Goal: Task Accomplishment & Management: Manage account settings

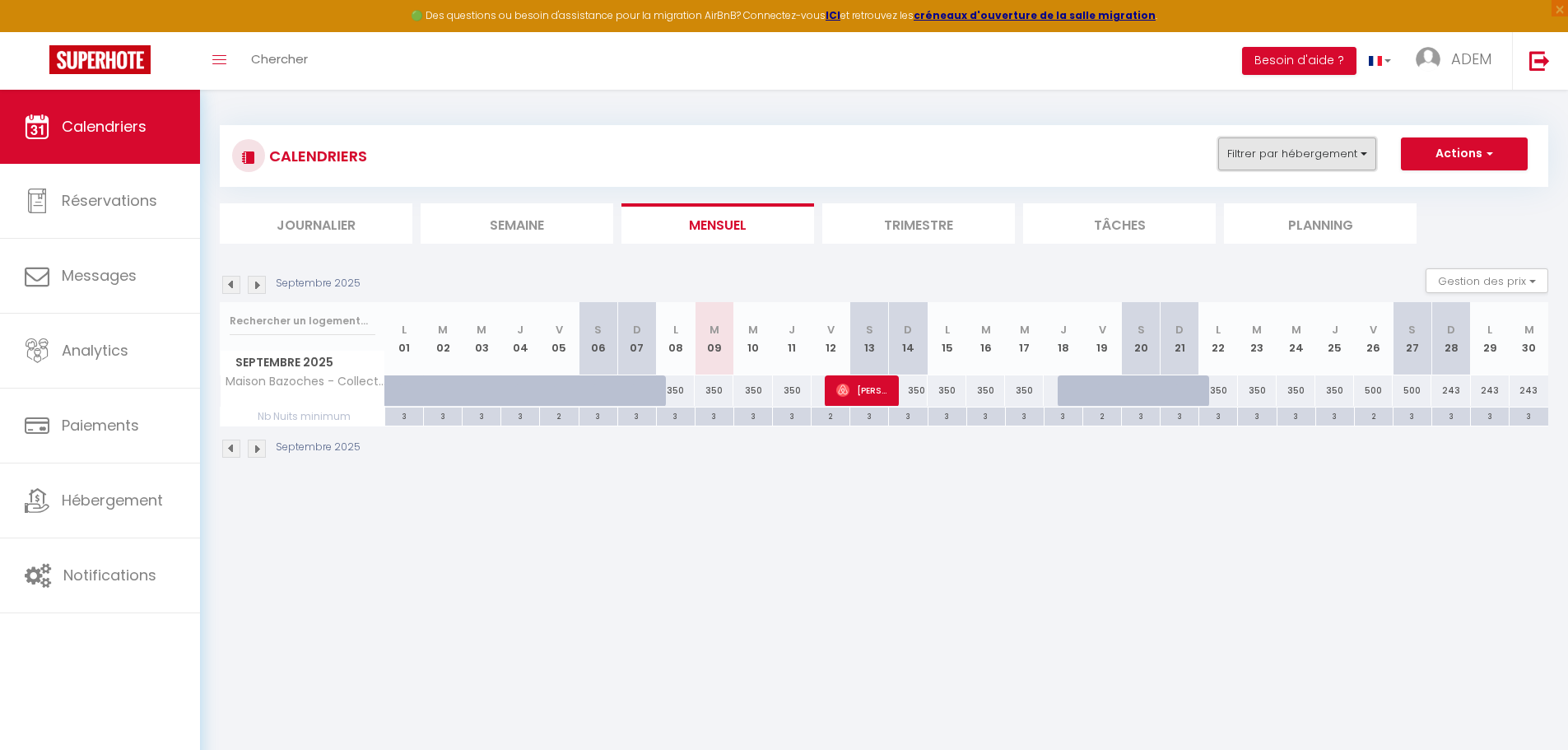
click at [1319, 153] on button "Filtrer par hébergement" at bounding box center [1296, 154] width 158 height 33
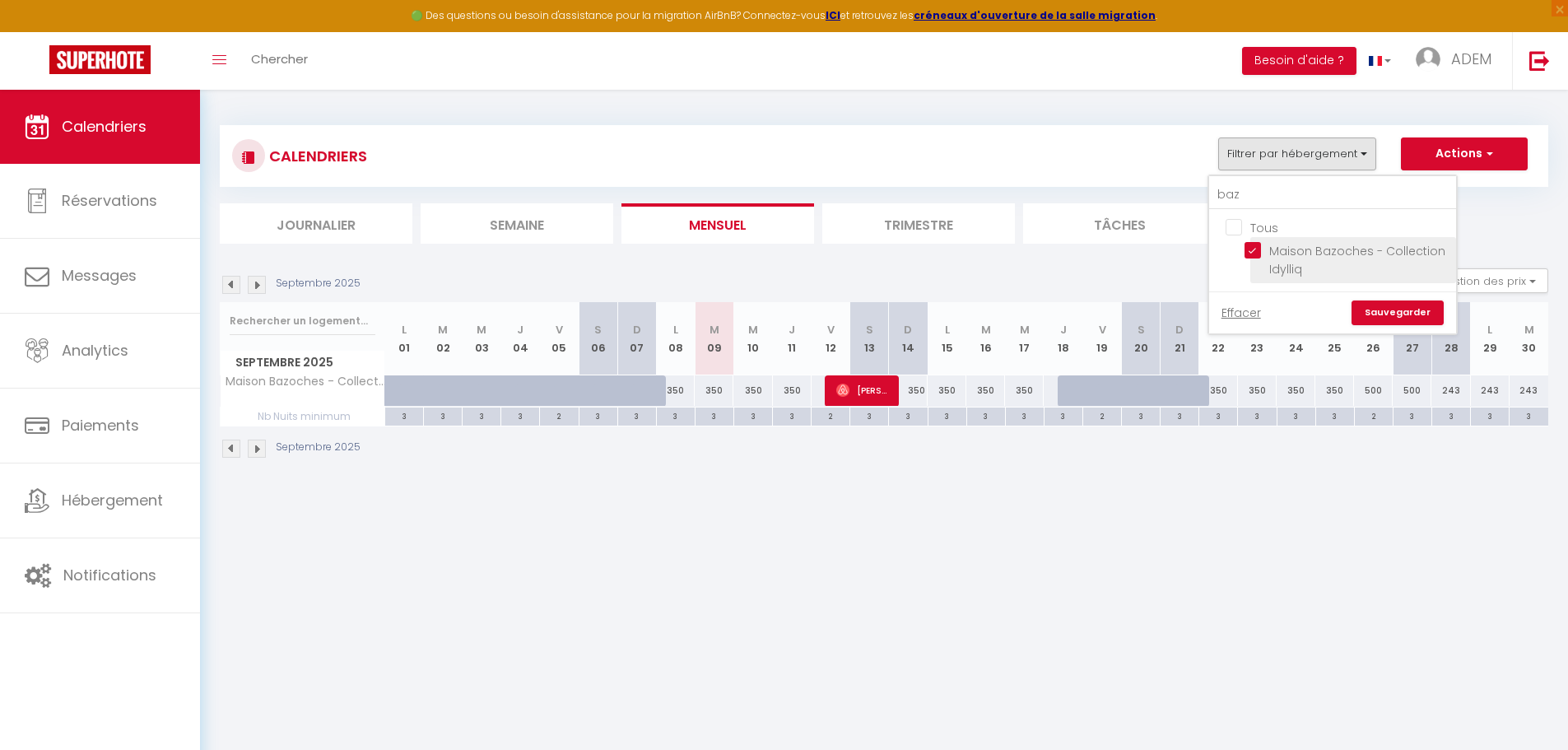
click at [1257, 244] on input "Maison Bazoches - Collection Idylliq" at bounding box center [1347, 250] width 206 height 17
checkbox input "false"
click at [1240, 194] on input "baz" at bounding box center [1332, 195] width 247 height 30
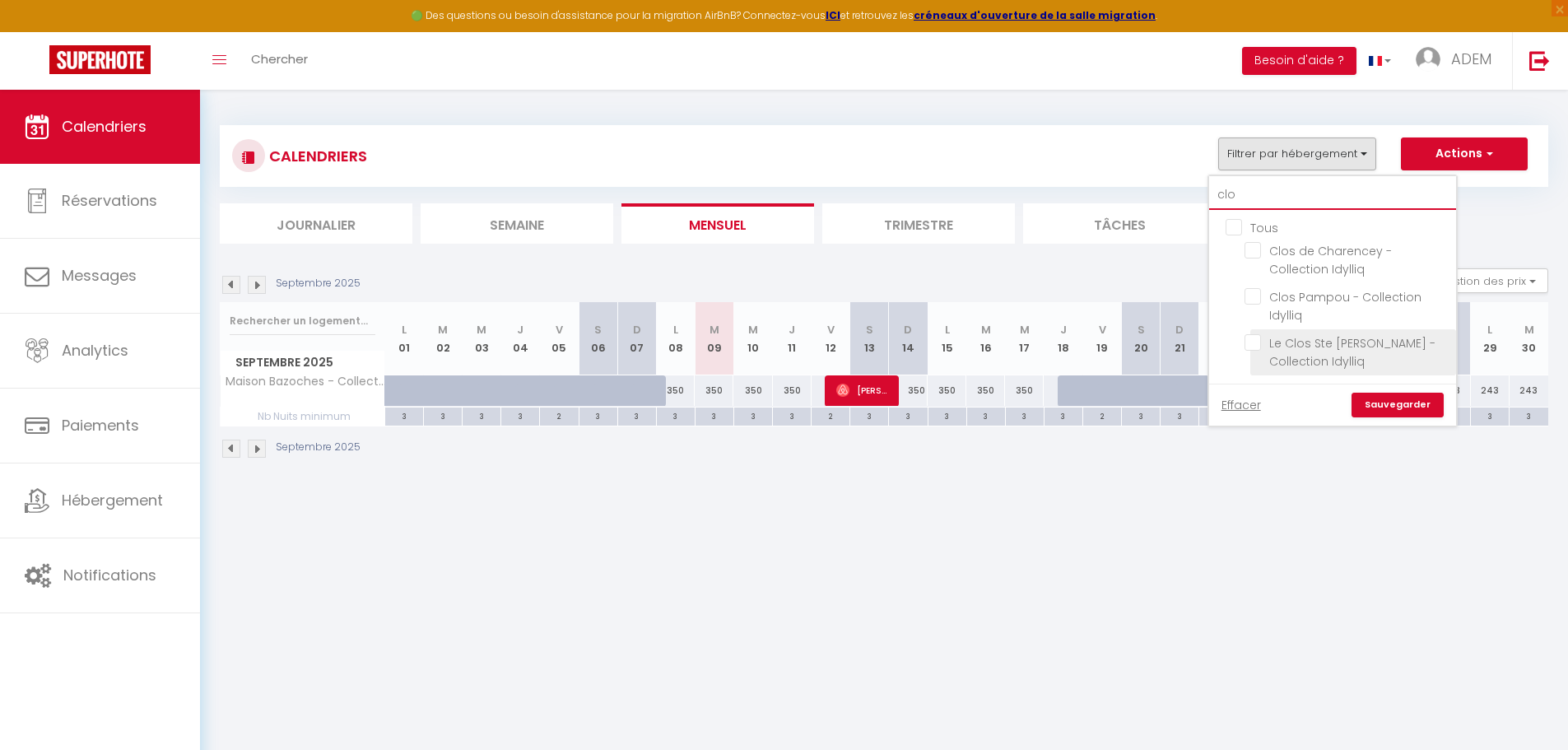
type input "clo"
click at [1258, 347] on input "Le Clos Ste [PERSON_NAME] - Collection Idylliq" at bounding box center [1347, 342] width 206 height 17
checkbox input "true"
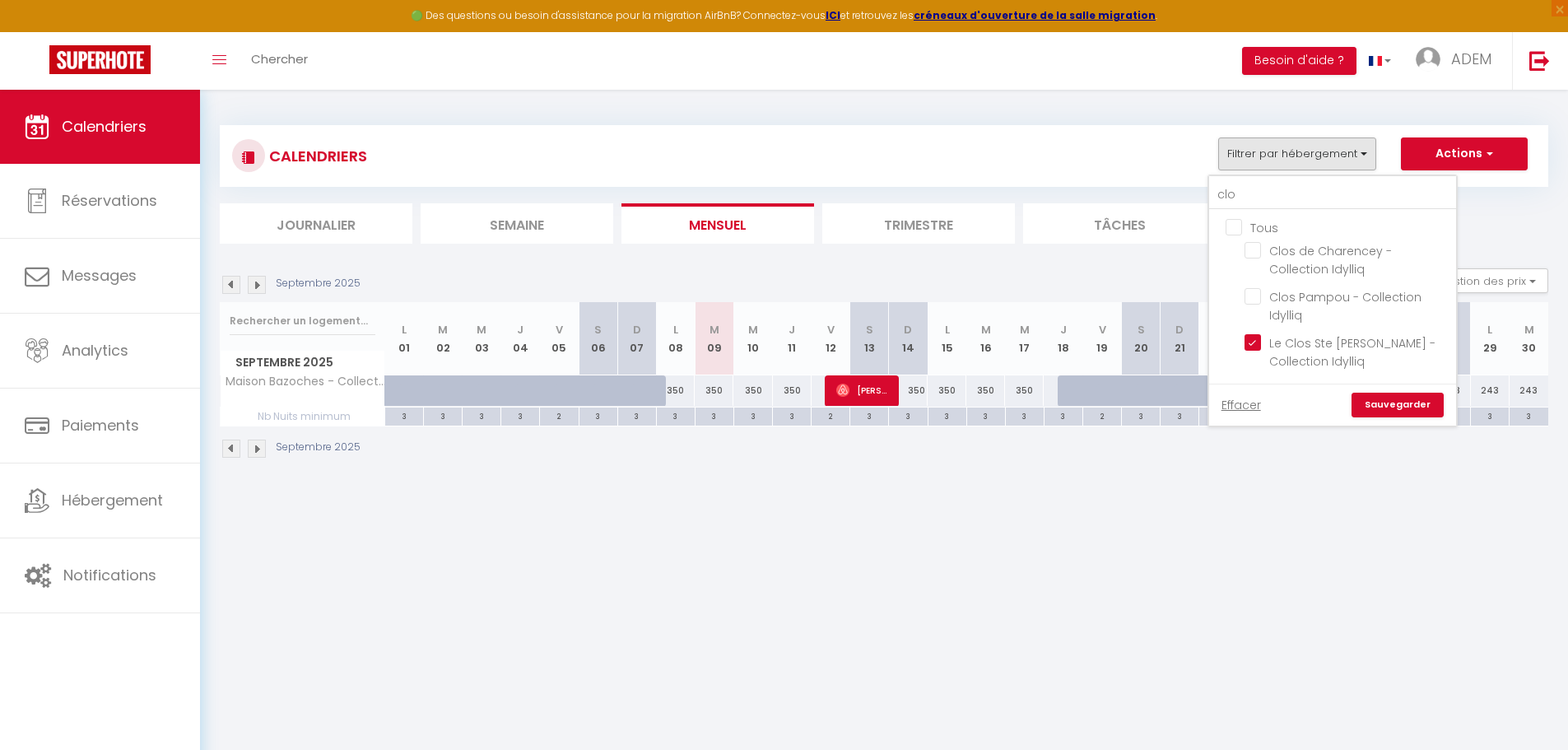
click at [1391, 400] on link "Sauvegarder" at bounding box center [1397, 405] width 92 height 25
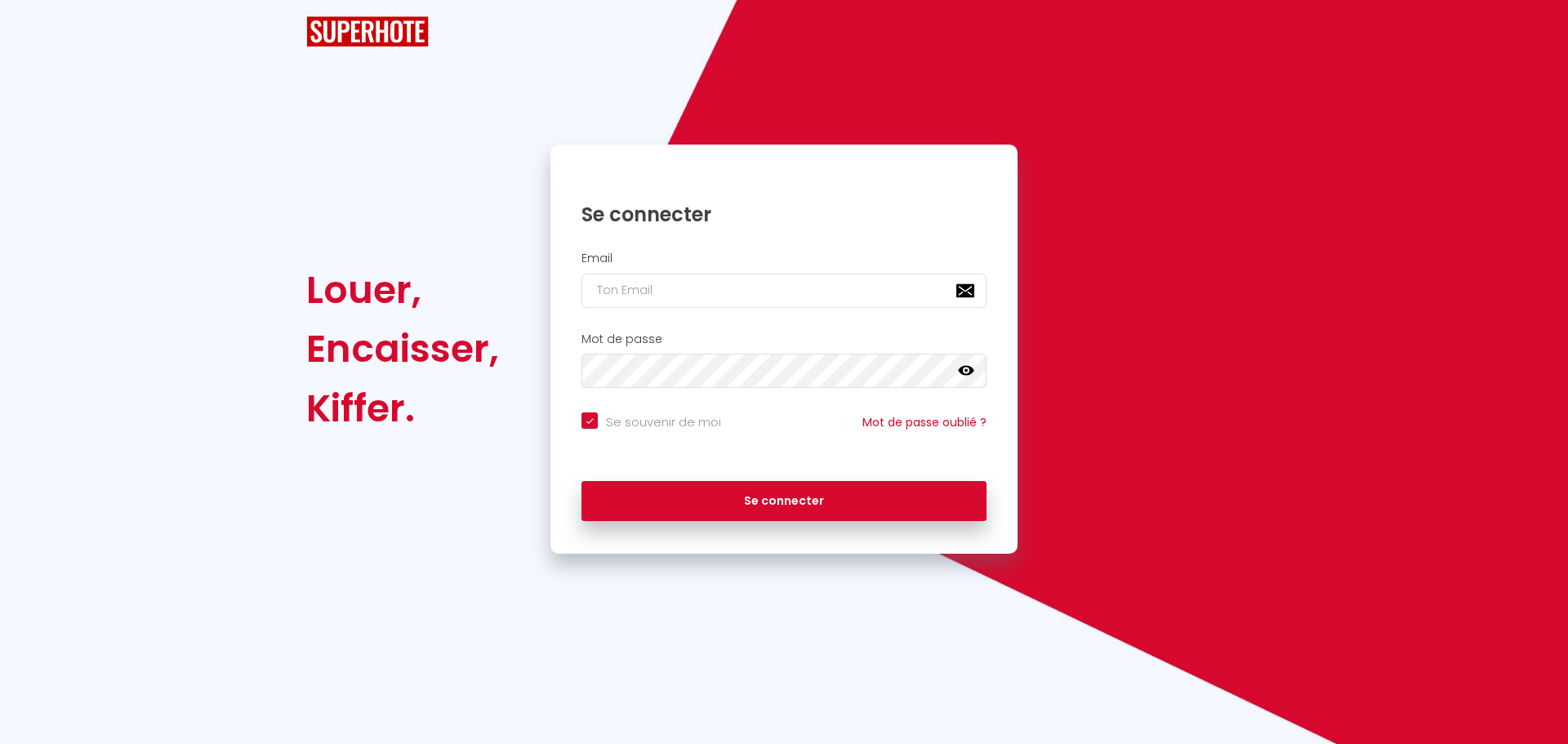
checkbox input "true"
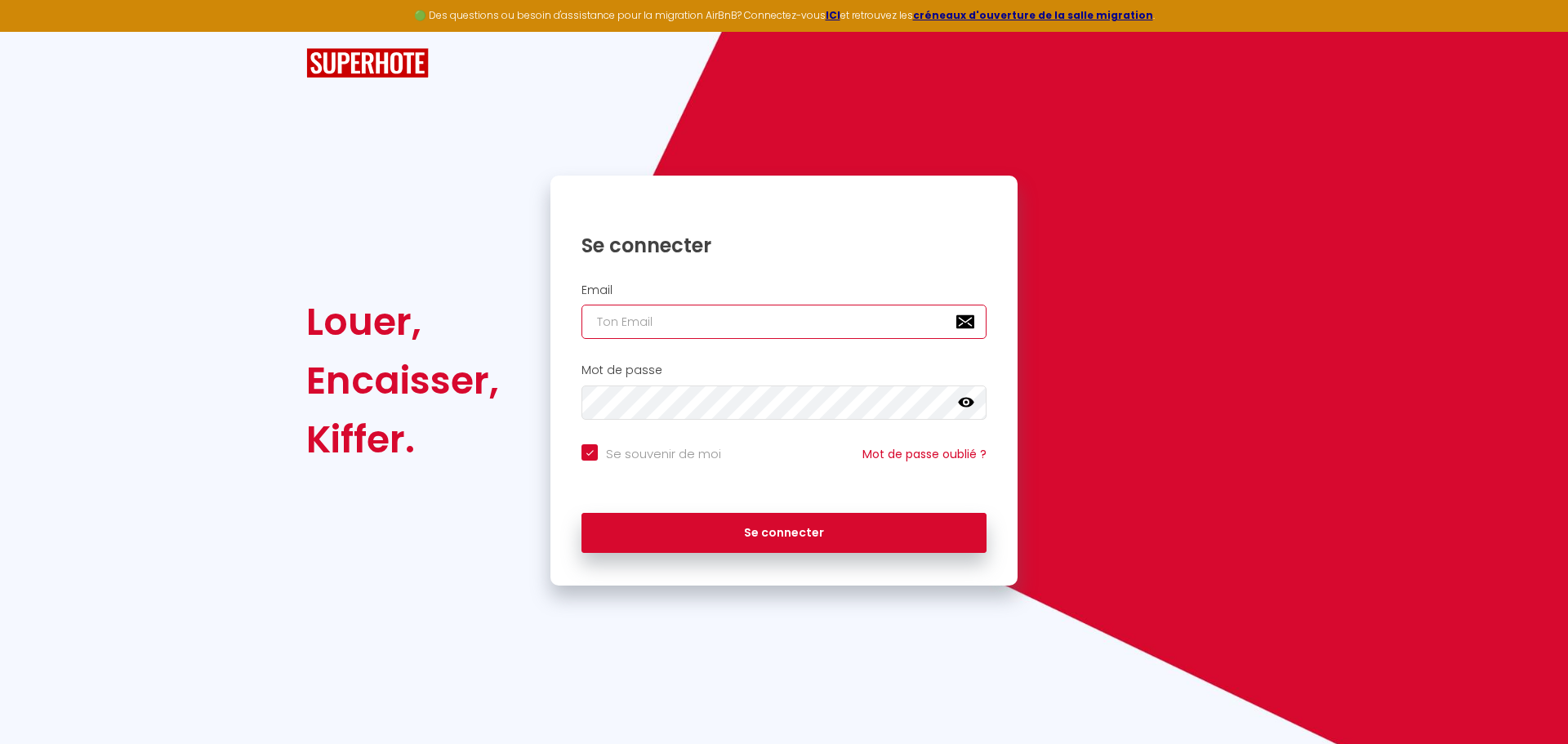
type input "[EMAIL_ADDRESS][DOMAIN_NAME]"
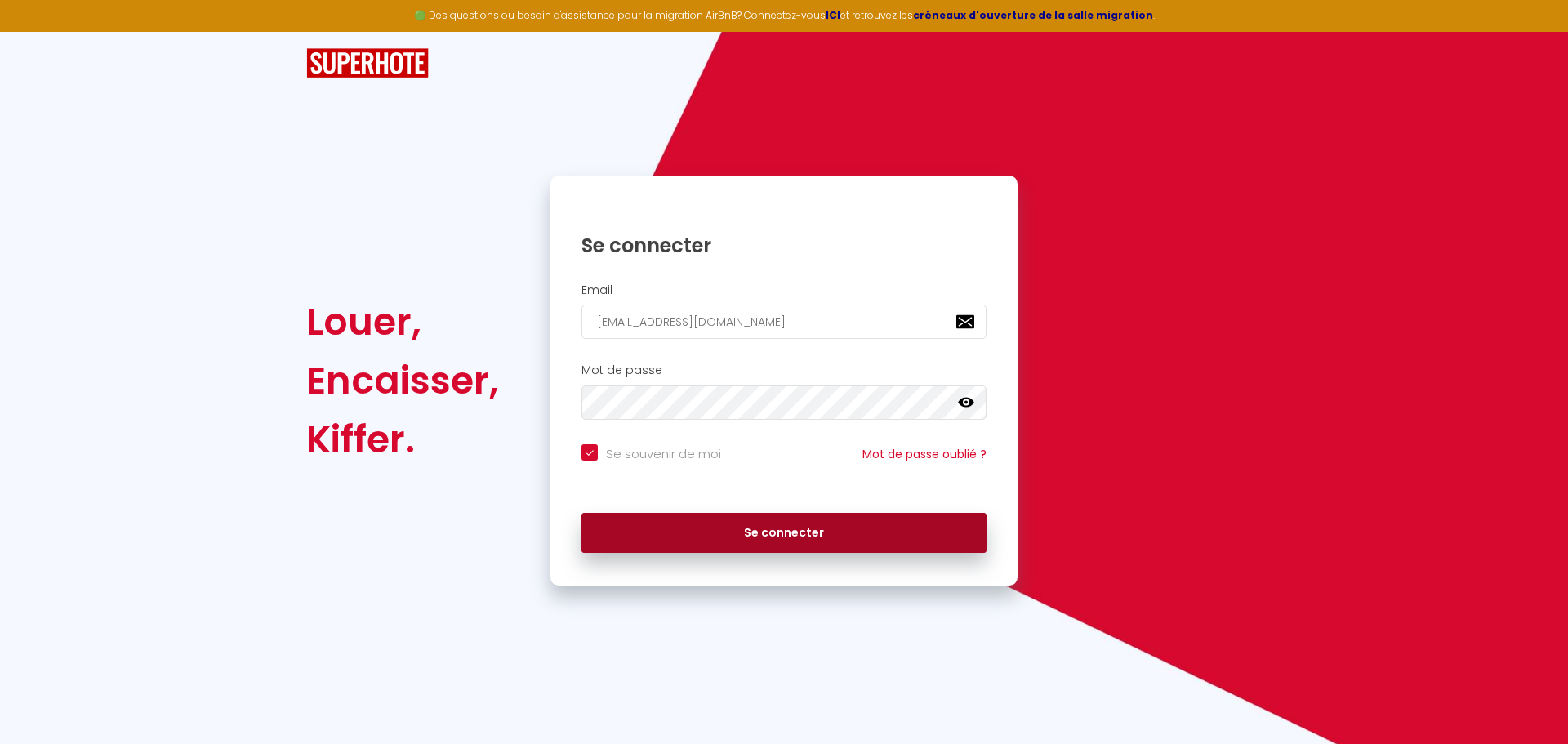
click at [742, 537] on button "Se connecter" at bounding box center [784, 533] width 405 height 41
checkbox input "true"
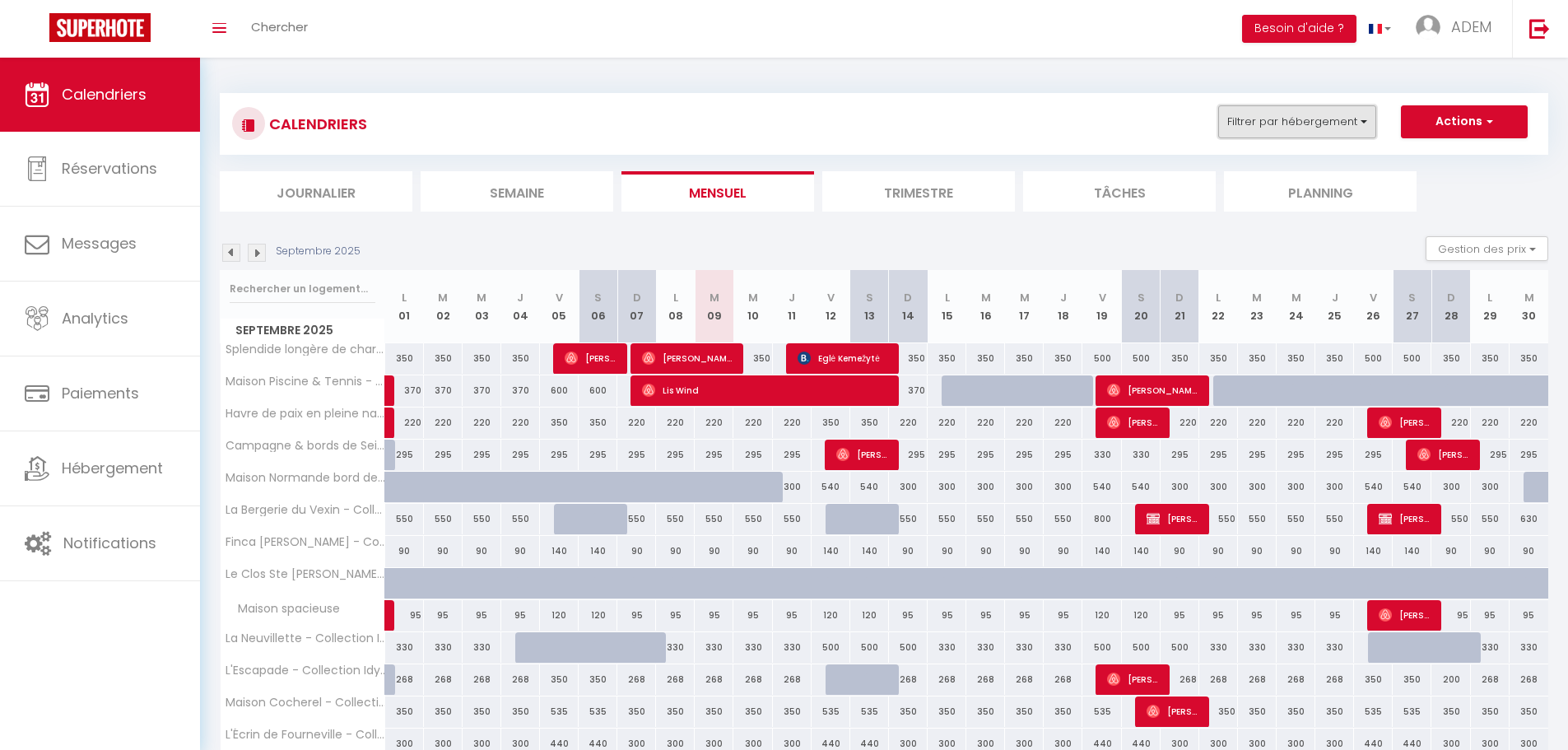
click at [1241, 118] on button "Filtrer par hébergement" at bounding box center [1296, 121] width 158 height 33
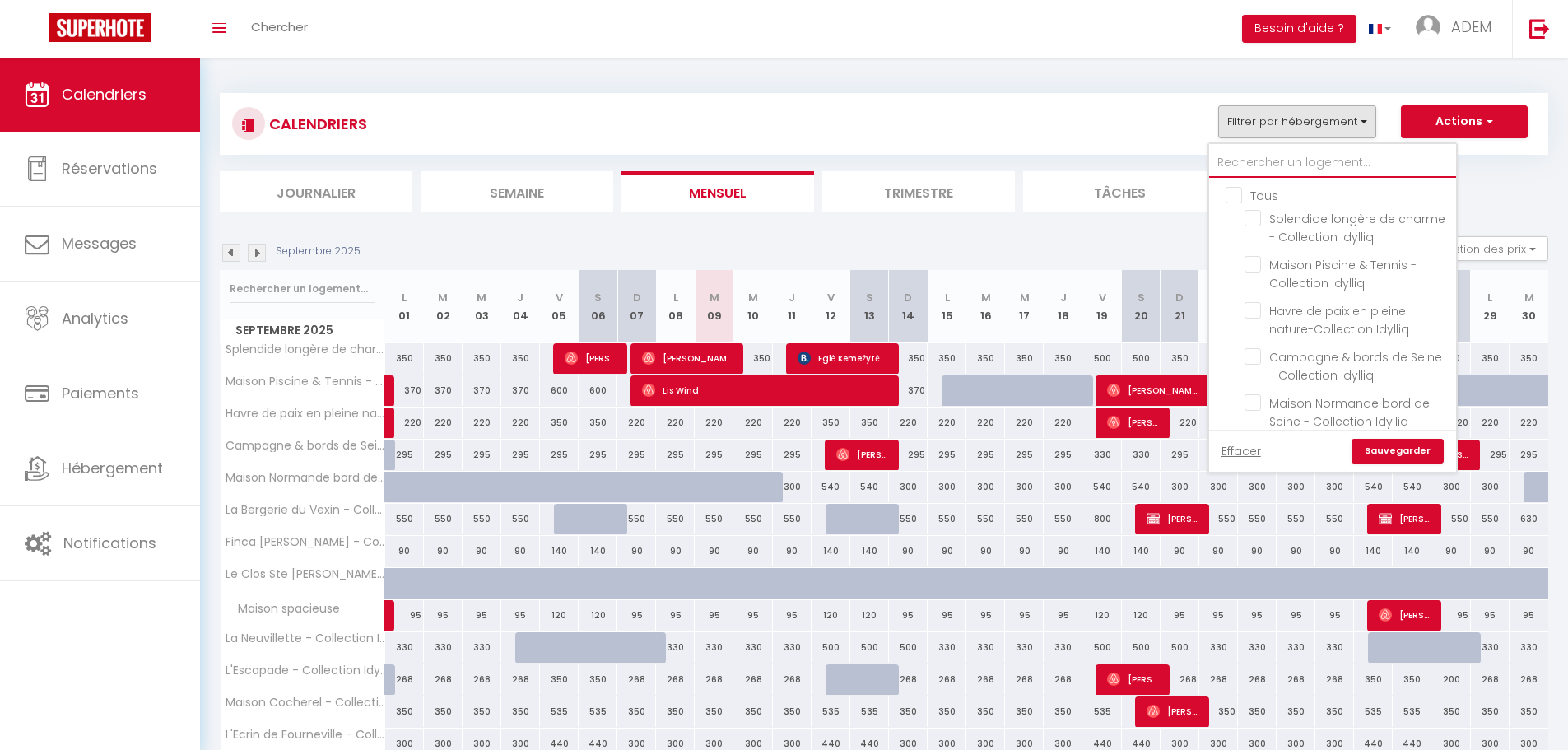
click at [1257, 161] on input "text" at bounding box center [1332, 163] width 247 height 30
type input "c"
checkbox input "false"
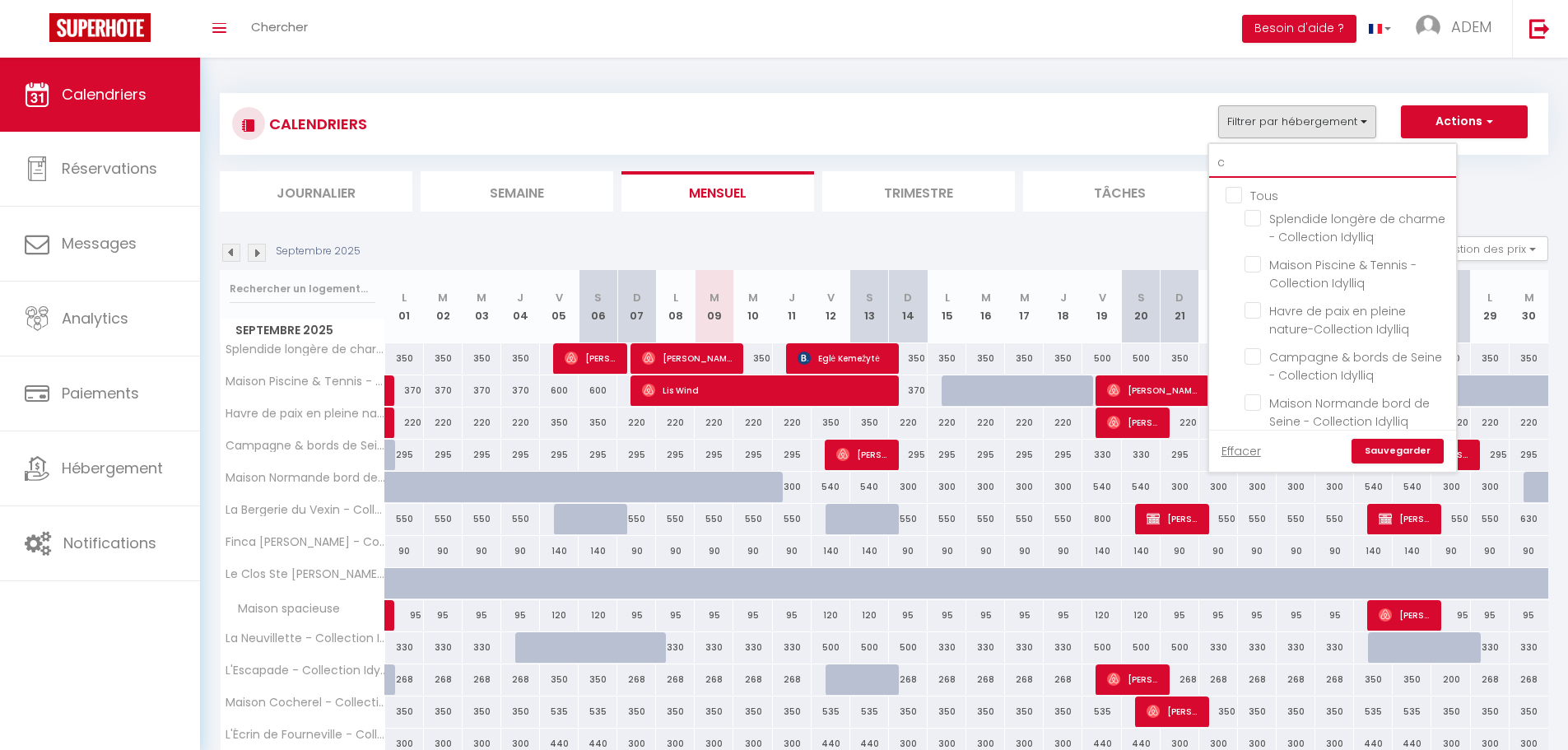
checkbox input "false"
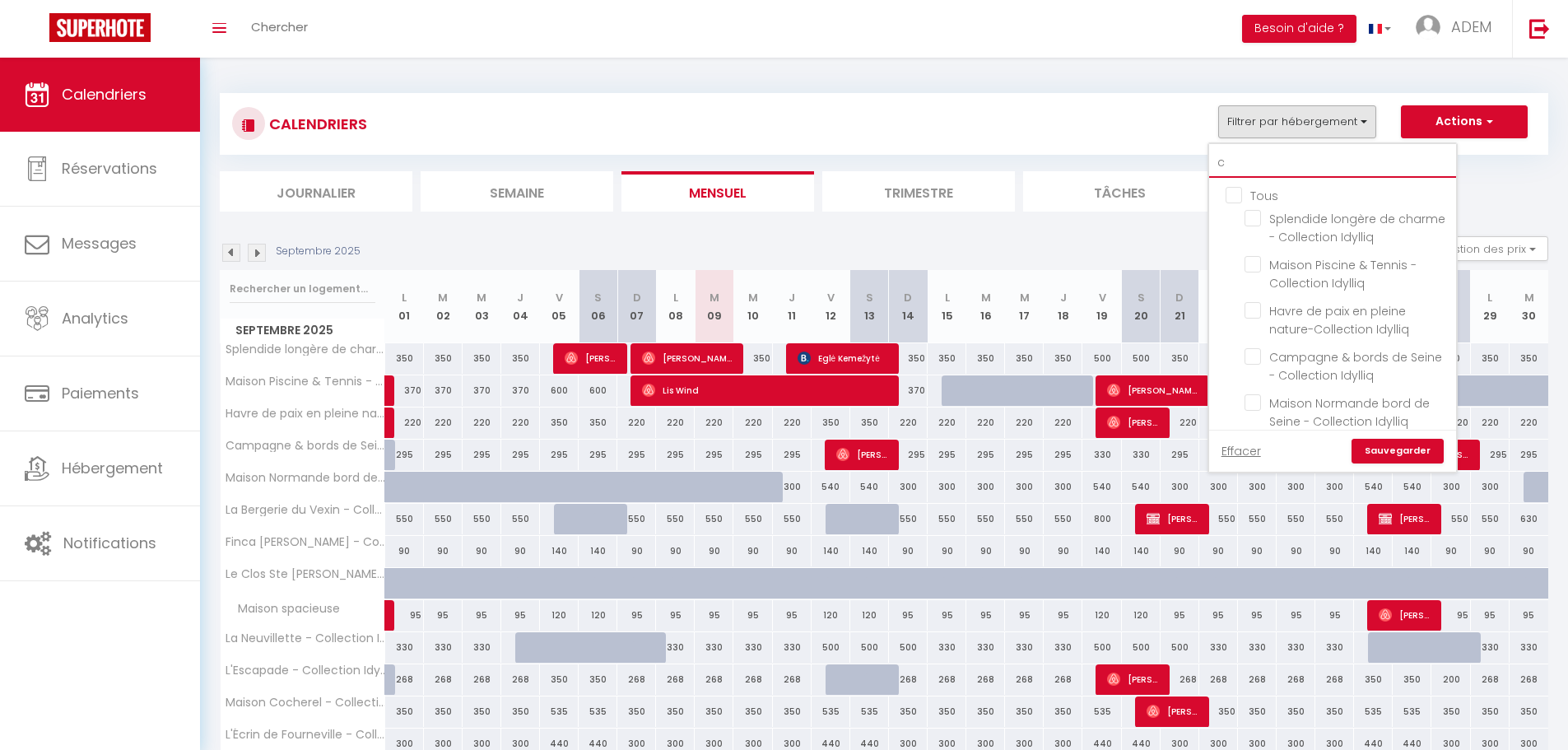
checkbox input "false"
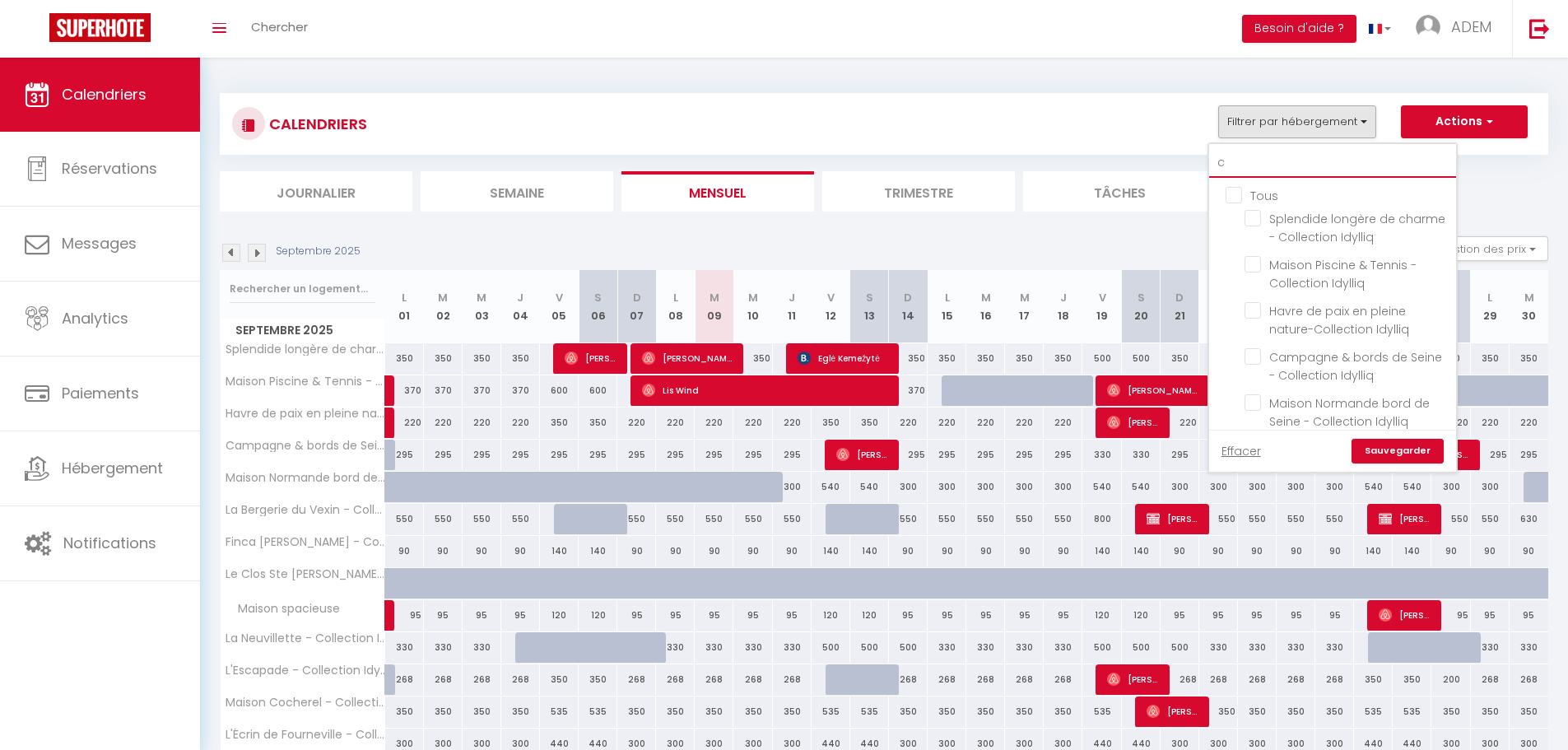
checkbox input "false"
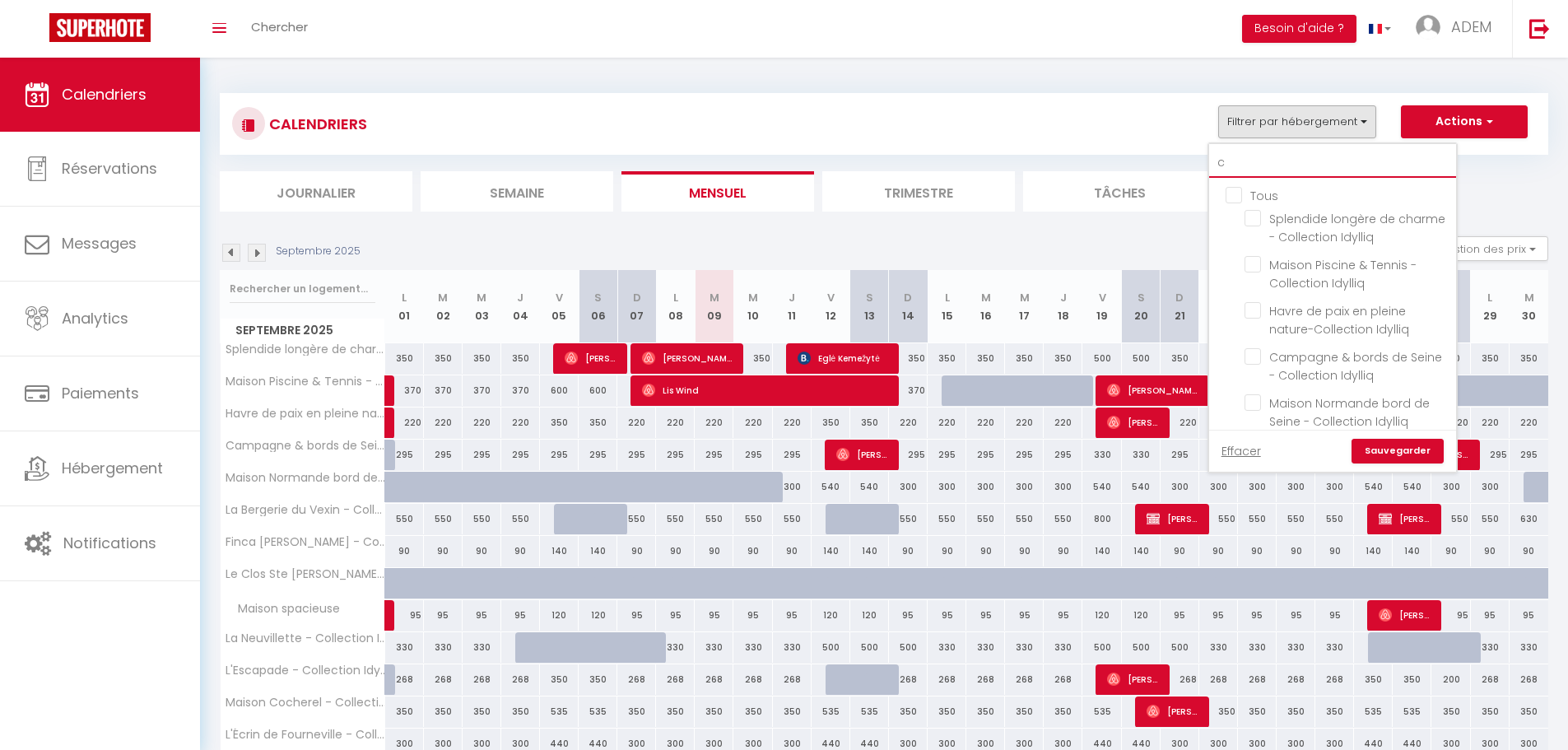
checkbox input "false"
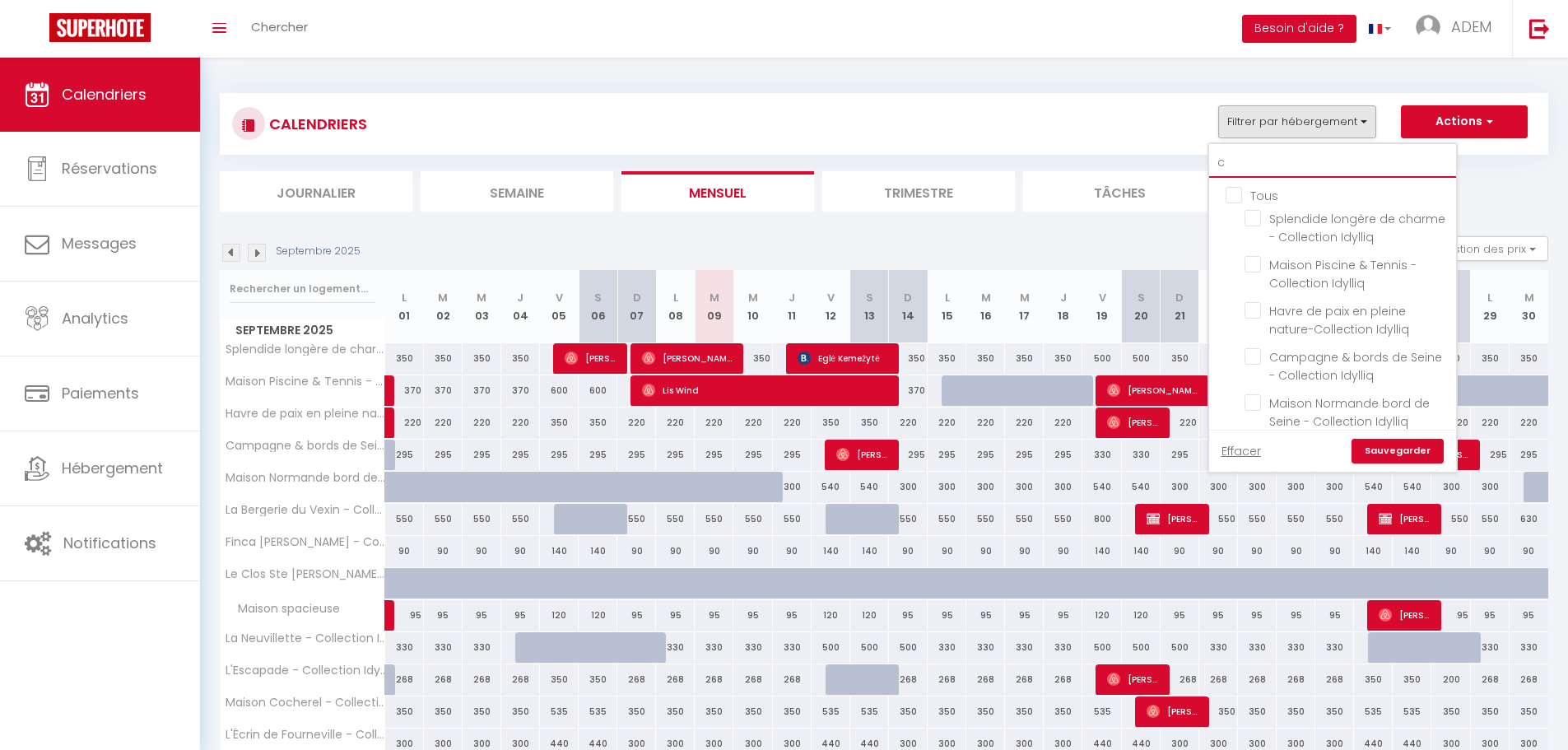
checkbox input "false"
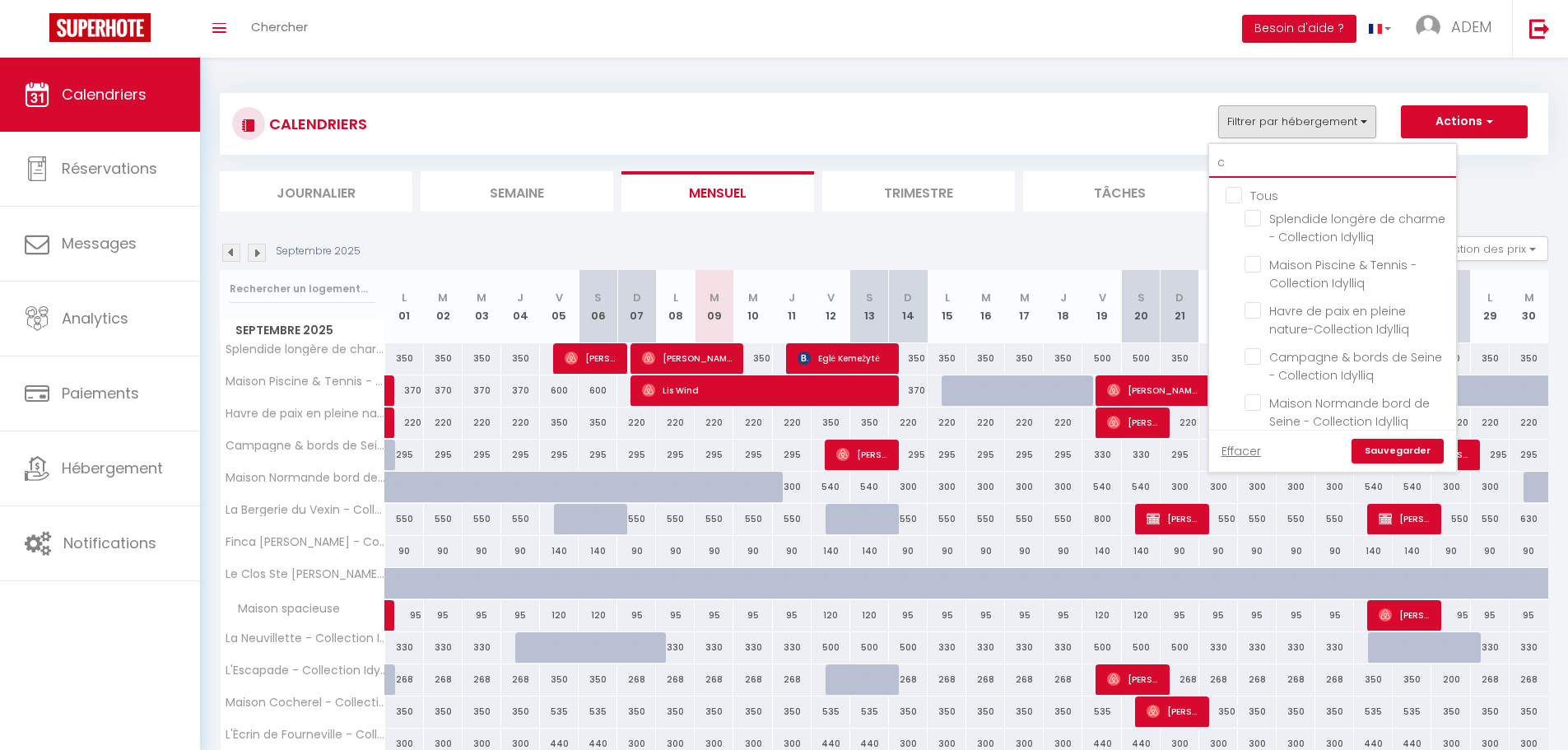
checkbox input "false"
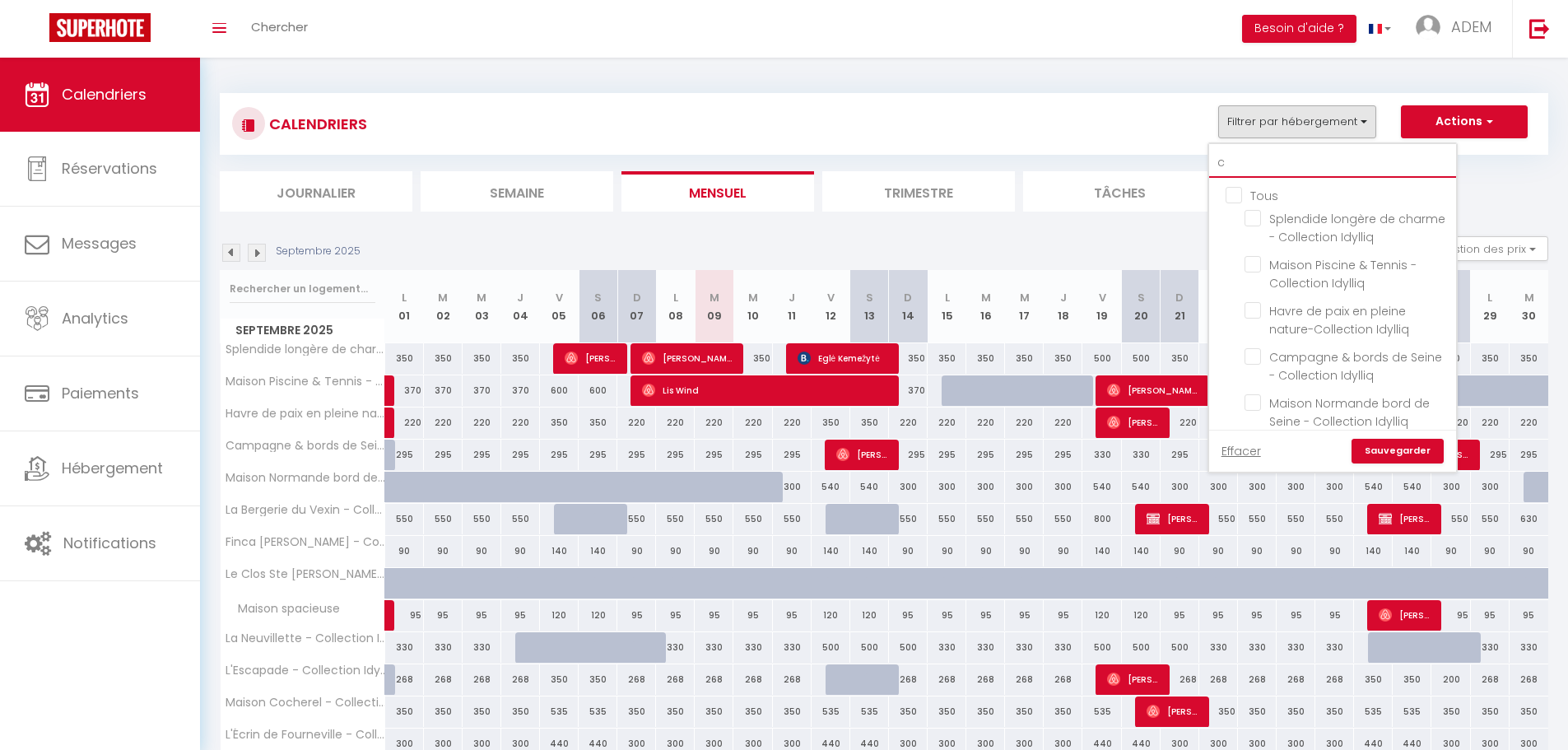
checkbox input "false"
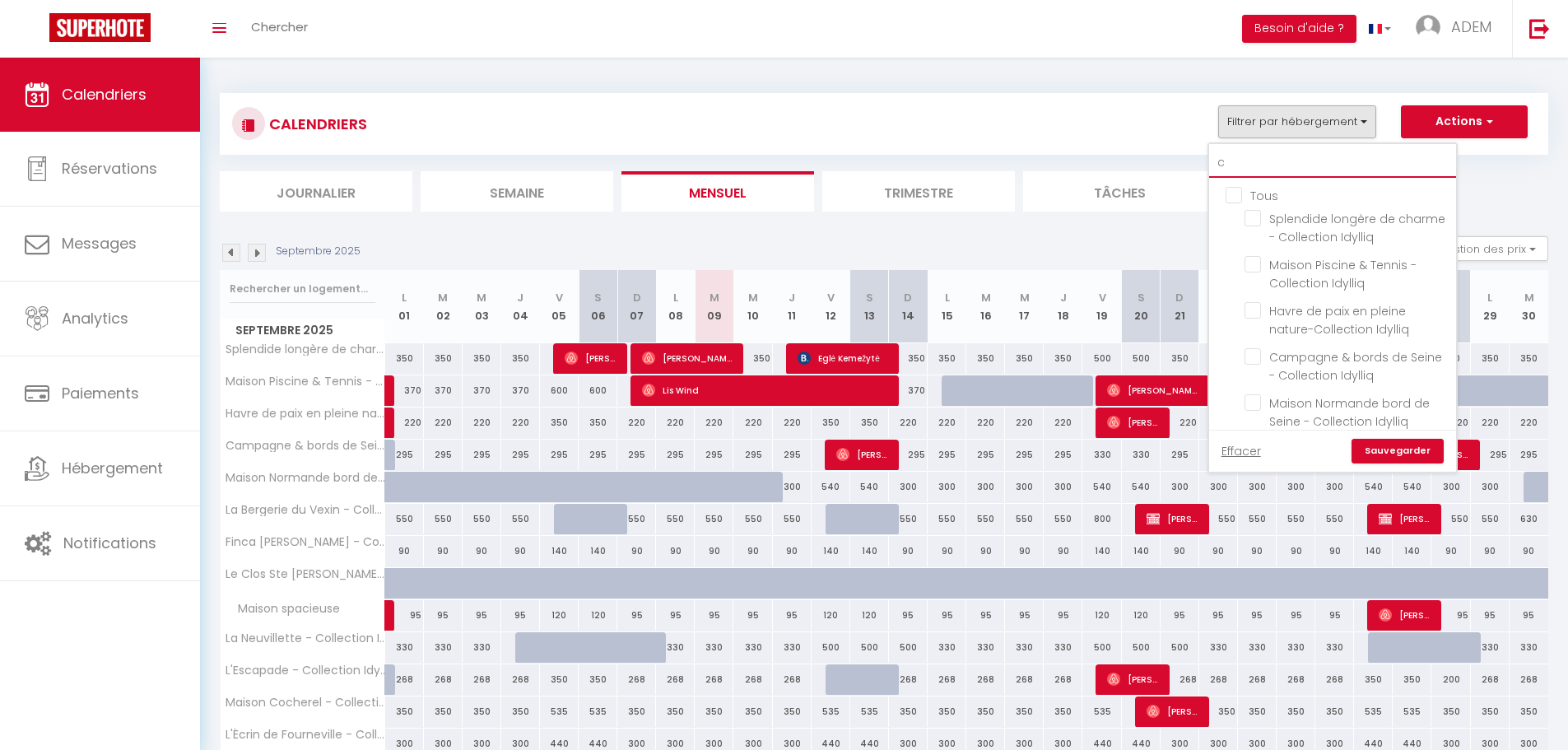
checkbox input "false"
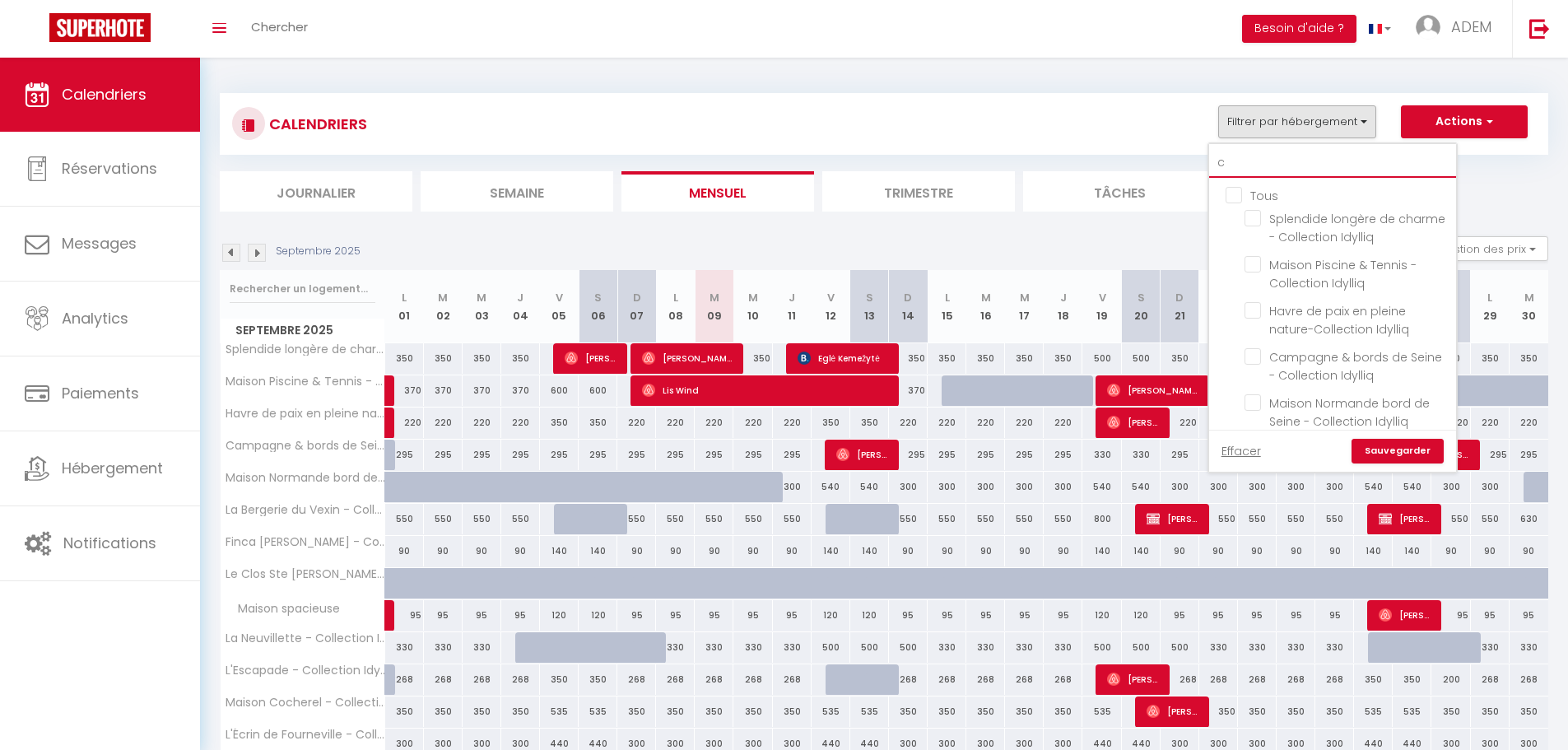
checkbox input "false"
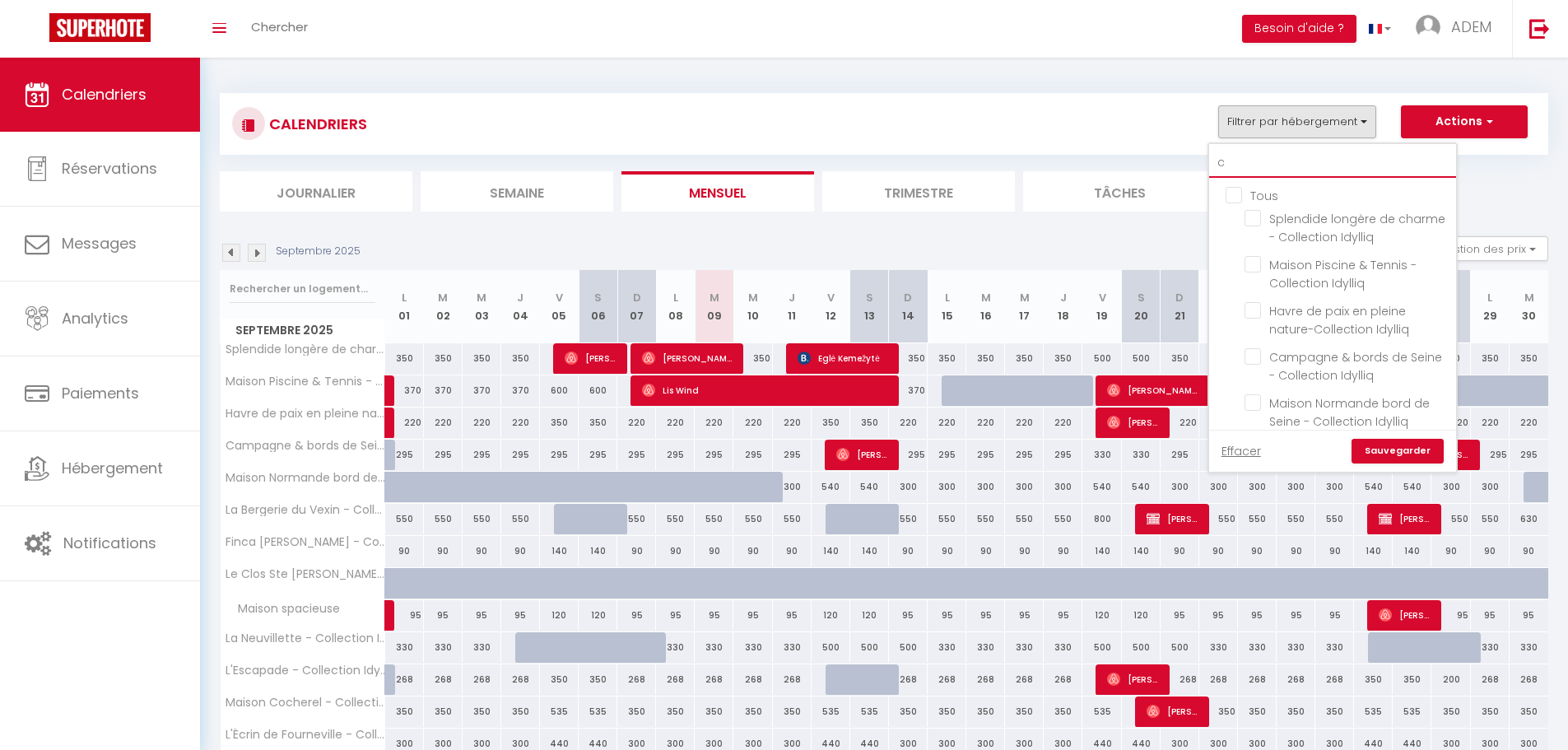
checkbox input "false"
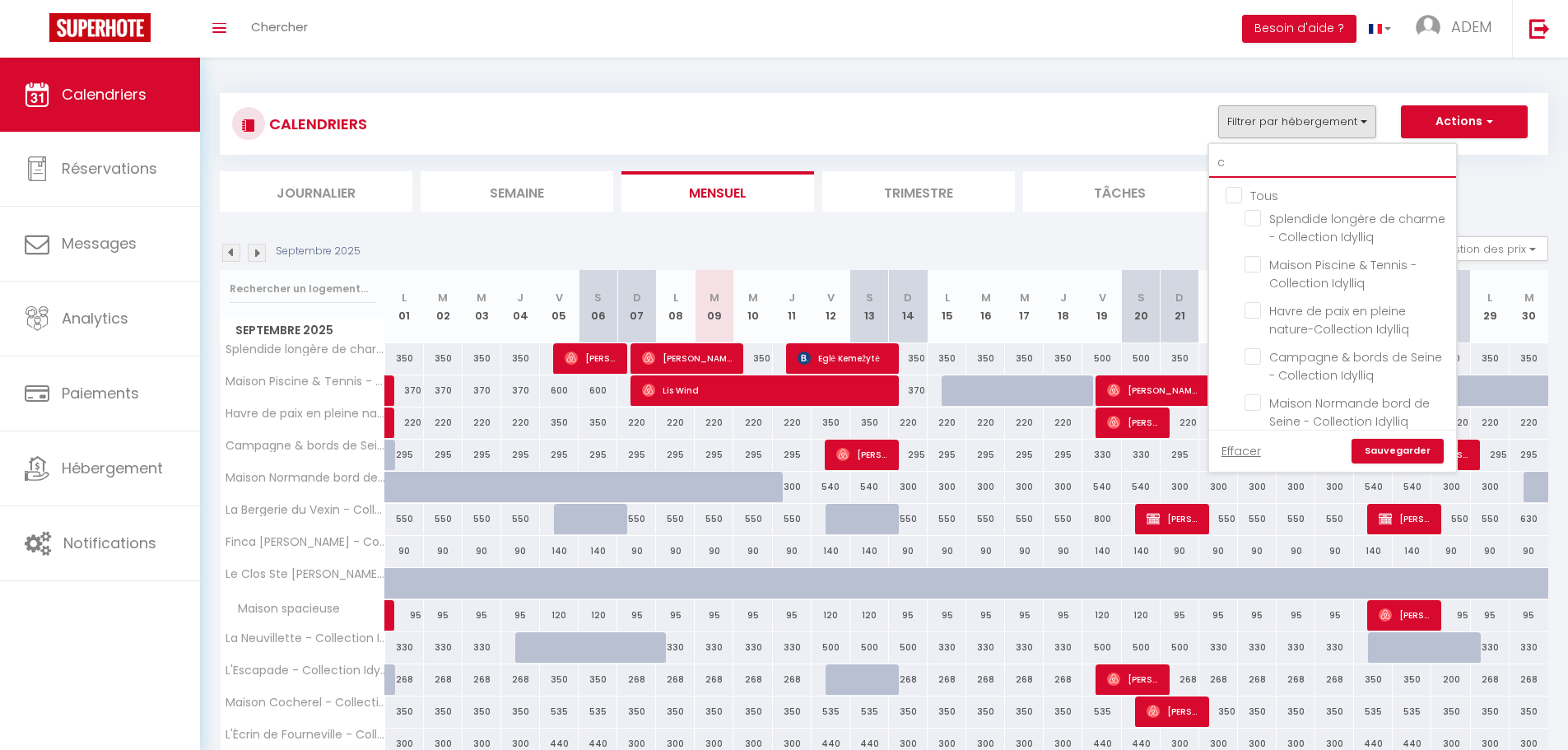
checkbox input "false"
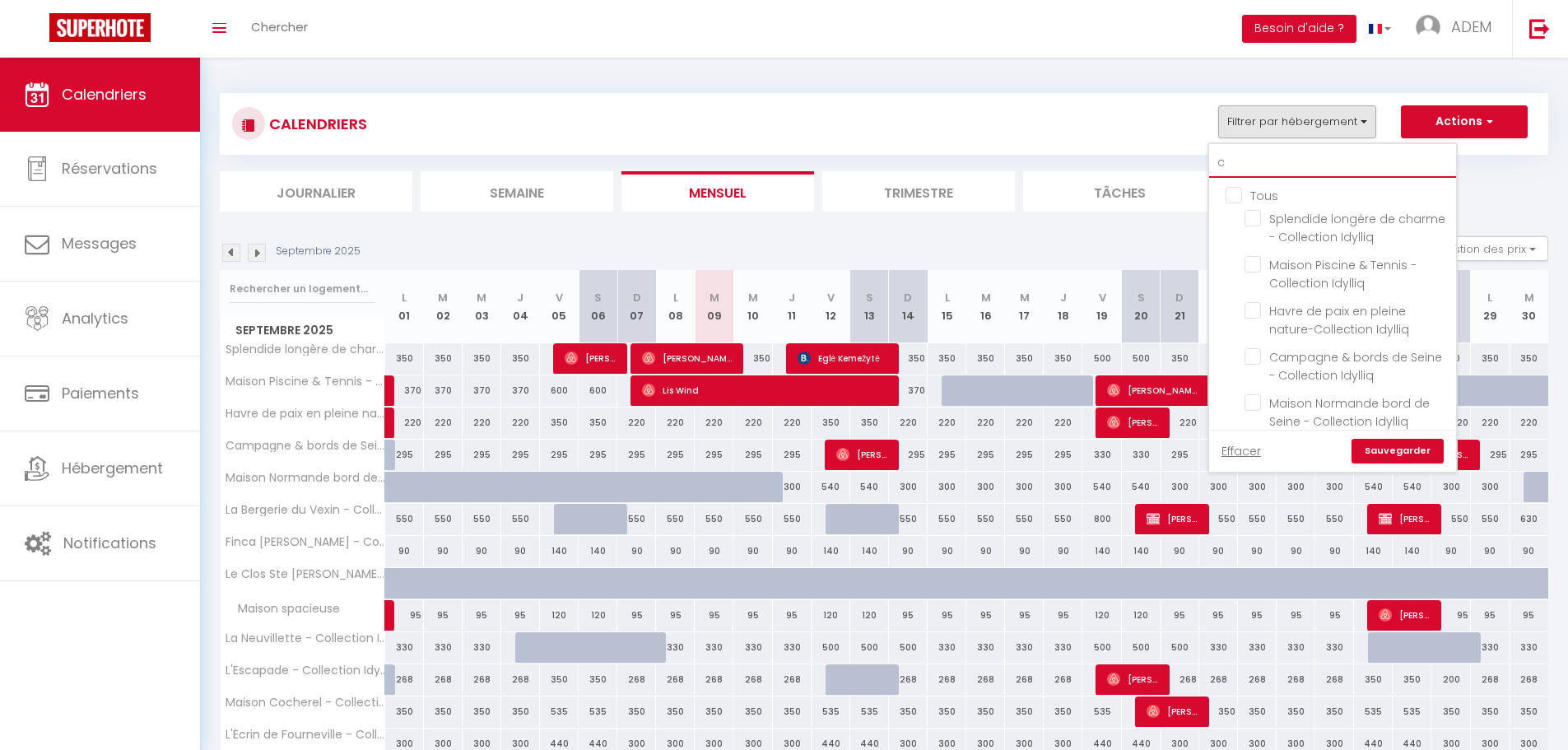
checkbox input "false"
type input "cl"
checkbox input "false"
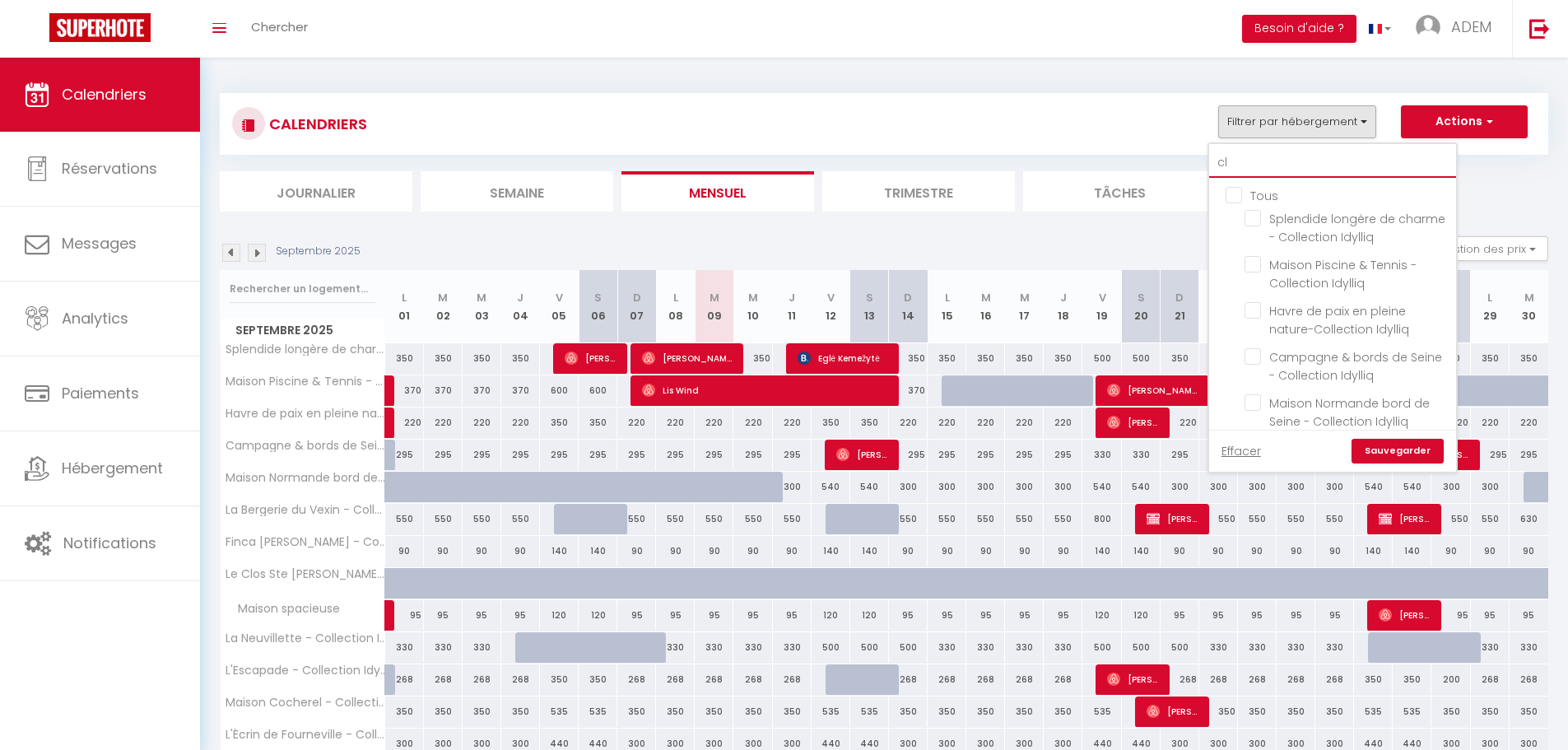
checkbox input "false"
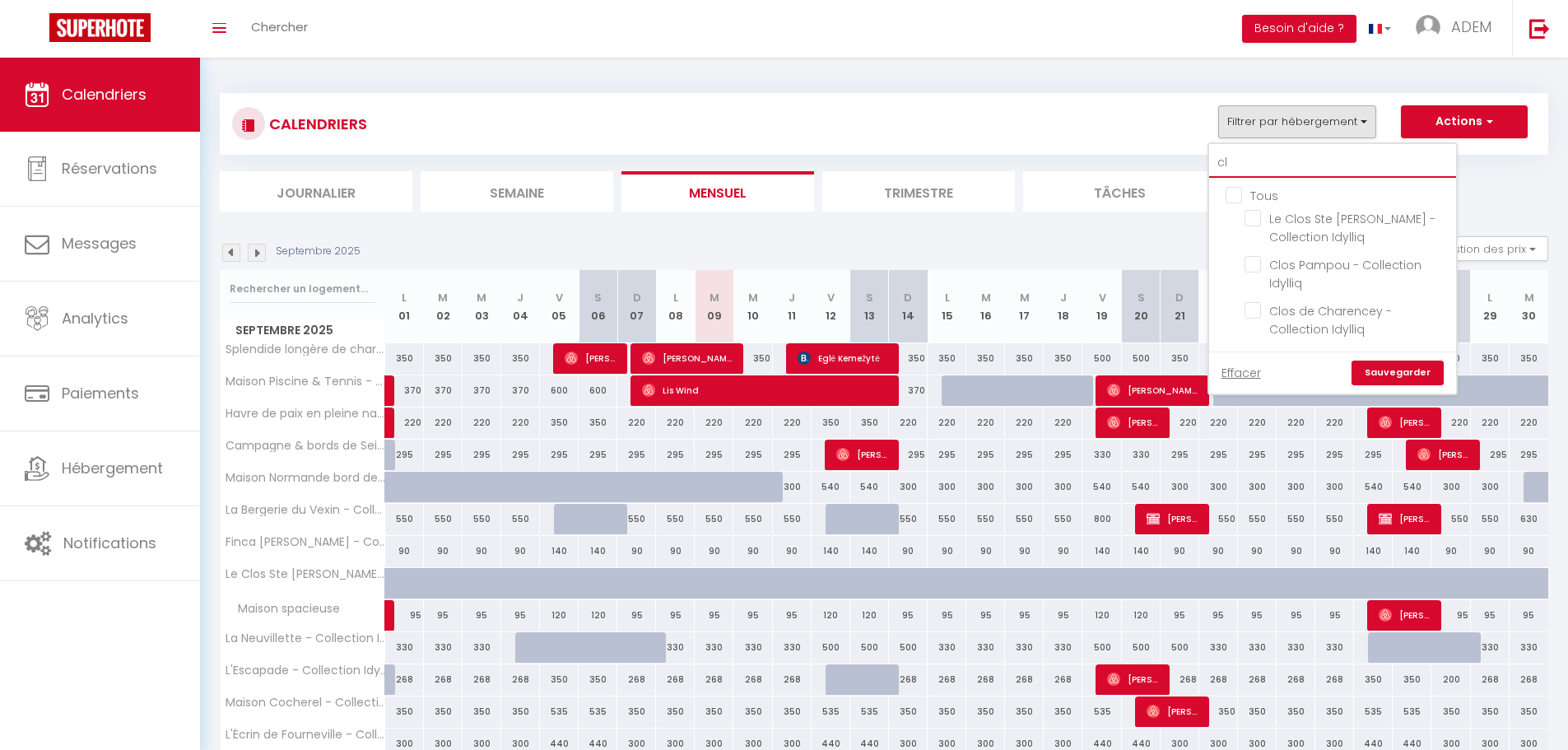
type input "clo"
checkbox input "false"
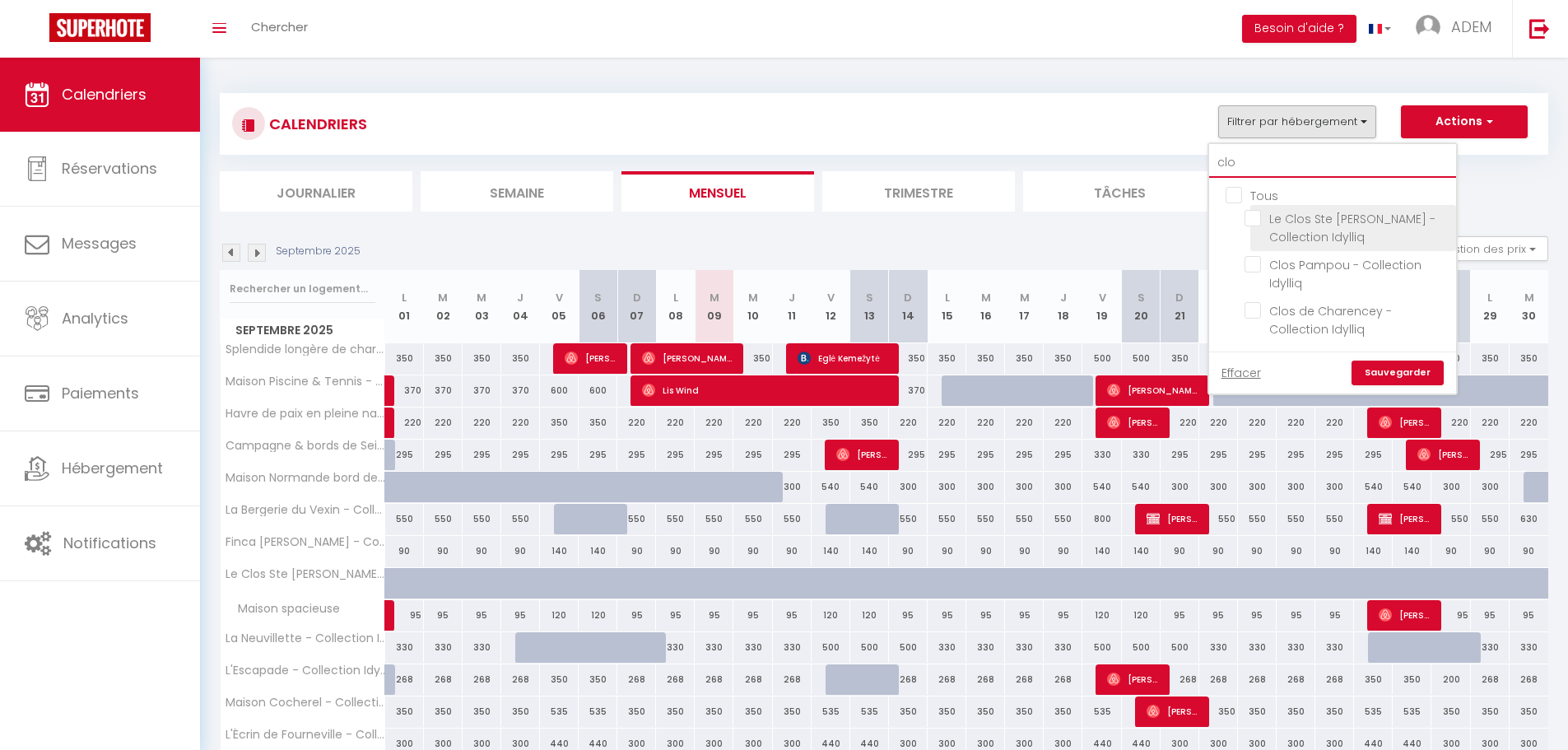
type input "clo"
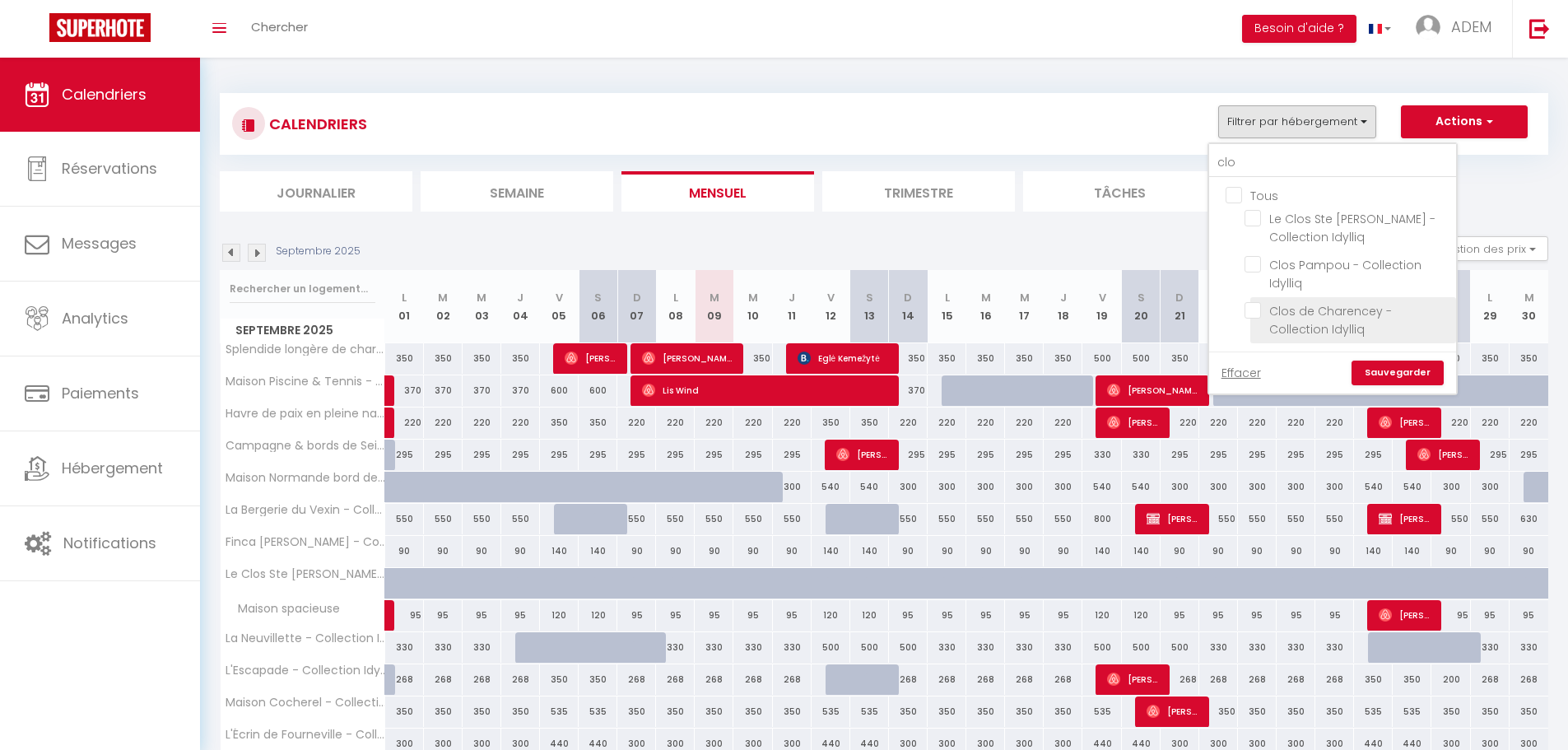
drag, startPoint x: 1249, startPoint y: 221, endPoint x: 1369, endPoint y: 306, distance: 147.1
click at [1250, 222] on input "Le Clos Ste [PERSON_NAME] - Collection Idylliq" at bounding box center [1347, 218] width 206 height 17
checkbox input "true"
checkbox input "false"
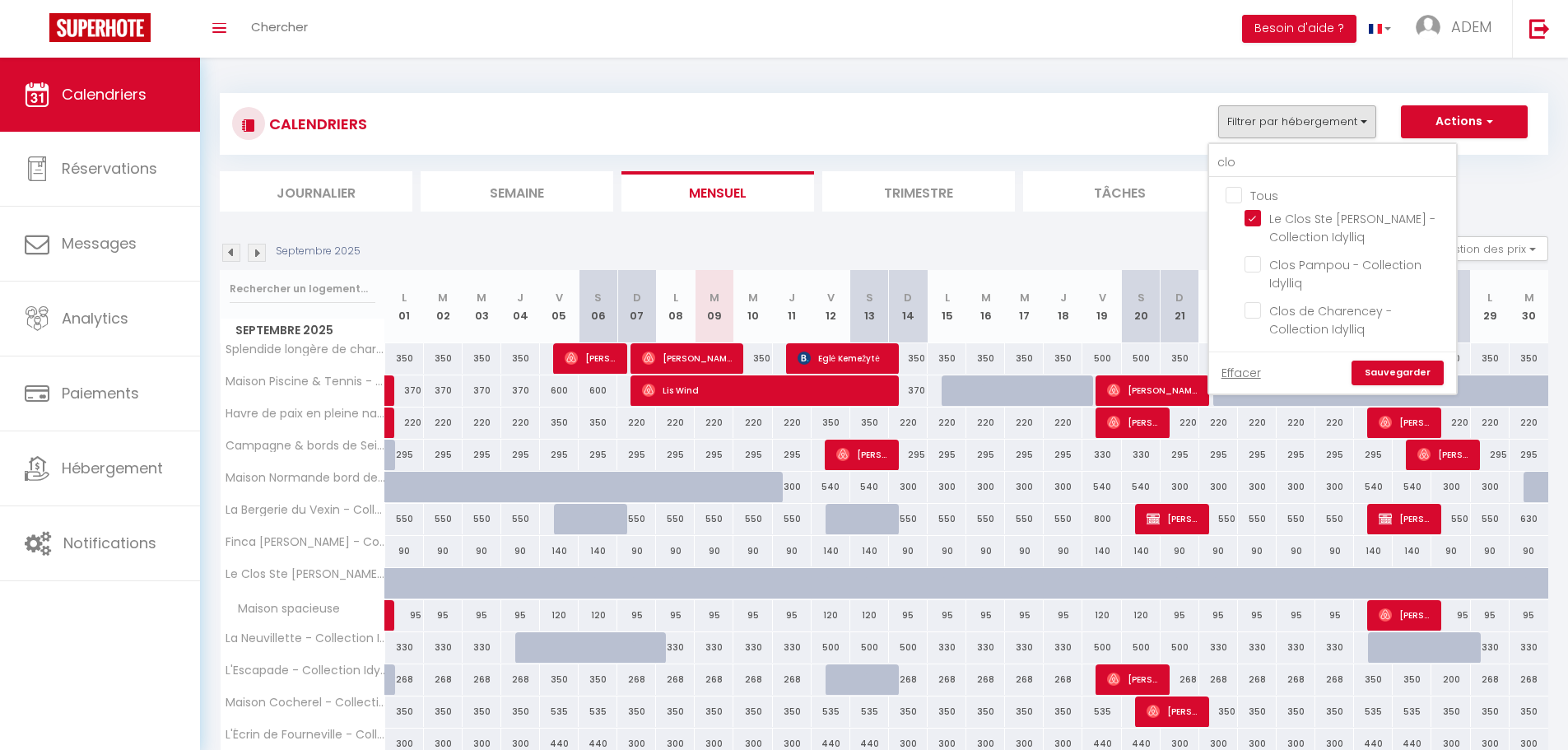
click at [1401, 371] on link "Sauvegarder" at bounding box center [1397, 372] width 92 height 25
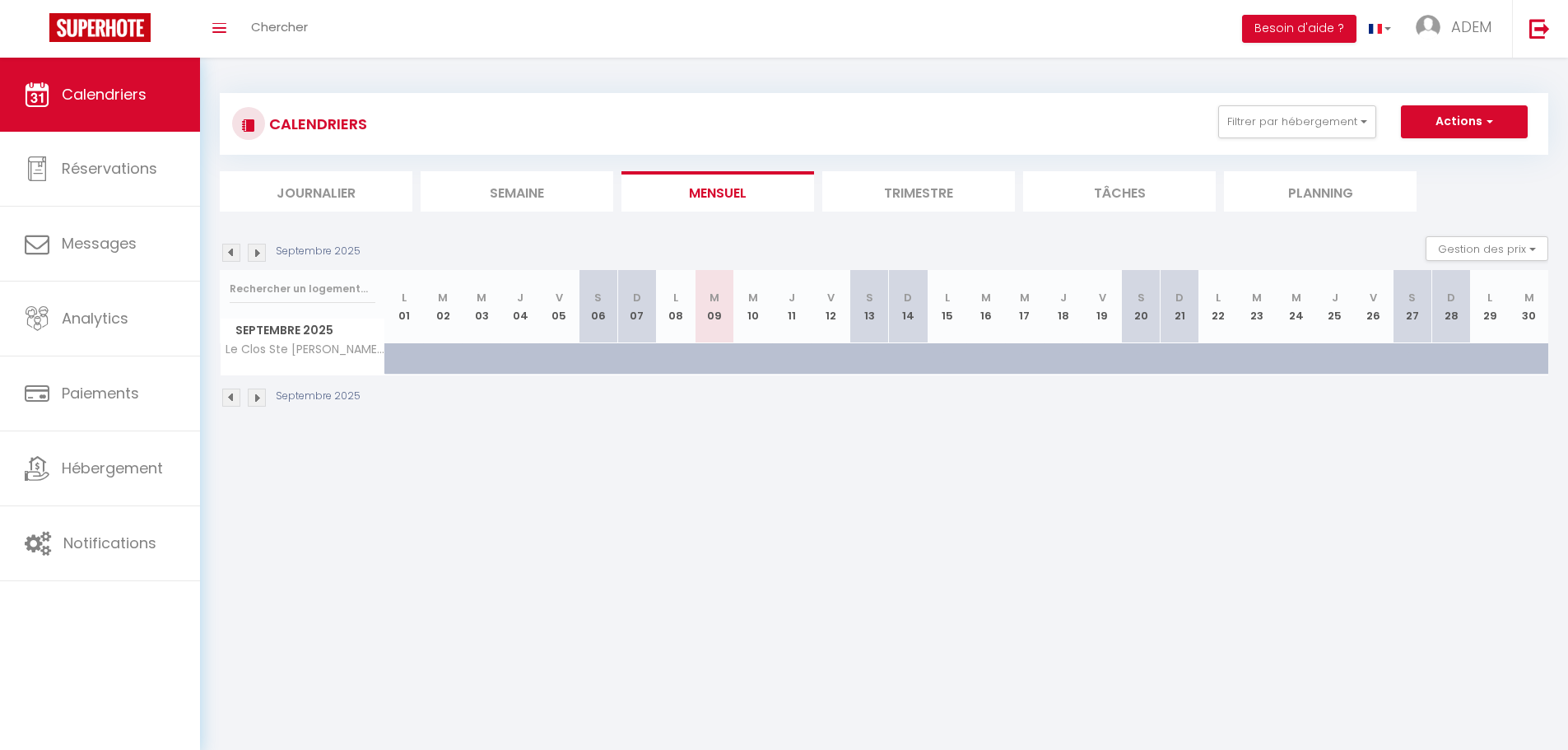
click at [255, 259] on img at bounding box center [257, 252] width 19 height 19
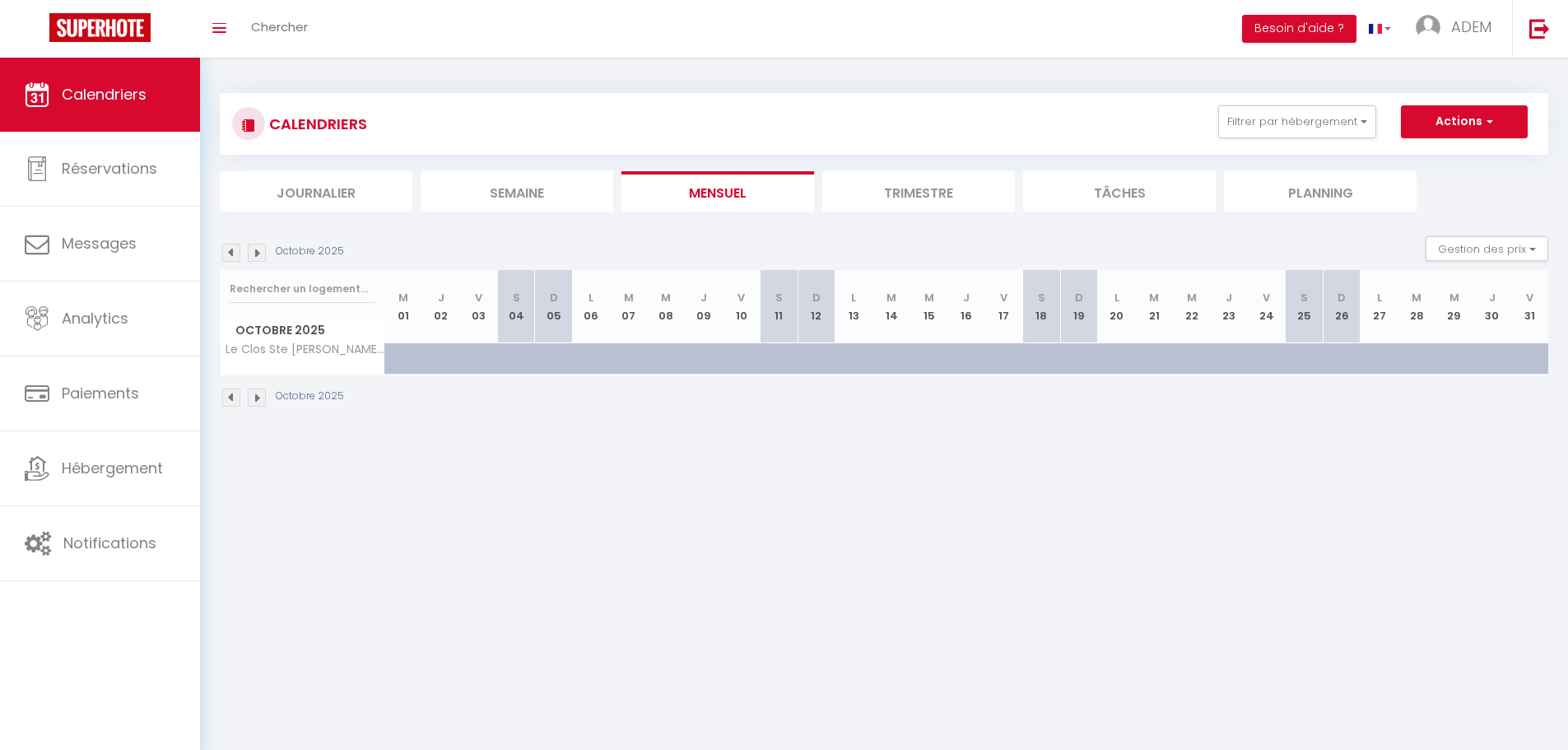
click at [255, 259] on img at bounding box center [257, 252] width 19 height 19
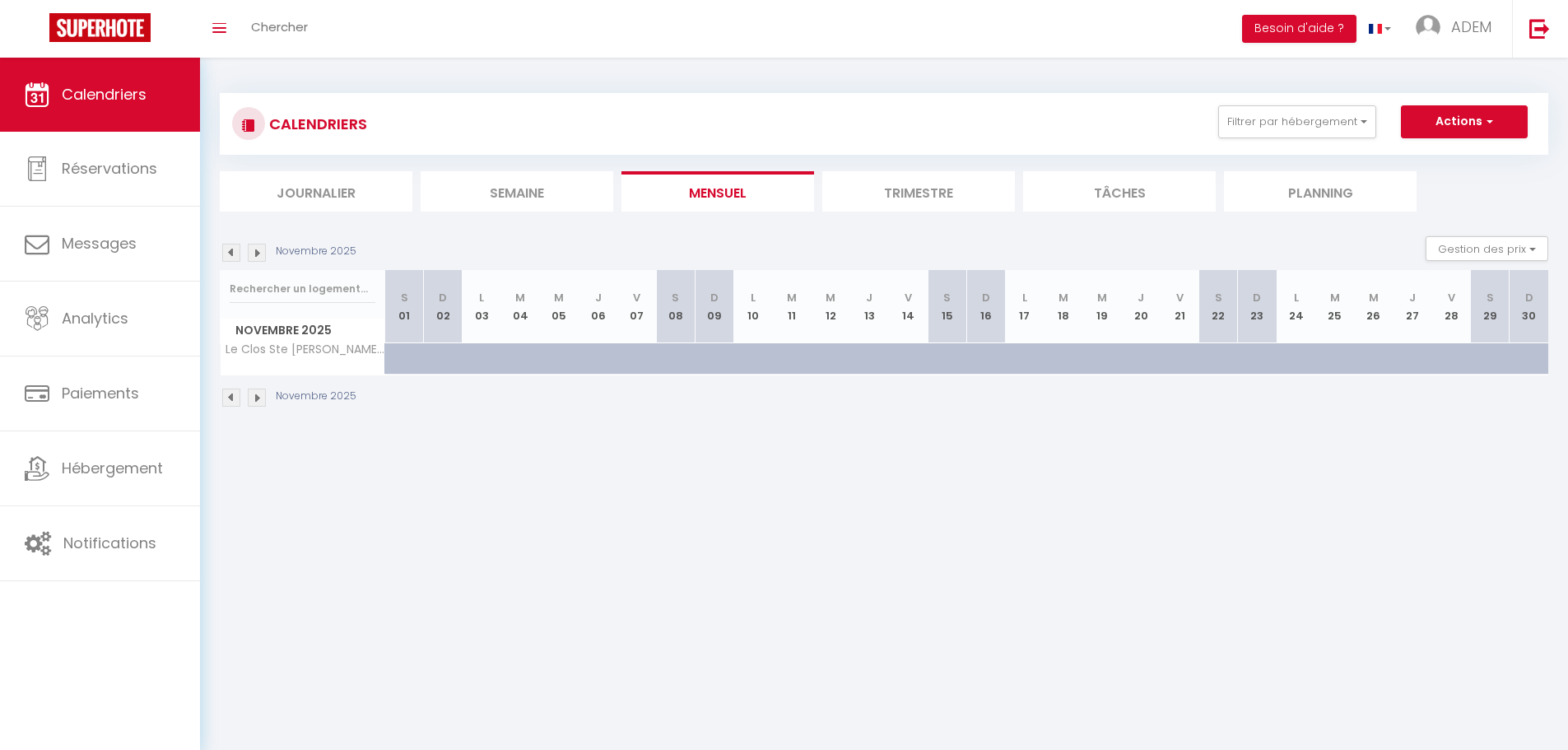
click at [255, 259] on img at bounding box center [257, 252] width 19 height 19
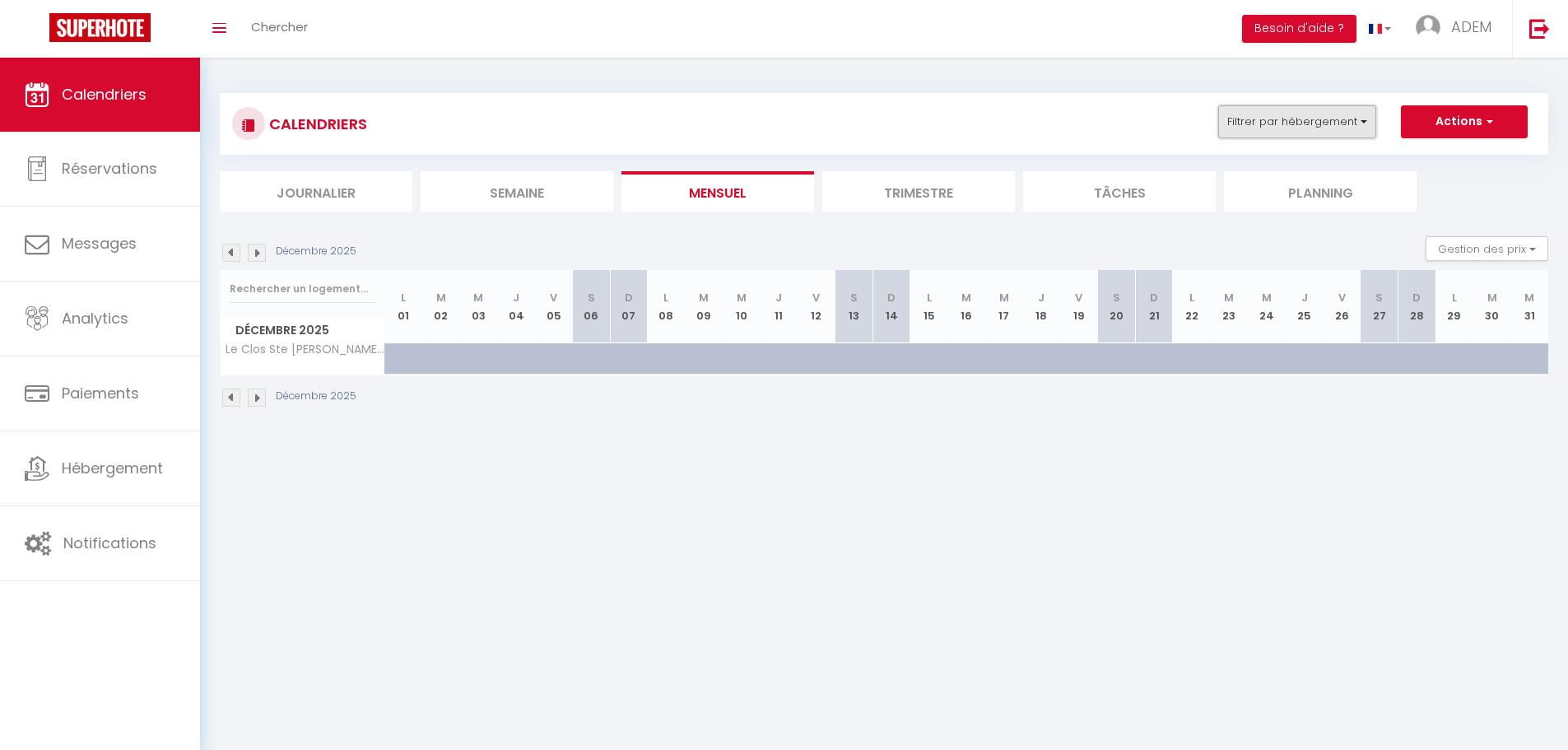
click at [1297, 116] on button "Filtrer par hébergement" at bounding box center [1296, 121] width 158 height 33
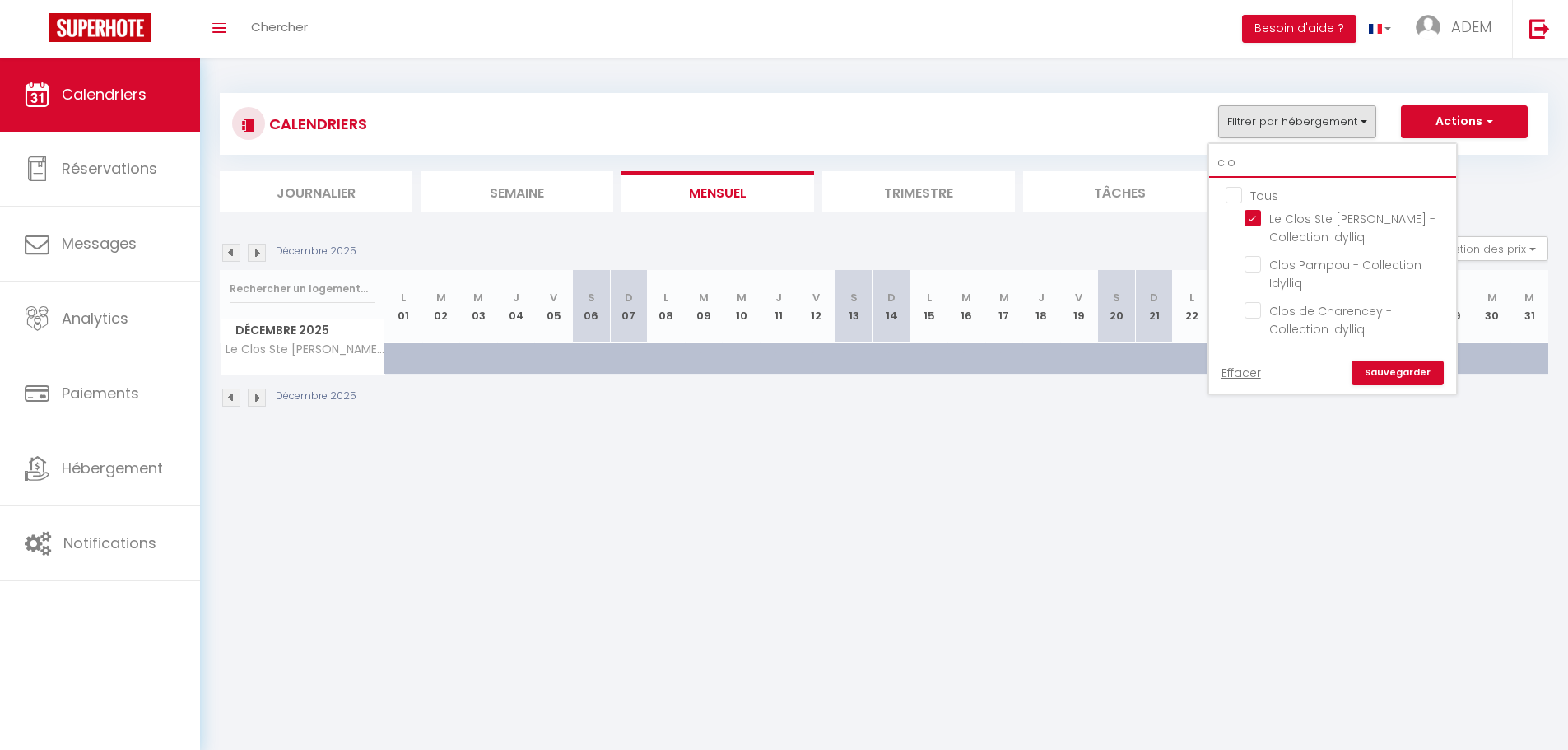
click at [1280, 161] on input "clo" at bounding box center [1332, 163] width 247 height 30
type input "p"
checkbox input "false"
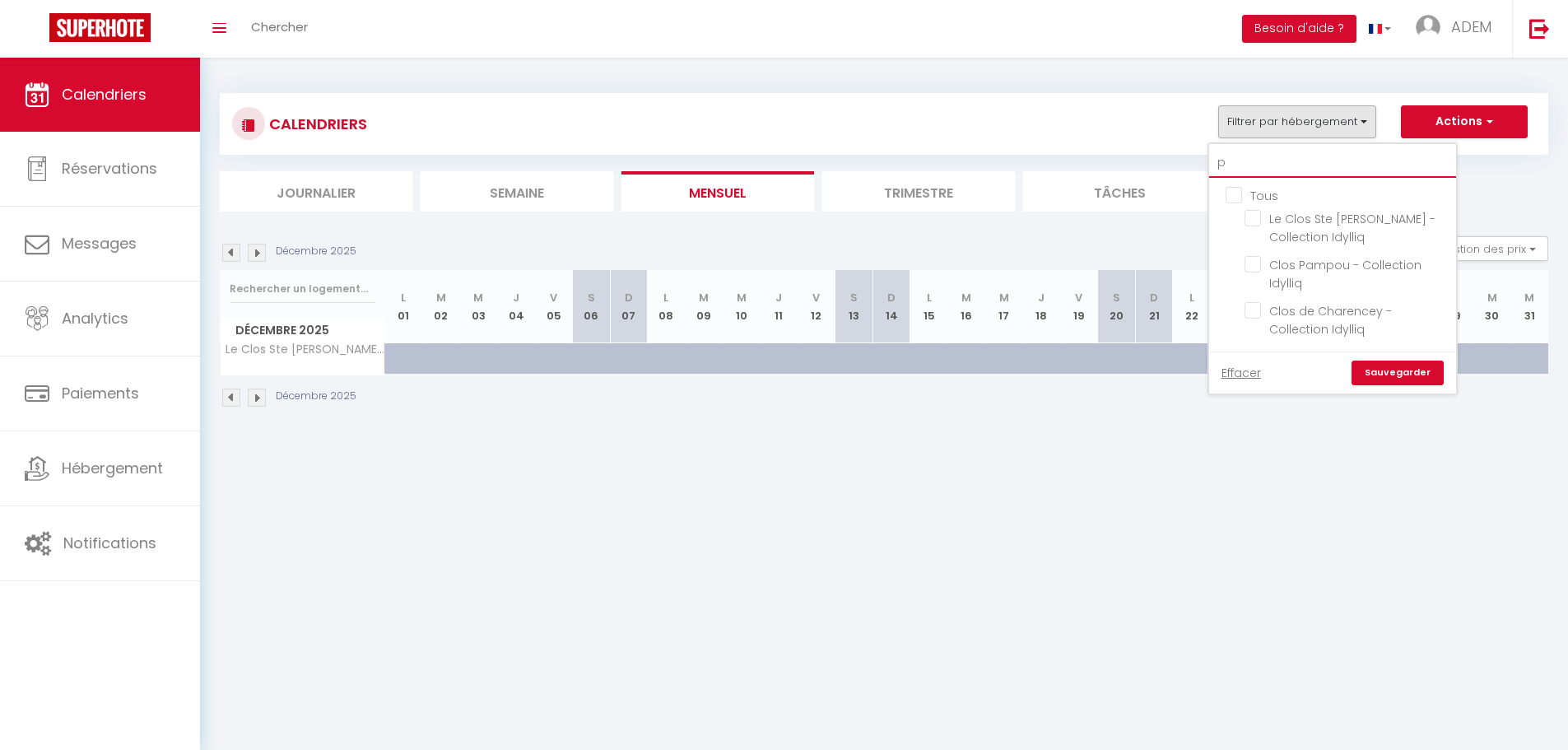
checkbox input "false"
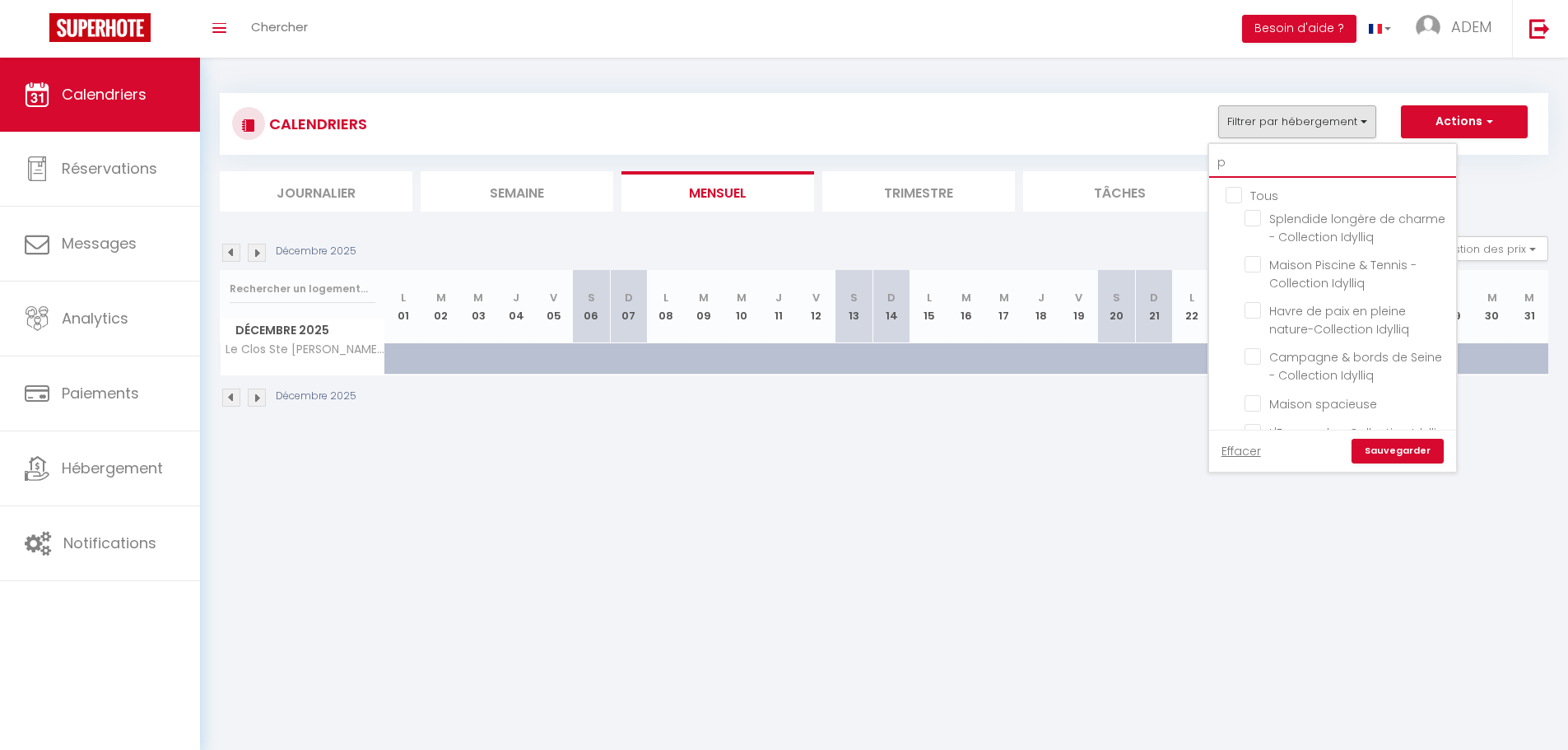
type input "pi"
checkbox input "false"
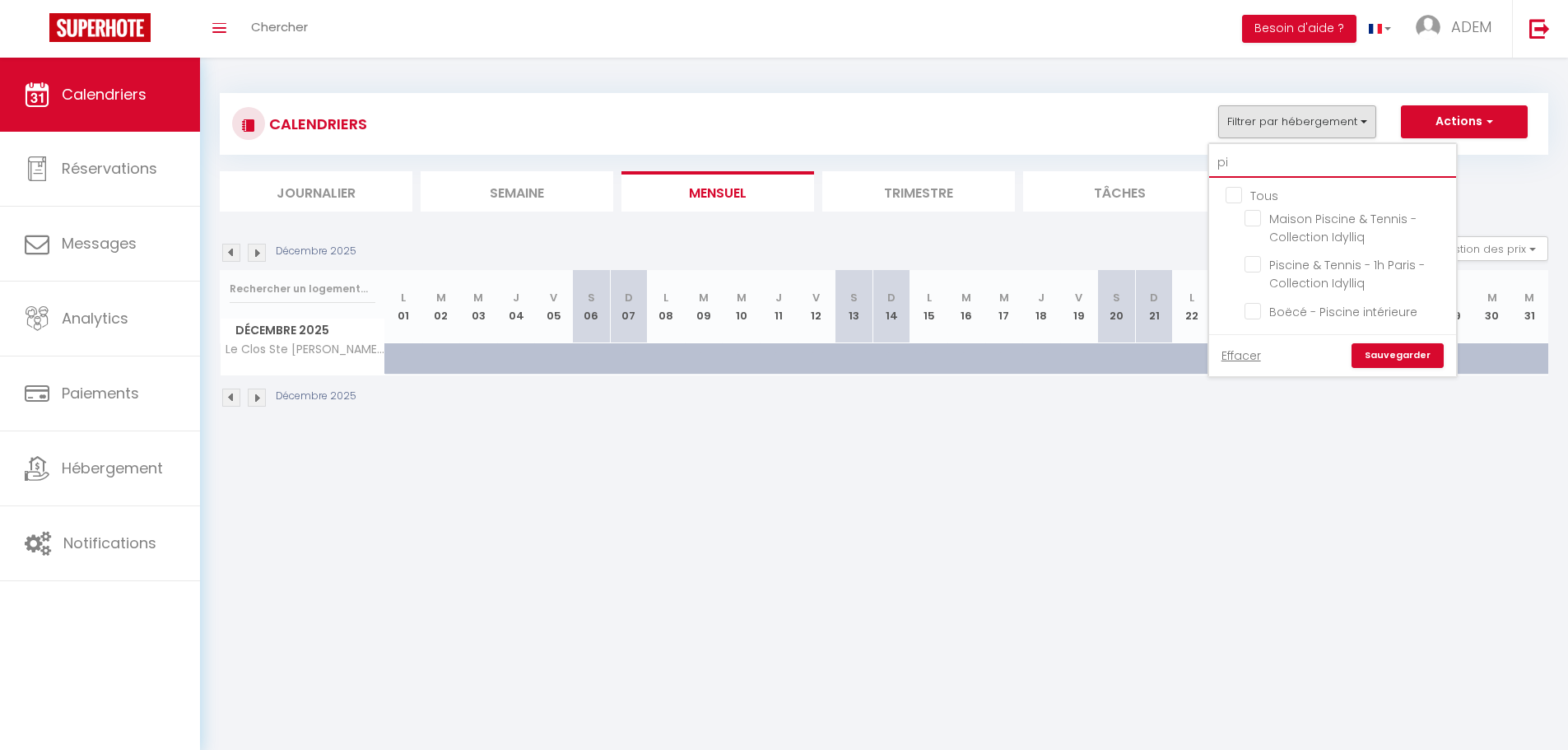
type input "pis"
checkbox input "false"
type input "pis"
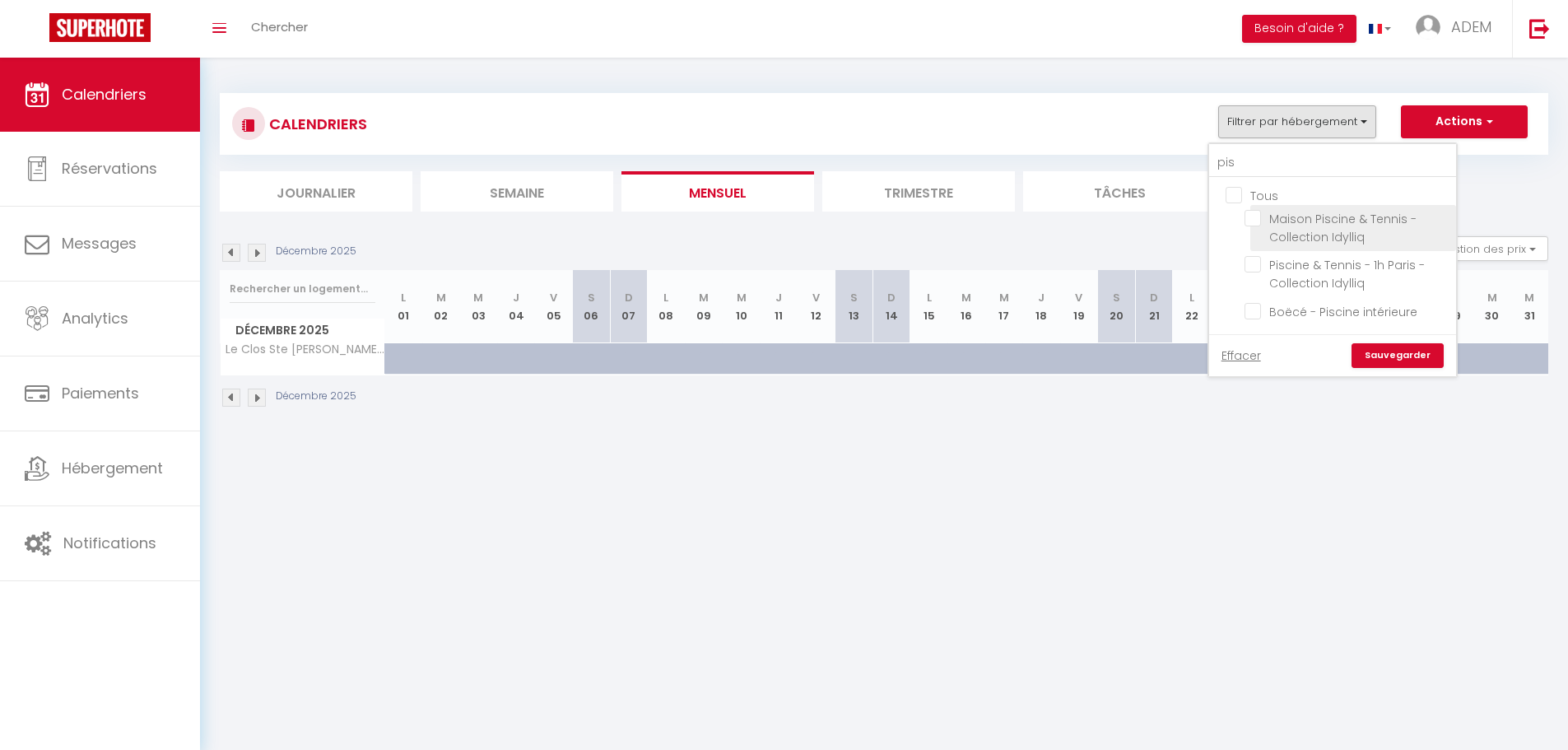
click at [1255, 220] on input "Maison Piscine & Tennis - Collection Idylliq" at bounding box center [1347, 218] width 206 height 17
checkbox input "true"
checkbox input "false"
click at [1379, 349] on link "Sauvegarder" at bounding box center [1397, 356] width 92 height 25
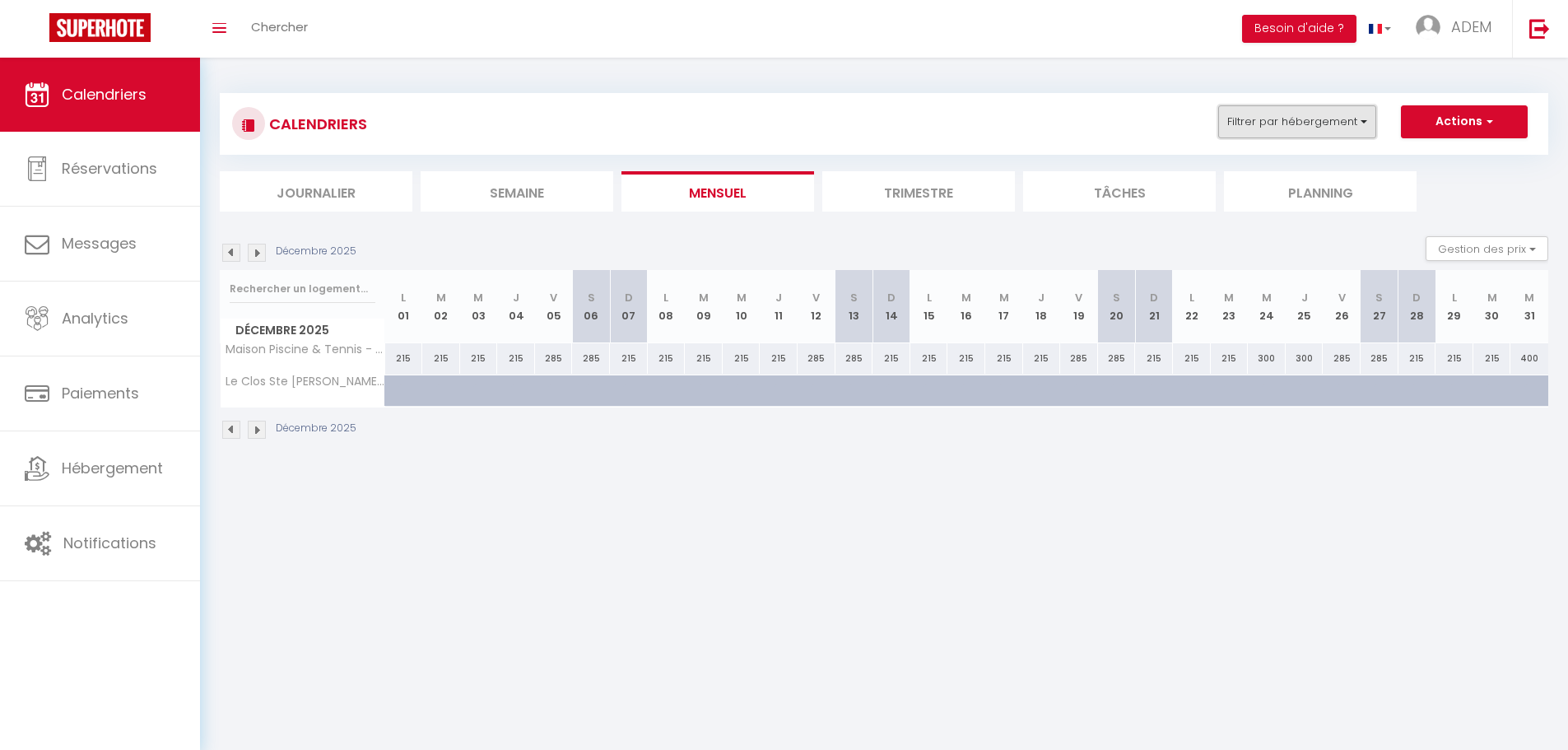
click at [1342, 128] on button "Filtrer par hébergement" at bounding box center [1296, 121] width 158 height 33
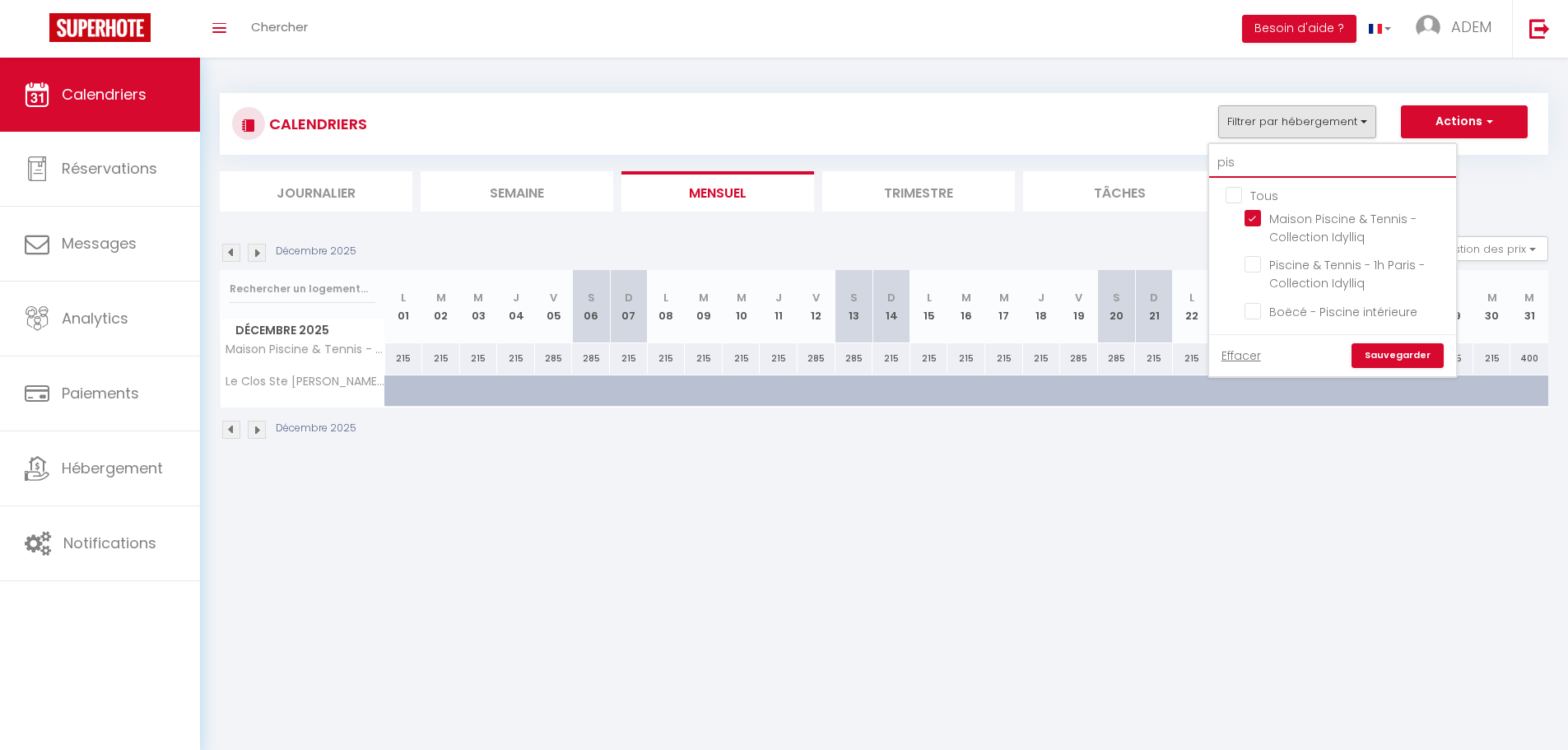
click at [1254, 161] on input "pis" at bounding box center [1332, 163] width 247 height 30
drag, startPoint x: 1254, startPoint y: 161, endPoint x: 1225, endPoint y: 164, distance: 29.2
click at [1225, 164] on input "pis" at bounding box center [1332, 163] width 247 height 30
type input "h"
checkbox input "false"
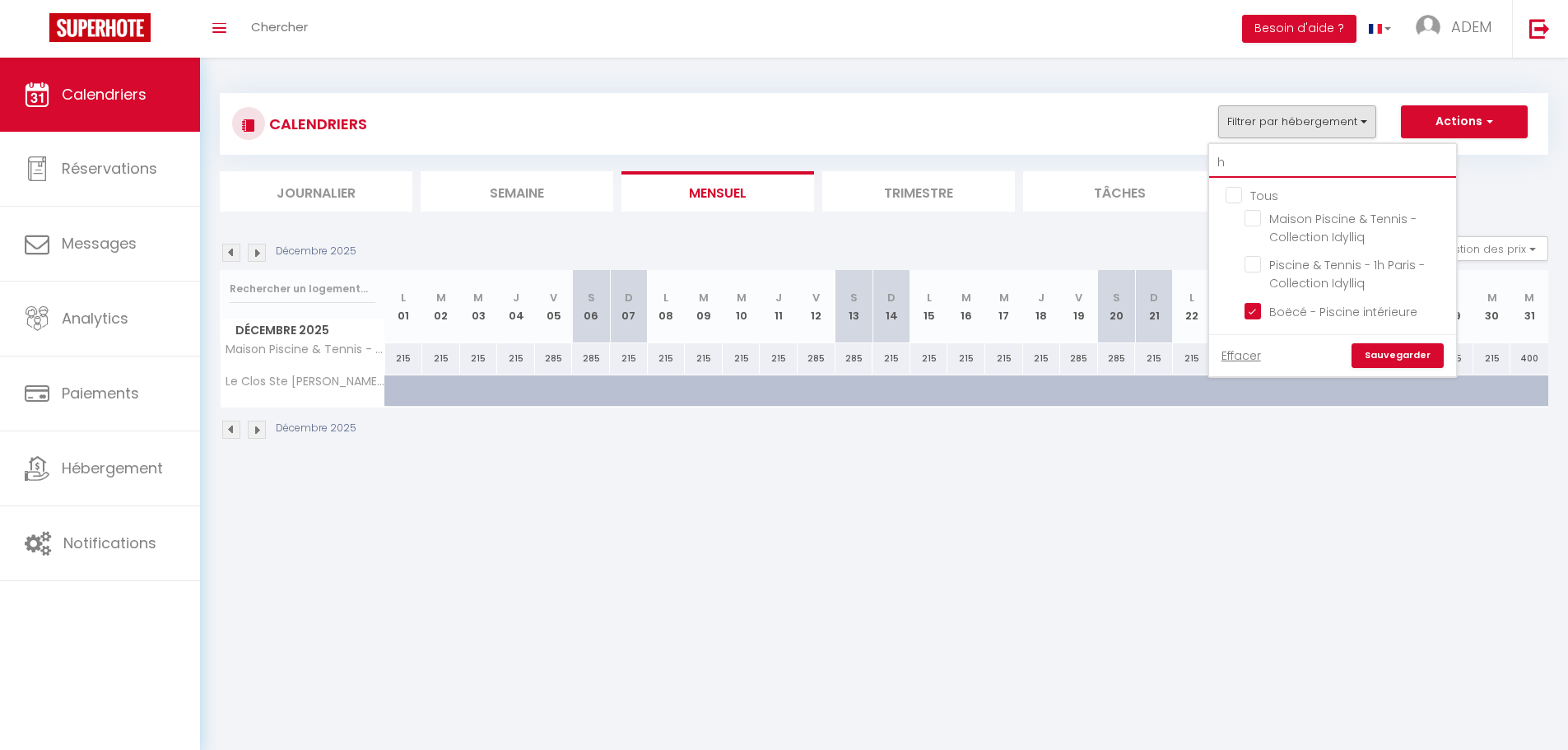
checkbox input "false"
checkbox input "true"
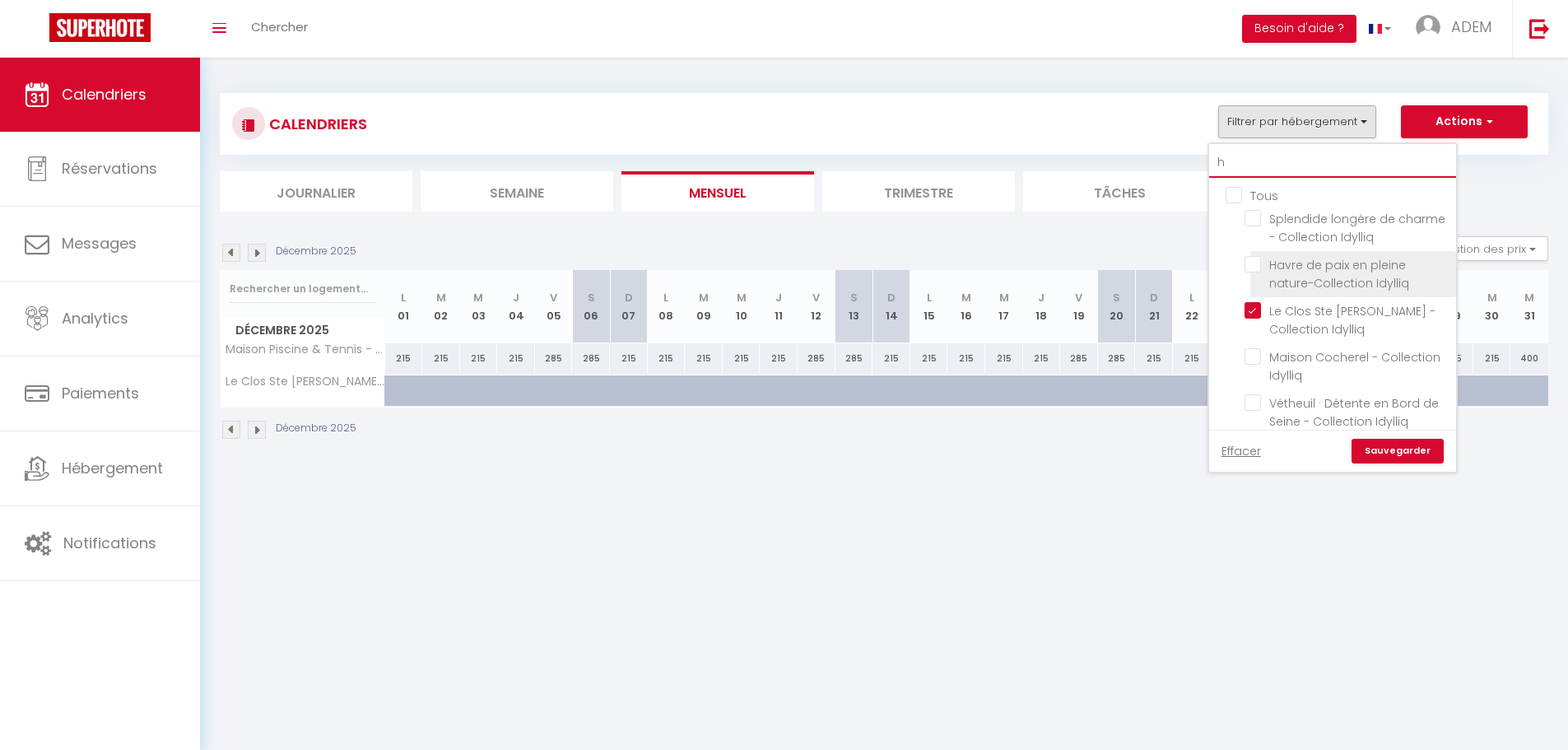
type input "h"
click at [1257, 261] on input "Havre de paix en pleine nature-Collection Idylliq" at bounding box center [1347, 264] width 206 height 17
checkbox input "true"
checkbox input "false"
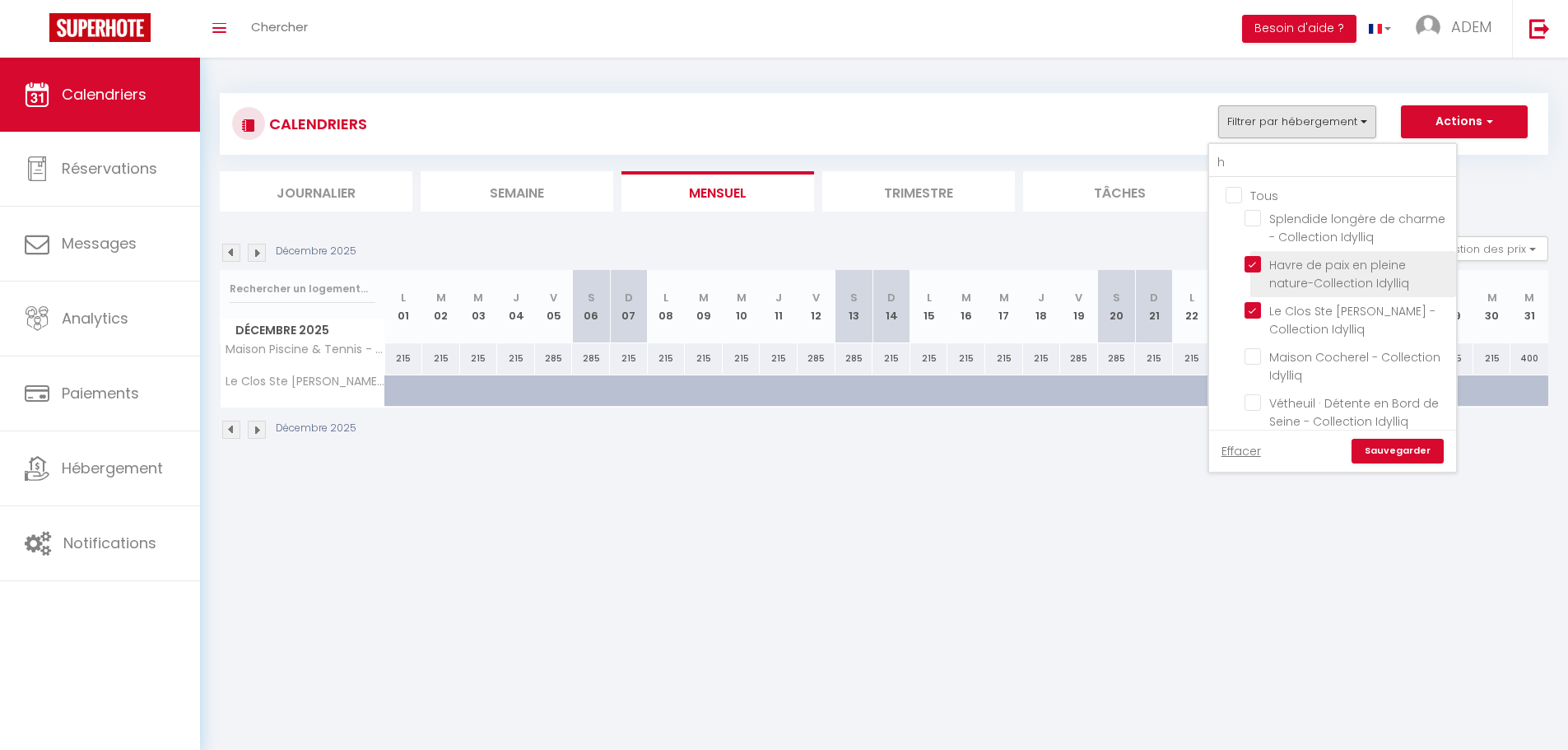
checkbox input "false"
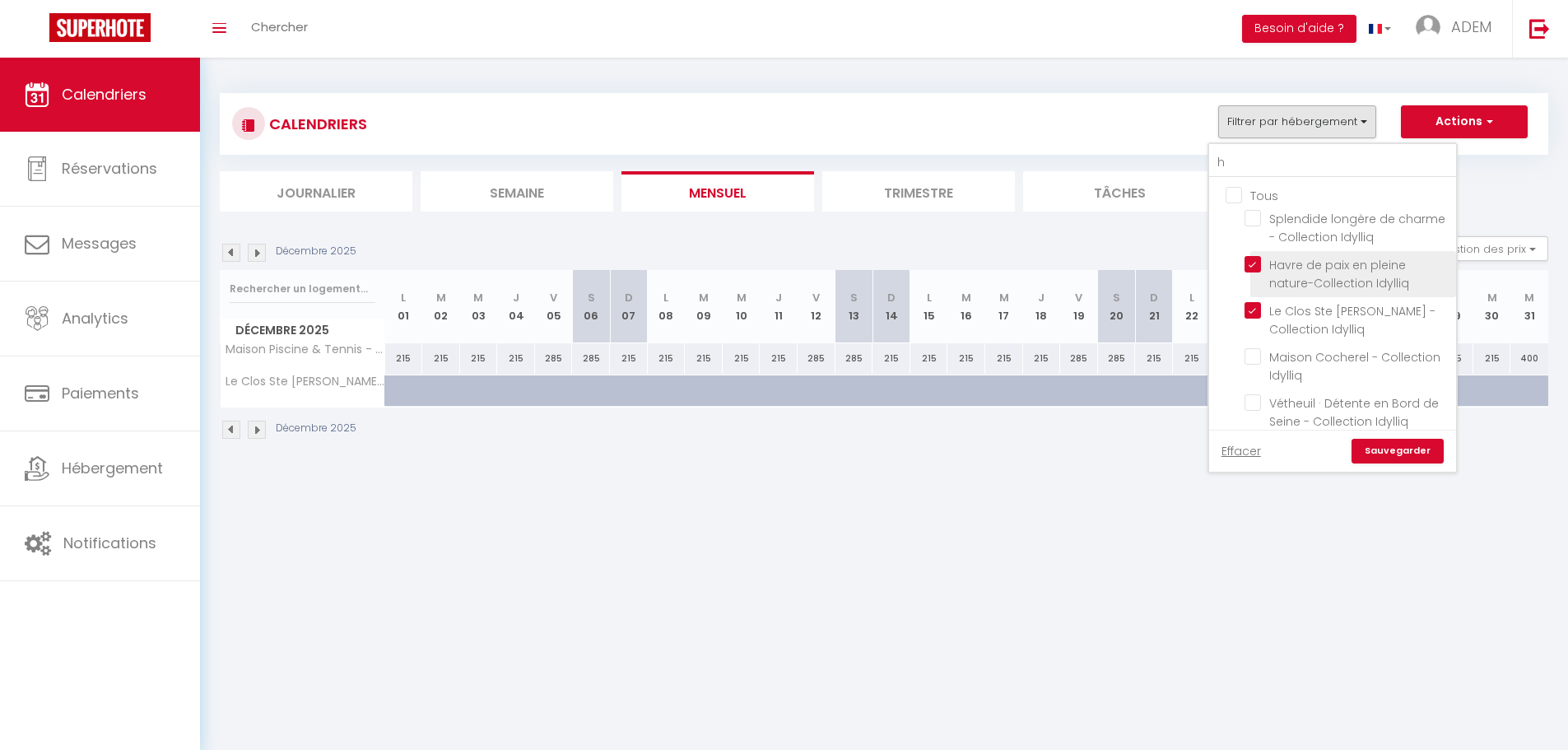
checkbox input "false"
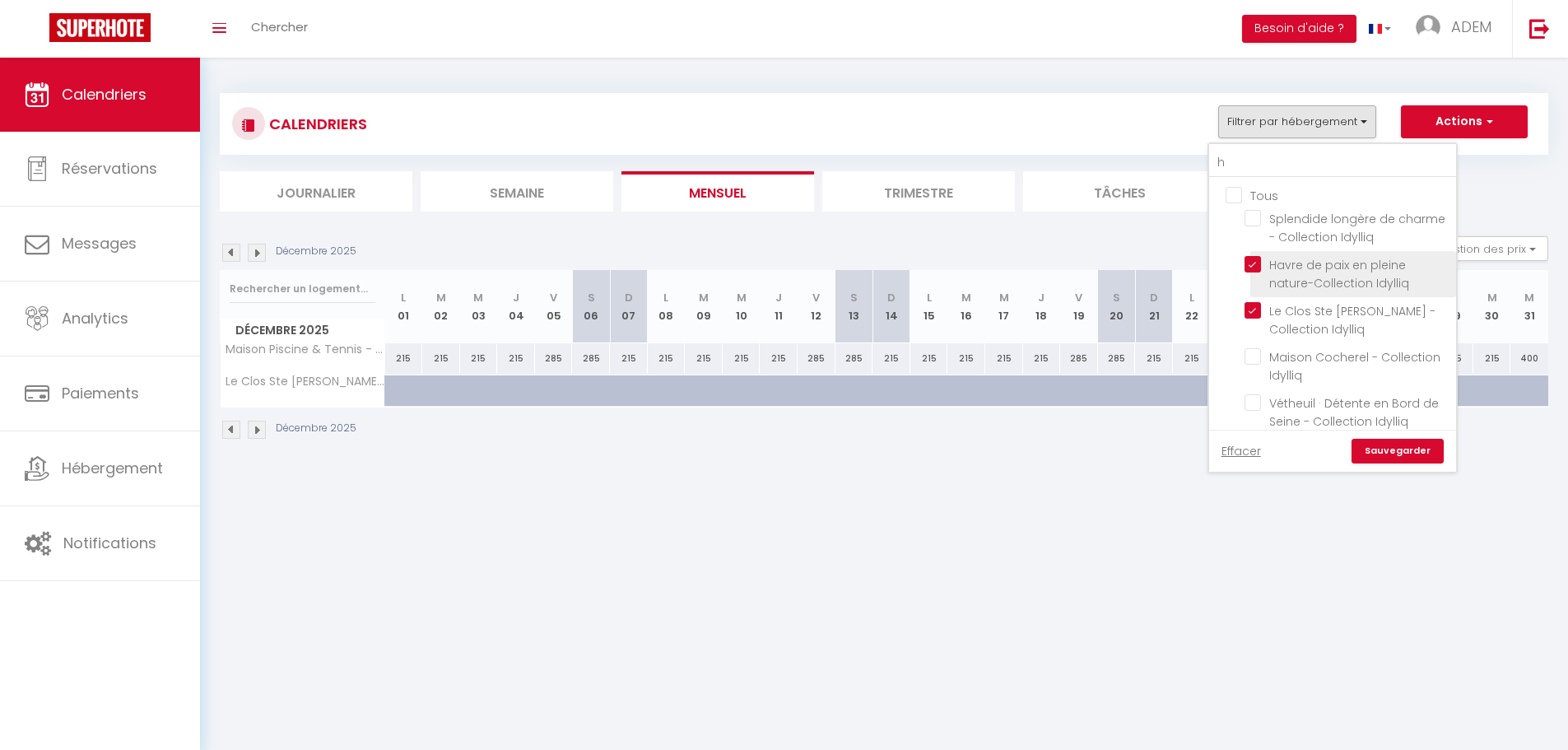
checkbox input "false"
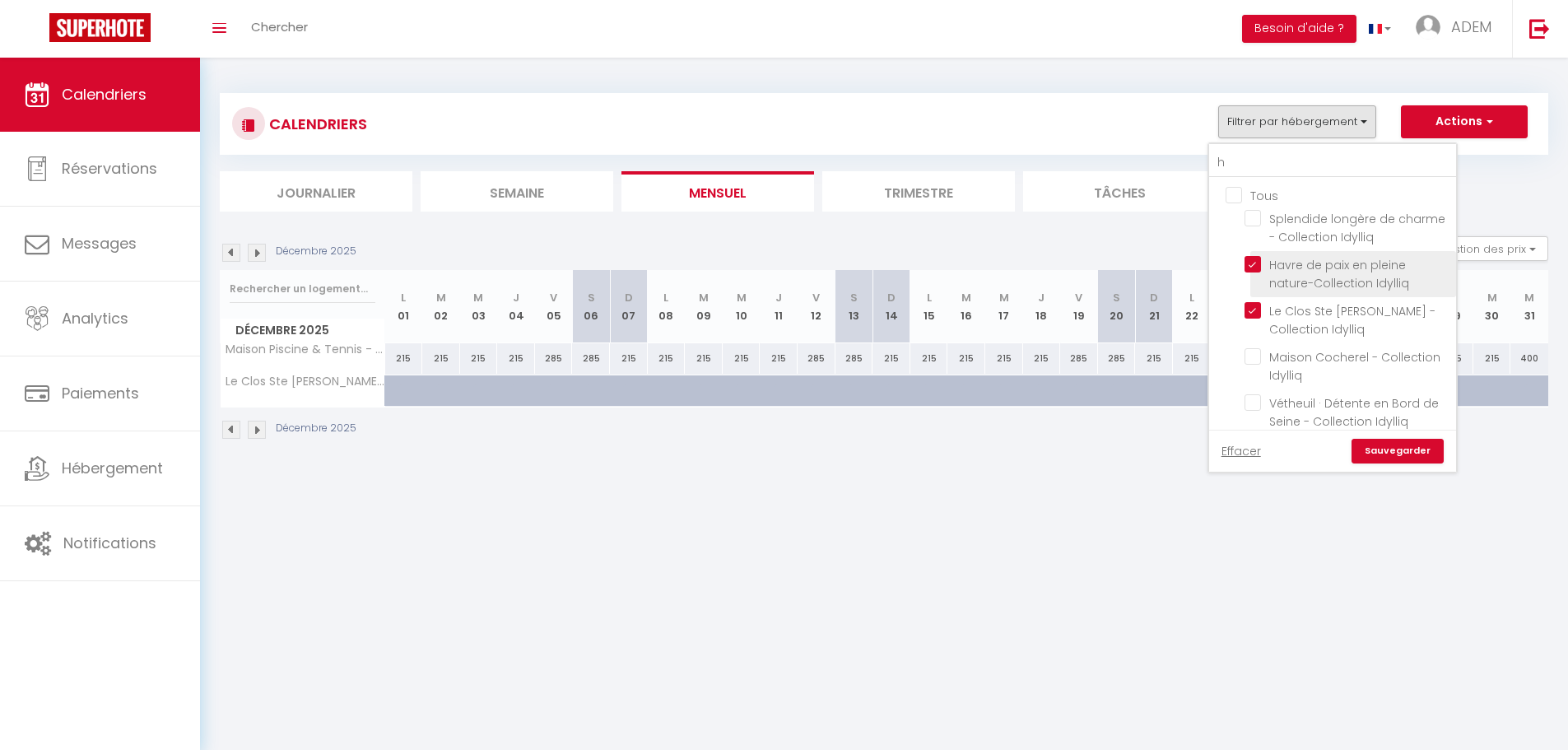
checkbox input "false"
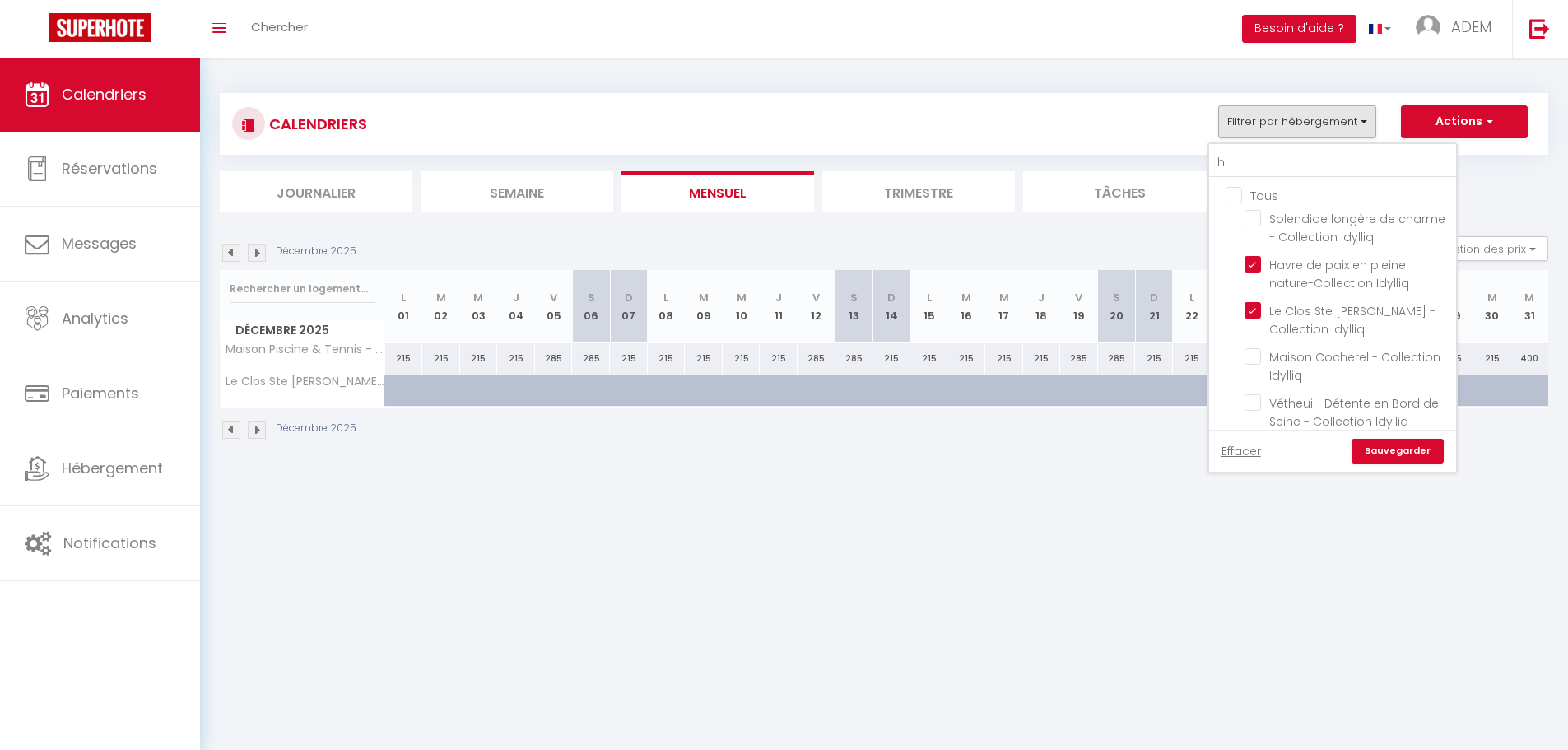
click at [1393, 450] on link "Sauvegarder" at bounding box center [1397, 451] width 92 height 25
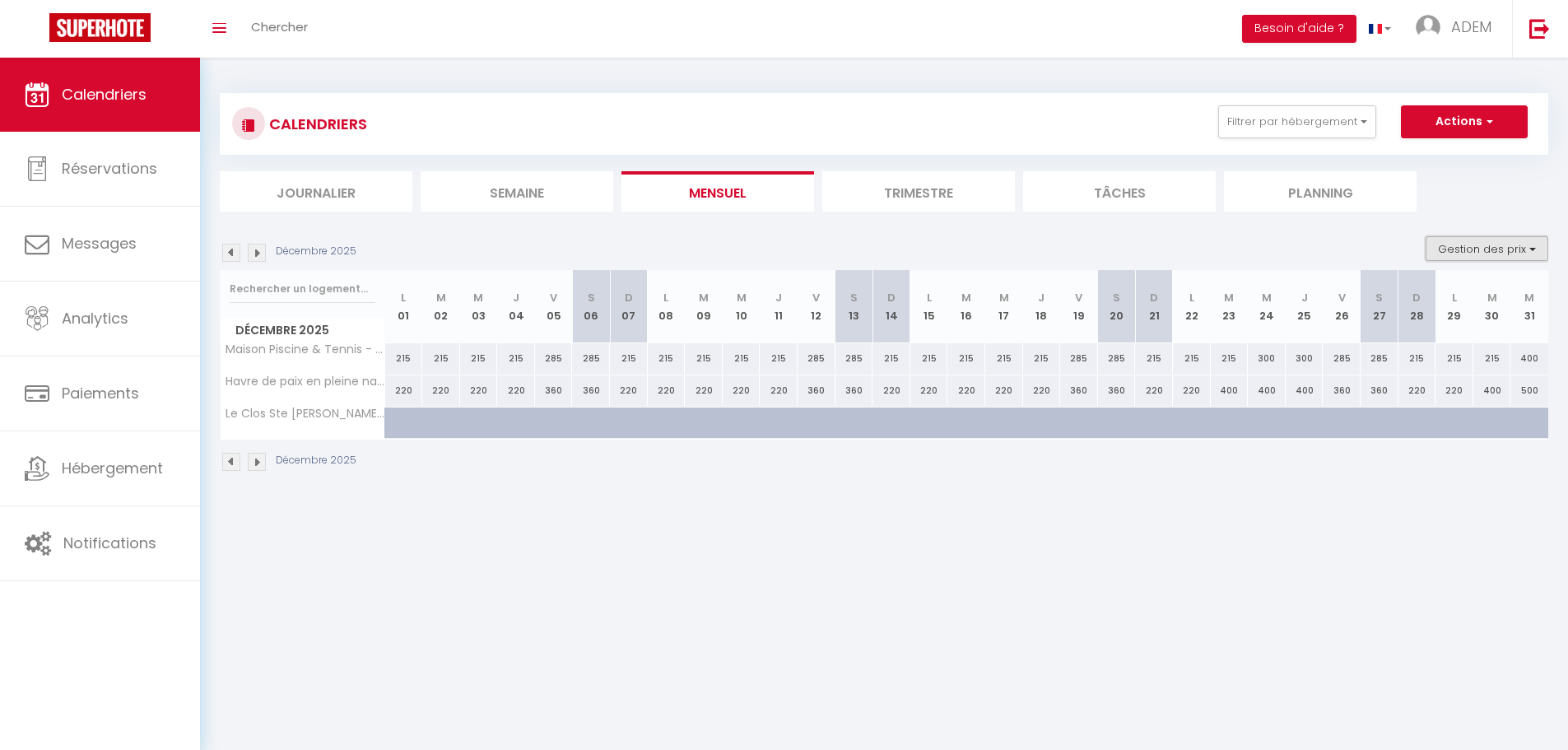
click at [1469, 245] on button "Gestion des prix" at bounding box center [1486, 249] width 123 height 25
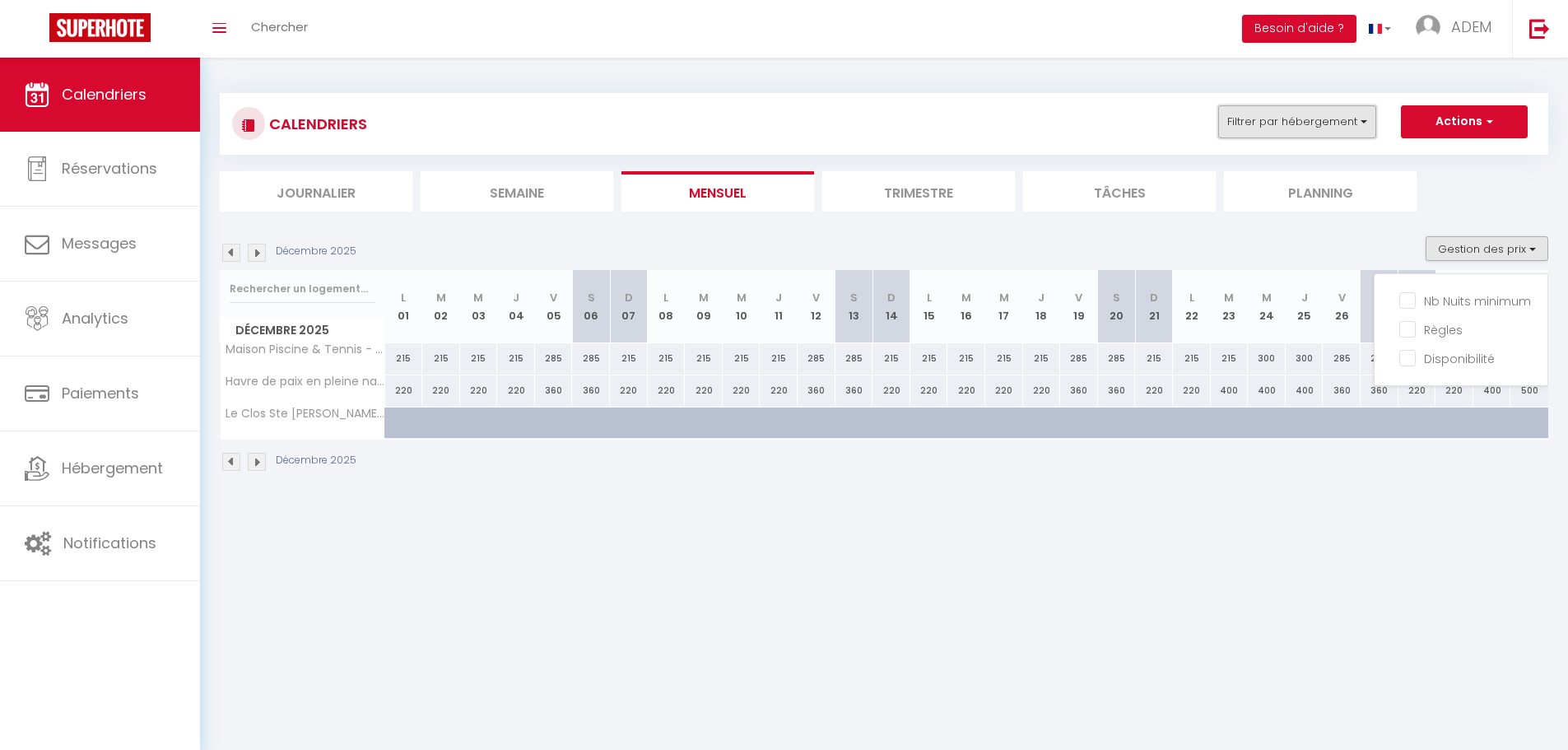
click at [1338, 119] on button "Filtrer par hébergement" at bounding box center [1296, 121] width 158 height 33
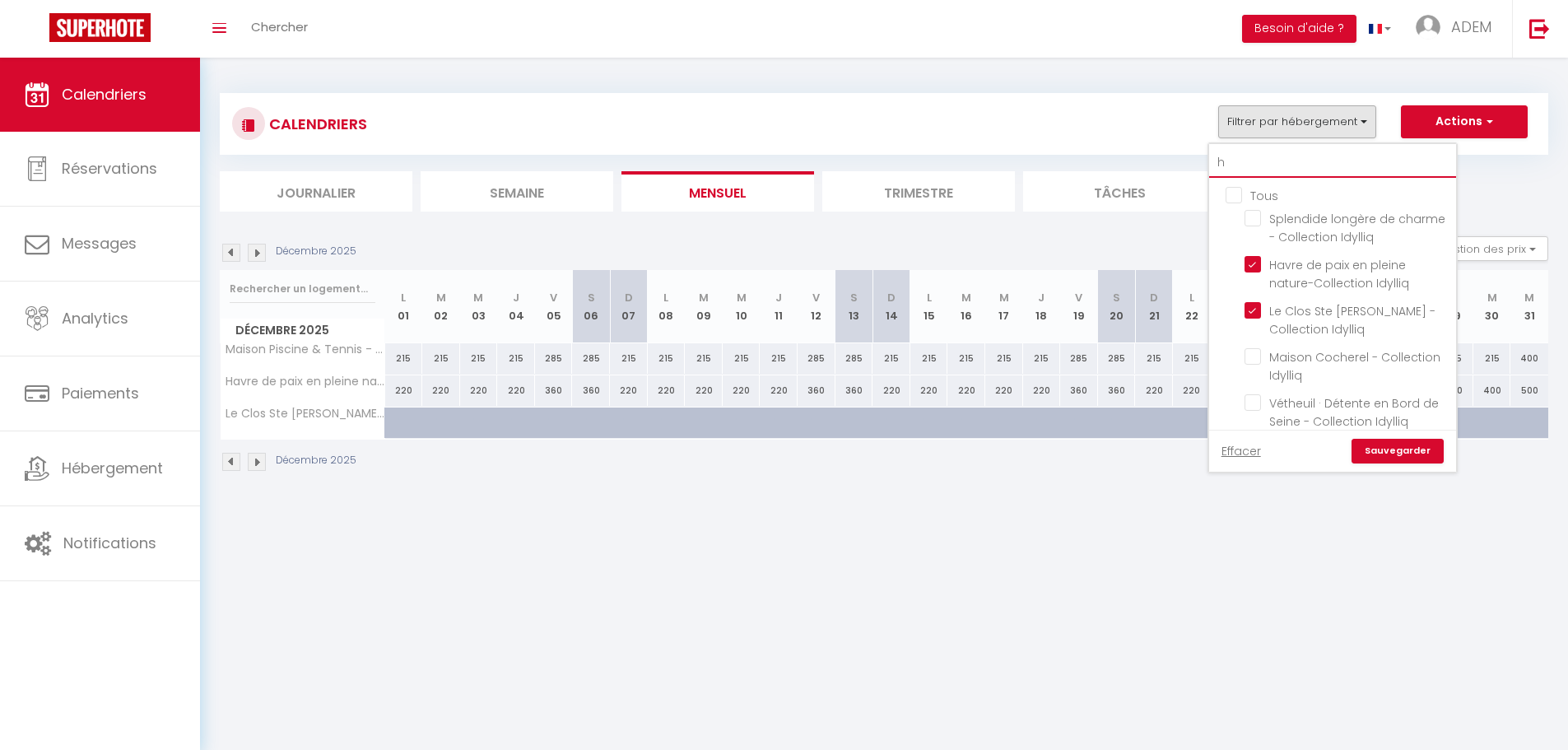
click at [1344, 176] on input "h" at bounding box center [1332, 163] width 247 height 30
type input "b"
checkbox input "false"
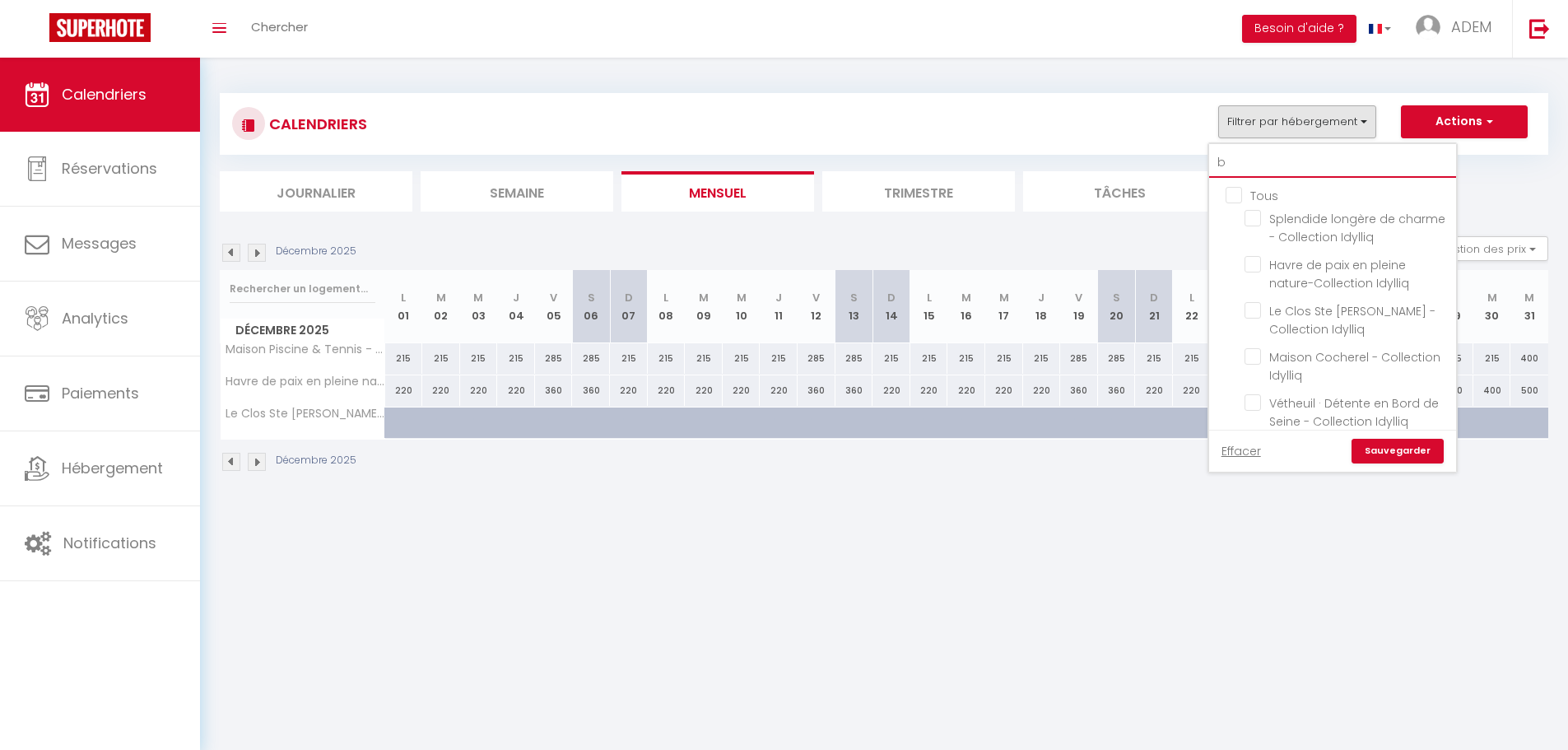
checkbox input "false"
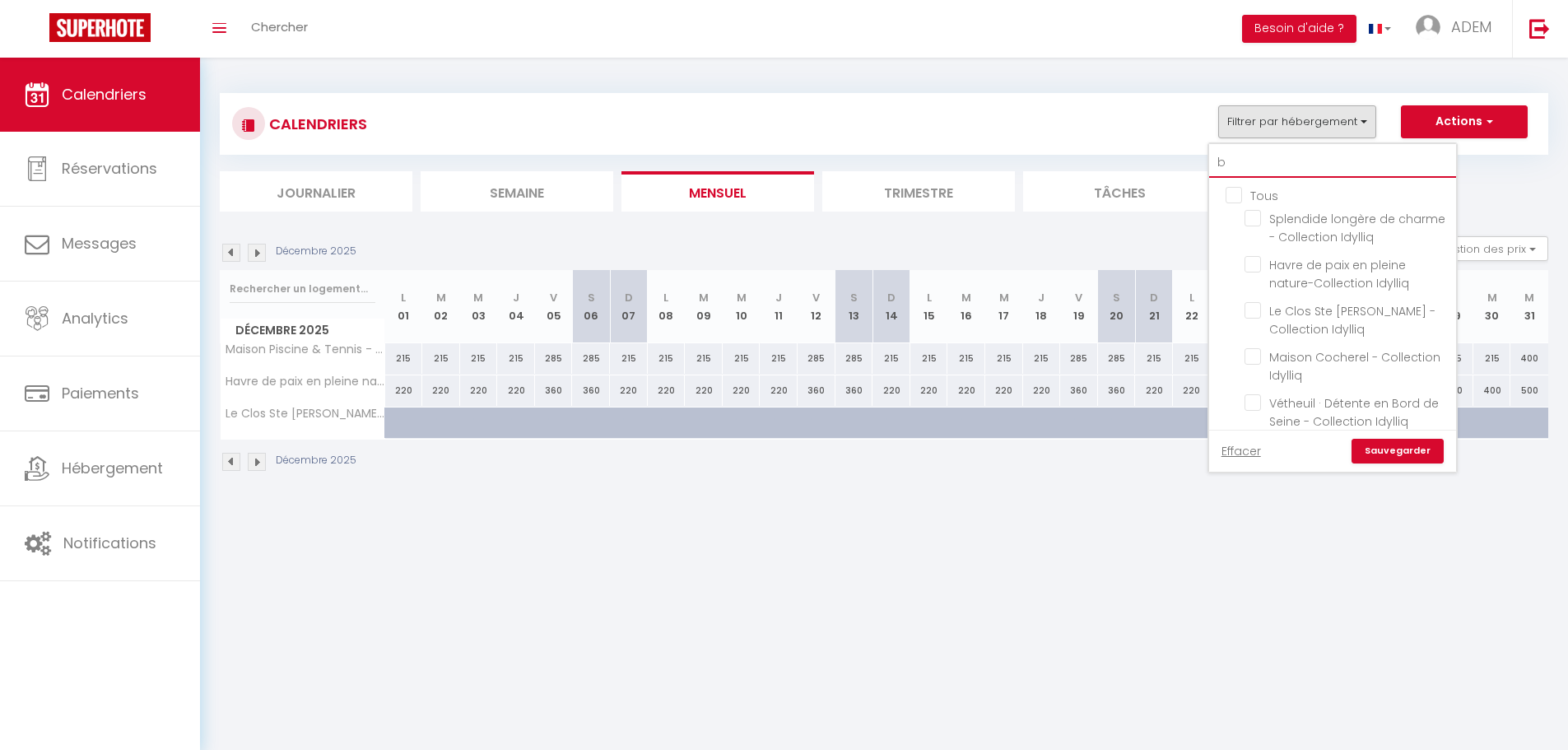
checkbox input "false"
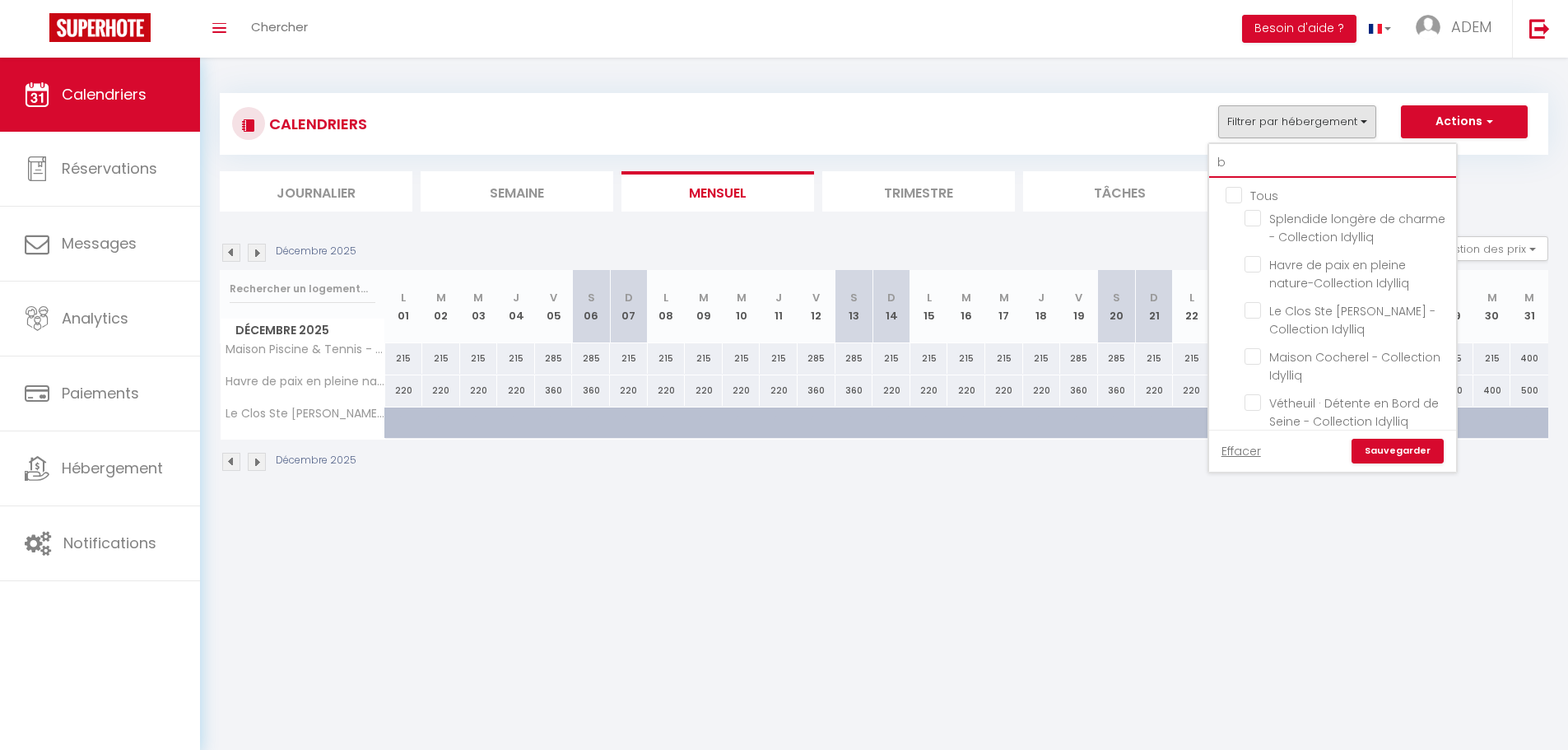
checkbox input "false"
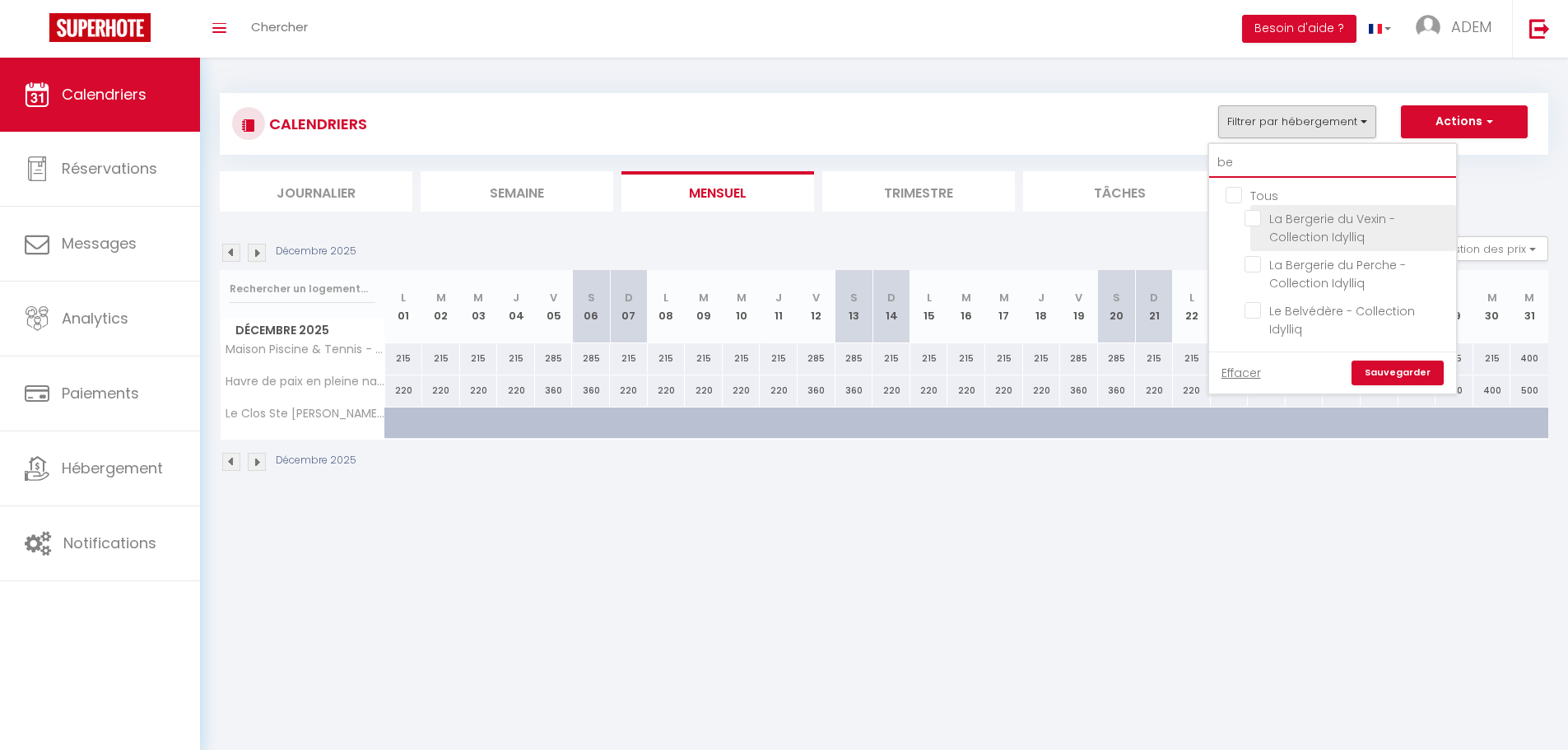
type input "be"
click at [1252, 216] on input "La Bergerie du Vexin - Collection Idylliq" at bounding box center [1347, 218] width 206 height 17
checkbox input "true"
checkbox input "false"
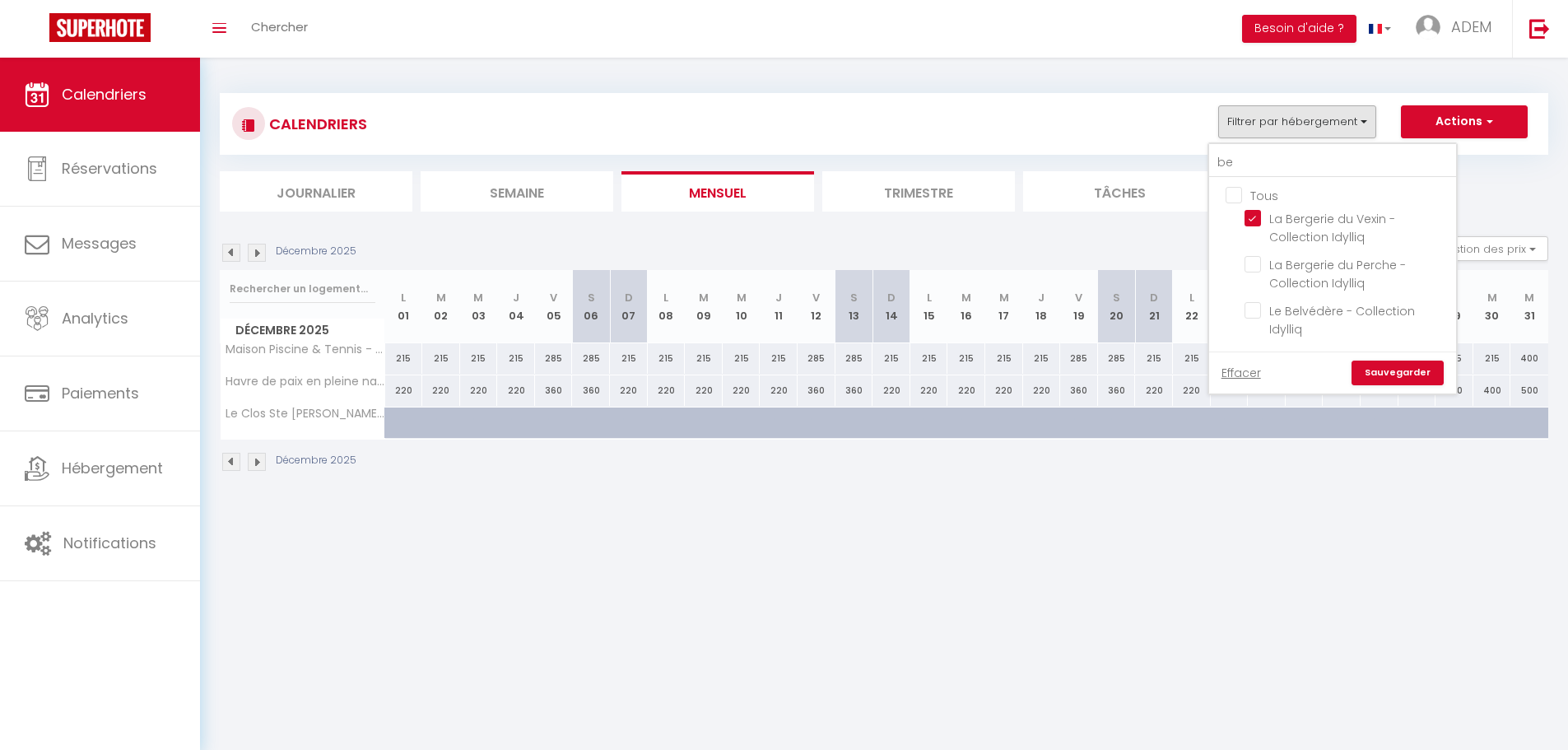
click at [1374, 369] on link "Sauvegarder" at bounding box center [1397, 372] width 92 height 25
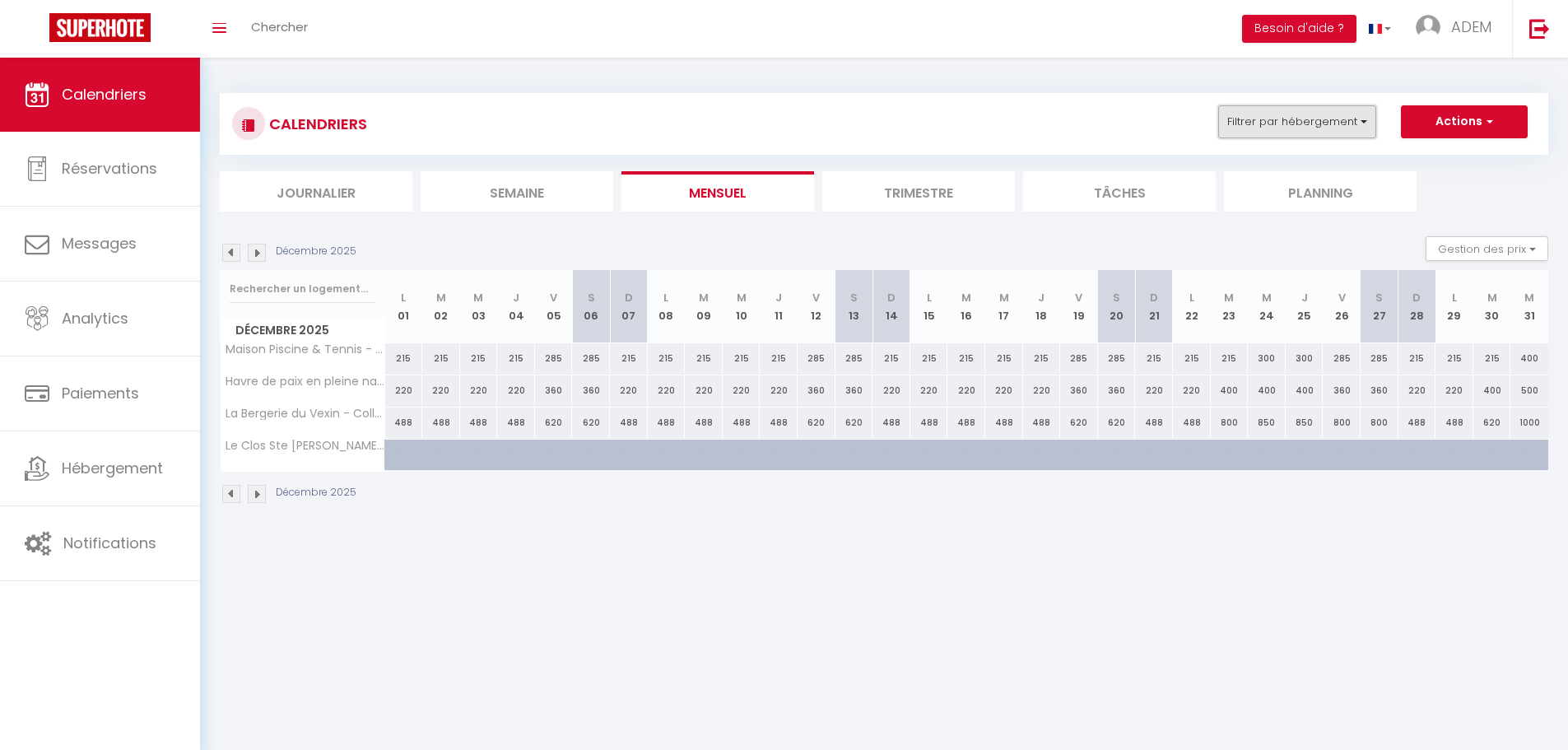
click at [1294, 114] on button "Filtrer par hébergement" at bounding box center [1296, 121] width 158 height 33
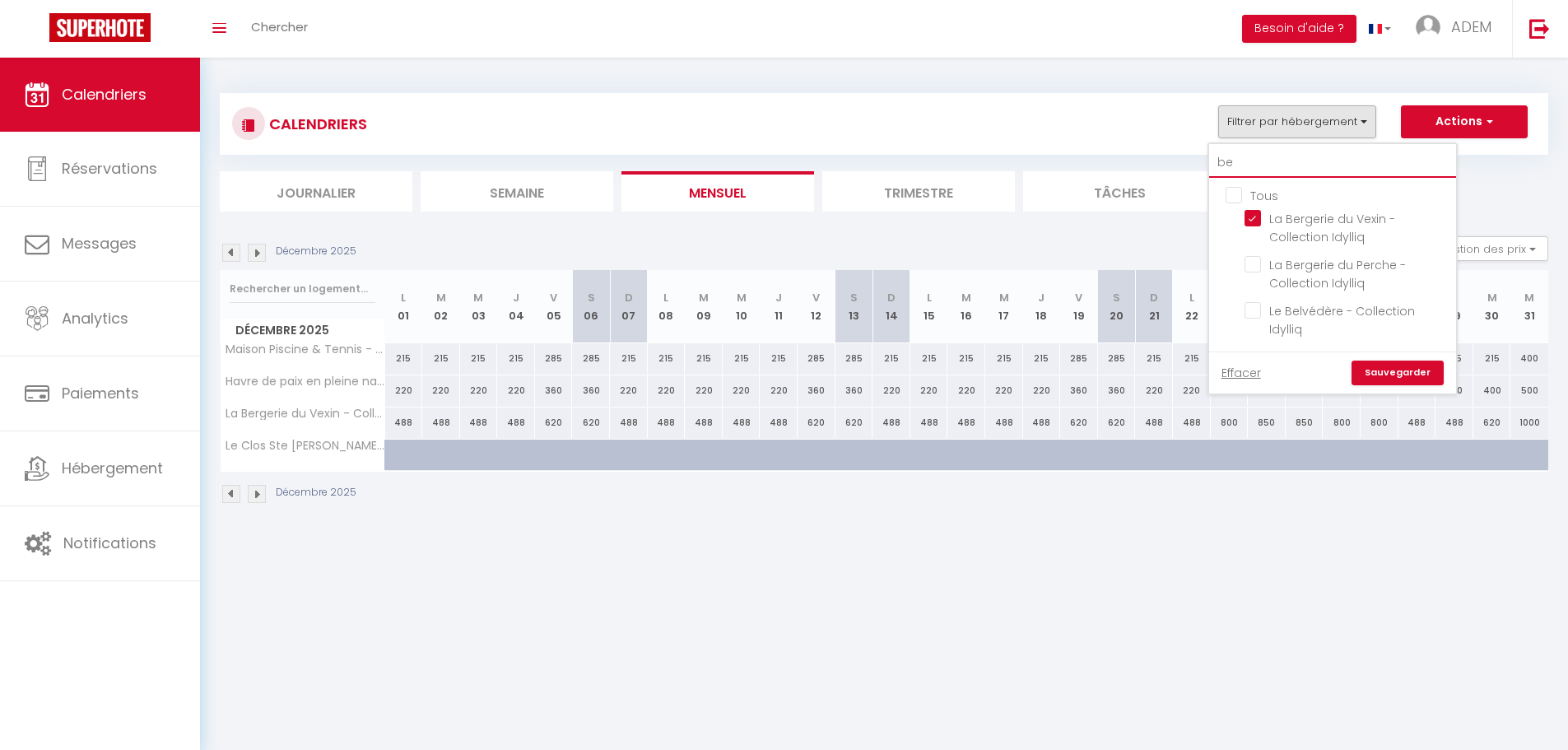
click at [1289, 148] on input "be" at bounding box center [1332, 163] width 247 height 30
type input "s"
checkbox input "false"
checkbox input "true"
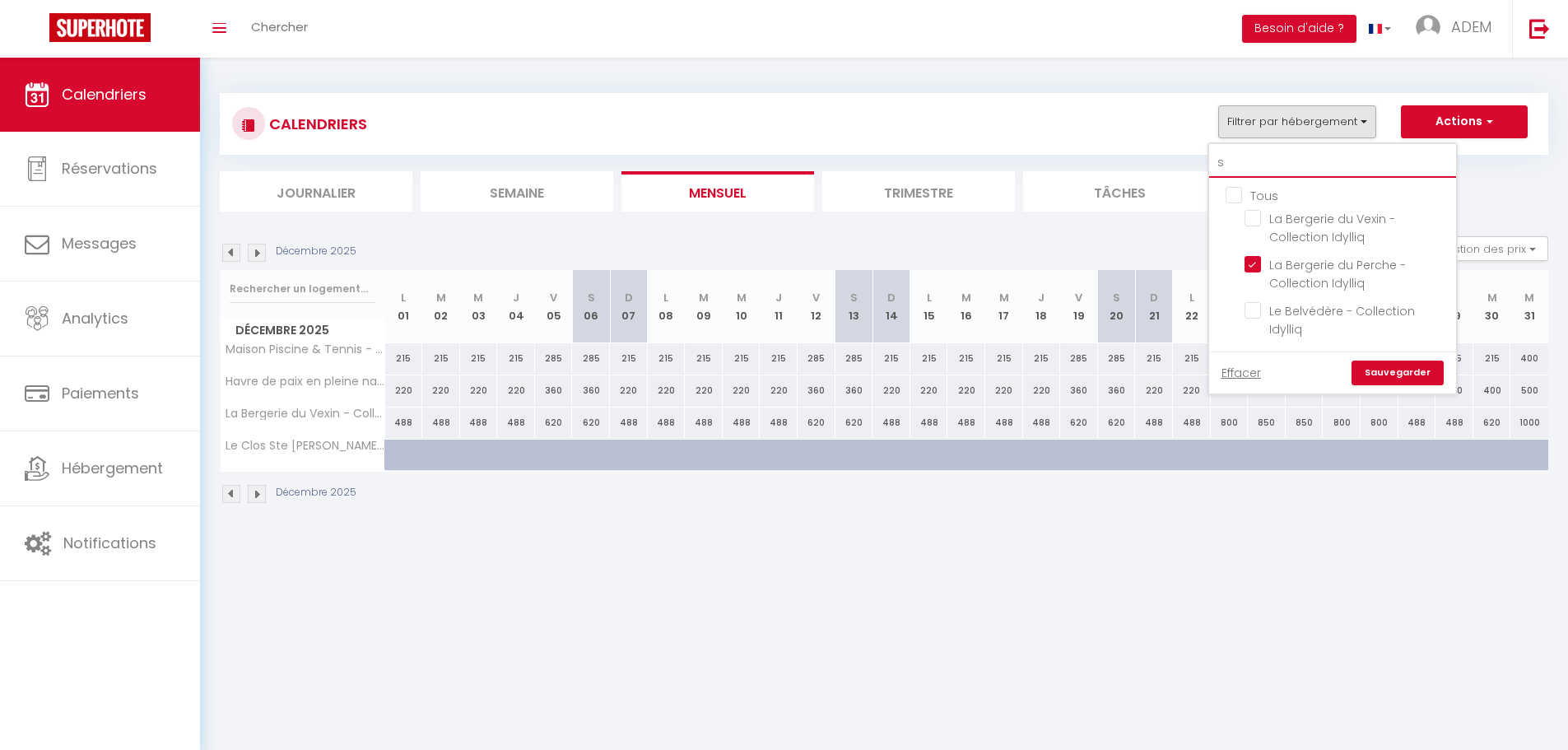
checkbox input "false"
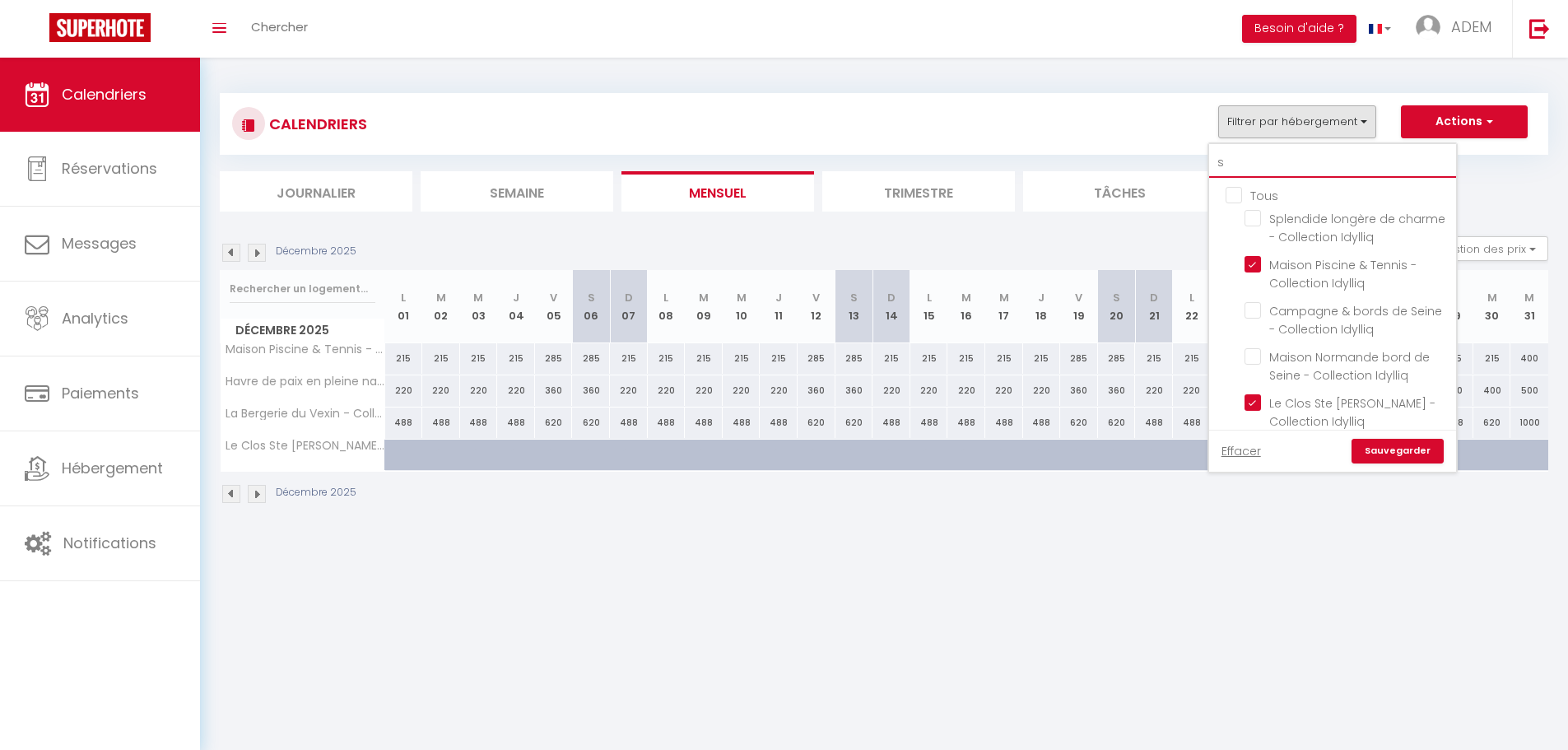
type input "se"
checkbox input "false"
checkbox input "true"
checkbox input "false"
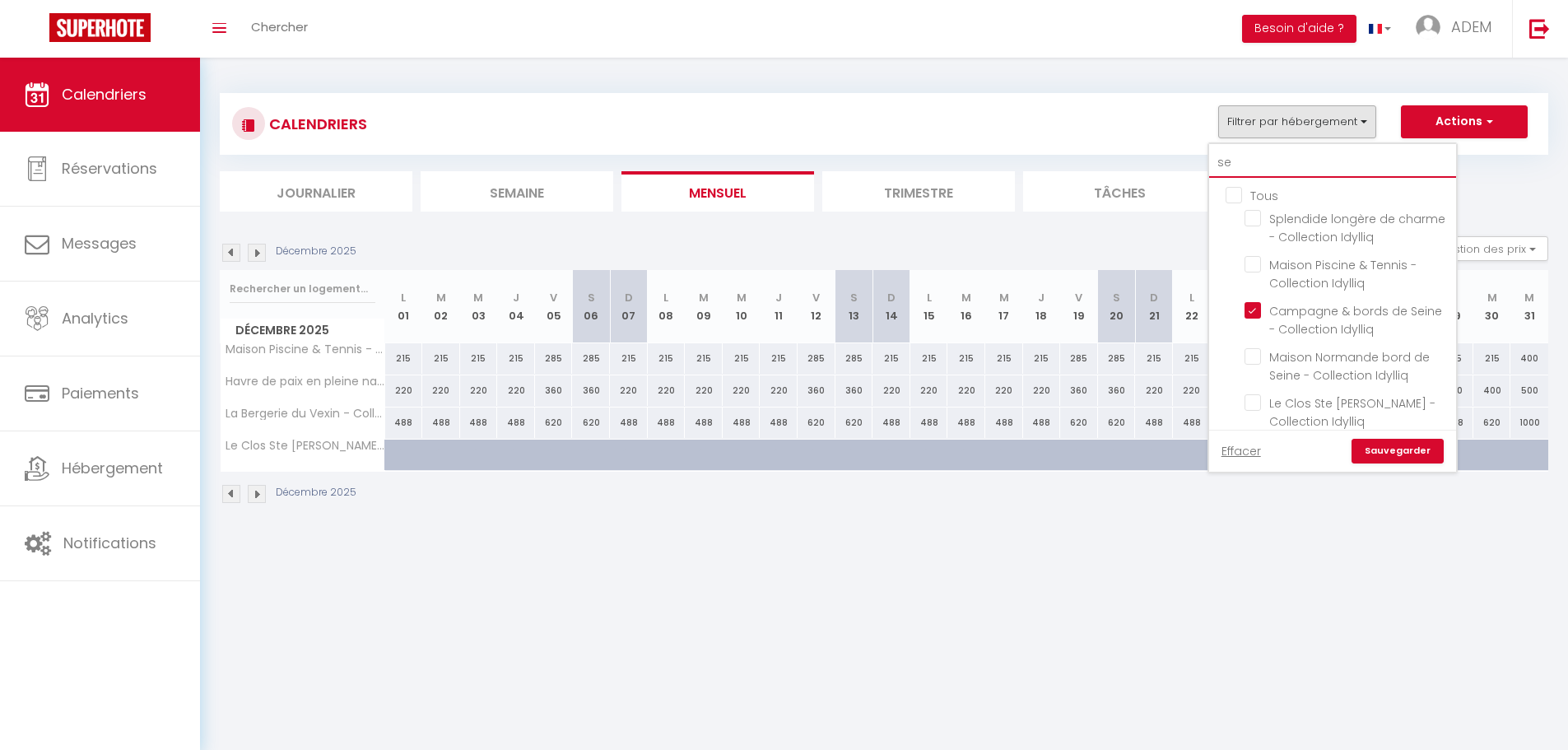
checkbox input "false"
type input "sei"
checkbox input "false"
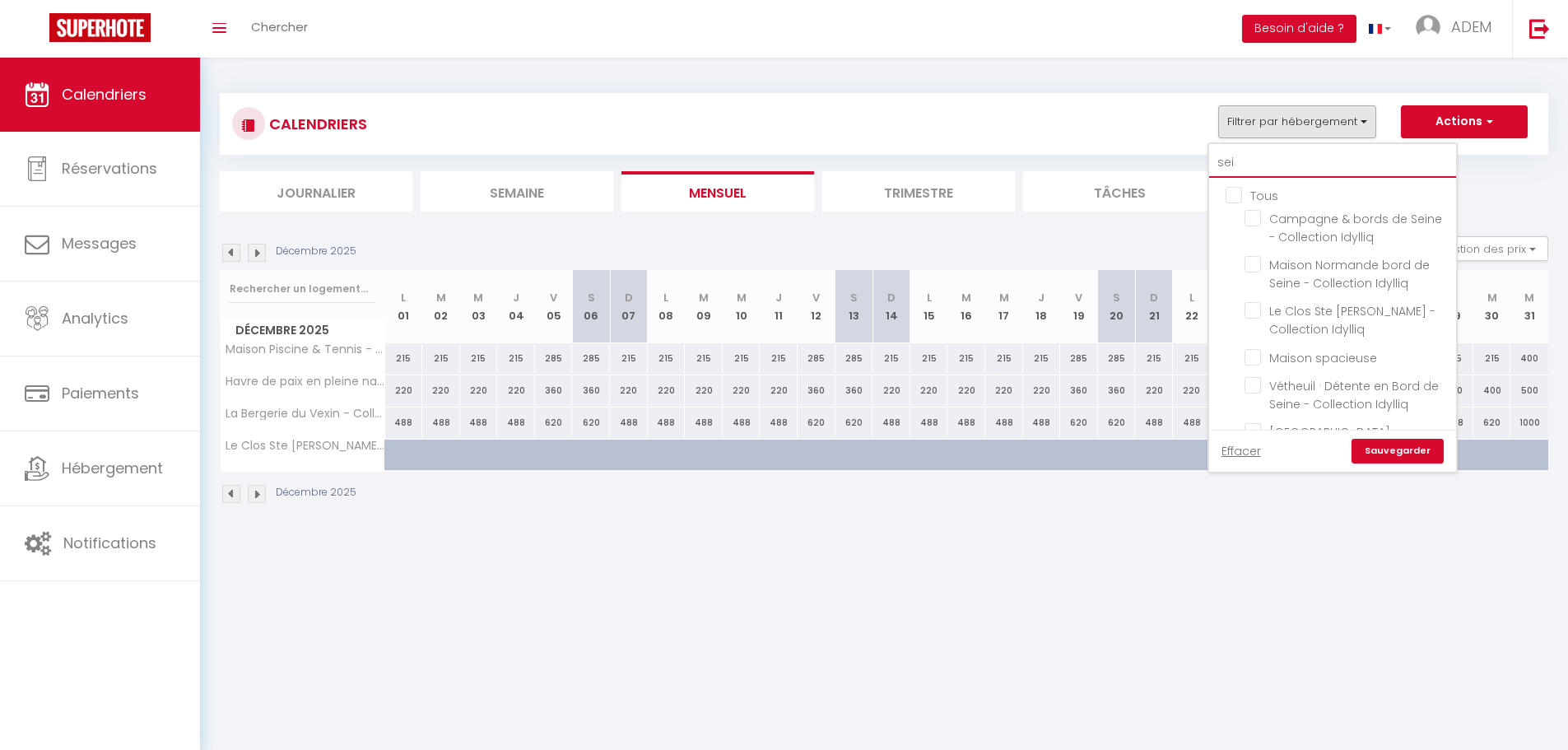
checkbox input "false"
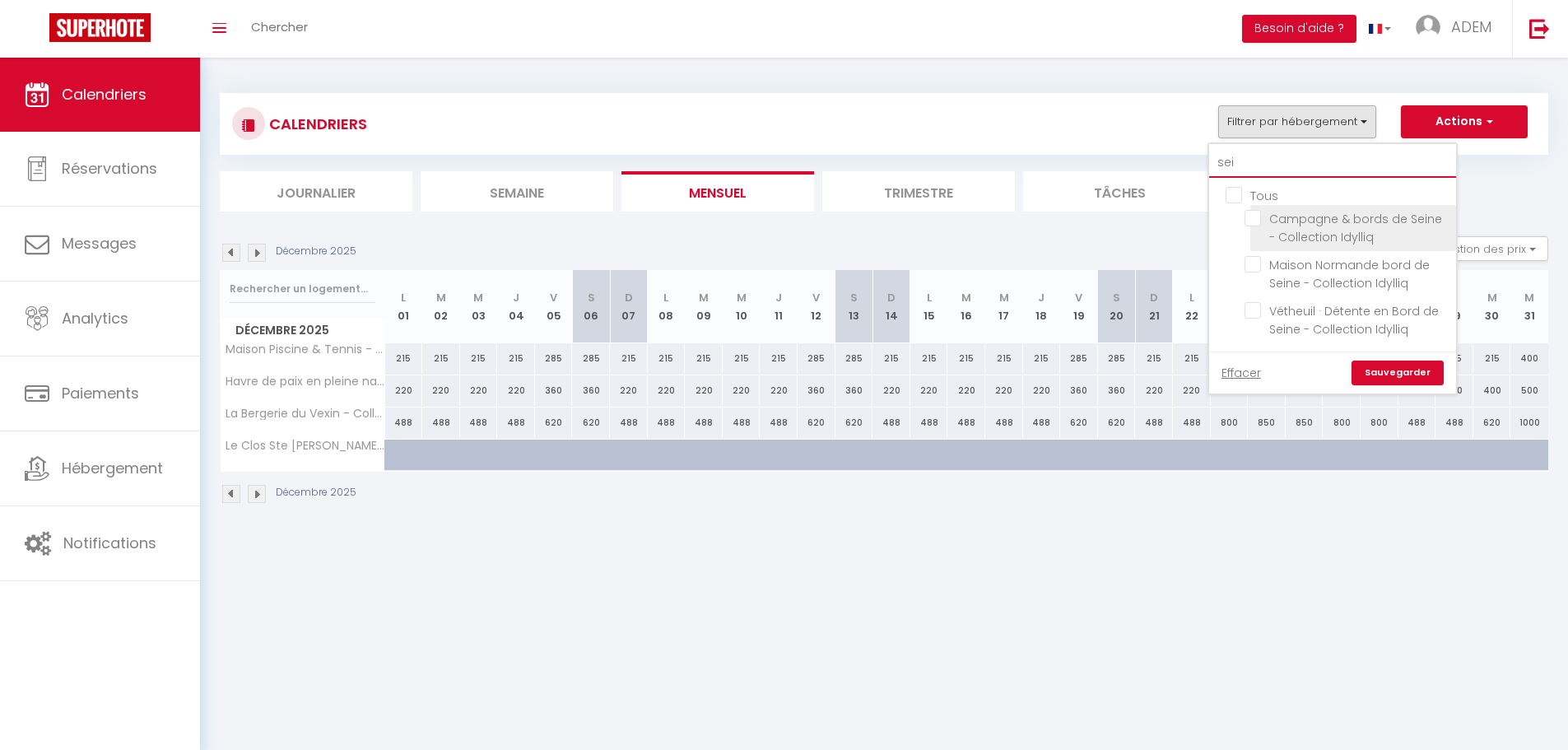
type input "sei"
click at [1255, 209] on li "Campagne & bords de Seine - Collection Idylliq" at bounding box center [1353, 228] width 206 height 46
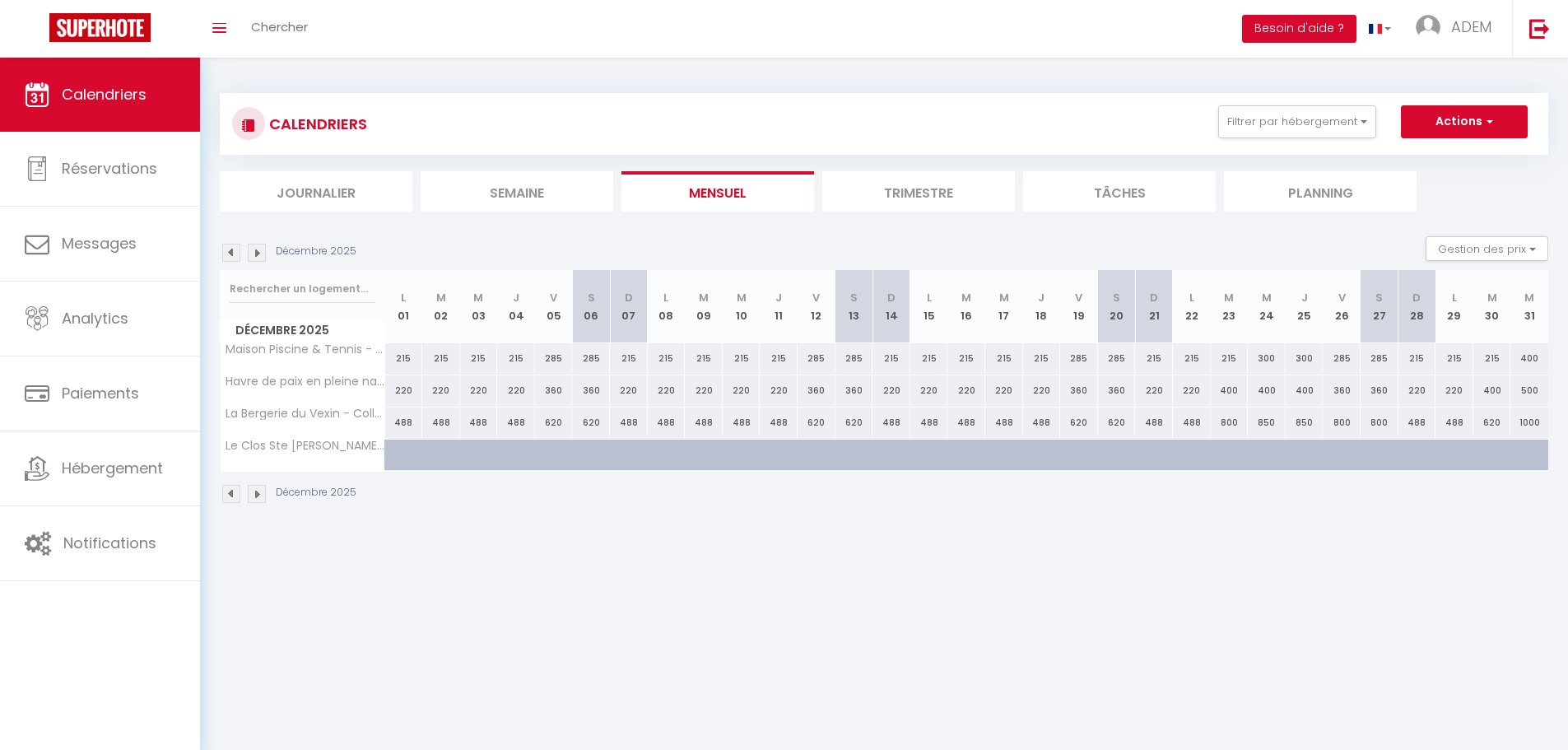
click at [1347, 98] on div "CALENDRIERS Filtrer par hébergement sei Tous Campagne & bords de Seine - Collec…" at bounding box center [883, 124] width 1328 height 62
click at [1341, 131] on button "Filtrer par hébergement" at bounding box center [1296, 121] width 158 height 33
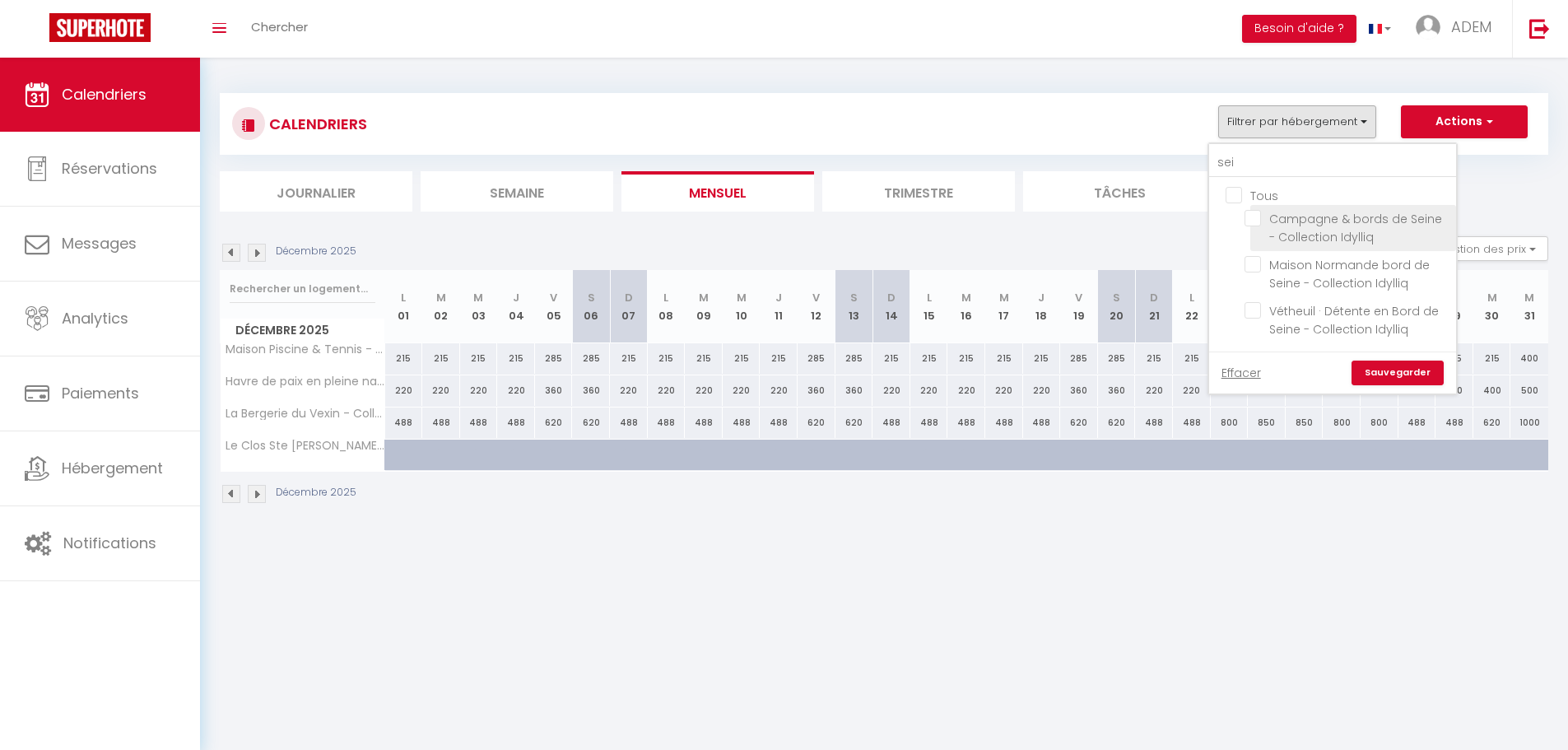
click at [1253, 221] on input "Campagne & bords de Seine - Collection Idylliq" at bounding box center [1347, 218] width 206 height 17
checkbox input "true"
checkbox input "false"
click at [1392, 363] on link "Sauvegarder" at bounding box center [1397, 372] width 92 height 25
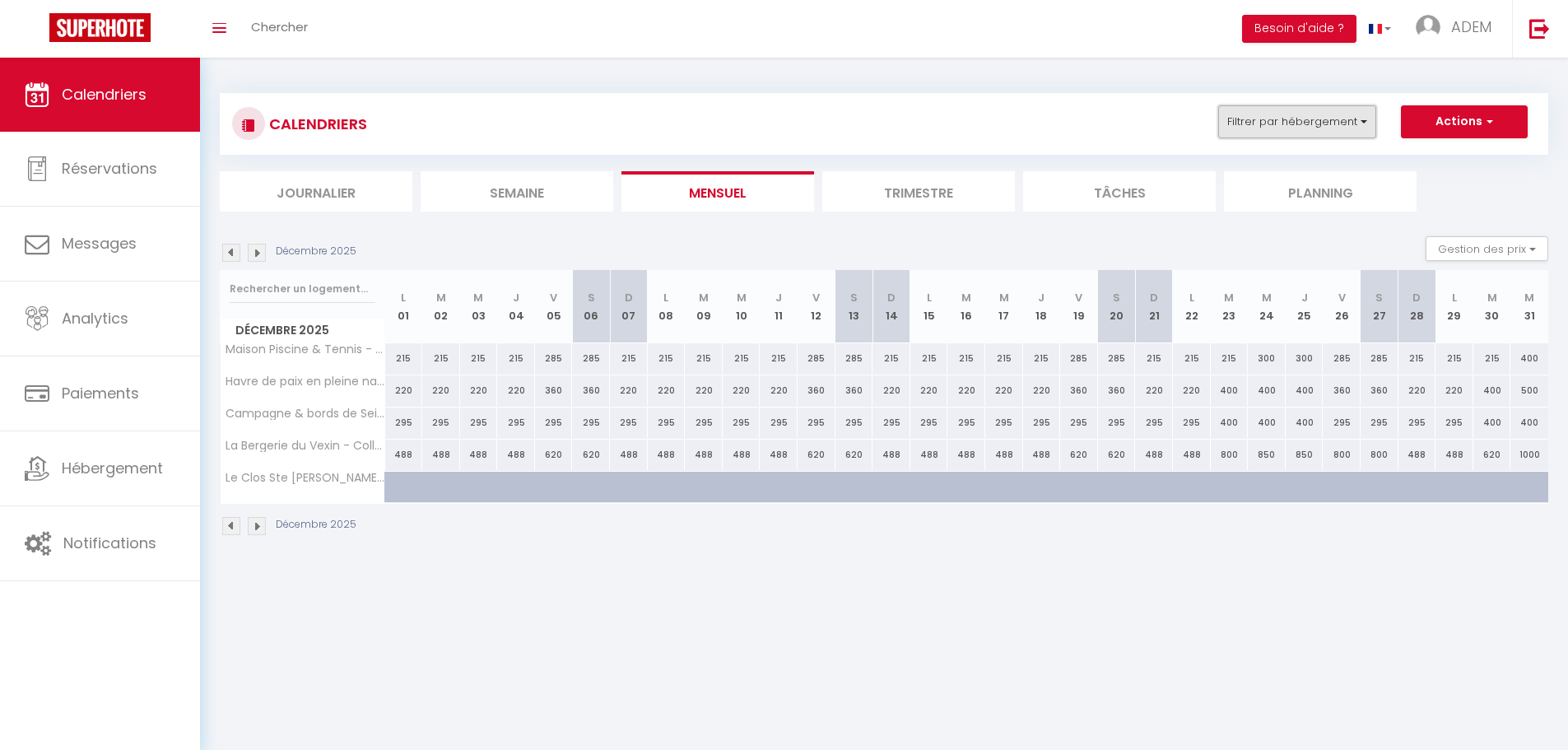
click at [1325, 116] on button "Filtrer par hébergement" at bounding box center [1296, 121] width 158 height 33
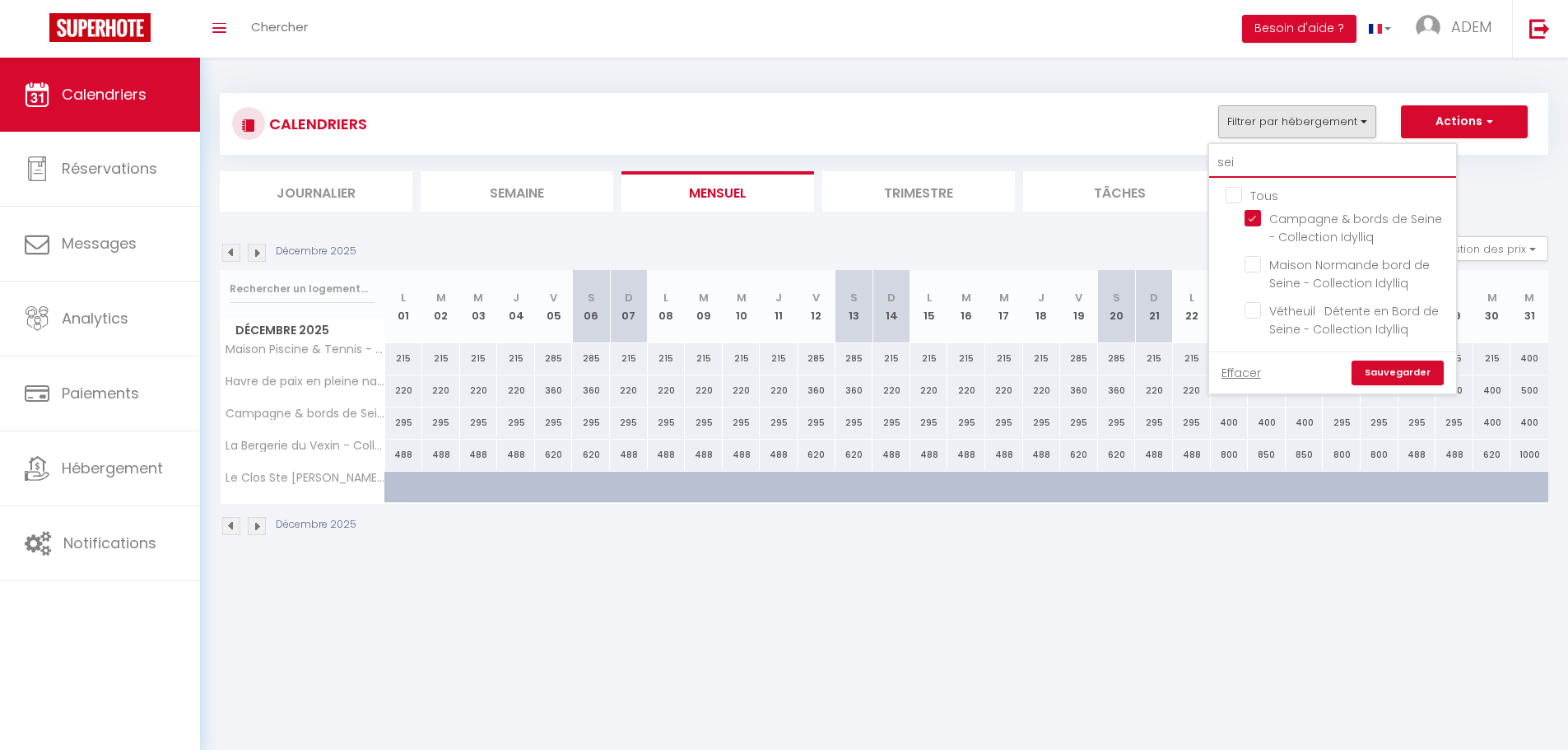
click at [1302, 158] on input "sei" at bounding box center [1332, 163] width 247 height 30
type input "f"
checkbox input "false"
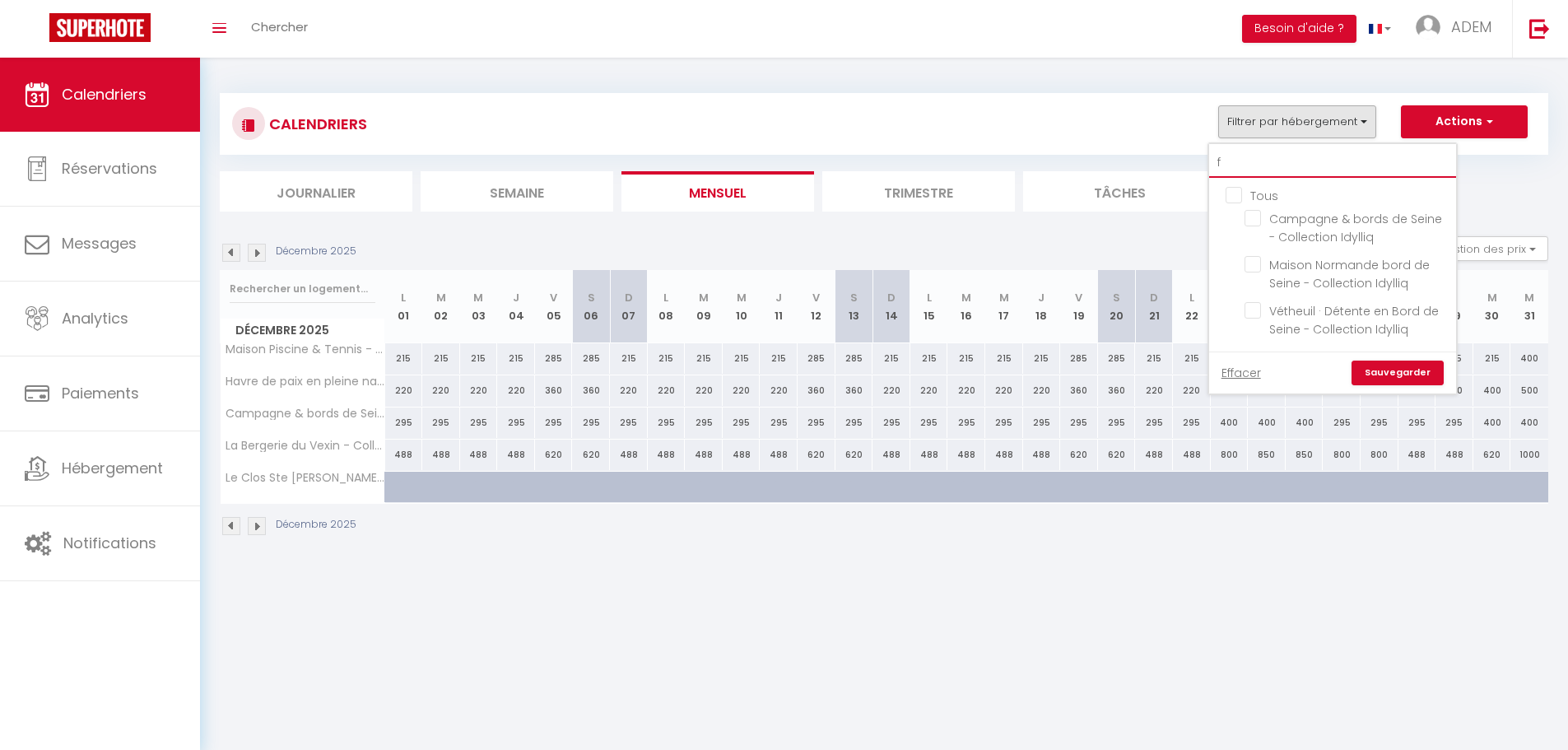
checkbox input "false"
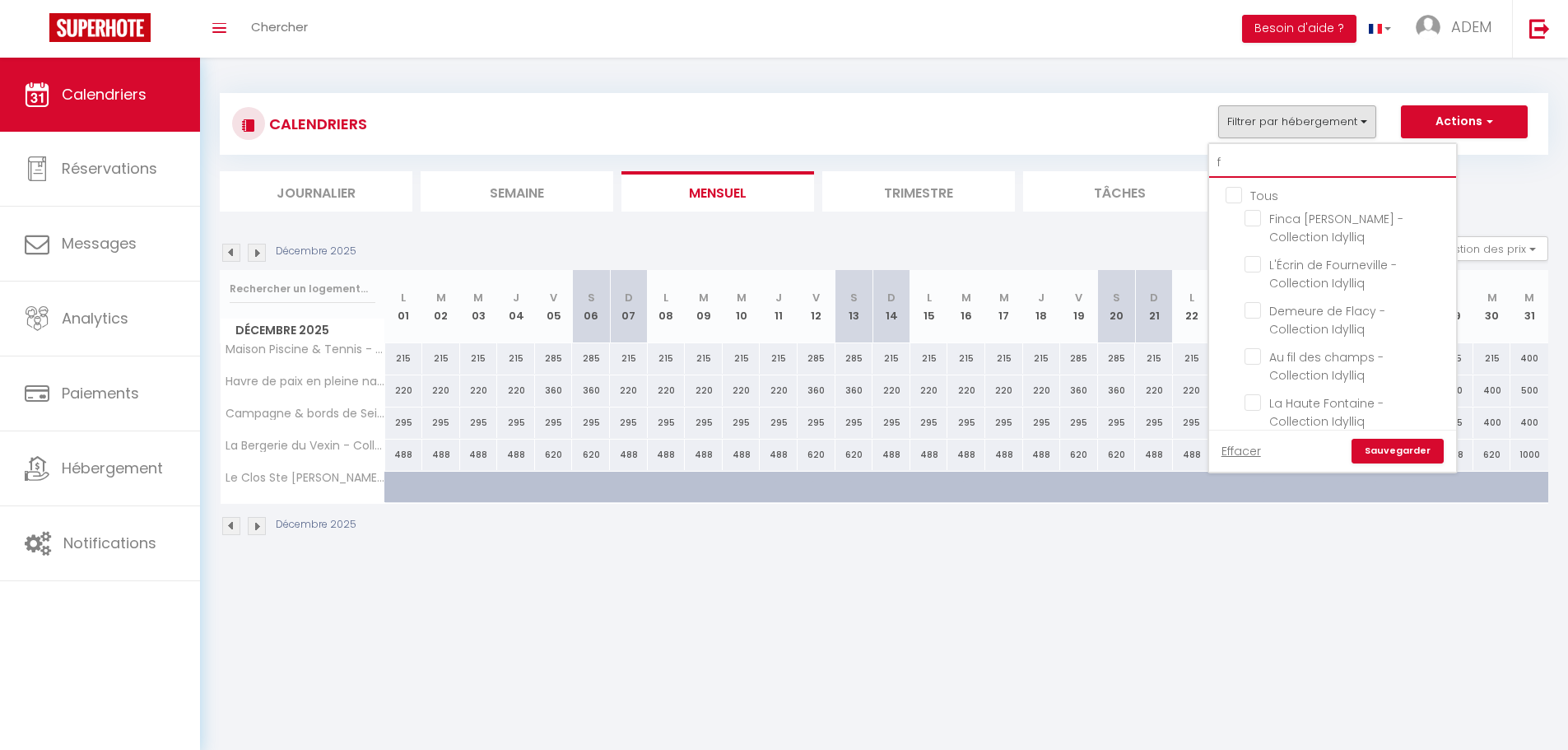
type input "fi"
checkbox input "false"
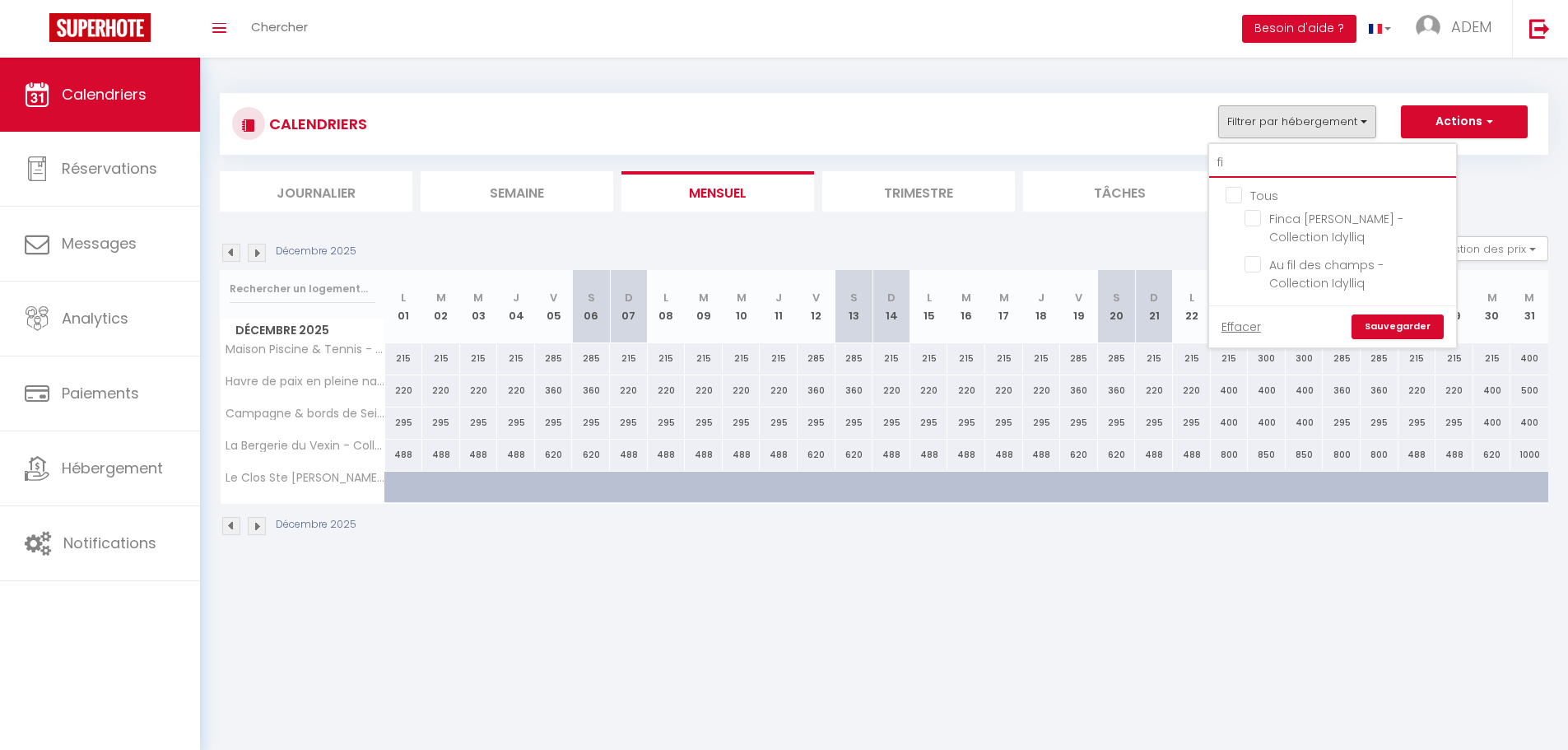
type input "fin"
checkbox input "false"
type input "finc"
checkbox input "false"
type input "finca"
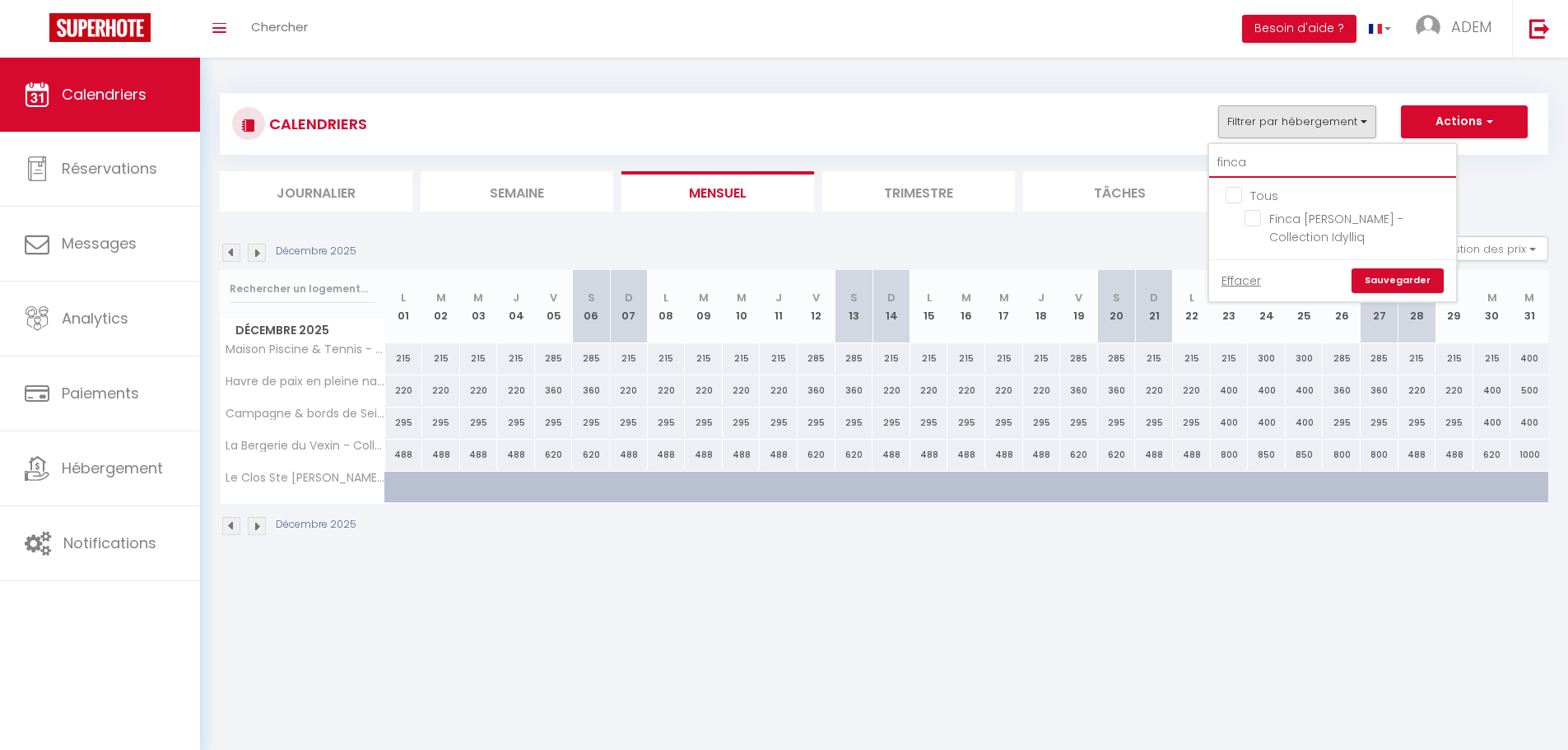
checkbox input "false"
type input "finca"
click at [1255, 221] on input "Finca [PERSON_NAME] - Collection Idylliq" at bounding box center [1347, 218] width 206 height 17
checkbox input "true"
click at [1399, 268] on link "Sauvegarder" at bounding box center [1397, 281] width 92 height 25
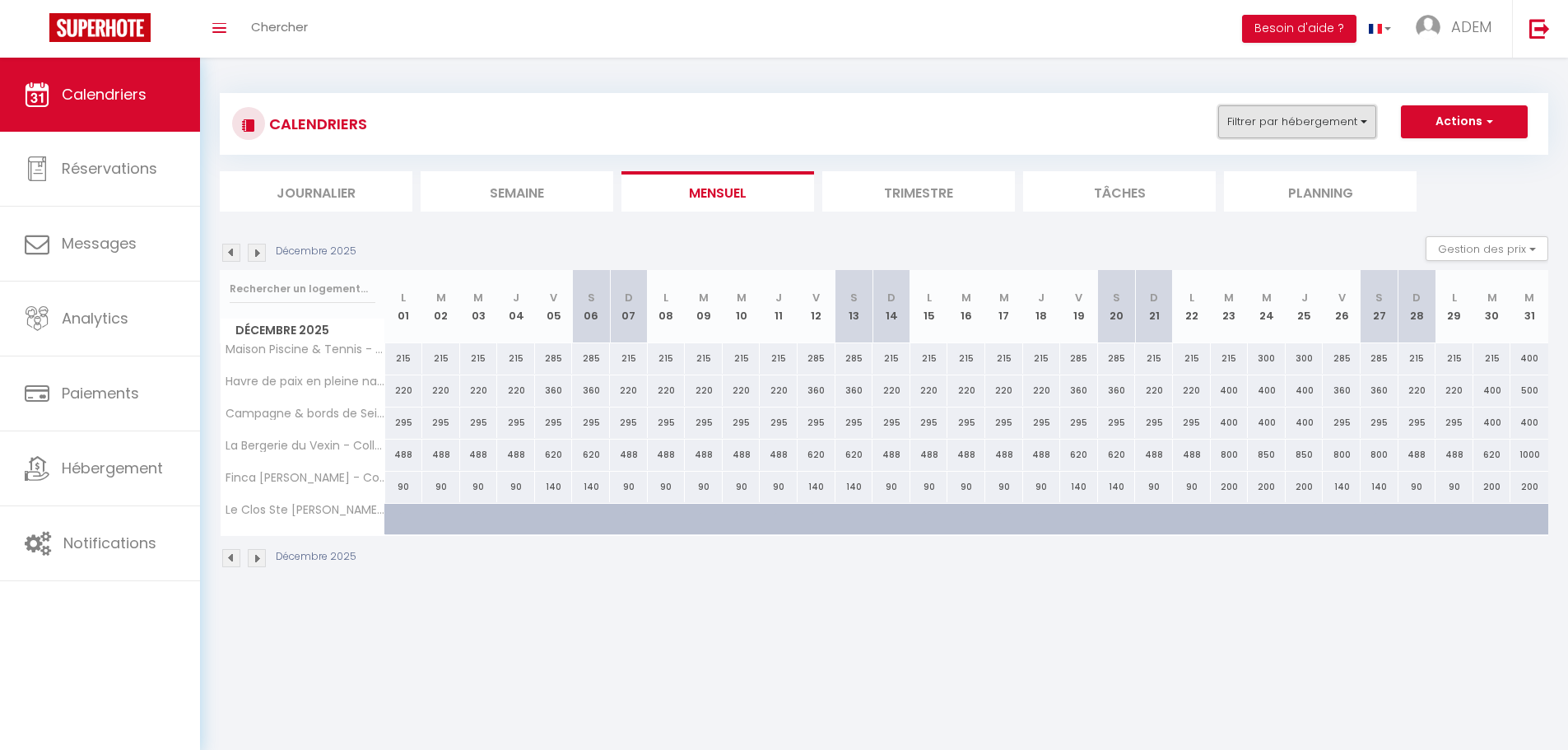
click at [1338, 120] on button "Filtrer par hébergement" at bounding box center [1296, 121] width 158 height 33
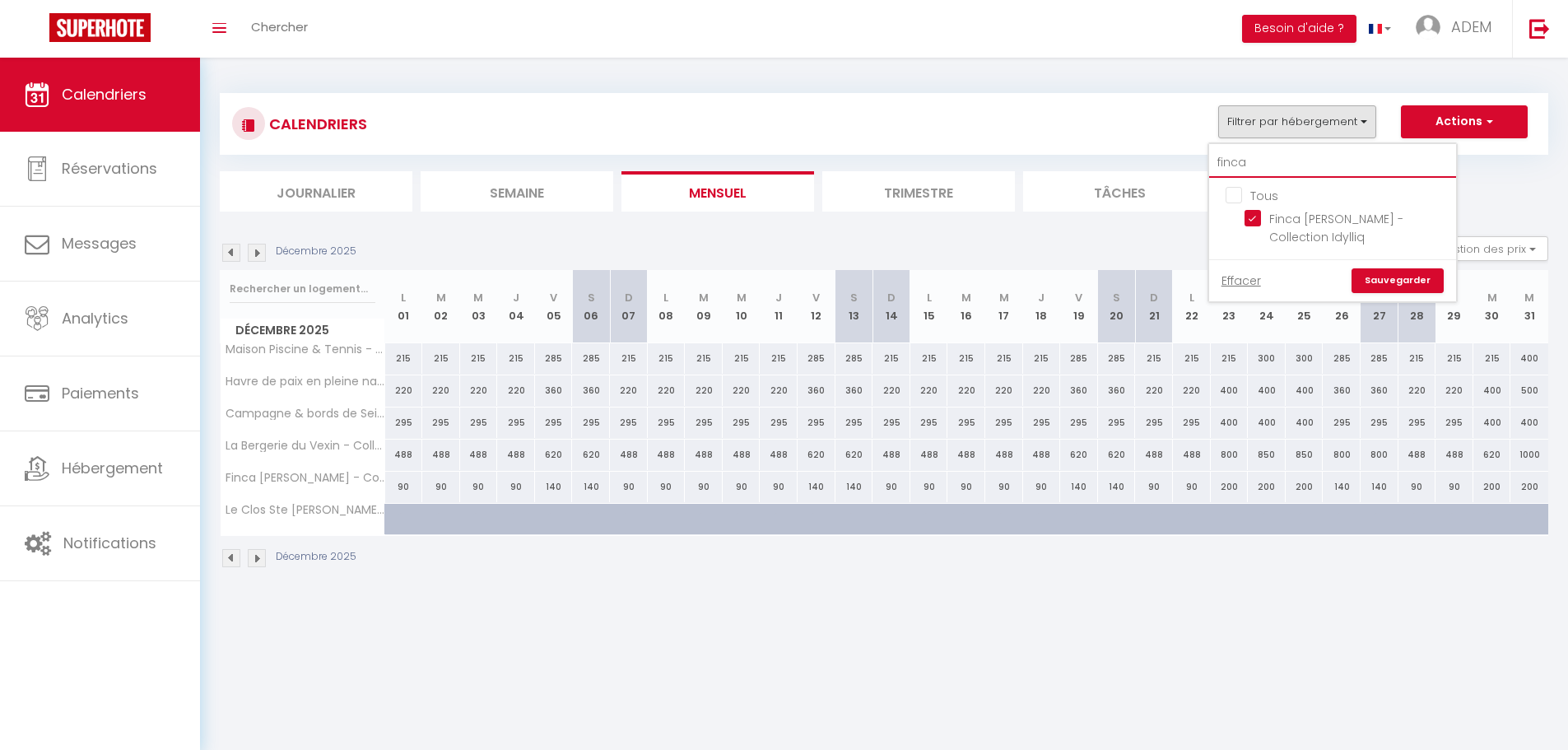
click at [1336, 163] on input "finca" at bounding box center [1332, 163] width 247 height 30
type input "m"
checkbox input "false"
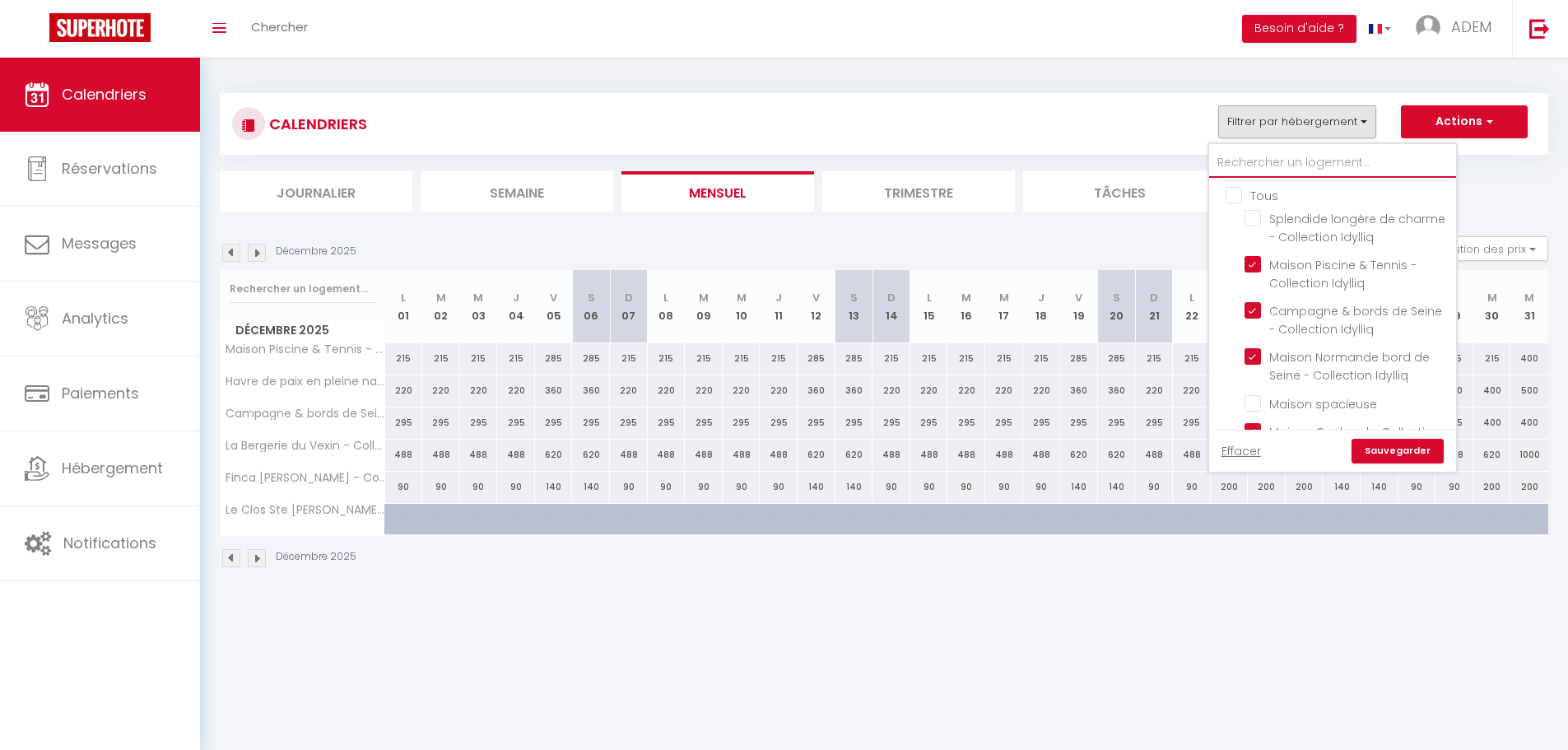
checkbox input "false"
checkbox input "true"
checkbox input "false"
checkbox input "true"
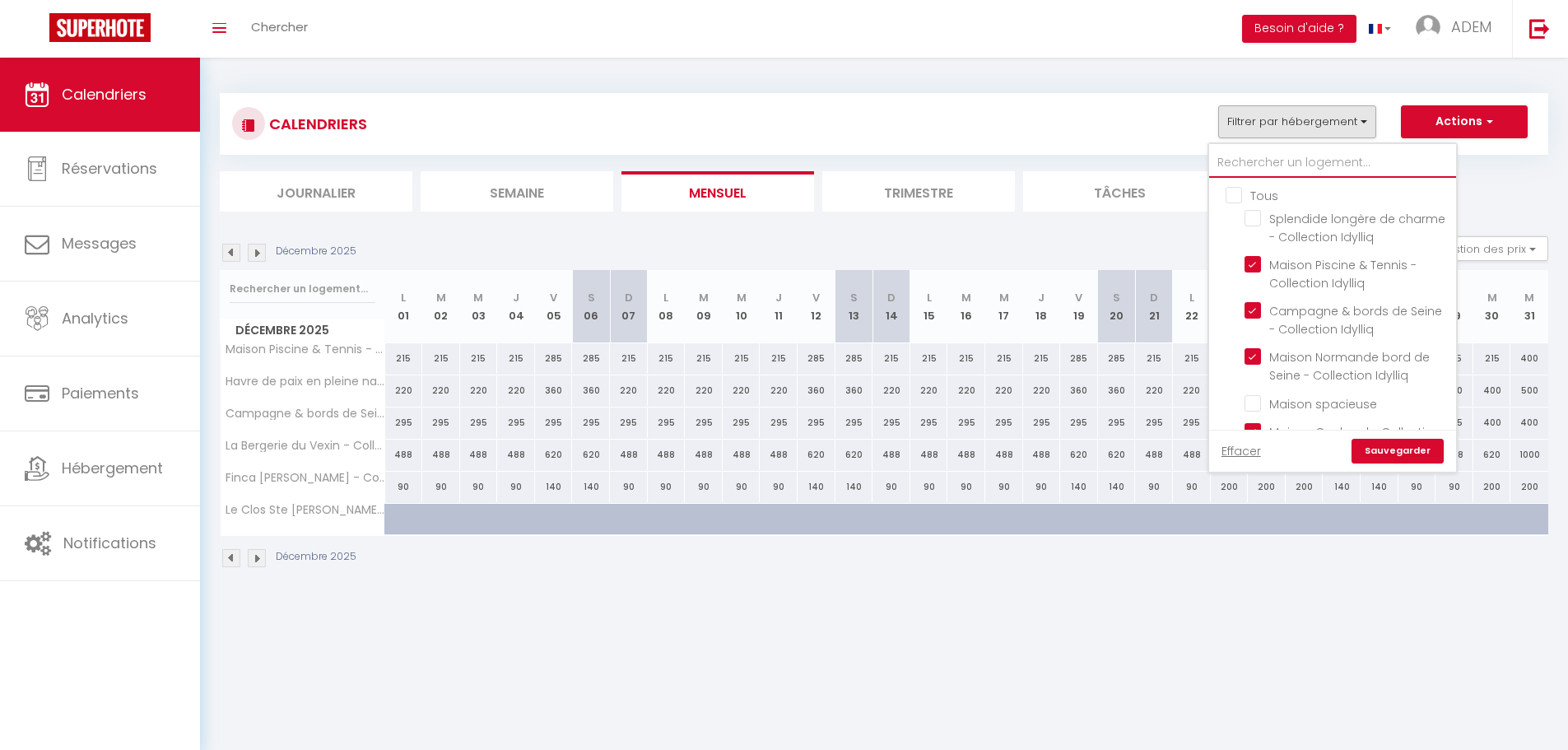
checkbox input "true"
checkbox input "false"
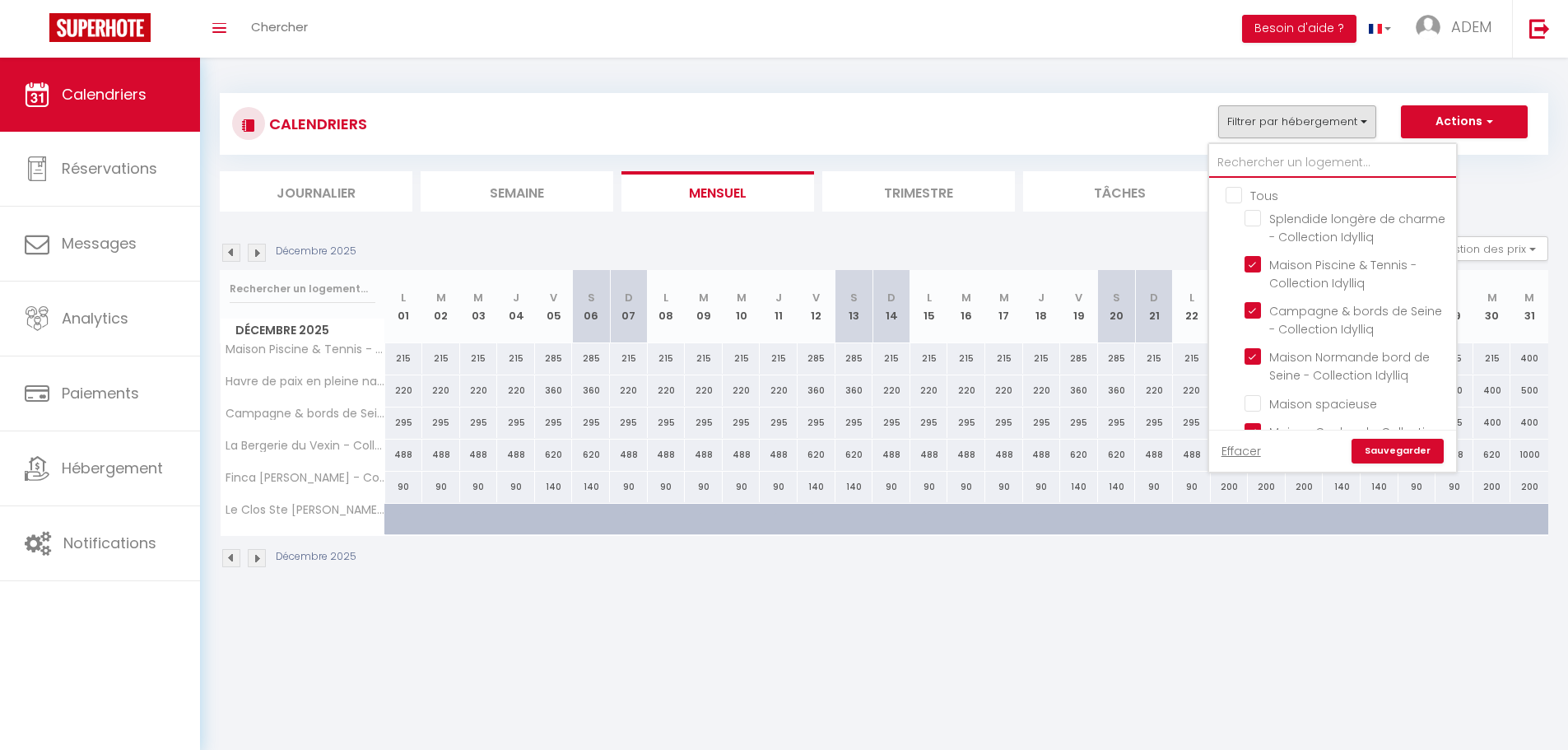
checkbox input "false"
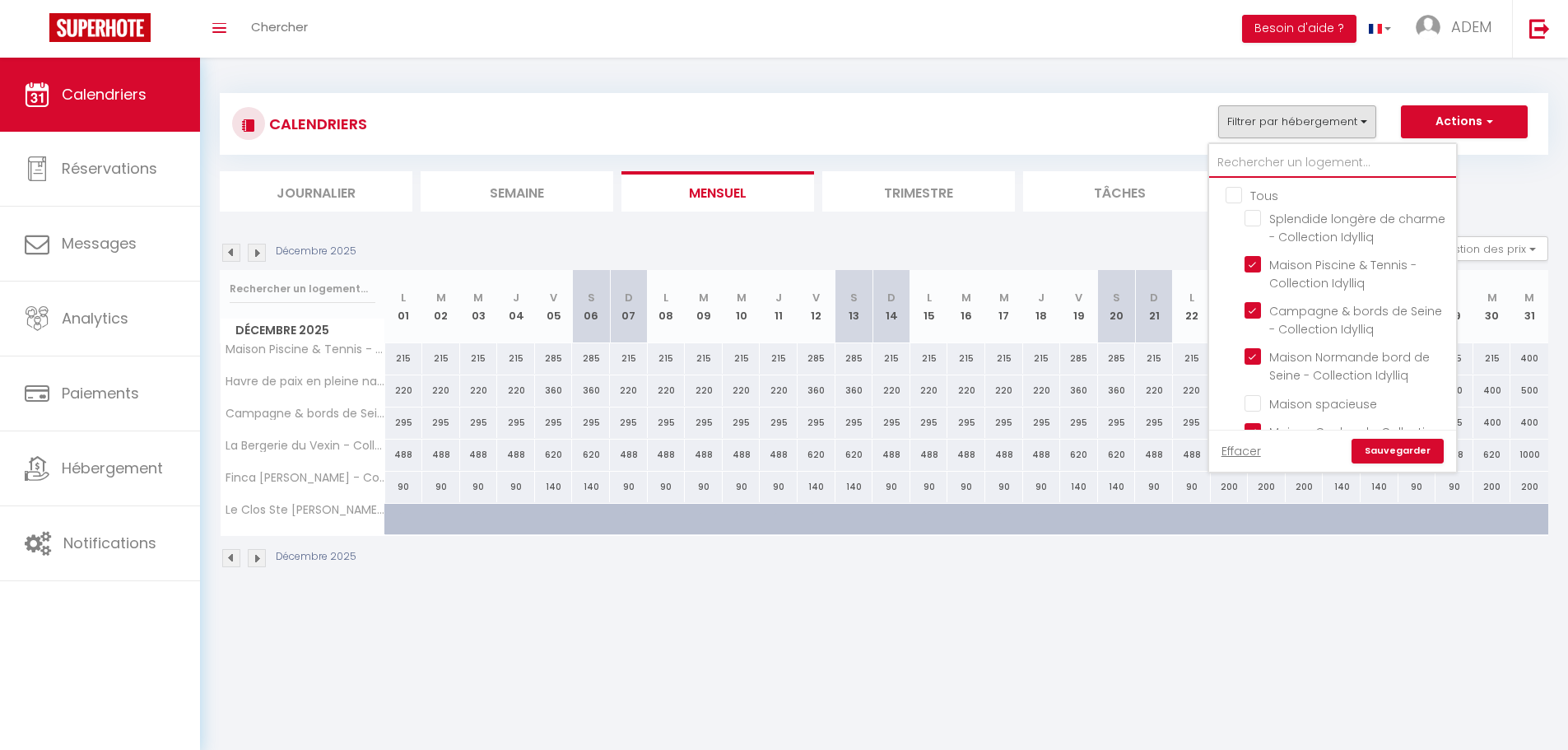
checkbox input "false"
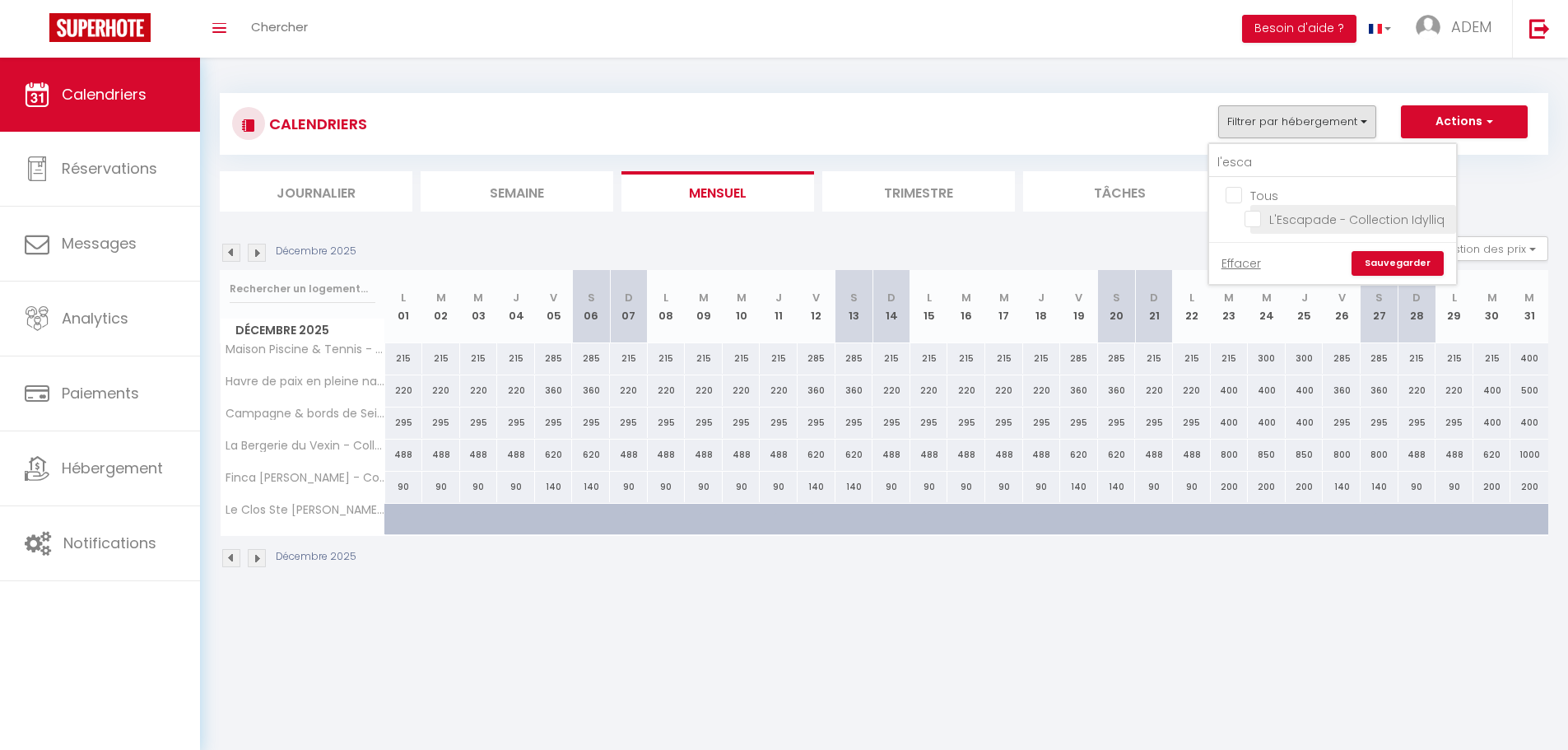
click at [1259, 220] on input "L'Escapade - Collection Idylliq" at bounding box center [1347, 218] width 206 height 17
click at [1392, 266] on link "Sauvegarder" at bounding box center [1397, 263] width 92 height 25
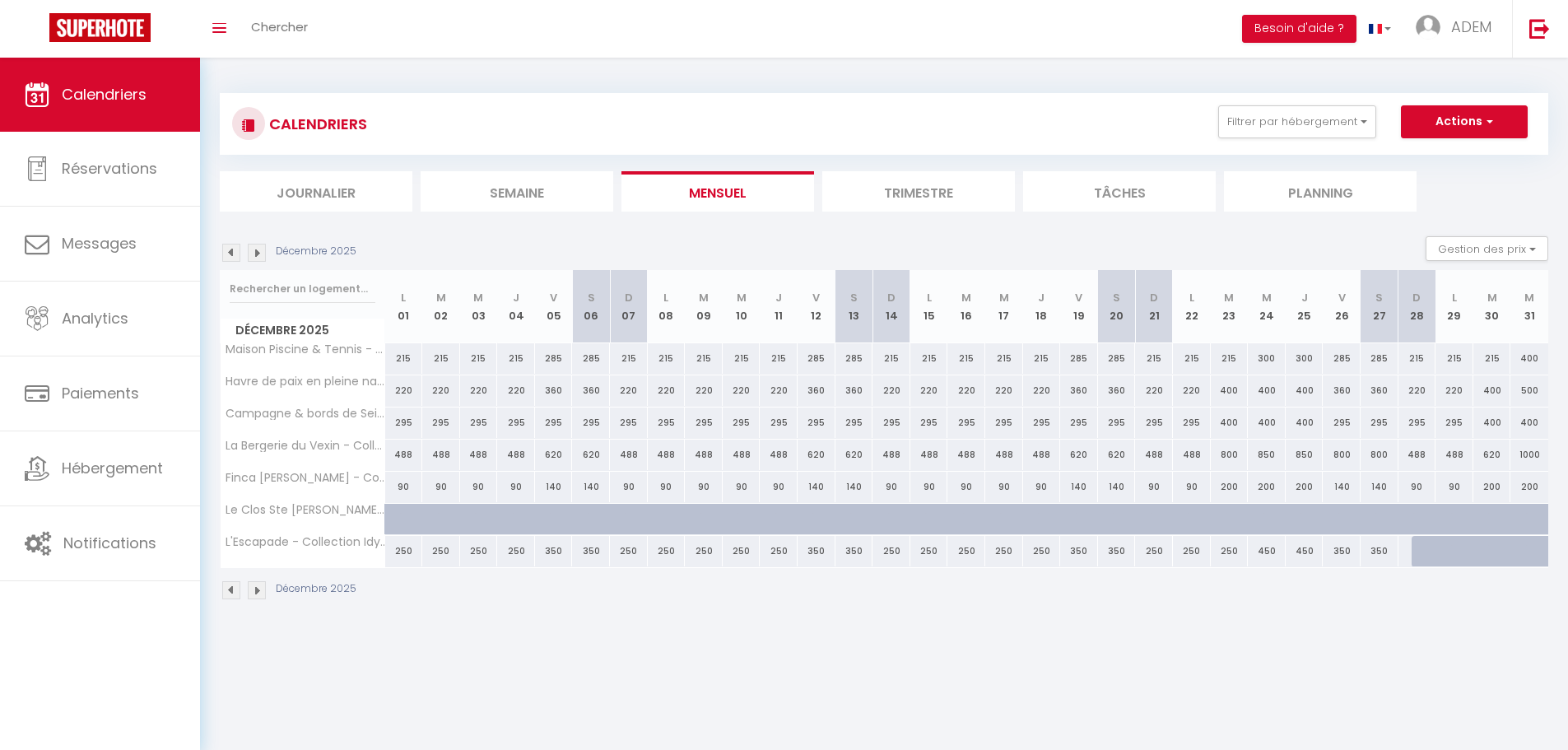
click at [237, 255] on img at bounding box center [231, 252] width 19 height 19
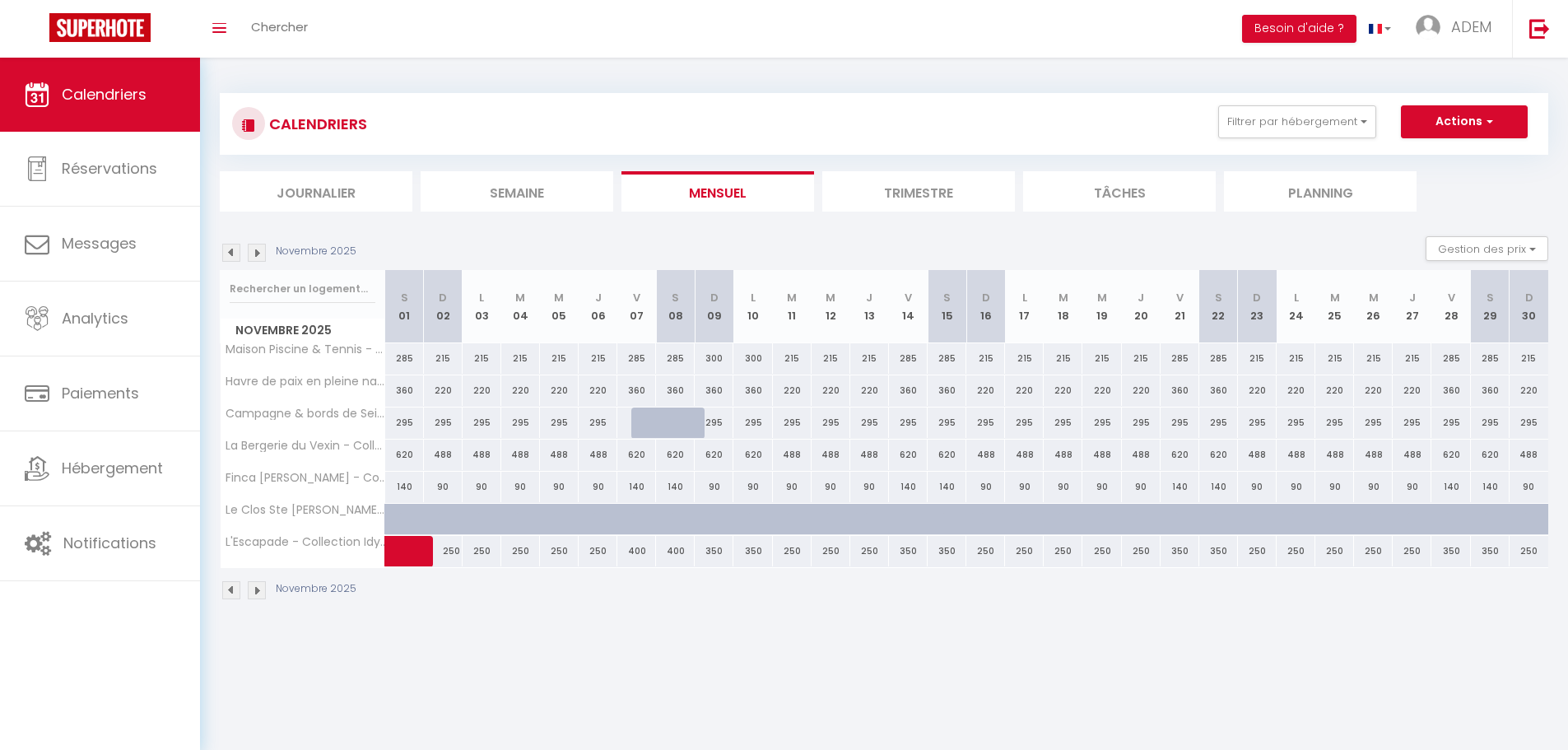
click at [256, 251] on img at bounding box center [257, 252] width 19 height 19
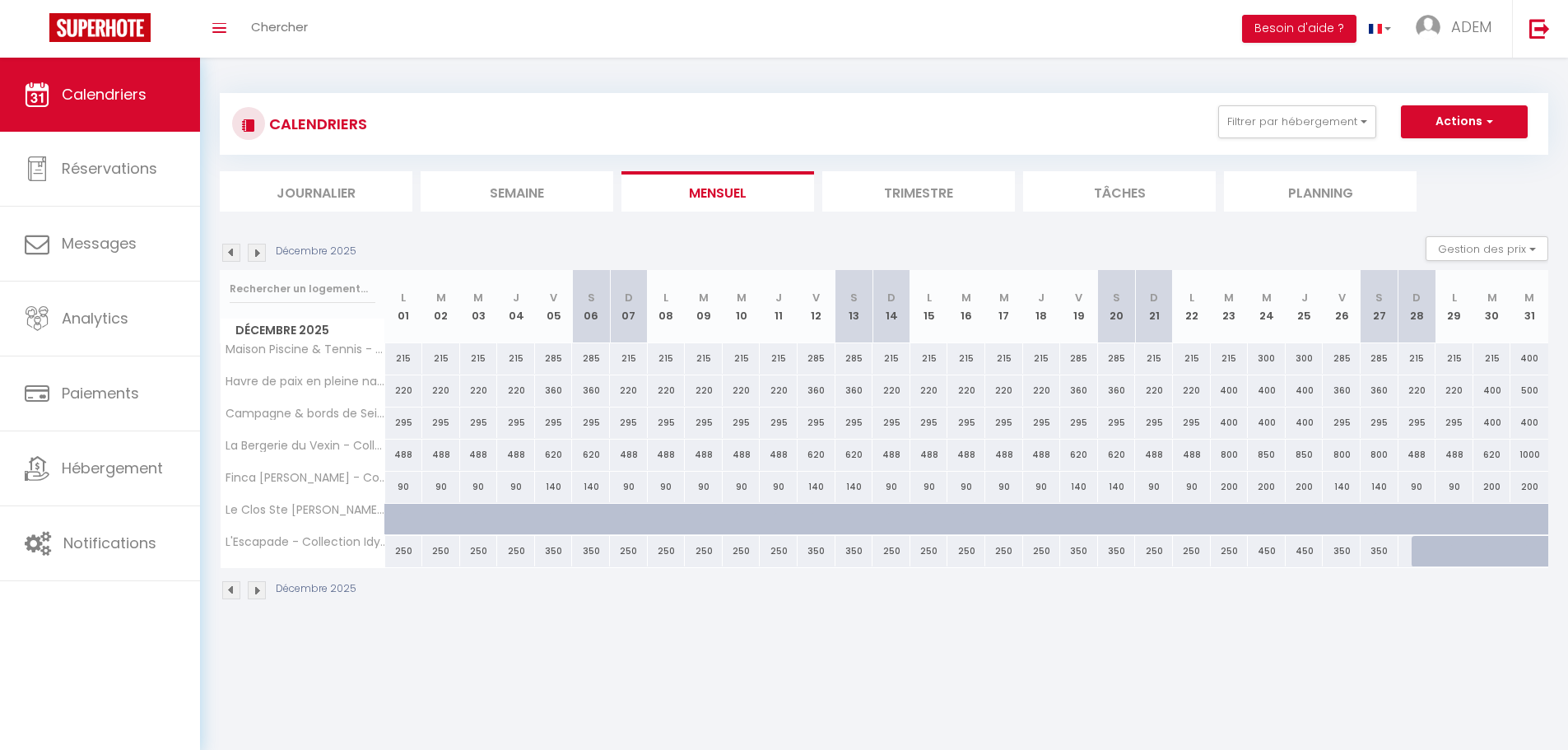
click at [231, 254] on img at bounding box center [231, 252] width 19 height 19
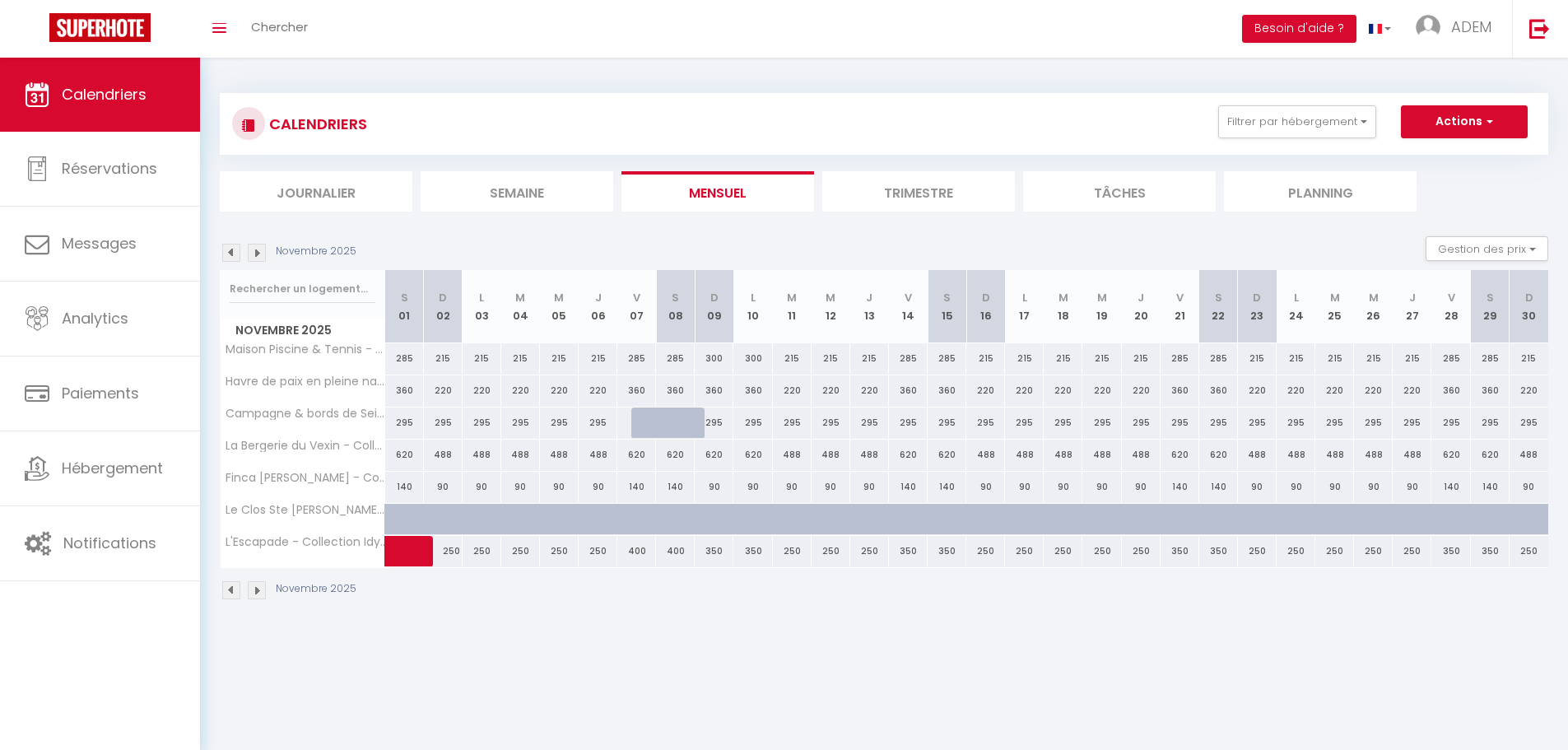
click at [253, 253] on img at bounding box center [257, 252] width 19 height 19
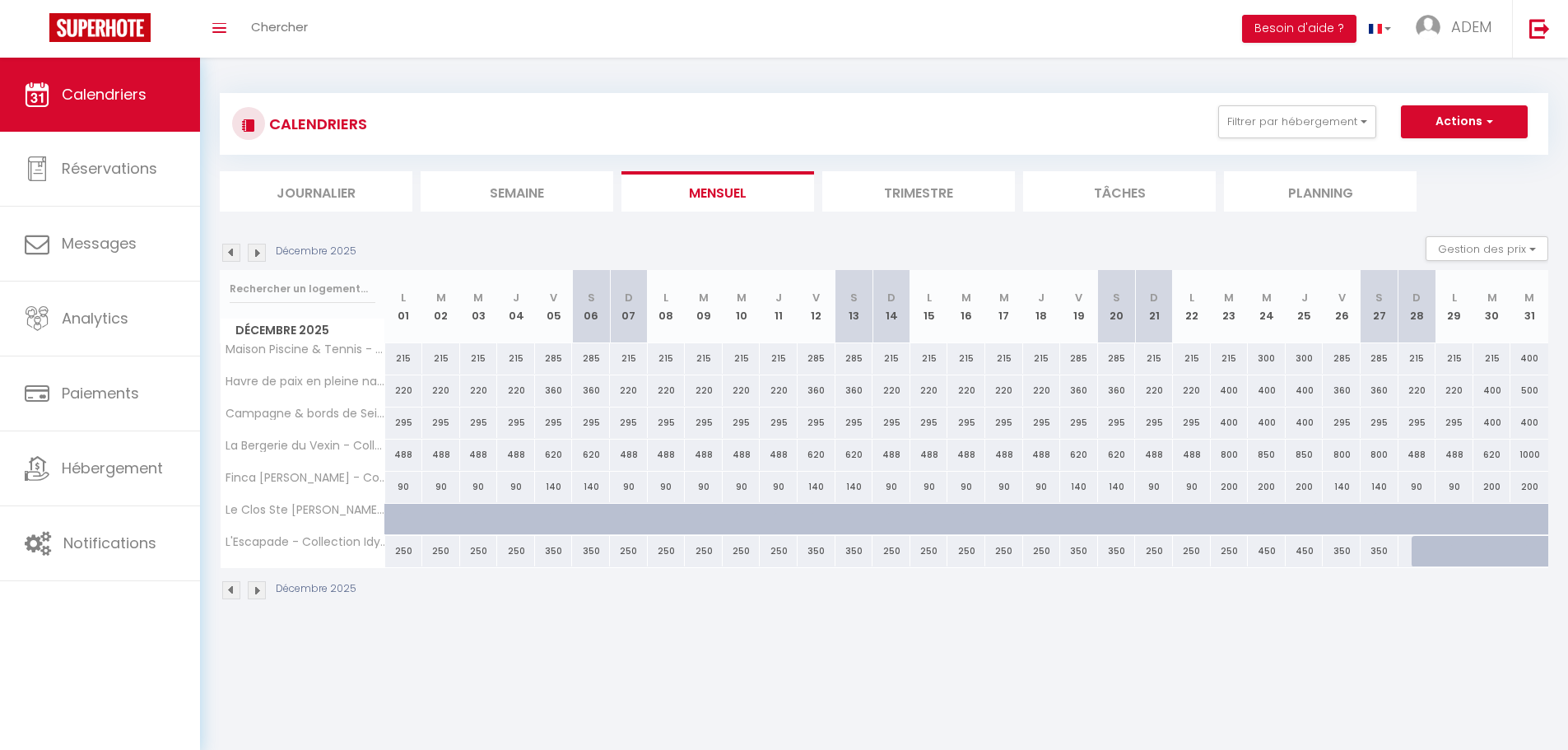
click at [236, 251] on img at bounding box center [231, 252] width 19 height 19
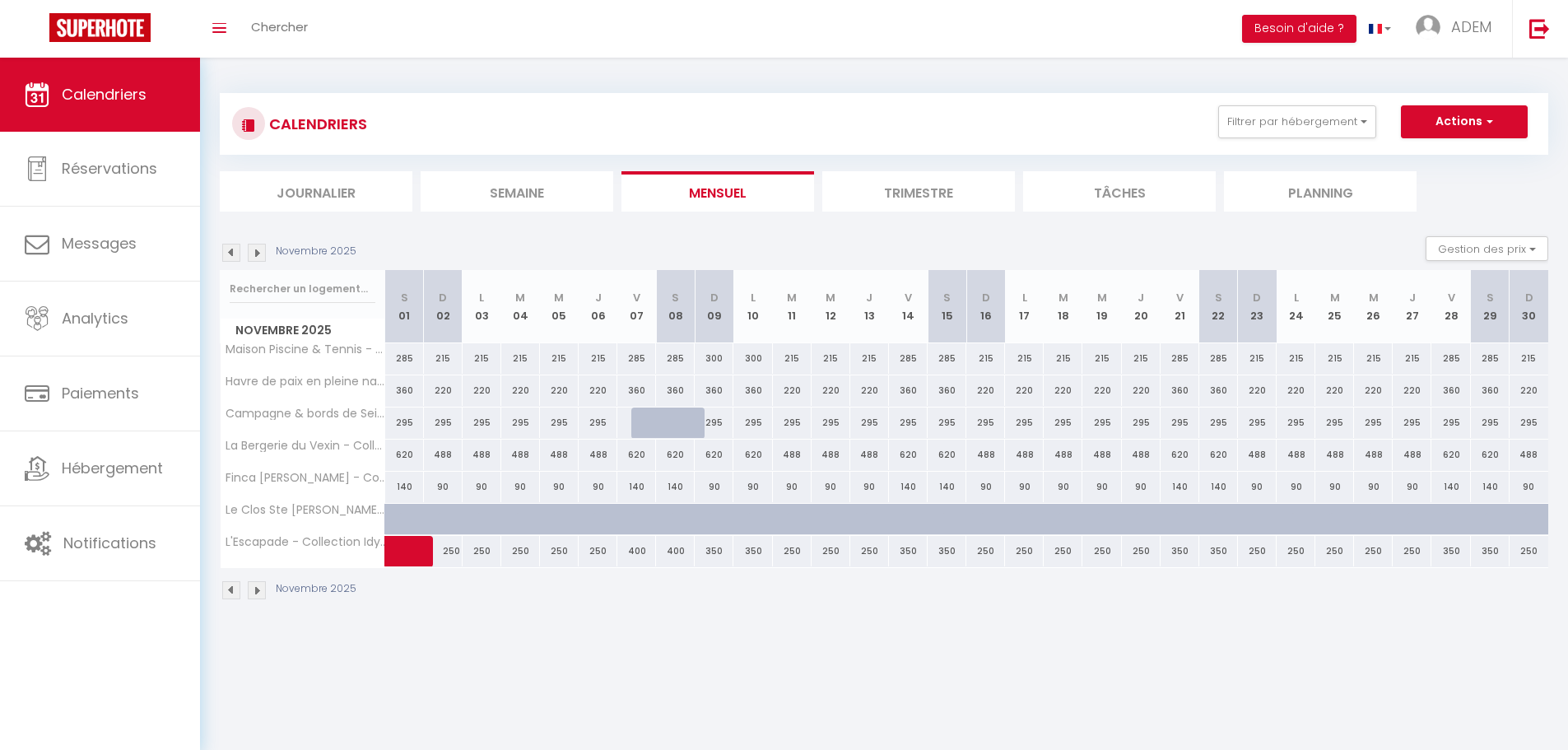
click at [263, 257] on img at bounding box center [257, 252] width 19 height 19
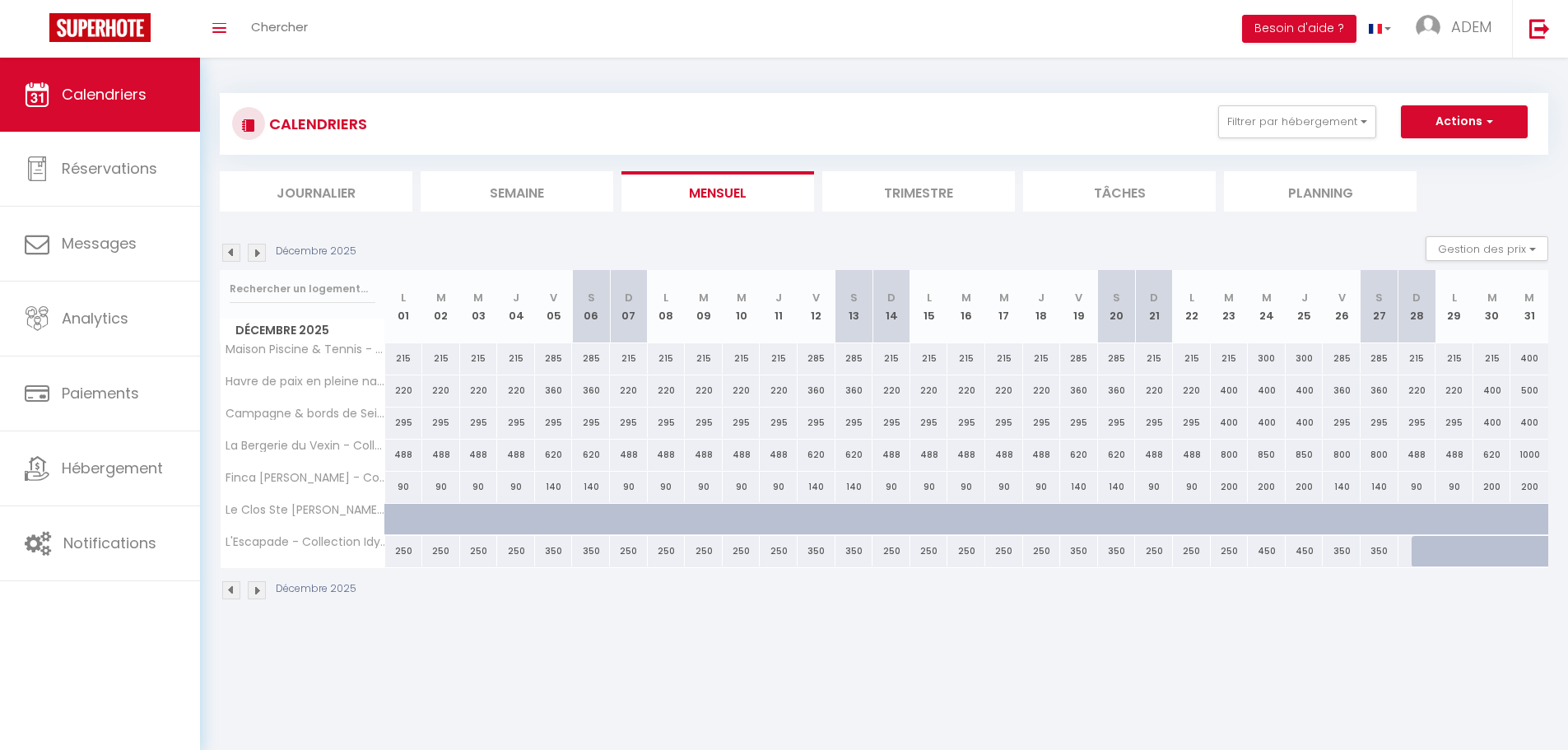
click at [261, 252] on img at bounding box center [257, 252] width 19 height 19
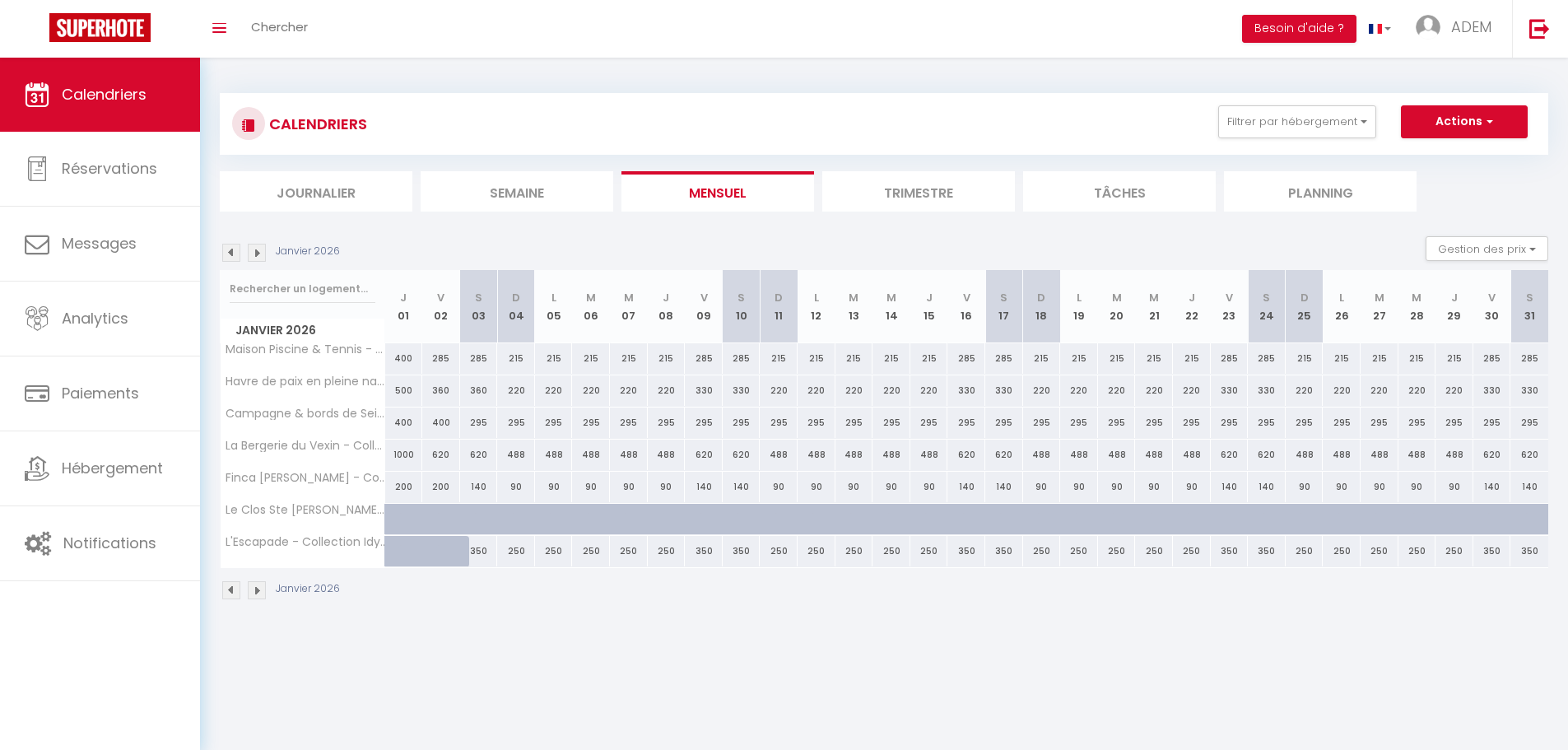
click at [230, 246] on img at bounding box center [231, 252] width 19 height 19
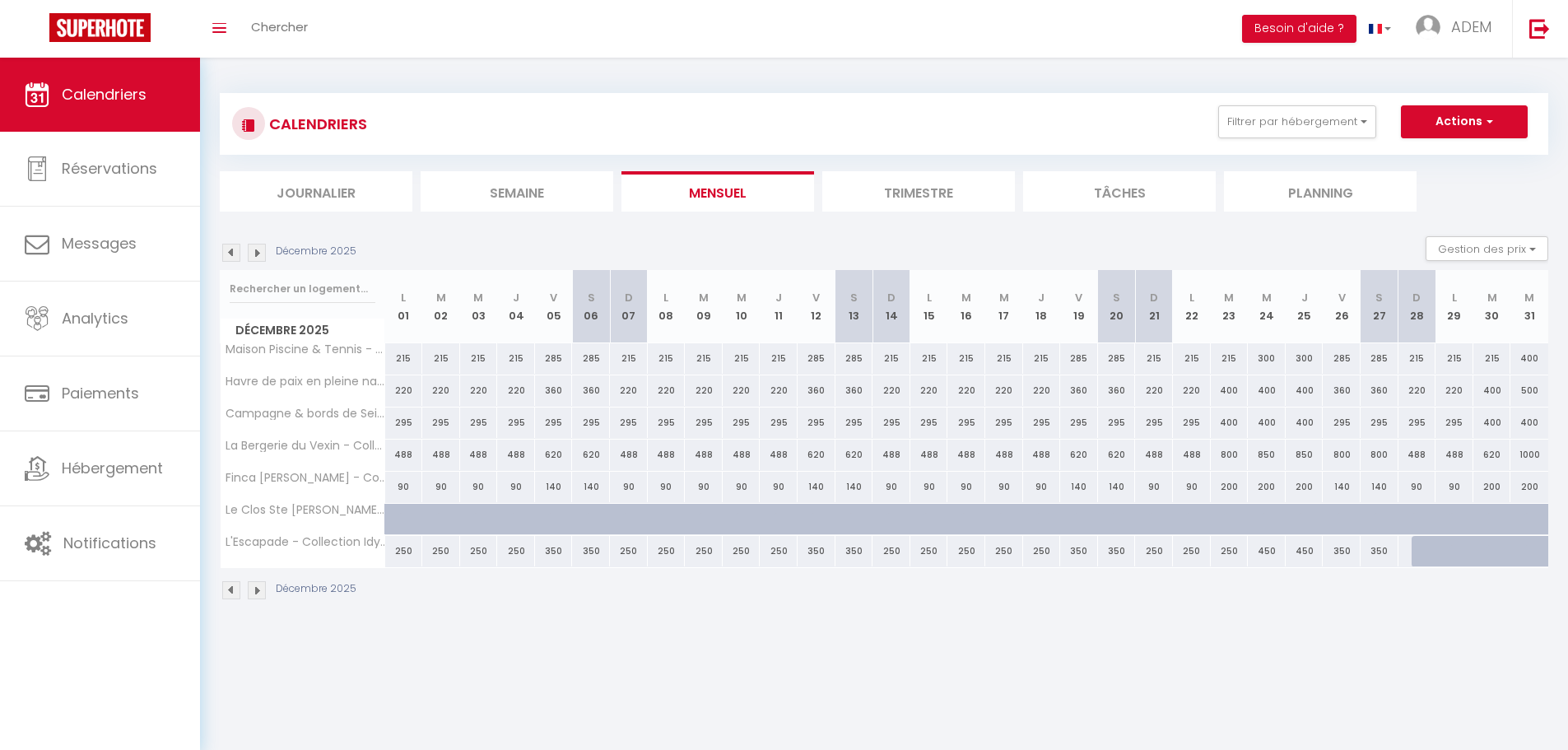
click at [1078, 592] on div "Décembre 2025" at bounding box center [883, 592] width 1328 height 49
click at [1324, 120] on button "Filtrer par hébergement" at bounding box center [1296, 121] width 158 height 33
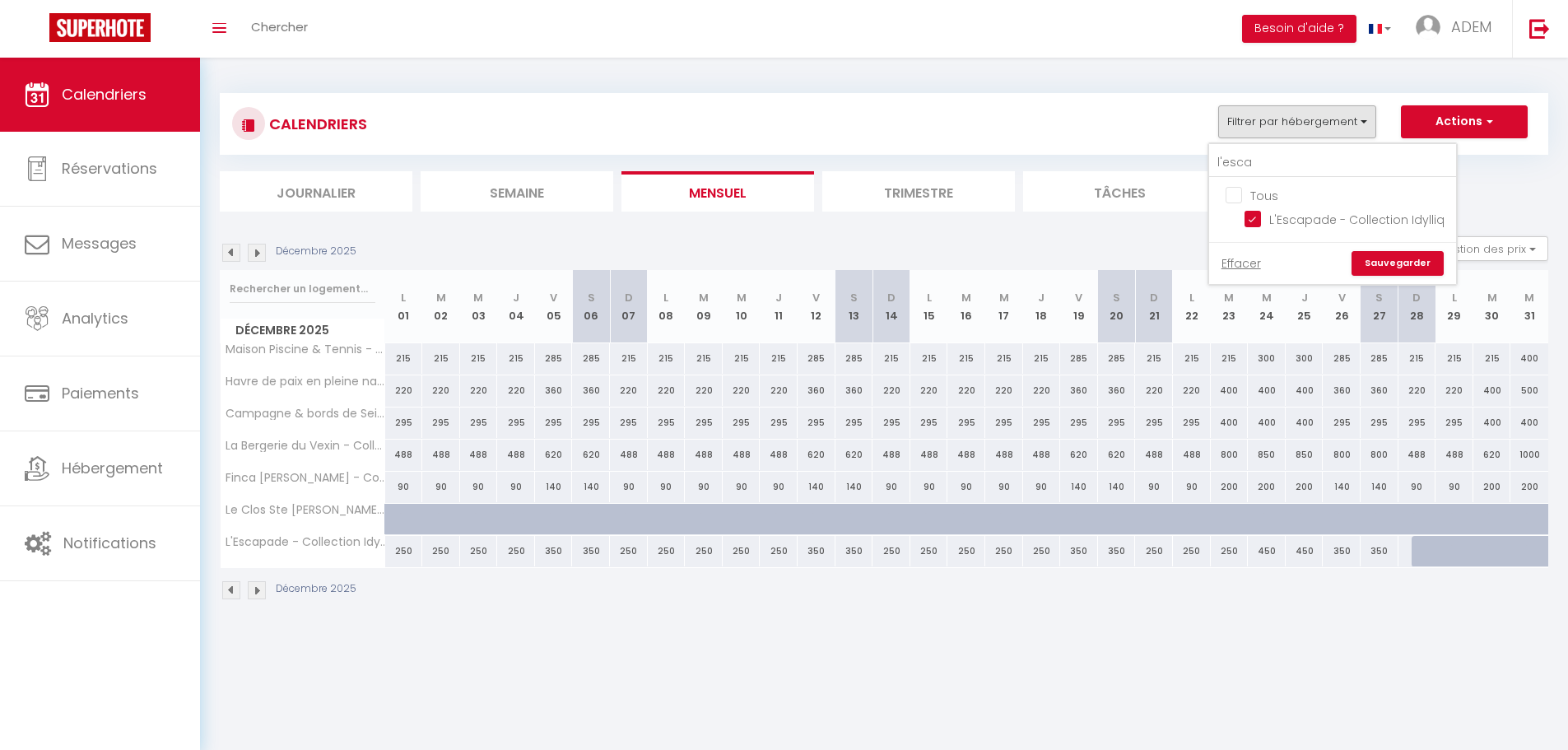
click at [263, 252] on img at bounding box center [257, 252] width 19 height 19
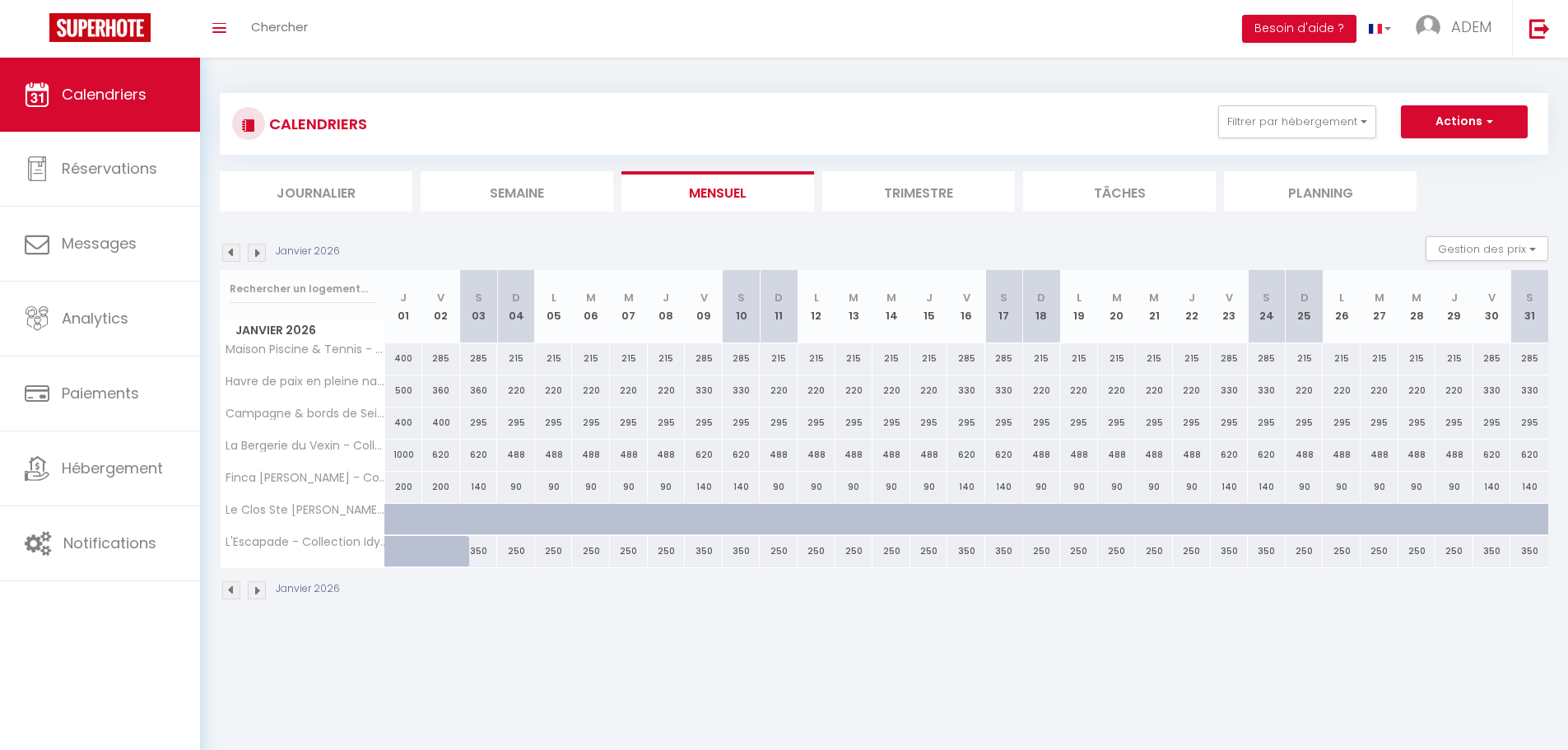
click at [440, 483] on div "200" at bounding box center [440, 486] width 38 height 31
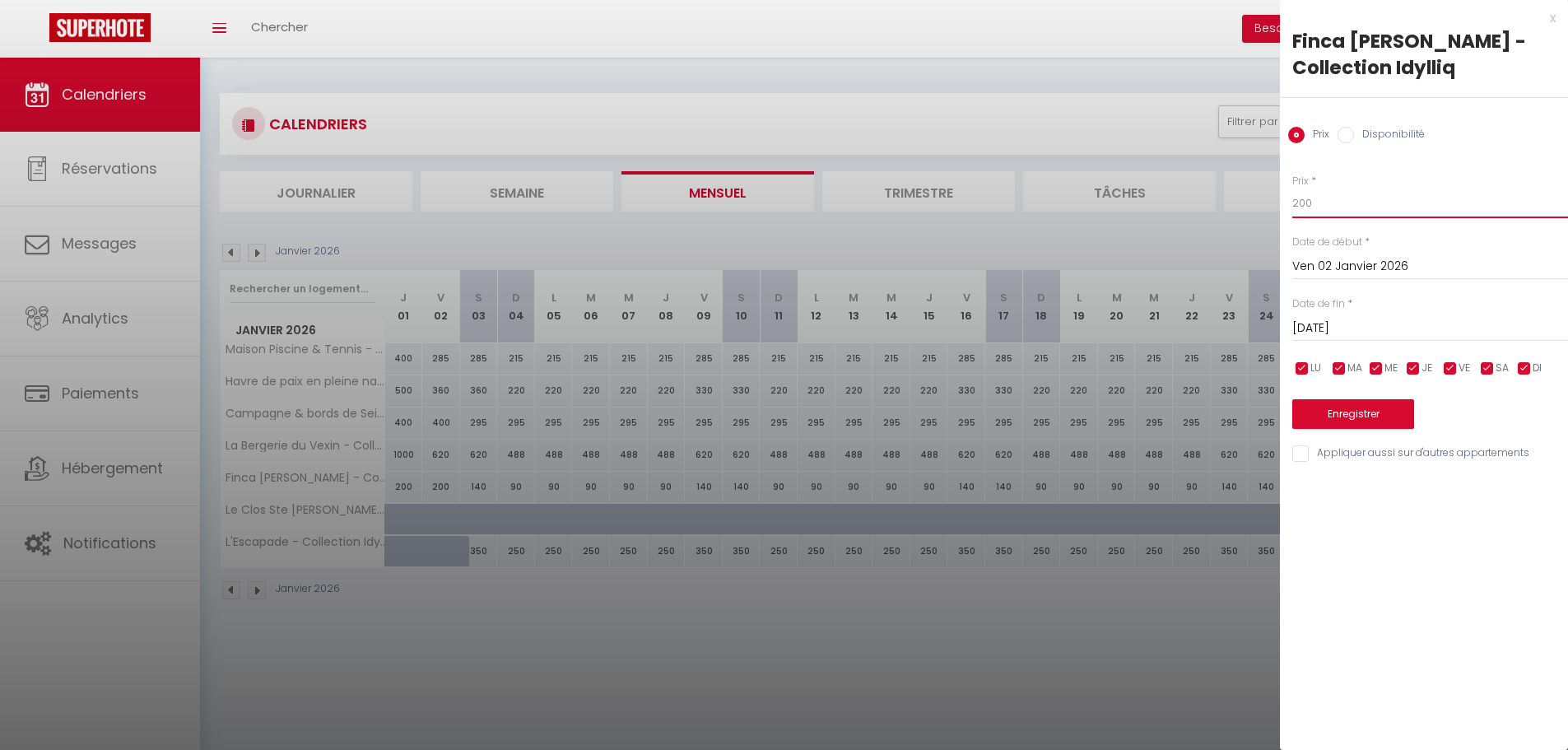
drag, startPoint x: 1264, startPoint y: 197, endPoint x: 1246, endPoint y: 194, distance: 18.2
click at [1246, 194] on body "🟢 Des questions ou besoin d'assistance pour la migration AirBnB? Connectez-vous…" at bounding box center [784, 432] width 1568 height 750
click at [1338, 416] on button "Enregistrer" at bounding box center [1353, 414] width 122 height 30
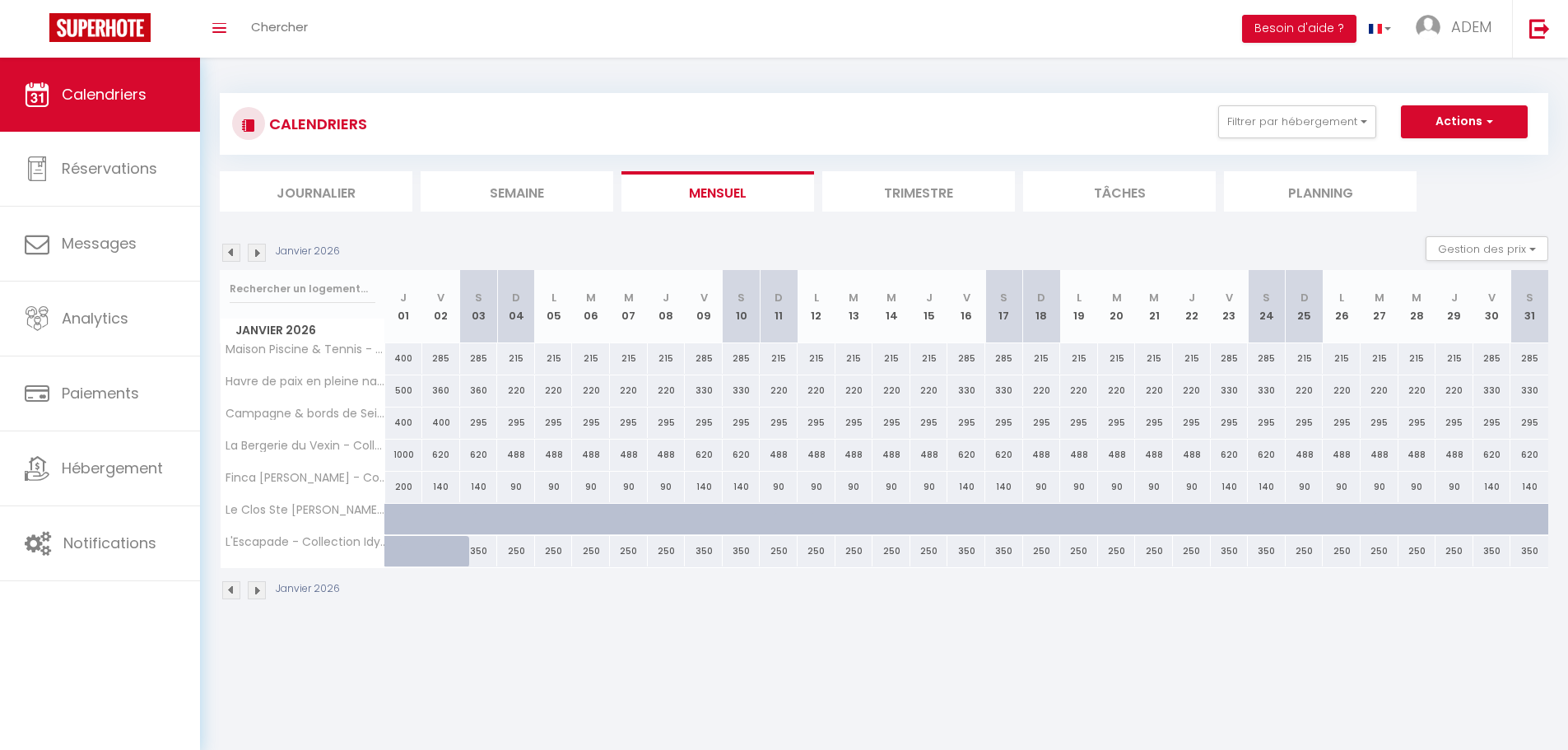
click at [229, 247] on img at bounding box center [231, 252] width 19 height 19
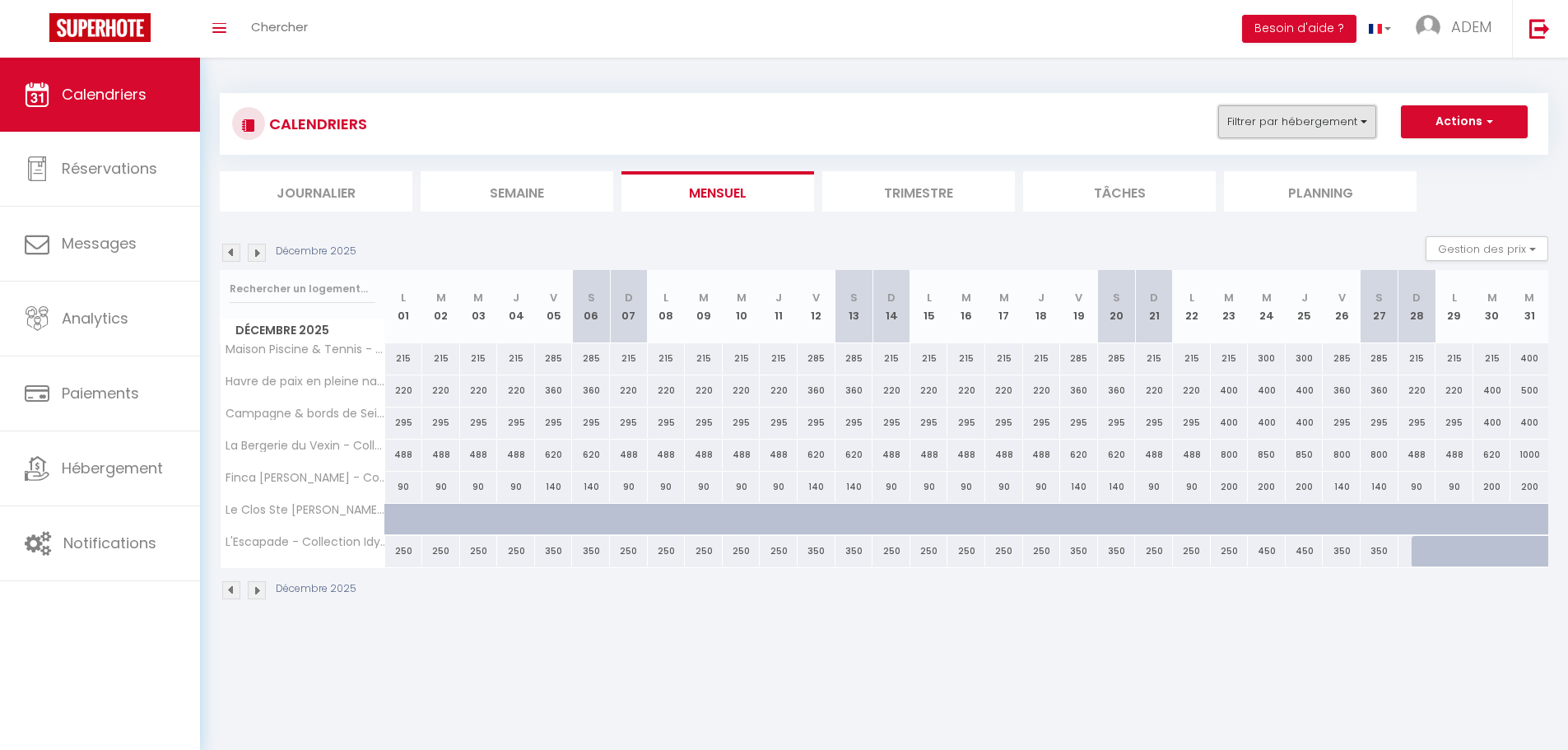
click at [1289, 126] on button "Filtrer par hébergement" at bounding box center [1296, 121] width 158 height 33
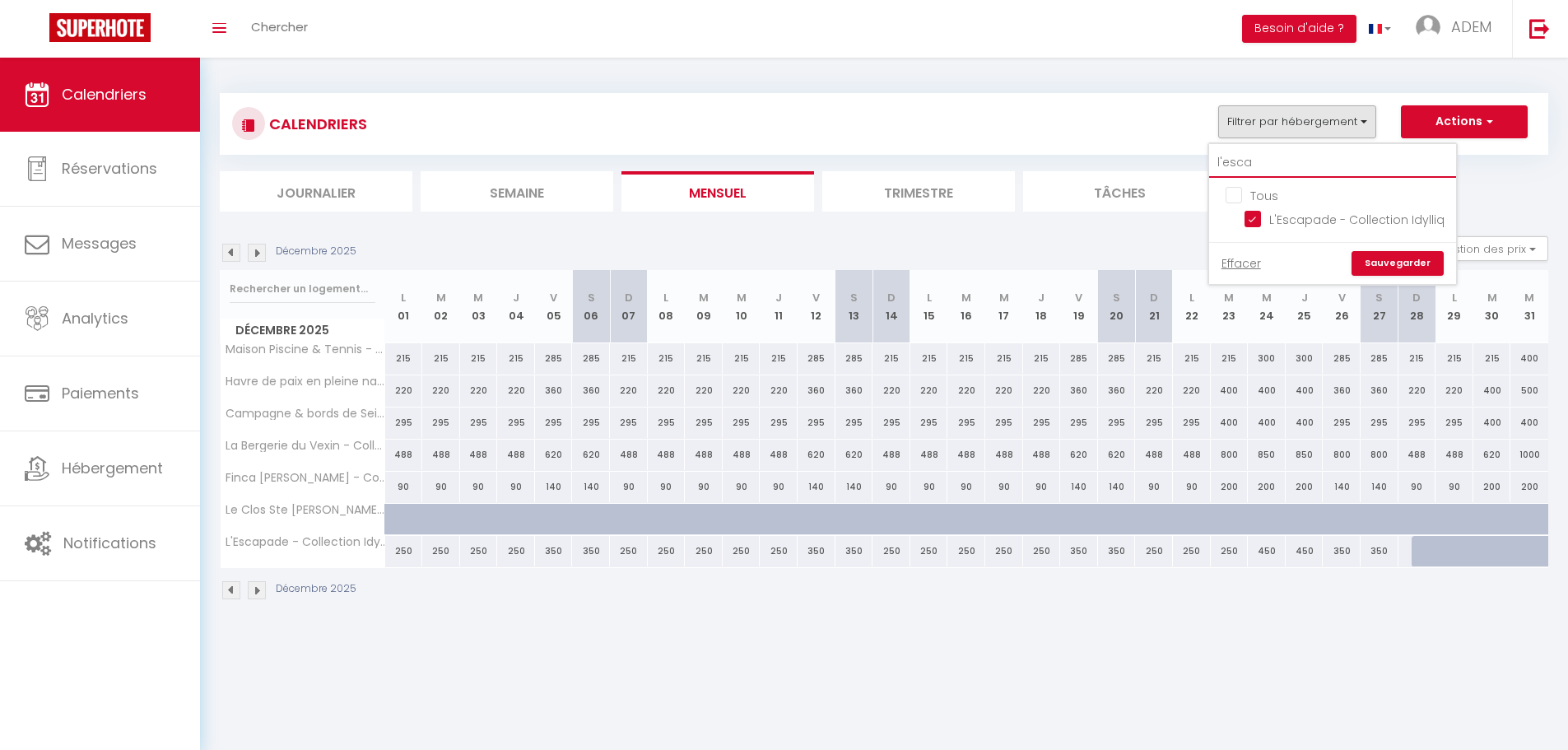
click at [1254, 159] on input "l'esca" at bounding box center [1332, 163] width 247 height 30
click at [1234, 196] on input "Tous" at bounding box center [1349, 194] width 247 height 17
click at [1235, 196] on input "Tous" at bounding box center [1349, 194] width 247 height 17
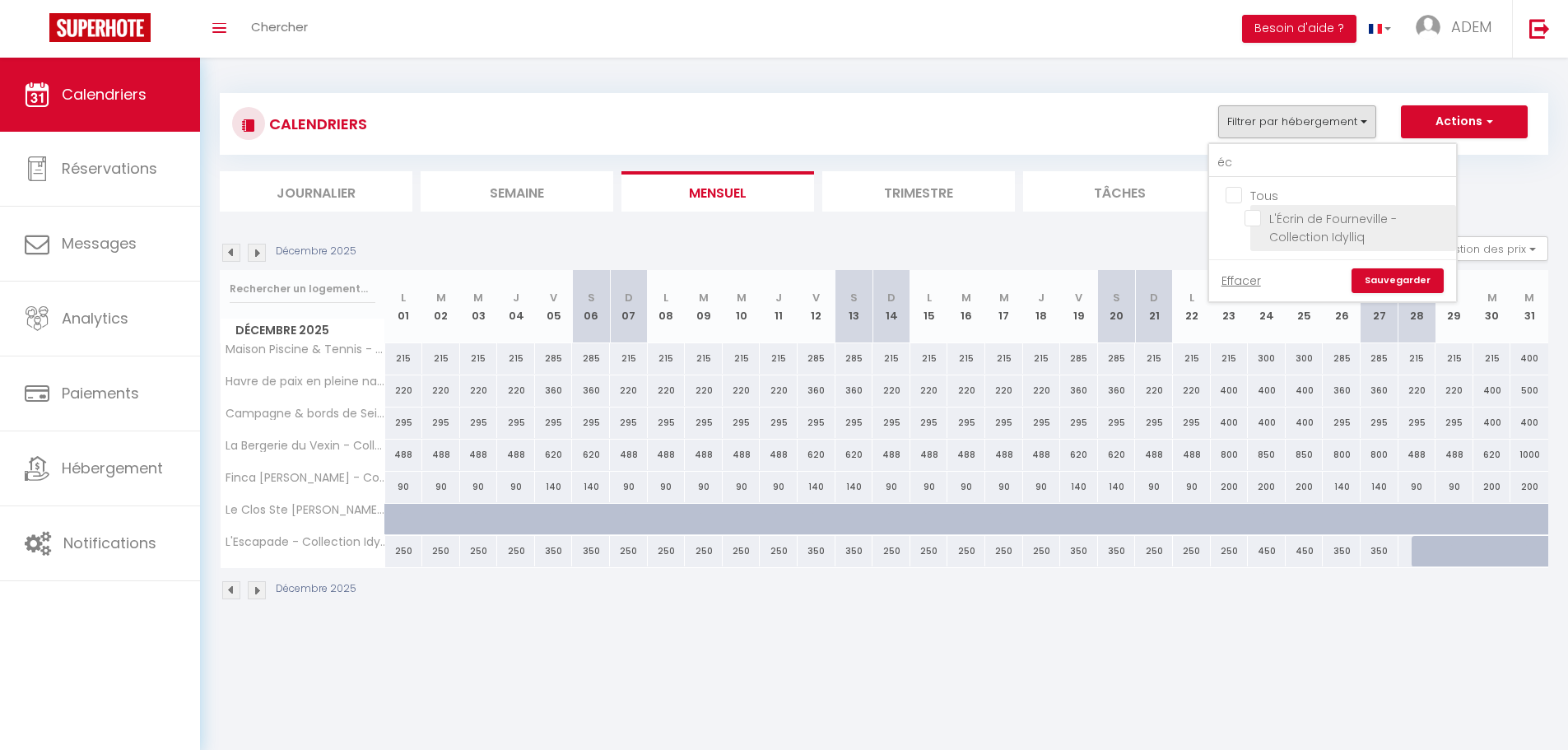
click at [1255, 219] on input "L'Écrin de Fourneville - Collection Idylliq" at bounding box center [1347, 218] width 206 height 17
click at [1387, 274] on link "Sauvegarder" at bounding box center [1397, 281] width 92 height 25
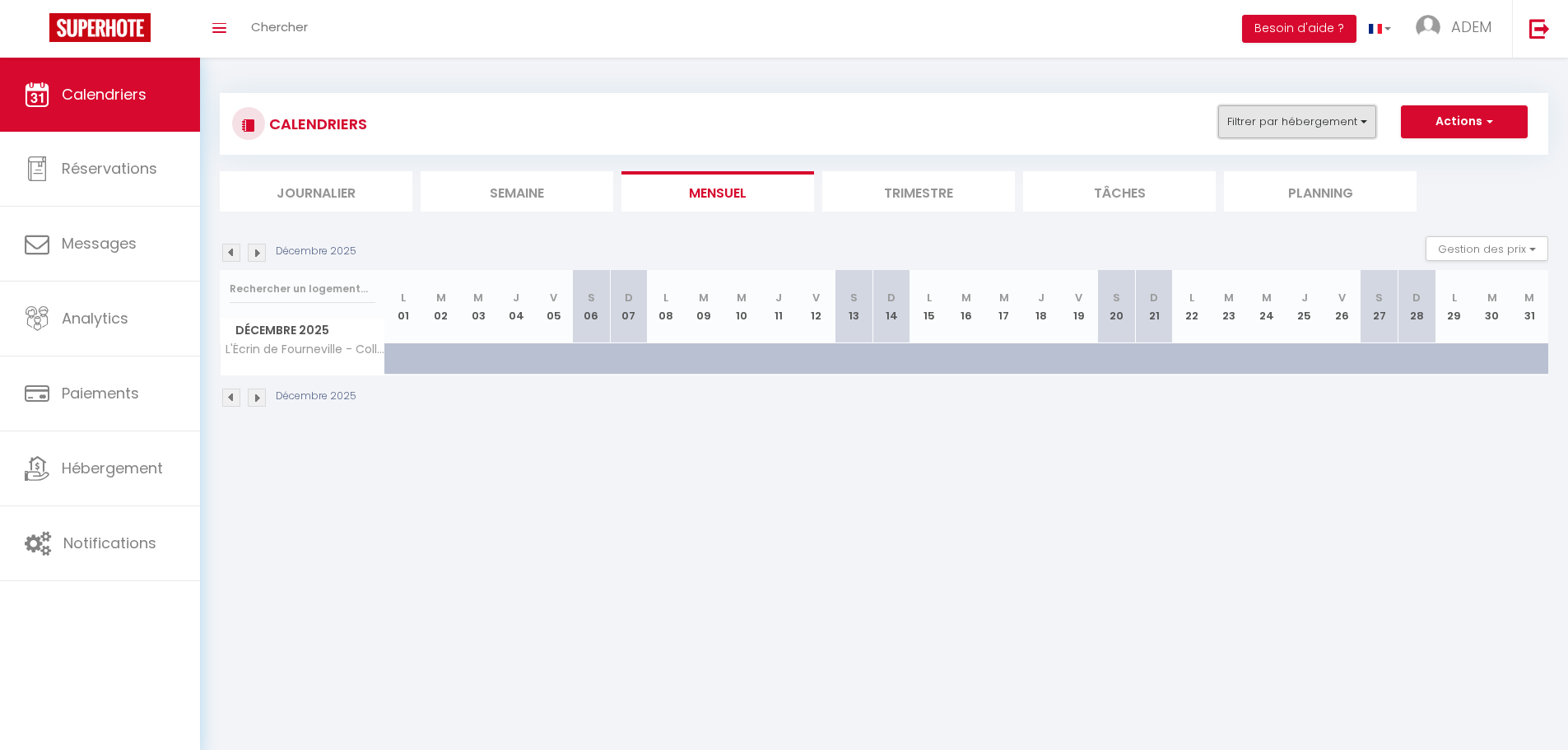
click at [1296, 127] on button "Filtrer par hébergement" at bounding box center [1296, 121] width 158 height 33
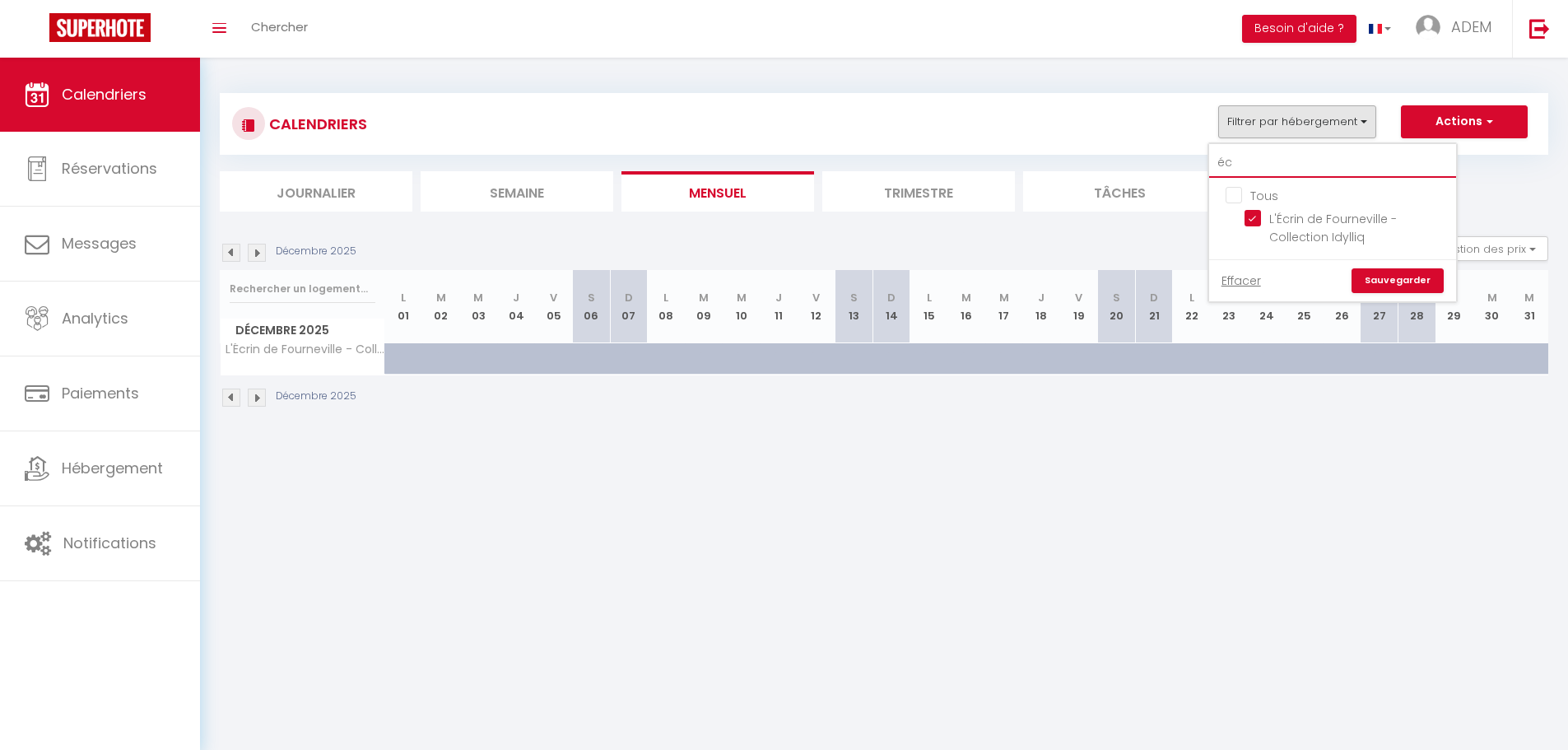
drag, startPoint x: 1298, startPoint y: 169, endPoint x: 1204, endPoint y: 161, distance: 94.3
click at [1204, 161] on div "CALENDRIERS Filtrer par hébergement éc Tous L'Écrin de Fourneville - Collection…" at bounding box center [883, 152] width 1328 height 118
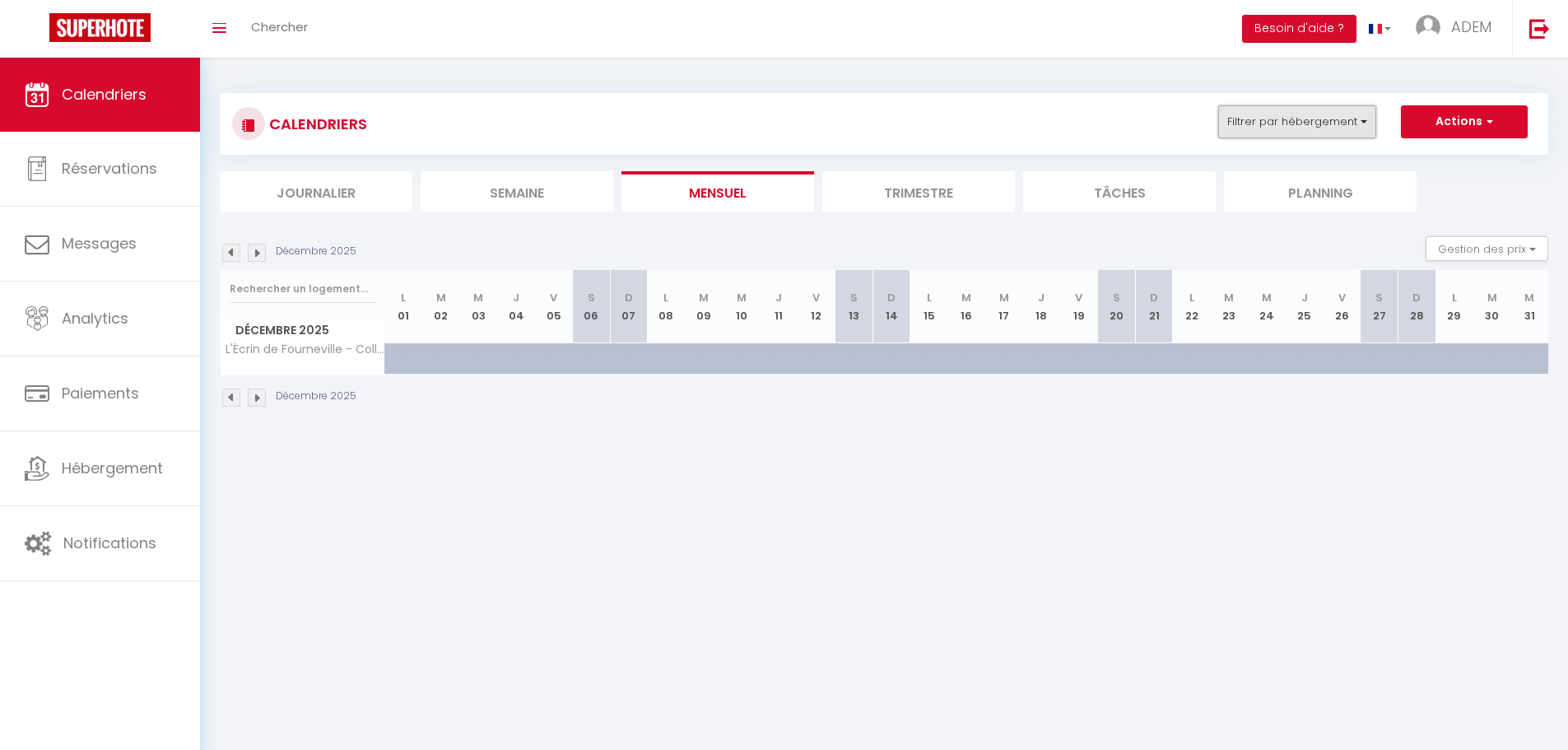
click at [1269, 112] on button "Filtrer par hébergement" at bounding box center [1296, 121] width 158 height 33
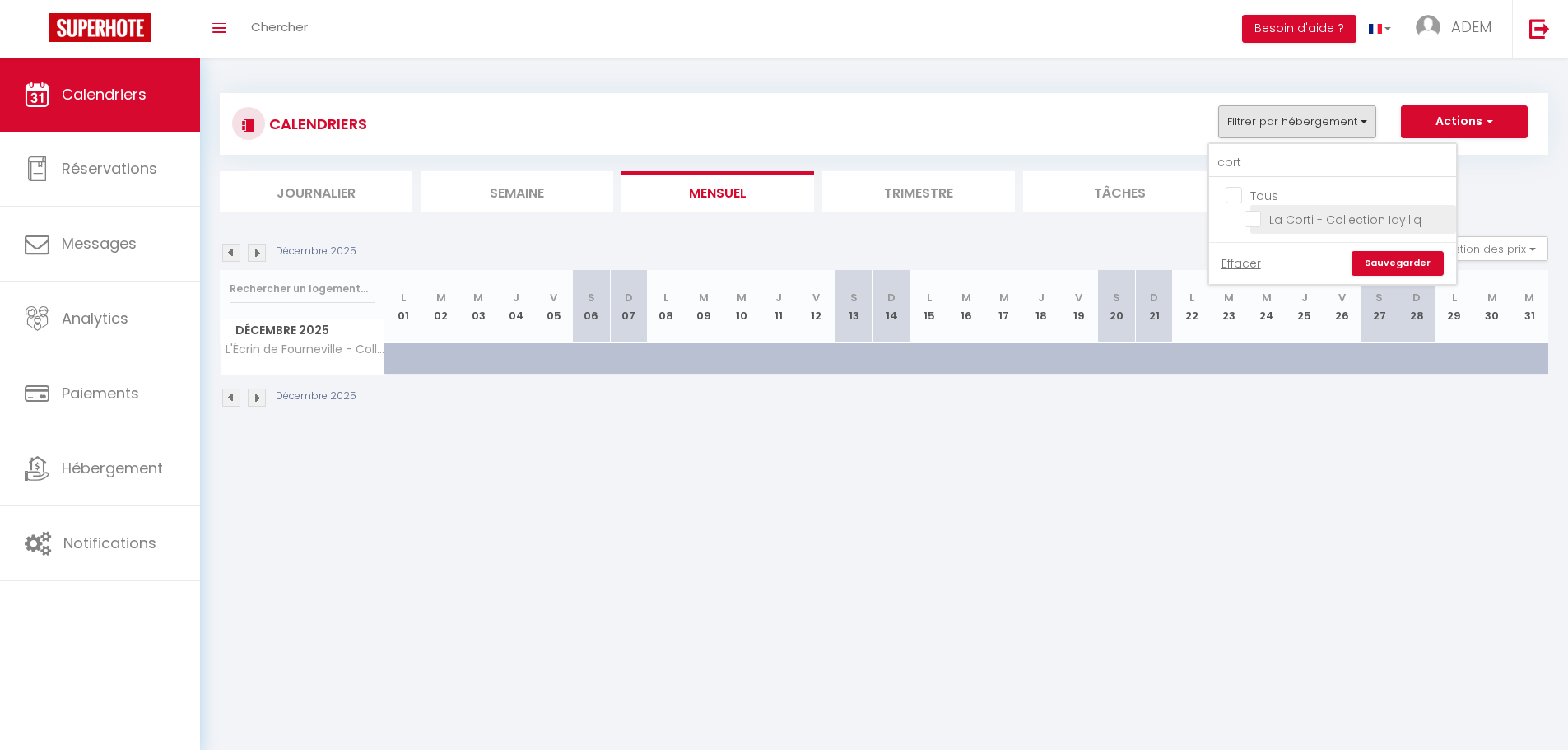
click at [1259, 214] on input "La Corti - Collection Idylliq" at bounding box center [1347, 218] width 206 height 17
click at [1413, 262] on link "Sauvegarder" at bounding box center [1397, 263] width 92 height 25
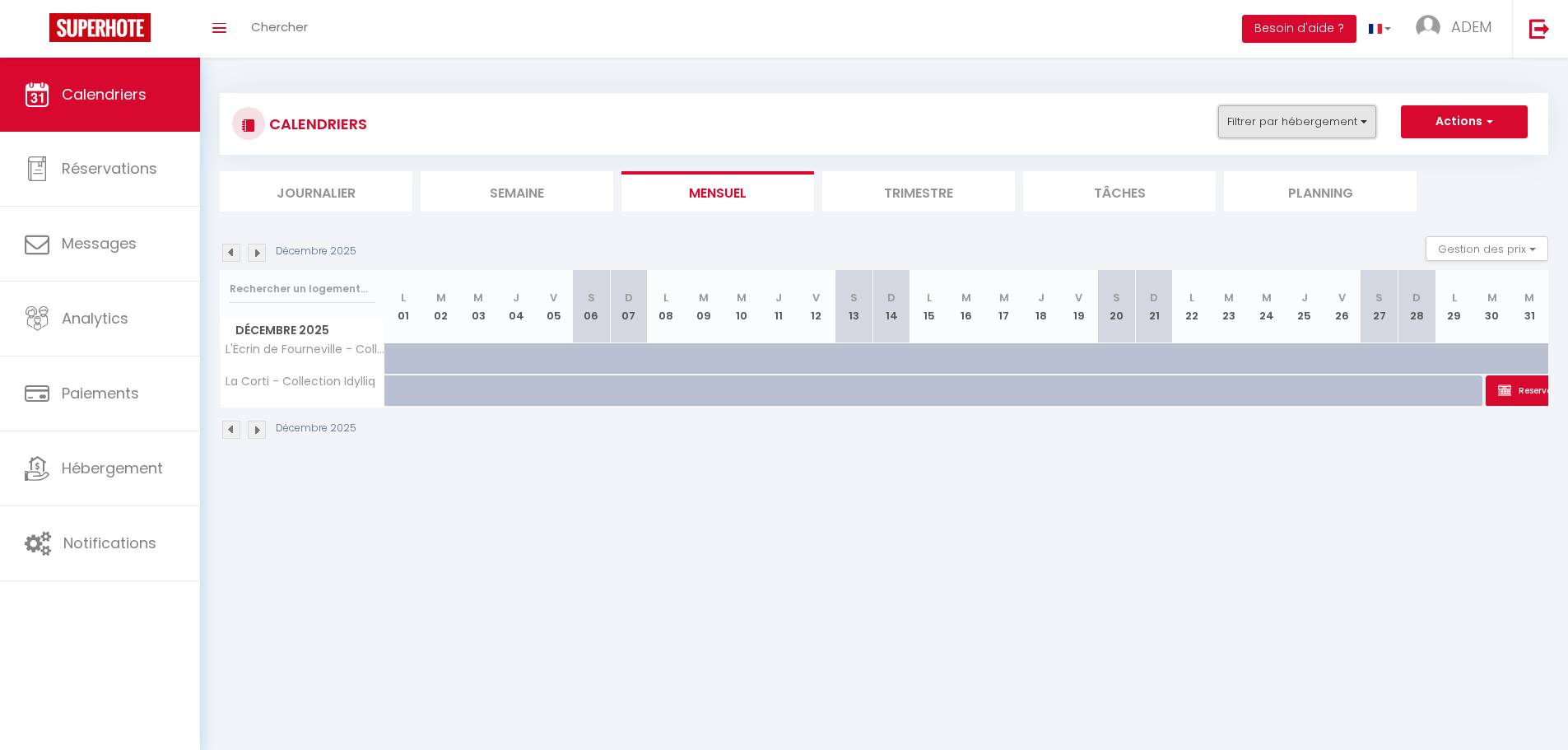
click at [1353, 115] on button "Filtrer par hébergement" at bounding box center [1296, 121] width 158 height 33
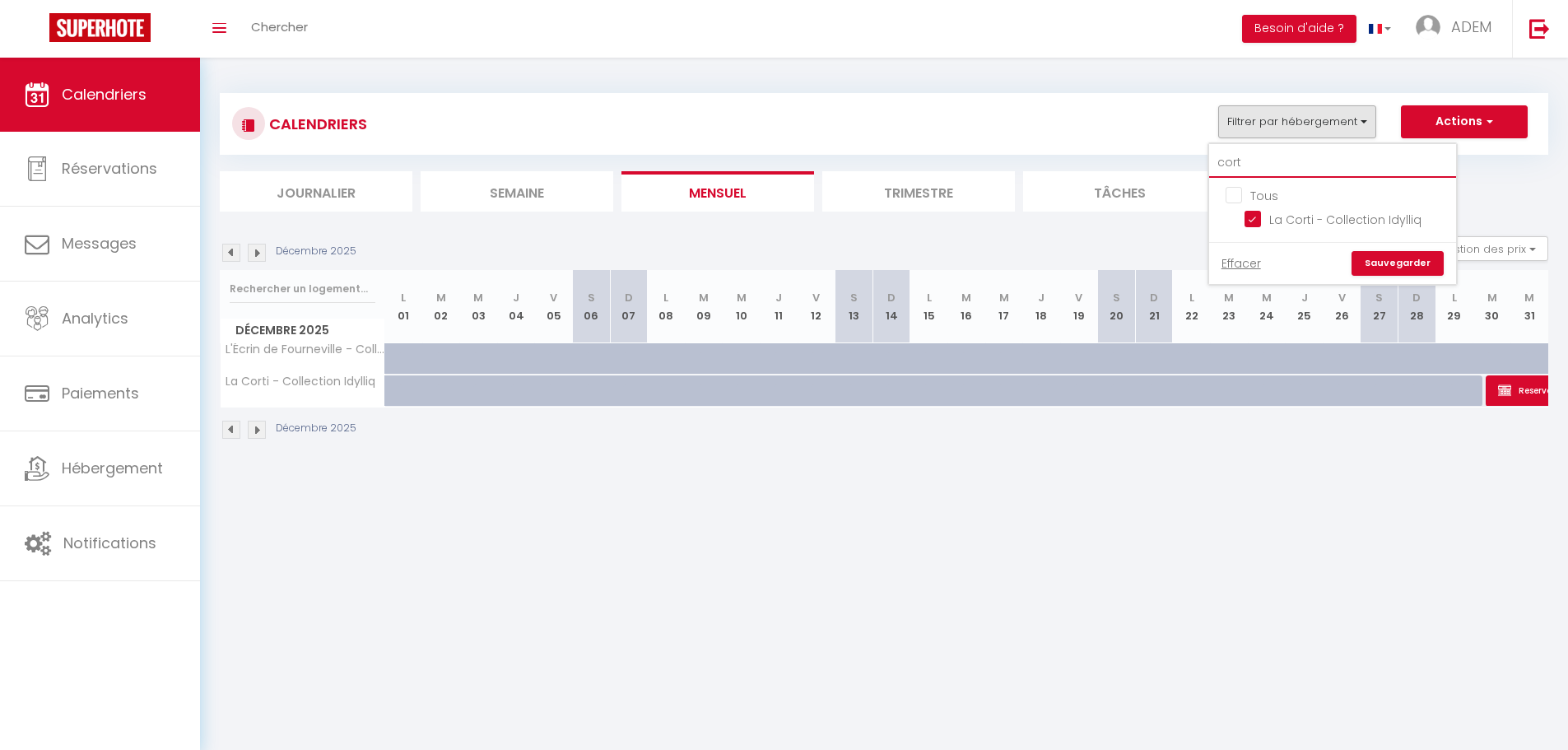
click at [1303, 153] on input "cort" at bounding box center [1332, 163] width 247 height 30
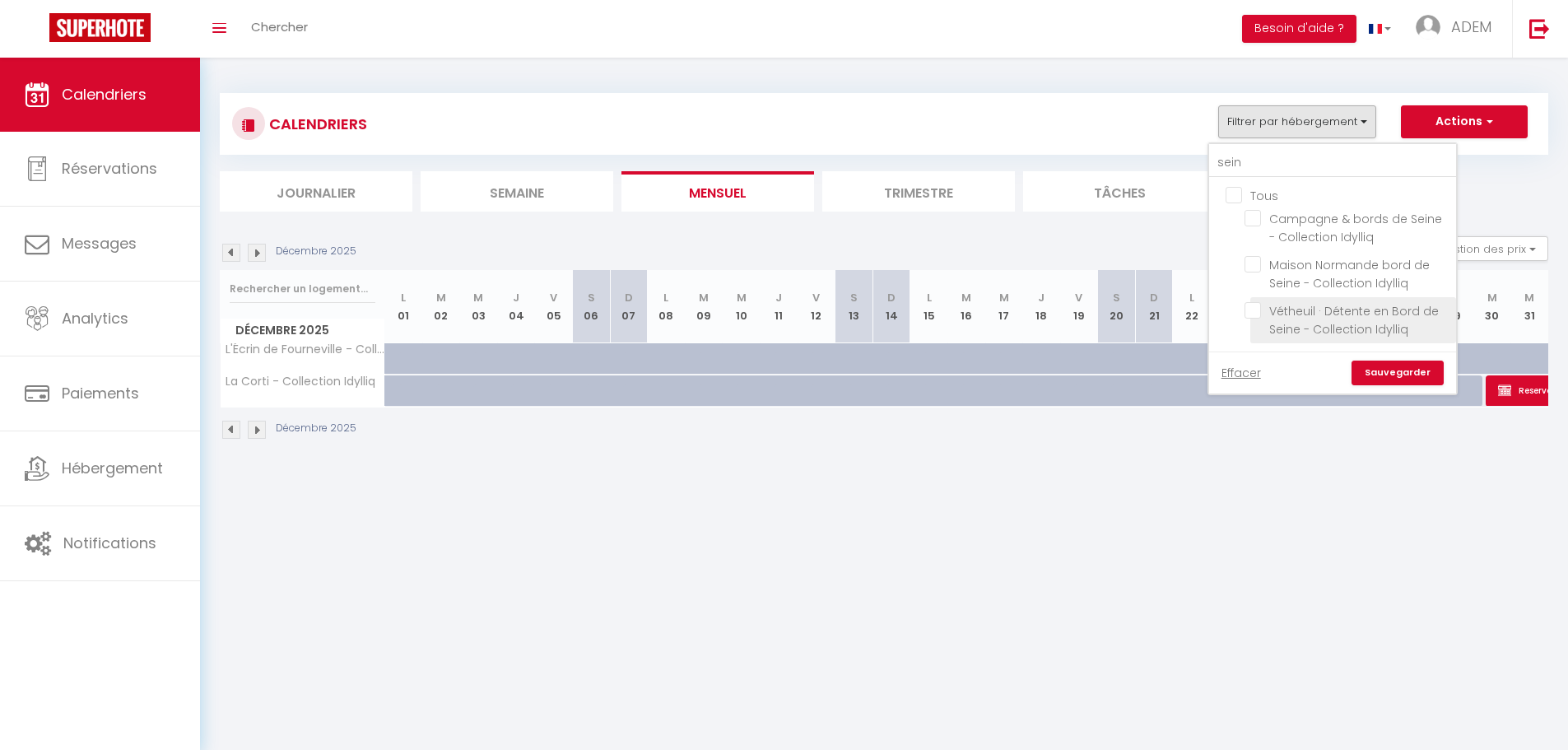
click at [1255, 311] on input "Vétheuil · Détente en Bord de Seine - Collection Idylliq" at bounding box center [1347, 310] width 206 height 17
click at [1395, 366] on link "Sauvegarder" at bounding box center [1397, 372] width 92 height 25
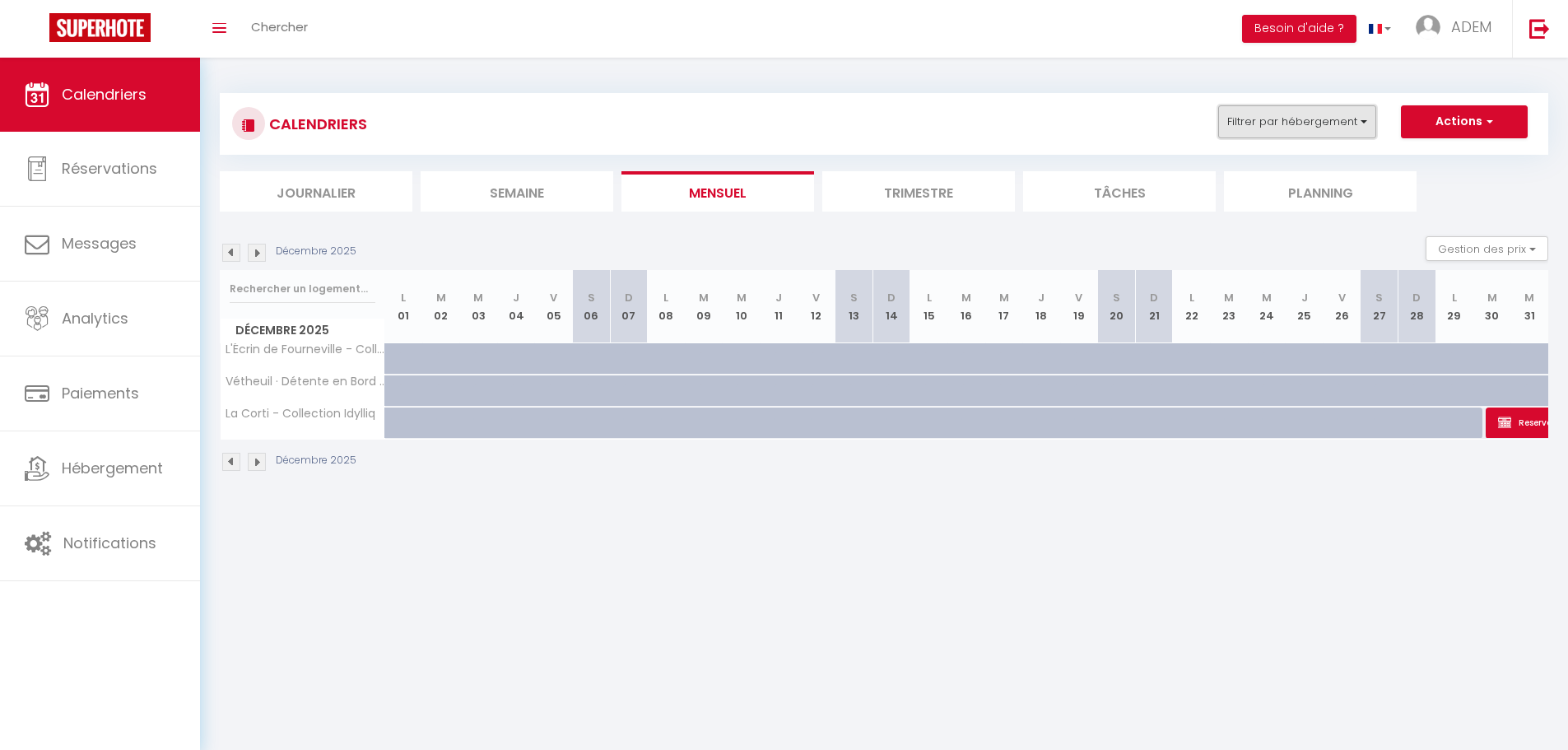
click at [1296, 134] on button "Filtrer par hébergement" at bounding box center [1296, 121] width 158 height 33
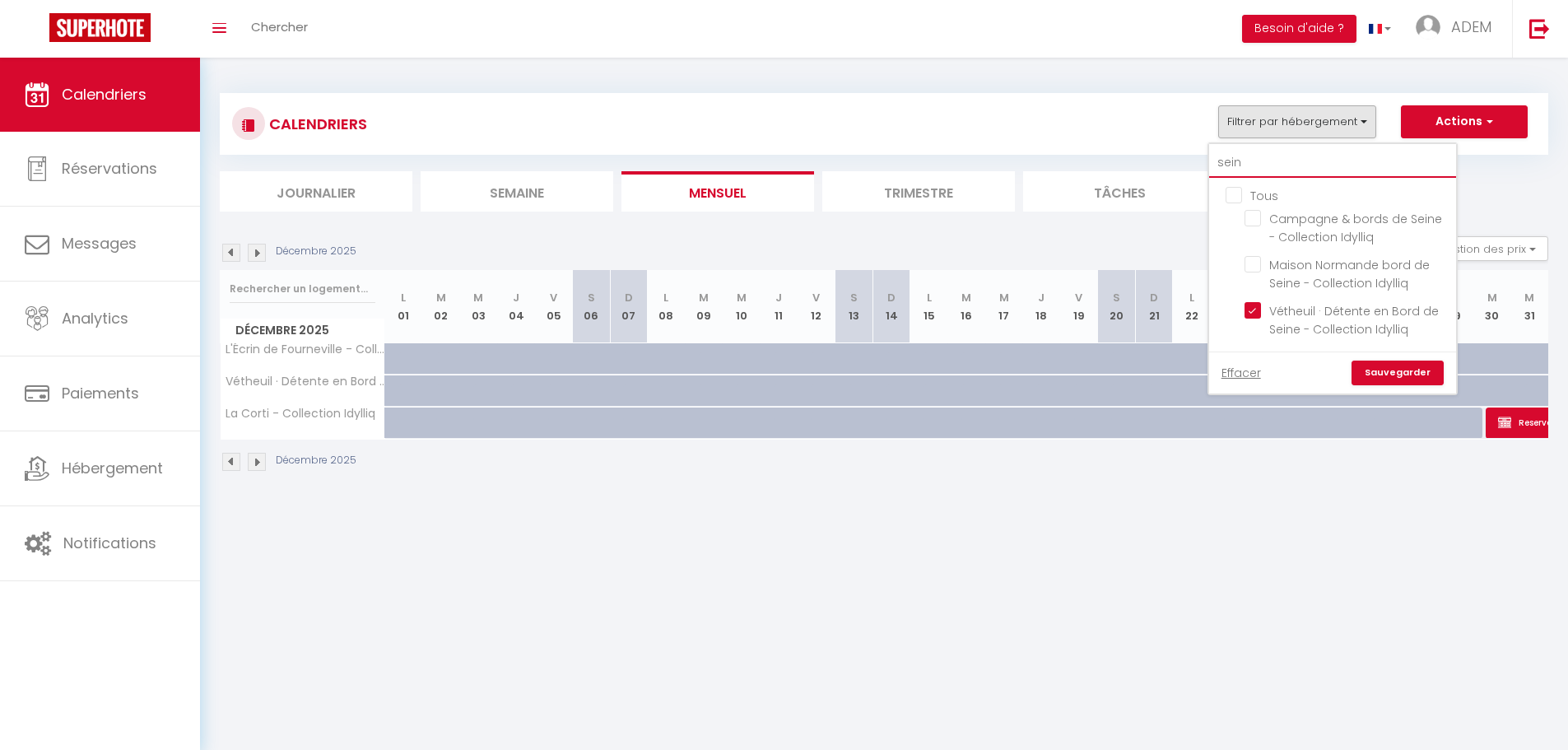
click at [1287, 162] on input "sein" at bounding box center [1332, 163] width 247 height 30
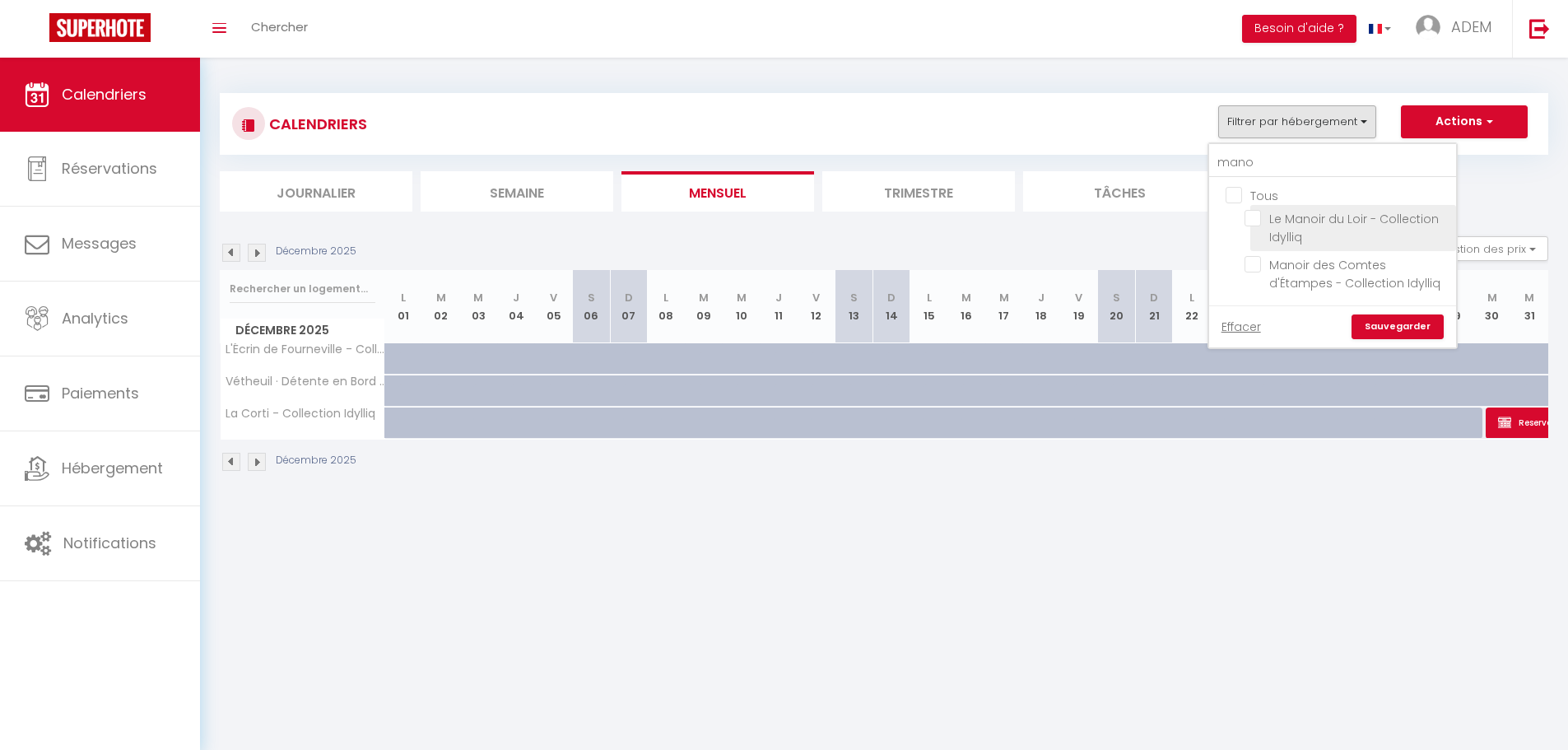
click at [1258, 220] on input "Le Manoir du Loir - Collection Idylliq" at bounding box center [1347, 218] width 206 height 17
click at [1382, 327] on link "Sauvegarder" at bounding box center [1397, 326] width 92 height 25
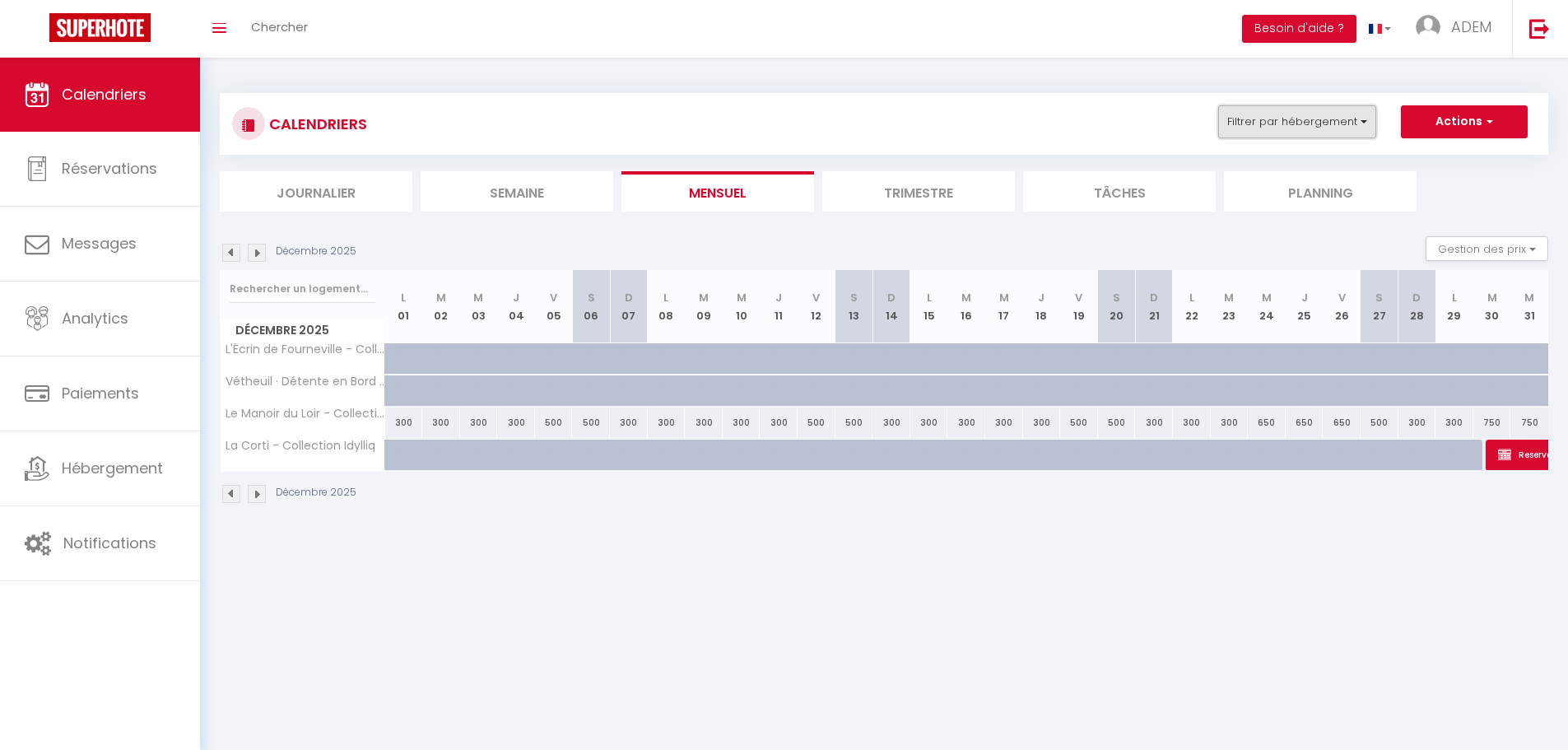
click at [1365, 119] on button "Filtrer par hébergement" at bounding box center [1296, 121] width 158 height 33
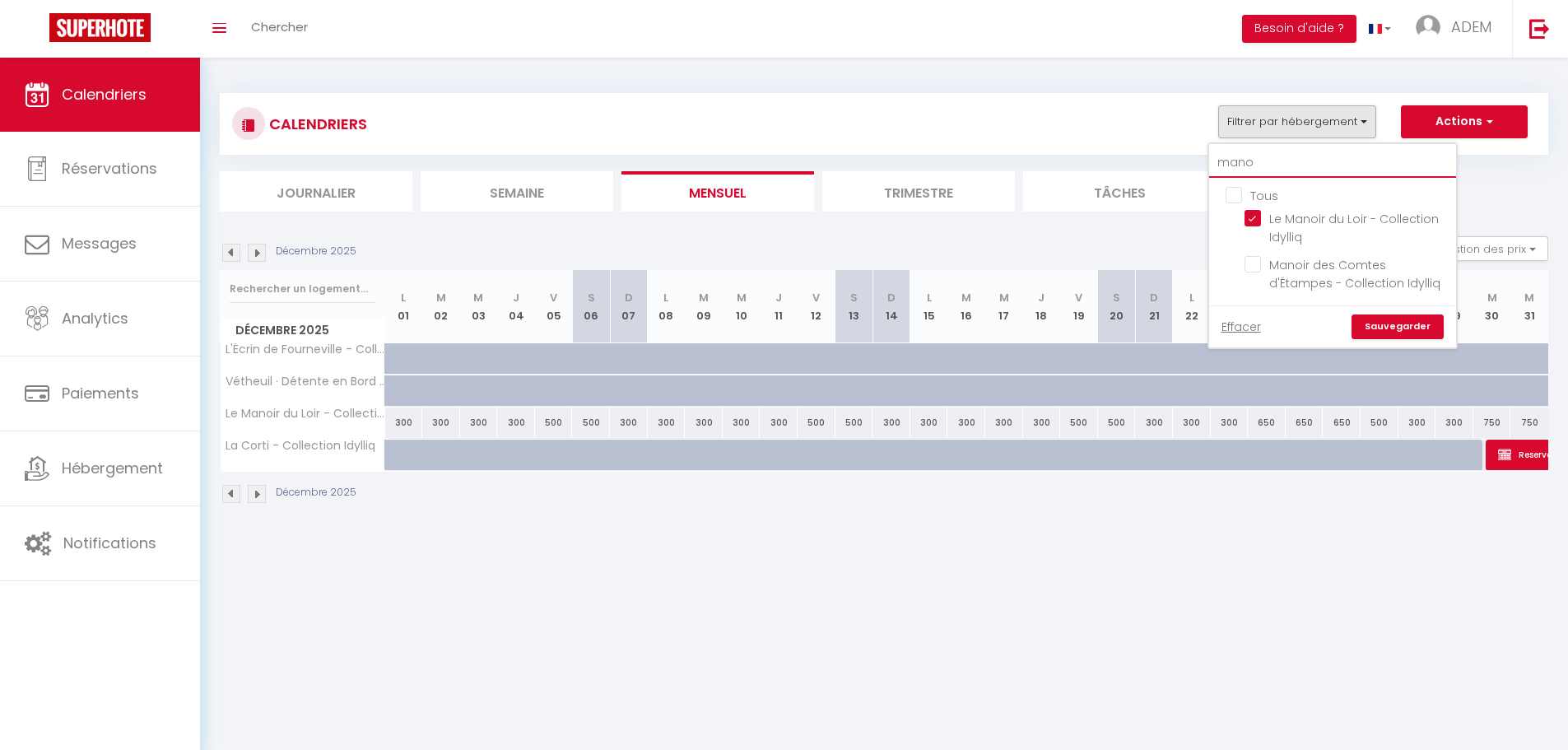
click at [1273, 165] on input "mano" at bounding box center [1332, 163] width 247 height 30
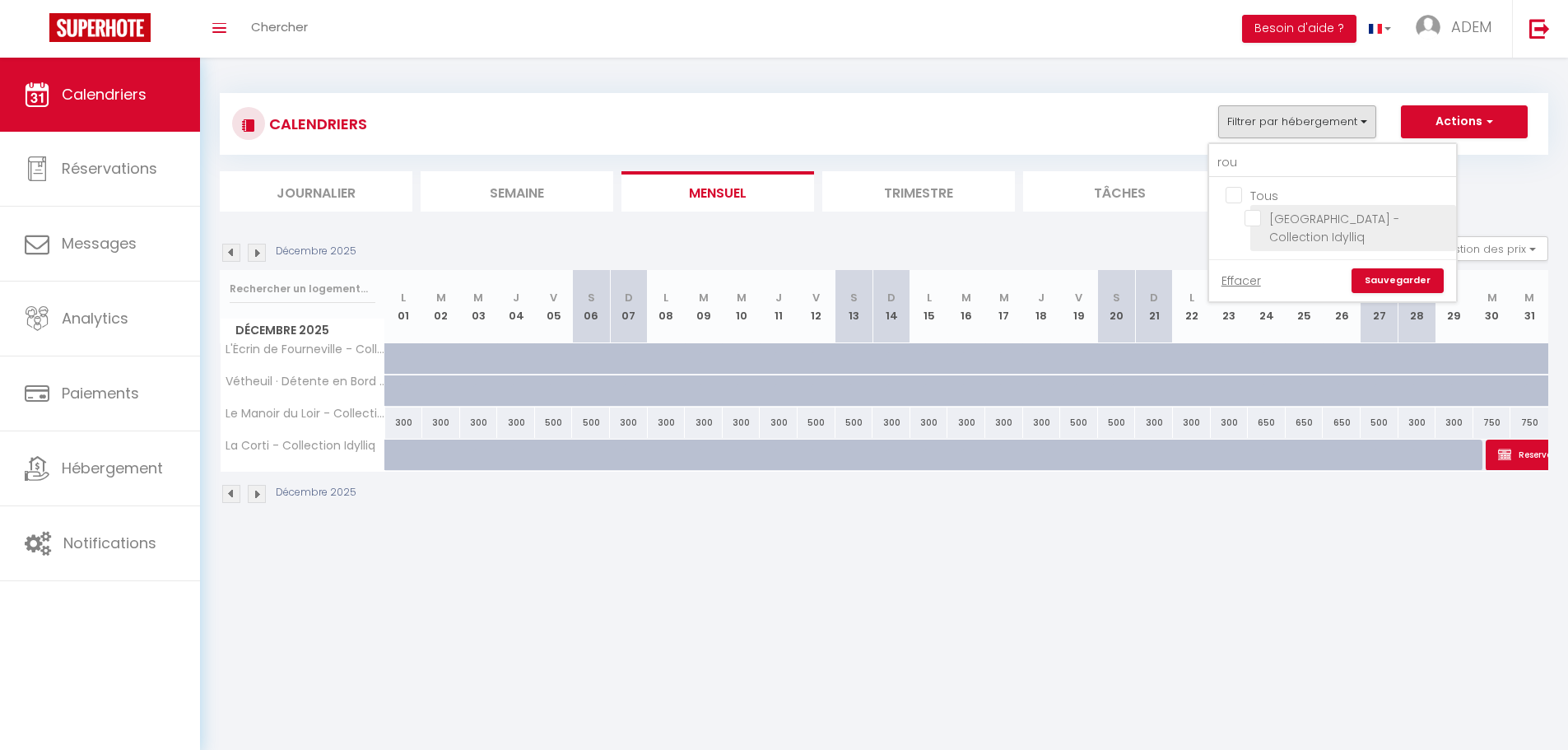
click at [1257, 220] on input "[GEOGRAPHIC_DATA] - Collection Idylliq" at bounding box center [1347, 218] width 206 height 17
click at [1383, 277] on link "Sauvegarder" at bounding box center [1397, 281] width 92 height 25
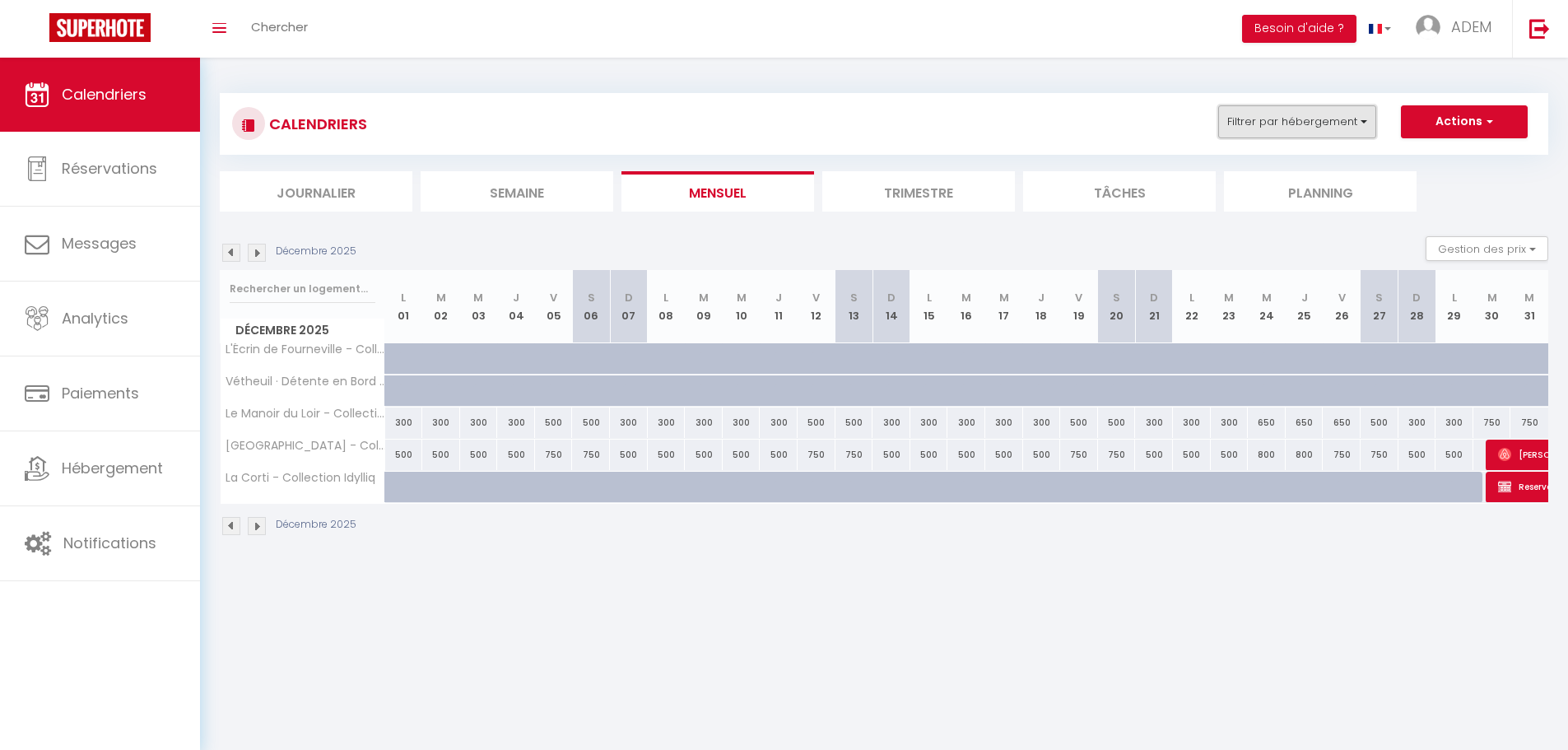
click at [1317, 131] on button "Filtrer par hébergement" at bounding box center [1296, 121] width 158 height 33
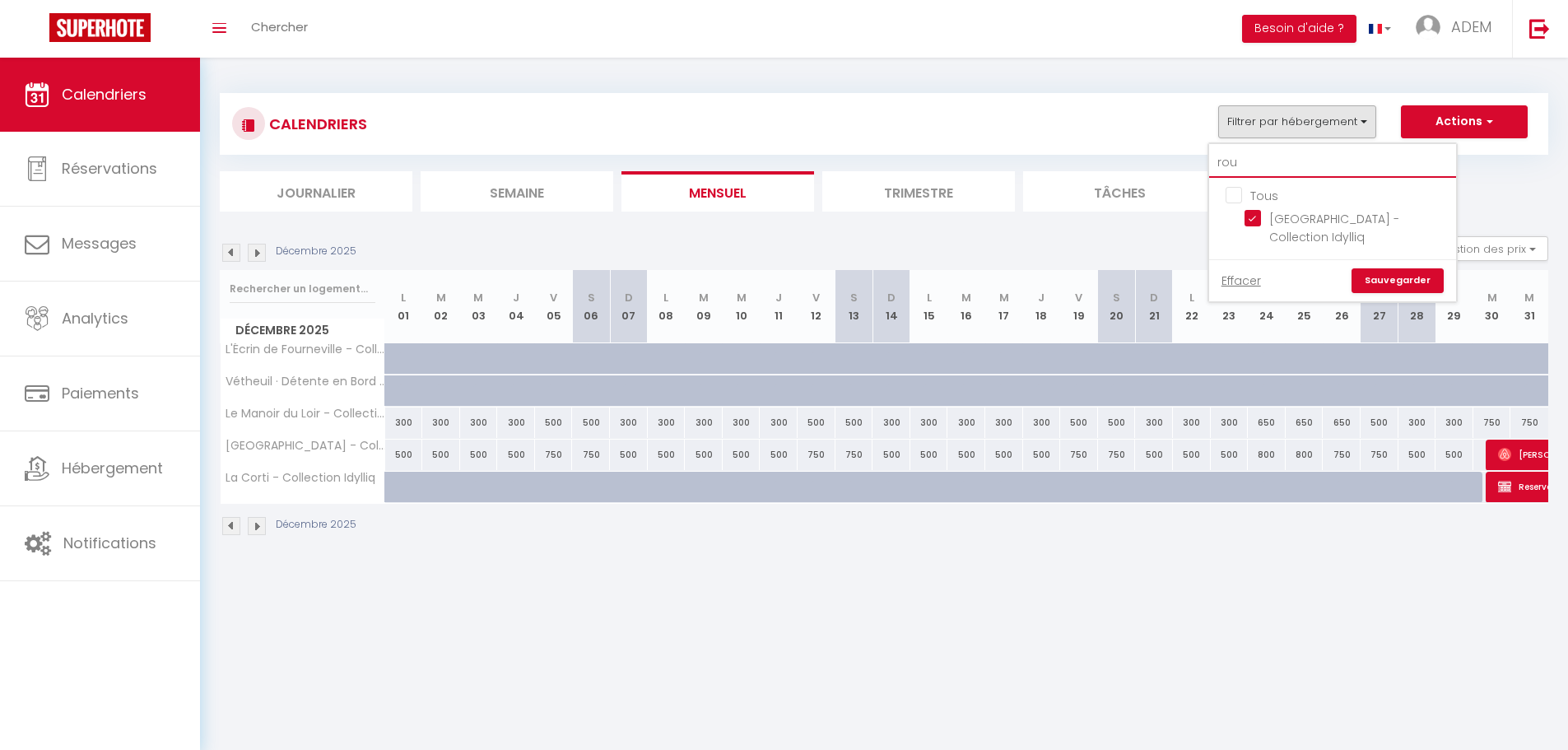
click at [1315, 174] on input "rou" at bounding box center [1332, 163] width 247 height 30
click at [1314, 174] on input "rou" at bounding box center [1332, 163] width 247 height 30
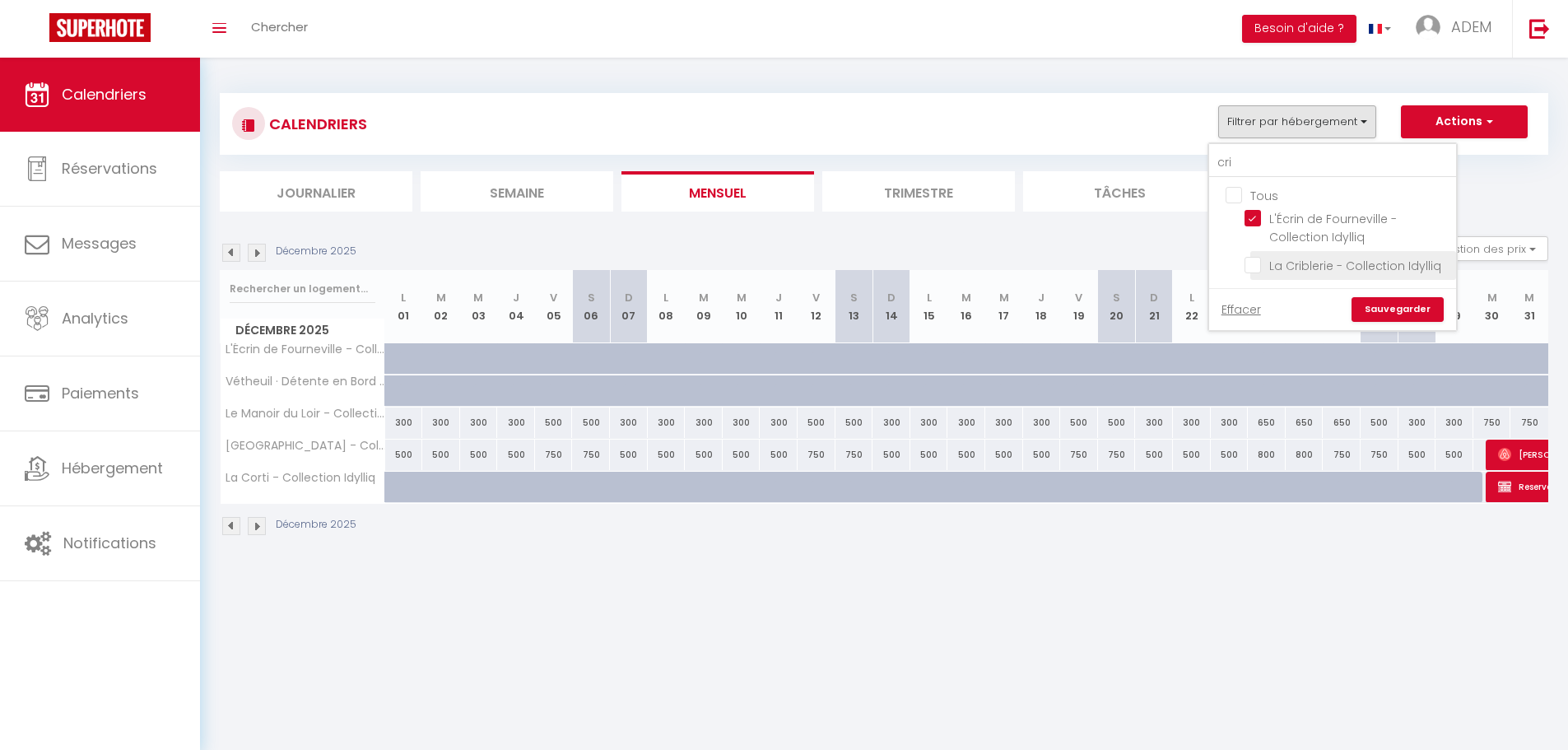
click at [1257, 262] on input "La Criblerie - Collection Idylliq" at bounding box center [1347, 264] width 206 height 17
click at [1405, 308] on link "Sauvegarder" at bounding box center [1397, 310] width 92 height 25
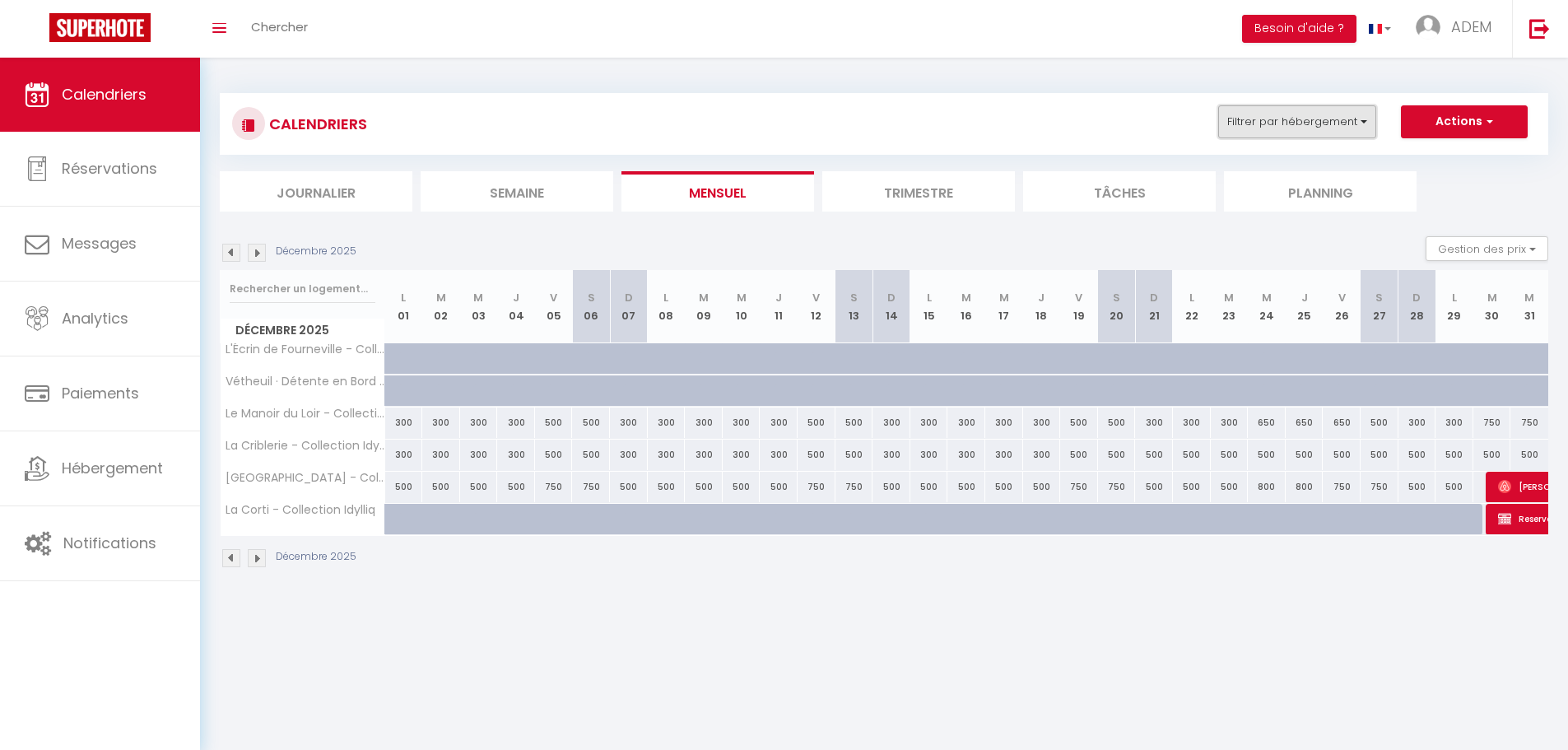
click at [1319, 137] on button "Filtrer par hébergement" at bounding box center [1296, 121] width 158 height 33
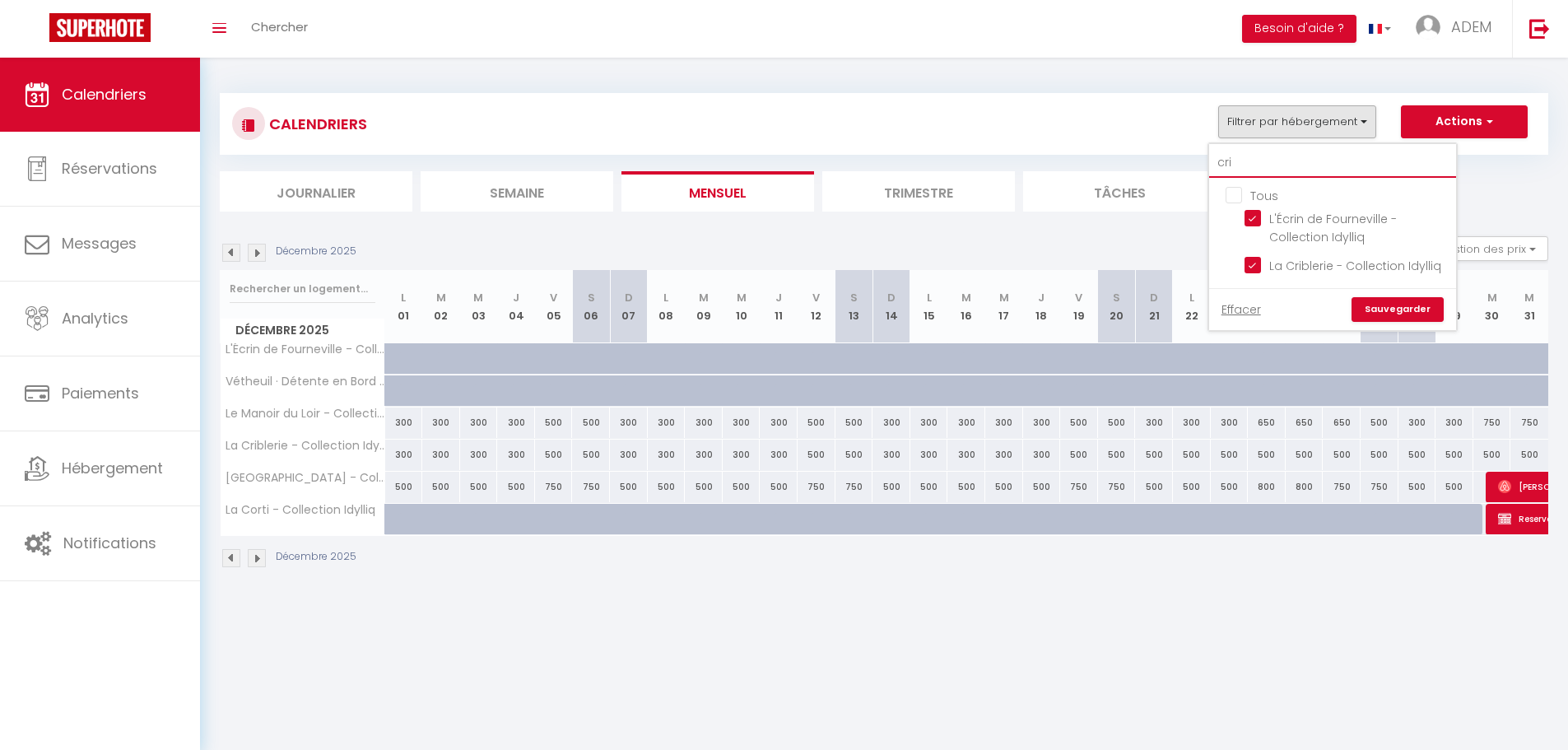
click at [1300, 164] on input "cri" at bounding box center [1332, 163] width 247 height 30
click at [1299, 164] on input "cri" at bounding box center [1332, 163] width 247 height 30
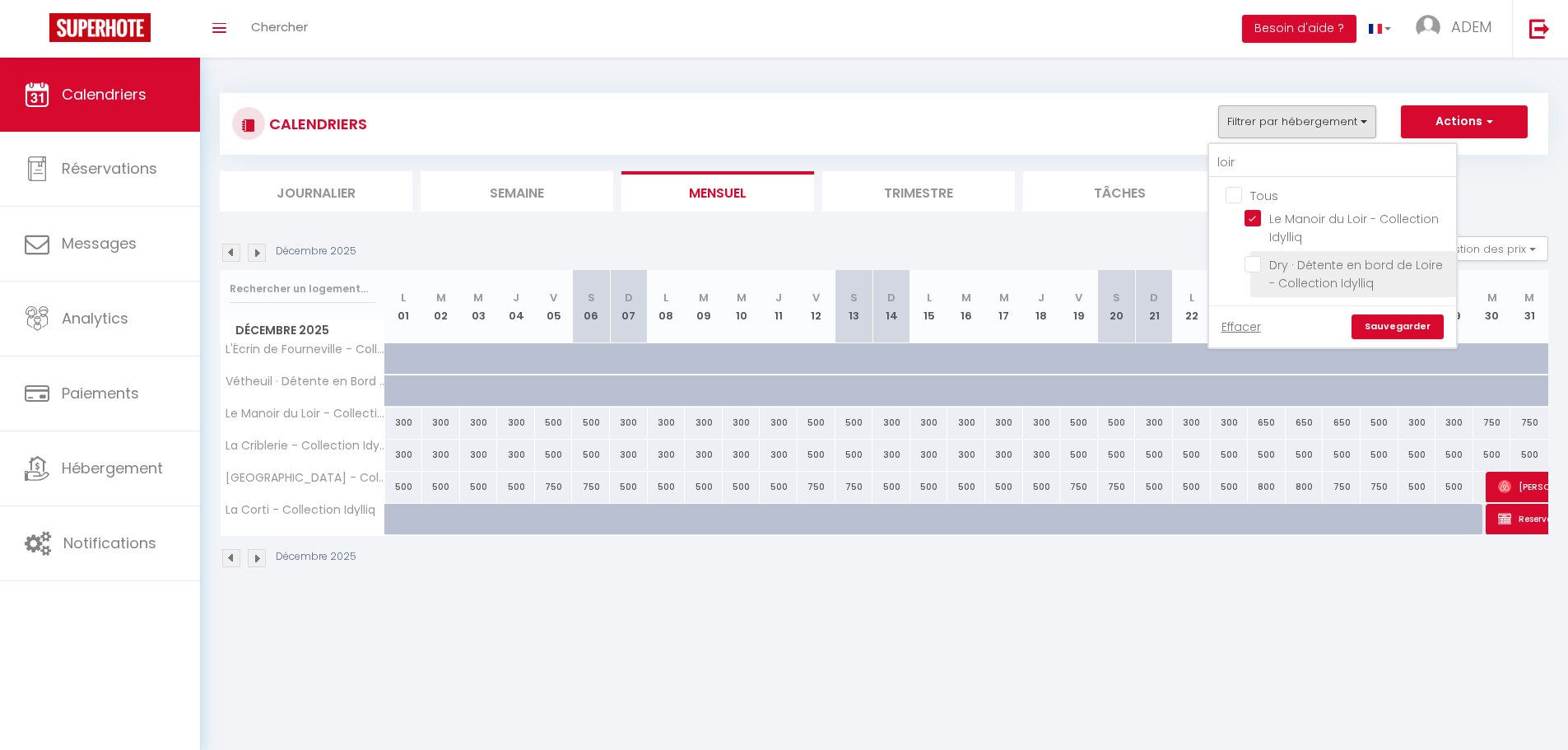
click at [1264, 266] on input "Dry · Détente en bord de Loire - Collection Idylliq" at bounding box center [1347, 264] width 206 height 17
click at [1391, 319] on link "Sauvegarder" at bounding box center [1397, 326] width 92 height 25
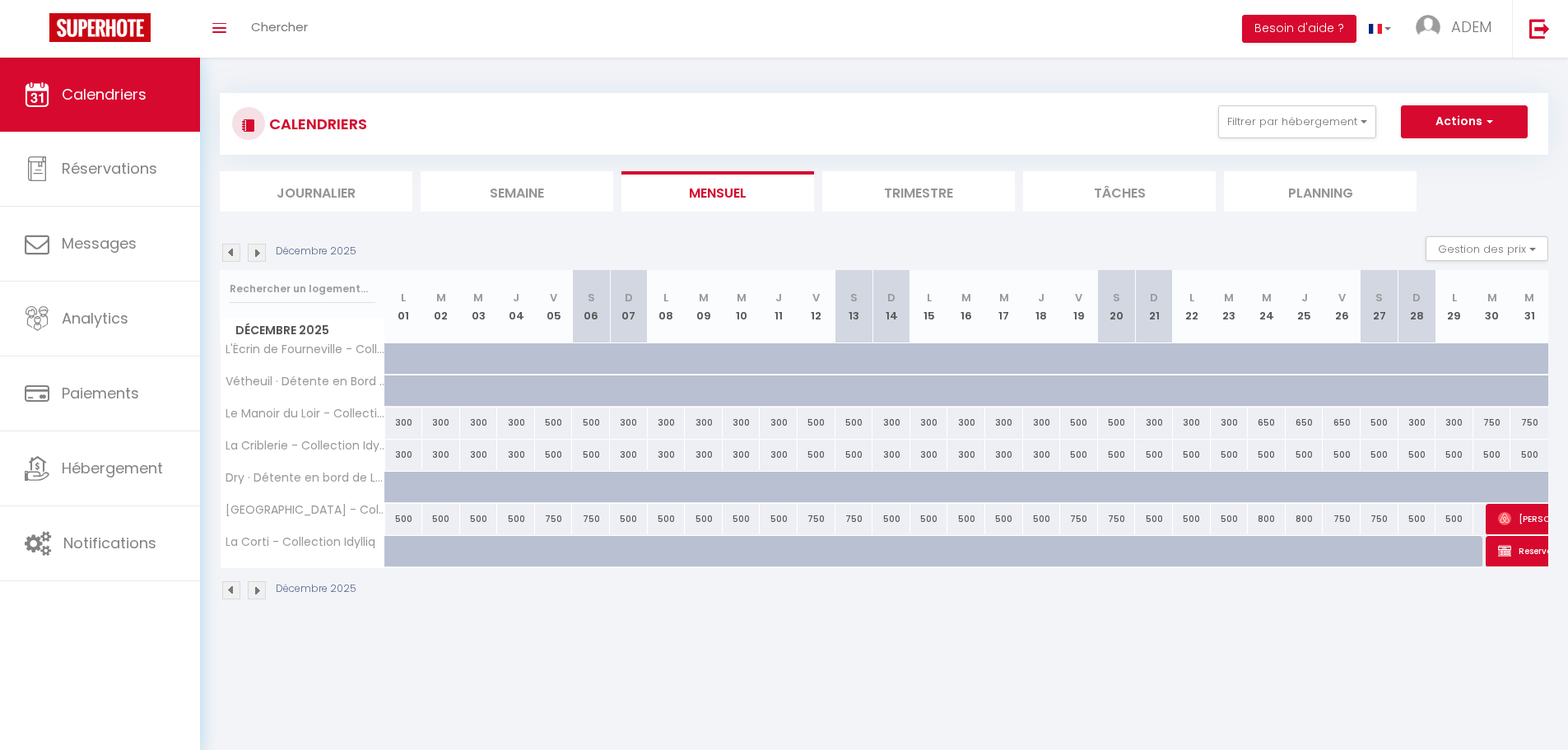
click at [1309, 101] on div "CALENDRIERS Filtrer par hébergement loir Tous Le Manoir du Loir - Collection Id…" at bounding box center [883, 124] width 1328 height 62
click at [1311, 119] on button "Filtrer par hébergement" at bounding box center [1296, 121] width 158 height 33
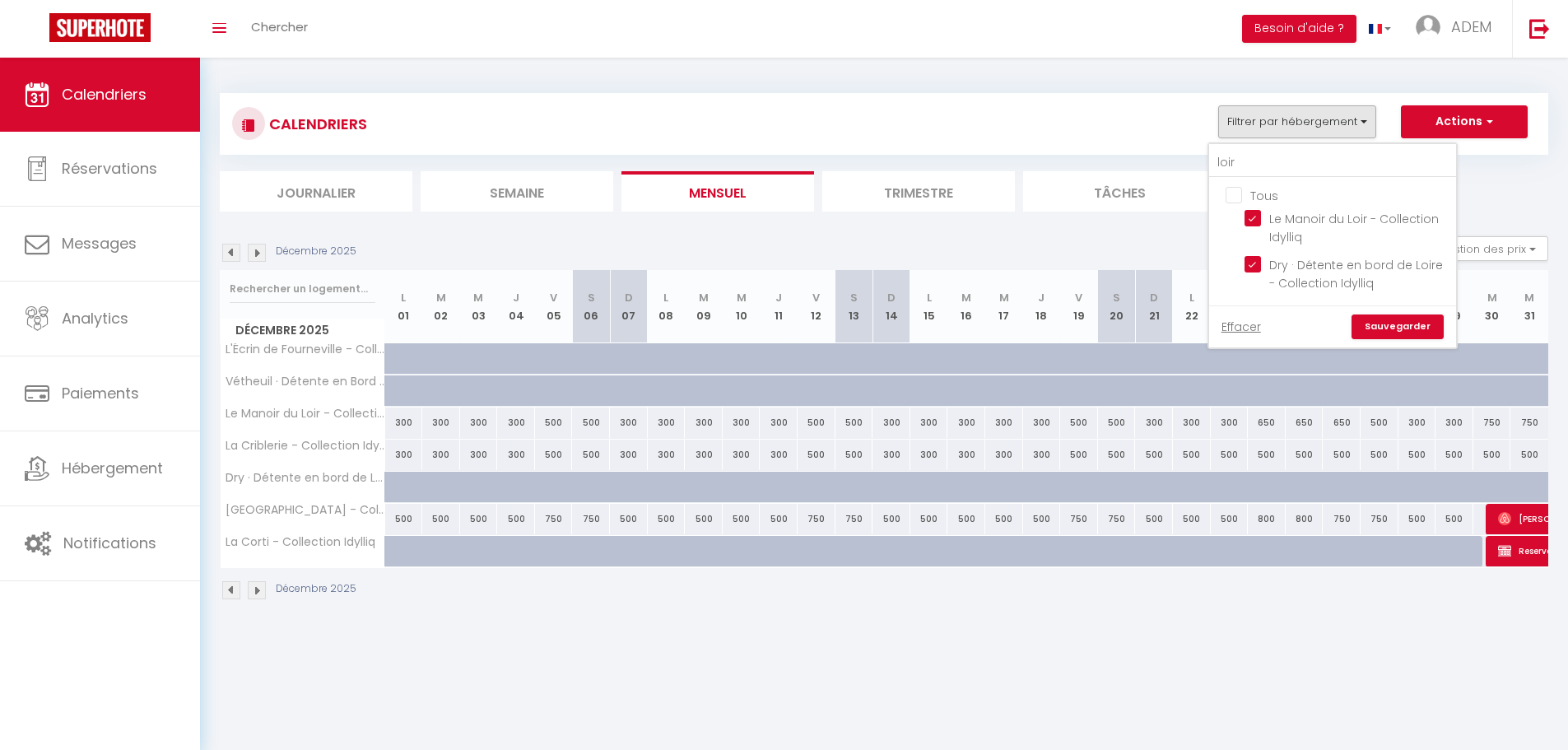
click at [1303, 143] on div "loir Tous Le Manoir du Loir - Collection Idylliq Dry · Détente en bord de Loire…" at bounding box center [1332, 245] width 249 height 205
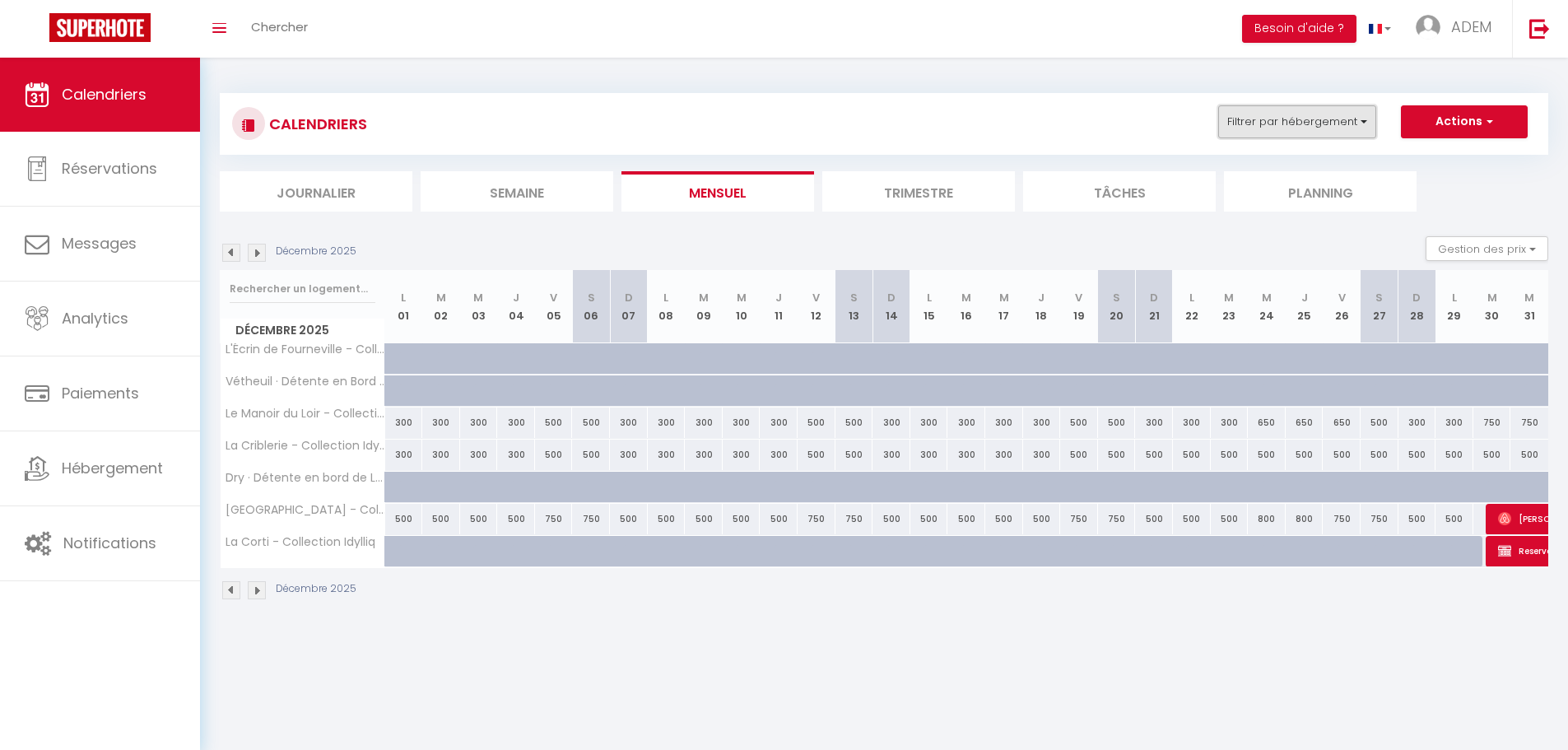
click at [1283, 116] on button "Filtrer par hébergement" at bounding box center [1296, 121] width 158 height 33
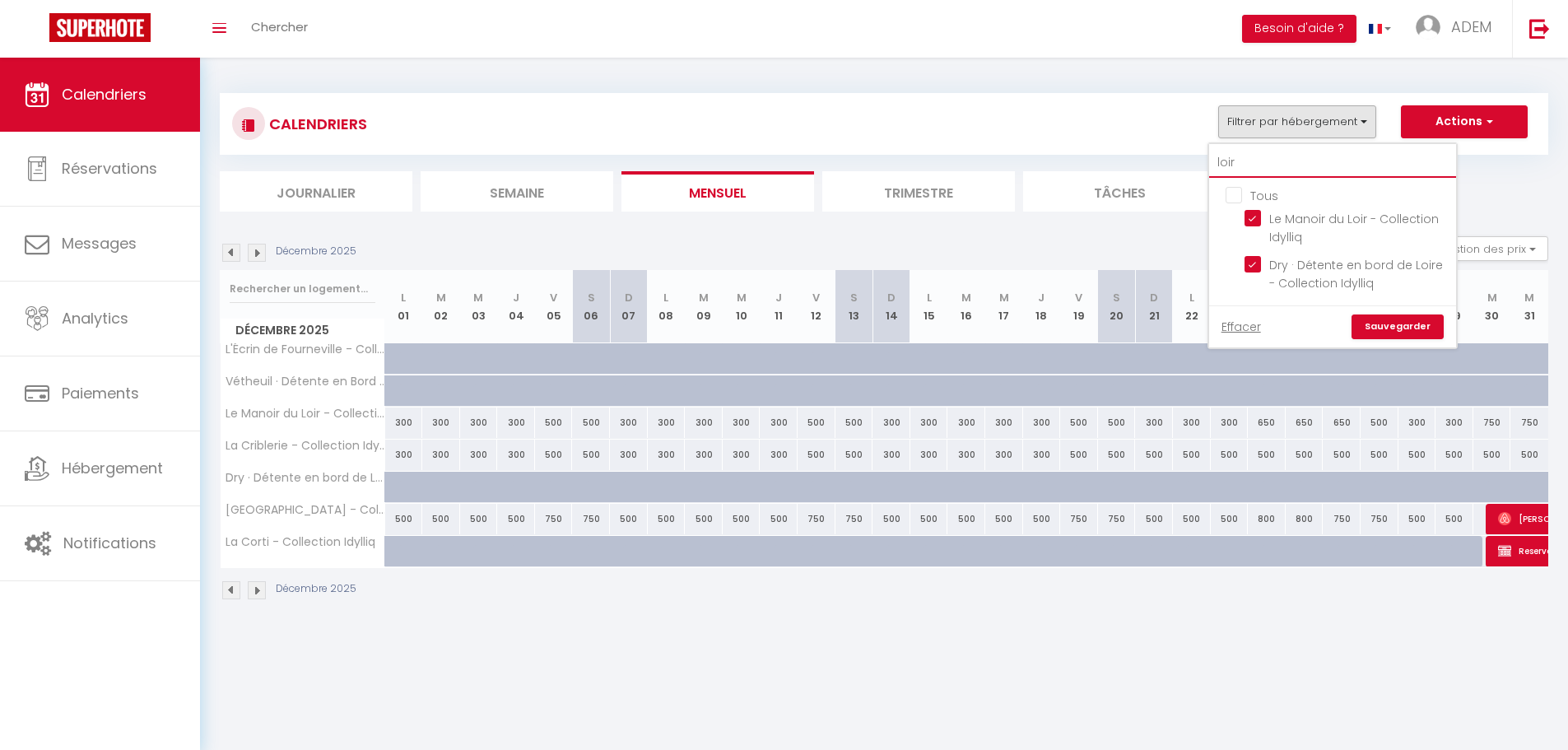
click at [1281, 157] on input "loir" at bounding box center [1332, 163] width 247 height 30
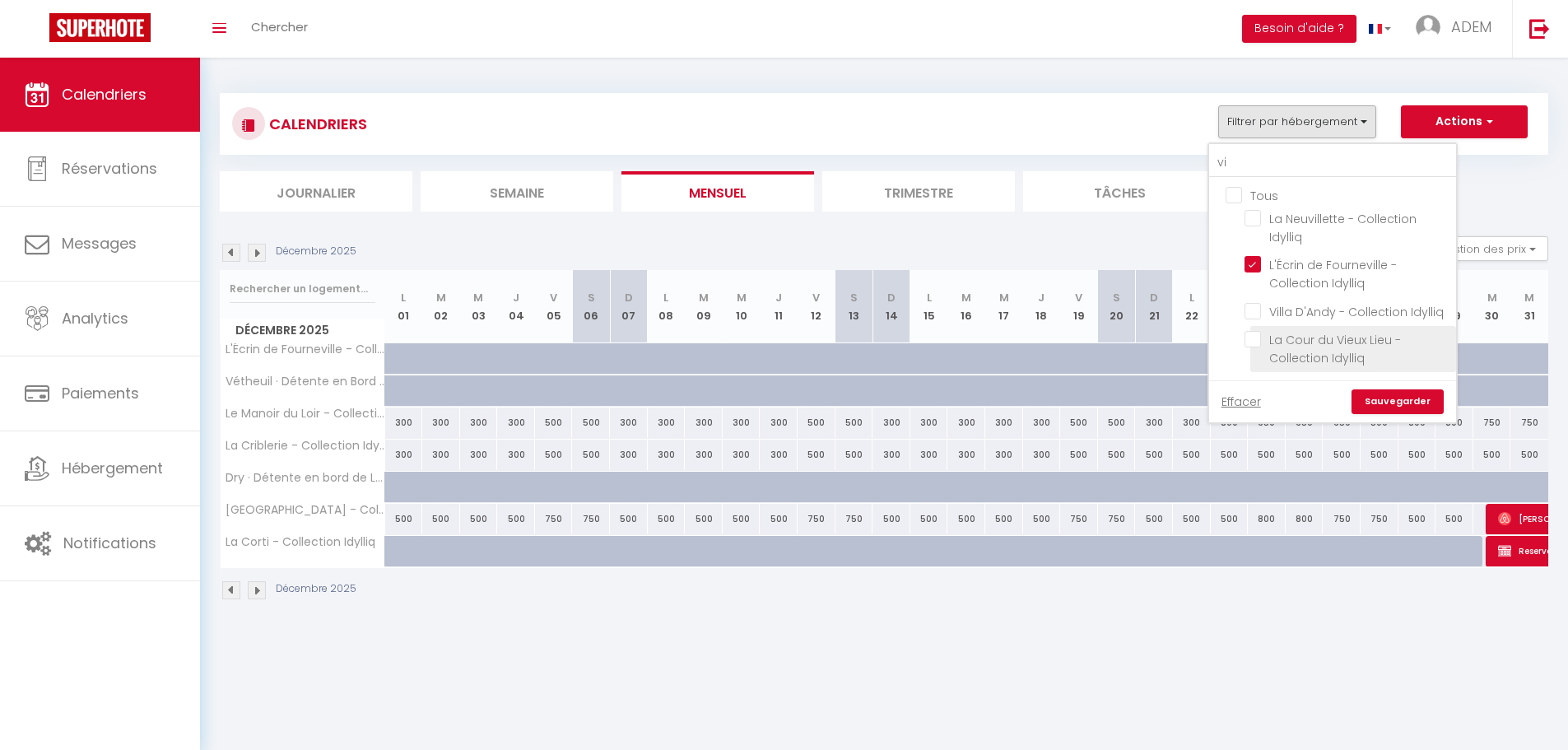
click at [1251, 331] on input "La Cour du Vieux Lieu - Collection Idylliq" at bounding box center [1347, 339] width 206 height 17
click at [1389, 397] on link "Sauvegarder" at bounding box center [1397, 401] width 92 height 25
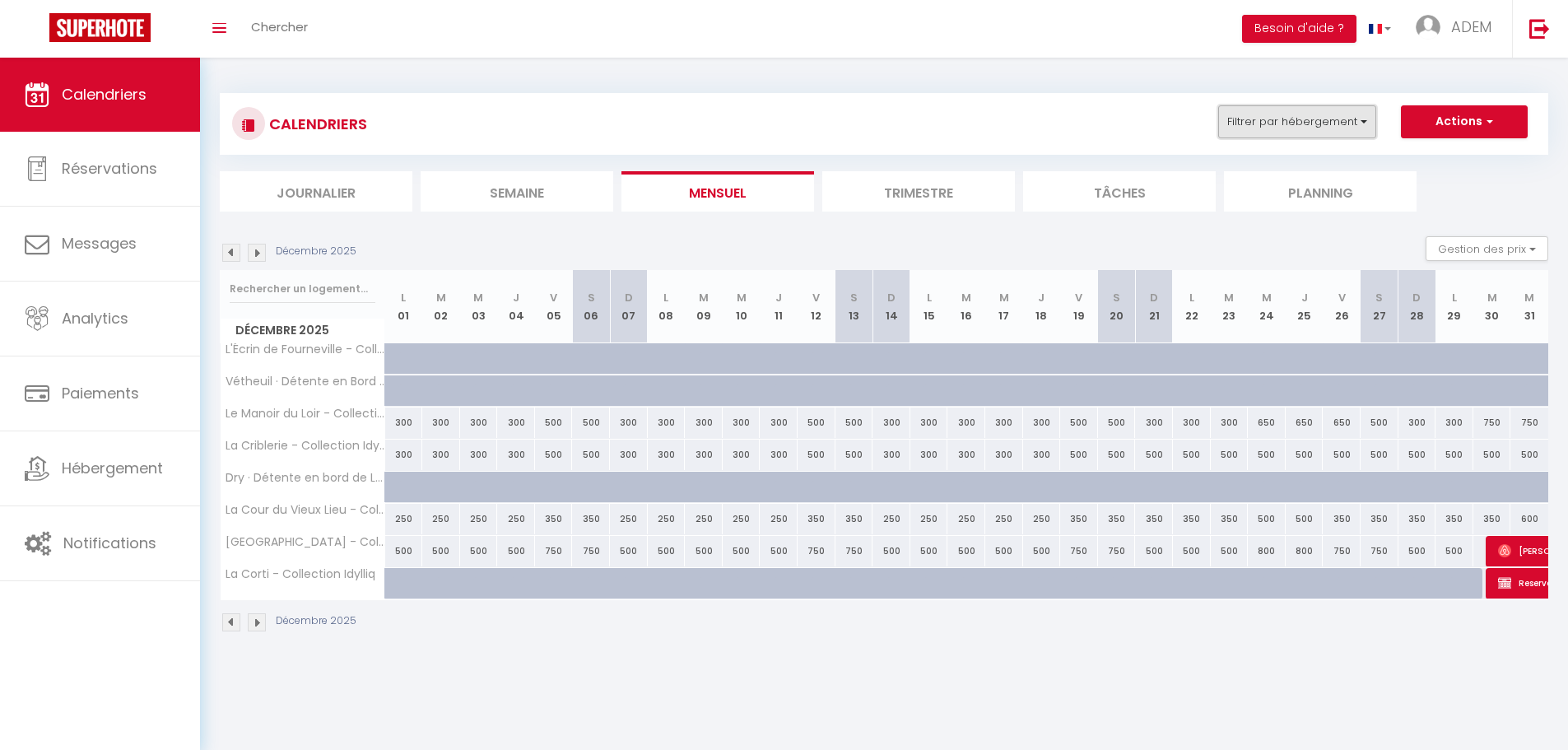
click at [1270, 122] on button "Filtrer par hébergement" at bounding box center [1296, 121] width 158 height 33
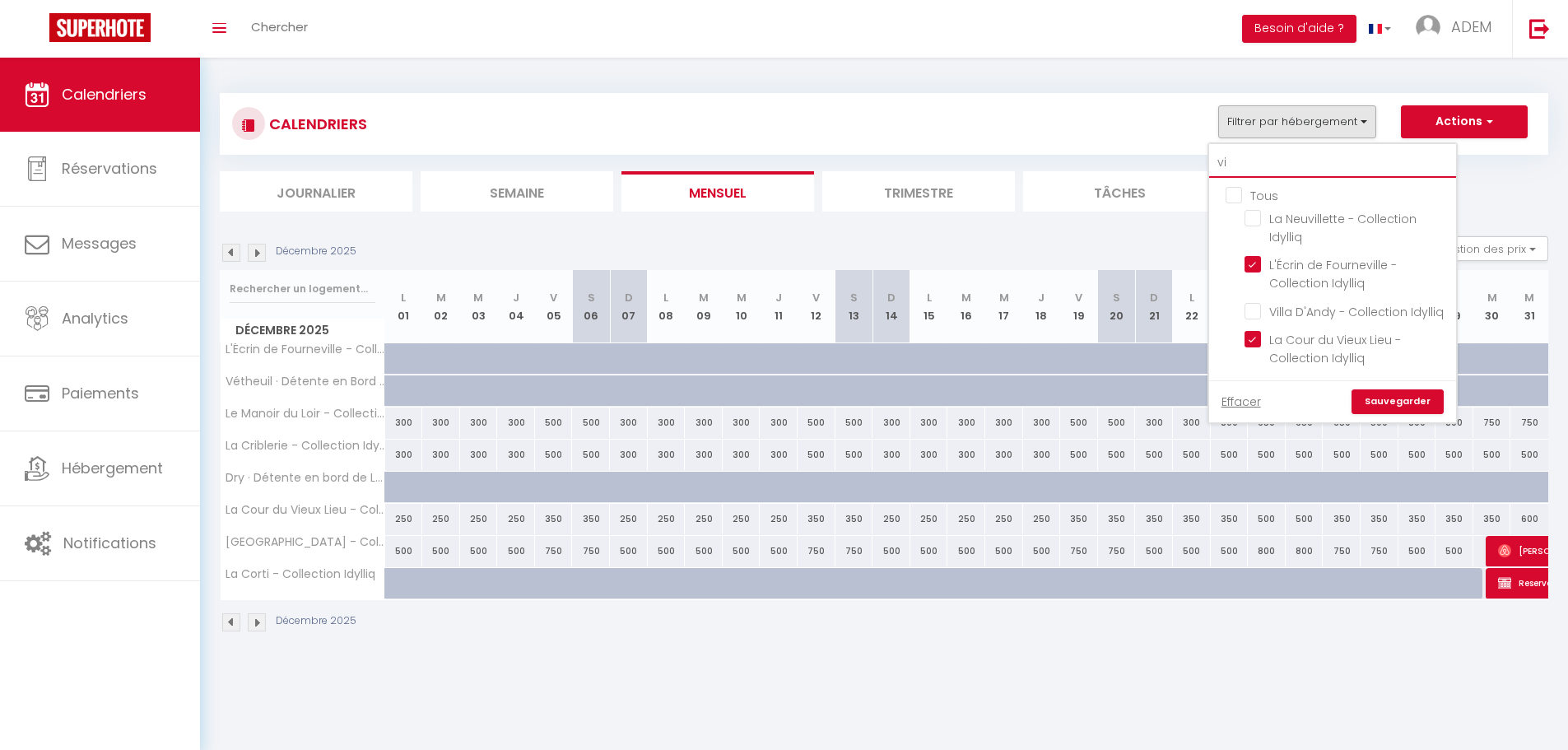
click at [1267, 161] on input "vi" at bounding box center [1332, 163] width 247 height 30
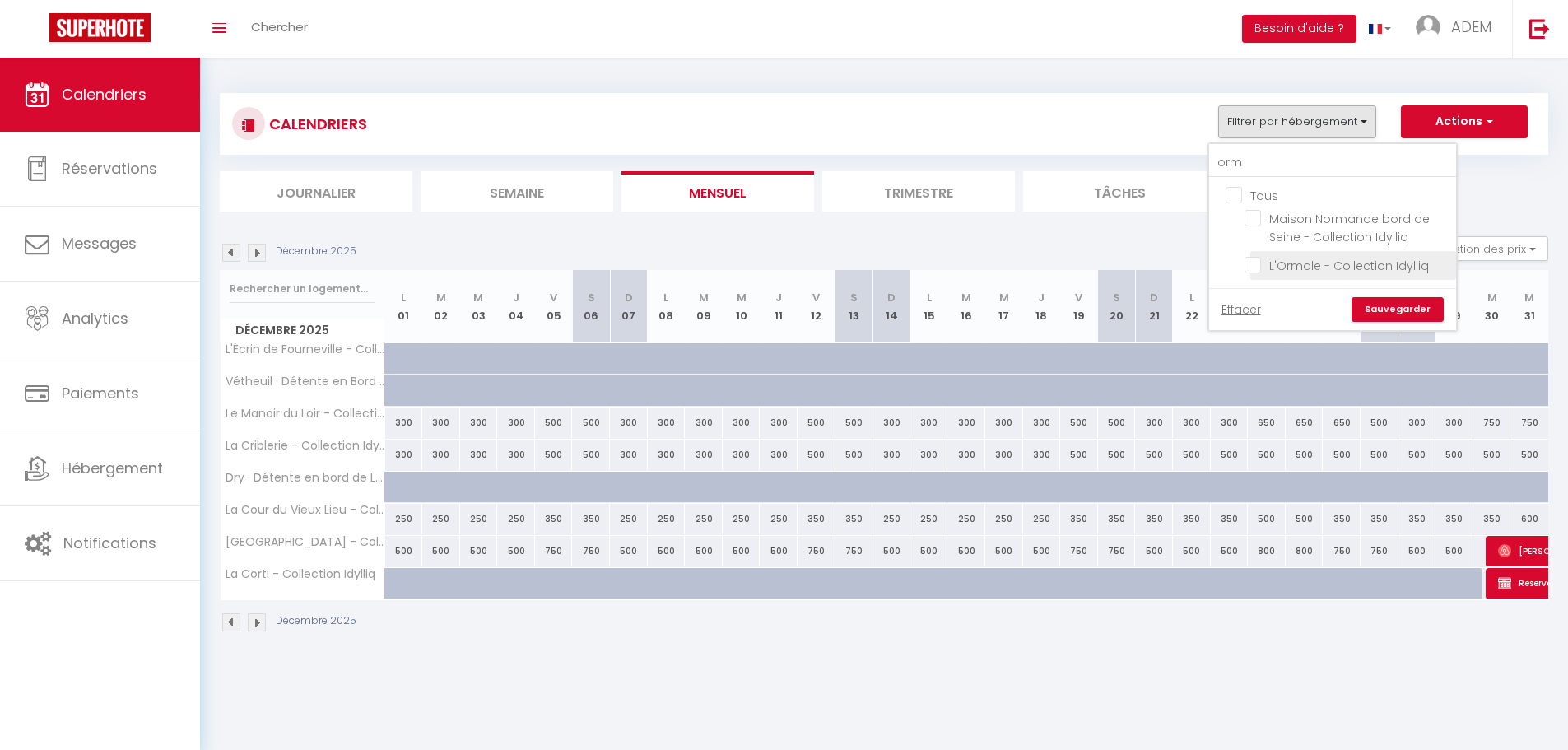
click at [1258, 266] on input "L'Ormale - Collection Idylliq" at bounding box center [1347, 264] width 206 height 17
click at [1386, 314] on link "Sauvegarder" at bounding box center [1397, 310] width 92 height 25
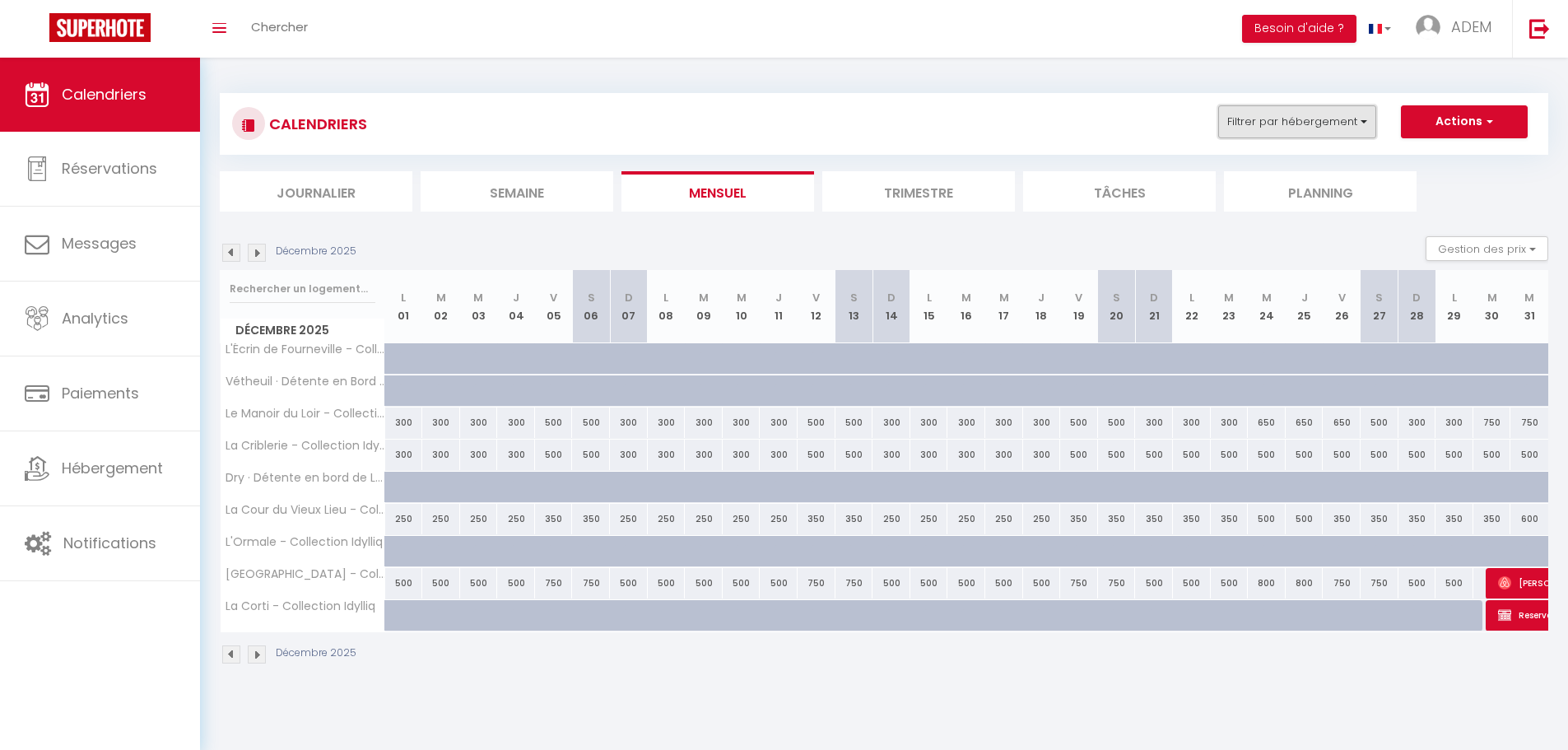
click at [1300, 124] on button "Filtrer par hébergement" at bounding box center [1296, 121] width 158 height 33
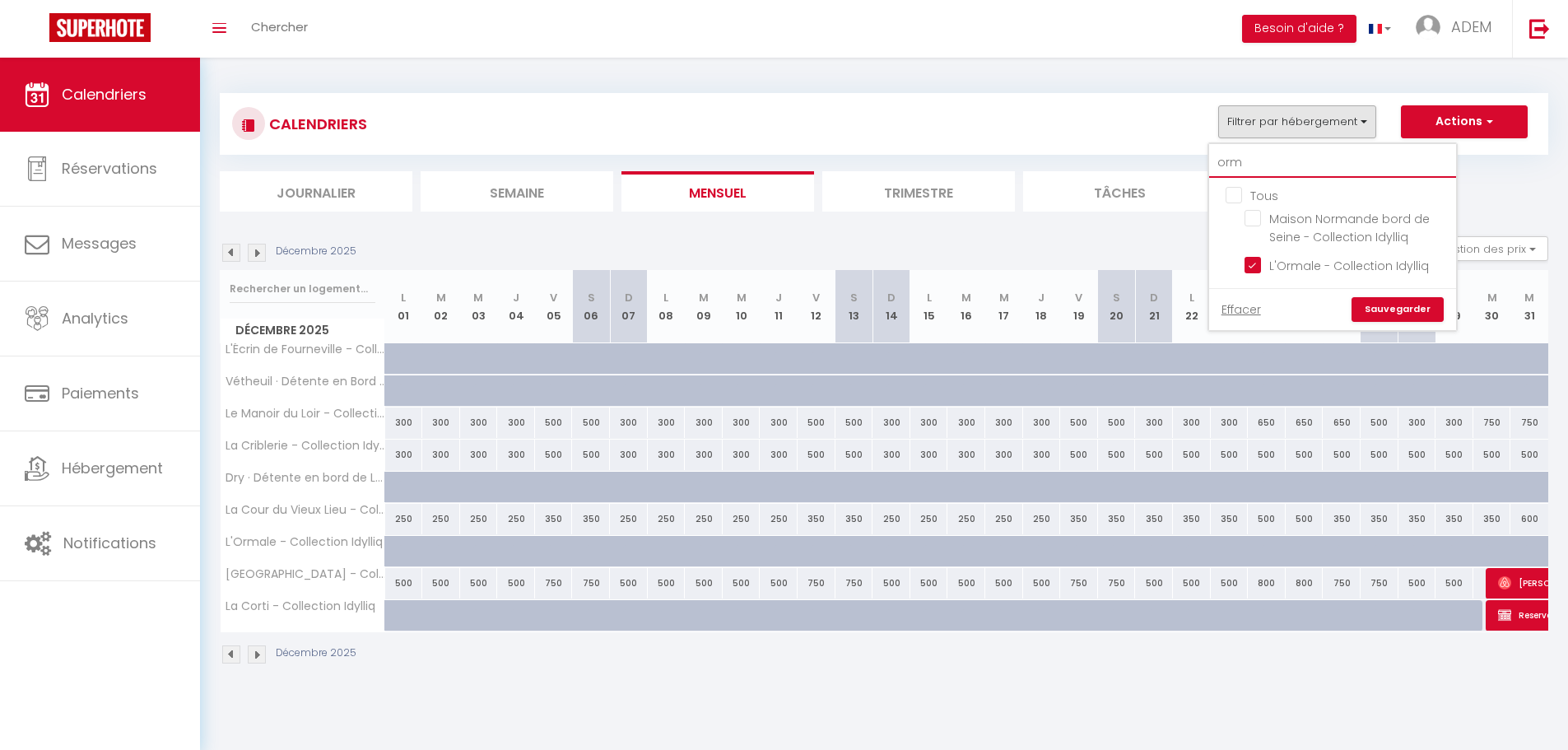
click at [1297, 155] on input "orm" at bounding box center [1332, 163] width 247 height 30
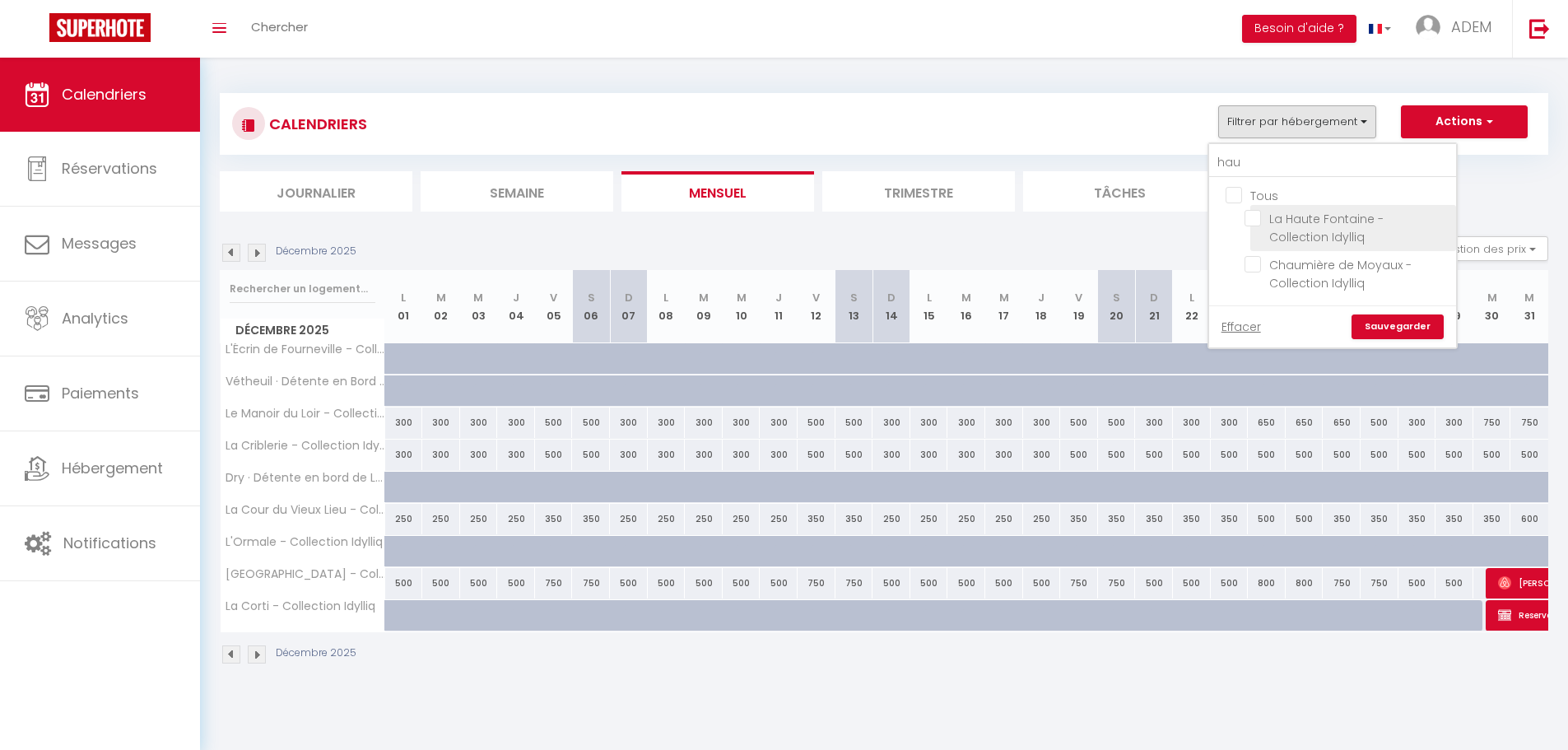
click at [1257, 225] on input "La Haute Fontaine - Collection Idylliq" at bounding box center [1347, 218] width 206 height 17
click at [1415, 321] on link "Sauvegarder" at bounding box center [1397, 326] width 92 height 25
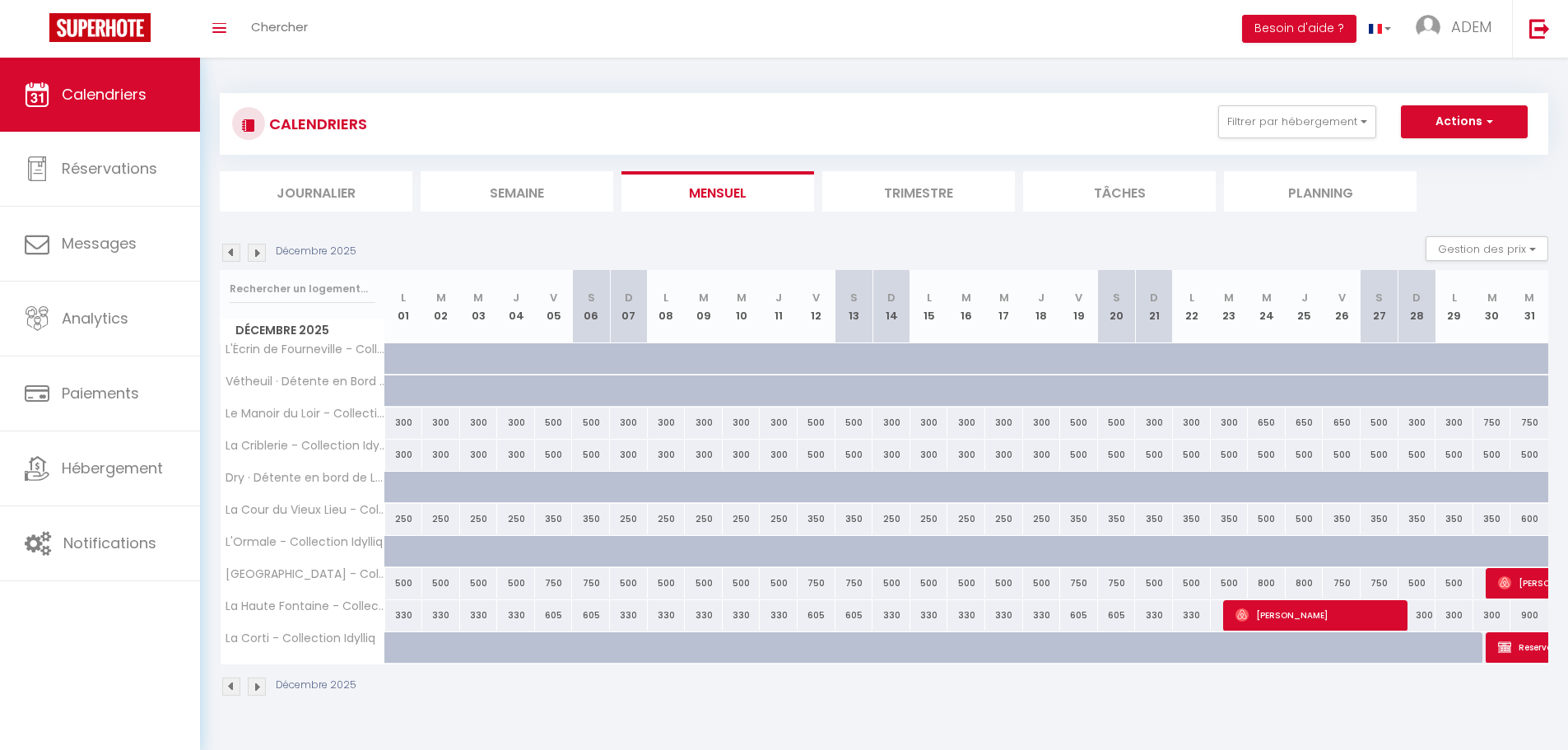
click at [235, 251] on img at bounding box center [231, 252] width 19 height 19
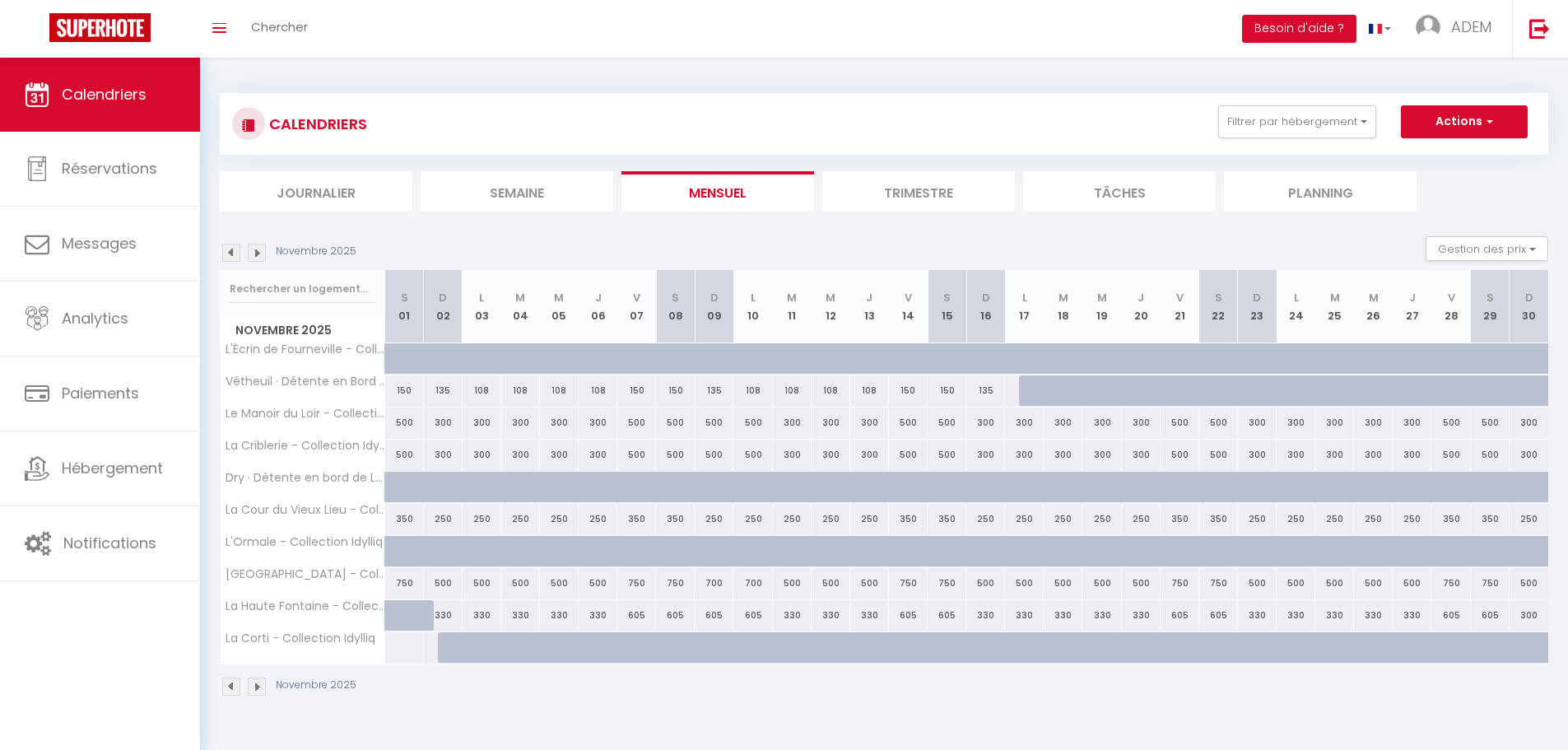
click at [254, 253] on img at bounding box center [257, 252] width 19 height 19
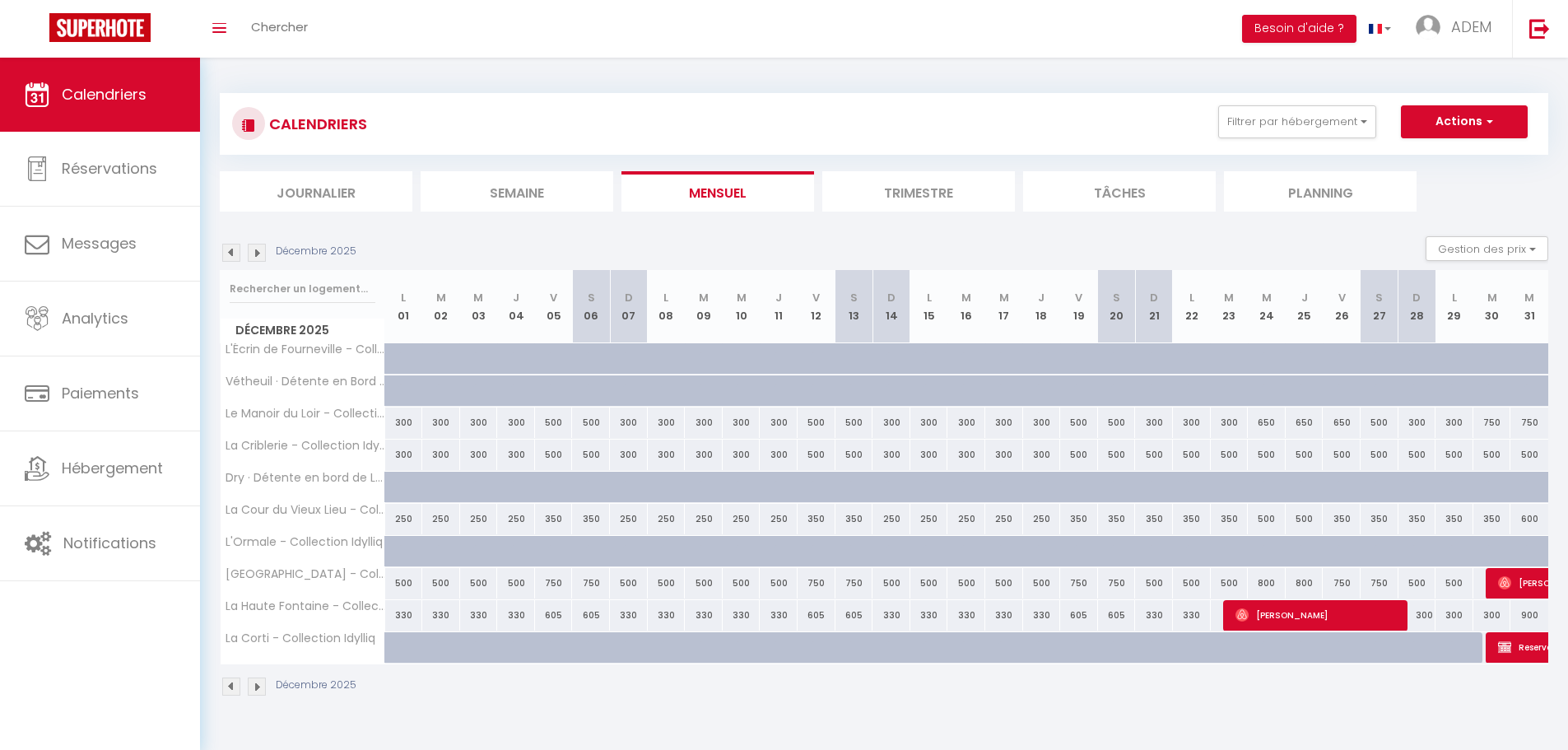
click at [230, 252] on img at bounding box center [231, 252] width 19 height 19
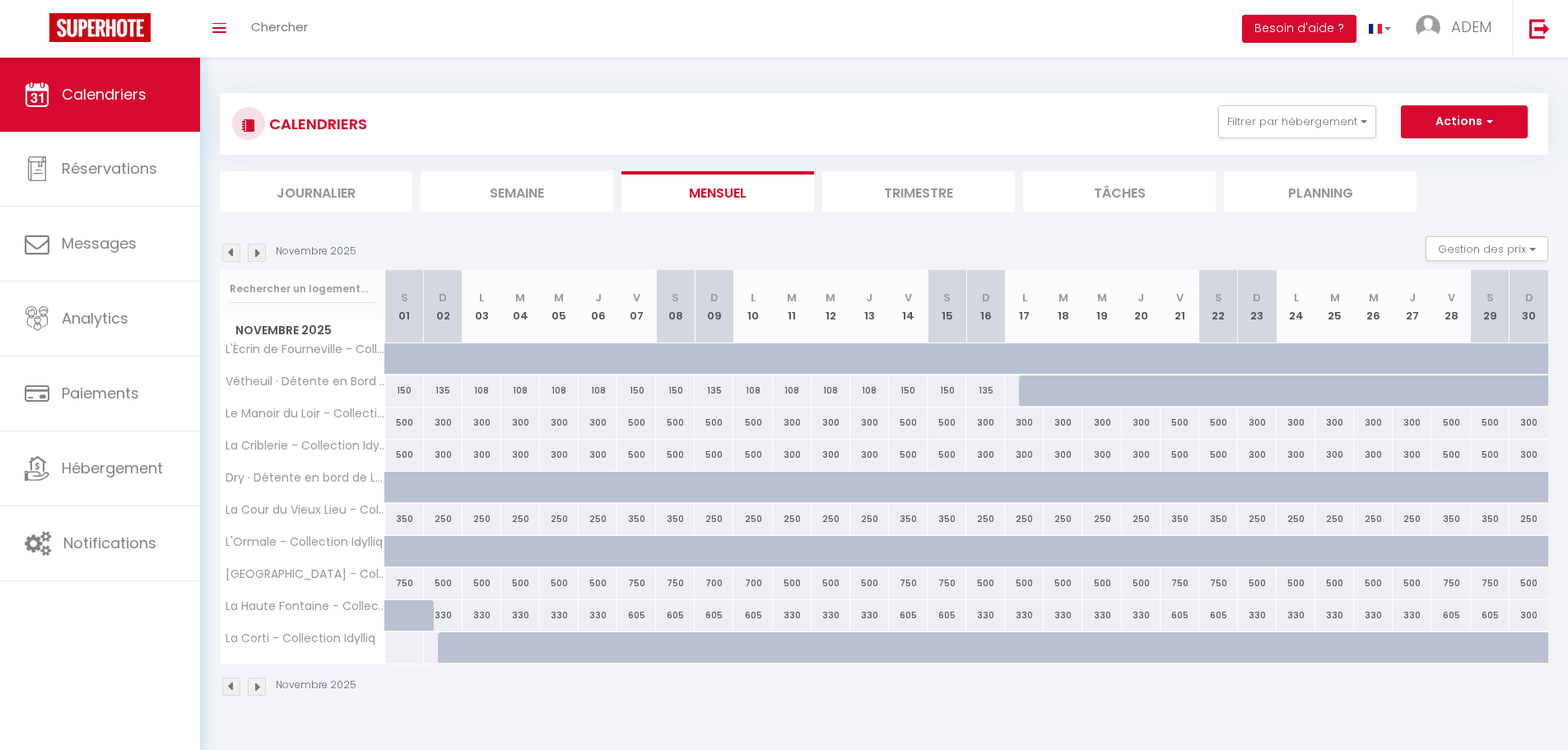
click at [254, 252] on img at bounding box center [257, 252] width 19 height 19
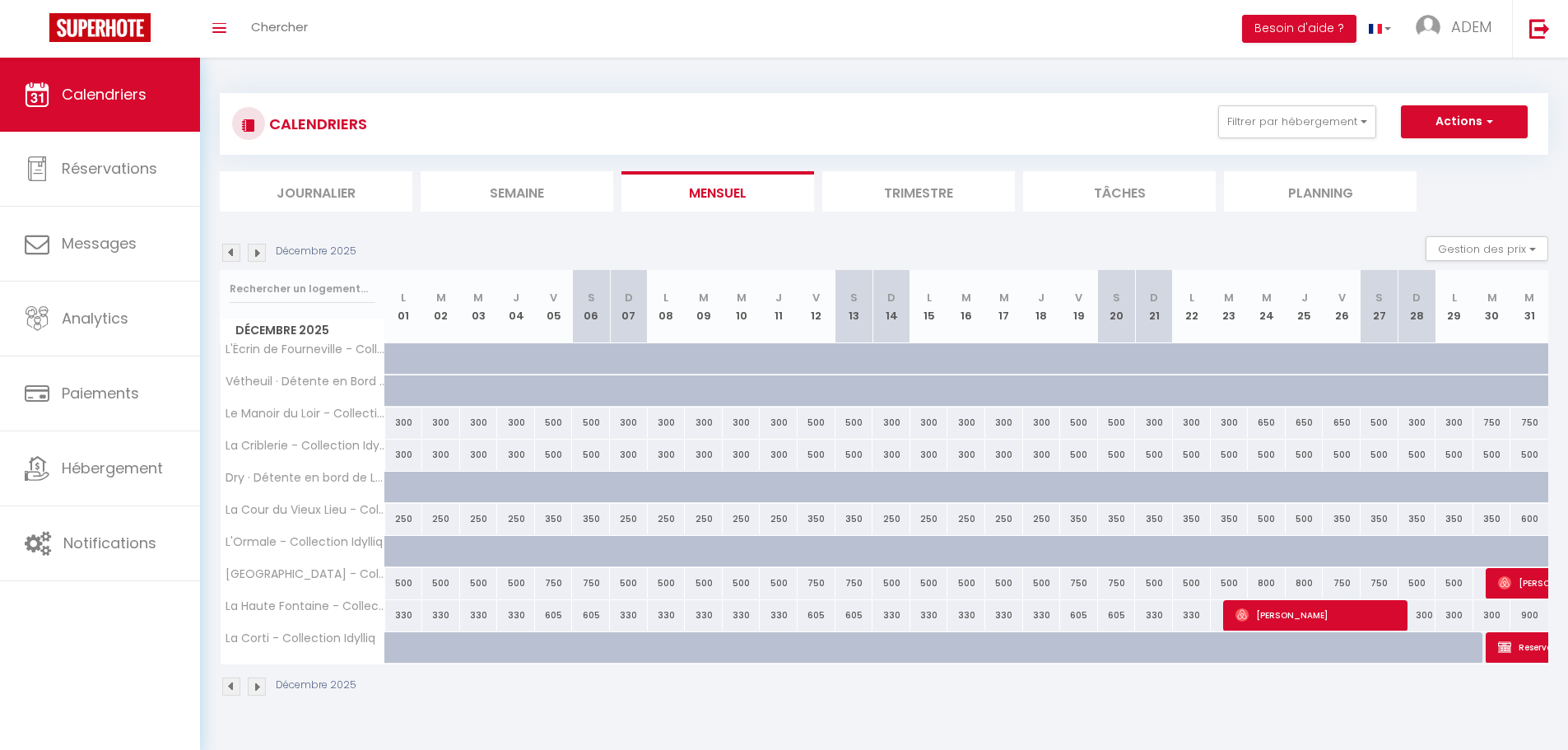
click at [254, 256] on img at bounding box center [257, 252] width 19 height 19
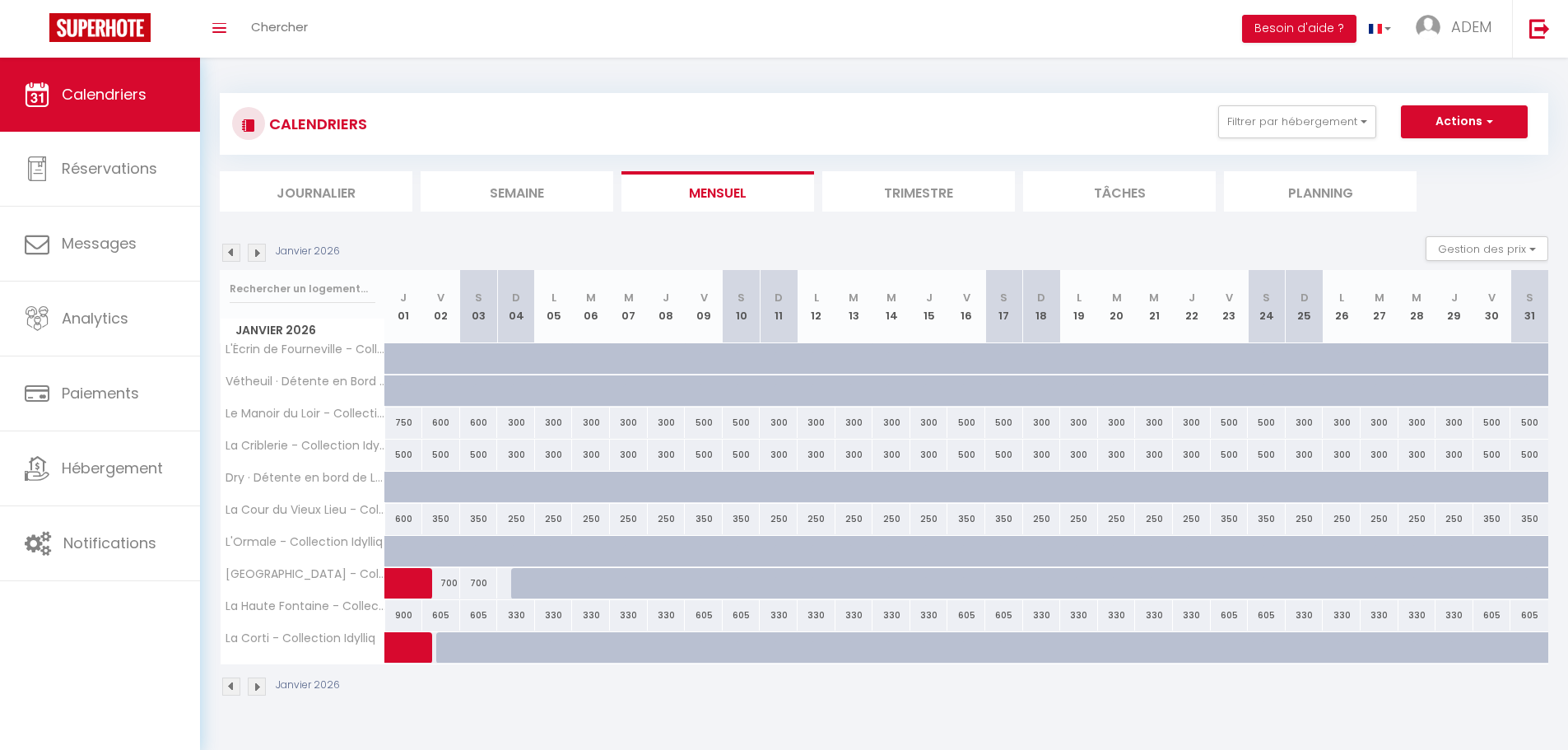
click at [239, 255] on img at bounding box center [231, 252] width 19 height 19
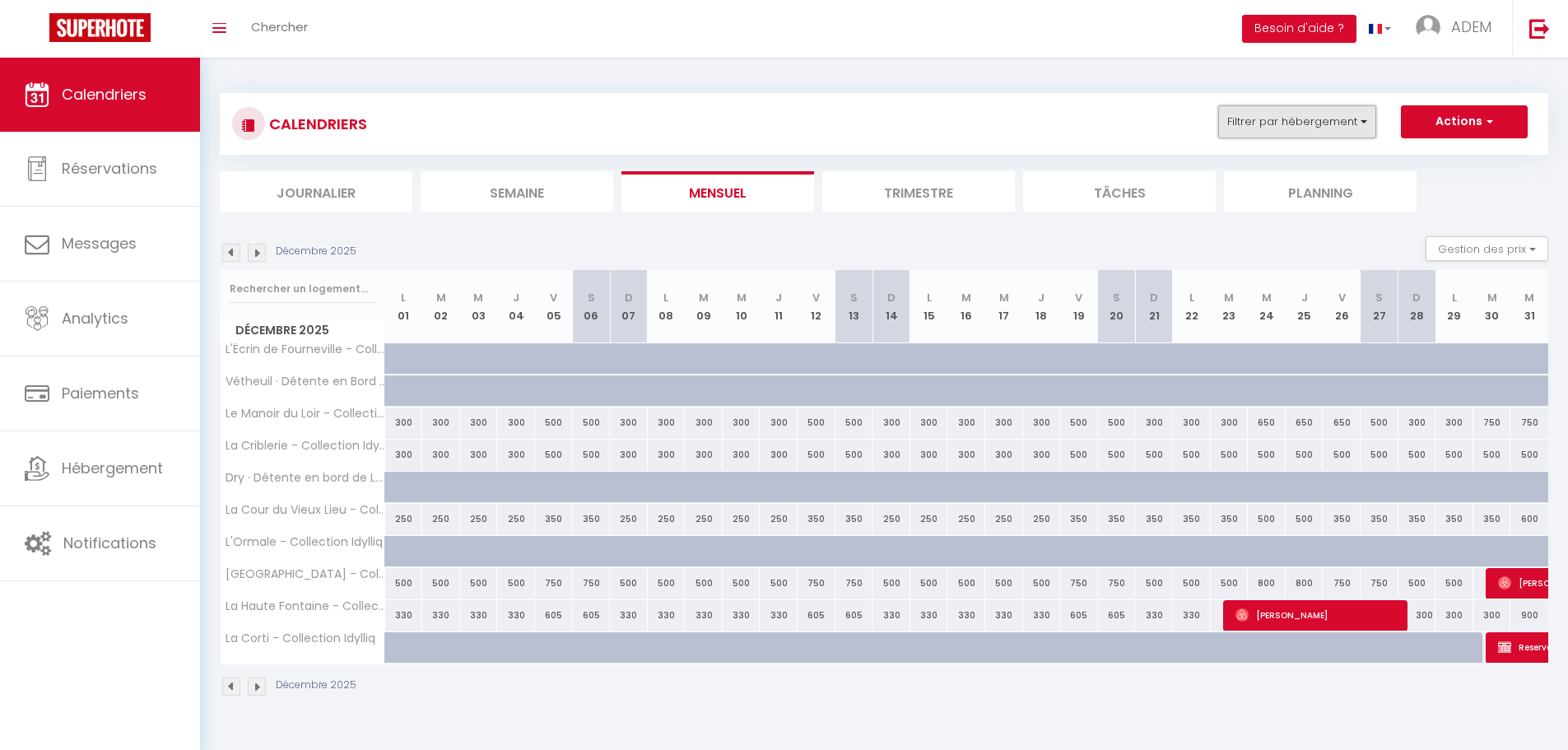
click at [1340, 116] on button "Filtrer par hébergement" at bounding box center [1296, 121] width 158 height 33
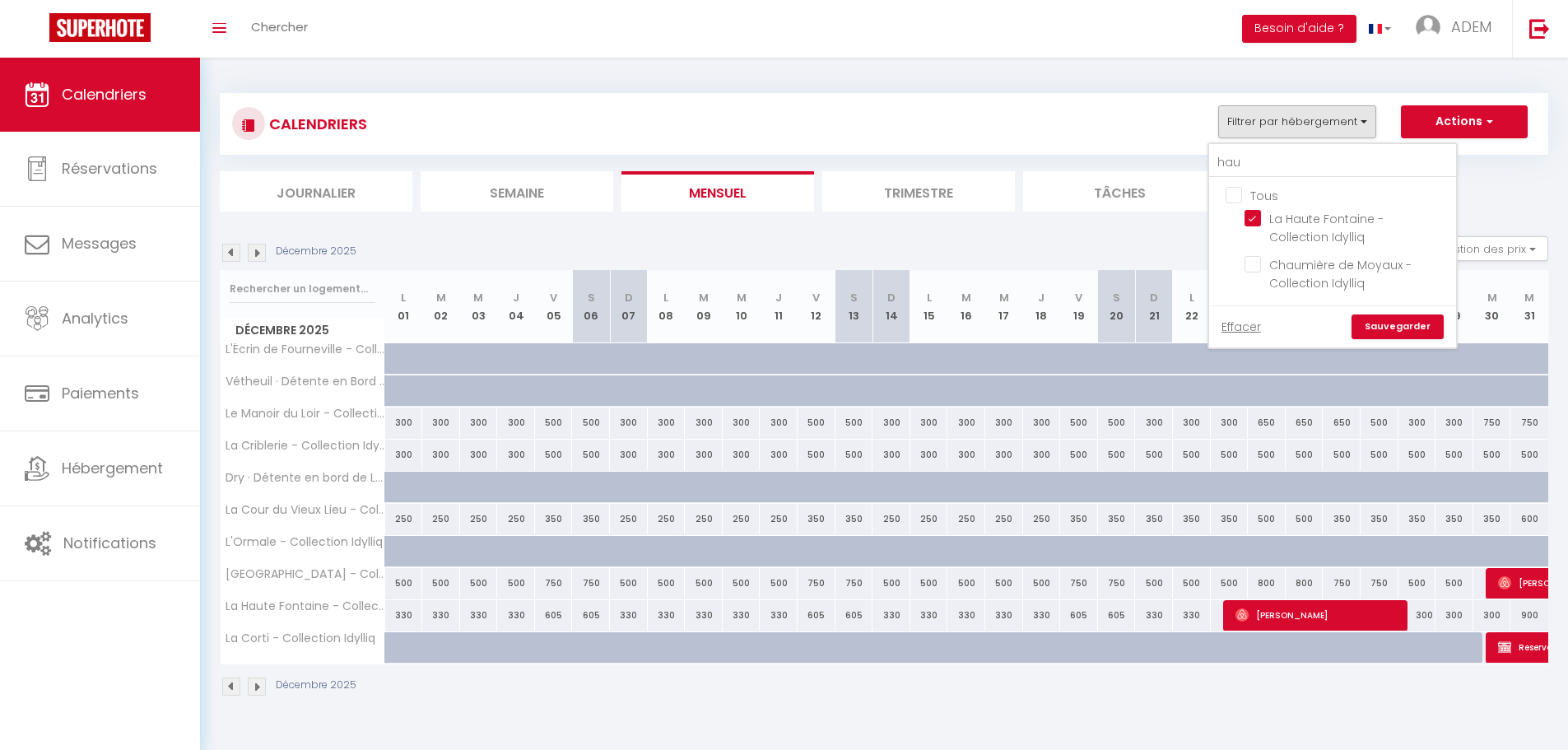
click at [1238, 188] on input "Tous" at bounding box center [1349, 194] width 247 height 17
click at [1246, 164] on input "hau" at bounding box center [1332, 163] width 247 height 30
click at [1256, 220] on input "Le Domaine d'Auxy - Collection Idylliq" at bounding box center [1347, 218] width 206 height 17
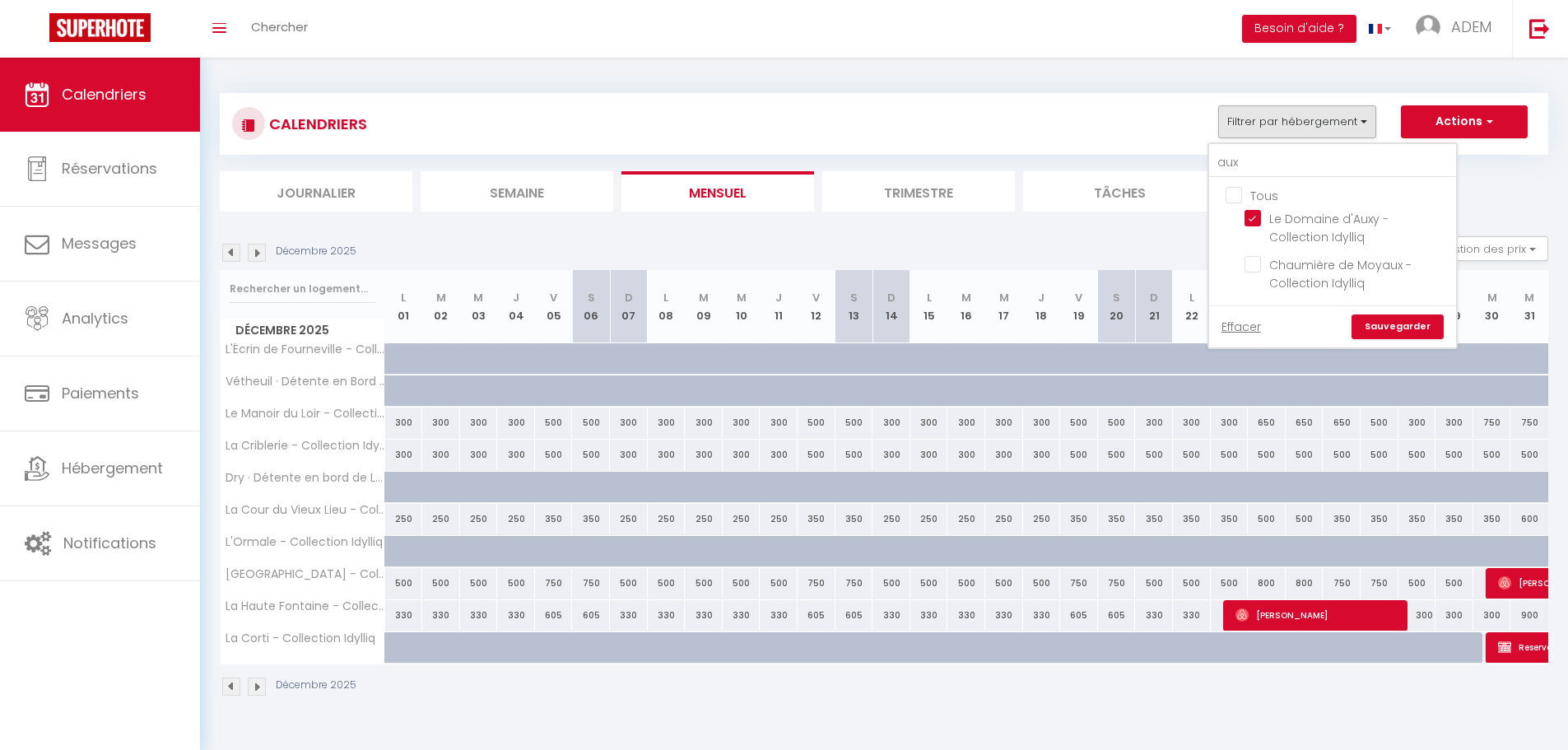
click at [1414, 326] on link "Sauvegarder" at bounding box center [1397, 326] width 92 height 25
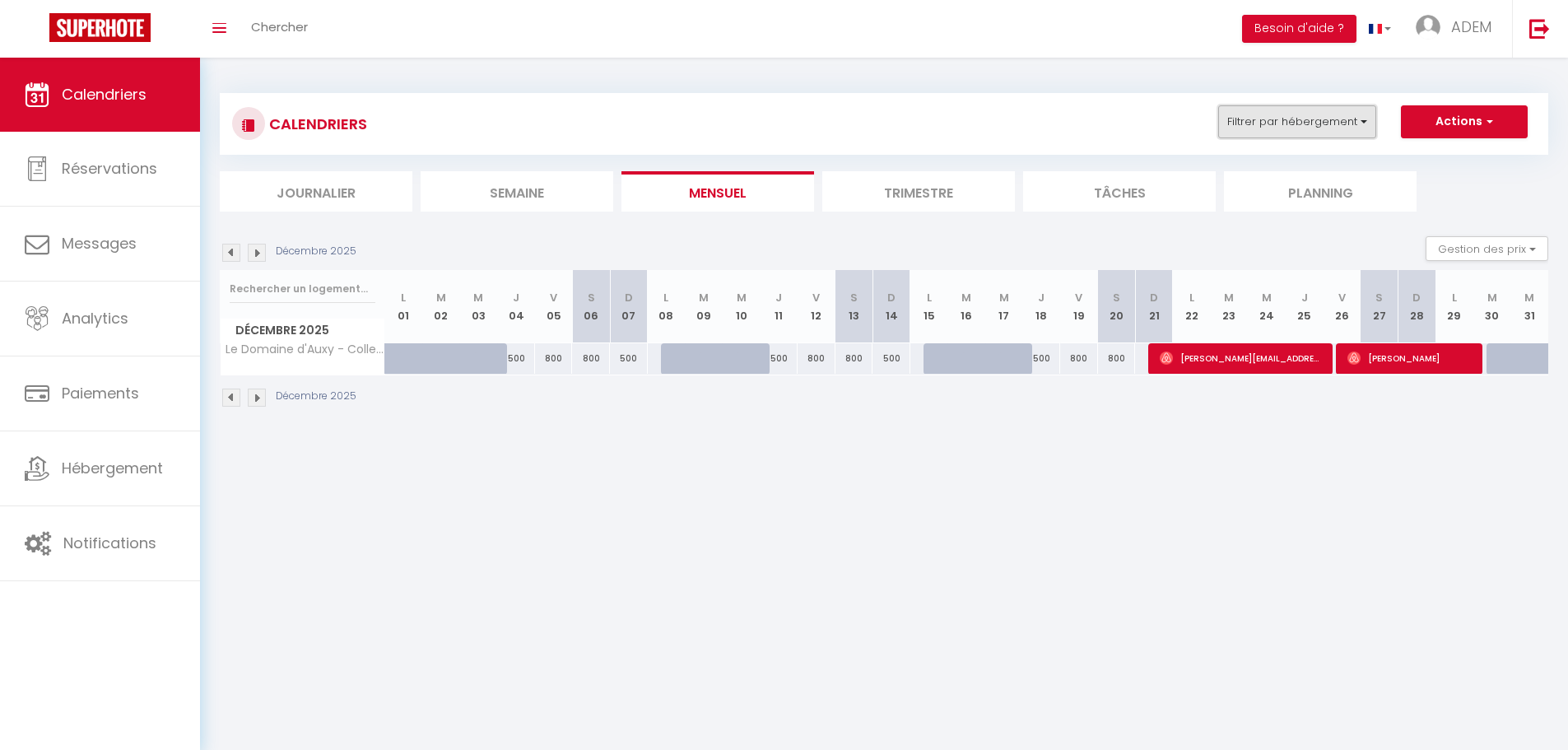
click at [1351, 107] on button "Filtrer par hébergement" at bounding box center [1296, 121] width 158 height 33
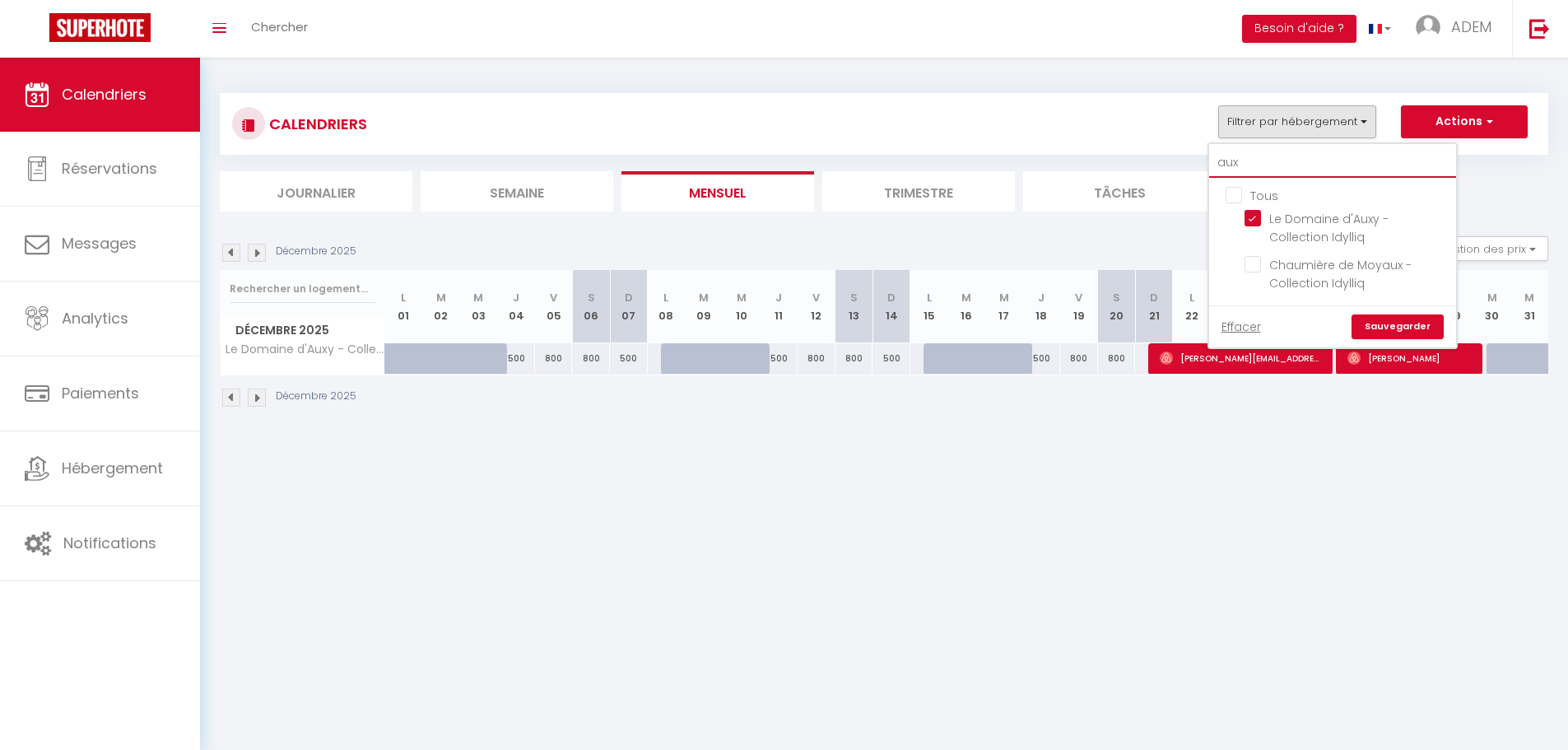
click at [1342, 158] on input "aux" at bounding box center [1332, 163] width 247 height 30
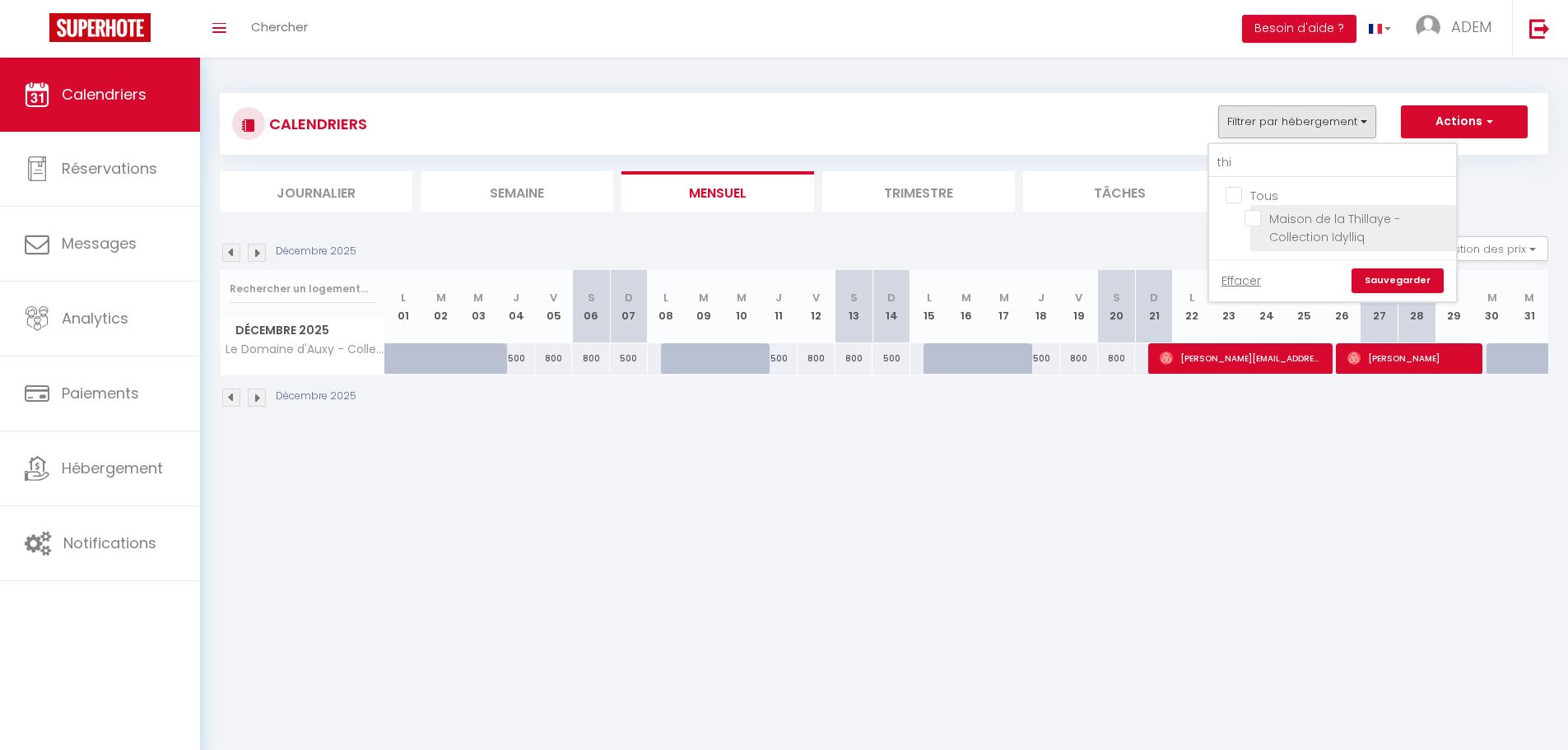
click at [1250, 219] on input "Maison de la Thillaye - Collection Idylliq" at bounding box center [1347, 218] width 206 height 17
click at [1384, 284] on link "Sauvegarder" at bounding box center [1397, 281] width 92 height 25
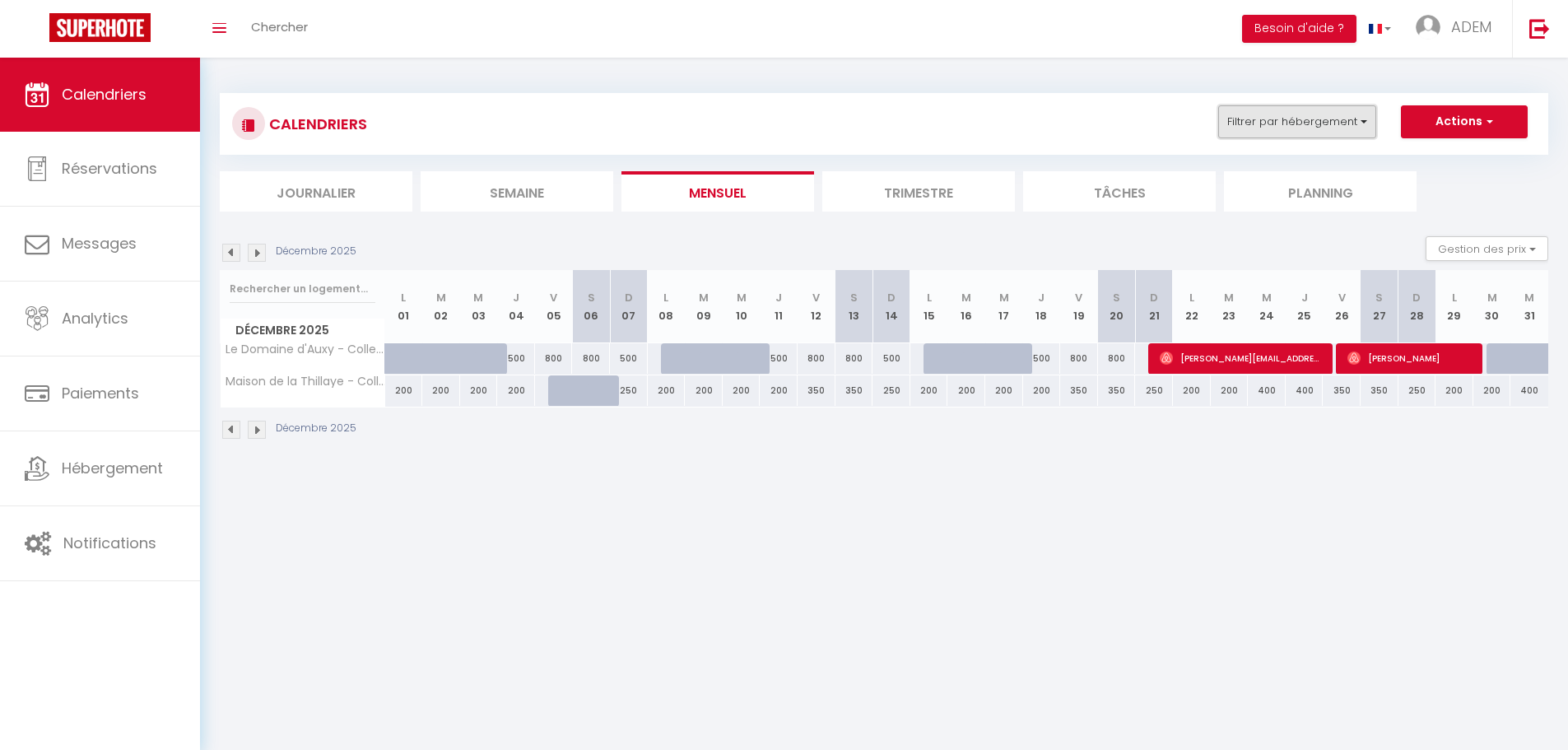
click at [1288, 124] on button "Filtrer par hébergement" at bounding box center [1296, 121] width 158 height 33
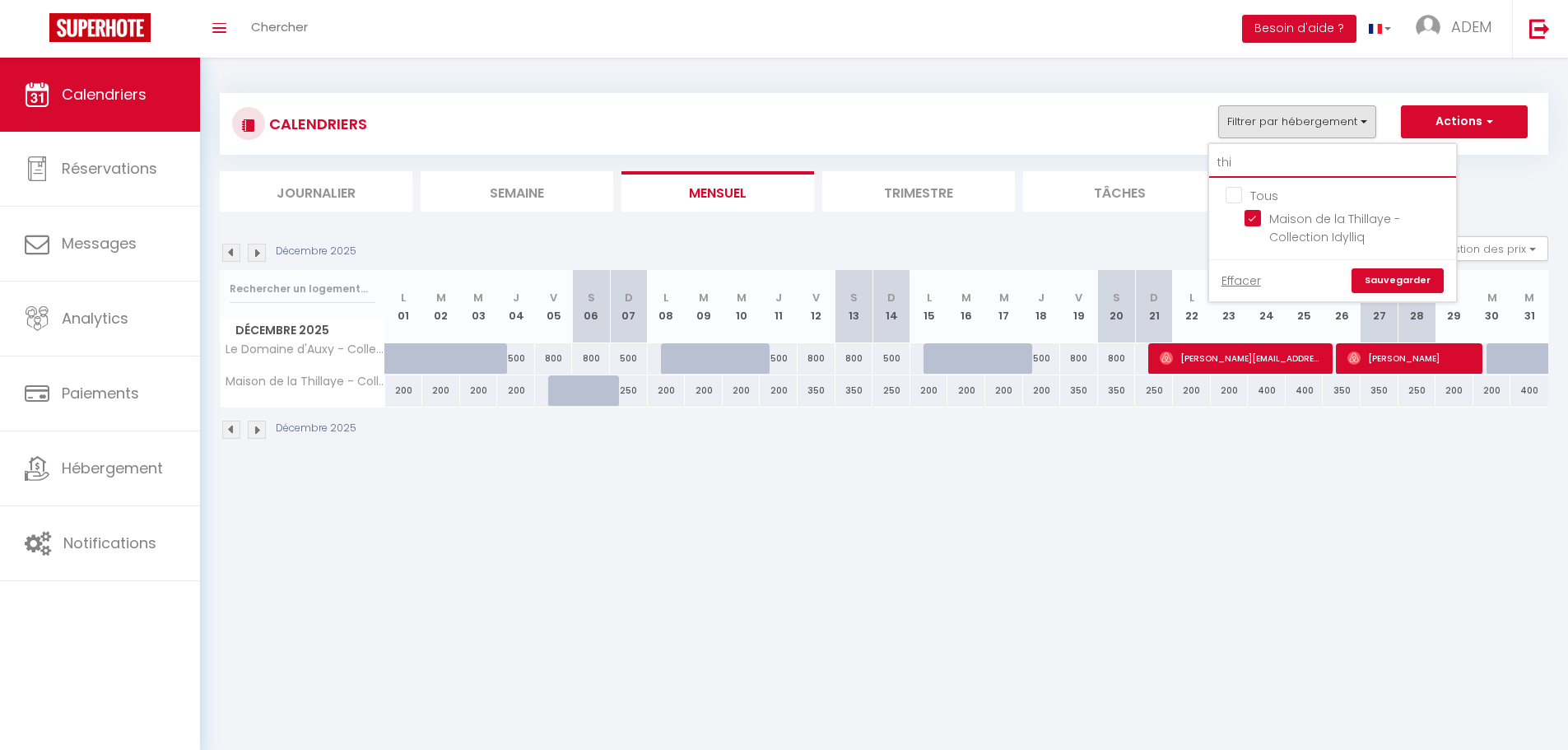
click at [1298, 167] on input "thi" at bounding box center [1332, 163] width 247 height 30
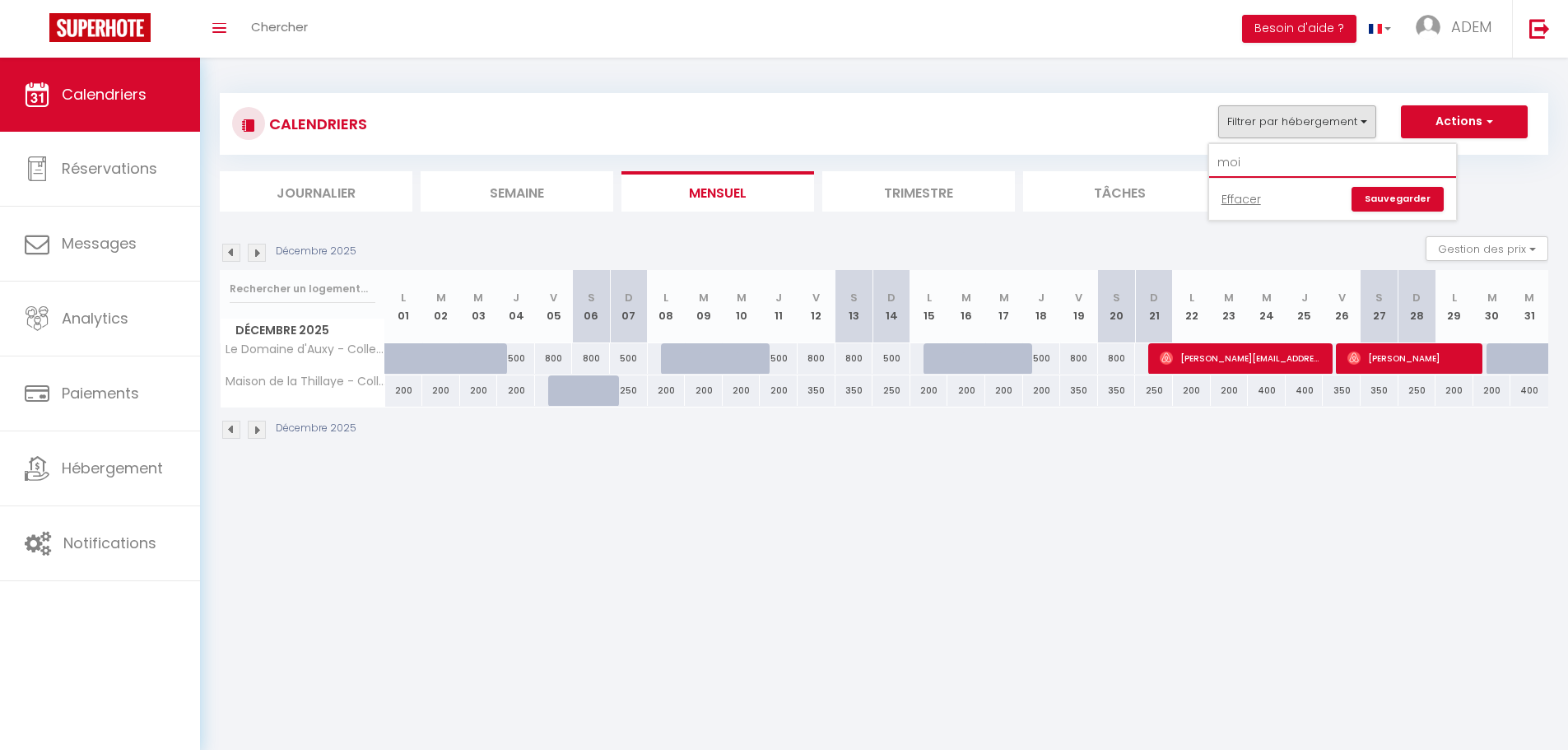
drag, startPoint x: 1291, startPoint y: 165, endPoint x: 1236, endPoint y: 169, distance: 55.1
click at [1236, 169] on input "moi" at bounding box center [1332, 163] width 247 height 30
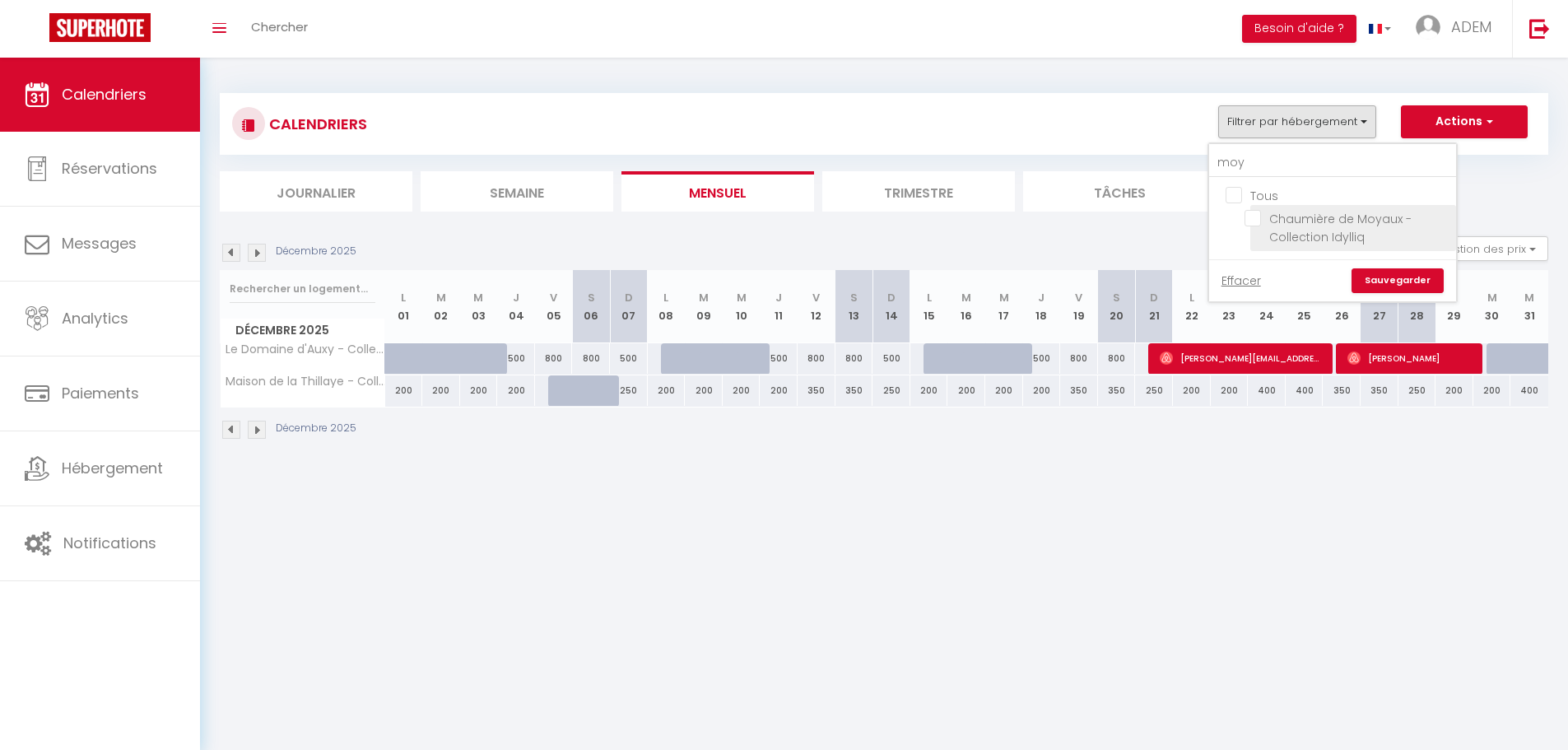
click at [1312, 216] on input "Chaumière de Moyaux - Collection Idylliq" at bounding box center [1347, 218] width 206 height 17
click at [1401, 281] on link "Sauvegarder" at bounding box center [1397, 281] width 92 height 25
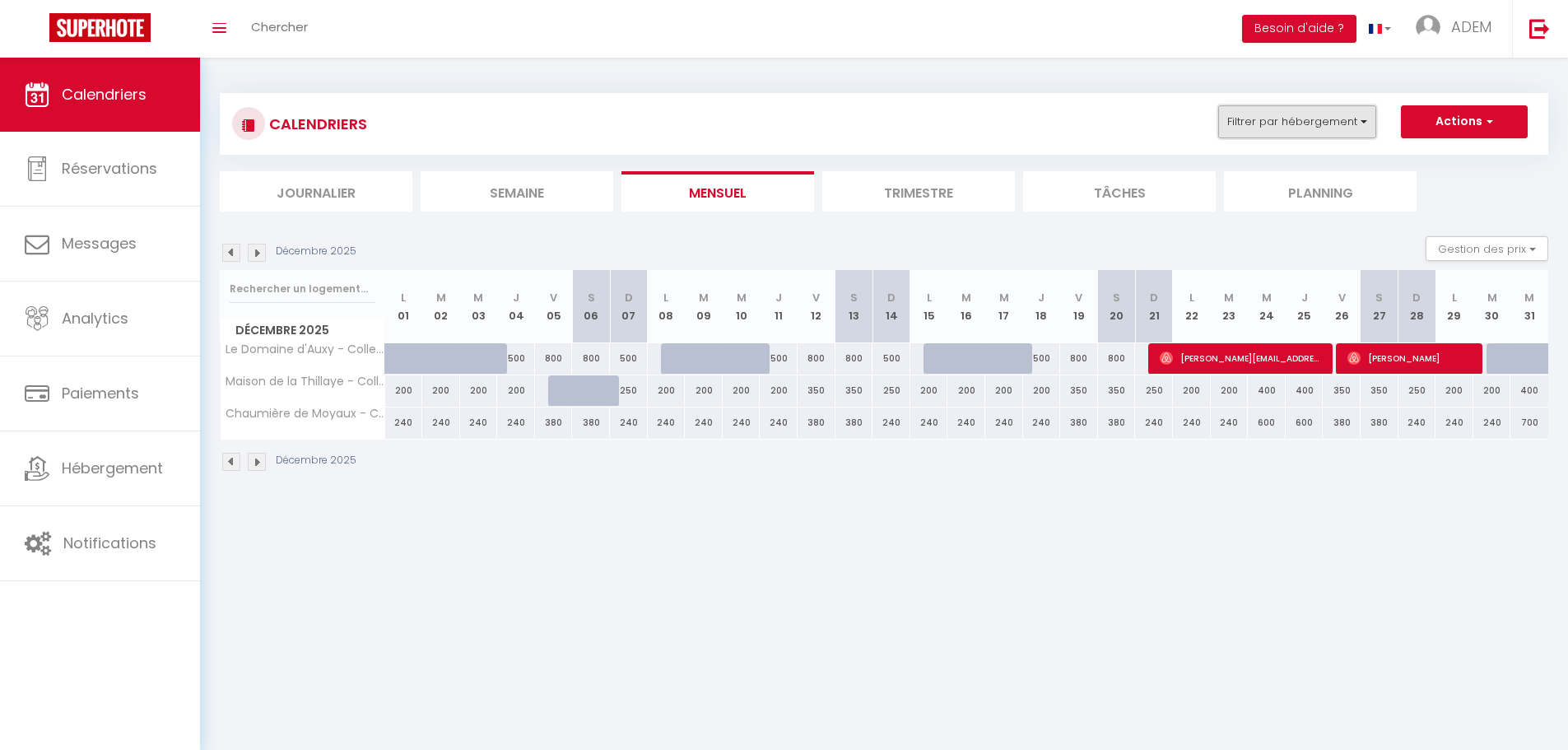
click at [1319, 116] on button "Filtrer par hébergement" at bounding box center [1296, 121] width 158 height 33
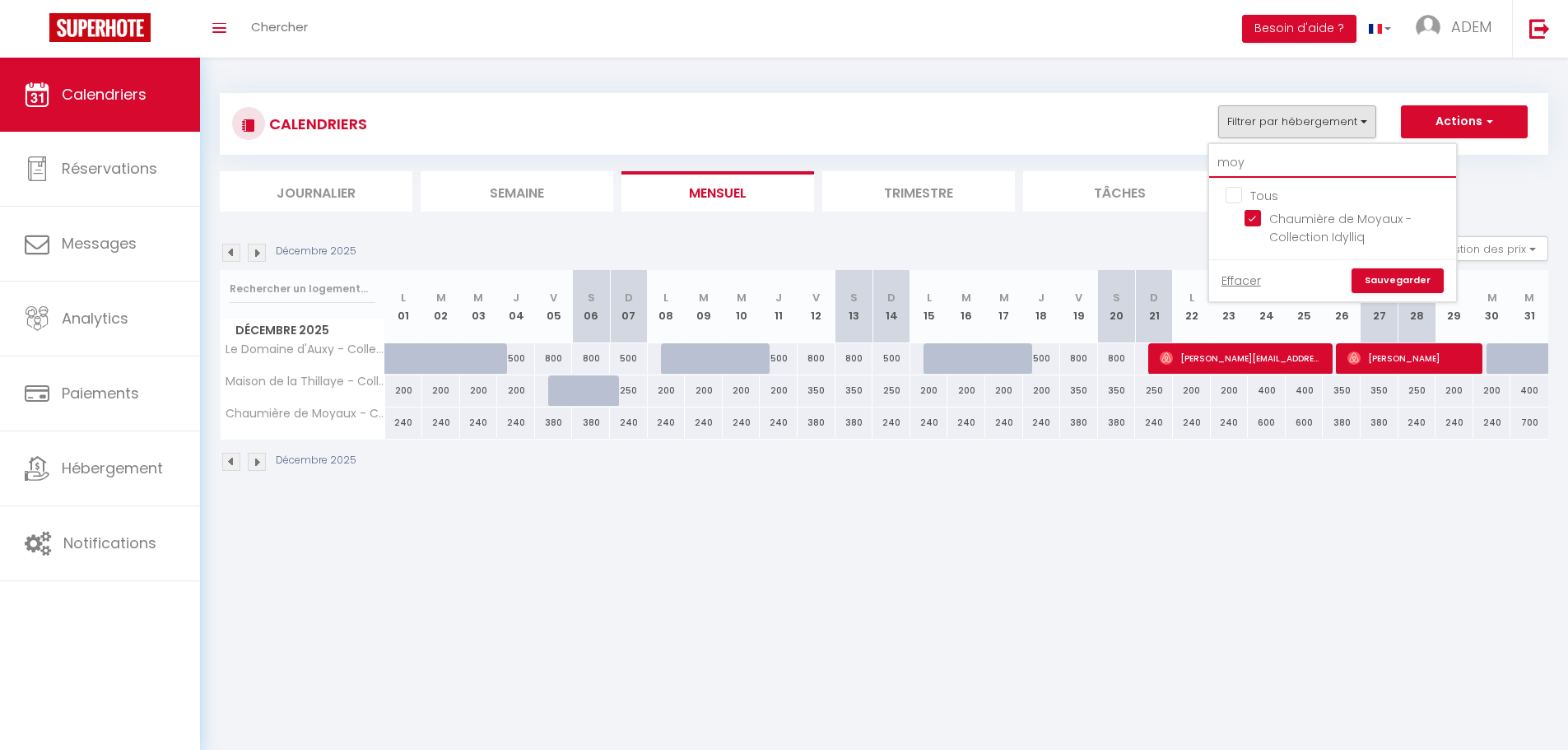
click at [1313, 164] on input "moy" at bounding box center [1332, 163] width 247 height 30
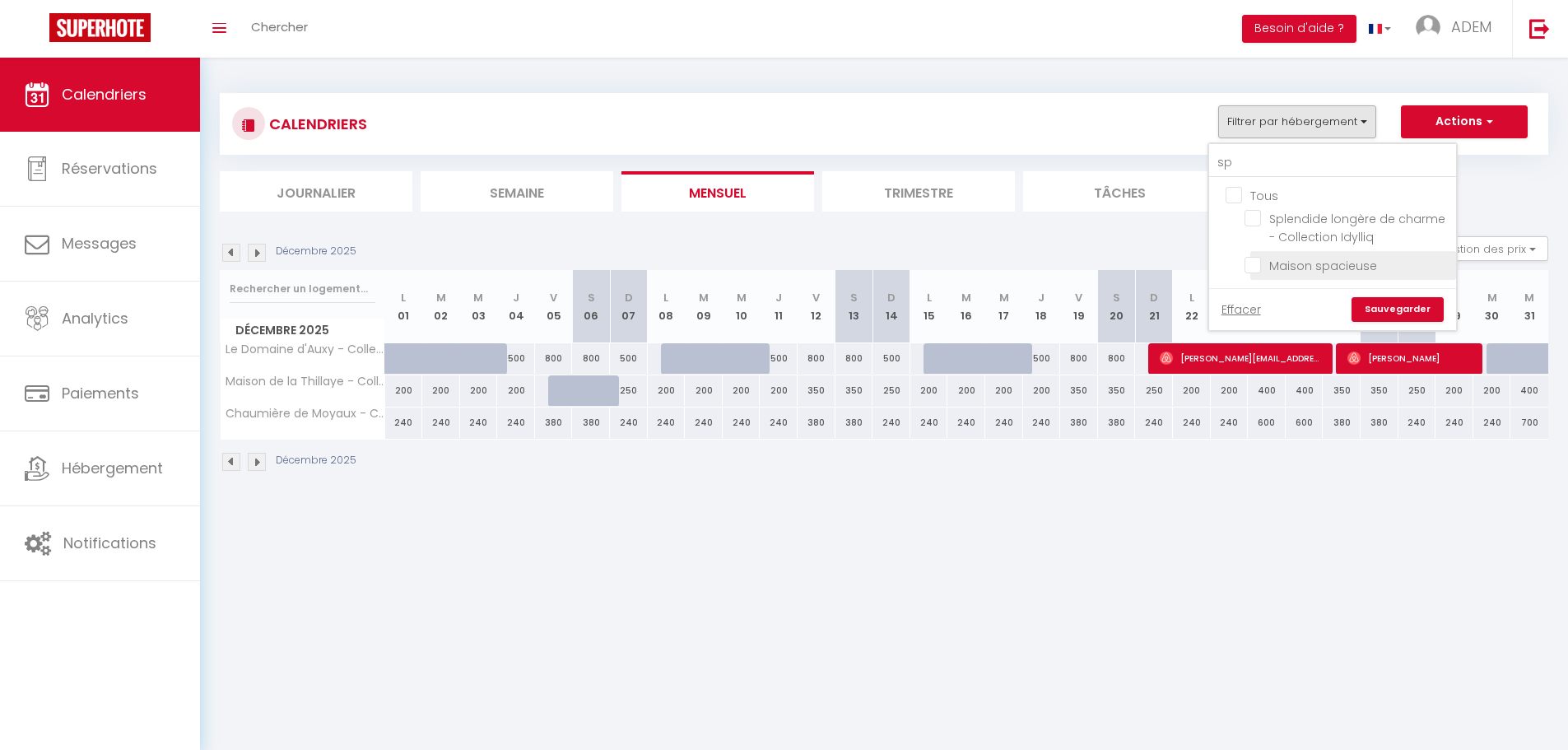
click at [1257, 267] on input "Maison spacieuse" at bounding box center [1347, 264] width 206 height 17
click at [1394, 307] on link "Sauvegarder" at bounding box center [1397, 310] width 92 height 25
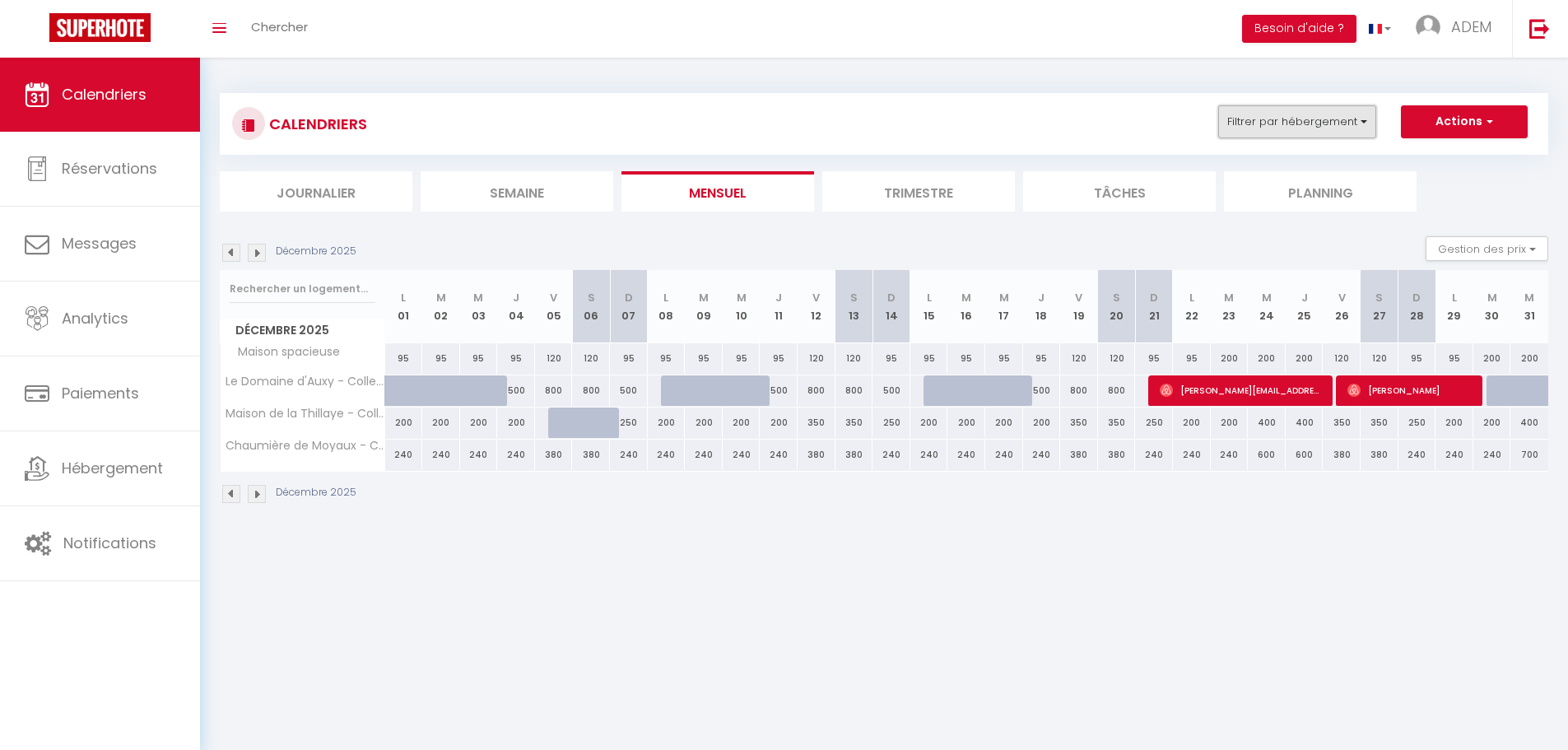
click at [1332, 125] on button "Filtrer par hébergement" at bounding box center [1296, 121] width 158 height 33
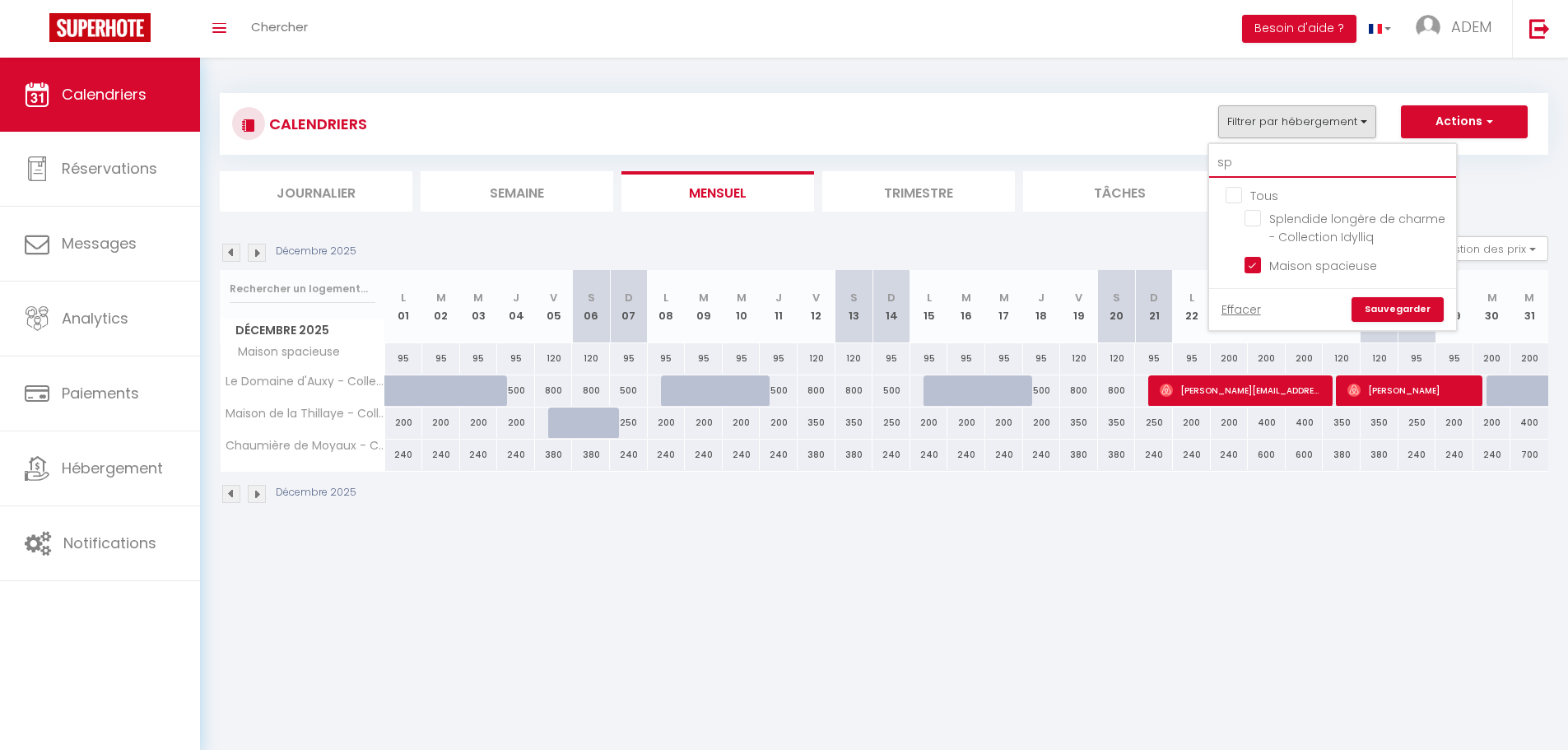
click at [1324, 154] on input "sp" at bounding box center [1332, 163] width 247 height 30
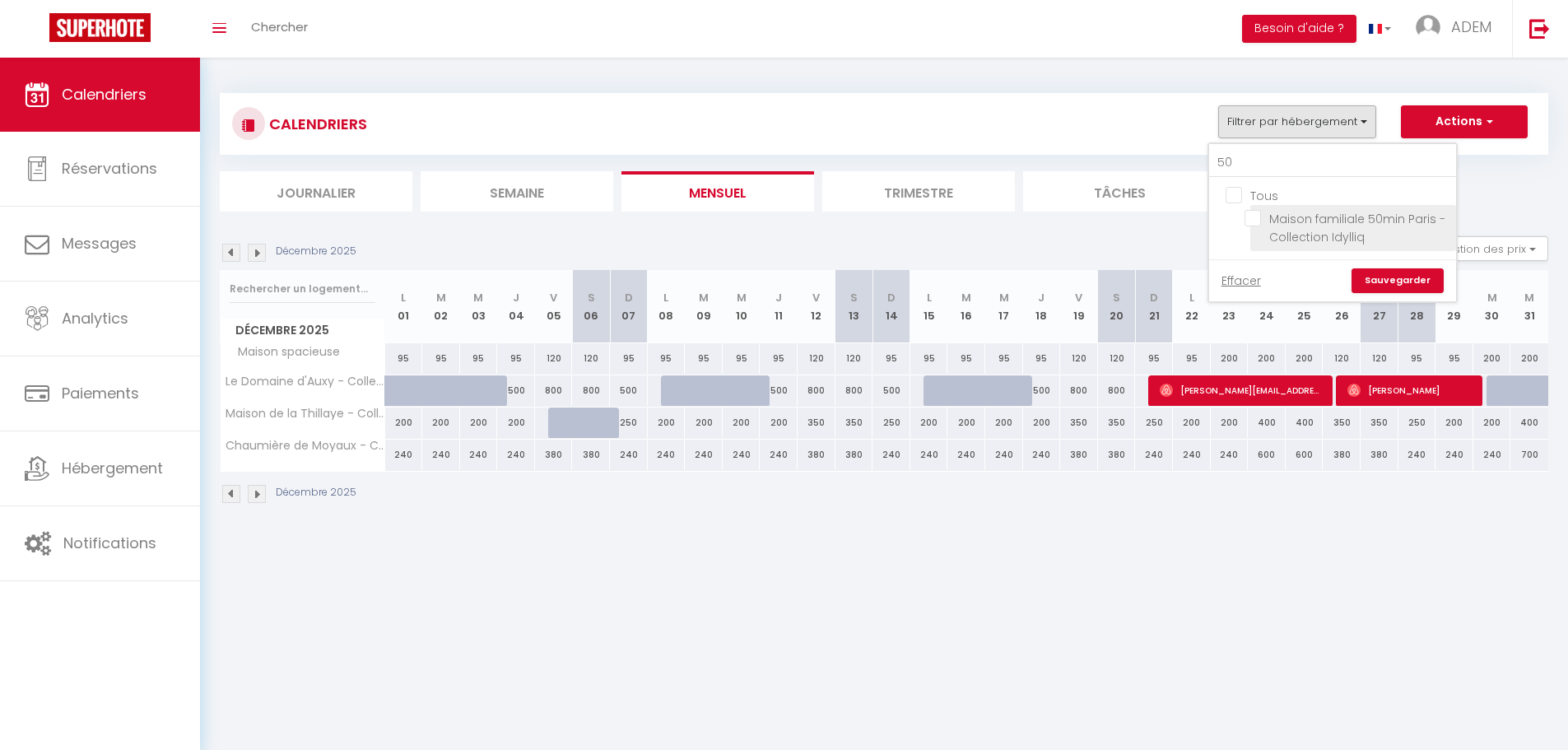
click at [1264, 214] on input "Maison familiale 50min Paris - Collection Idylliq" at bounding box center [1347, 218] width 206 height 17
click at [1392, 276] on link "Sauvegarder" at bounding box center [1397, 281] width 92 height 25
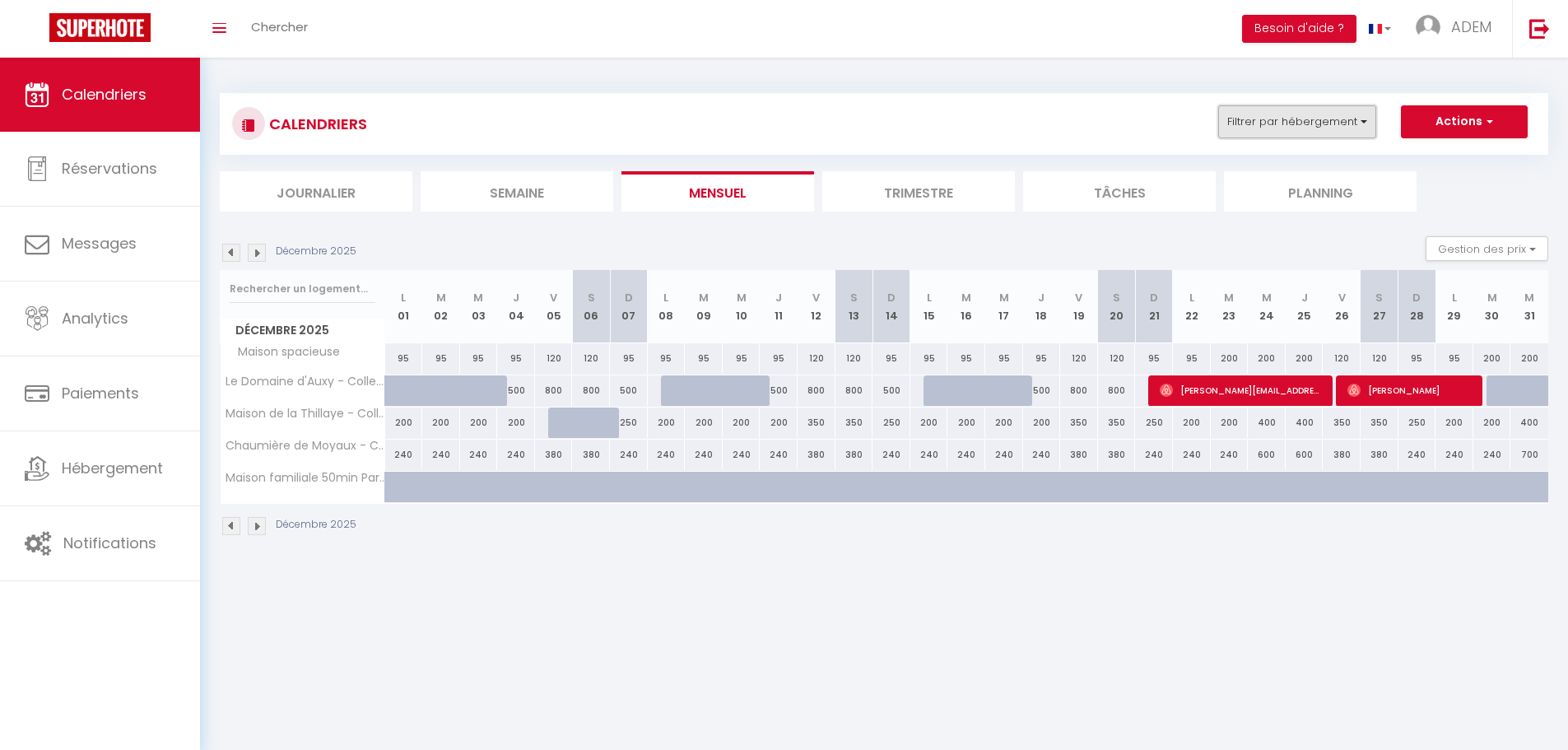
click at [1333, 134] on button "Filtrer par hébergement" at bounding box center [1296, 121] width 158 height 33
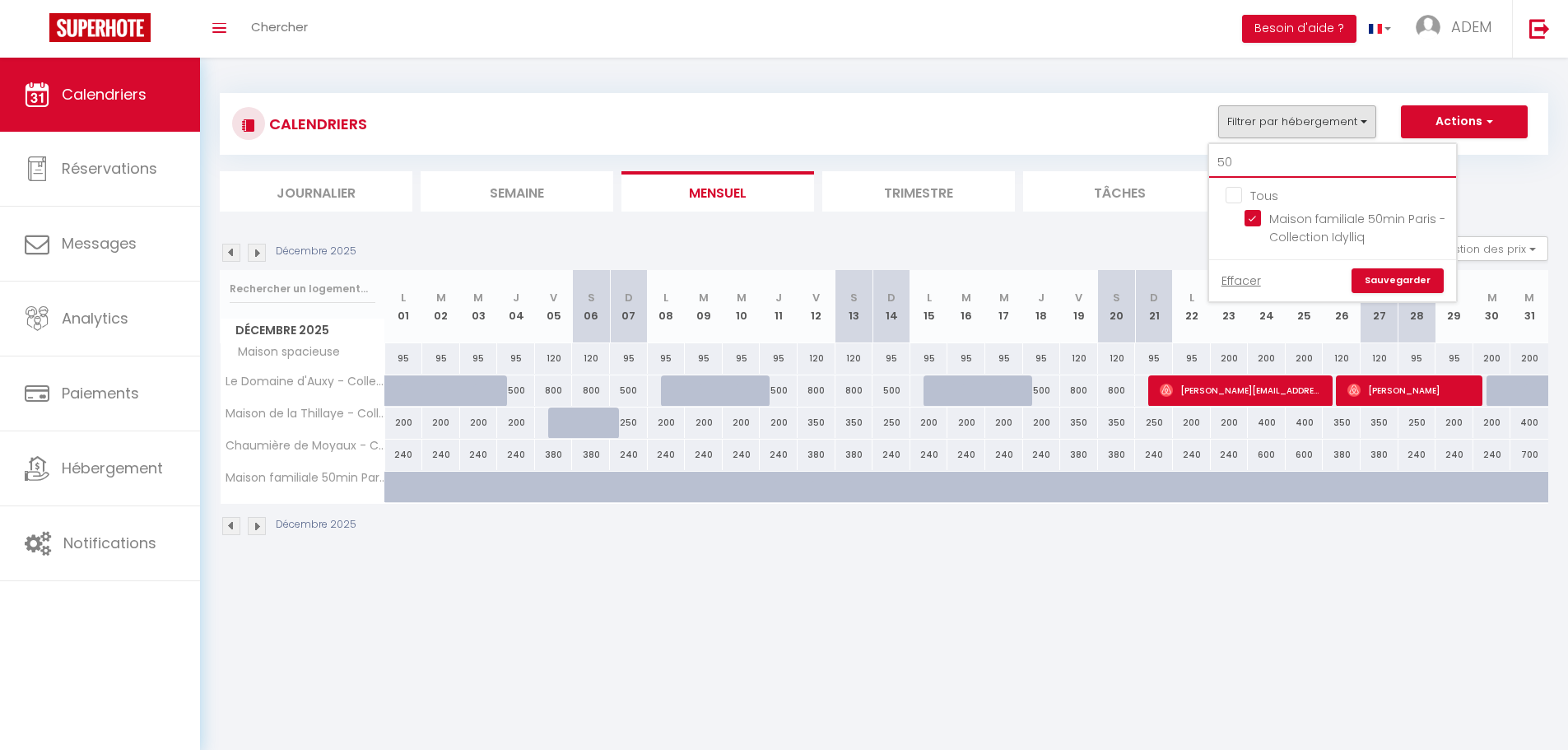
click at [1265, 165] on input "50" at bounding box center [1332, 163] width 247 height 30
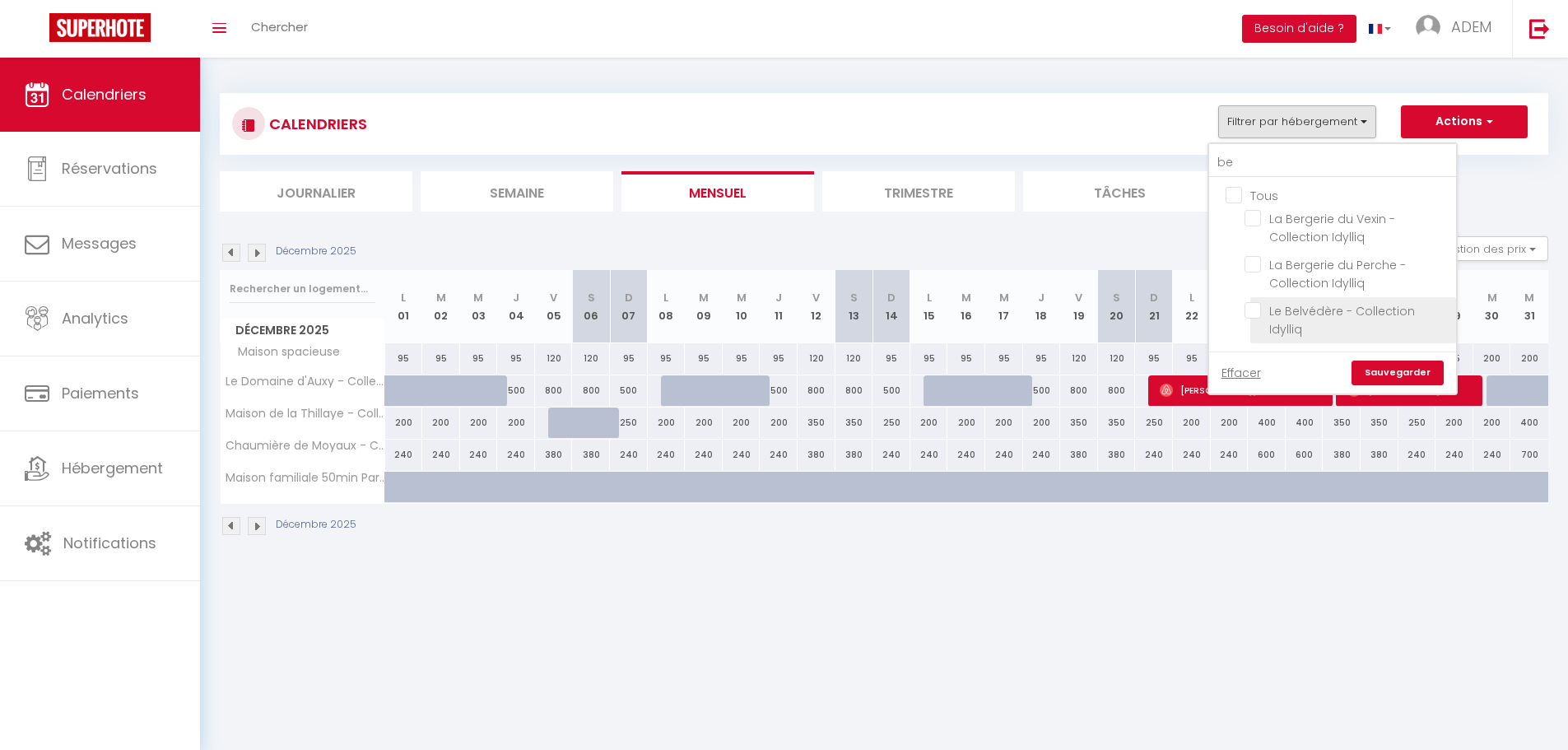
click at [1254, 302] on input "Le Belvédère - Collection Idylliq" at bounding box center [1347, 310] width 206 height 17
click at [1386, 369] on link "Sauvegarder" at bounding box center [1397, 372] width 92 height 25
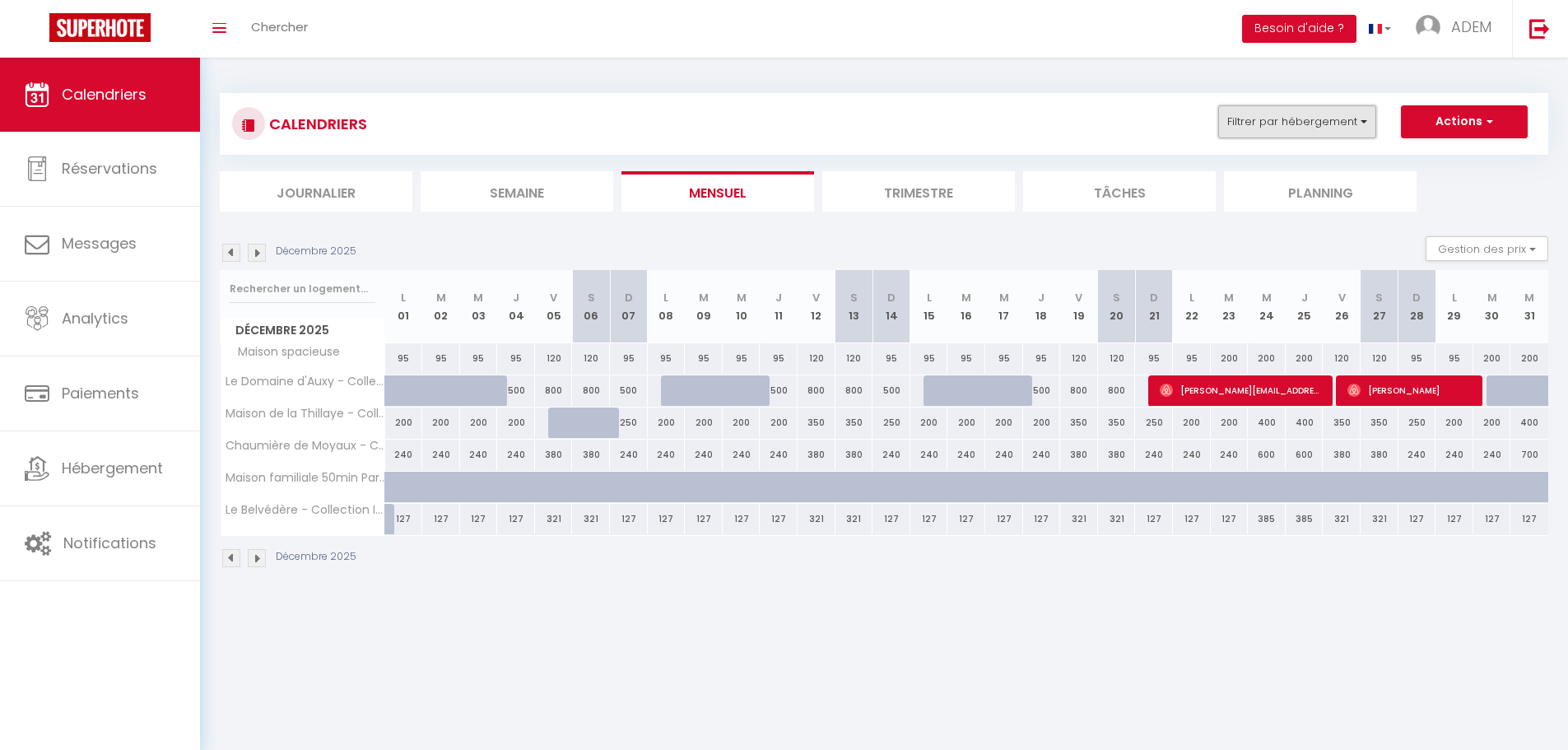
click at [1350, 122] on button "Filtrer par hébergement" at bounding box center [1296, 121] width 158 height 33
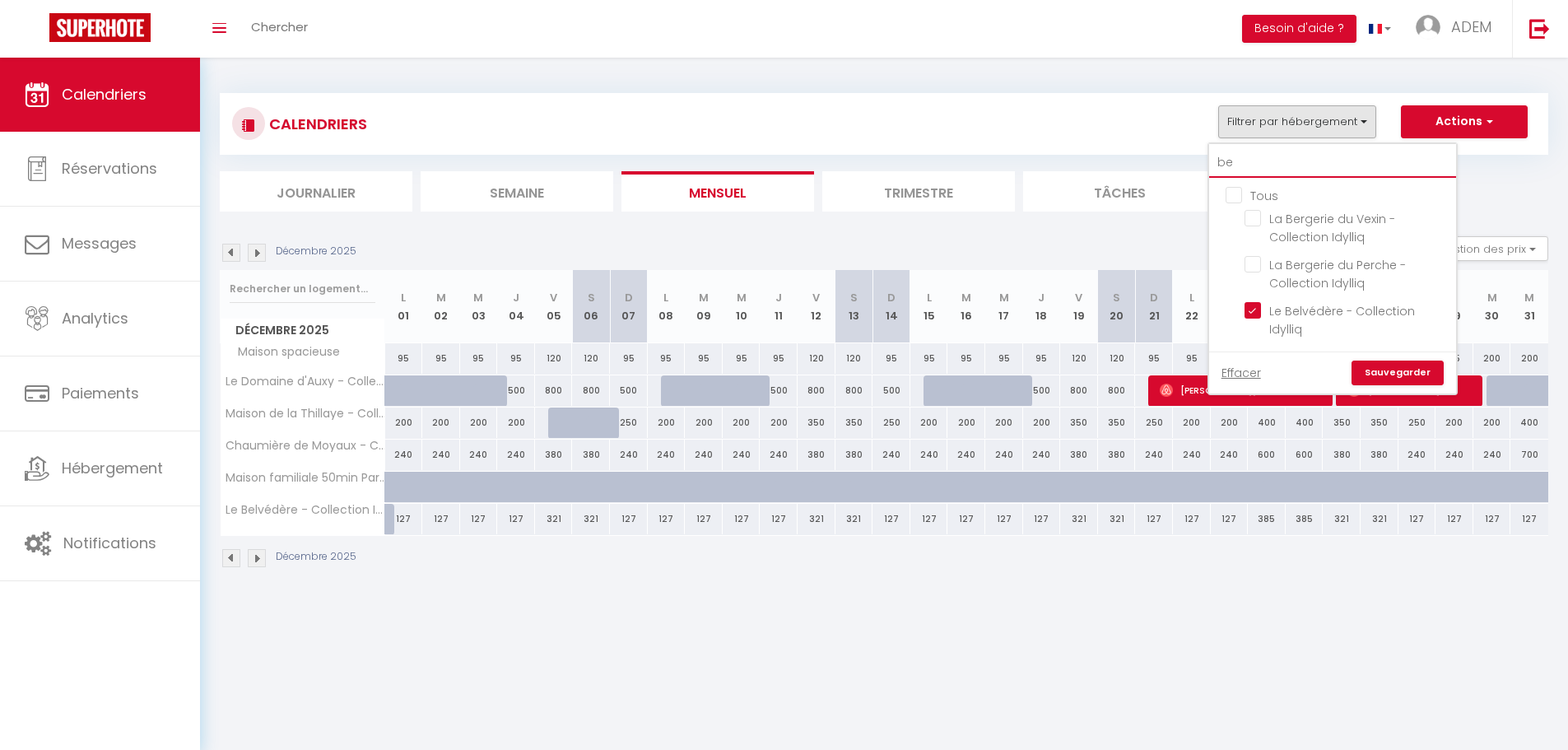
click at [1313, 154] on input "be" at bounding box center [1332, 163] width 247 height 30
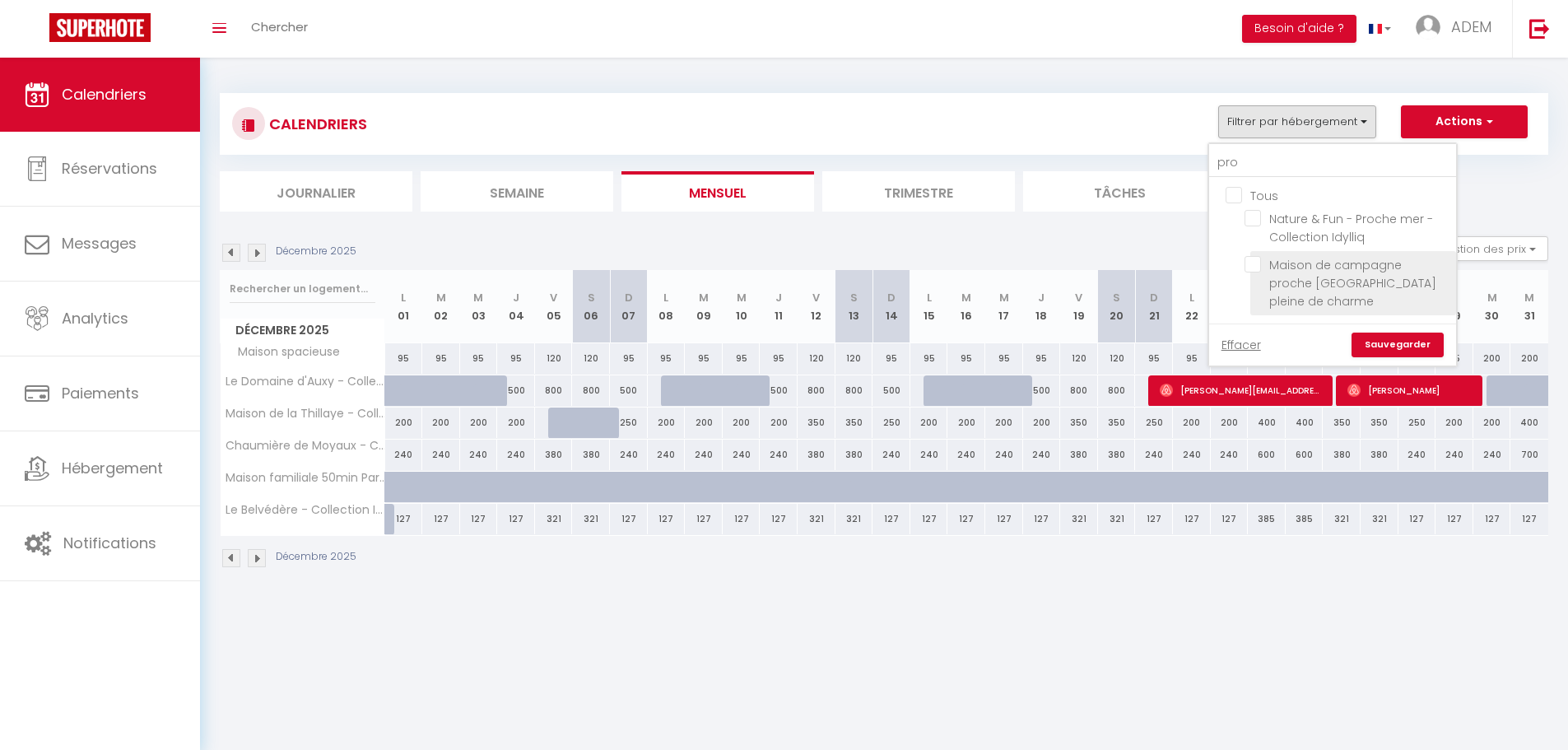
click at [1256, 263] on input "Maison de campagne proche [GEOGRAPHIC_DATA] pleine de charme" at bounding box center [1347, 264] width 206 height 17
click at [1396, 333] on link "Sauvegarder" at bounding box center [1397, 345] width 92 height 25
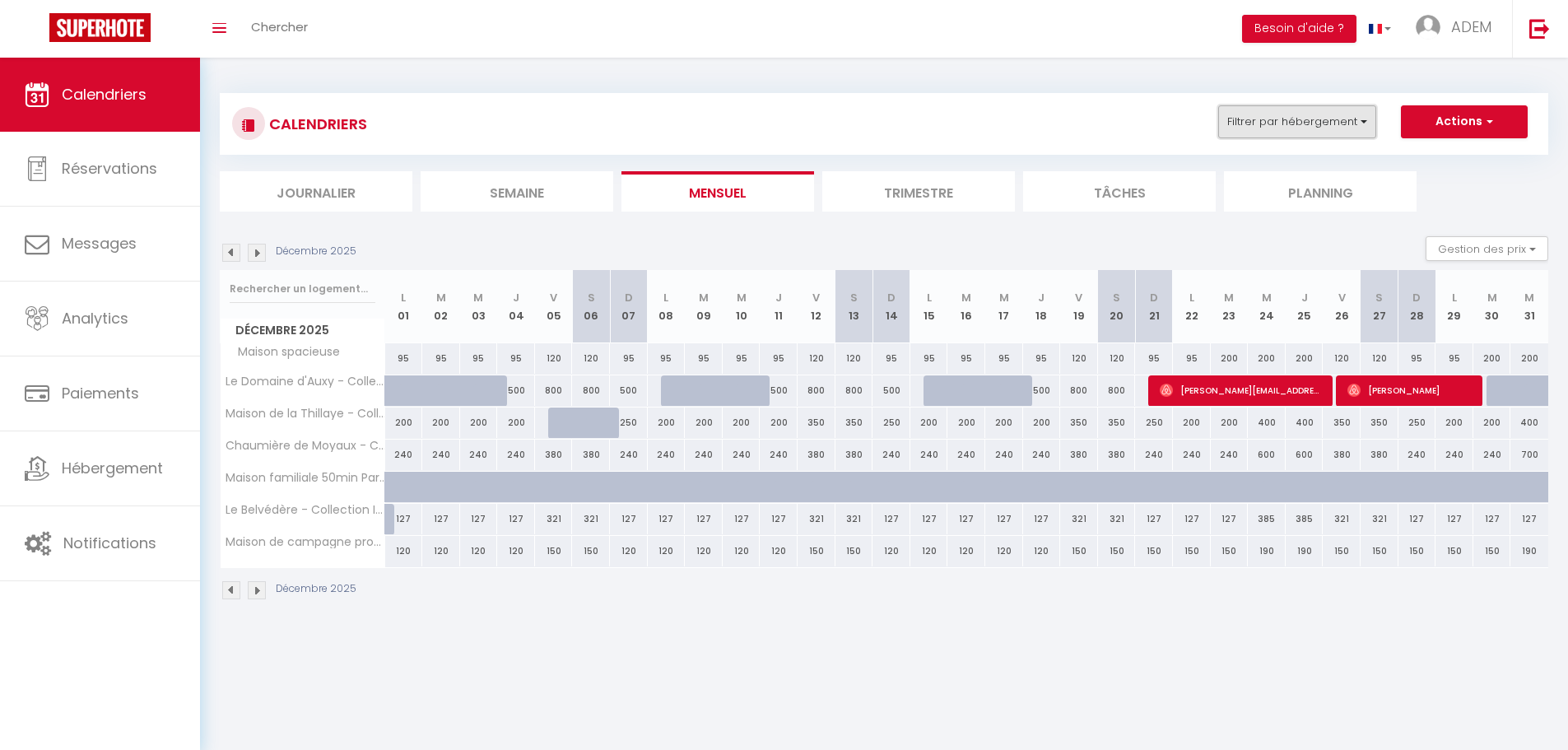
click at [1310, 127] on button "Filtrer par hébergement" at bounding box center [1296, 121] width 158 height 33
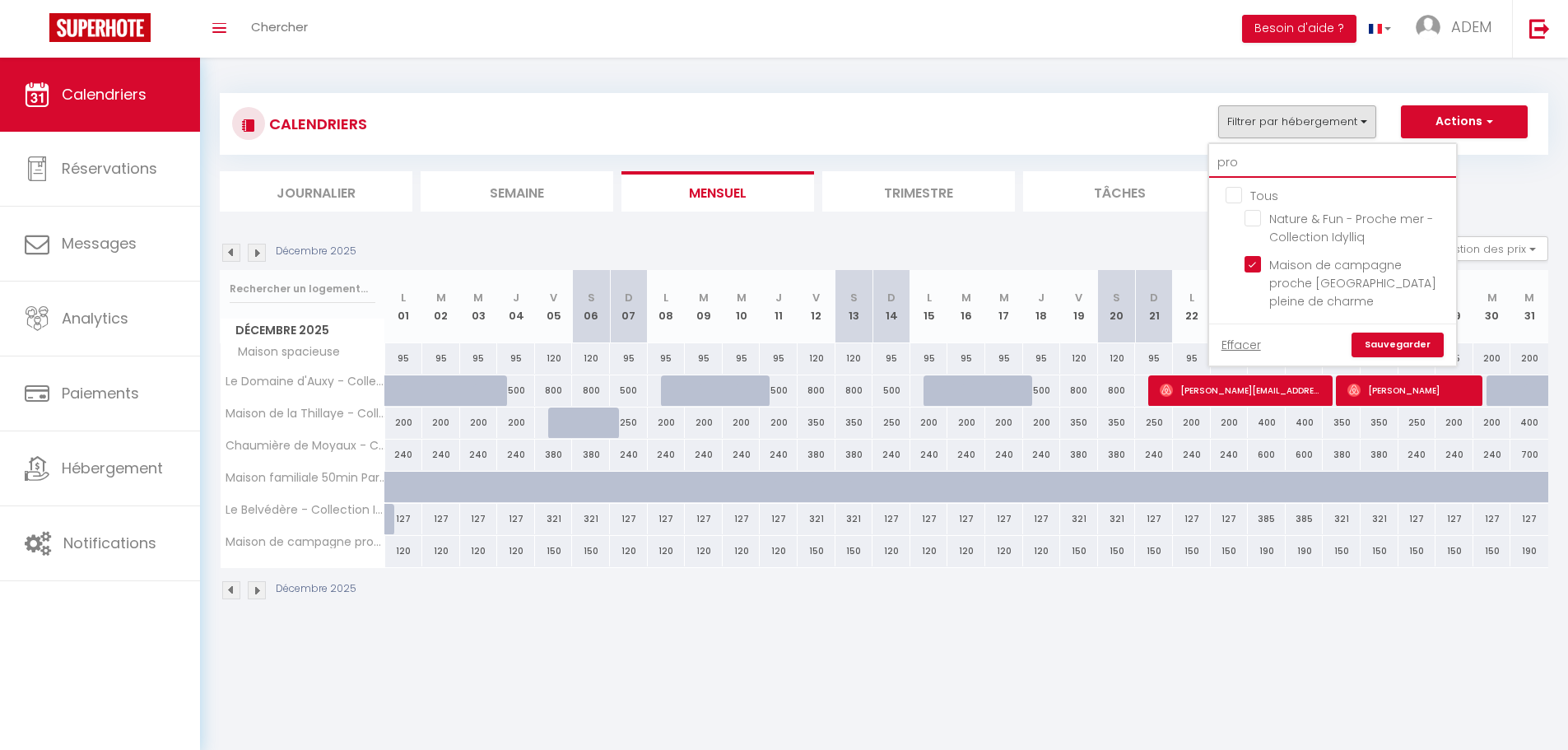
click at [1259, 156] on input "pro" at bounding box center [1332, 163] width 247 height 30
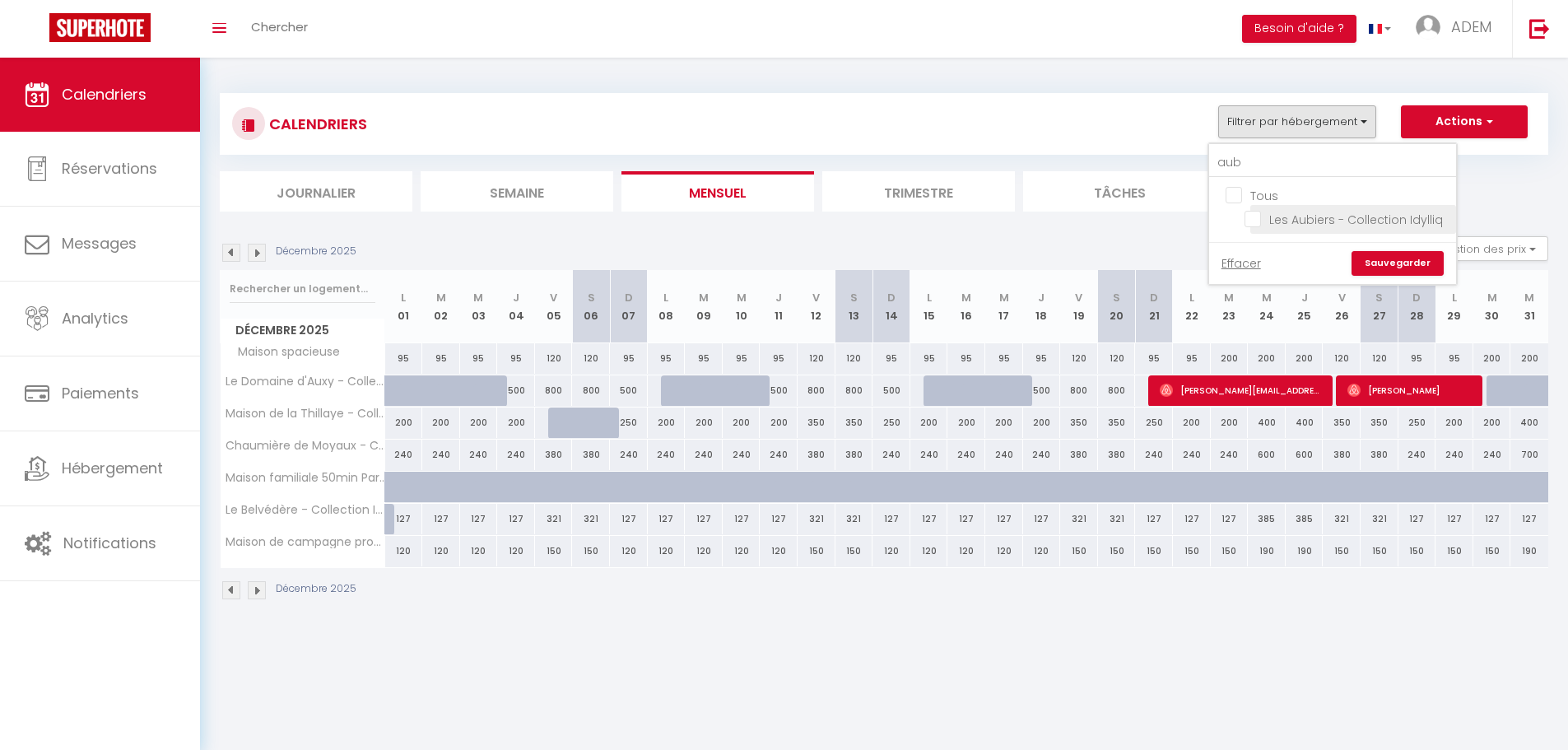
click at [1249, 224] on input "Les Aubiers - Collection Idylliq" at bounding box center [1347, 218] width 206 height 17
click at [1377, 261] on link "Sauvegarder" at bounding box center [1397, 263] width 92 height 25
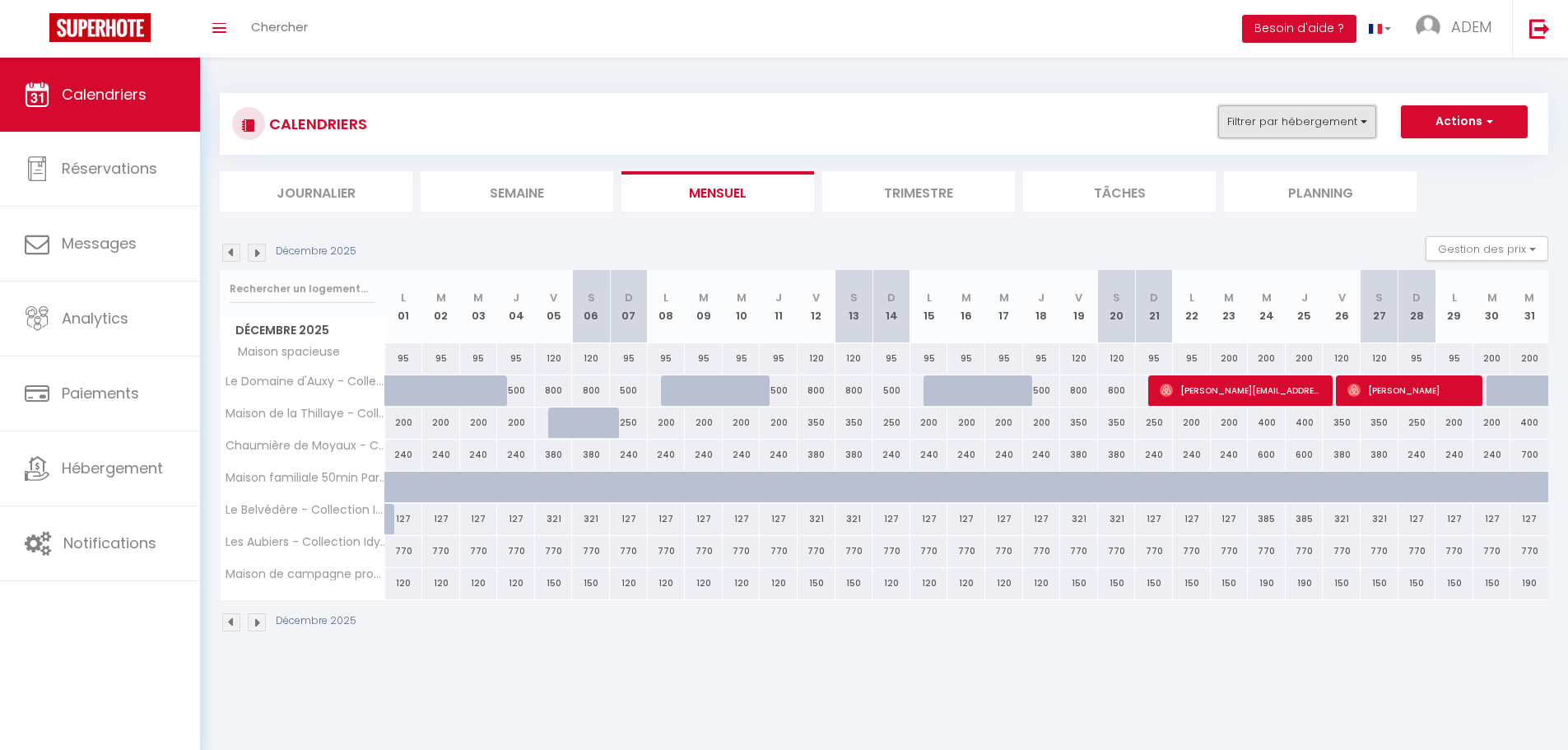
click at [1308, 130] on button "Filtrer par hébergement" at bounding box center [1296, 121] width 158 height 33
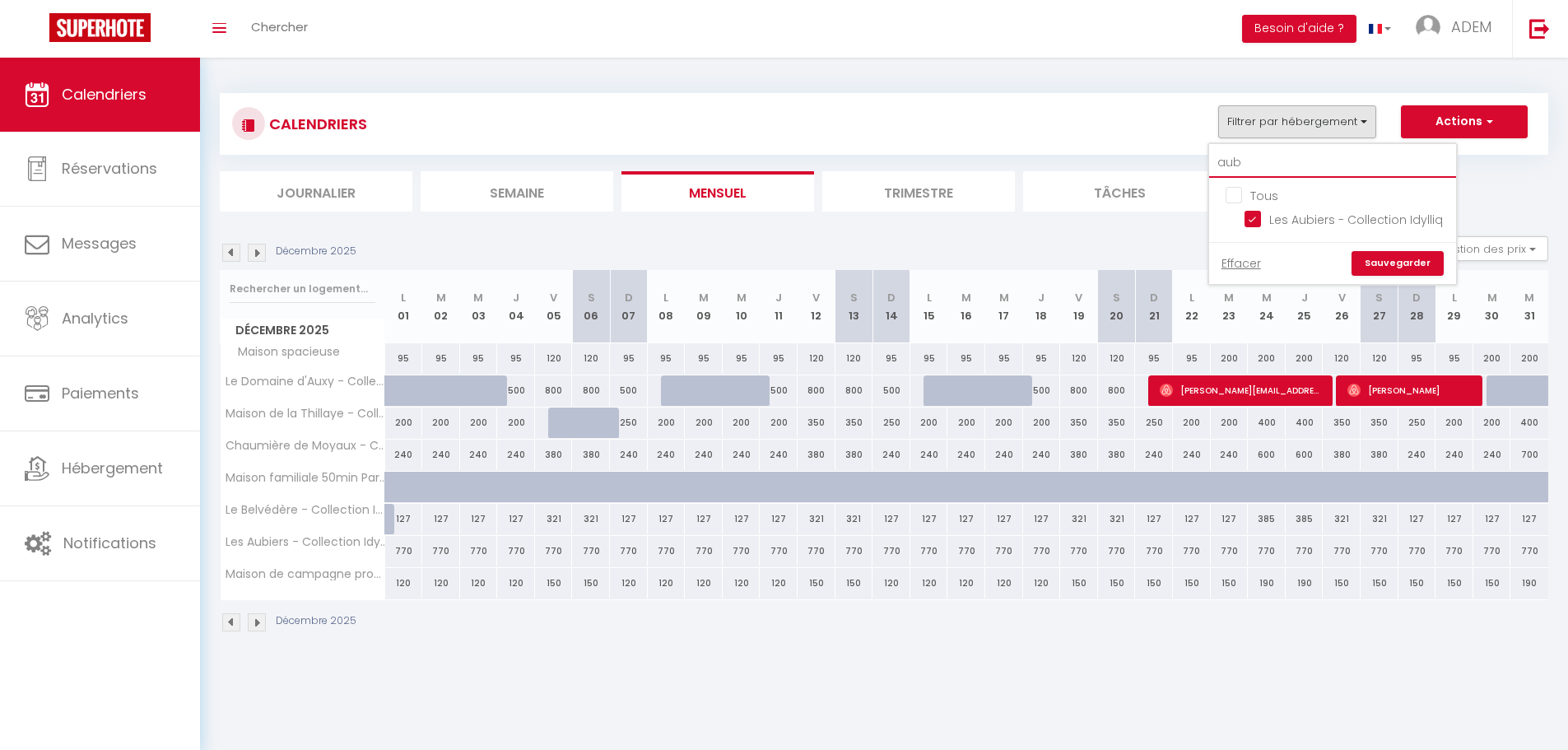
click at [1309, 172] on input "aub" at bounding box center [1332, 163] width 247 height 30
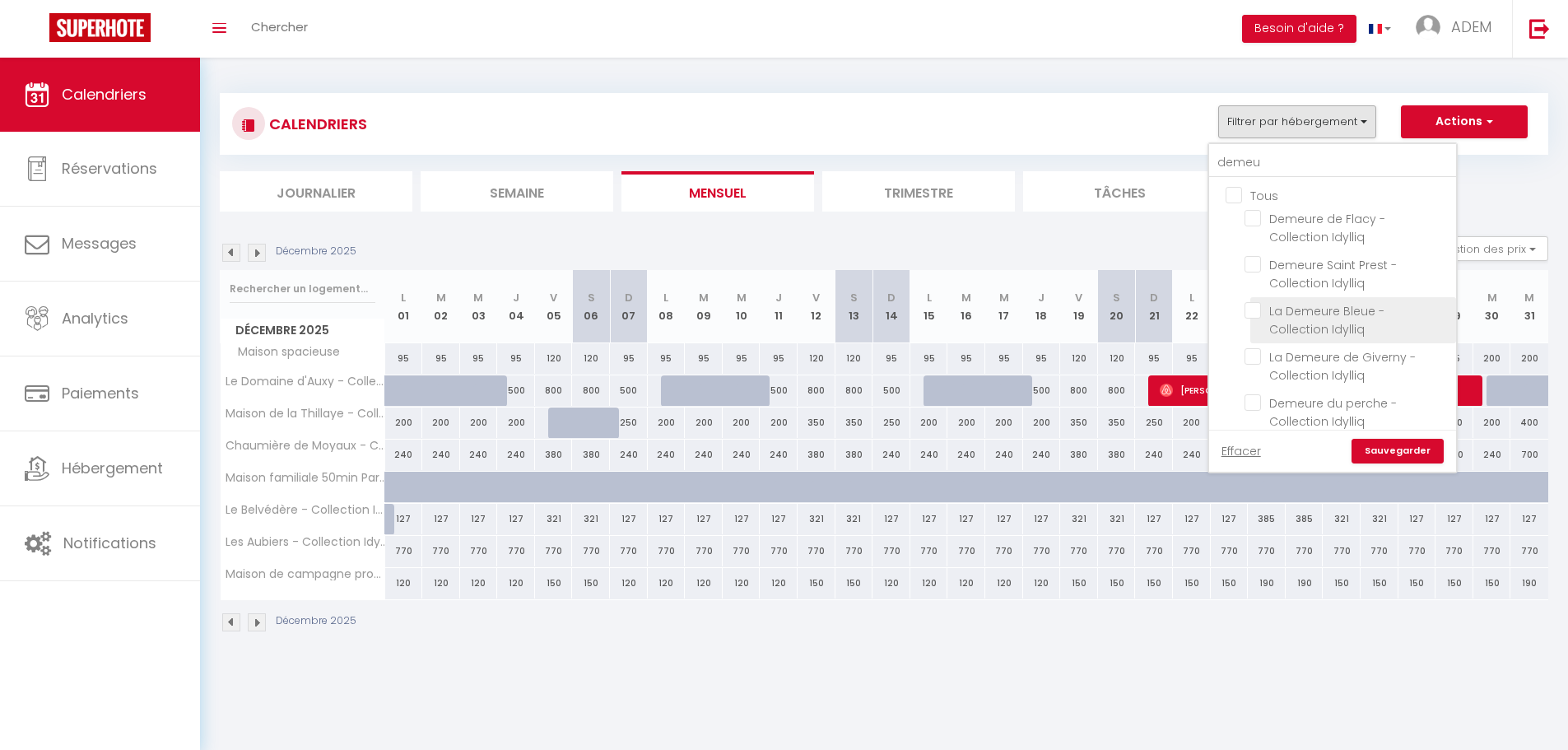
click at [1257, 314] on input "La Demeure Bleue - Collection Idylliq" at bounding box center [1347, 310] width 206 height 17
click at [1394, 440] on link "Sauvegarder" at bounding box center [1397, 451] width 92 height 25
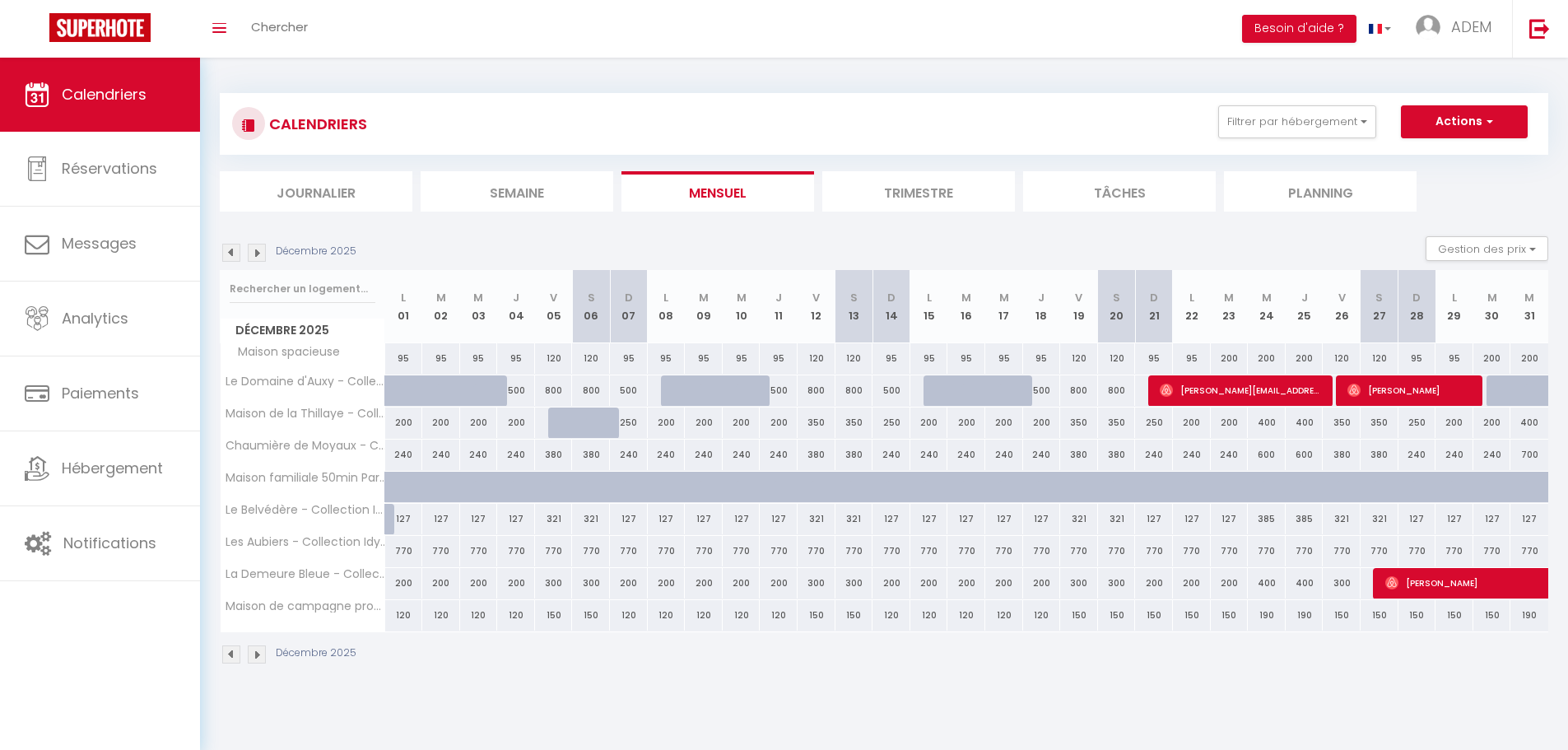
click at [1497, 359] on div "200" at bounding box center [1491, 358] width 38 height 31
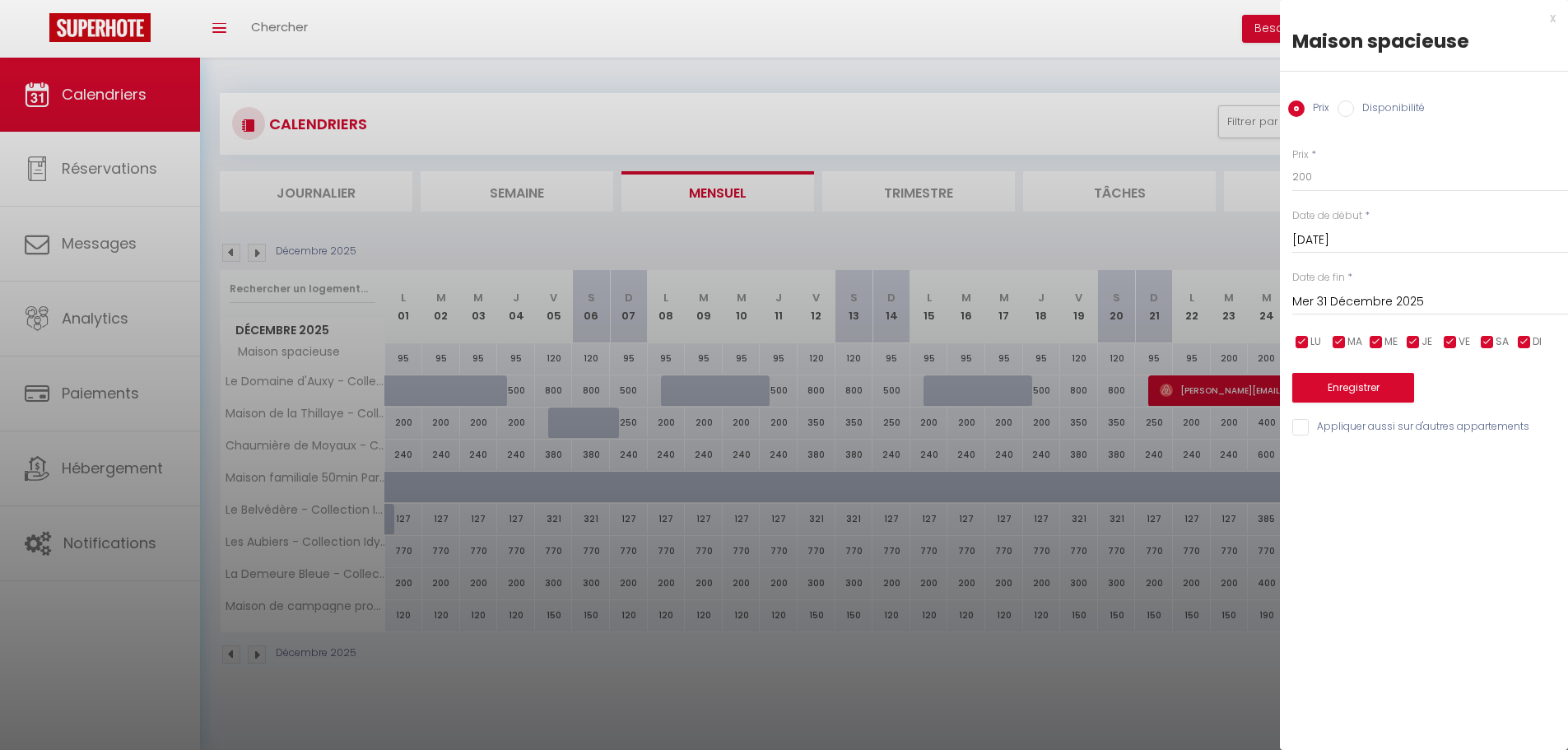
click at [1375, 298] on input "Mer 31 Décembre 2025" at bounding box center [1429, 302] width 275 height 21
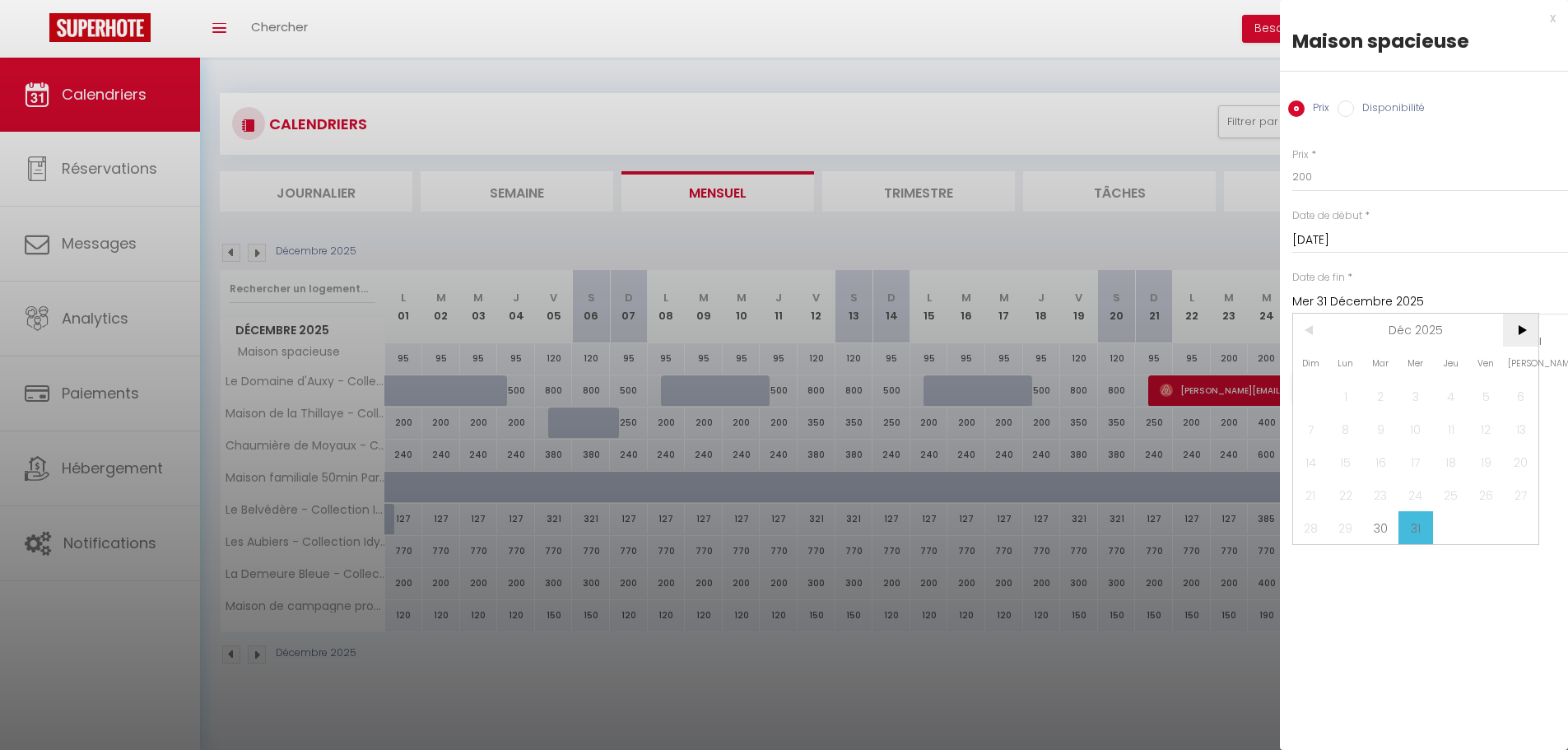
click at [1527, 328] on span ">" at bounding box center [1520, 329] width 35 height 33
click at [1493, 397] on span "2" at bounding box center [1486, 395] width 35 height 33
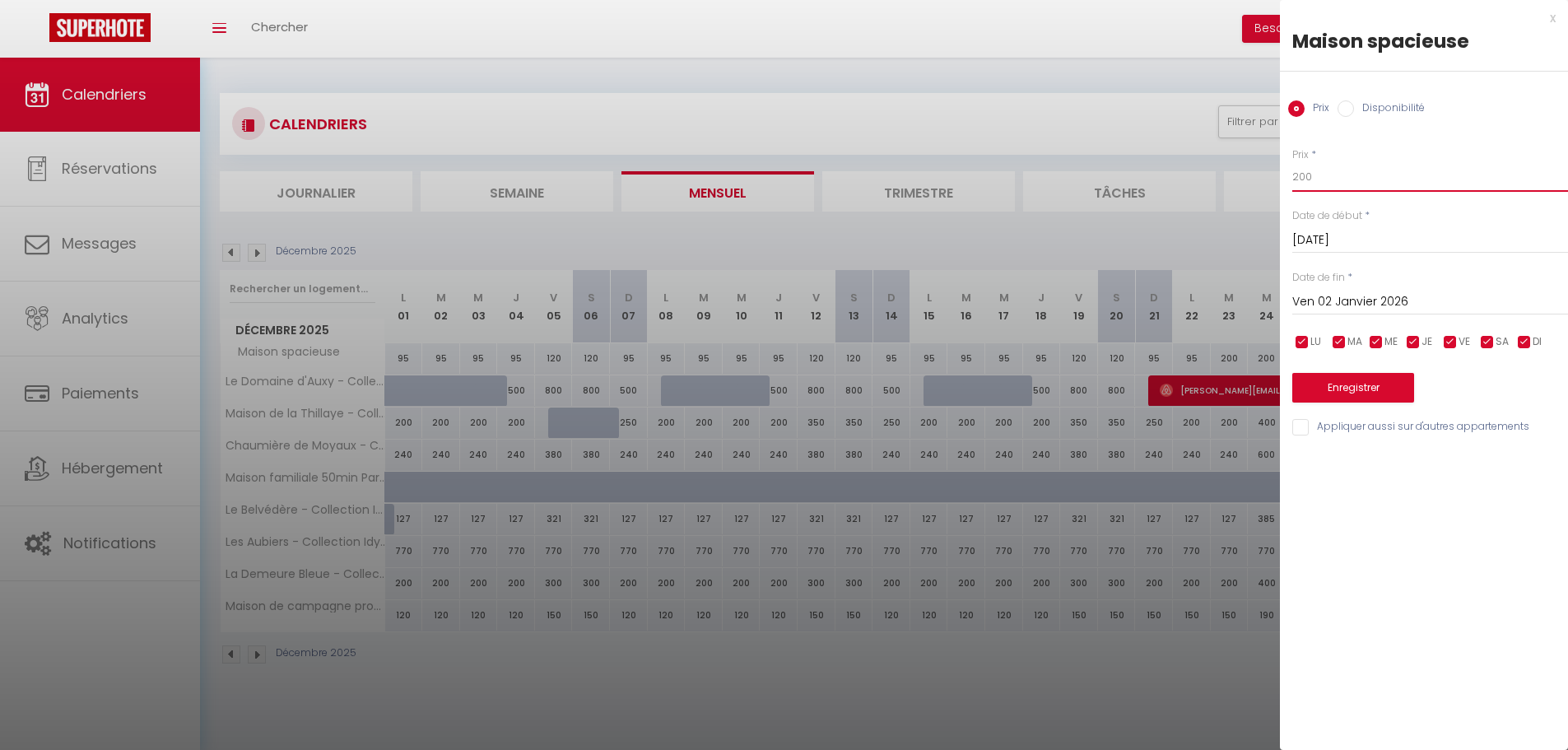
drag, startPoint x: 1314, startPoint y: 178, endPoint x: 1266, endPoint y: 176, distance: 48.0
click at [1266, 177] on body "🟢 Des questions ou besoin d'assistance pour la migration AirBnB? Connectez-vous…" at bounding box center [784, 432] width 1568 height 750
click at [1342, 388] on button "Enregistrer" at bounding box center [1353, 387] width 122 height 30
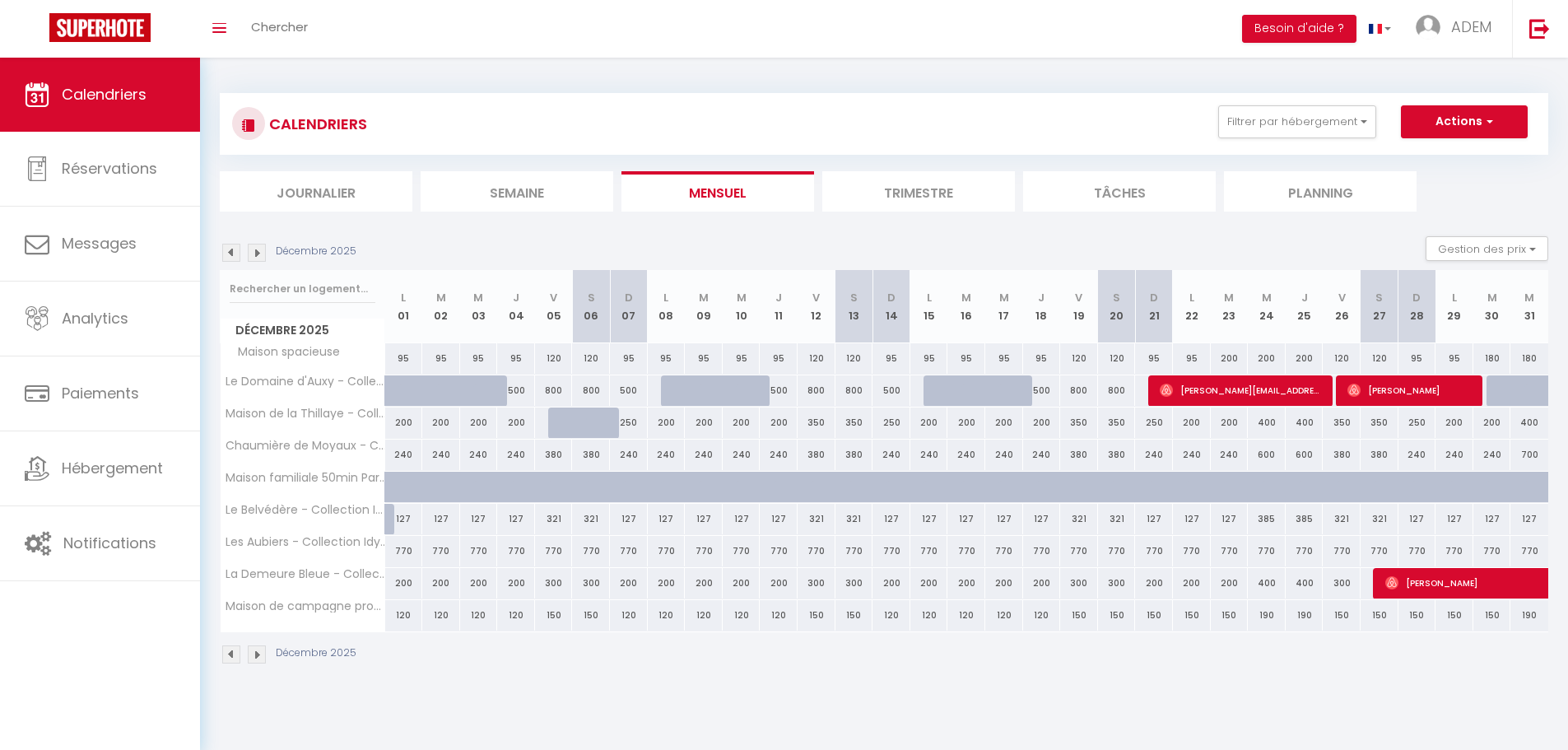
click at [1234, 358] on div "200" at bounding box center [1229, 358] width 38 height 31
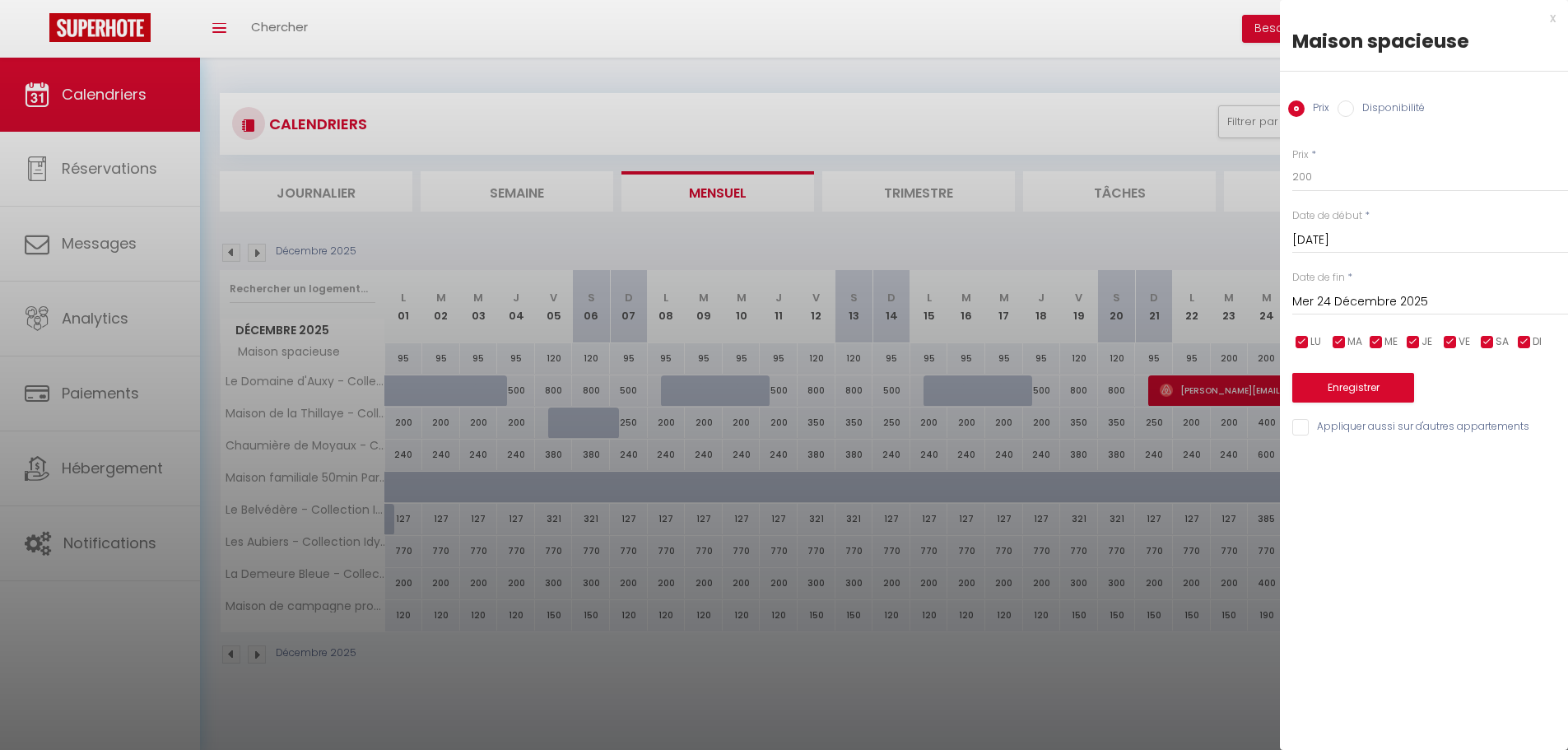
click at [1377, 302] on input "Mer 24 Décembre 2025" at bounding box center [1429, 302] width 275 height 21
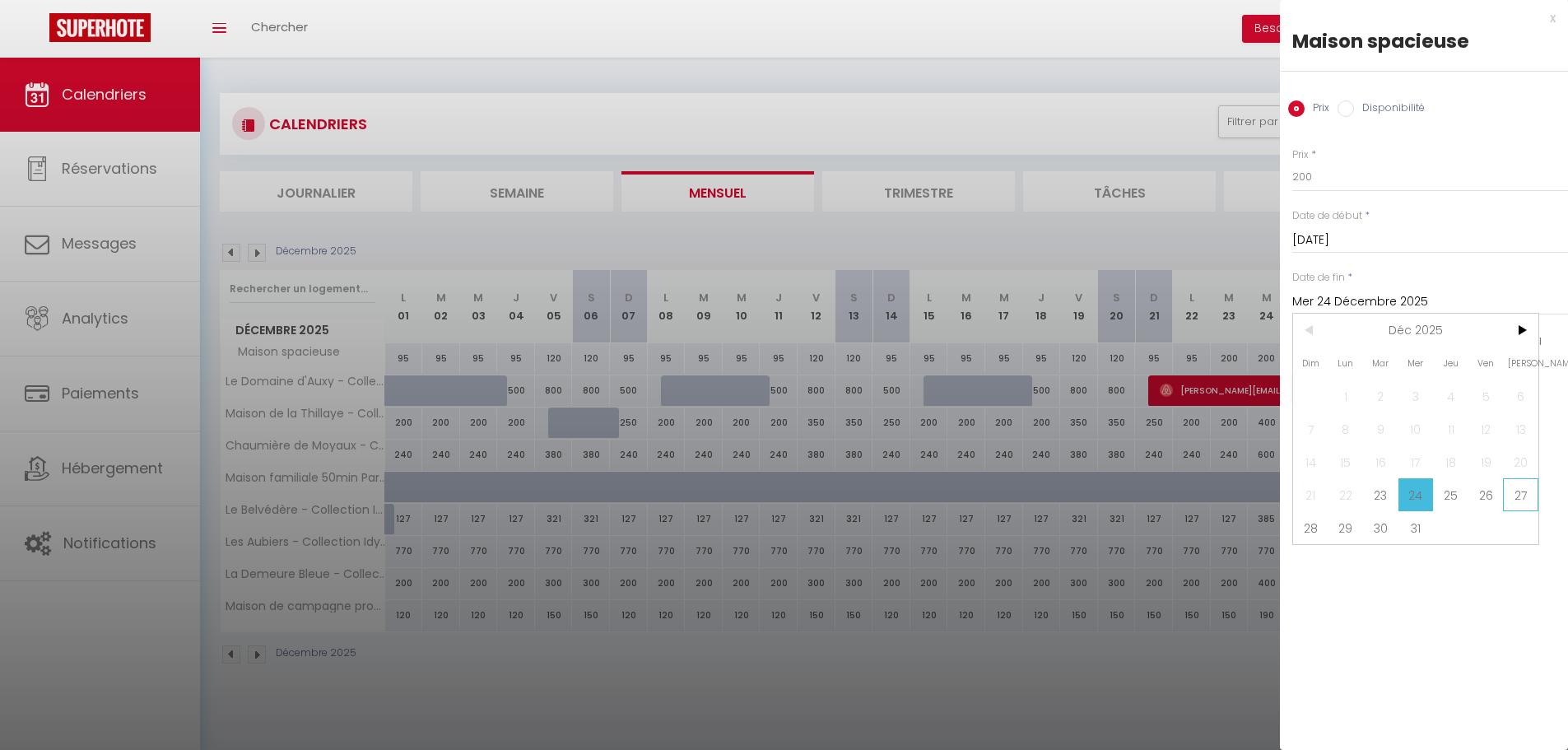
click at [1514, 495] on span "27" at bounding box center [1520, 494] width 35 height 33
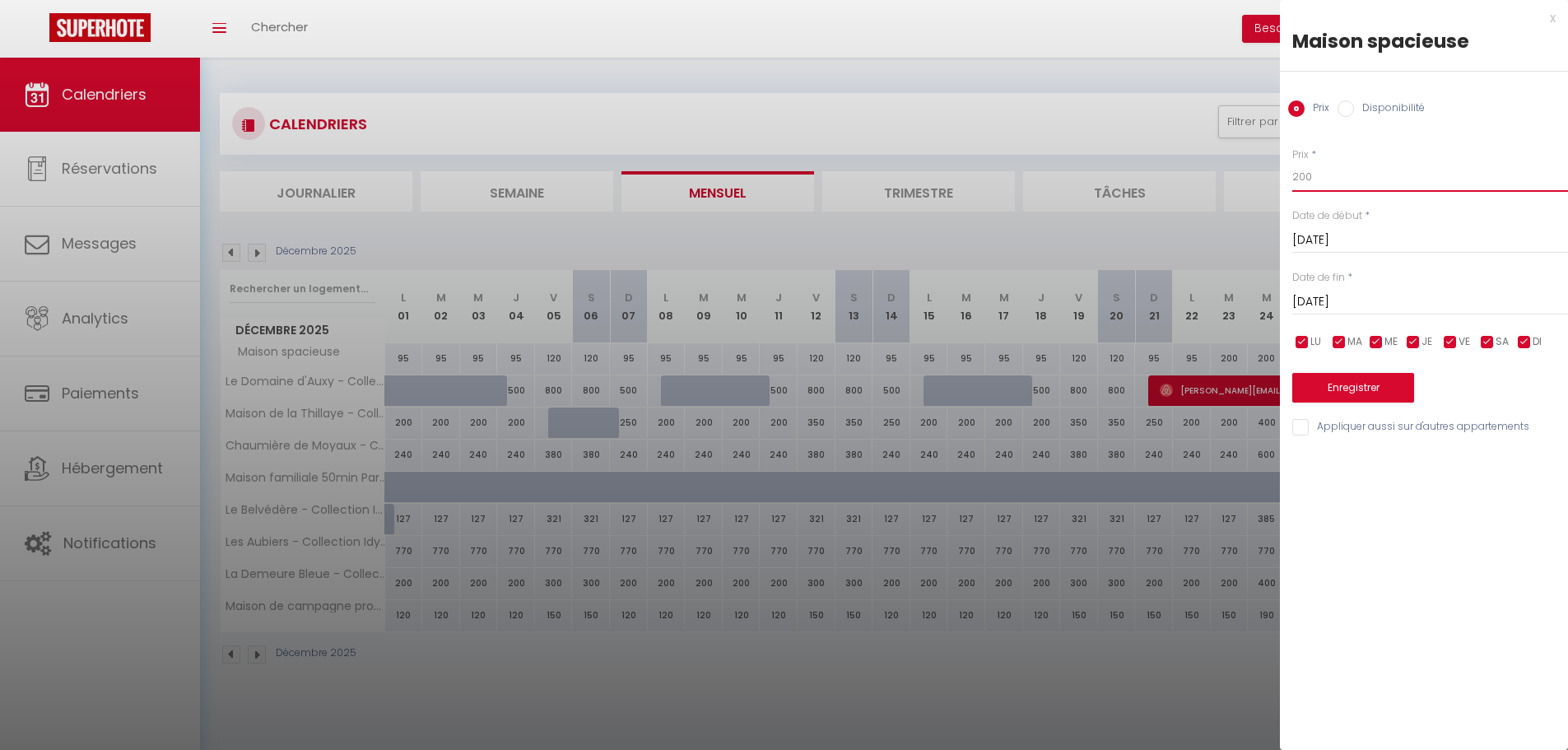
drag, startPoint x: 1341, startPoint y: 183, endPoint x: 1262, endPoint y: 183, distance: 79.0
click at [1262, 183] on body "🟢 Des questions ou besoin d'assistance pour la migration AirBnB? Connectez-vous…" at bounding box center [784, 432] width 1568 height 750
click at [1332, 236] on input "[DATE]" at bounding box center [1429, 240] width 275 height 21
click at [1419, 144] on div "Prix * 156 Statut * Disponible Indisponible Date de début * [DATE] < [DATE] > D…" at bounding box center [1423, 282] width 288 height 311
click at [1373, 393] on button "Enregistrer" at bounding box center [1353, 387] width 122 height 30
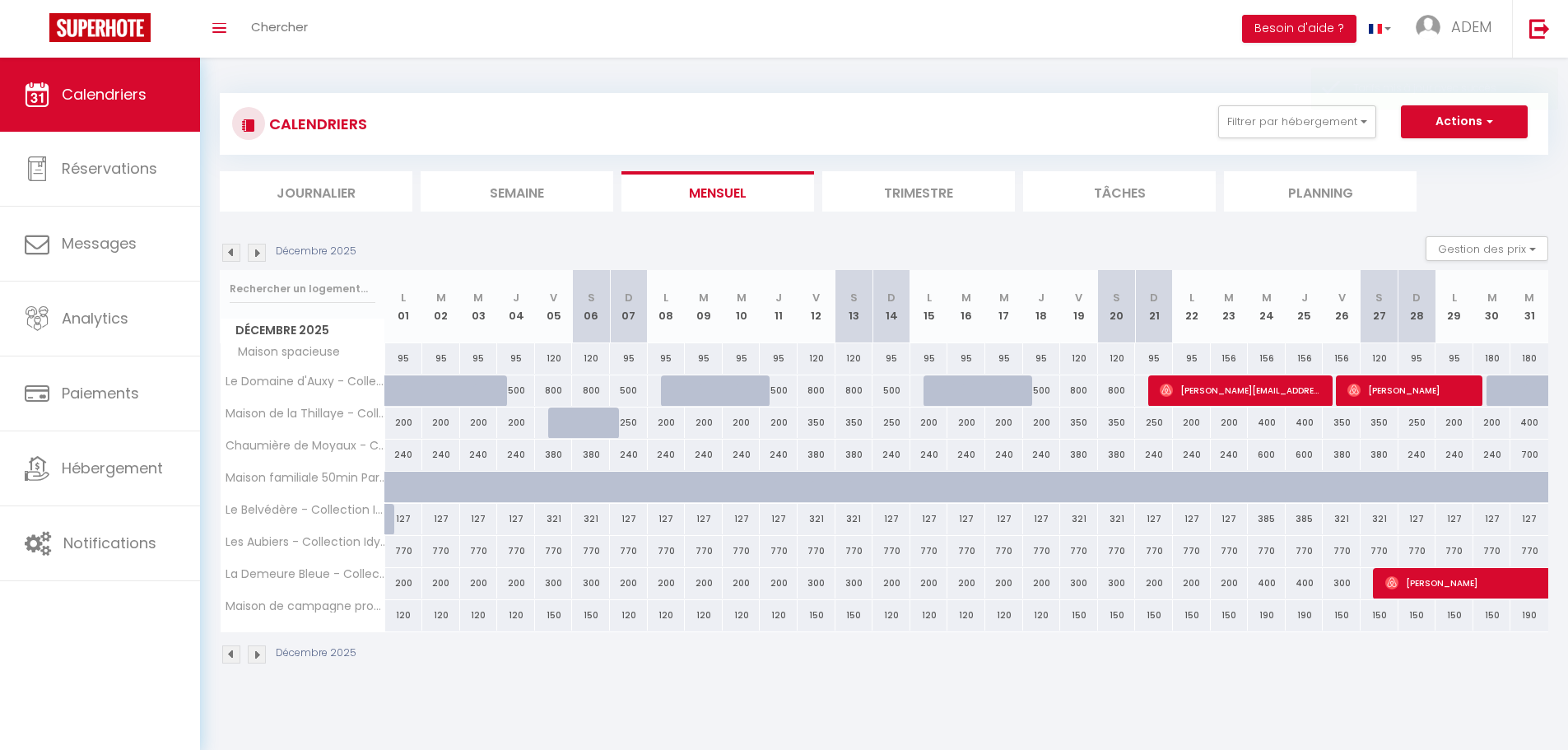
click at [1232, 359] on div "156" at bounding box center [1229, 358] width 38 height 31
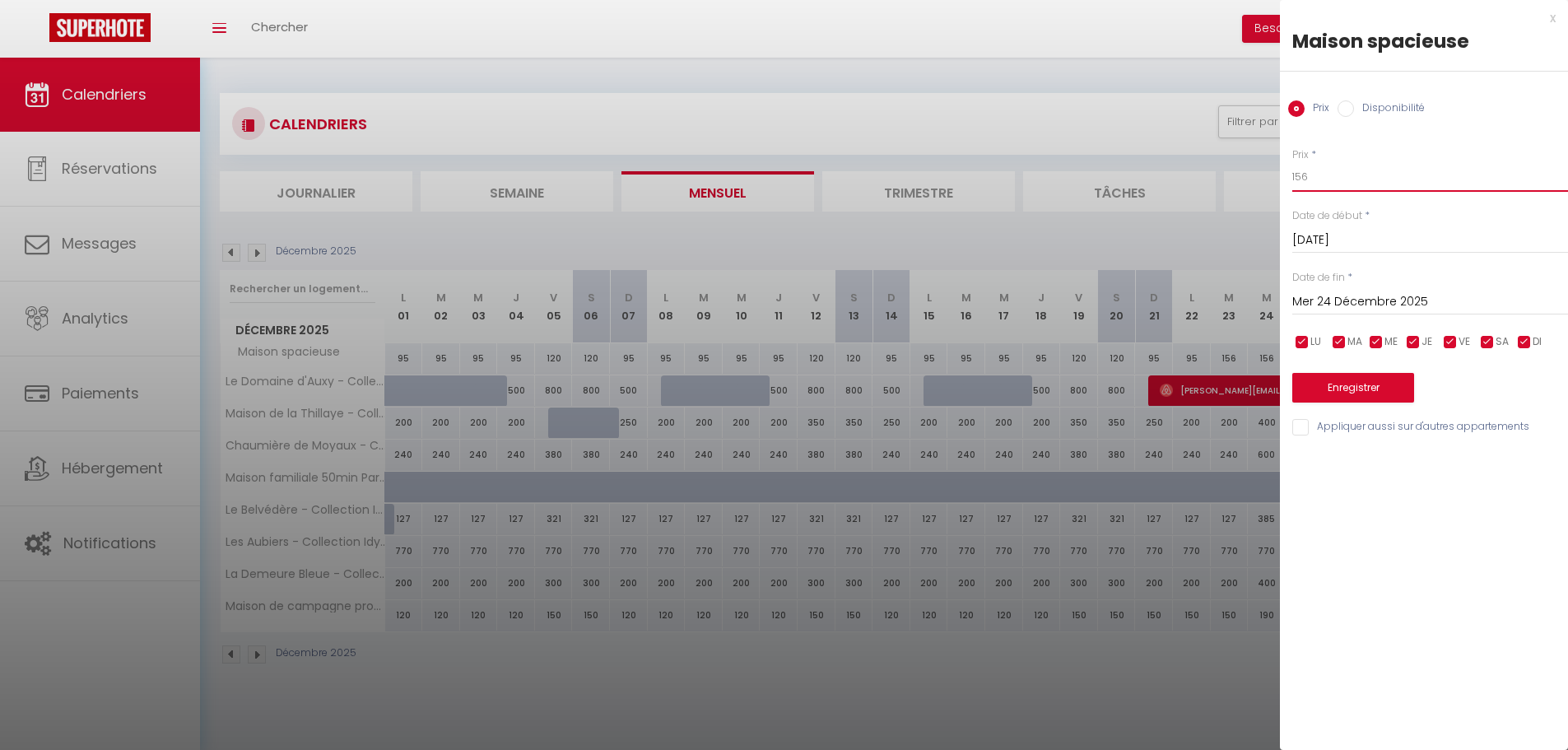
drag, startPoint x: 1306, startPoint y: 183, endPoint x: 1272, endPoint y: 182, distance: 34.0
click at [1272, 182] on body "🟢 Des questions ou besoin d'assistance pour la migration AirBnB? Connectez-vous…" at bounding box center [784, 432] width 1568 height 750
click at [1377, 387] on button "Enregistrer" at bounding box center [1353, 387] width 122 height 30
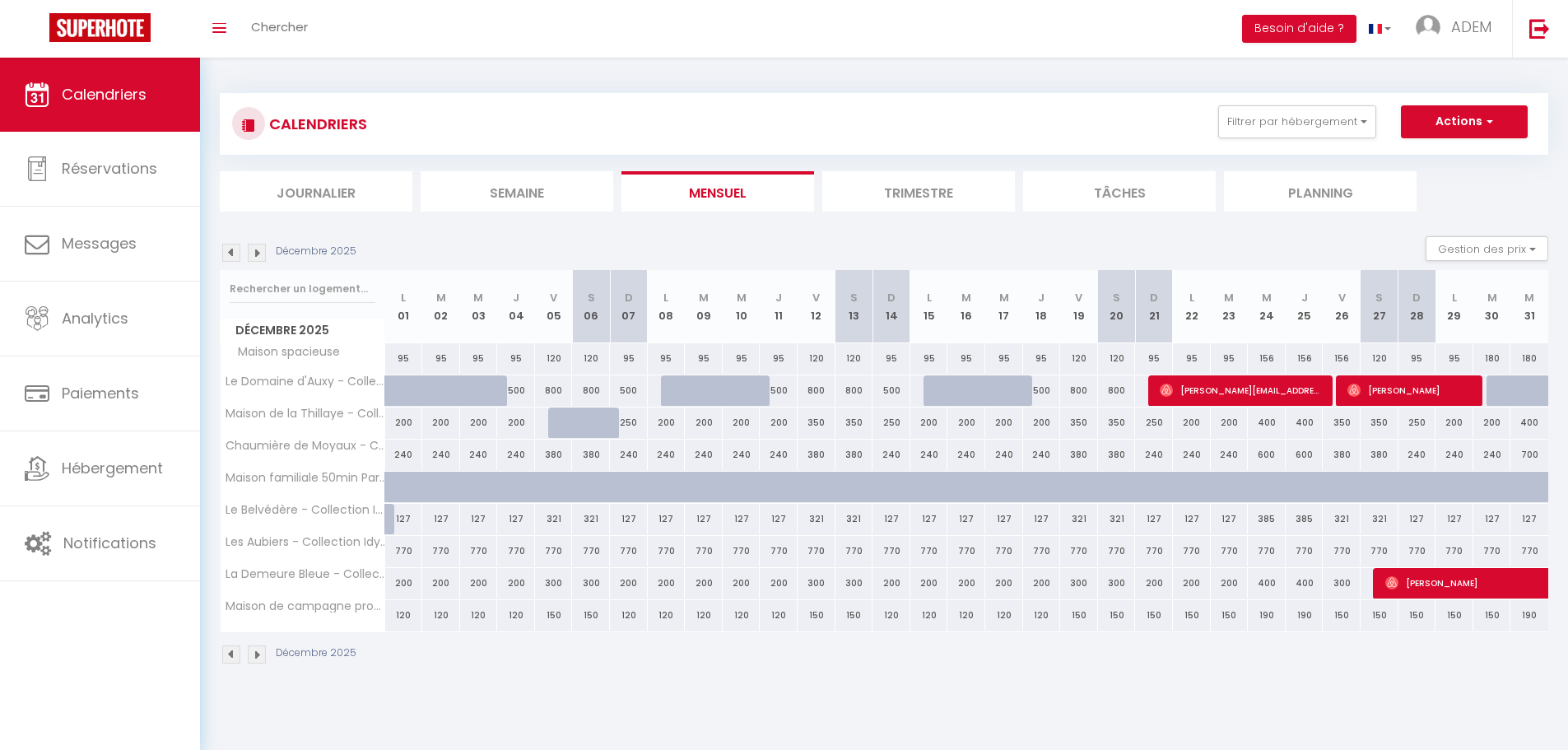
click at [1263, 425] on div "400" at bounding box center [1266, 423] width 38 height 31
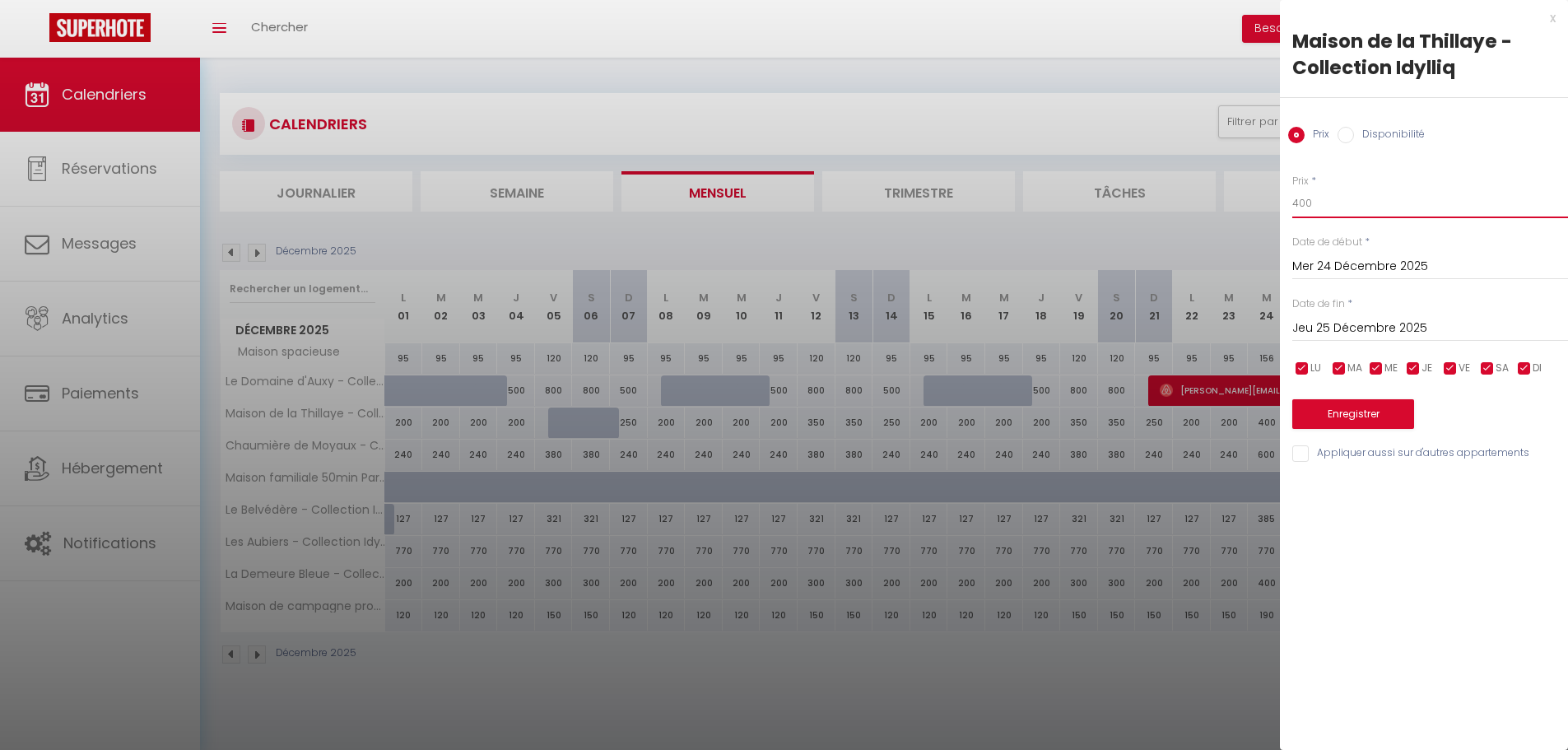
drag, startPoint x: 1328, startPoint y: 206, endPoint x: 1294, endPoint y: 215, distance: 35.2
click at [1294, 215] on input "400" at bounding box center [1429, 204] width 275 height 30
click at [1348, 330] on input "Jeu 25 Décembre 2025" at bounding box center [1429, 328] width 275 height 21
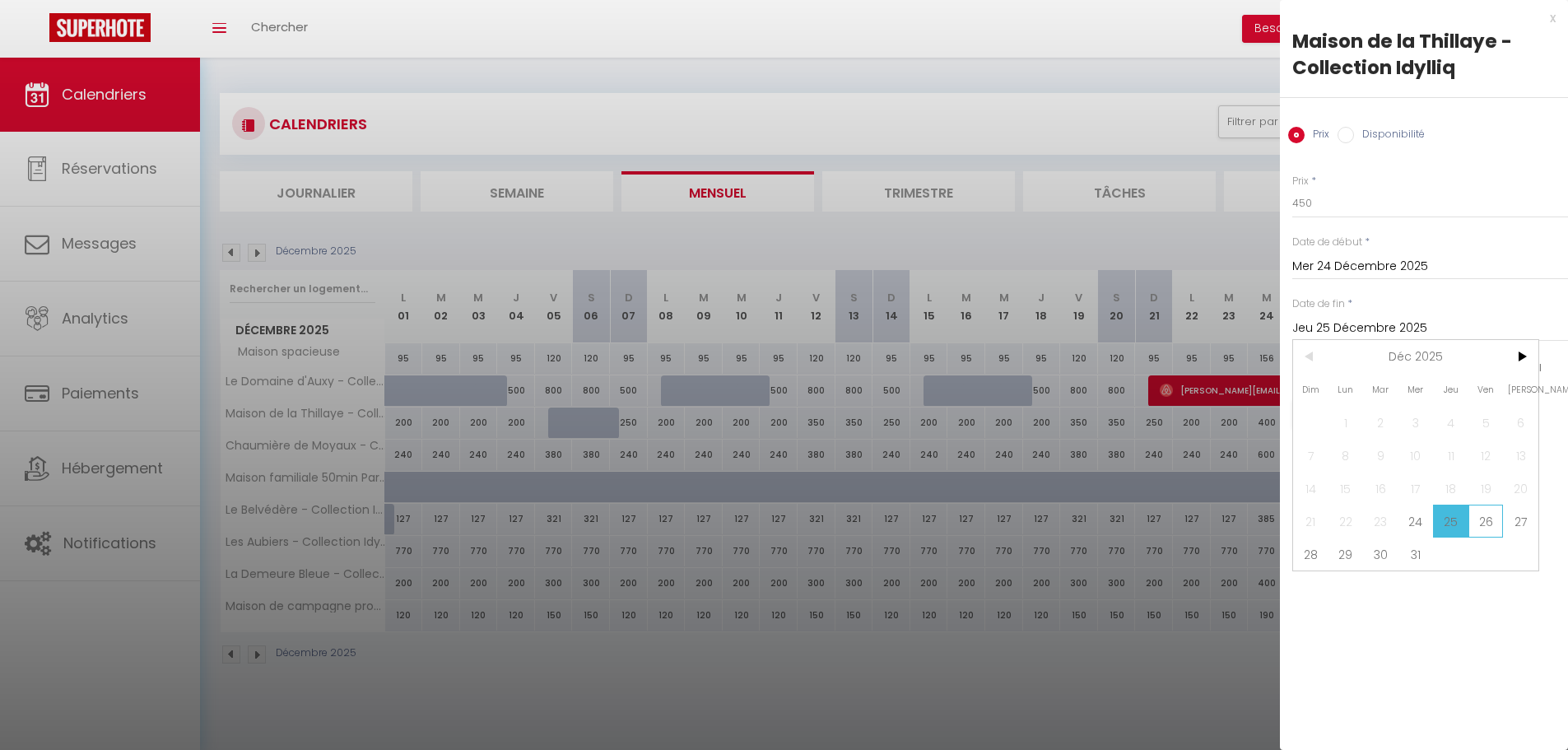
click at [1482, 515] on span "26" at bounding box center [1486, 521] width 35 height 33
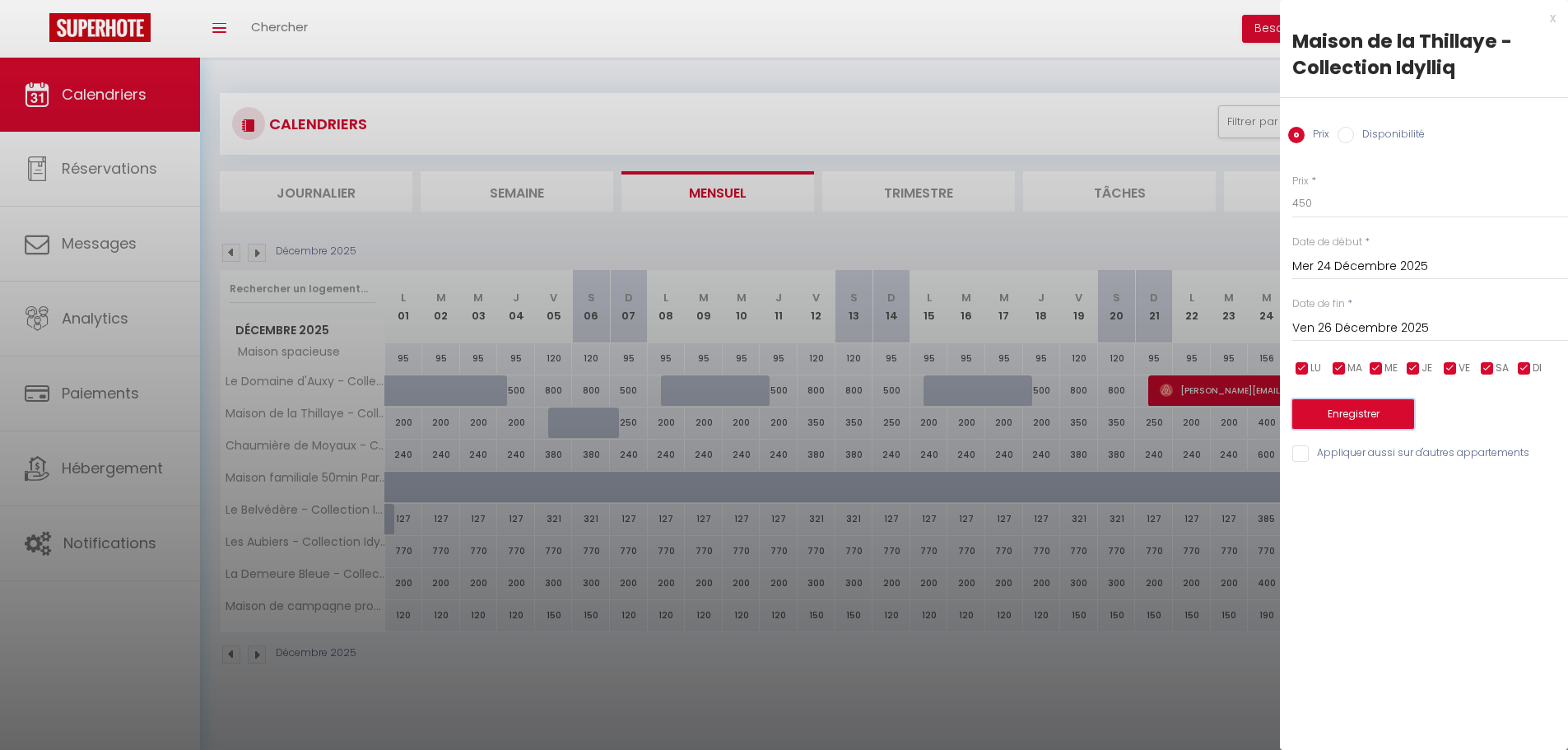
click at [1370, 415] on button "Enregistrer" at bounding box center [1353, 414] width 122 height 30
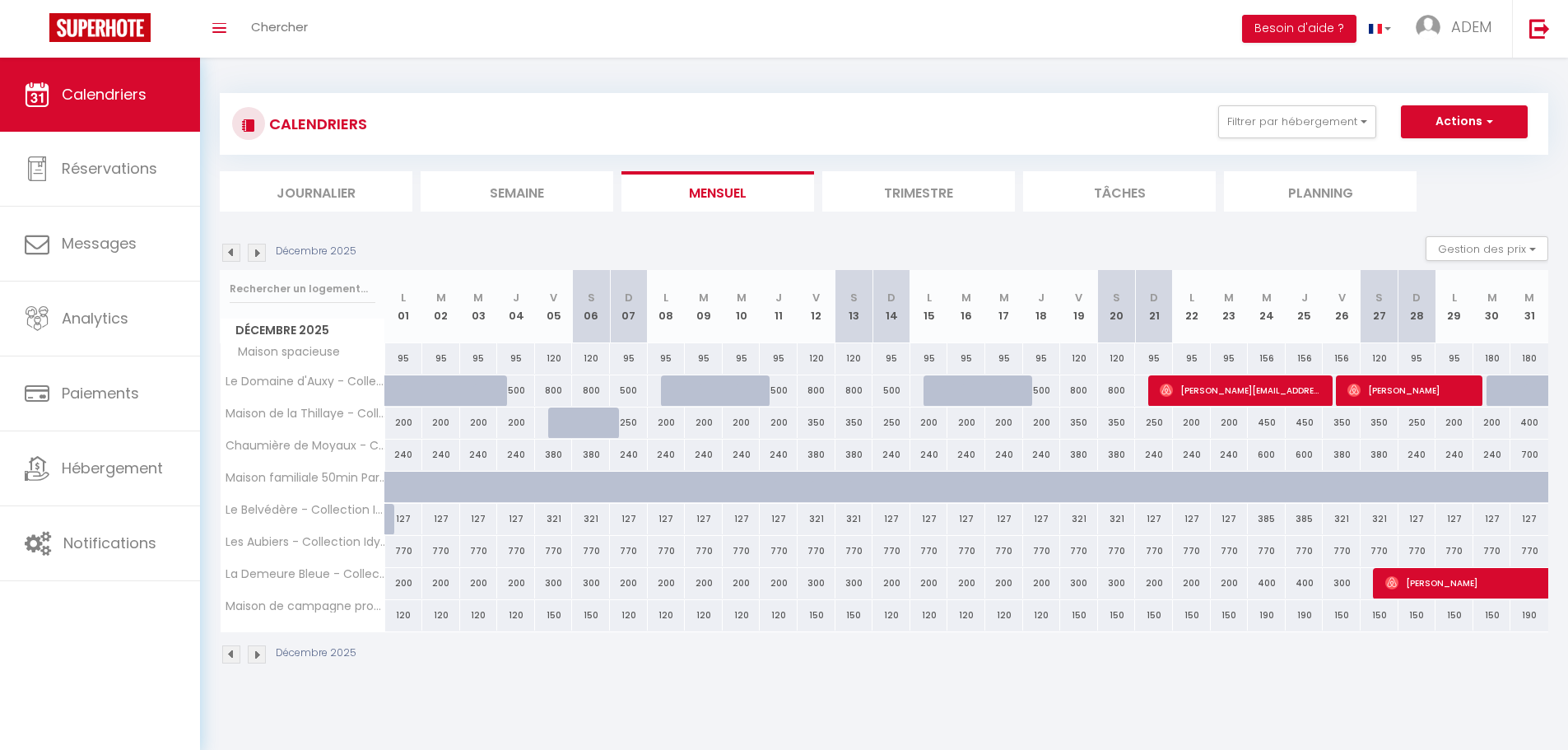
click at [1524, 421] on div "400" at bounding box center [1528, 423] width 38 height 31
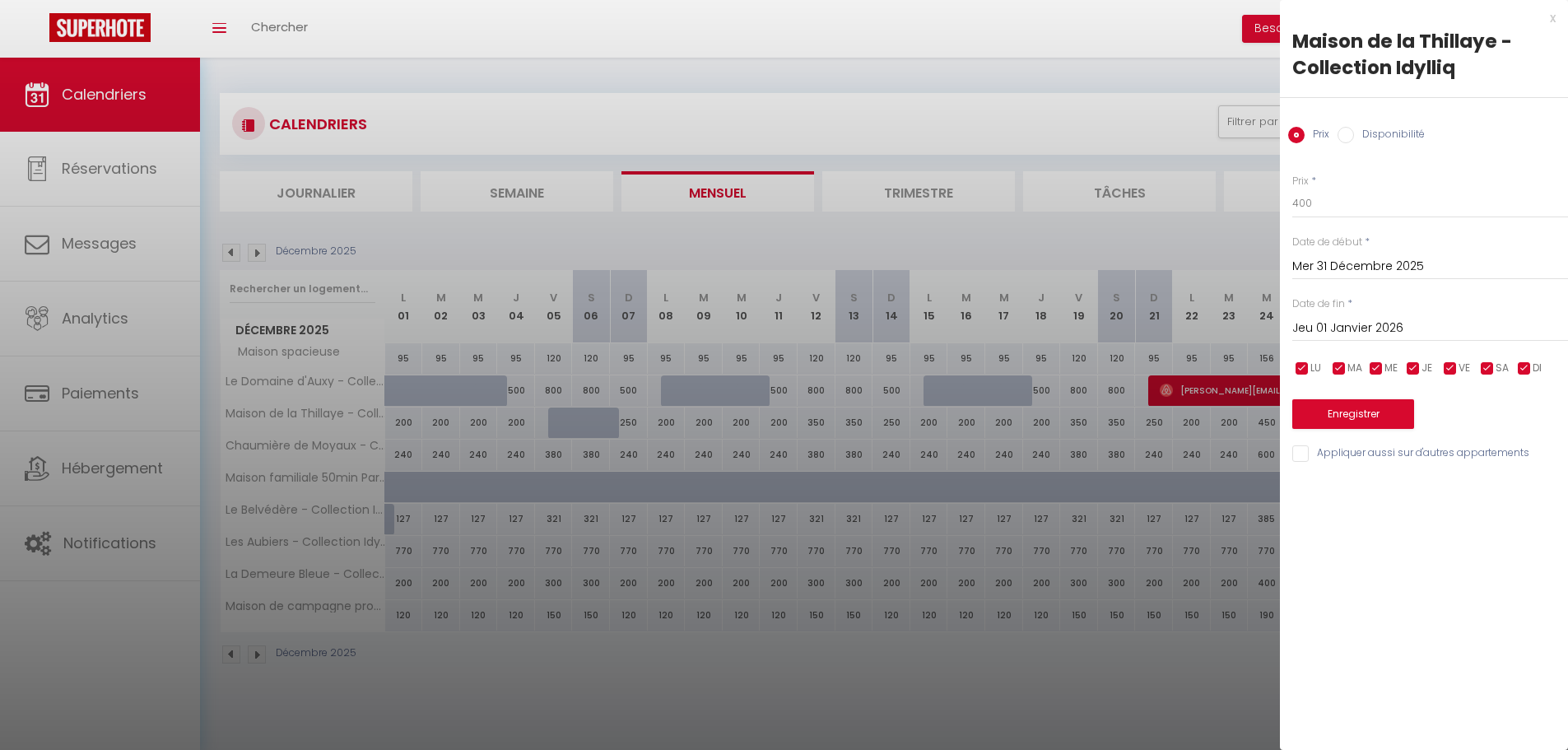
click at [1392, 324] on input "Jeu 01 Janvier 2026" at bounding box center [1429, 328] width 275 height 21
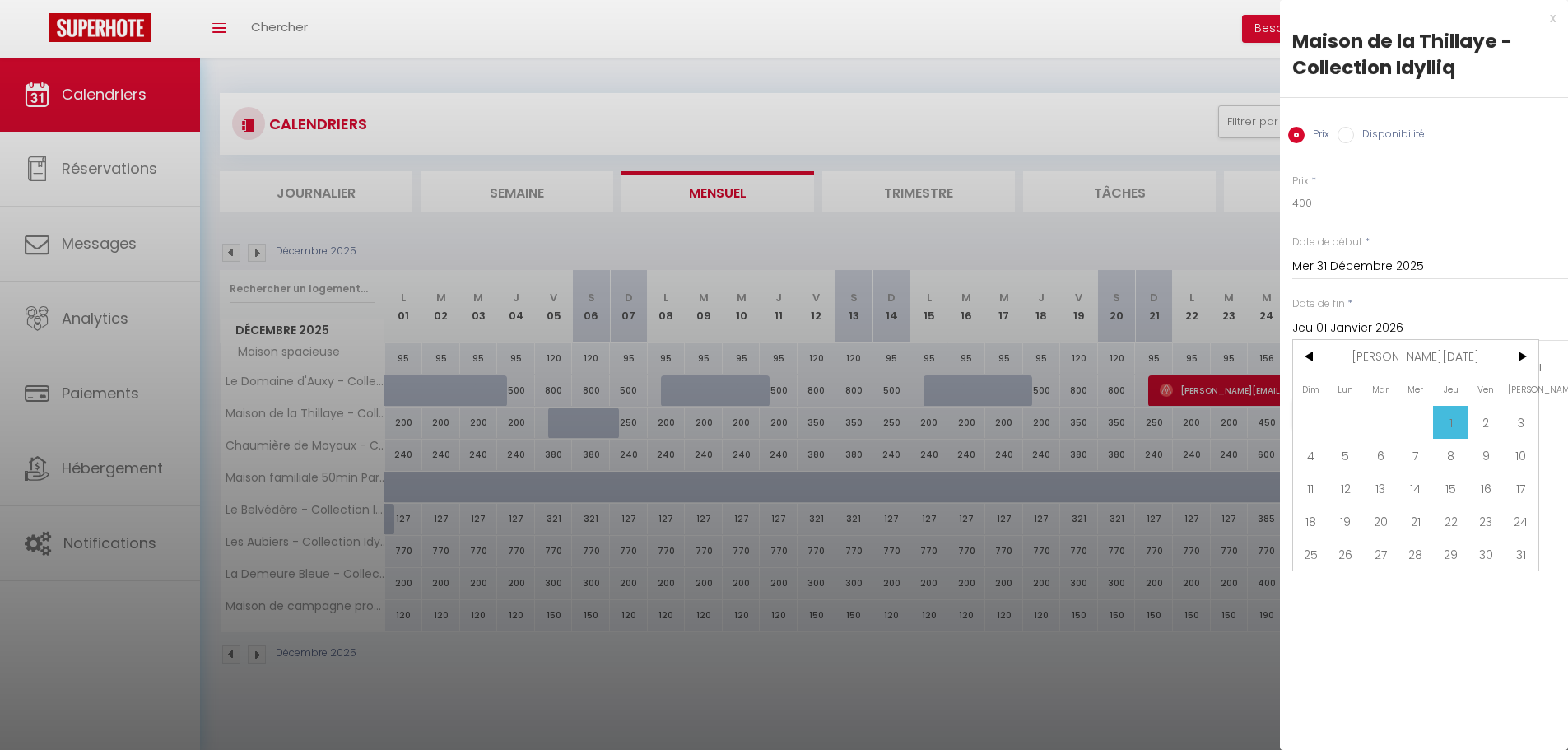
click at [1490, 423] on span "2" at bounding box center [1486, 422] width 35 height 33
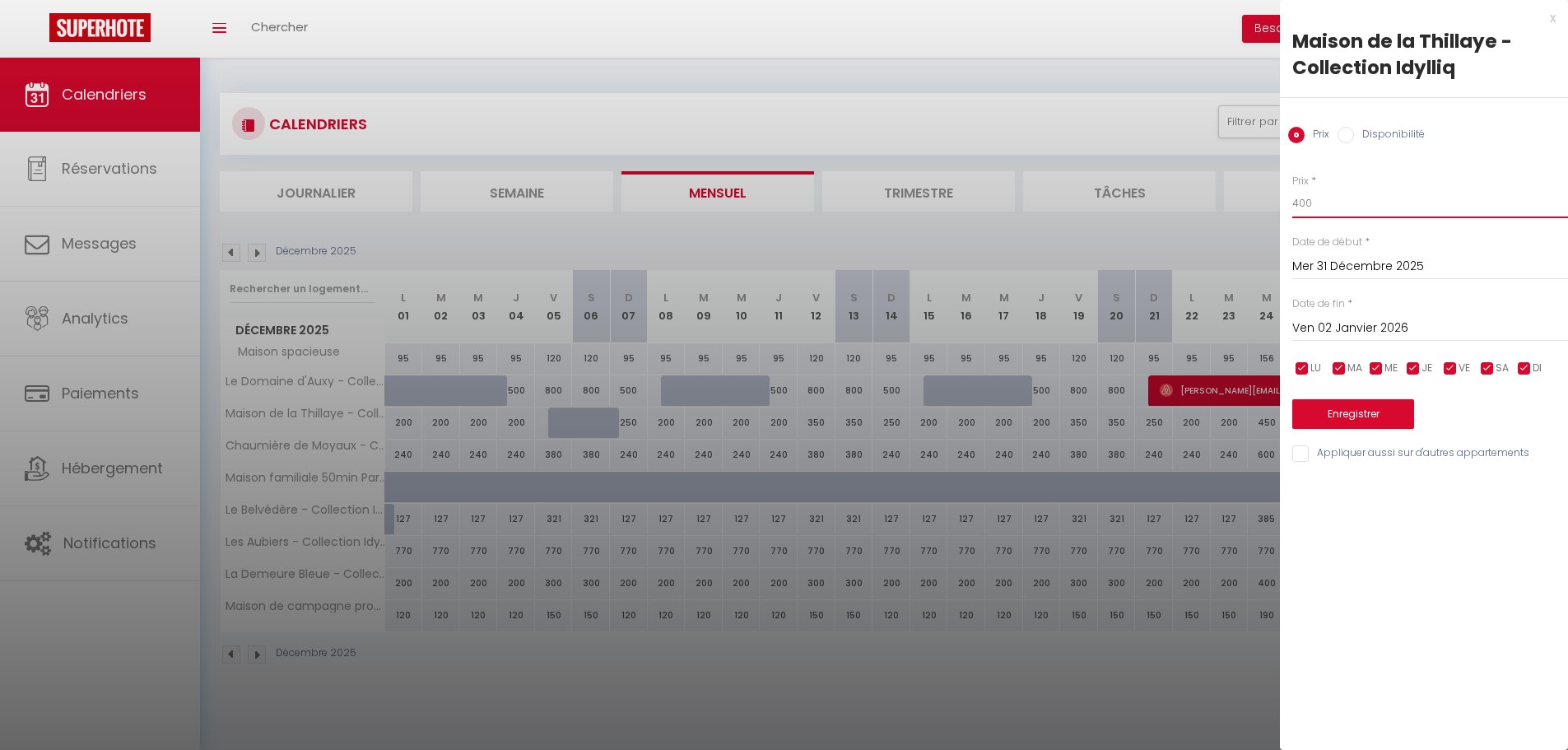
drag, startPoint x: 1316, startPoint y: 211, endPoint x: 1272, endPoint y: 206, distance: 44.3
click at [1272, 206] on body "🟢 Des questions ou besoin d'assistance pour la migration AirBnB? Connectez-vous…" at bounding box center [784, 432] width 1568 height 750
click at [1357, 413] on button "Enregistrer" at bounding box center [1353, 414] width 122 height 30
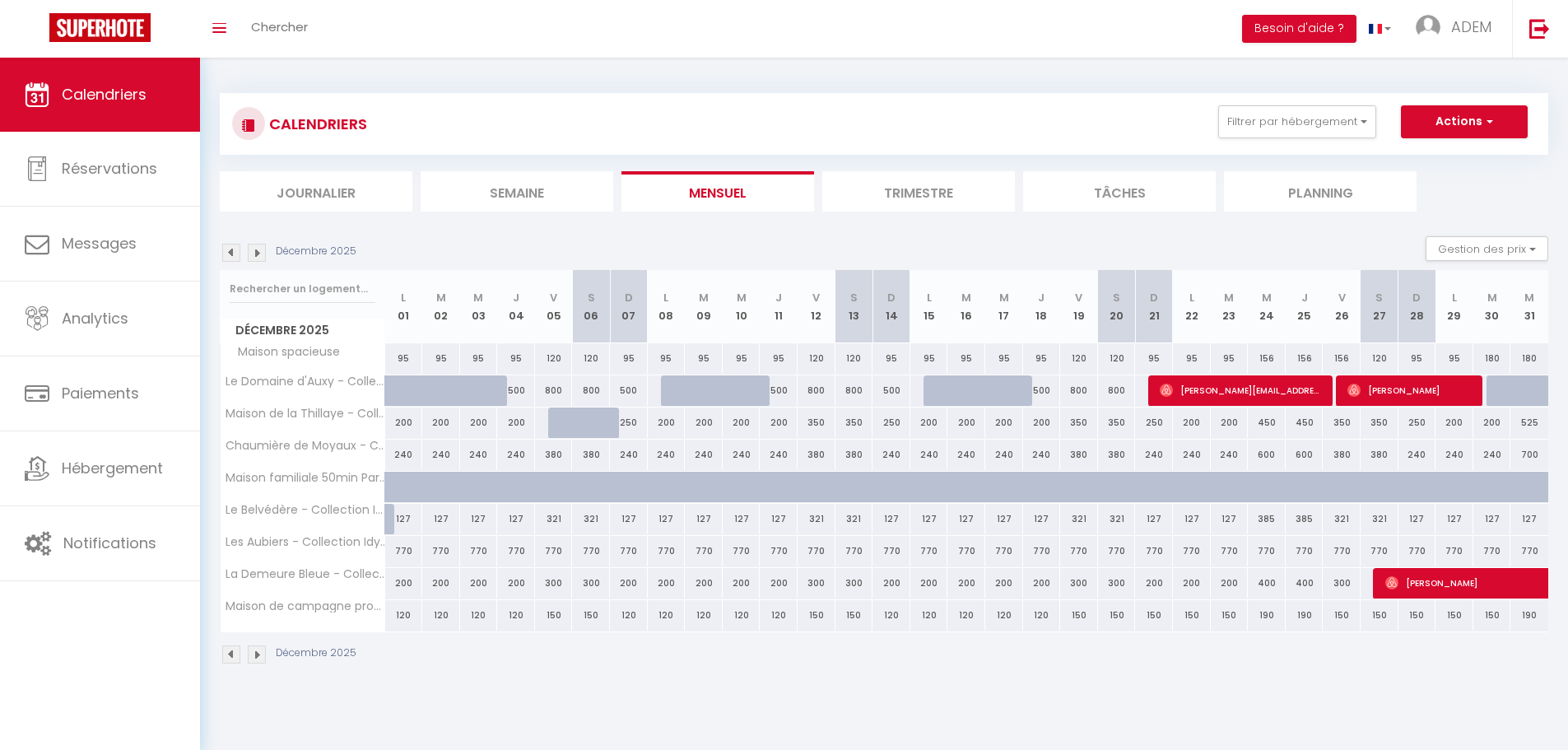
click at [1526, 519] on div "127" at bounding box center [1528, 519] width 38 height 31
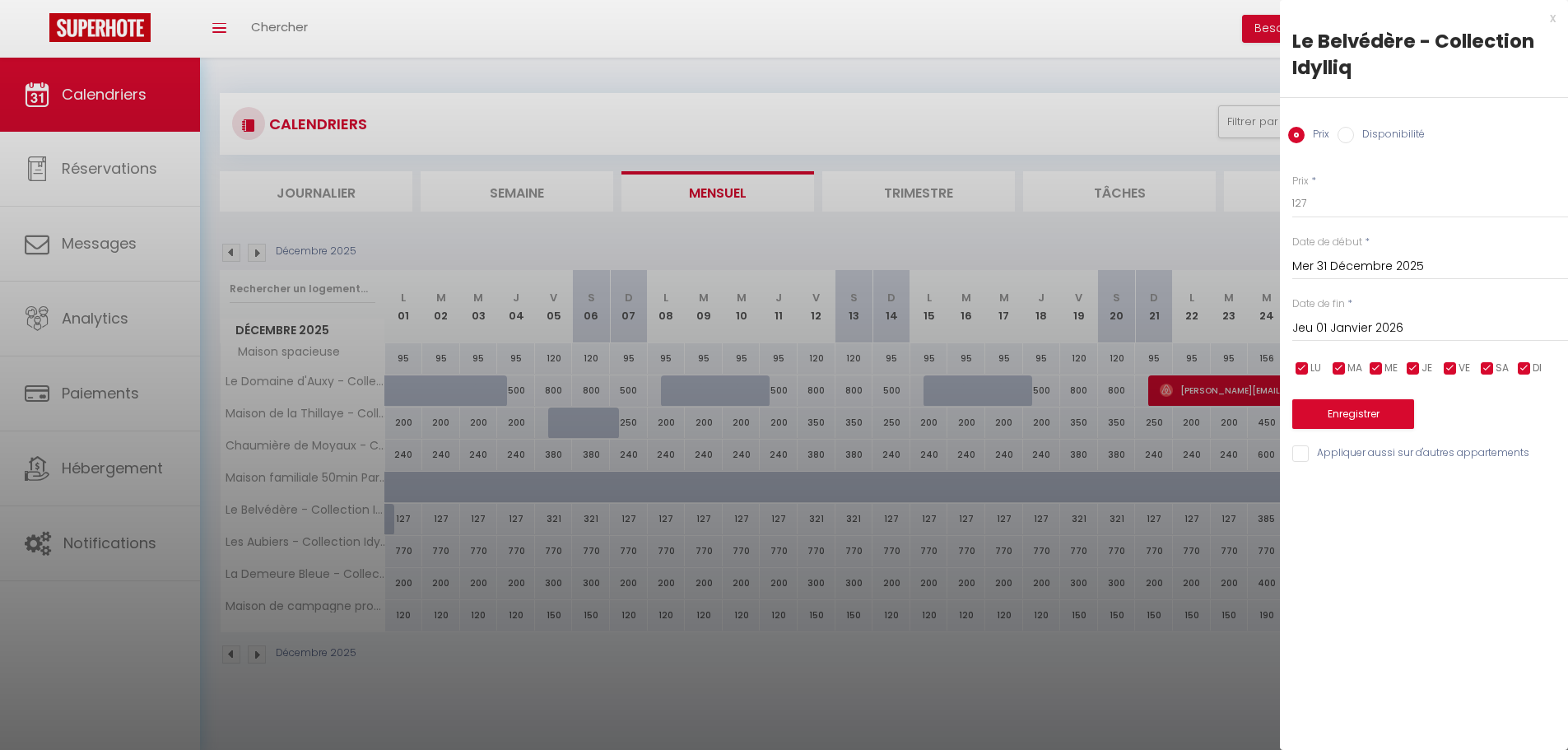
click at [1395, 325] on input "Jeu 01 Janvier 2026" at bounding box center [1429, 328] width 275 height 21
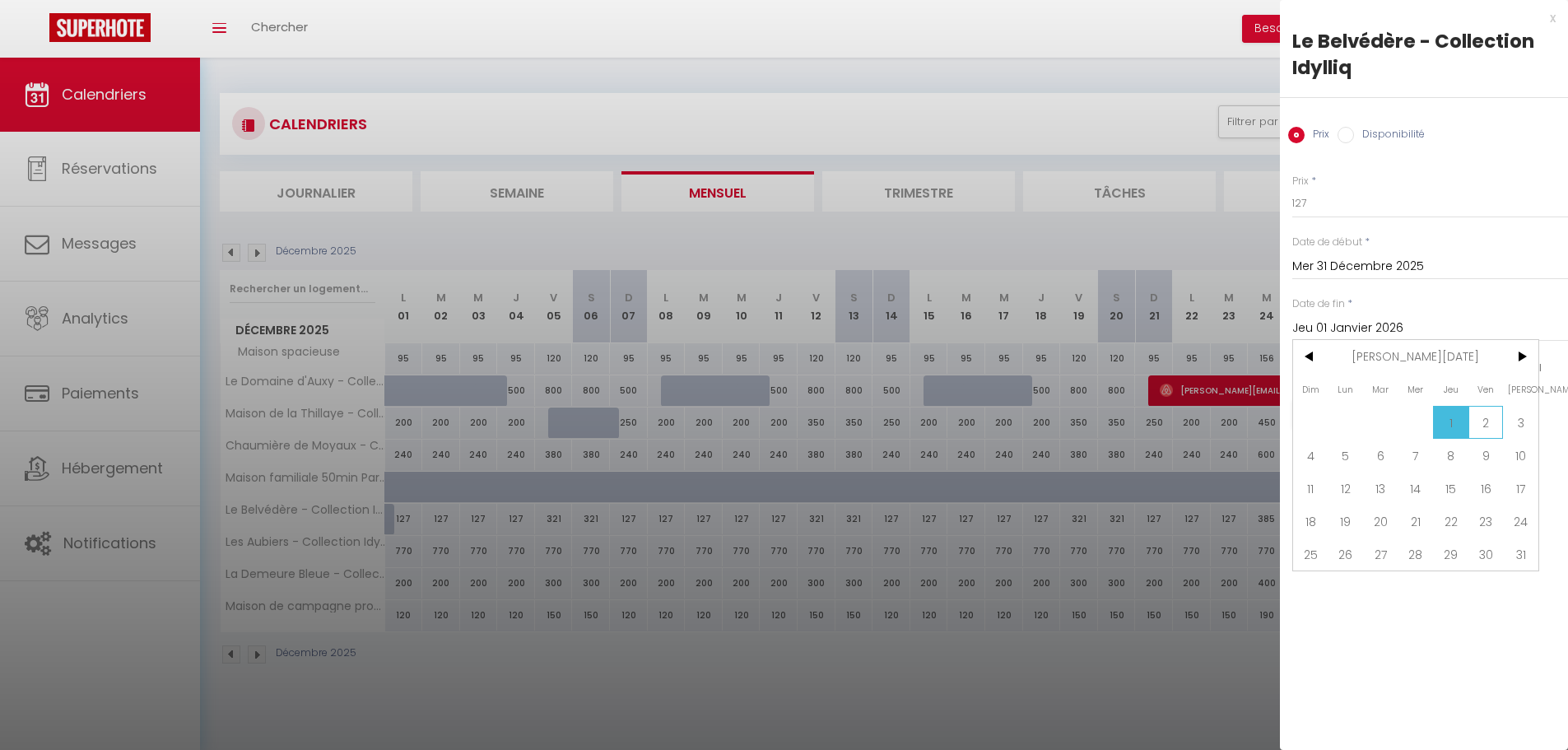
click at [1471, 422] on span "2" at bounding box center [1486, 422] width 35 height 33
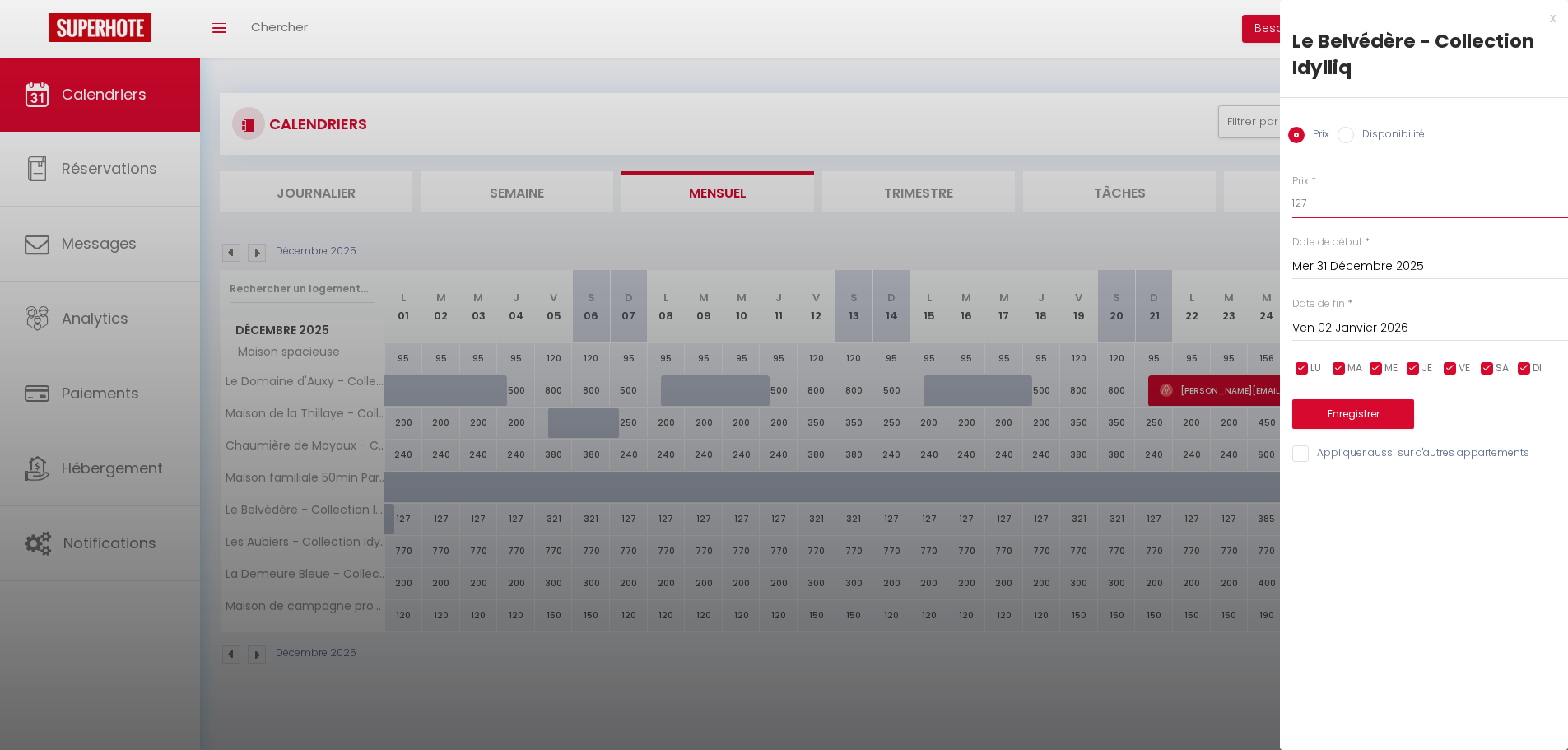
drag, startPoint x: 1330, startPoint y: 201, endPoint x: 1286, endPoint y: 206, distance: 44.3
click at [1287, 208] on div "Prix * 127 Statut * Disponible Indisponible Date de début * [DATE] < [DATE] > D…" at bounding box center [1423, 308] width 288 height 311
click at [1362, 416] on button "Enregistrer" at bounding box center [1353, 414] width 122 height 30
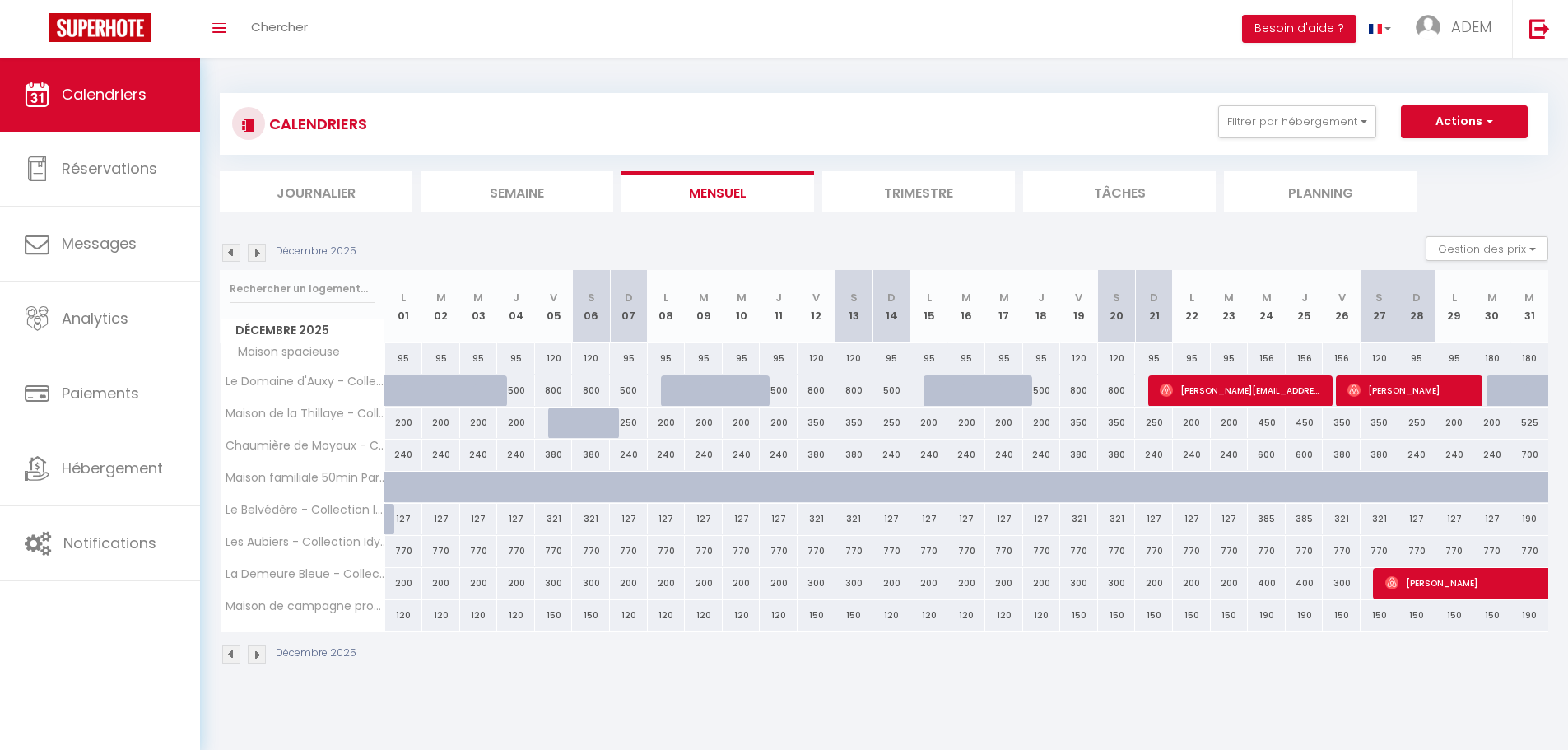
click at [1211, 682] on div "CALENDRIERS Filtrer par hébergement demeu Tous Demeure de Flacy - Collection Id…" at bounding box center [884, 379] width 1368 height 642
drag, startPoint x: 1527, startPoint y: 522, endPoint x: 1512, endPoint y: 520, distance: 15.1
click at [1527, 522] on div "190" at bounding box center [1528, 519] width 38 height 31
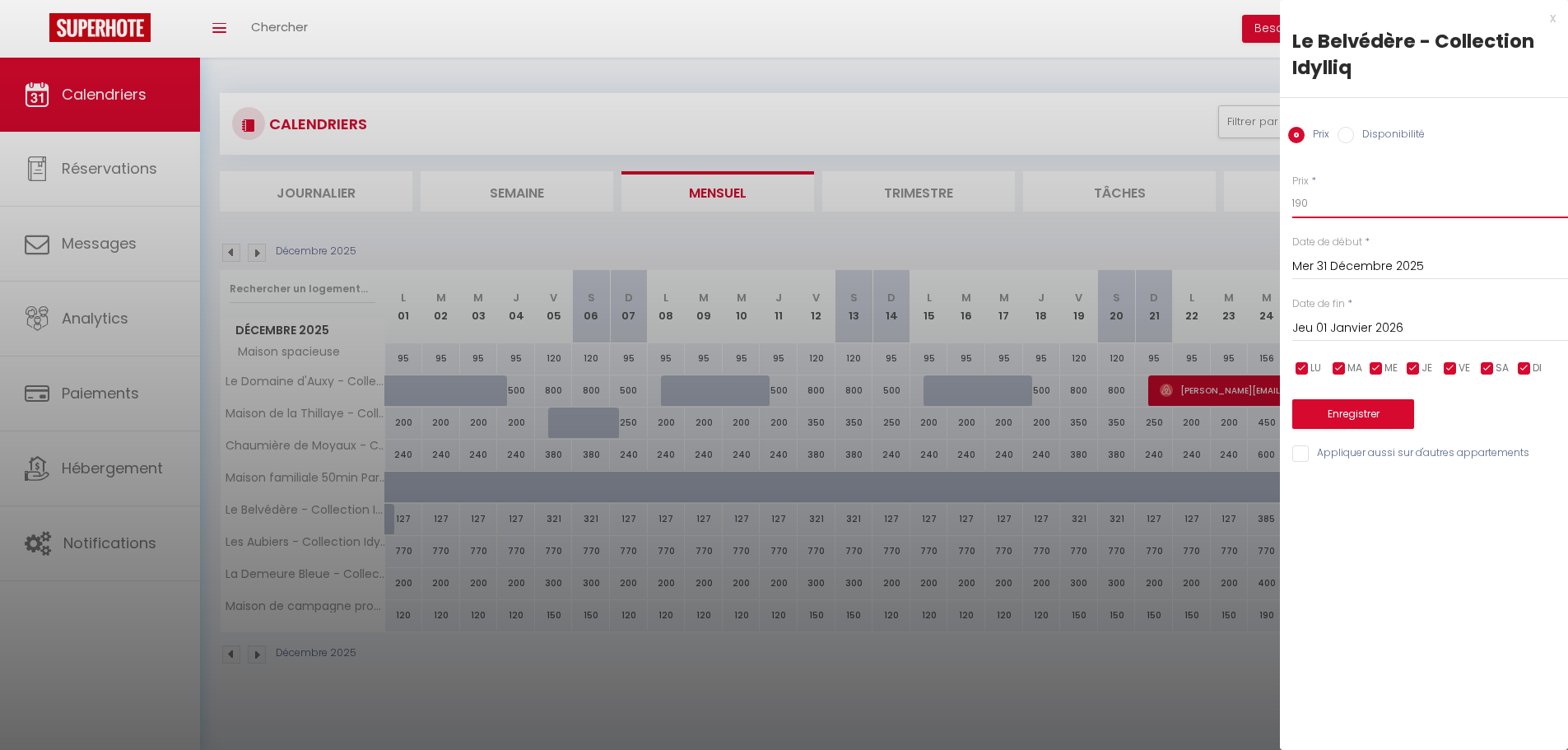
drag, startPoint x: 1340, startPoint y: 204, endPoint x: 1243, endPoint y: 209, distance: 97.1
click at [1243, 209] on body "🟢 Des questions ou besoin d'assistance pour la migration AirBnB? Connectez-vous…" at bounding box center [784, 432] width 1568 height 750
drag, startPoint x: 1348, startPoint y: 318, endPoint x: 1378, endPoint y: 326, distance: 31.0
click at [1349, 318] on input "Jeu 01 Janvier 2026" at bounding box center [1429, 328] width 275 height 21
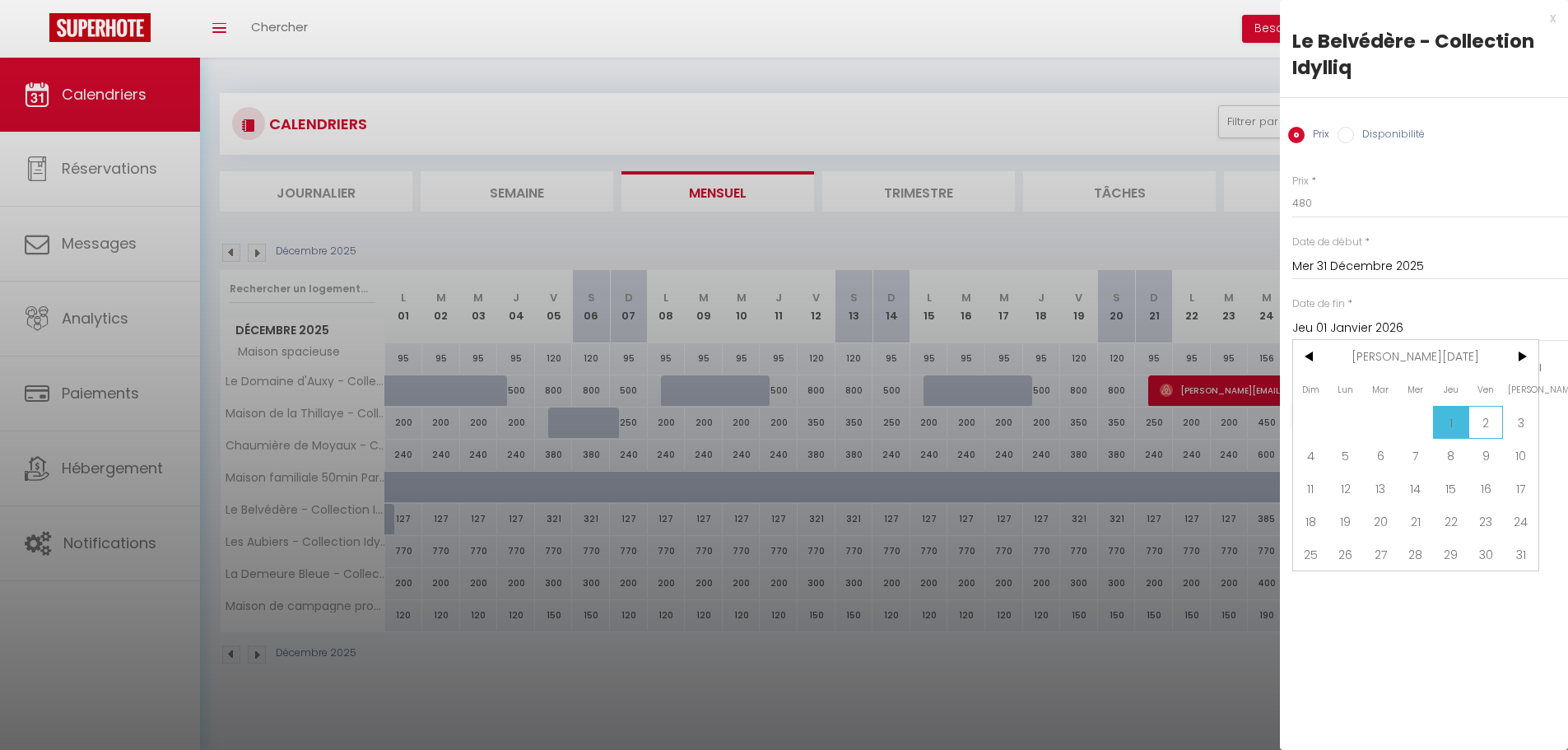
click at [1489, 413] on span "2" at bounding box center [1486, 422] width 35 height 33
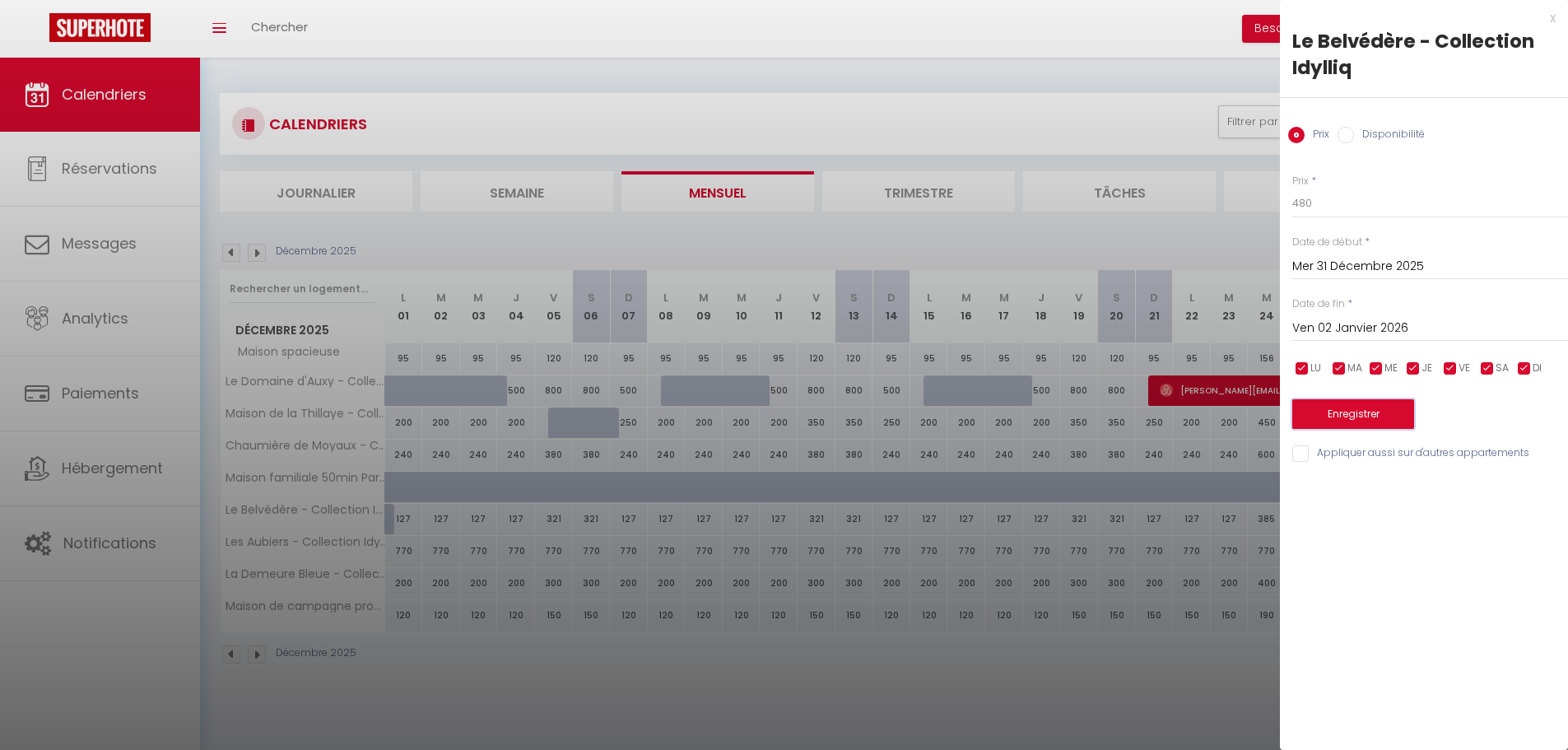
click at [1360, 420] on button "Enregistrer" at bounding box center [1353, 414] width 122 height 30
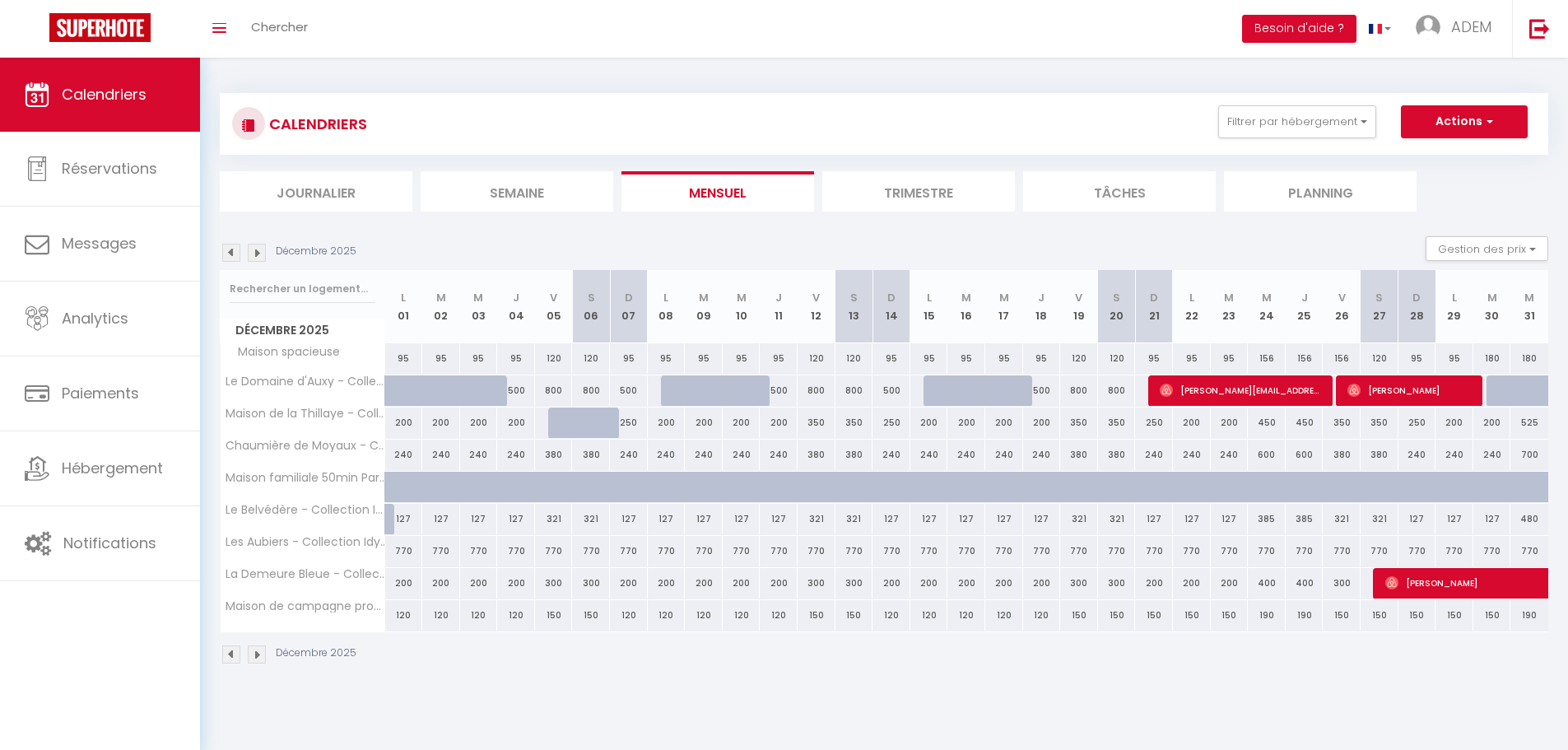
click at [236, 257] on img at bounding box center [231, 252] width 19 height 19
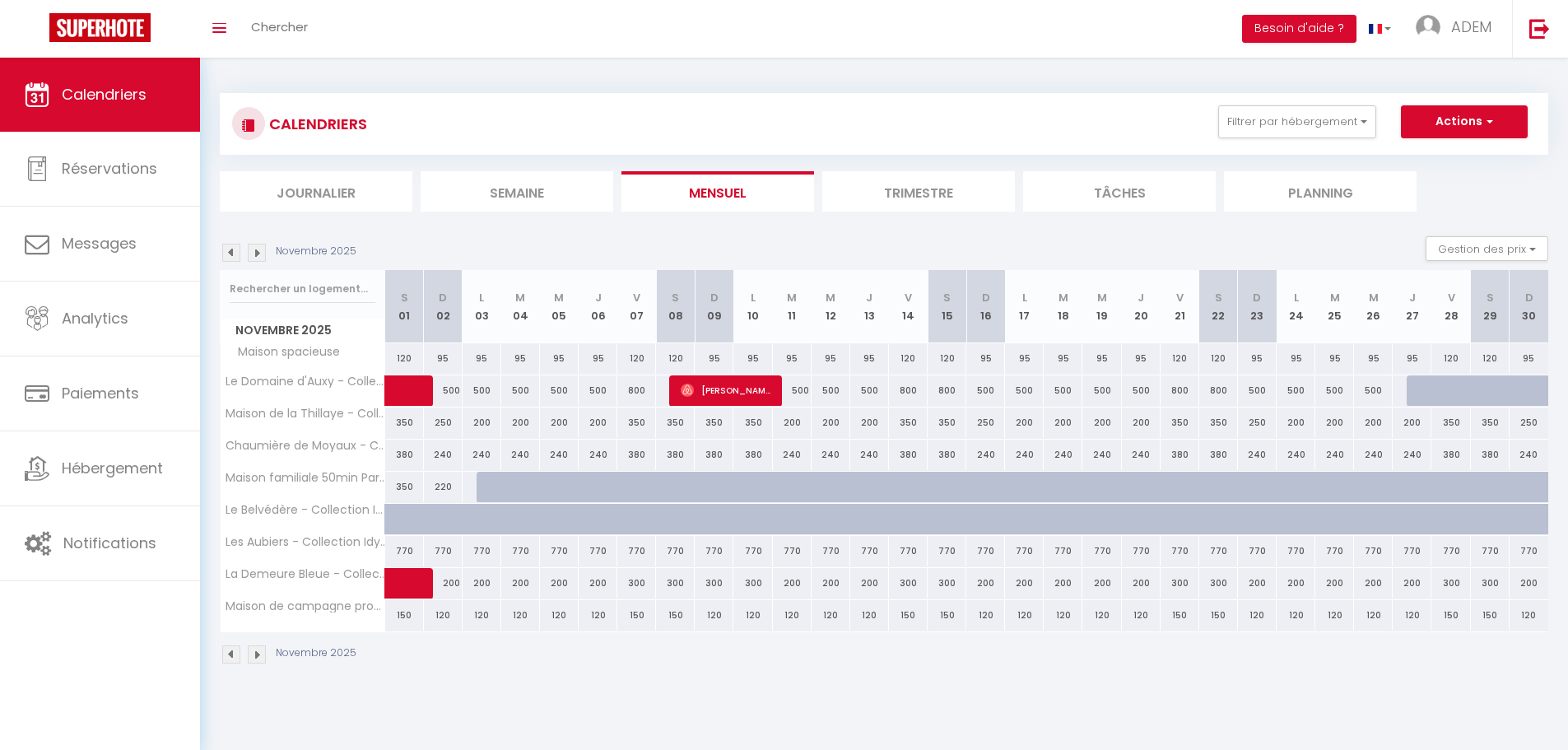
click at [236, 254] on img at bounding box center [231, 252] width 19 height 19
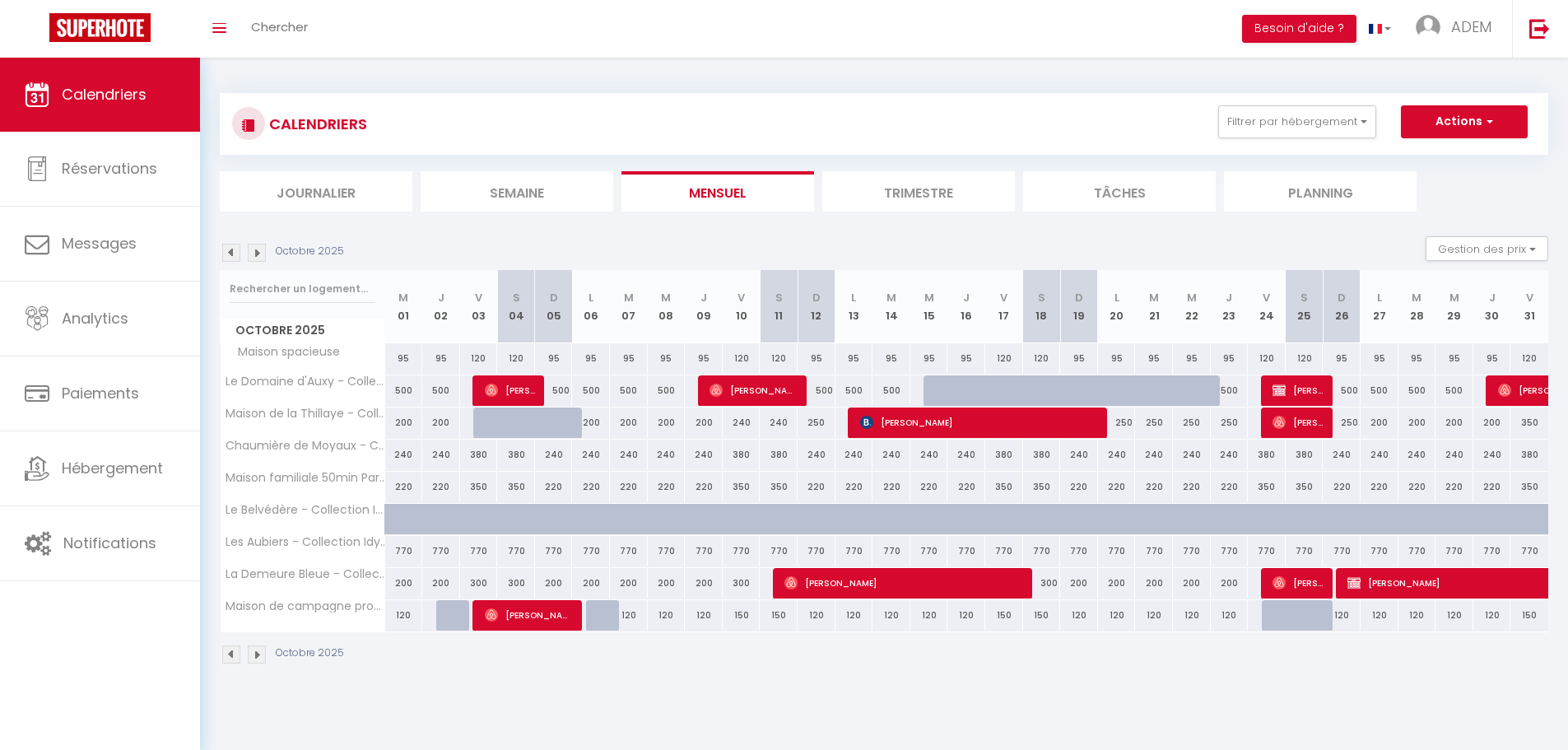
click at [236, 254] on img at bounding box center [231, 252] width 19 height 19
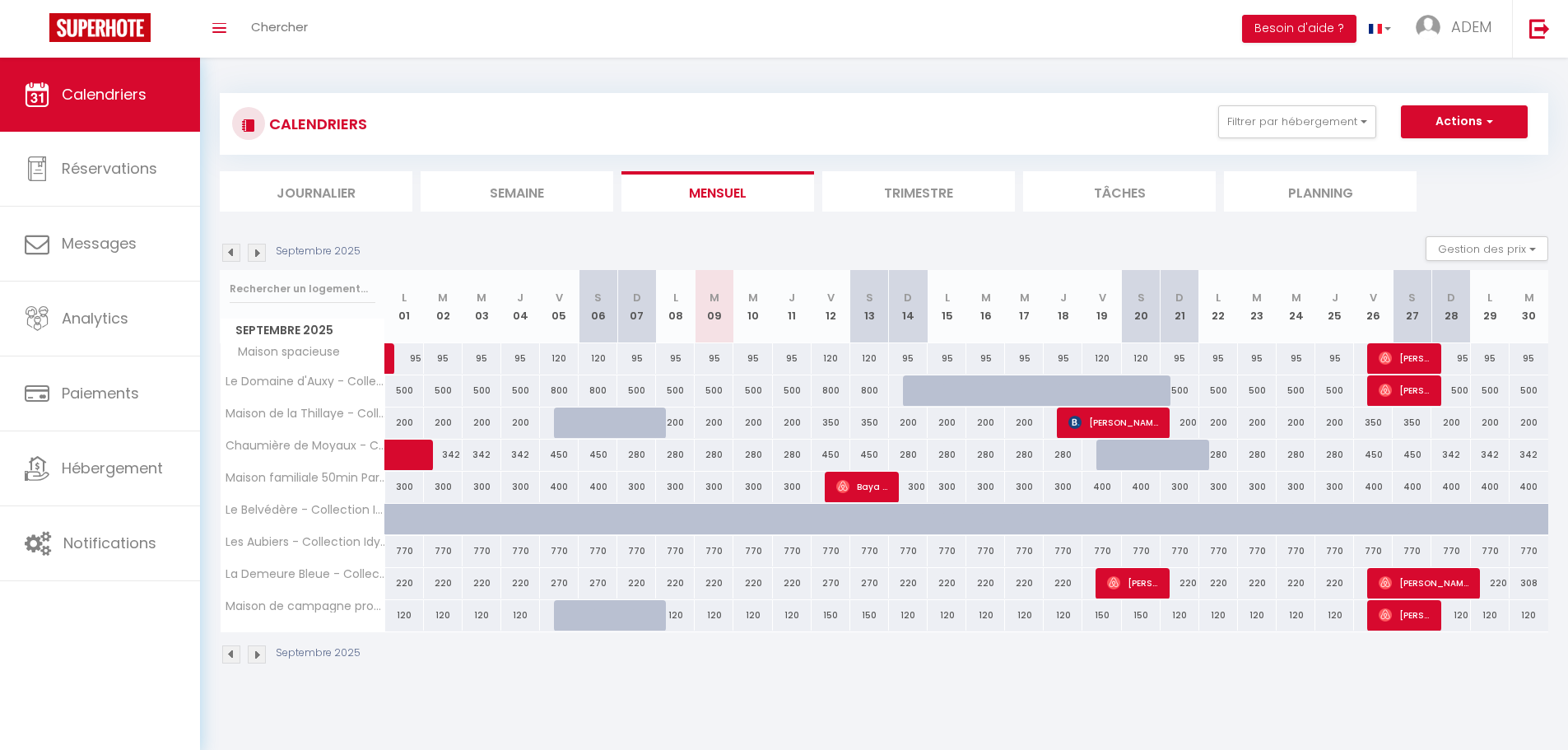
click at [248, 254] on img at bounding box center [257, 252] width 19 height 19
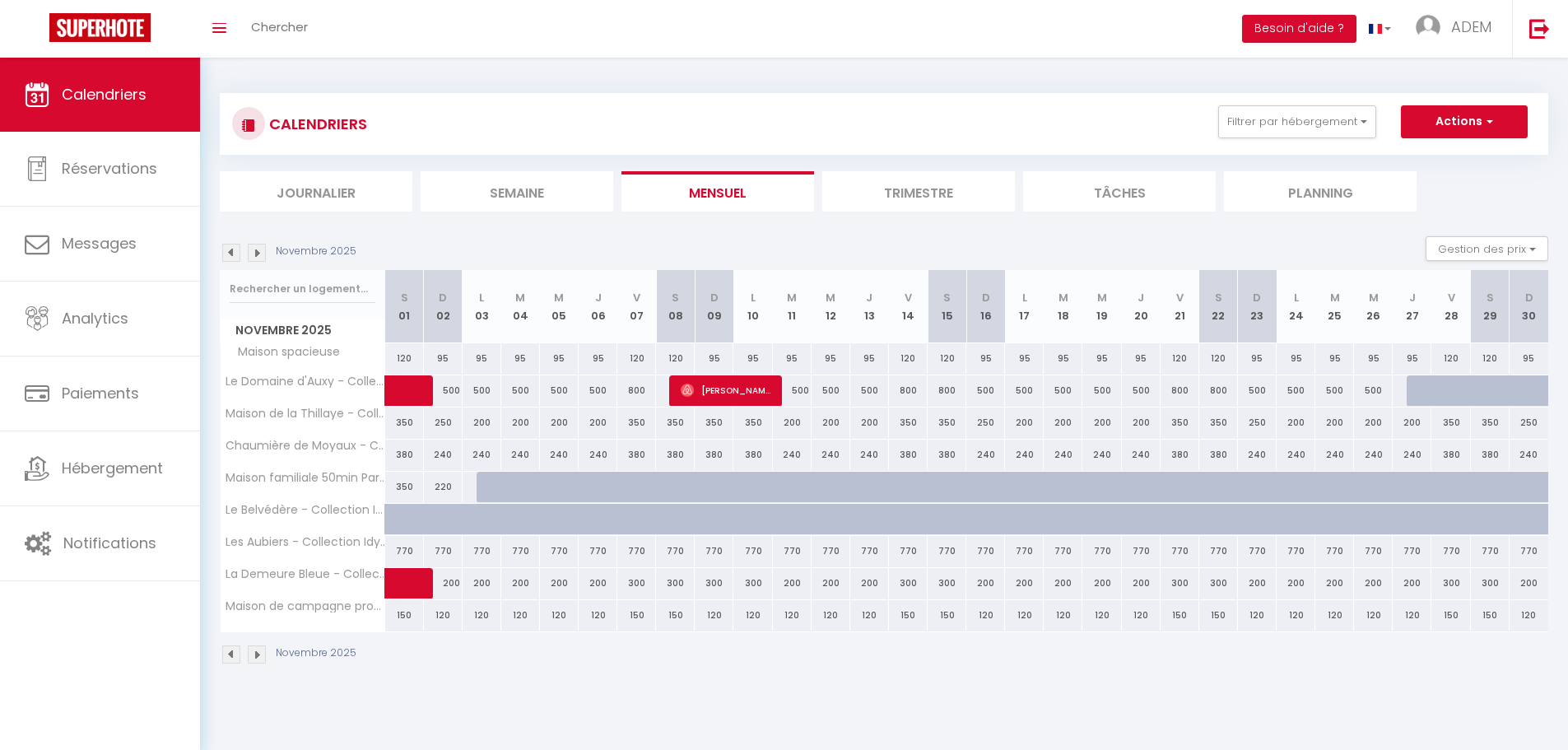
click at [248, 254] on img at bounding box center [257, 252] width 19 height 19
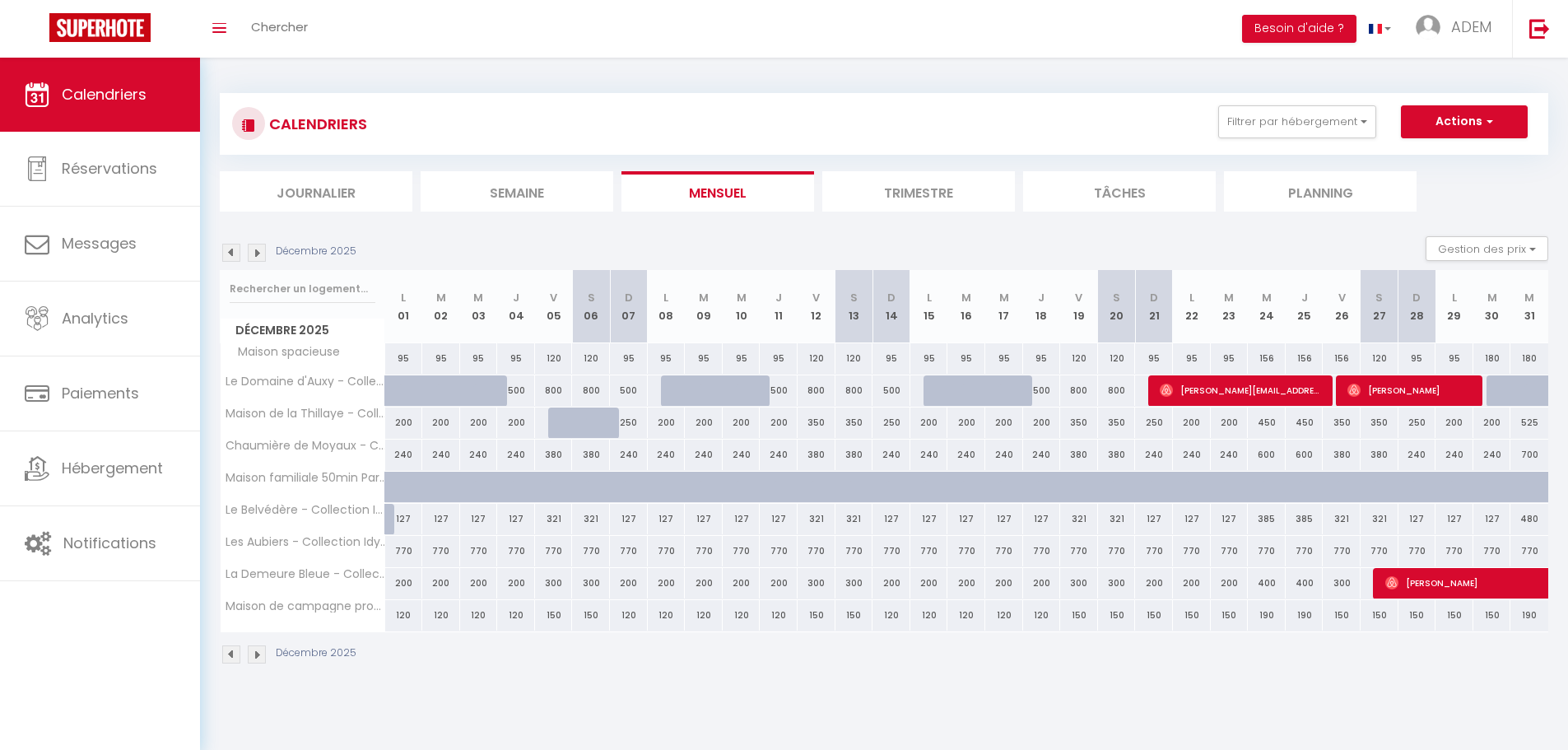
click at [1523, 612] on div "190" at bounding box center [1528, 615] width 38 height 31
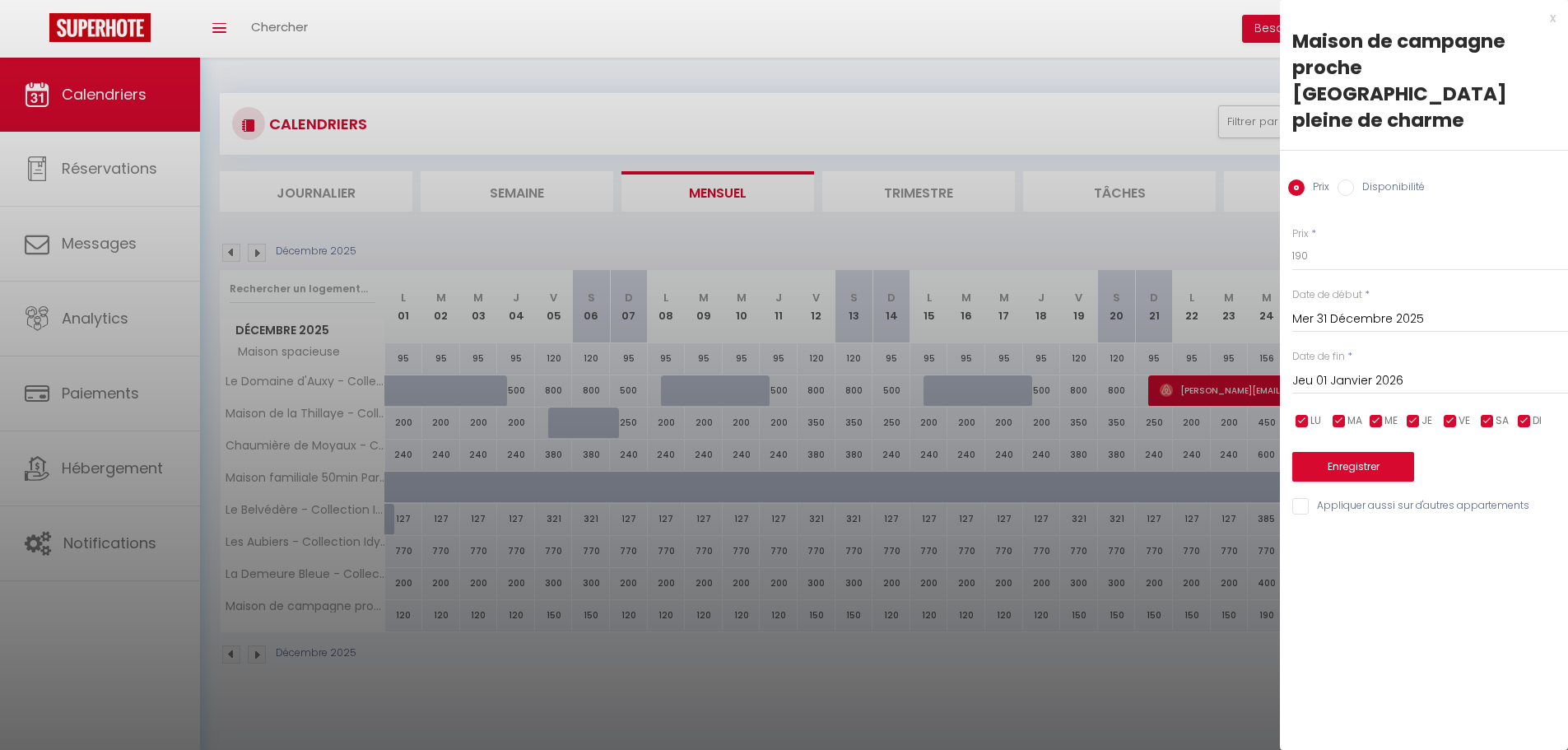
click at [1394, 349] on div "Date de fin * [DATE] < [PERSON_NAME][DATE] > Dim Lun Mar Mer Jeu Ven Sam 1 2 3 …" at bounding box center [1429, 371] width 275 height 45
click at [1391, 371] on input "Jeu 01 Janvier 2026" at bounding box center [1429, 381] width 275 height 21
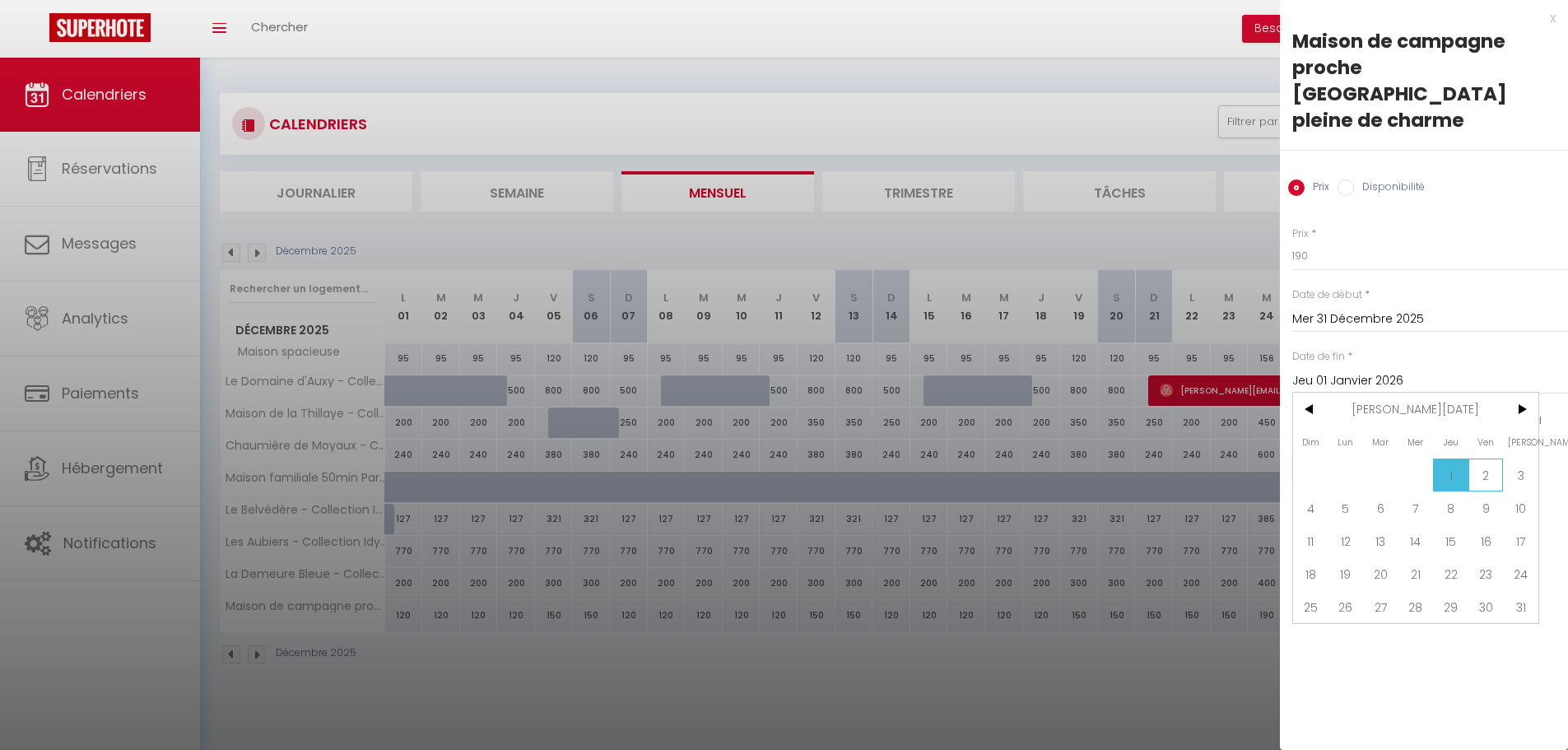
click at [1472, 458] on span "2" at bounding box center [1486, 474] width 35 height 33
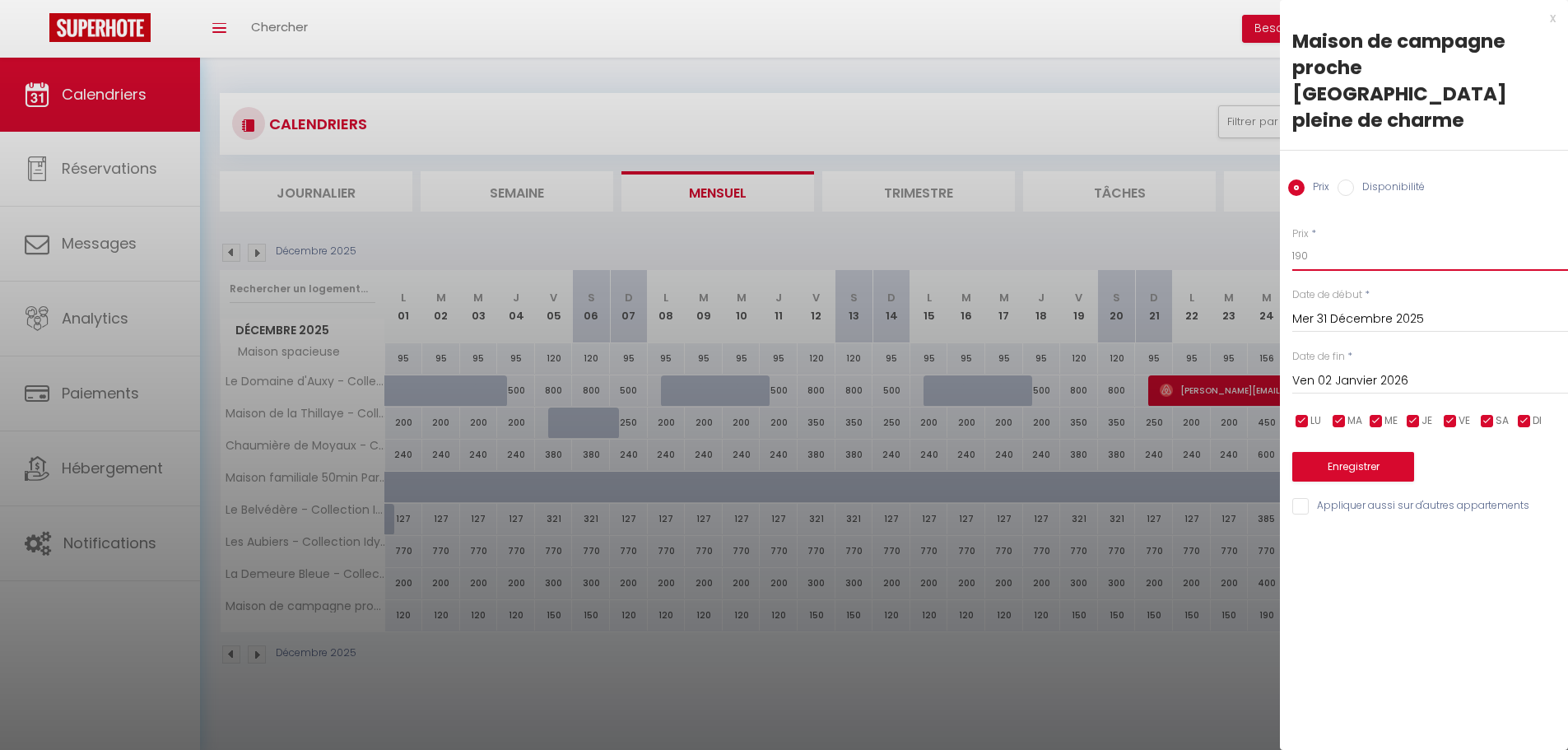
drag, startPoint x: 1306, startPoint y: 225, endPoint x: 1259, endPoint y: 220, distance: 47.3
click at [1258, 221] on body "🟢 Des questions ou besoin d'assistance pour la migration AirBnB? Connectez-vous…" at bounding box center [784, 432] width 1568 height 750
click at [1352, 452] on button "Enregistrer" at bounding box center [1353, 467] width 122 height 30
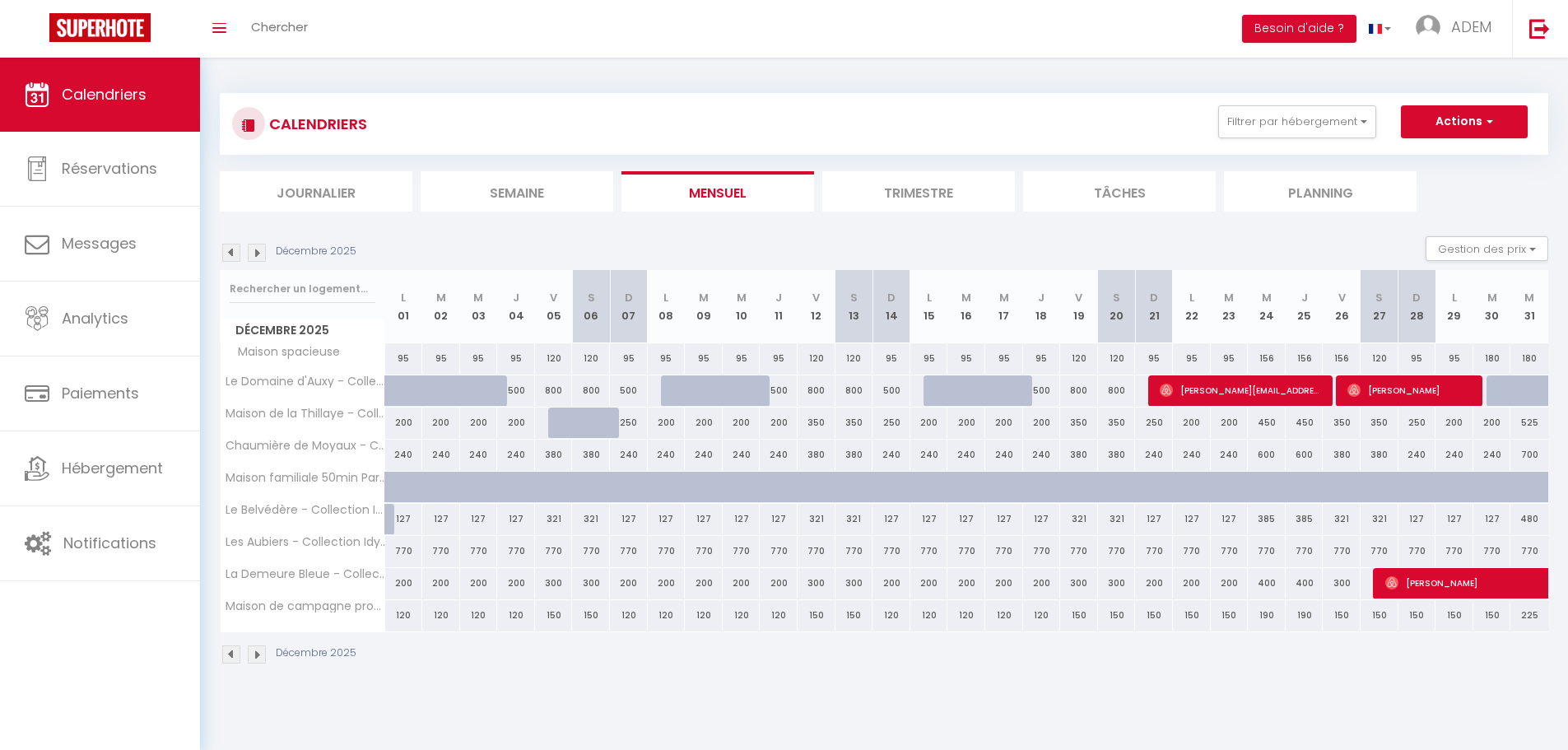
click at [251, 255] on img at bounding box center [257, 252] width 19 height 19
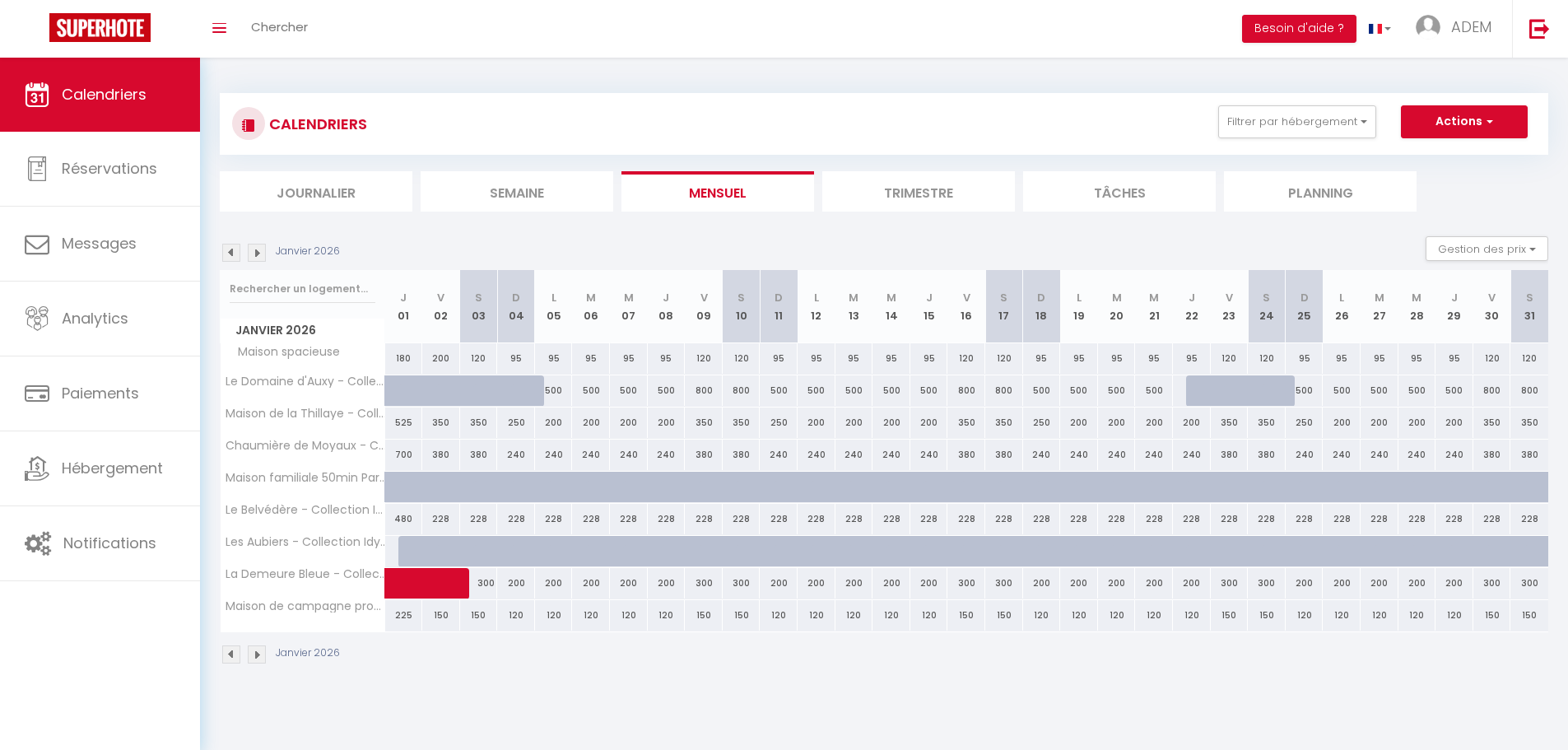
click at [235, 255] on img at bounding box center [231, 252] width 19 height 19
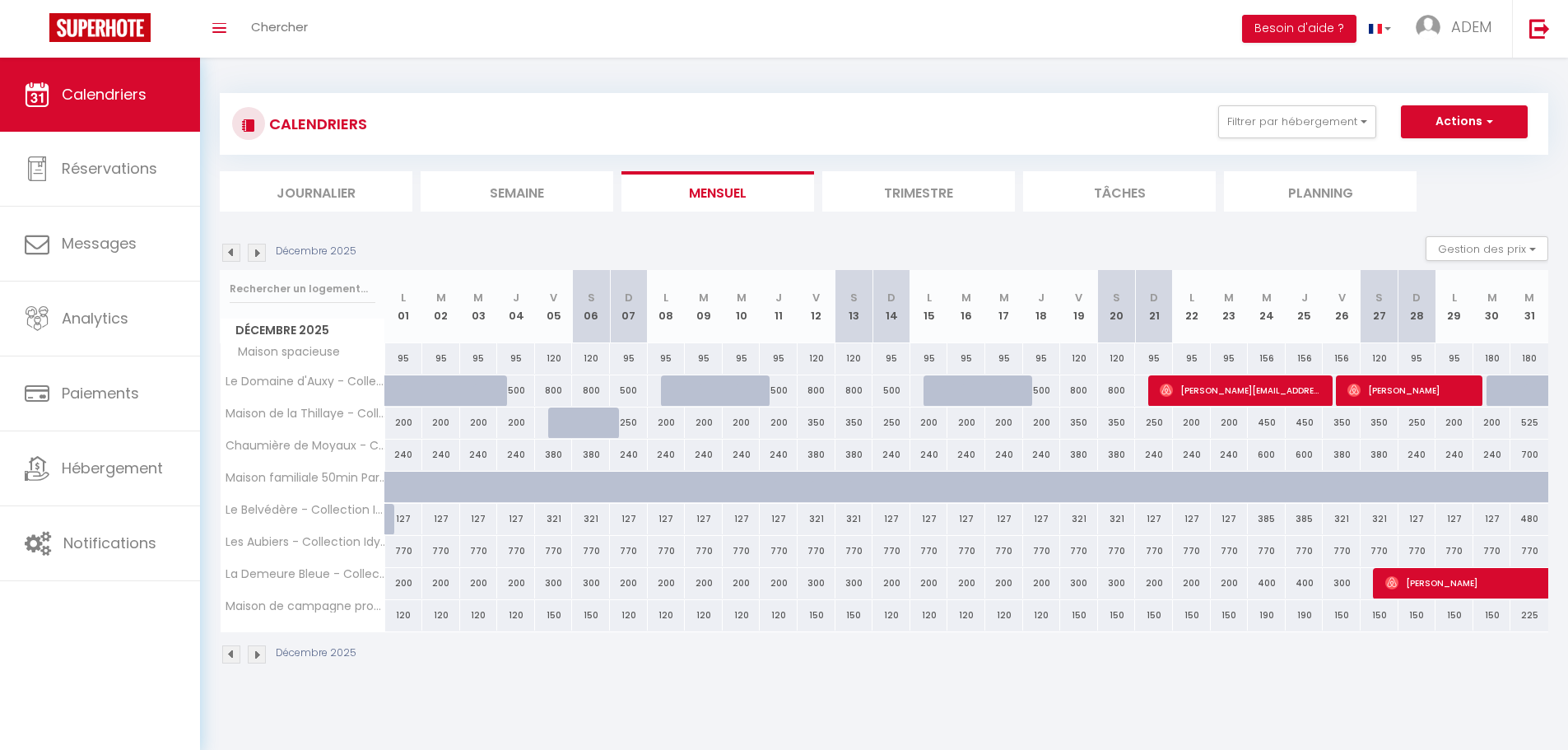
click at [235, 255] on img at bounding box center [231, 252] width 19 height 19
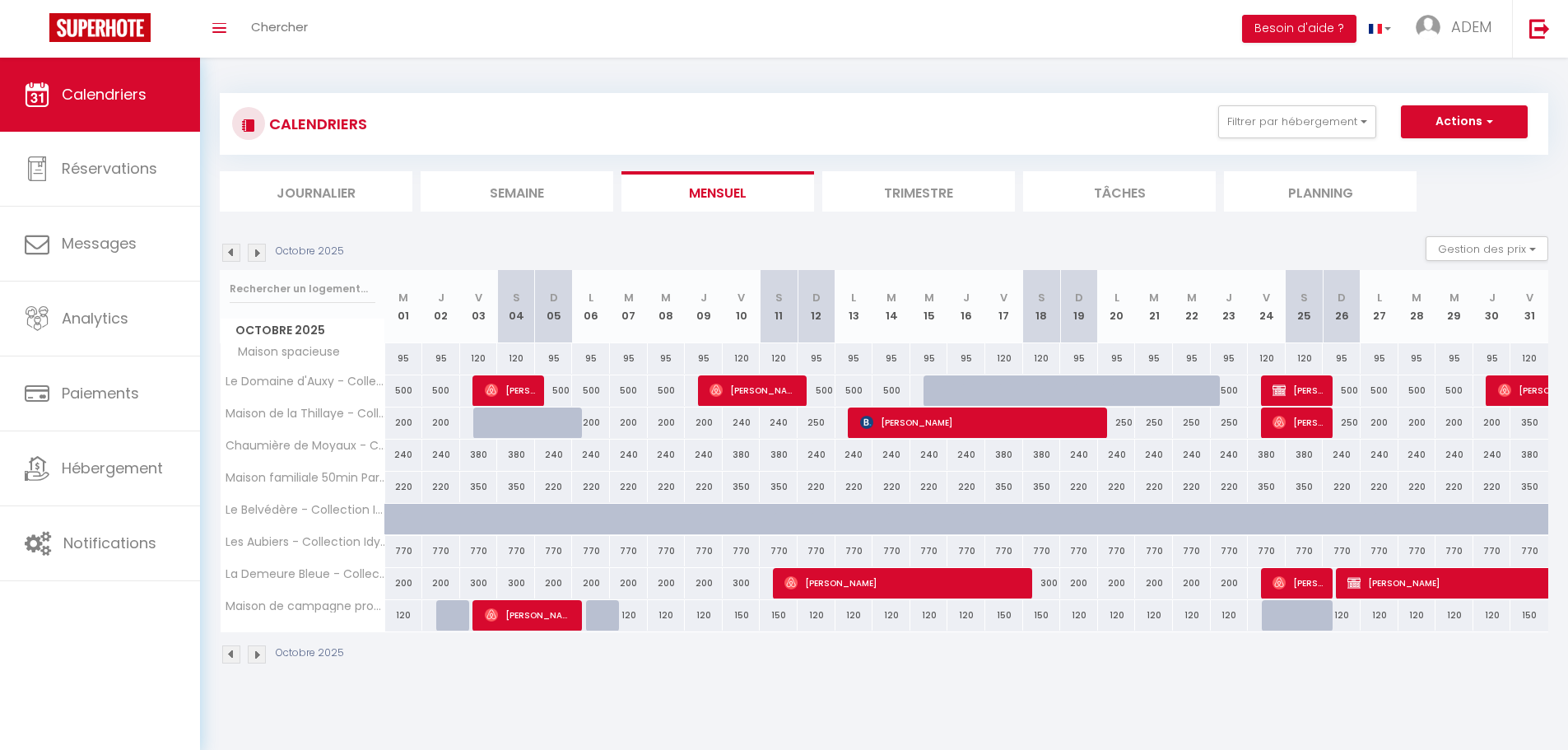
click at [235, 255] on img at bounding box center [231, 252] width 19 height 19
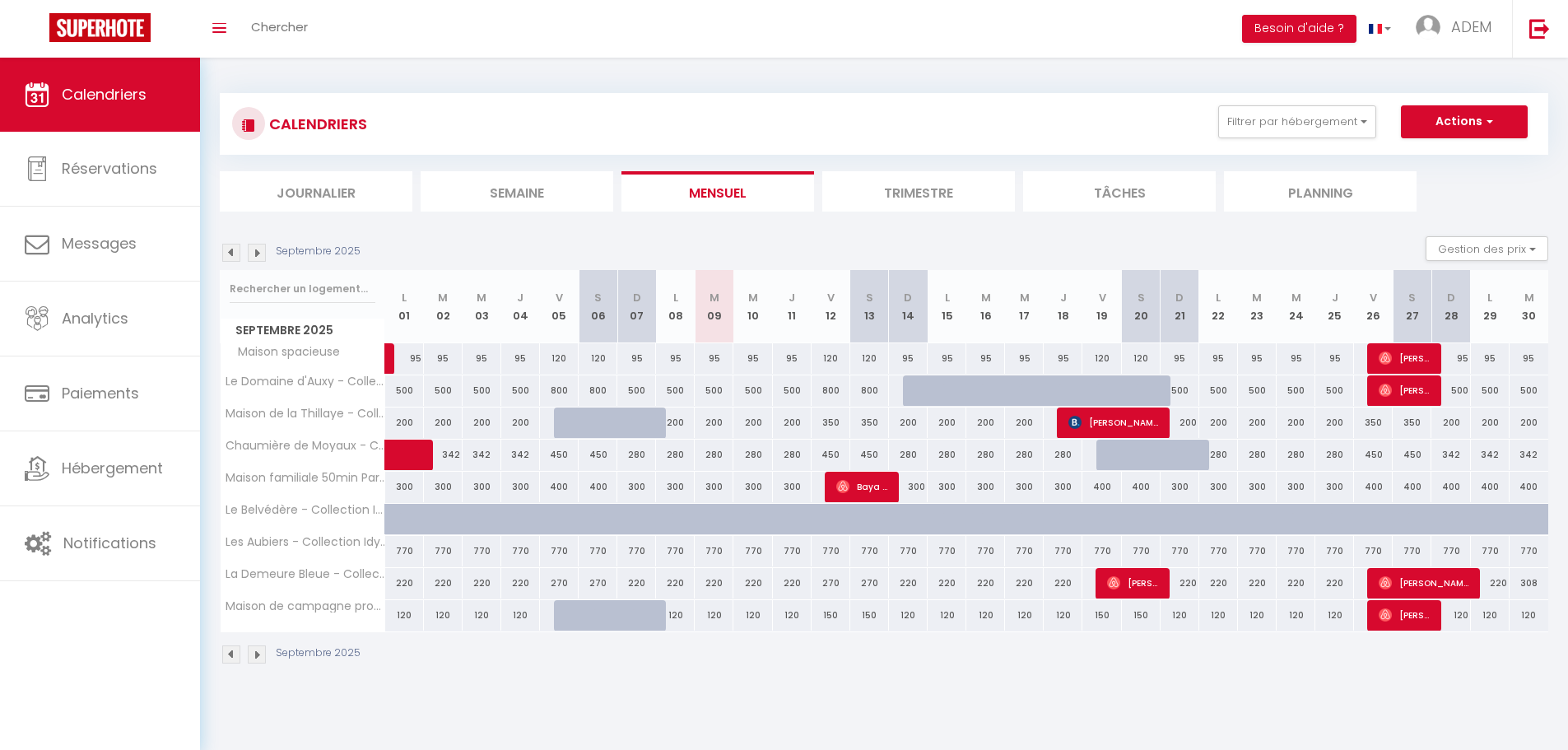
click at [403, 556] on div "770" at bounding box center [404, 551] width 39 height 31
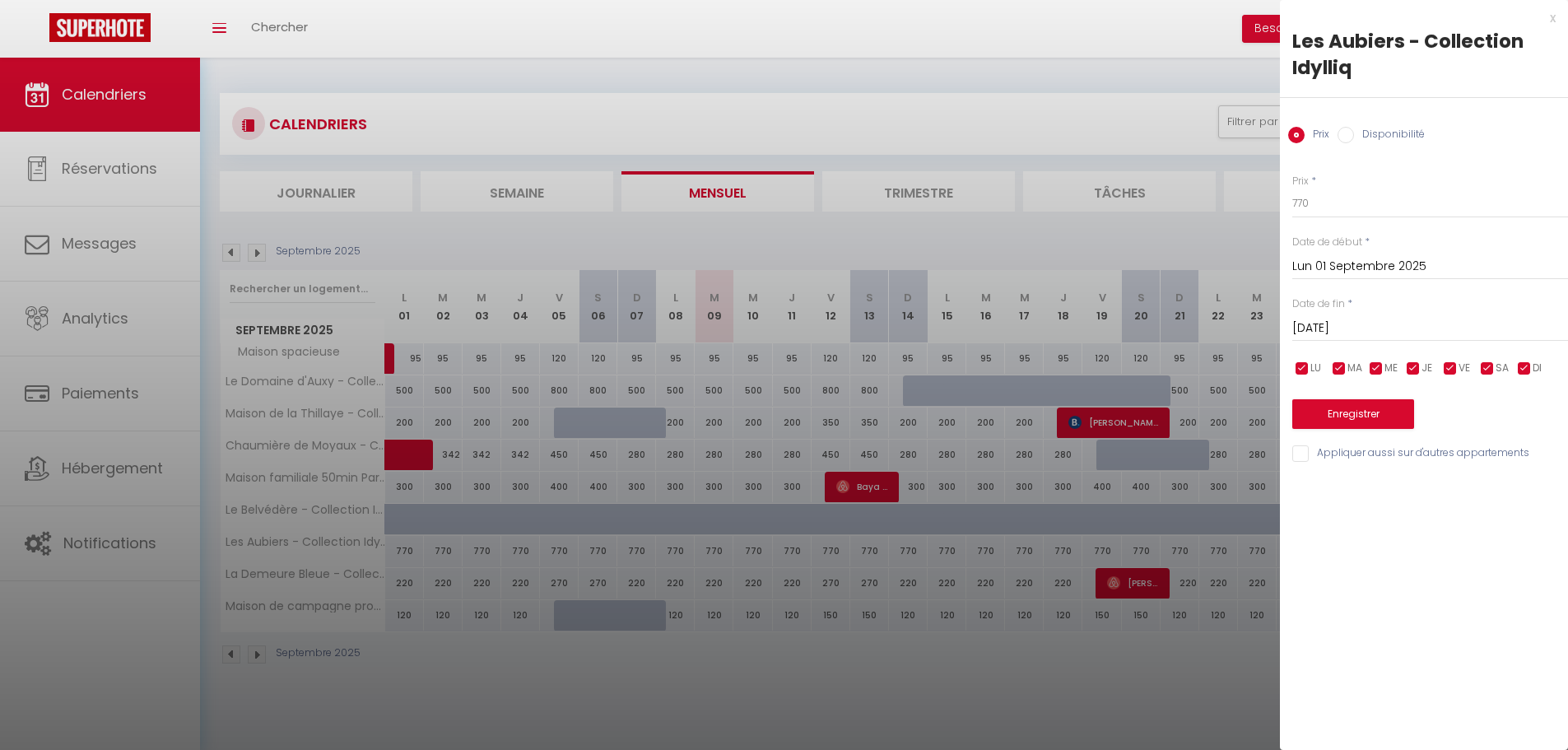
click at [1339, 309] on label "Date de fin" at bounding box center [1318, 304] width 53 height 16
click at [1346, 321] on input "[DATE]" at bounding box center [1429, 328] width 275 height 21
click at [1530, 349] on span ">" at bounding box center [1520, 356] width 35 height 33
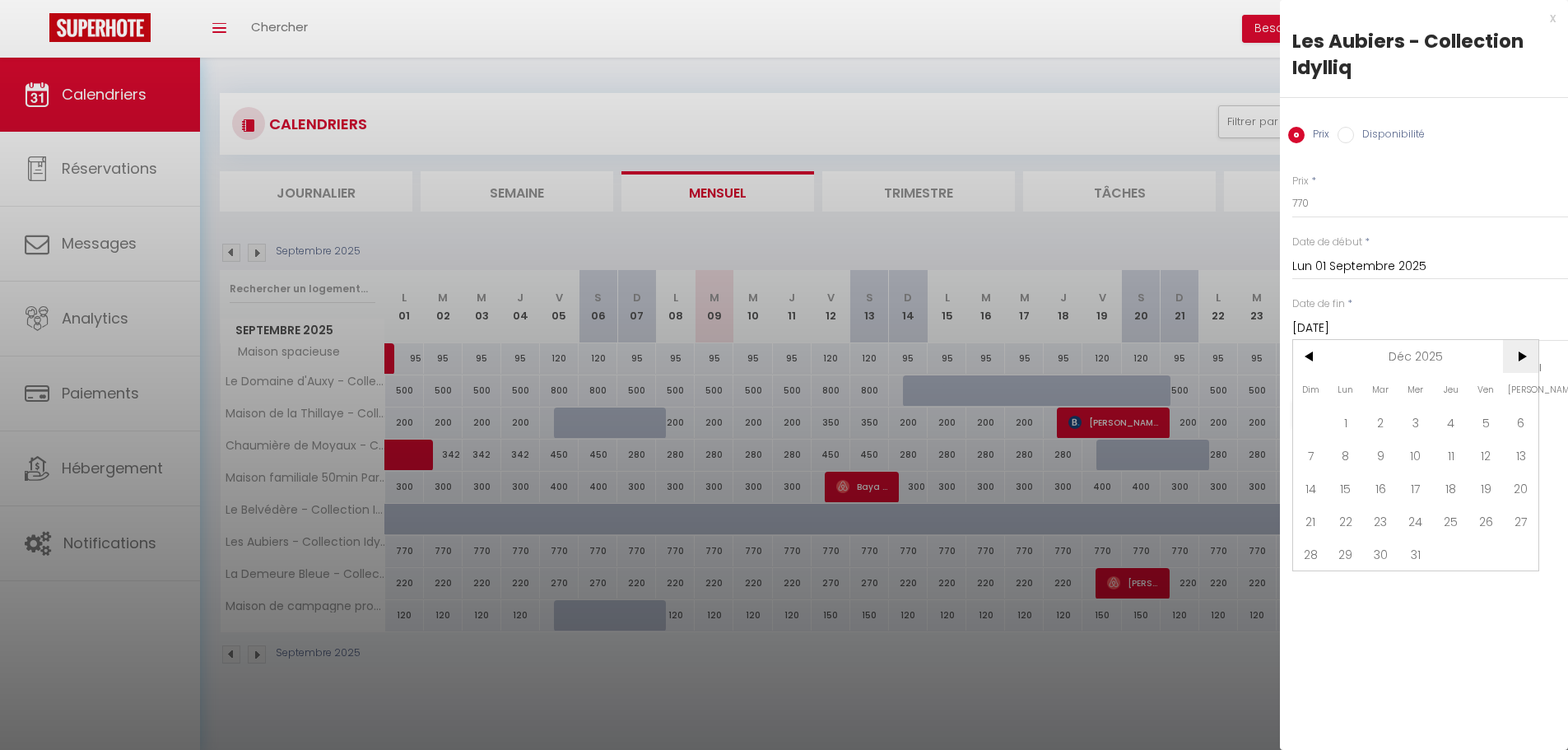
click at [1529, 349] on span ">" at bounding box center [1520, 356] width 35 height 33
click at [1510, 423] on span "3" at bounding box center [1520, 422] width 35 height 33
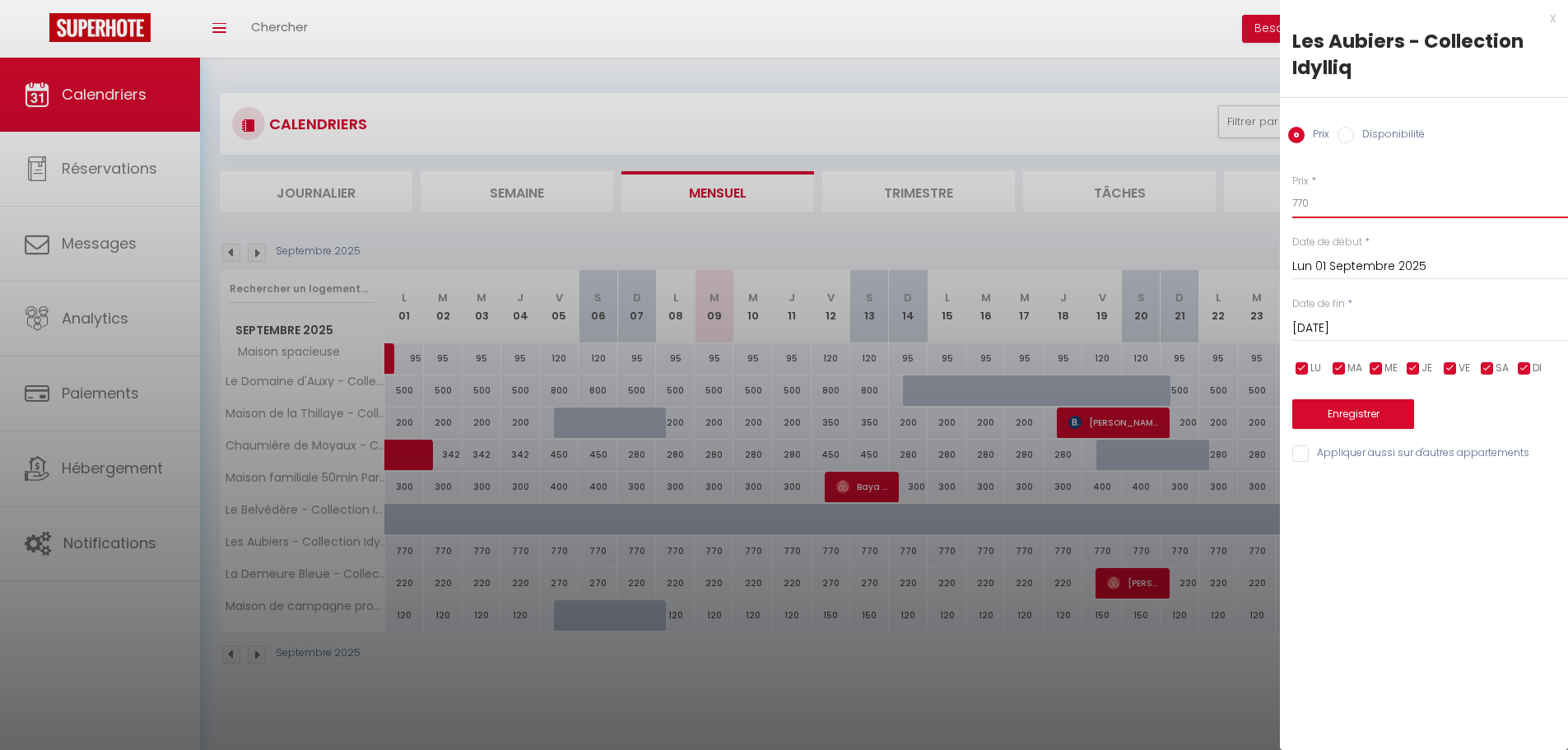
drag, startPoint x: 1325, startPoint y: 212, endPoint x: 1288, endPoint y: 211, distance: 37.0
click at [1288, 211] on div "Prix * 770 Statut * Disponible Indisponible Date de début * [DATE] < [DATE] > D…" at bounding box center [1423, 308] width 288 height 311
click at [1451, 369] on input "checkbox" at bounding box center [1450, 368] width 17 height 17
click at [1484, 370] on input "checkbox" at bounding box center [1487, 368] width 17 height 17
click at [1377, 409] on button "Enregistrer" at bounding box center [1353, 414] width 122 height 30
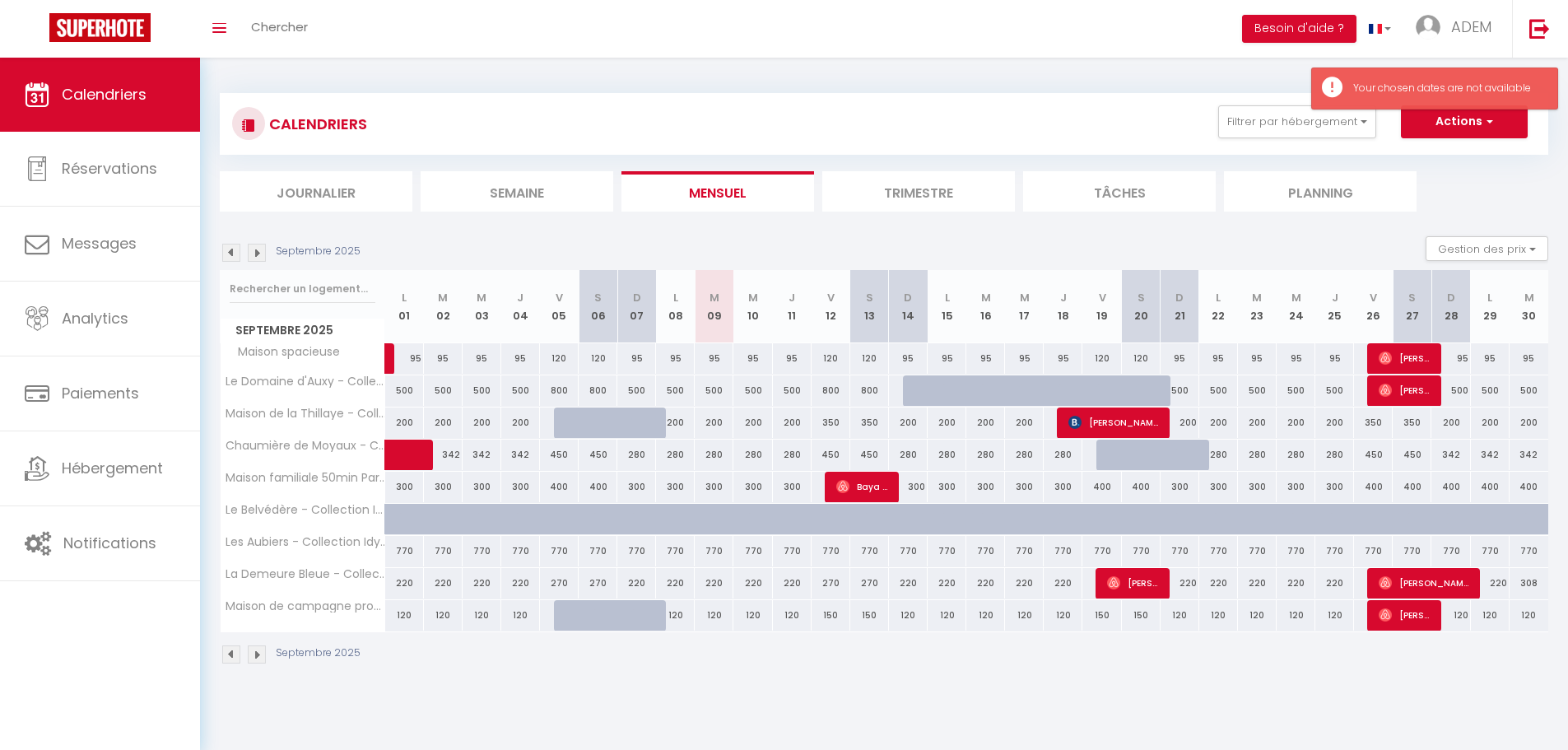
click at [400, 553] on div "770" at bounding box center [404, 551] width 39 height 31
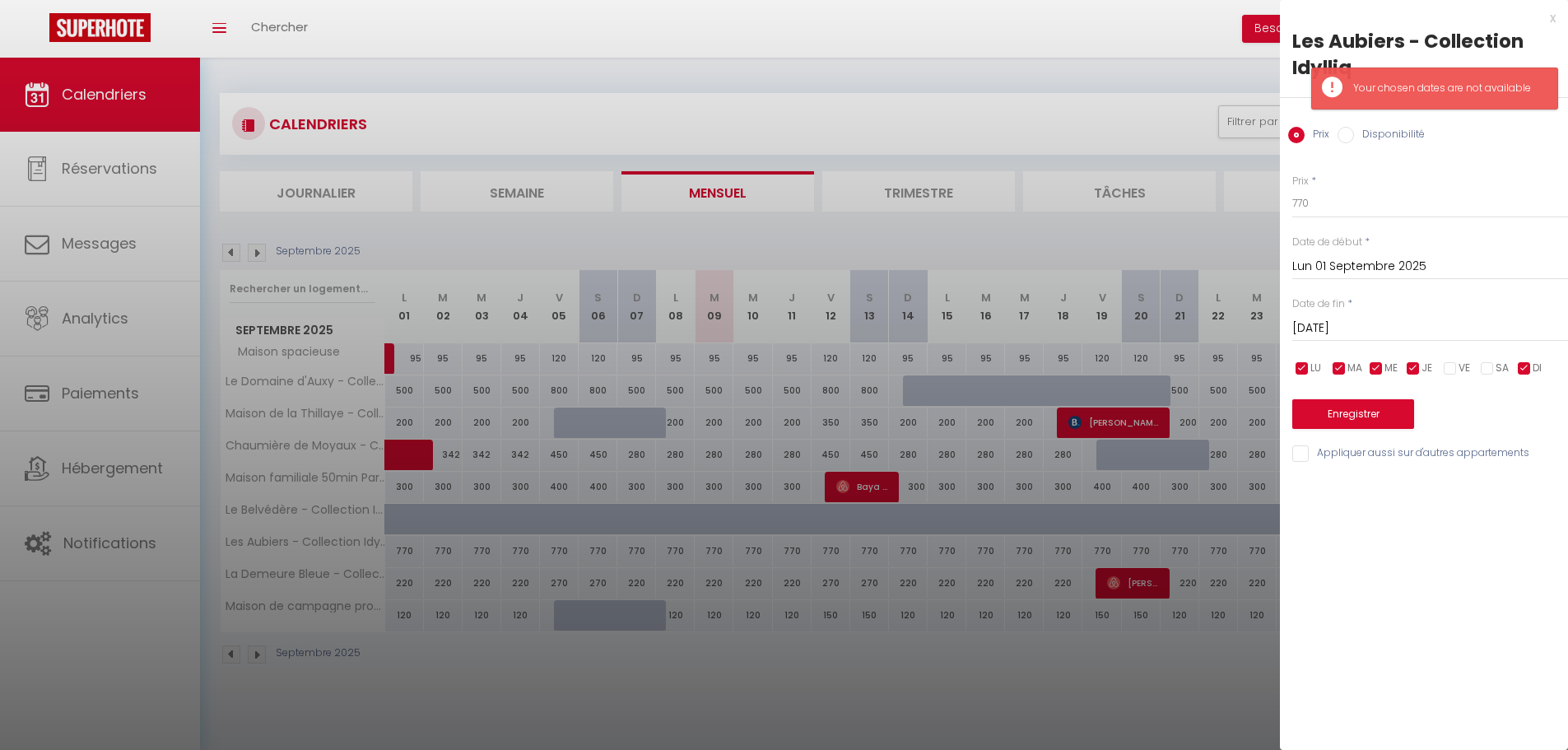
click at [1324, 312] on div "[DATE] < [DATE] > Dim Lun Mar Mer Jeu Ven Sam 1 2 3 4 5 6 7 8 9 10 11 12 13 14 …" at bounding box center [1429, 326] width 275 height 30
click at [1341, 320] on input "[DATE]" at bounding box center [1429, 328] width 275 height 21
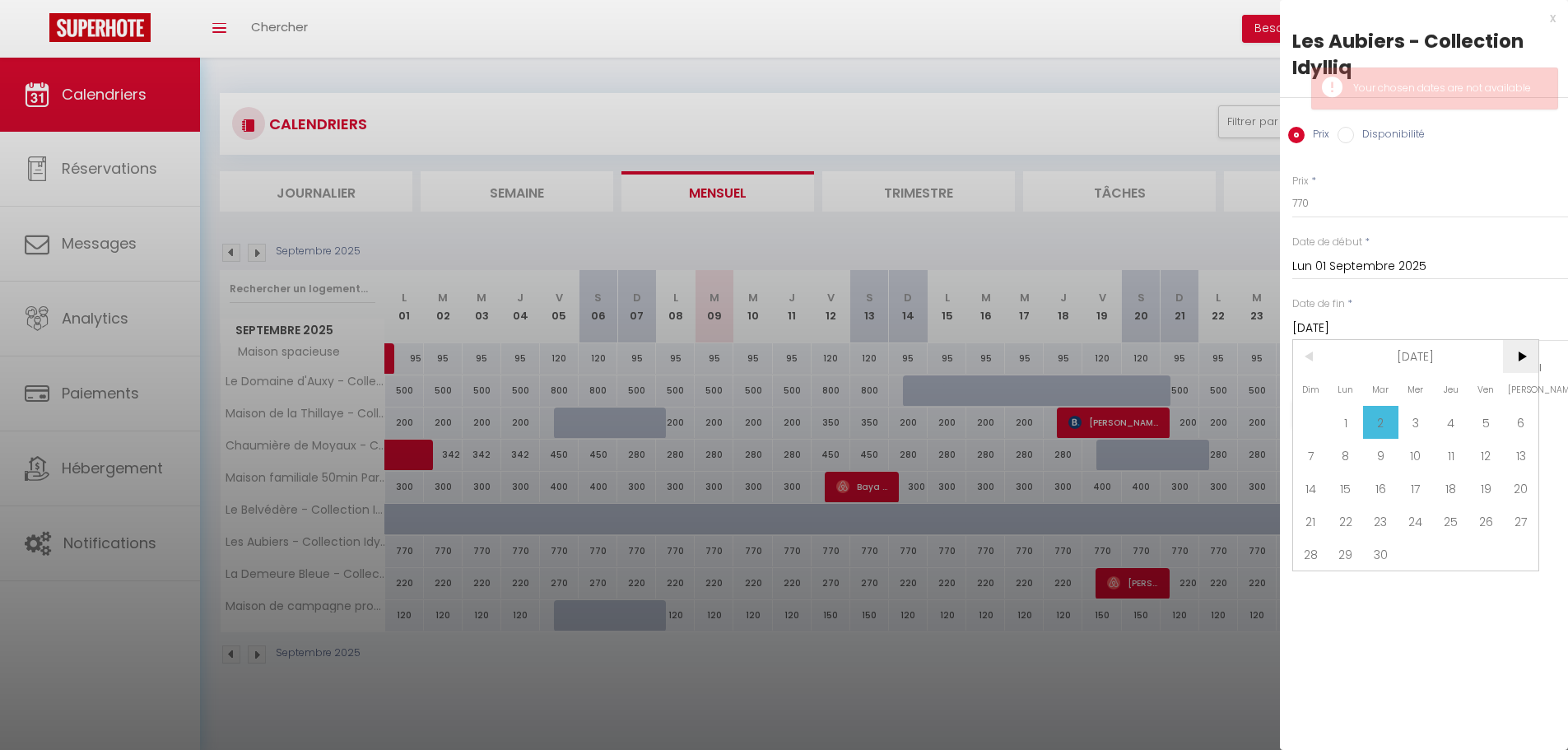
click at [1521, 362] on span ">" at bounding box center [1520, 356] width 35 height 33
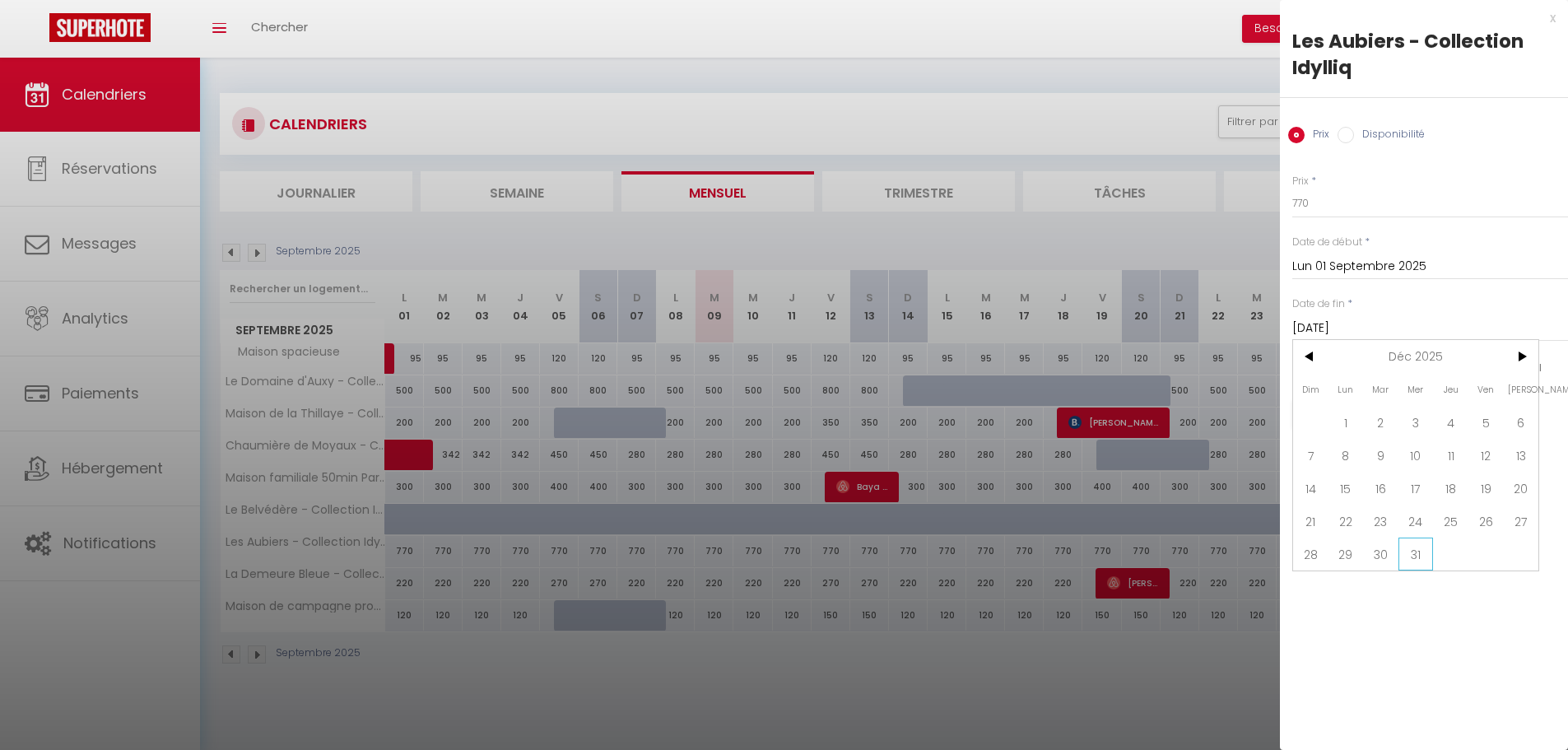
click at [1410, 551] on span "31" at bounding box center [1416, 553] width 35 height 33
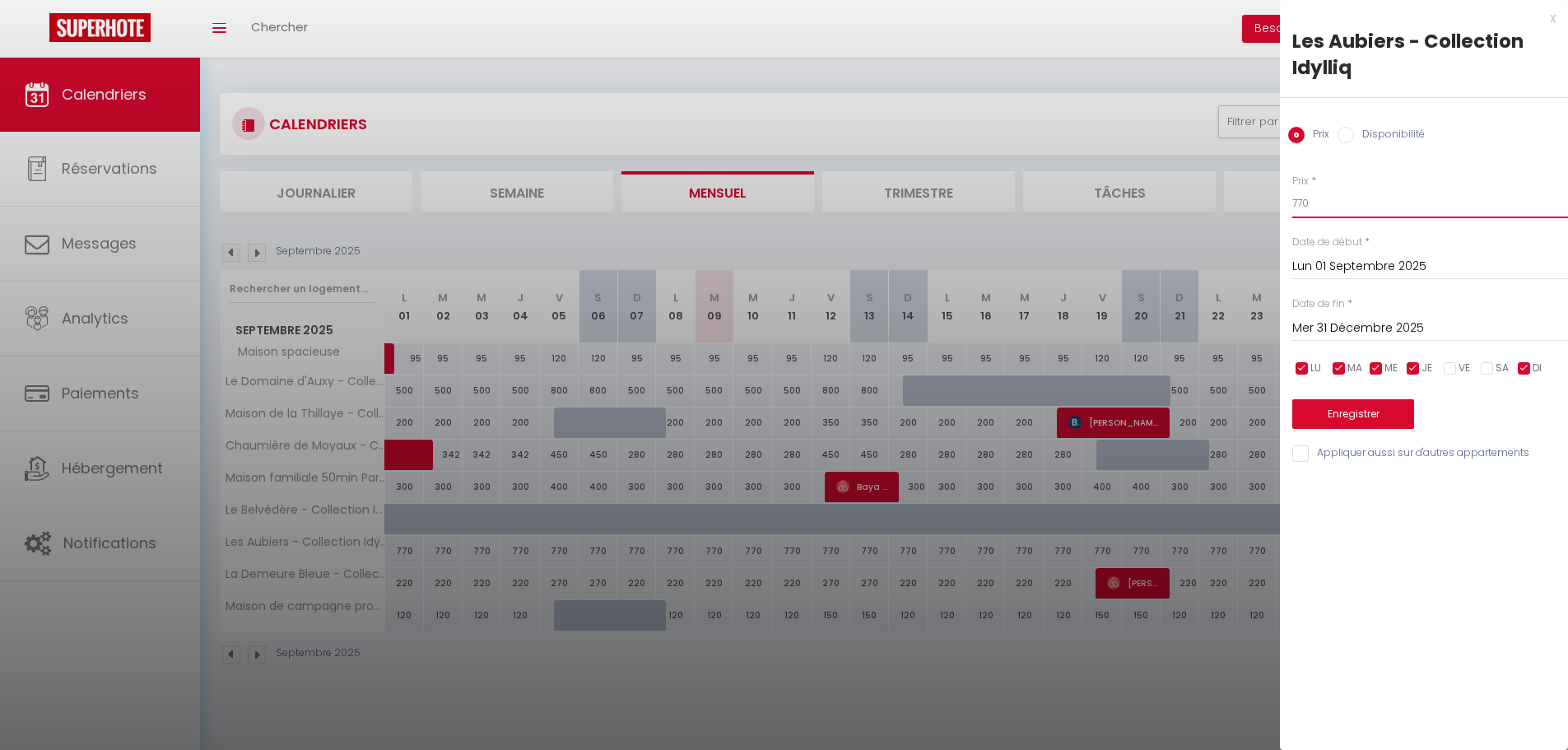
drag, startPoint x: 1321, startPoint y: 214, endPoint x: 1280, endPoint y: 205, distance: 42.0
click at [1284, 206] on div "Prix * 770 Statut * Disponible Indisponible Date de début * [DATE] < [DATE] > D…" at bounding box center [1423, 308] width 288 height 311
click at [1341, 409] on button "Enregistrer" at bounding box center [1353, 414] width 122 height 30
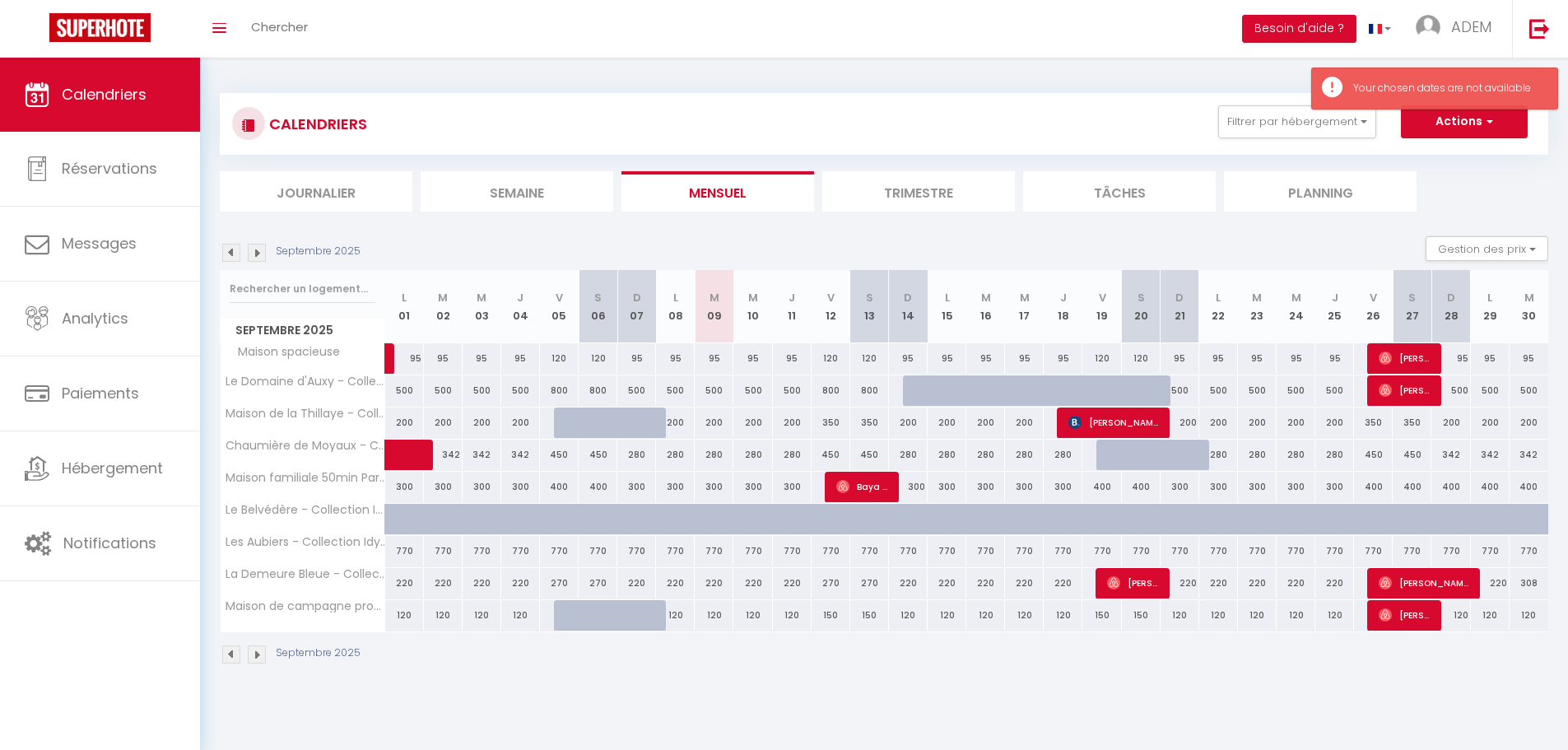
click at [263, 247] on img at bounding box center [257, 252] width 19 height 19
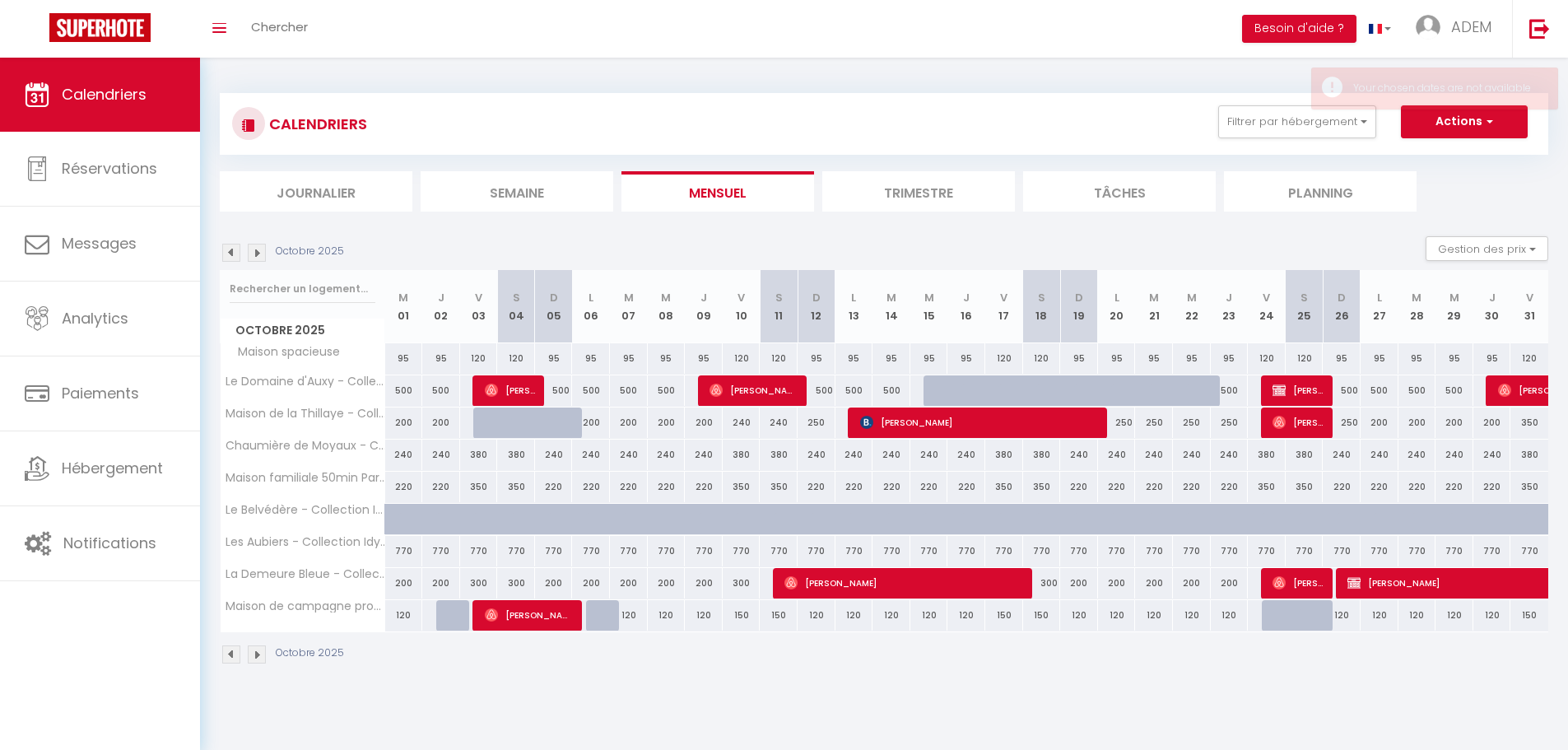
click at [263, 247] on img at bounding box center [257, 252] width 19 height 19
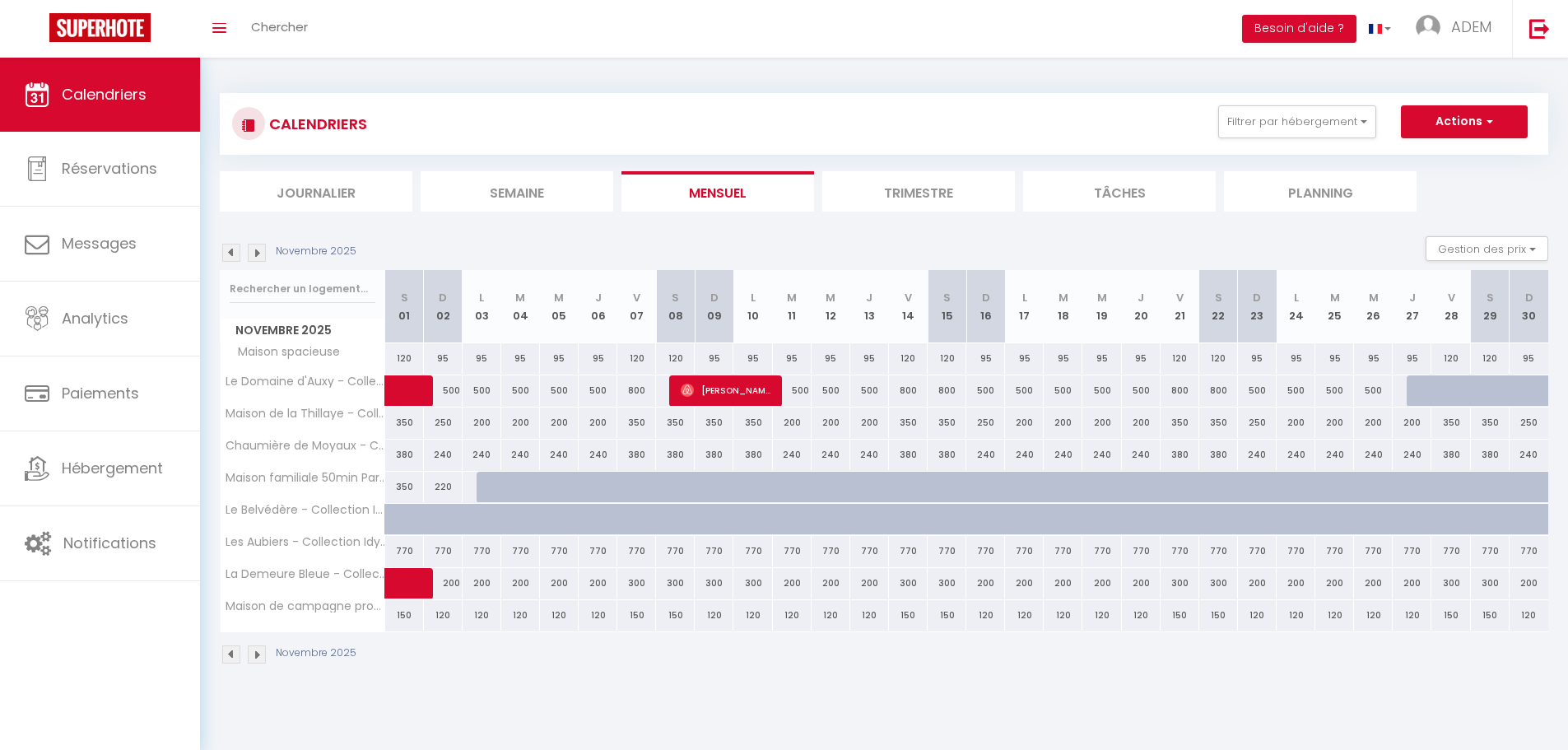
click at [263, 247] on img at bounding box center [257, 252] width 19 height 19
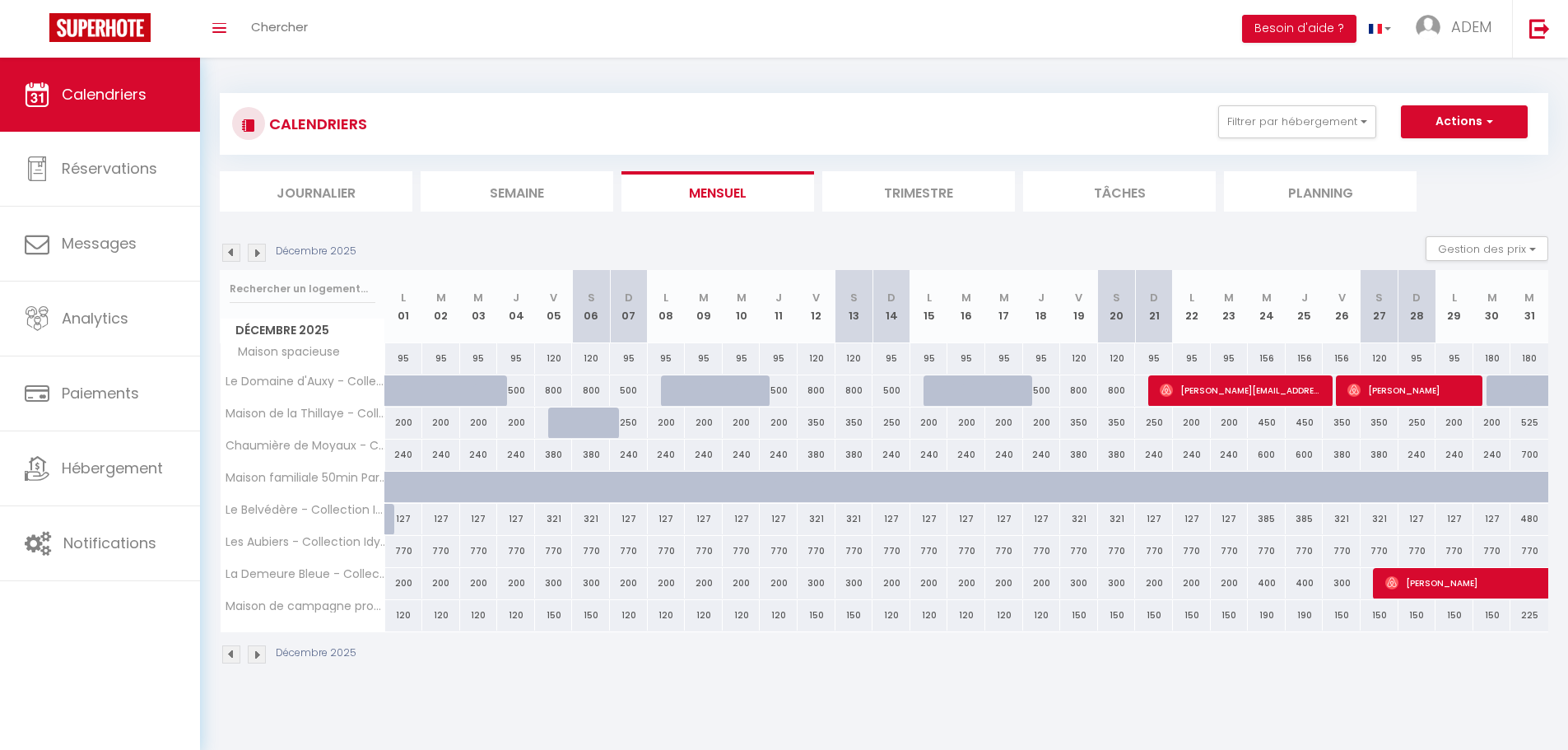
click at [263, 247] on img at bounding box center [257, 252] width 19 height 19
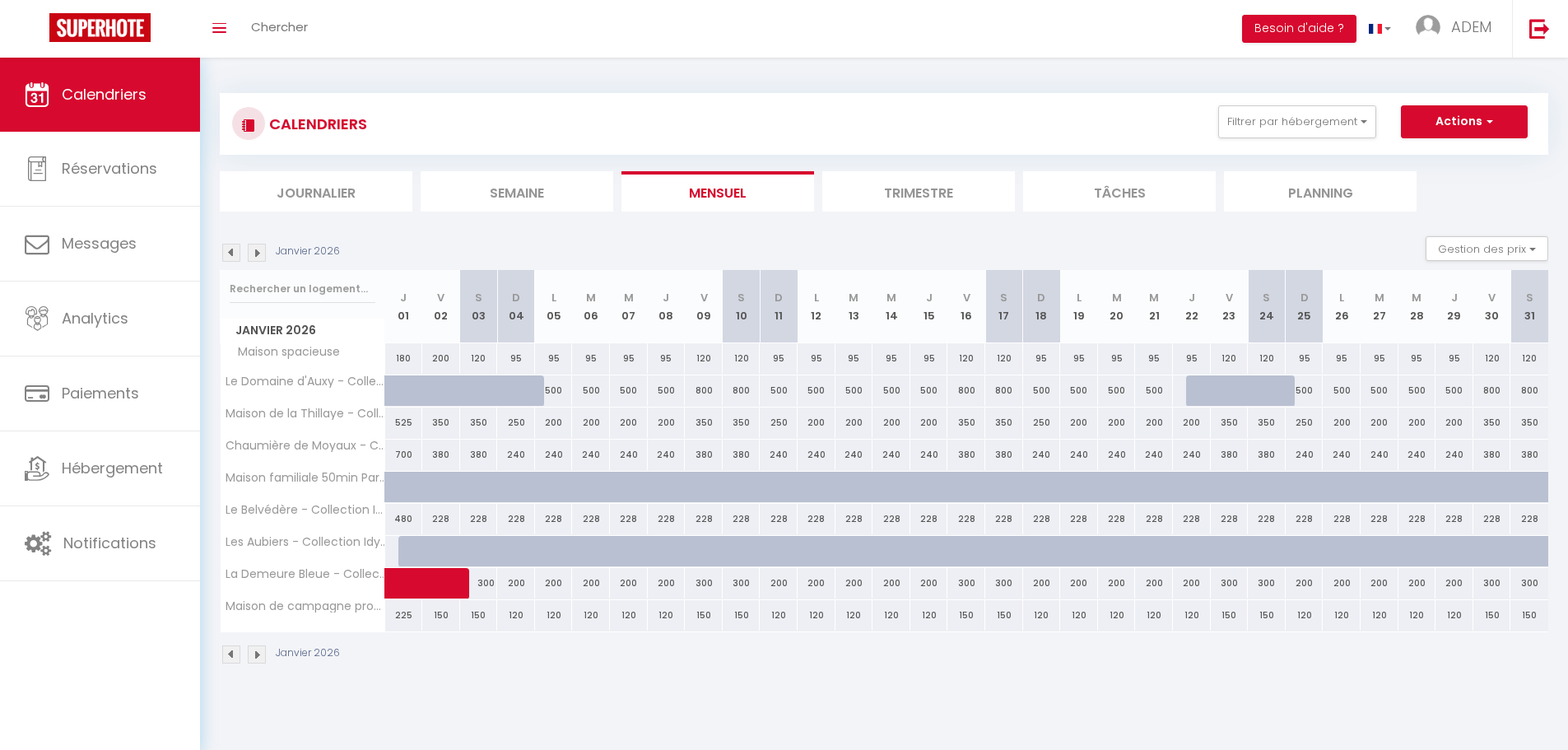
click at [226, 246] on img at bounding box center [231, 252] width 19 height 19
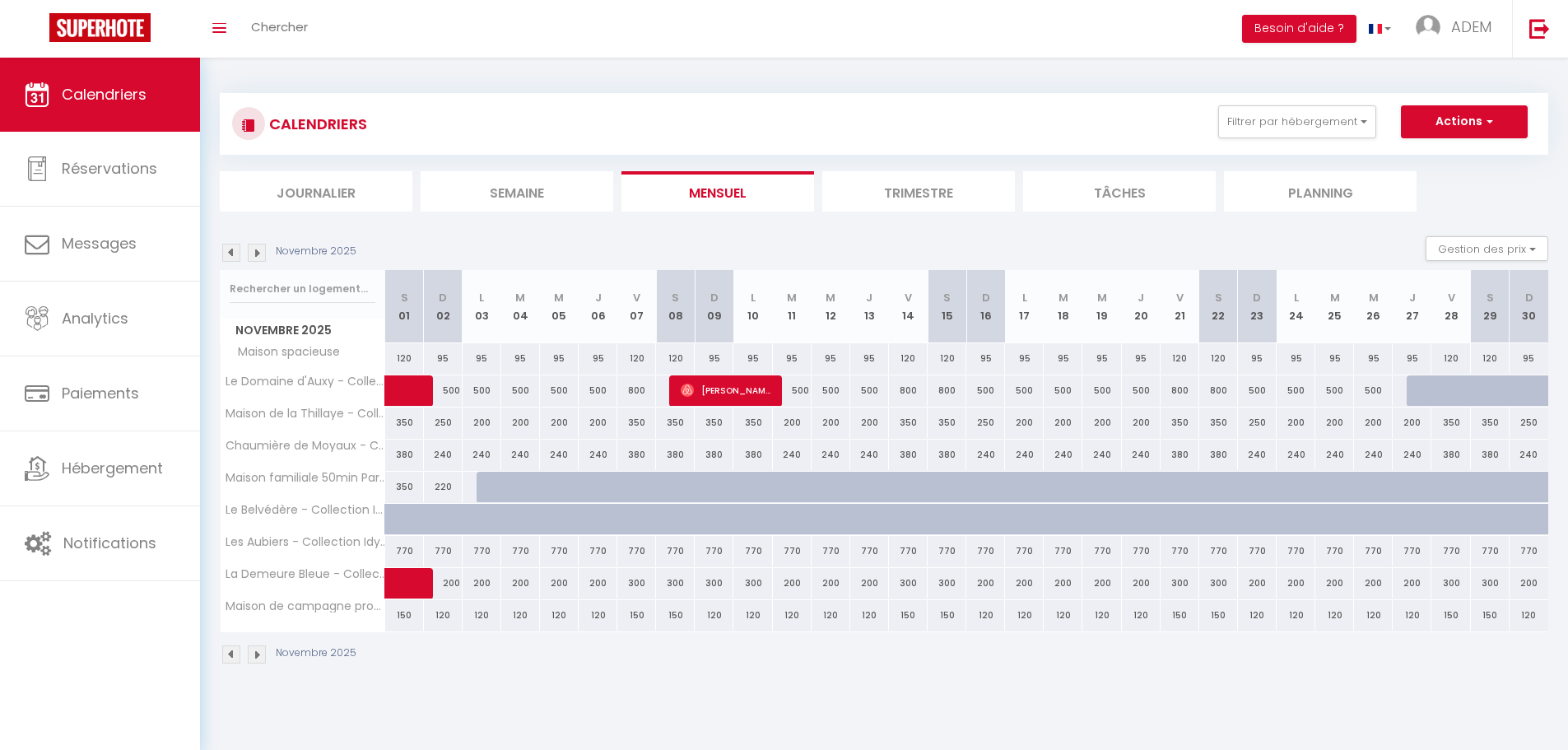
click at [226, 246] on img at bounding box center [231, 252] width 19 height 19
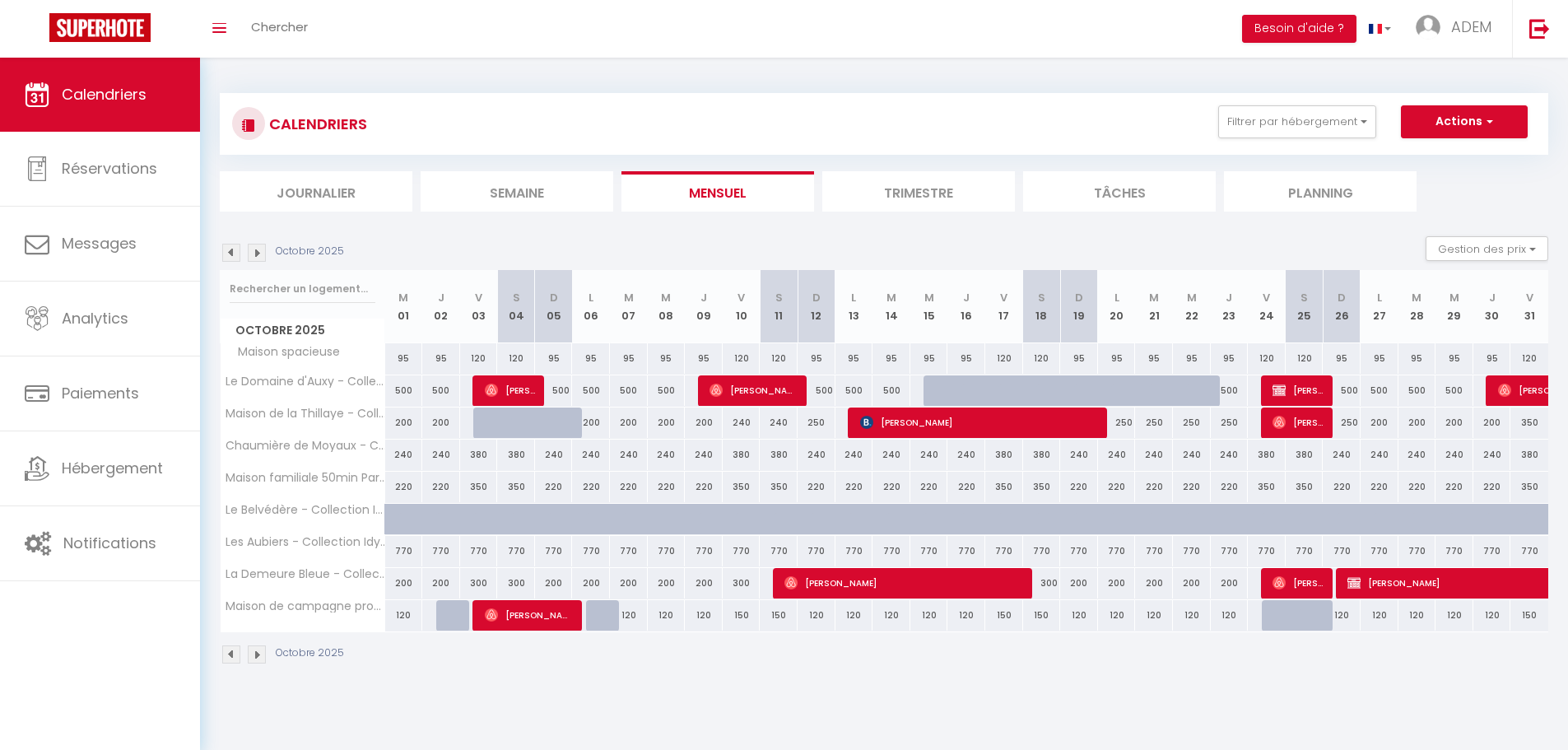
click at [231, 254] on img at bounding box center [231, 252] width 19 height 19
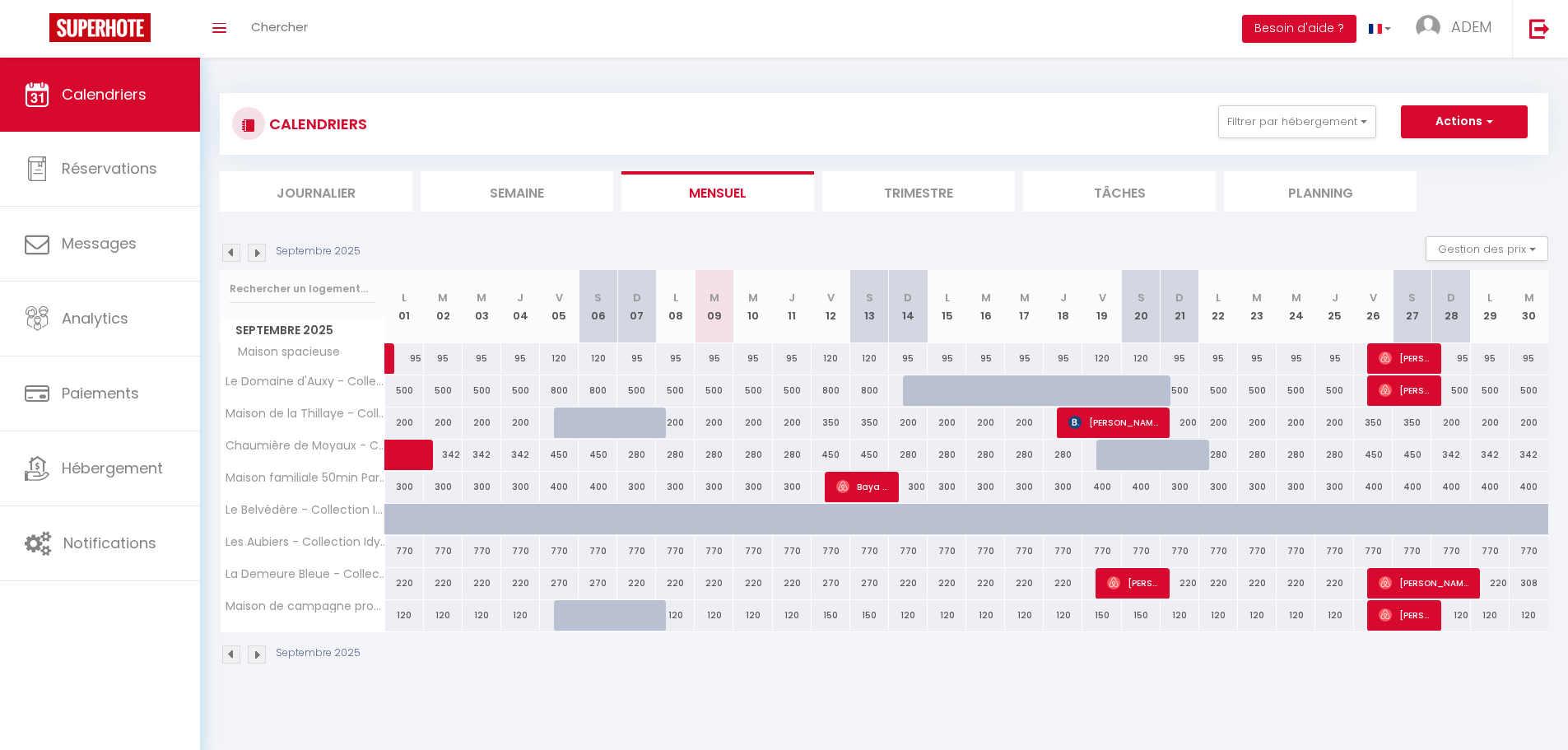
click at [742, 551] on div "770" at bounding box center [753, 551] width 39 height 31
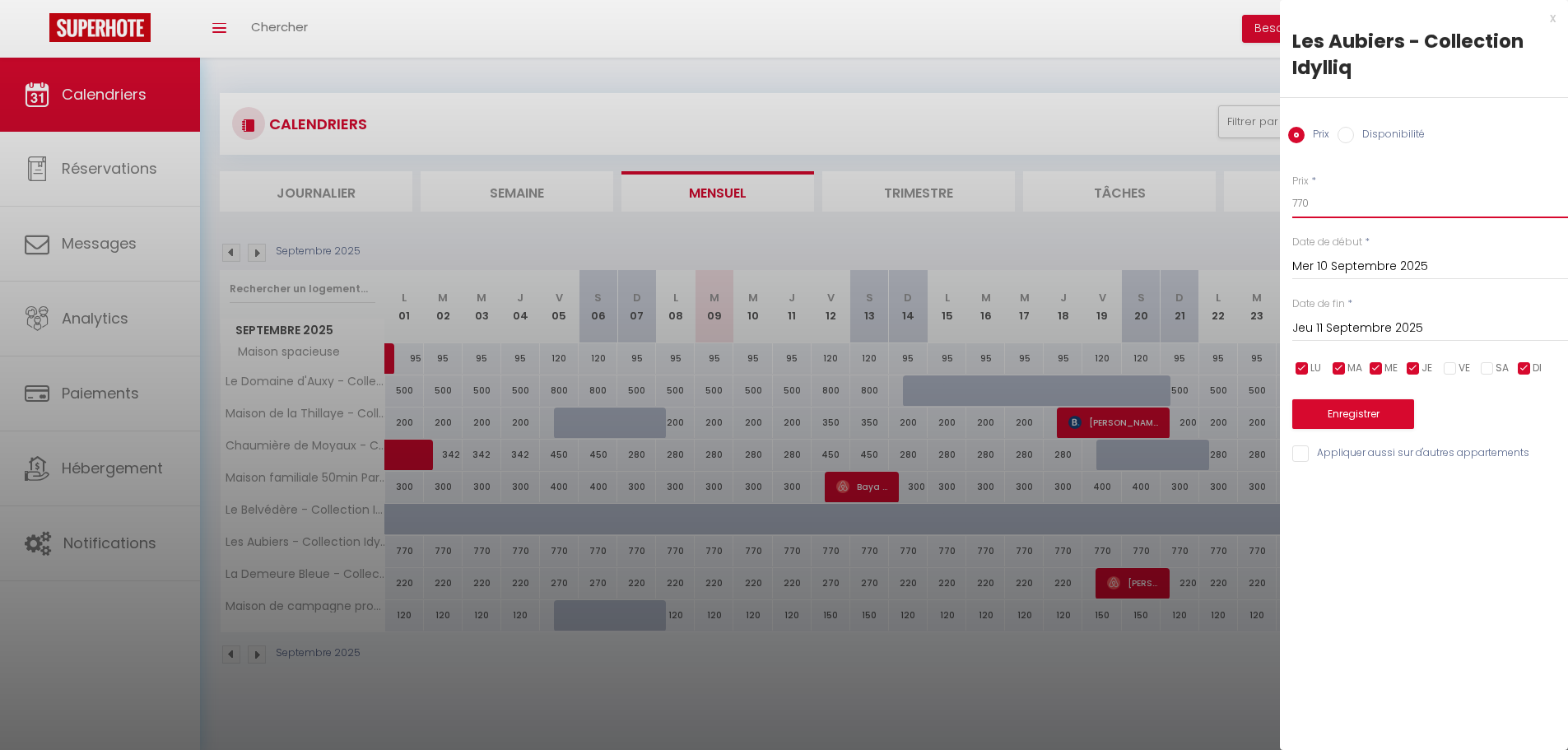
drag, startPoint x: 1320, startPoint y: 199, endPoint x: 1281, endPoint y: 200, distance: 39.0
click at [1281, 200] on div "Prix * 770 Statut * Disponible Indisponible Date de début * [DATE] < [DATE] > D…" at bounding box center [1423, 308] width 288 height 311
click at [1369, 422] on button "Enregistrer" at bounding box center [1353, 414] width 122 height 30
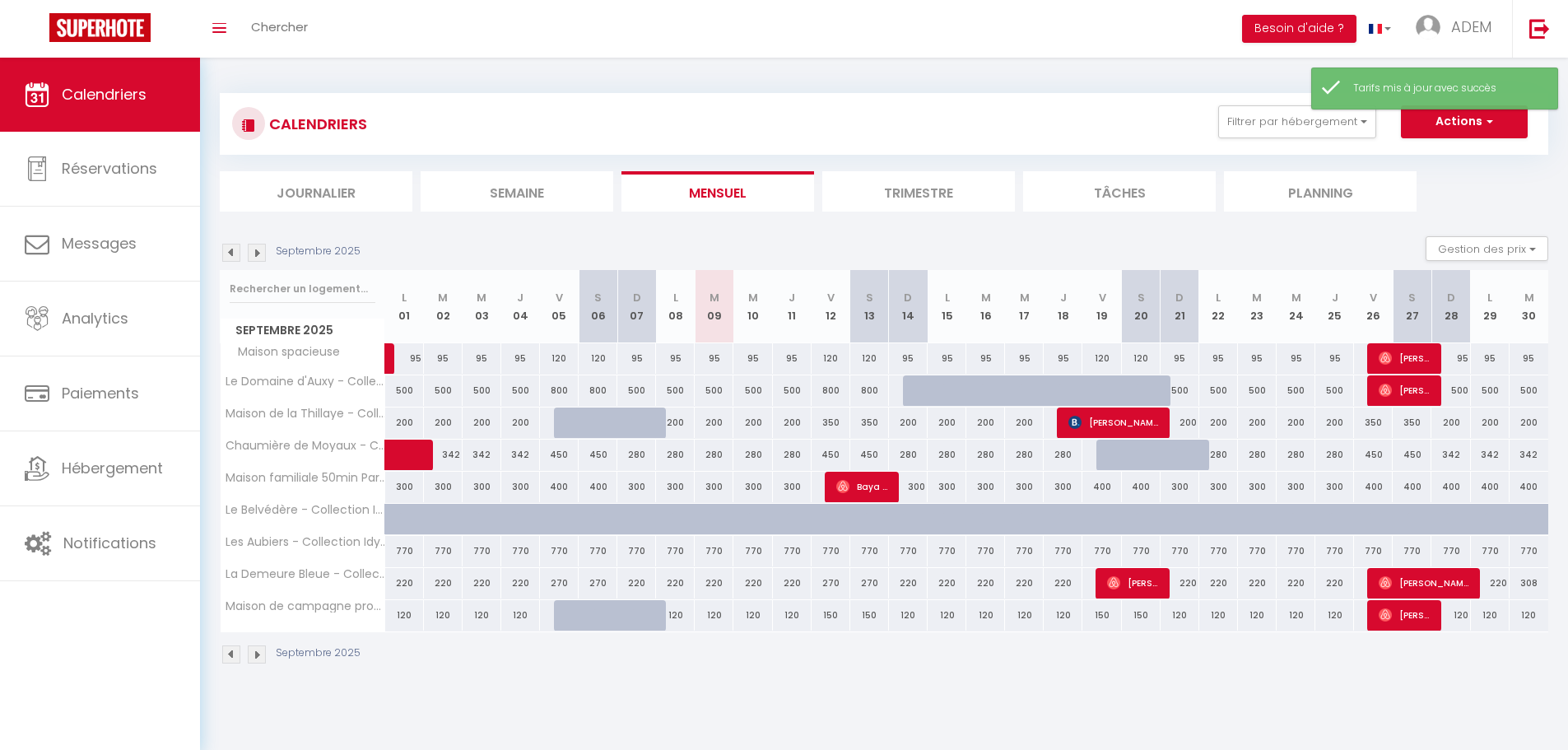
click at [719, 551] on div "770" at bounding box center [714, 551] width 39 height 31
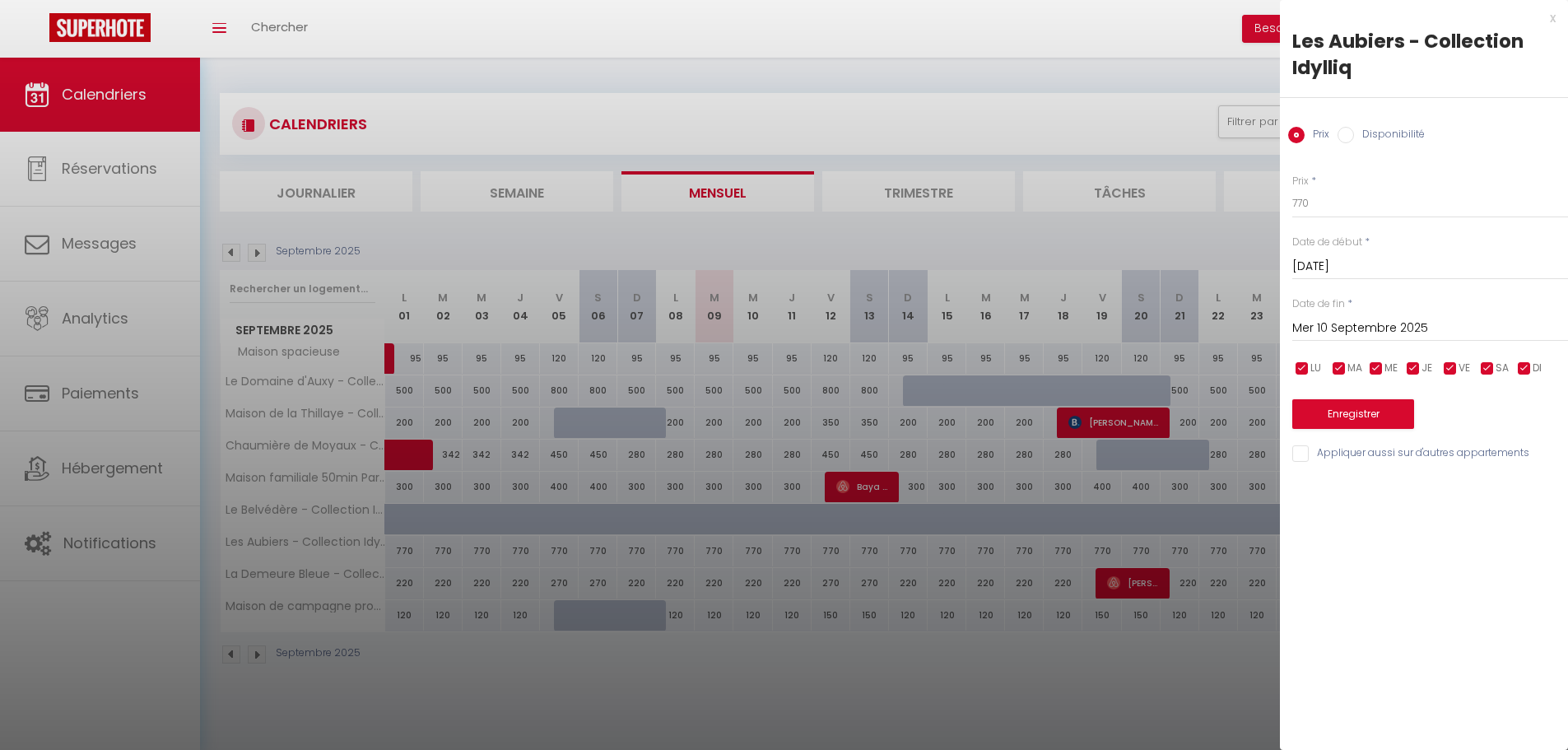
click at [1307, 373] on input "checkbox" at bounding box center [1302, 368] width 17 height 17
click at [1339, 370] on input "checkbox" at bounding box center [1339, 368] width 17 height 17
click at [1383, 357] on div "Prix * 770 Statut * Disponible Indisponible Date de début * [DATE] < [DATE] > D…" at bounding box center [1423, 308] width 288 height 311
drag, startPoint x: 1372, startPoint y: 364, endPoint x: 1407, endPoint y: 365, distance: 35.0
click at [1374, 365] on input "checkbox" at bounding box center [1376, 368] width 17 height 17
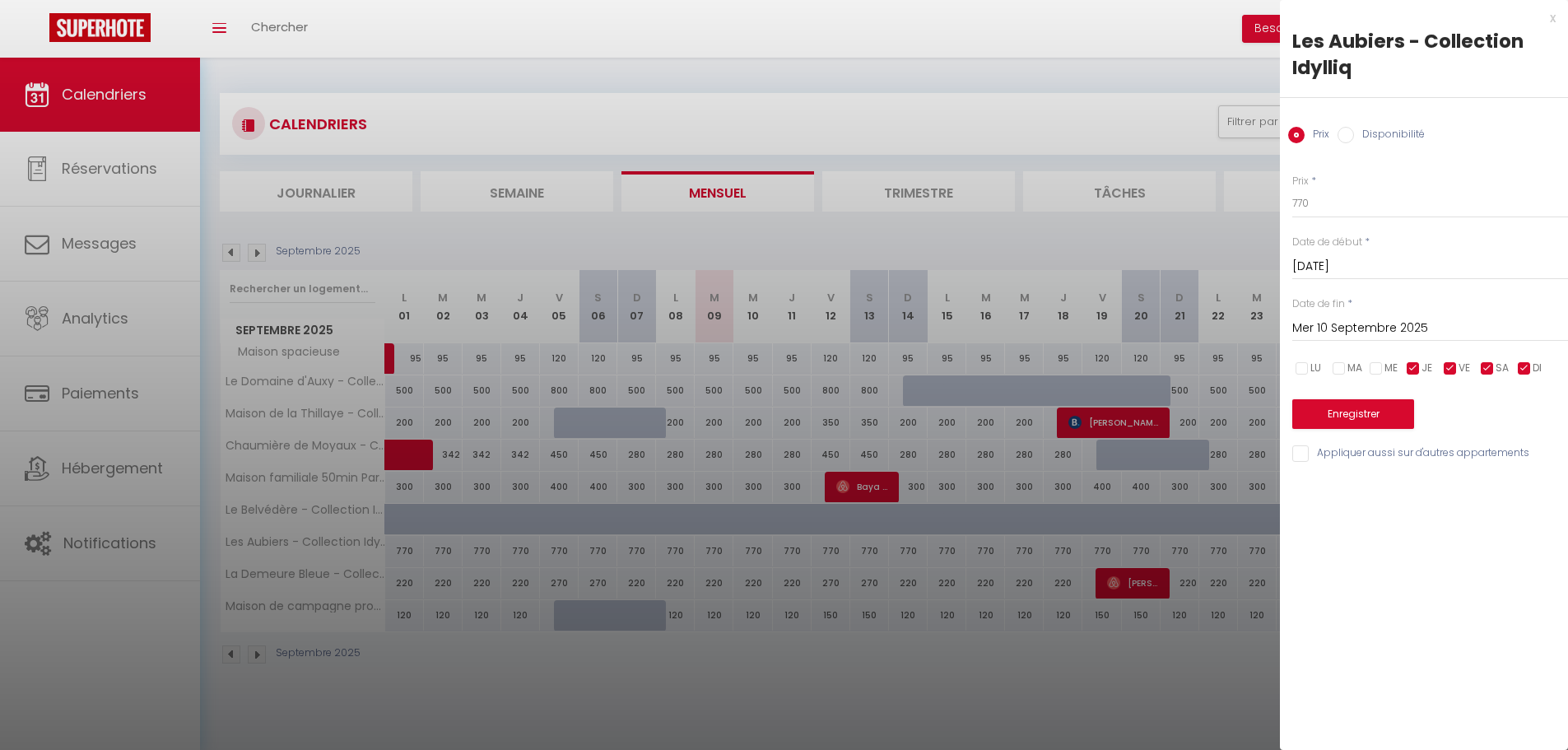
click at [1421, 361] on input "checkbox" at bounding box center [1413, 368] width 17 height 17
click at [1517, 364] on input "checkbox" at bounding box center [1524, 368] width 17 height 17
click at [1377, 314] on div "[DATE] < [DATE] > Dim Lun Mar Mer Jeu Ven Sam 1 2 3 4 5 6 7 8 9 10 11 12 13 14 …" at bounding box center [1429, 326] width 275 height 30
click at [1381, 325] on input "Mer 10 Septembre 2025" at bounding box center [1429, 328] width 275 height 21
click at [1504, 355] on span ">" at bounding box center [1520, 356] width 35 height 33
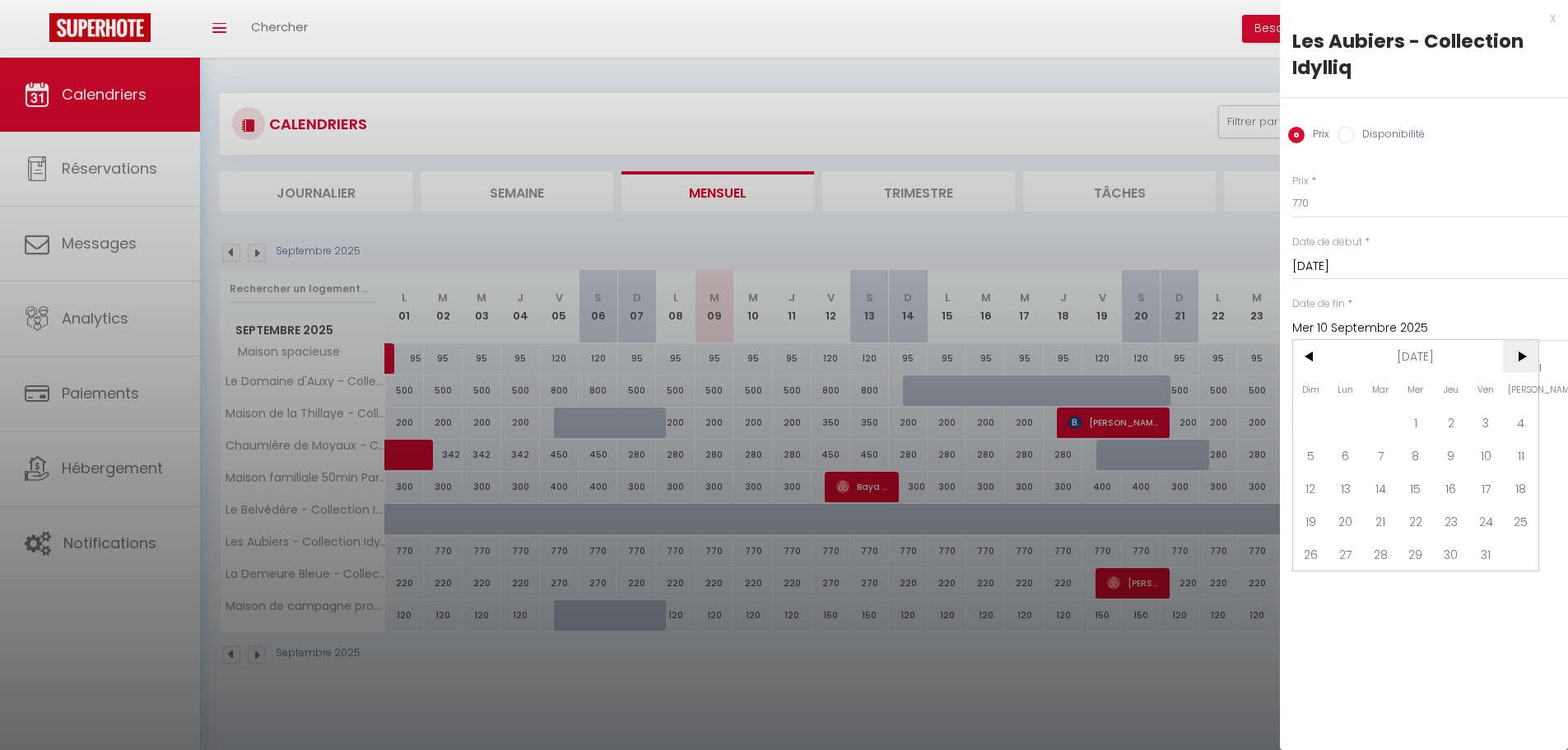
click at [1505, 355] on span ">" at bounding box center [1520, 356] width 35 height 33
click at [1459, 423] on span "1" at bounding box center [1451, 422] width 35 height 33
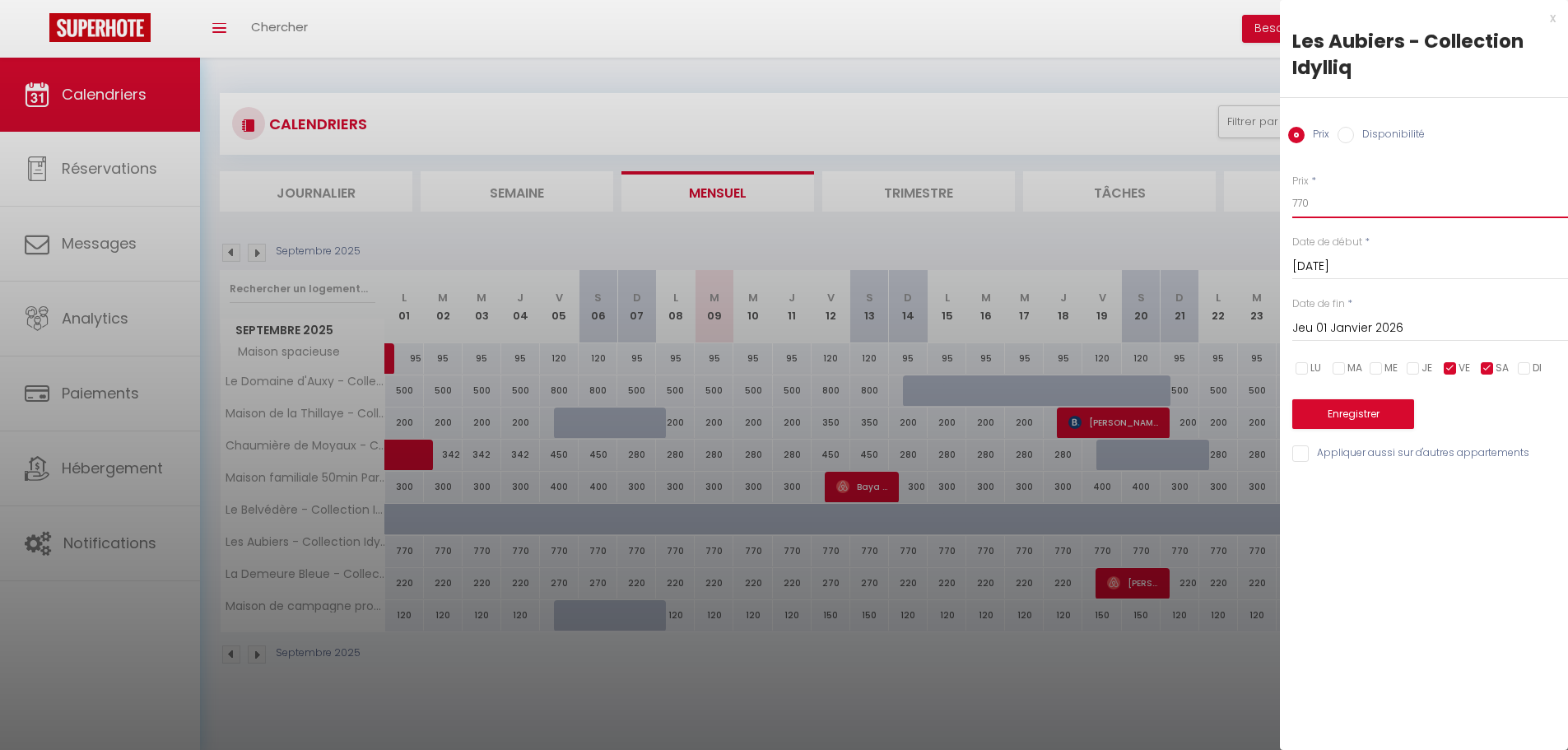
drag, startPoint x: 1325, startPoint y: 207, endPoint x: 1301, endPoint y: 199, distance: 25.3
click at [1287, 210] on div "Prix * 770 Statut * Disponible Indisponible Date de début * [DATE] < [DATE] > D…" at bounding box center [1423, 308] width 288 height 311
click at [1305, 411] on button "Enregistrer" at bounding box center [1353, 414] width 122 height 30
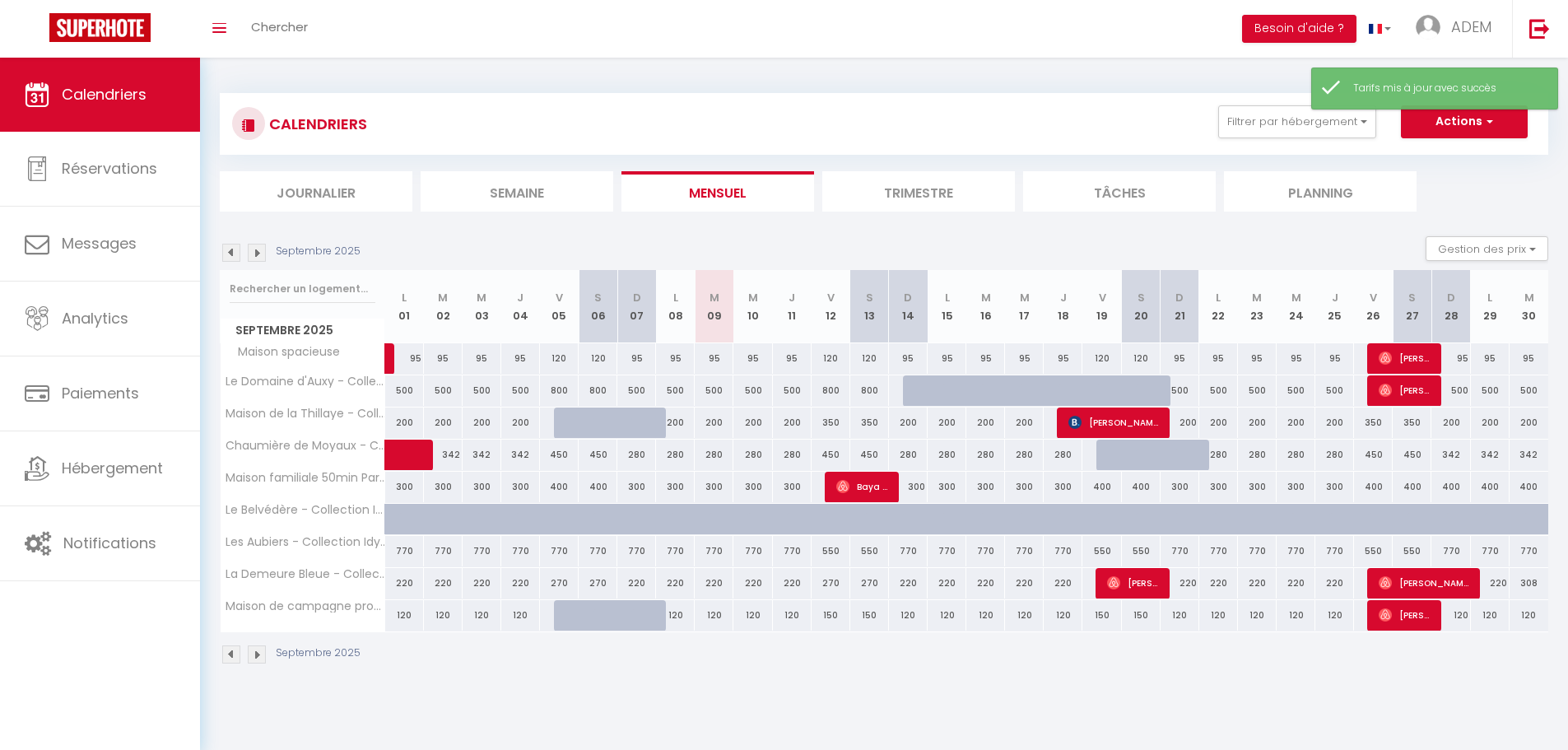
click at [745, 548] on div "770" at bounding box center [753, 551] width 39 height 31
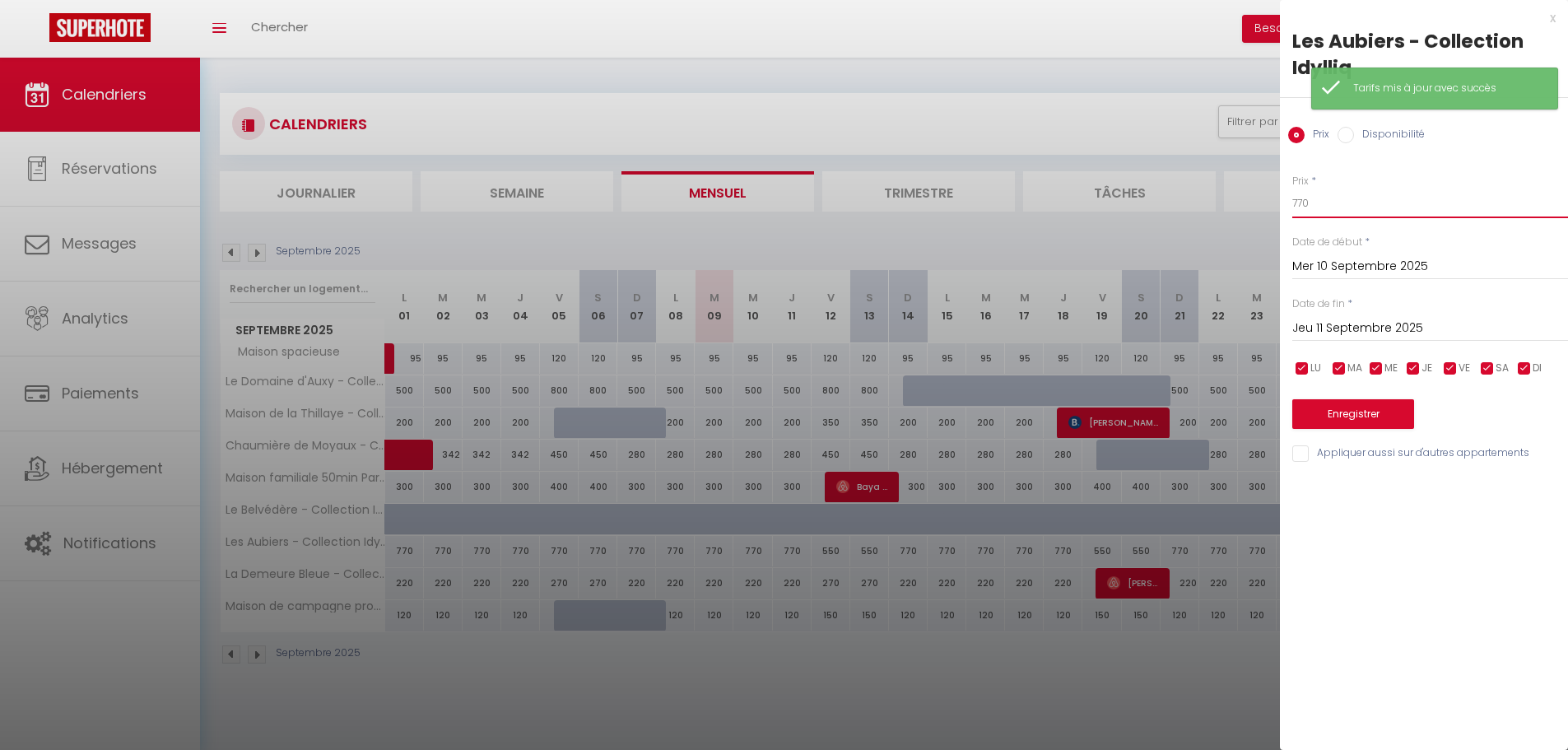
drag, startPoint x: 1323, startPoint y: 193, endPoint x: 1262, endPoint y: 195, distance: 61.0
click at [1262, 195] on body "🟢 Des questions ou besoin d'assistance pour la migration AirBnB? Connectez-vous…" at bounding box center [784, 432] width 1568 height 750
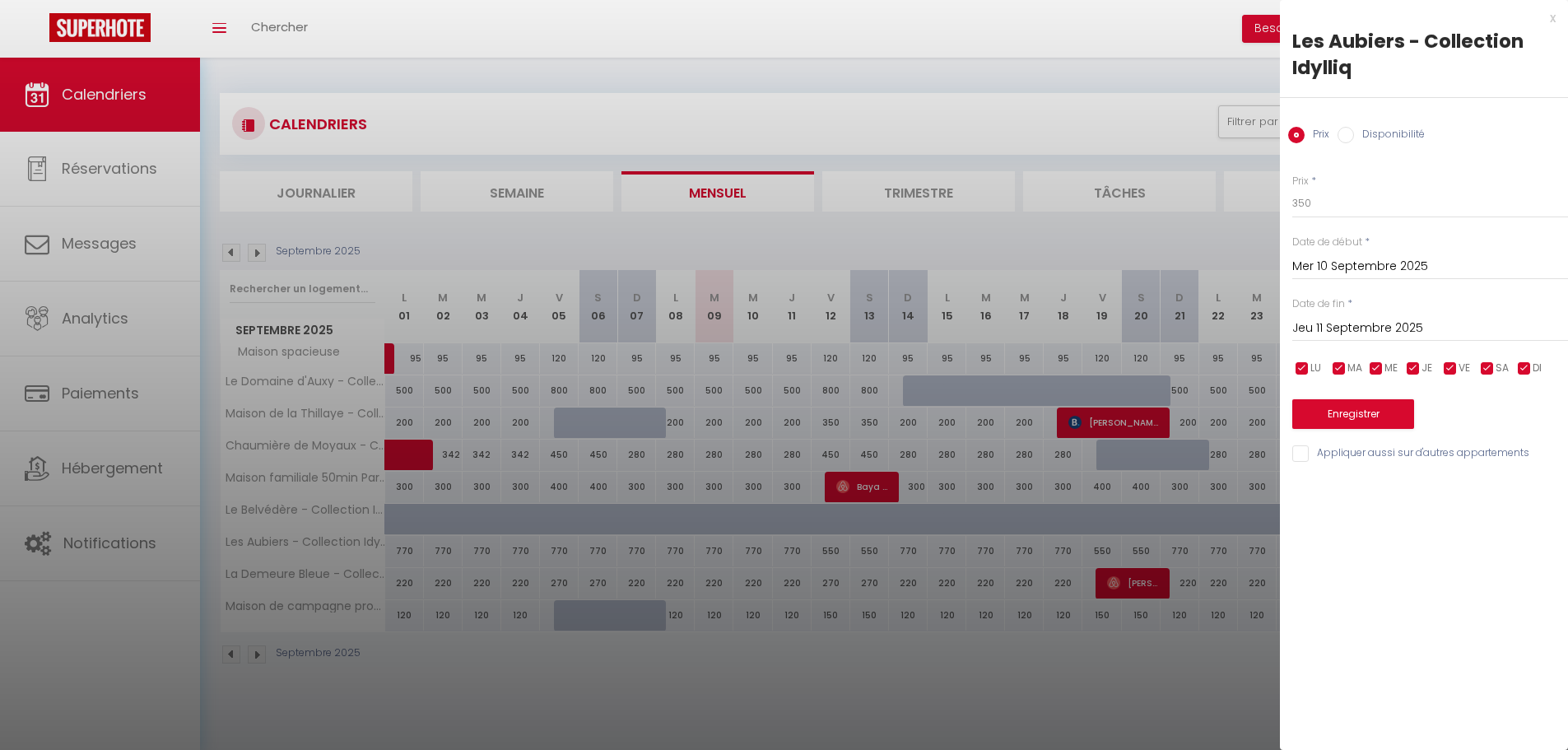
drag, startPoint x: 1344, startPoint y: 321, endPoint x: 1364, endPoint y: 326, distance: 20.6
click at [1344, 321] on input "Jeu 11 Septembre 2025" at bounding box center [1429, 328] width 275 height 21
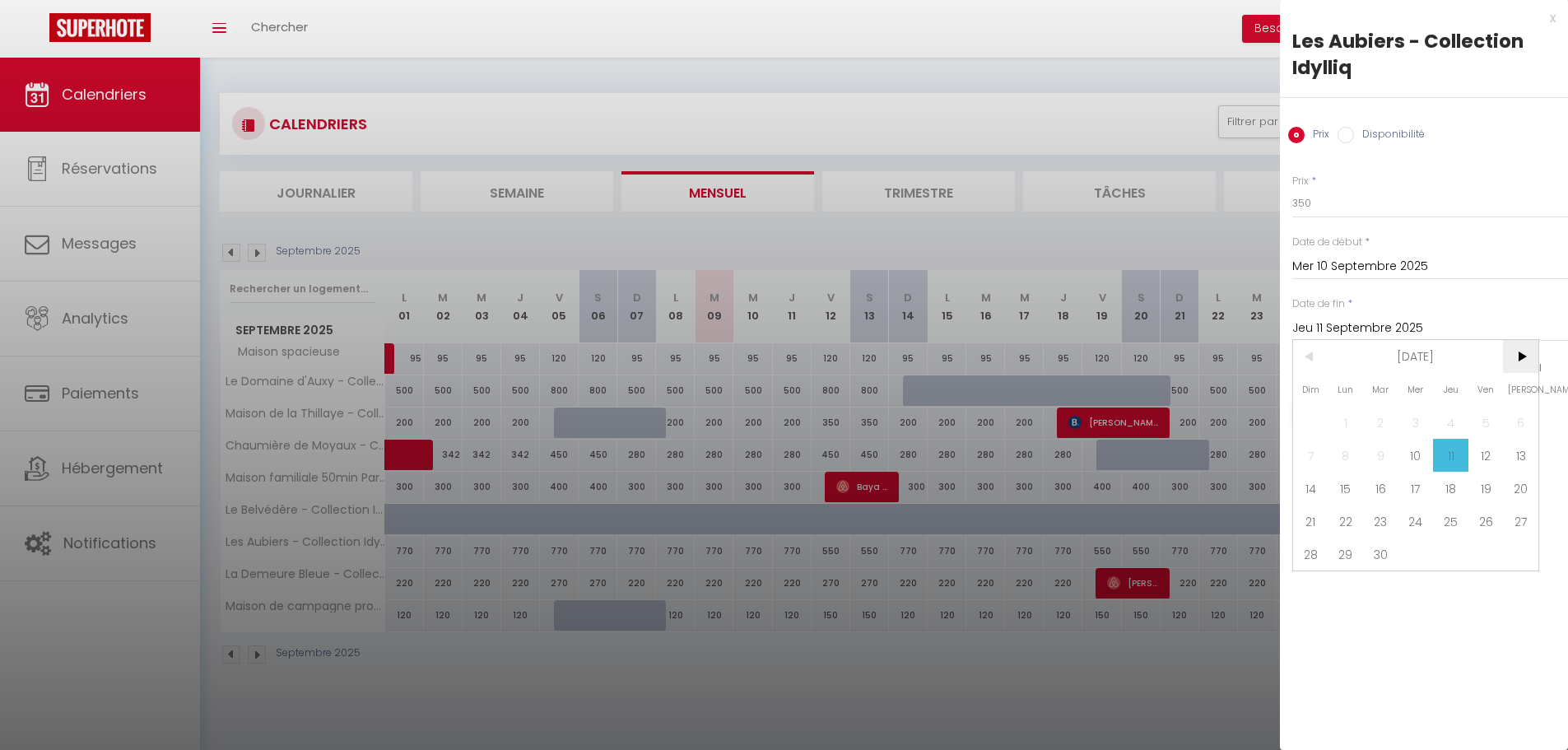
click at [1519, 358] on span ">" at bounding box center [1520, 356] width 35 height 33
click at [1515, 358] on span ">" at bounding box center [1520, 356] width 35 height 33
click at [1440, 409] on span "1" at bounding box center [1451, 422] width 35 height 33
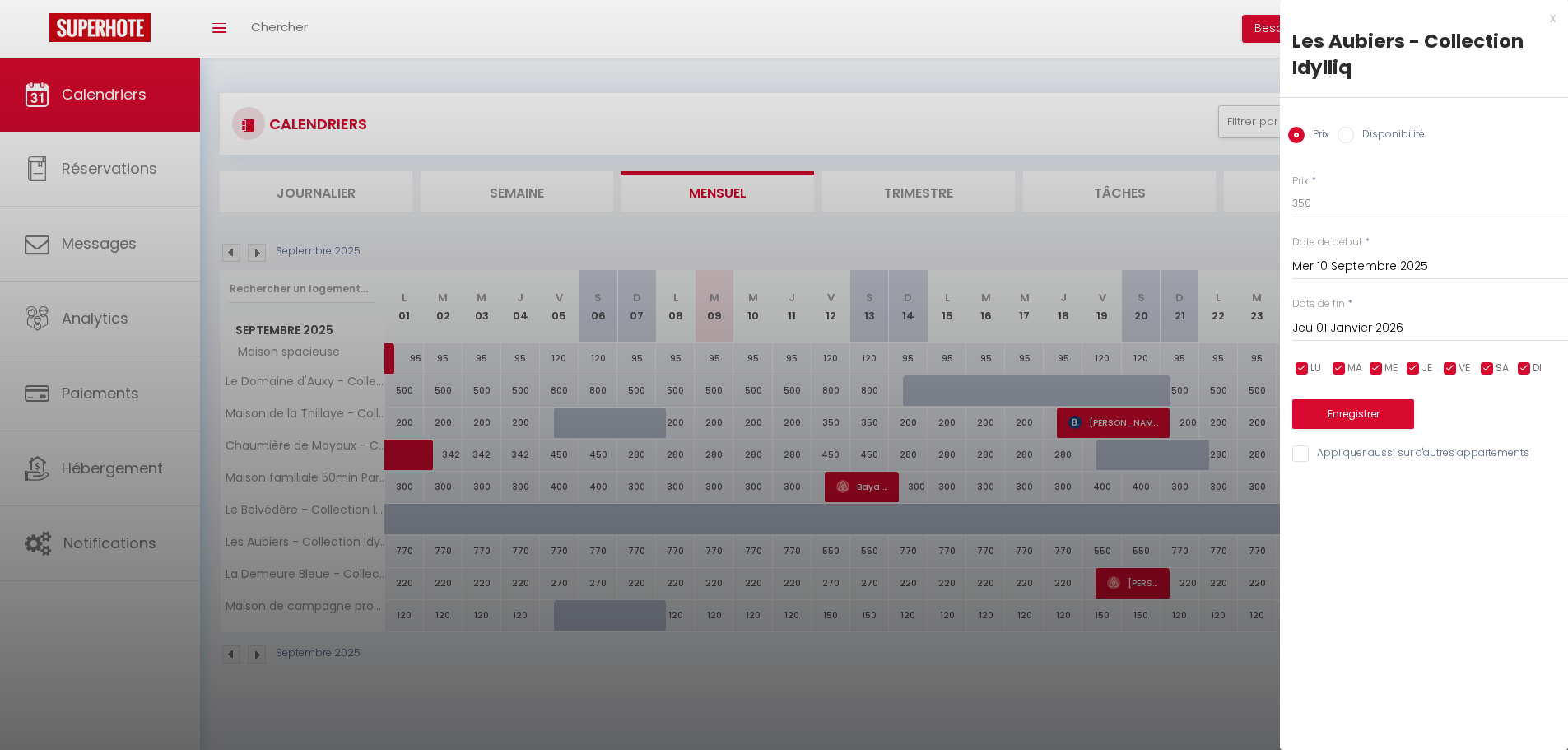
click at [1313, 363] on span "LU" at bounding box center [1316, 368] width 11 height 16
drag, startPoint x: 1346, startPoint y: 371, endPoint x: 1364, endPoint y: 371, distance: 18.0
click at [1347, 371] on input "checkbox" at bounding box center [1339, 368] width 17 height 17
click at [1372, 371] on input "checkbox" at bounding box center [1376, 368] width 17 height 17
click at [1412, 371] on input "checkbox" at bounding box center [1413, 368] width 17 height 17
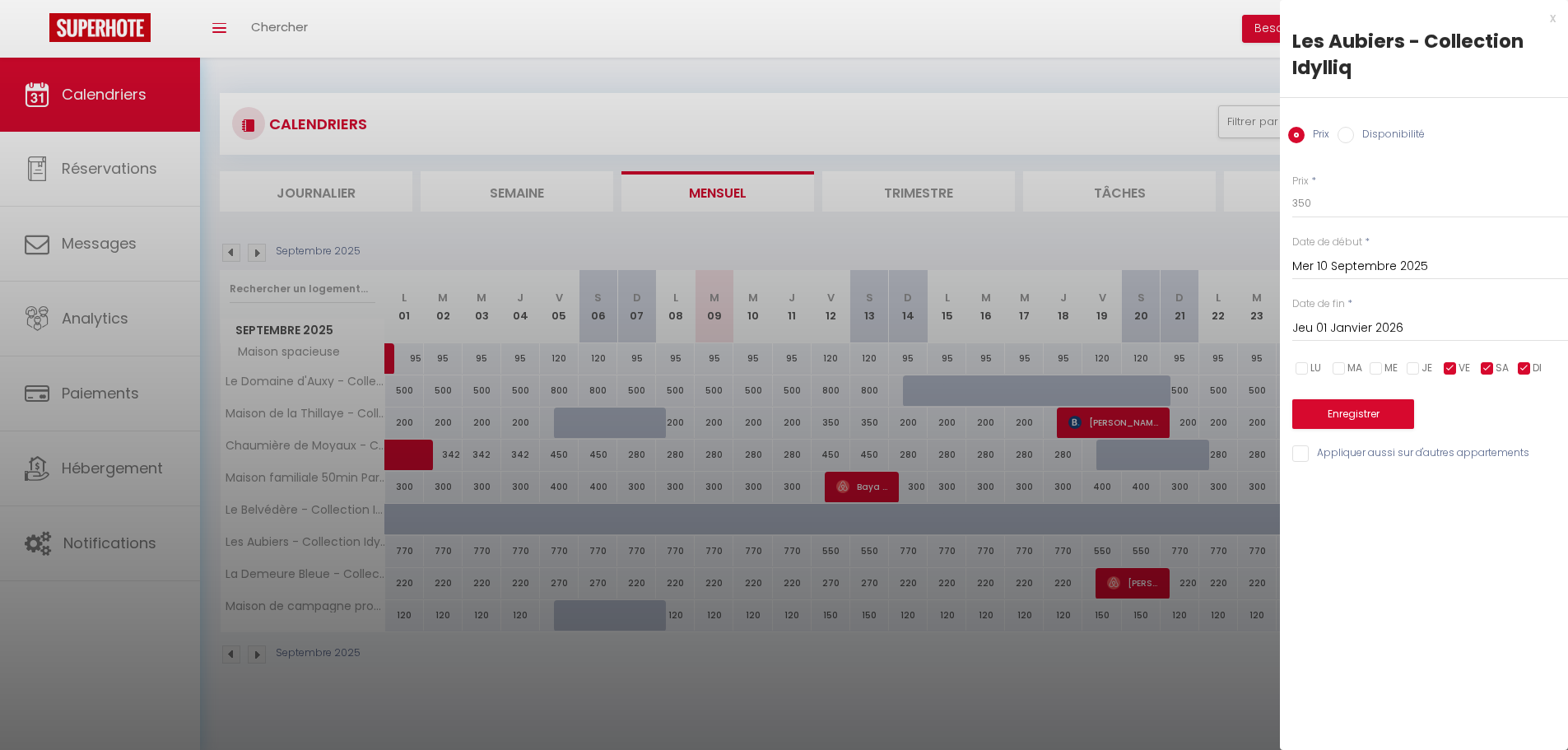
click at [1517, 370] on input "checkbox" at bounding box center [1524, 368] width 17 height 17
click at [1516, 367] on input "checkbox" at bounding box center [1524, 368] width 17 height 17
drag, startPoint x: 1432, startPoint y: 364, endPoint x: 1395, endPoint y: 362, distance: 37.1
click at [1430, 364] on div "LU MA ME JE VE SA DI" at bounding box center [1429, 368] width 297 height 20
click at [1395, 362] on span "ME" at bounding box center [1391, 368] width 13 height 16
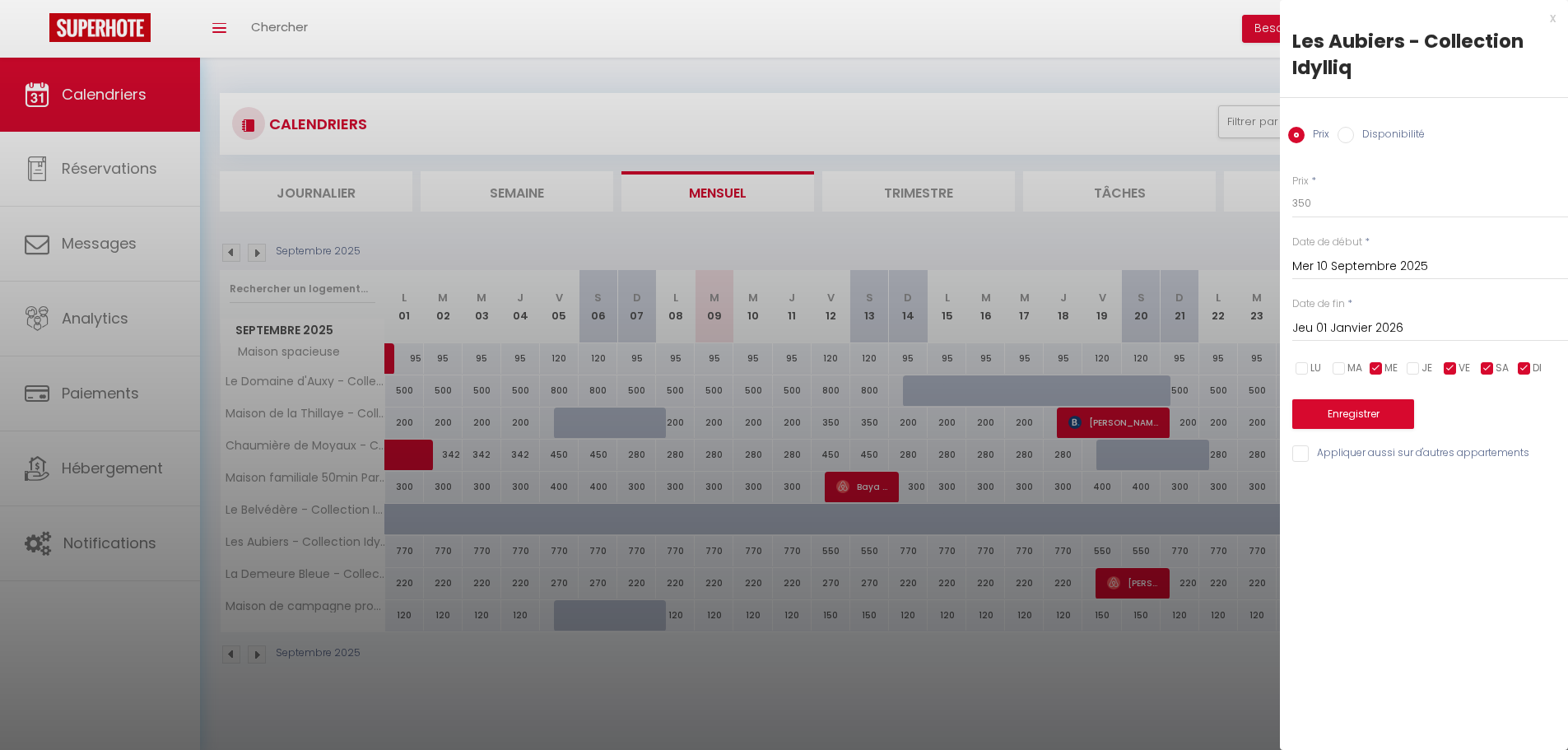
click at [1338, 363] on input "checkbox" at bounding box center [1339, 368] width 17 height 17
click at [1309, 361] on input "checkbox" at bounding box center [1302, 368] width 17 height 17
drag, startPoint x: 1397, startPoint y: 365, endPoint x: 1420, endPoint y: 367, distance: 23.1
click at [1399, 365] on div "LU MA ME JE VE SA DI" at bounding box center [1429, 368] width 297 height 20
drag, startPoint x: 1452, startPoint y: 368, endPoint x: 1467, endPoint y: 368, distance: 15.0
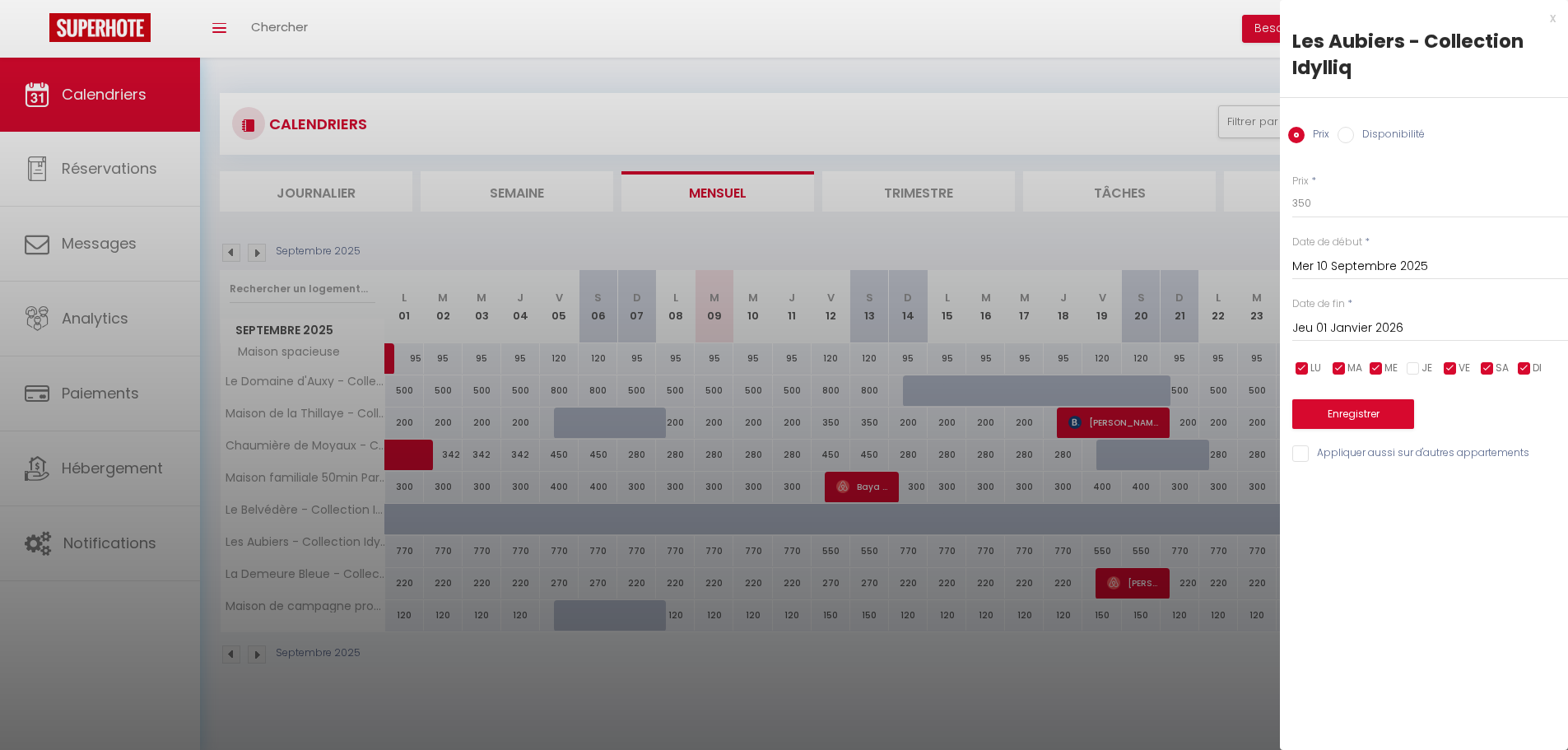
click at [1453, 368] on input "checkbox" at bounding box center [1450, 368] width 17 height 17
drag, startPoint x: 1481, startPoint y: 367, endPoint x: 1452, endPoint y: 364, distance: 29.2
click at [1482, 367] on input "checkbox" at bounding box center [1487, 368] width 17 height 17
click at [1411, 365] on input "checkbox" at bounding box center [1413, 368] width 17 height 17
click at [1395, 407] on button "Enregistrer" at bounding box center [1353, 414] width 122 height 30
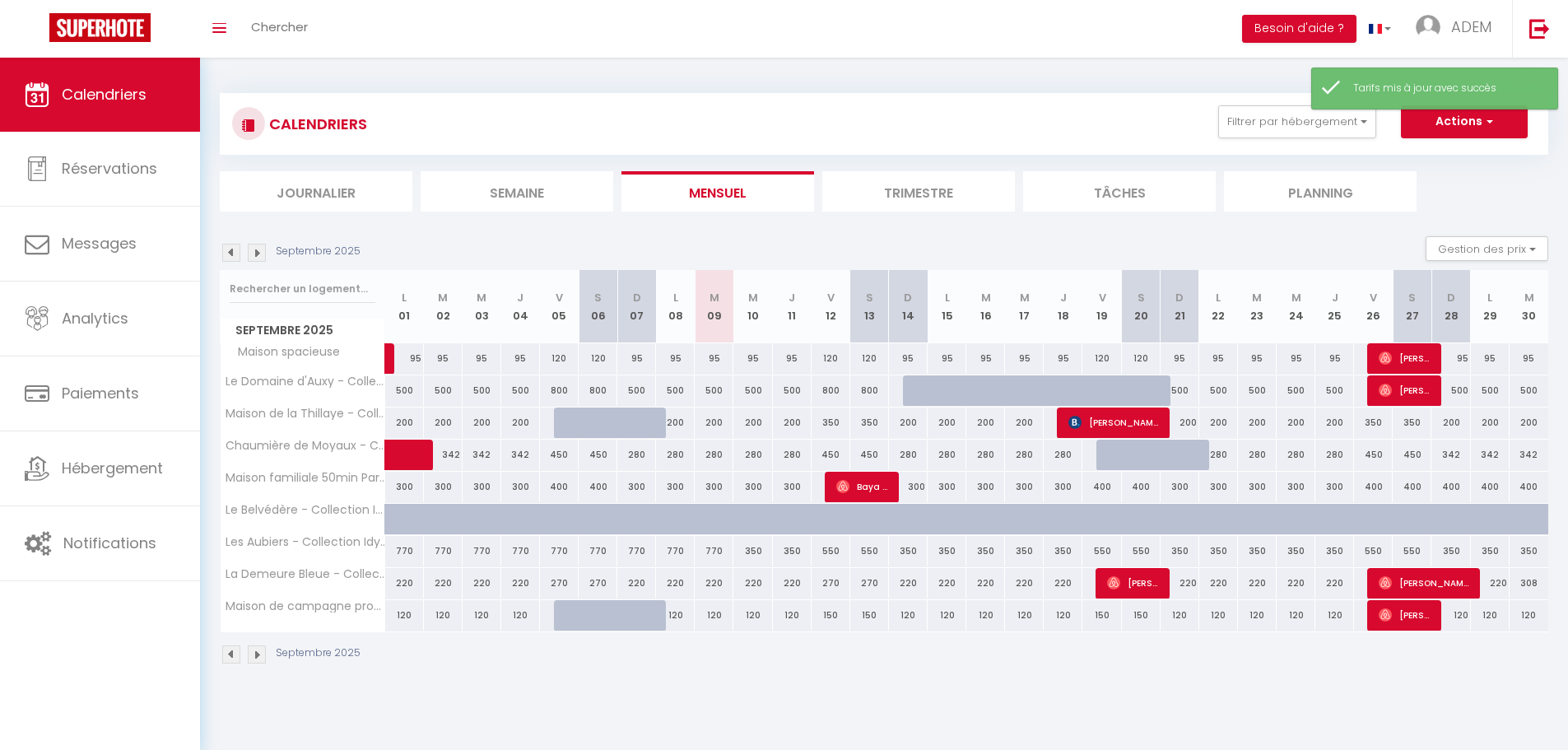
click at [258, 257] on img at bounding box center [257, 252] width 19 height 19
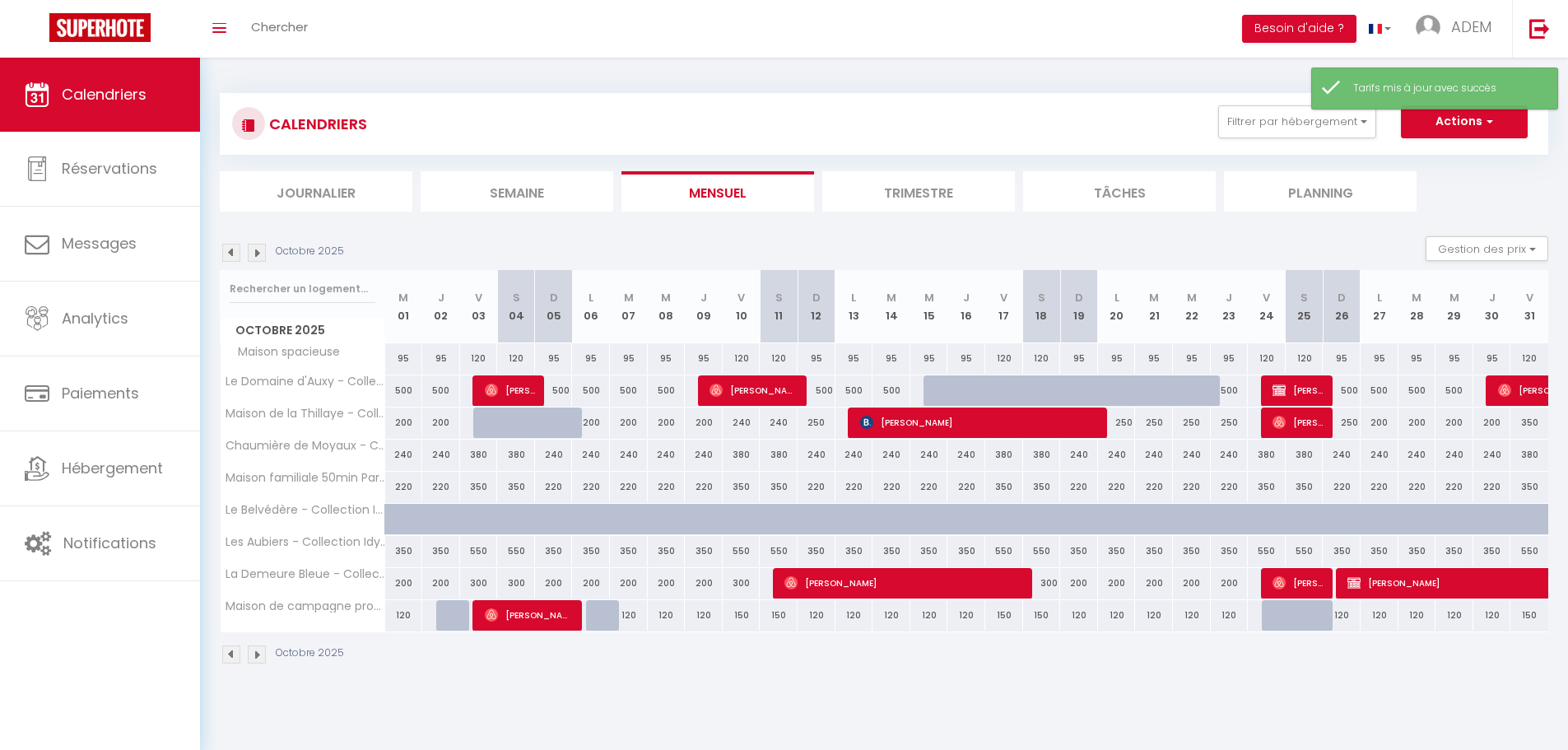
click at [258, 257] on img at bounding box center [257, 252] width 19 height 19
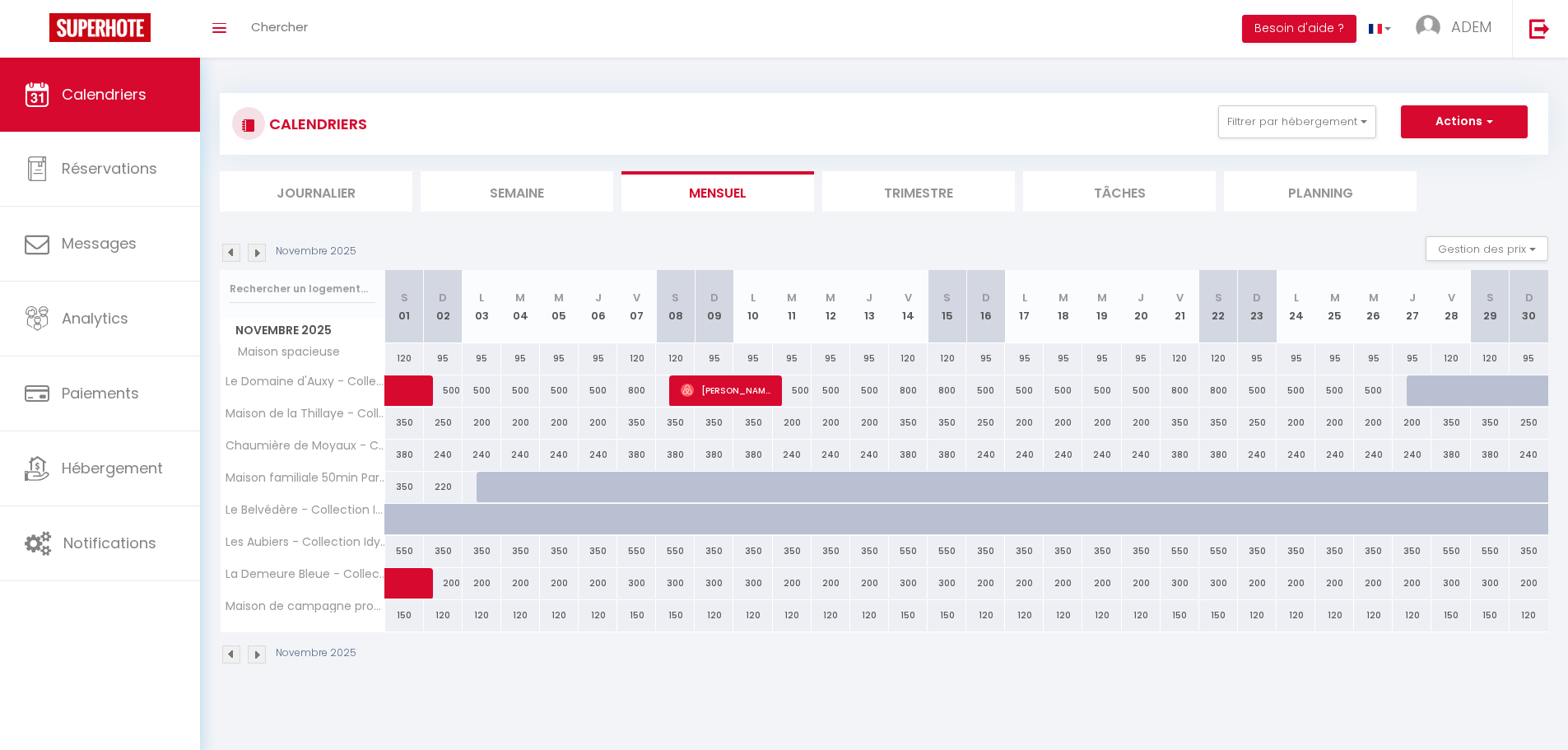
click at [1301, 551] on div "350" at bounding box center [1296, 551] width 39 height 31
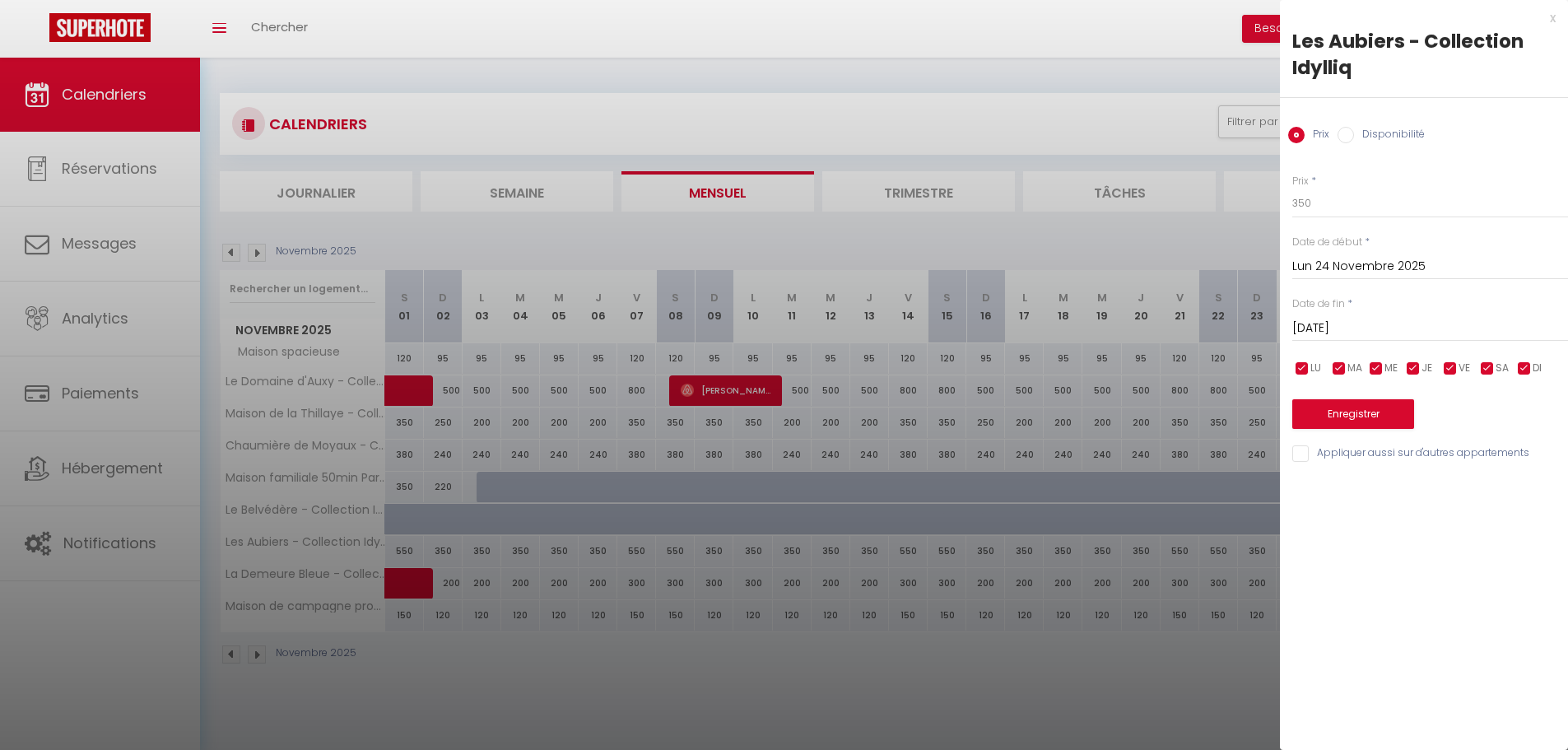
click at [1362, 326] on input "[DATE]" at bounding box center [1429, 328] width 275 height 21
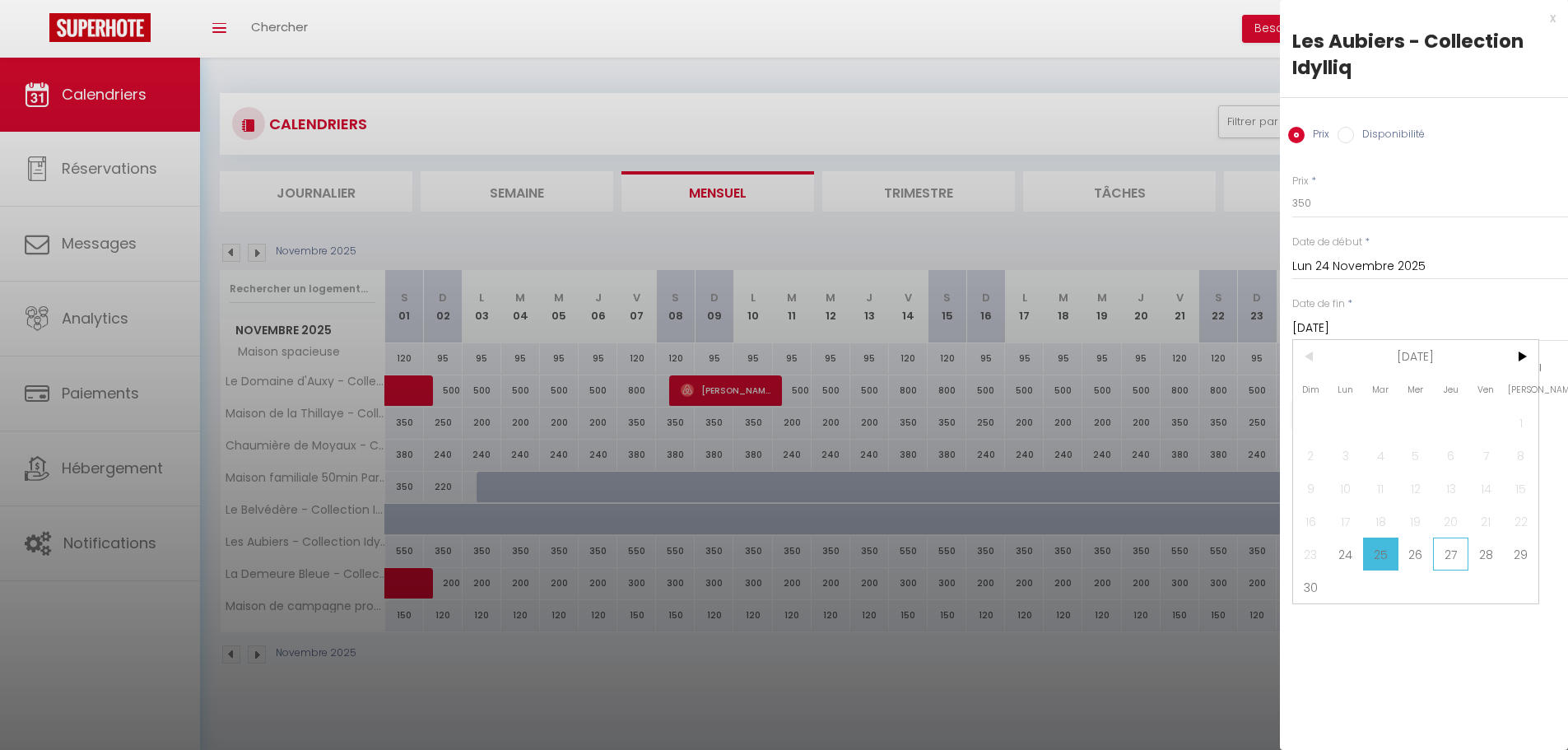
click at [1456, 557] on span "27" at bounding box center [1451, 553] width 35 height 33
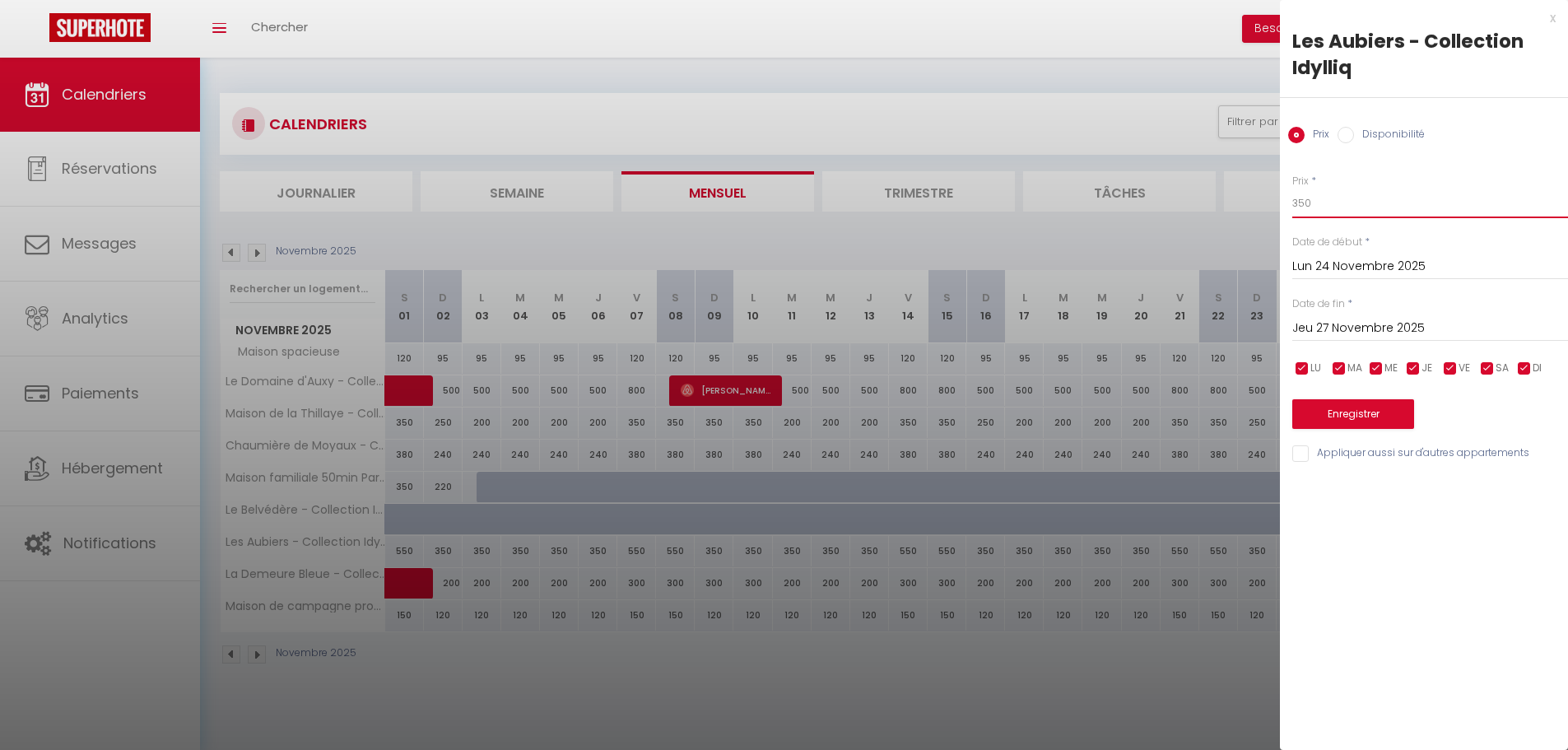
drag, startPoint x: 1311, startPoint y: 210, endPoint x: 1275, endPoint y: 210, distance: 36.0
click at [1275, 210] on body "🟢 Des questions ou besoin d'assistance pour la migration AirBnB? Connectez-vous…" at bounding box center [784, 432] width 1568 height 750
click at [1338, 409] on button "Enregistrer" at bounding box center [1353, 414] width 122 height 30
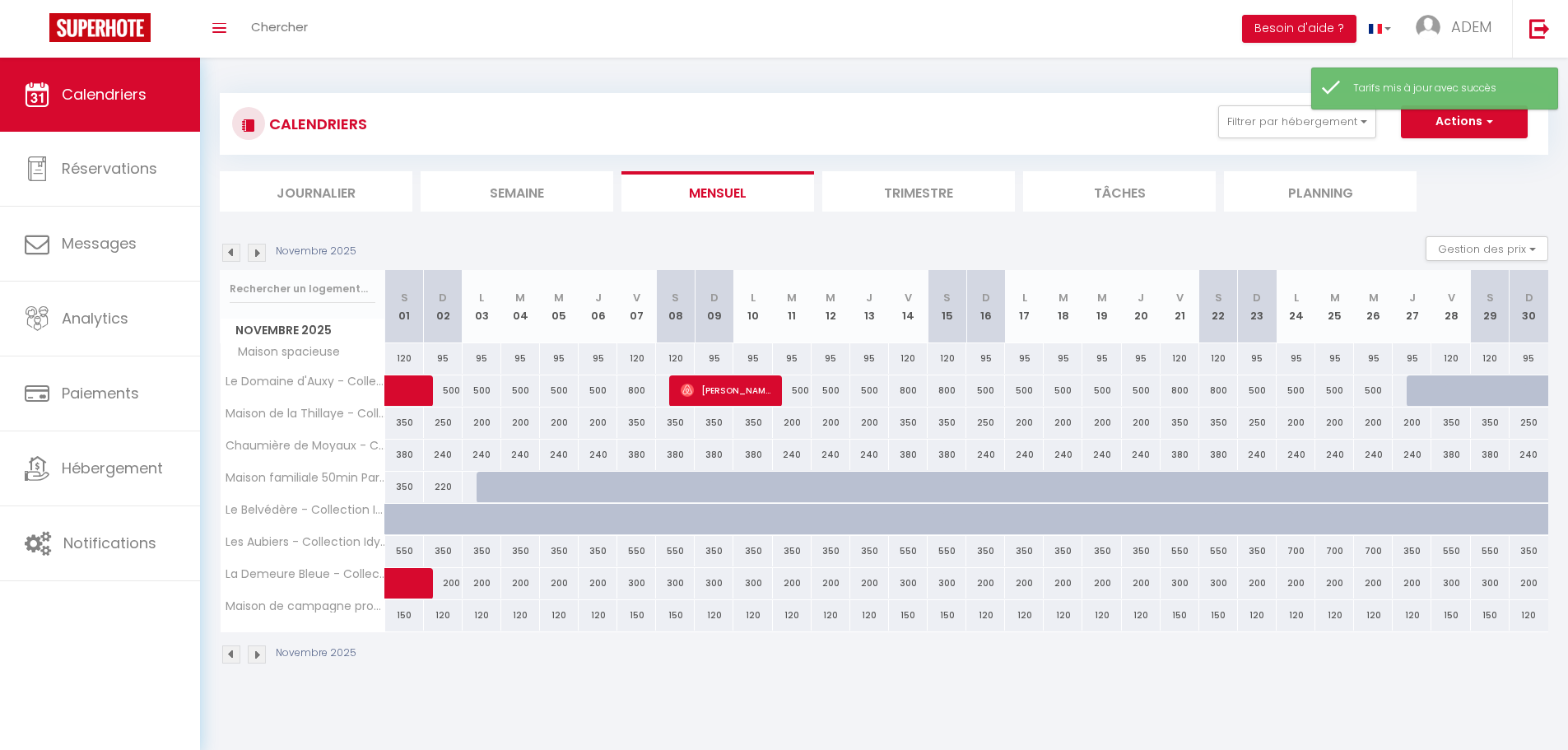
click at [1522, 551] on div "350" at bounding box center [1528, 551] width 39 height 31
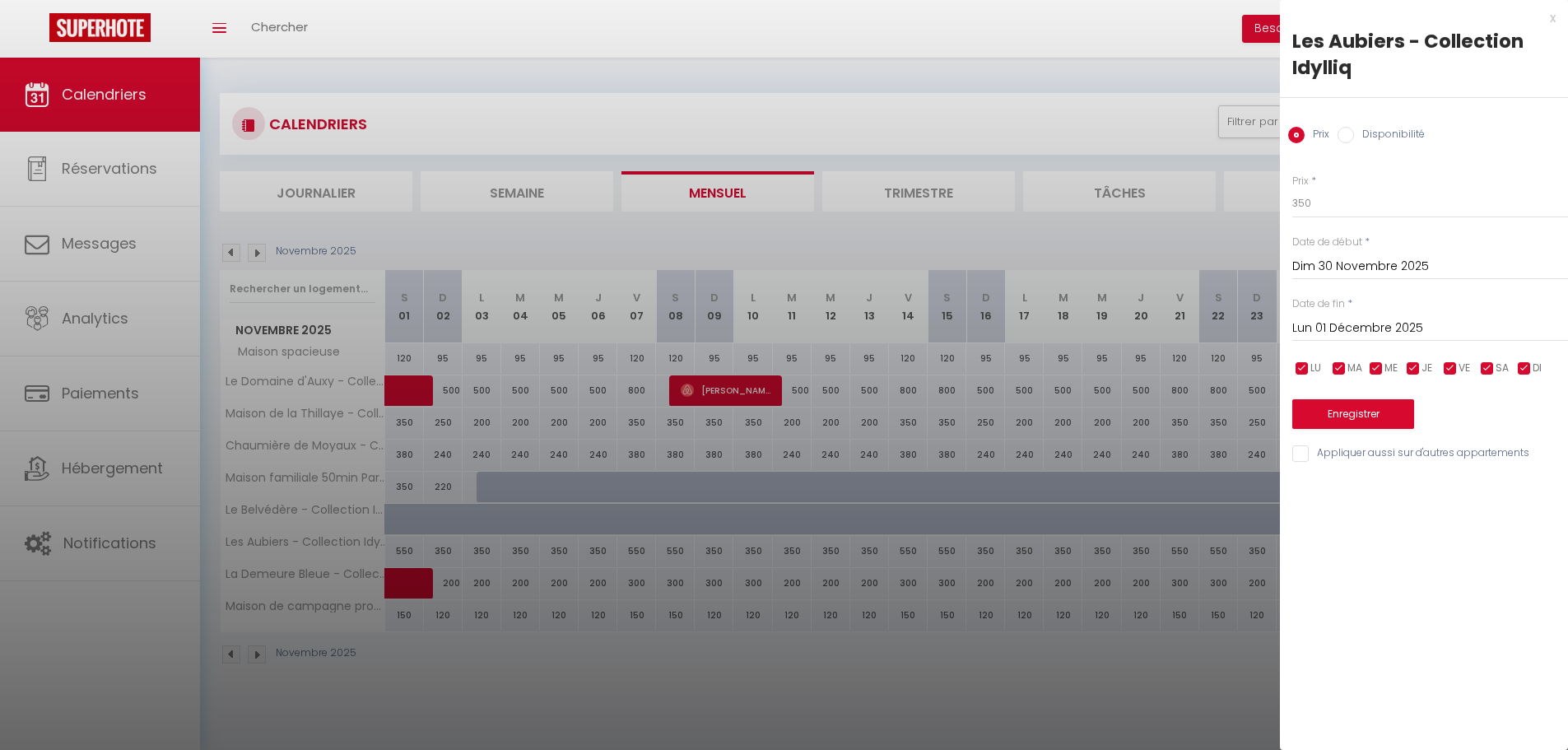
click at [1554, 19] on div "x" at bounding box center [1417, 18] width 275 height 19
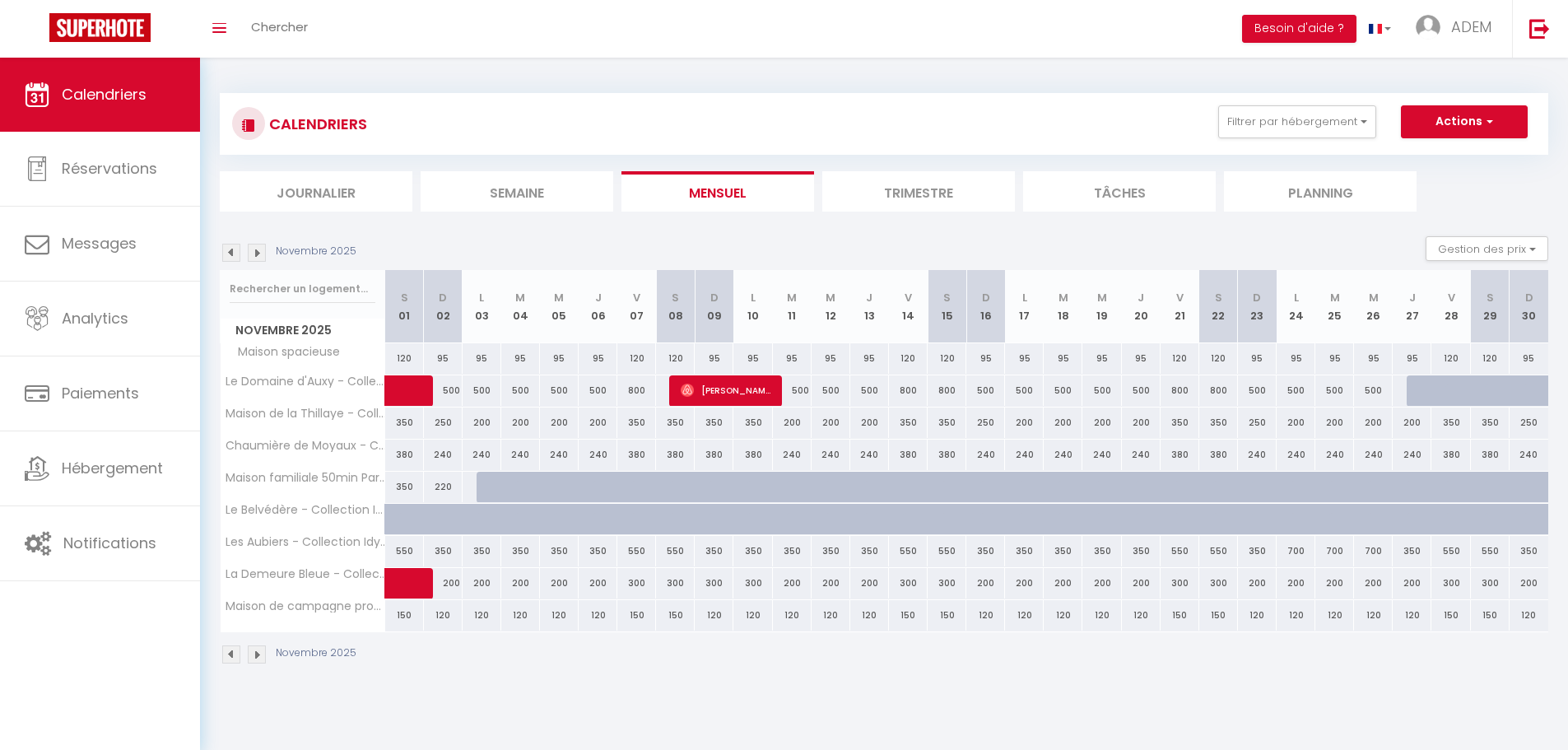
click at [1530, 551] on div "350" at bounding box center [1528, 551] width 39 height 31
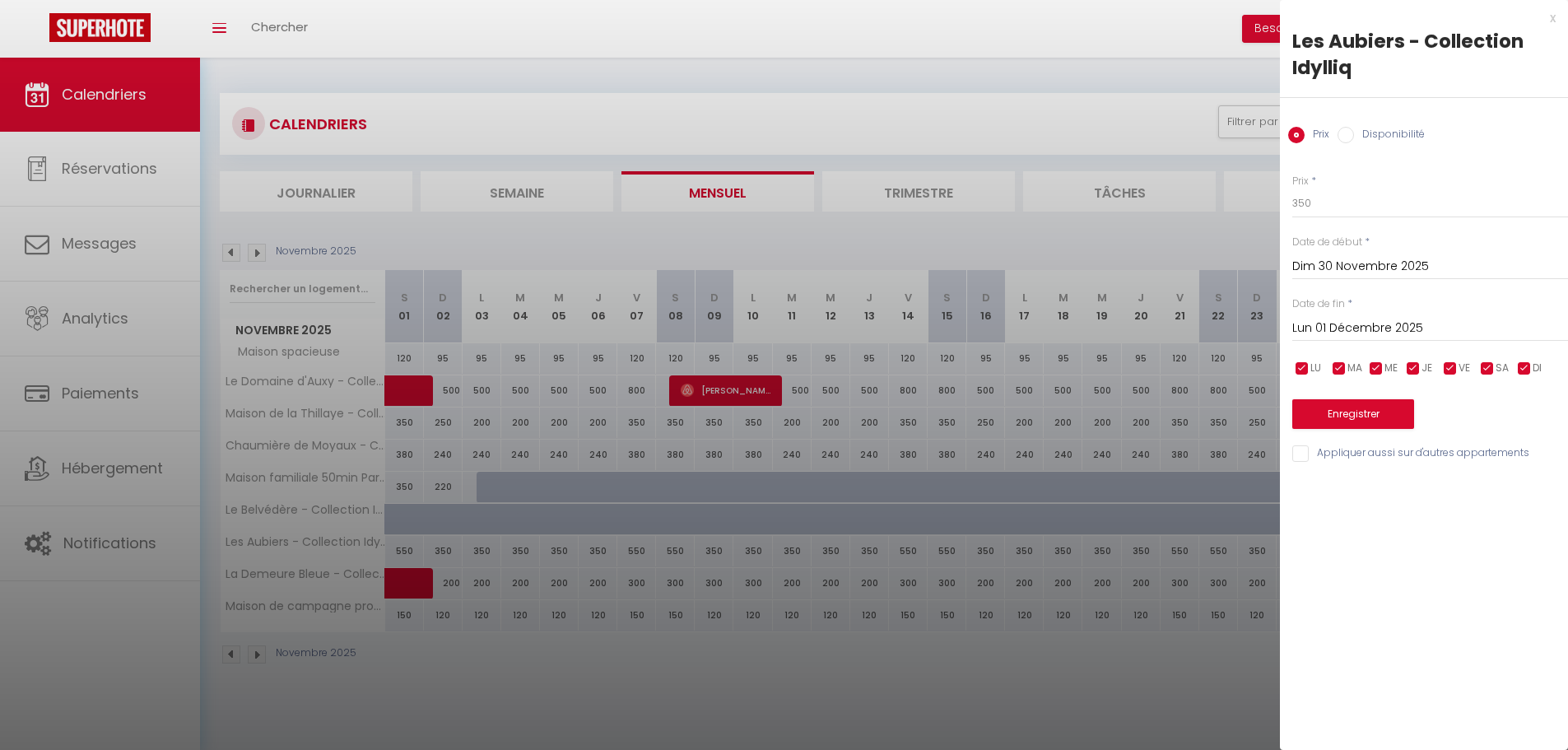
click at [1221, 327] on div at bounding box center [784, 375] width 1568 height 750
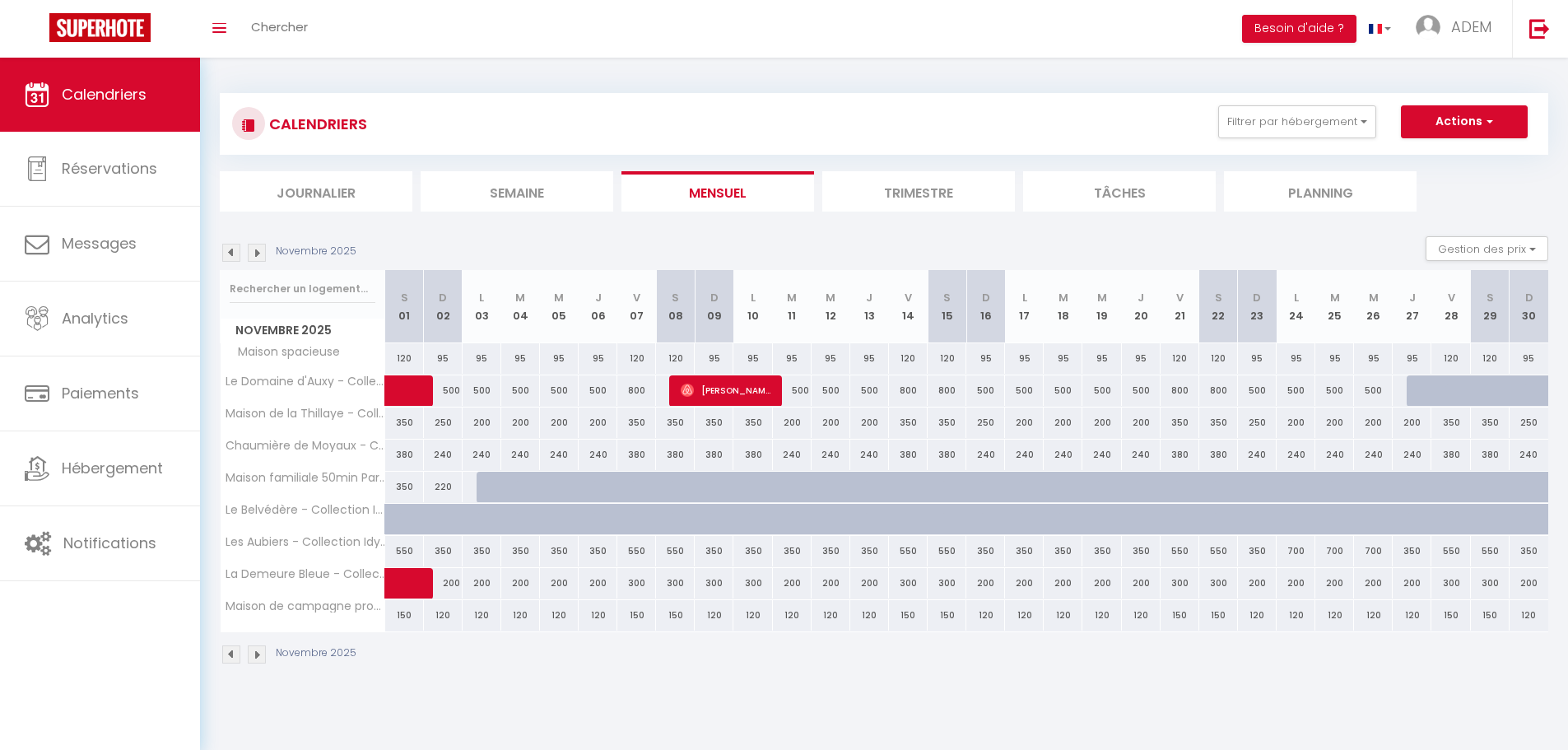
click at [255, 249] on img at bounding box center [257, 252] width 19 height 19
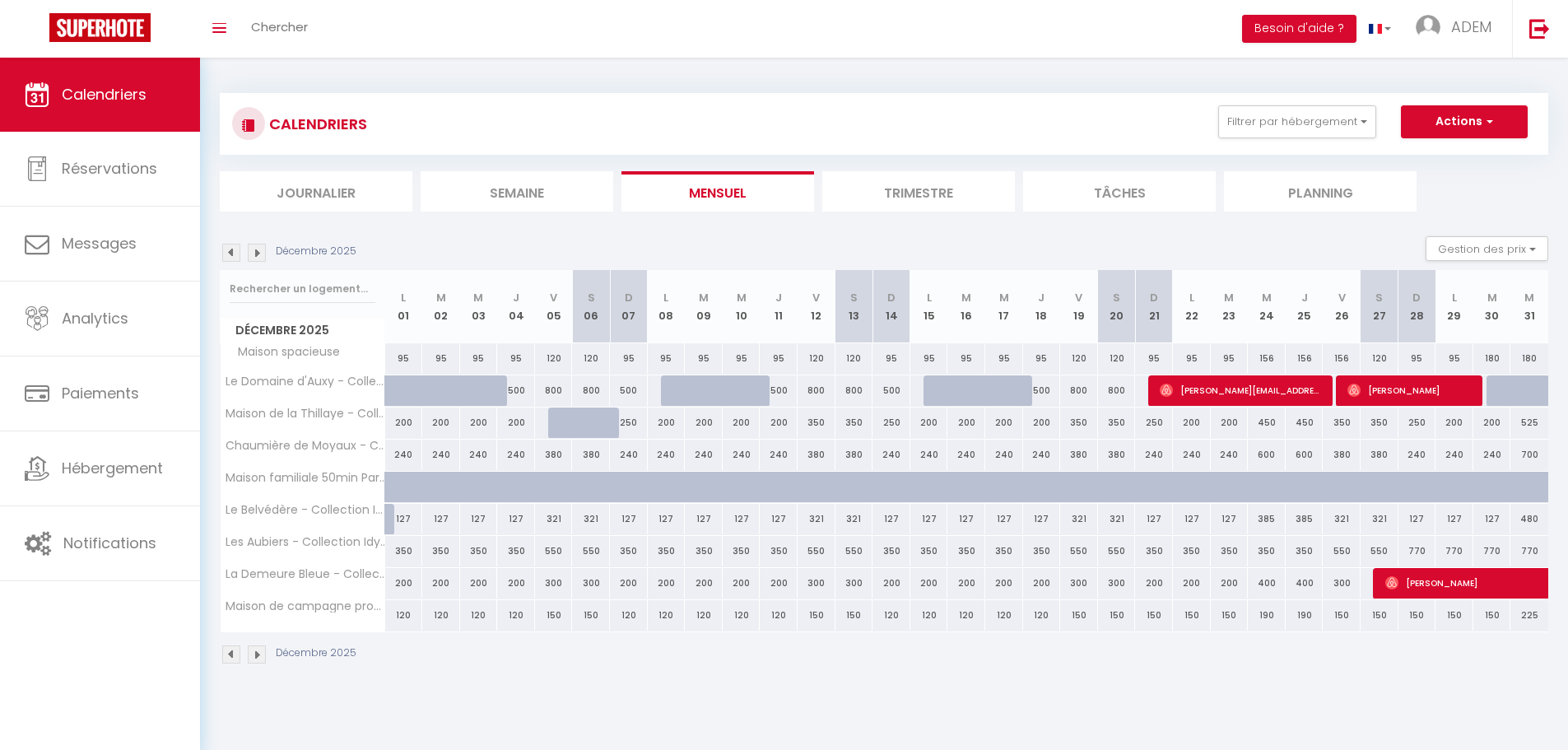
click at [229, 251] on img at bounding box center [231, 252] width 19 height 19
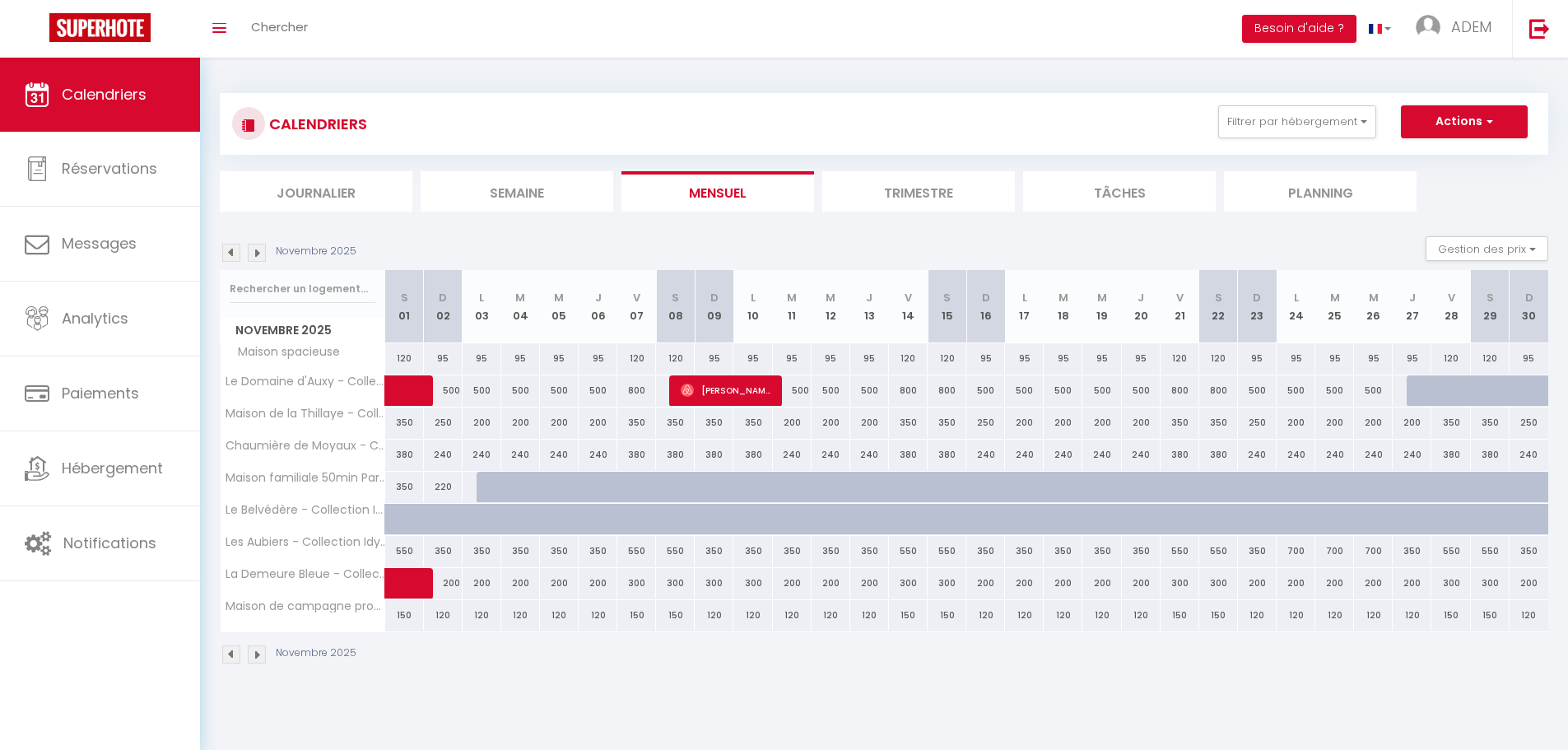
click at [259, 251] on img at bounding box center [257, 252] width 19 height 19
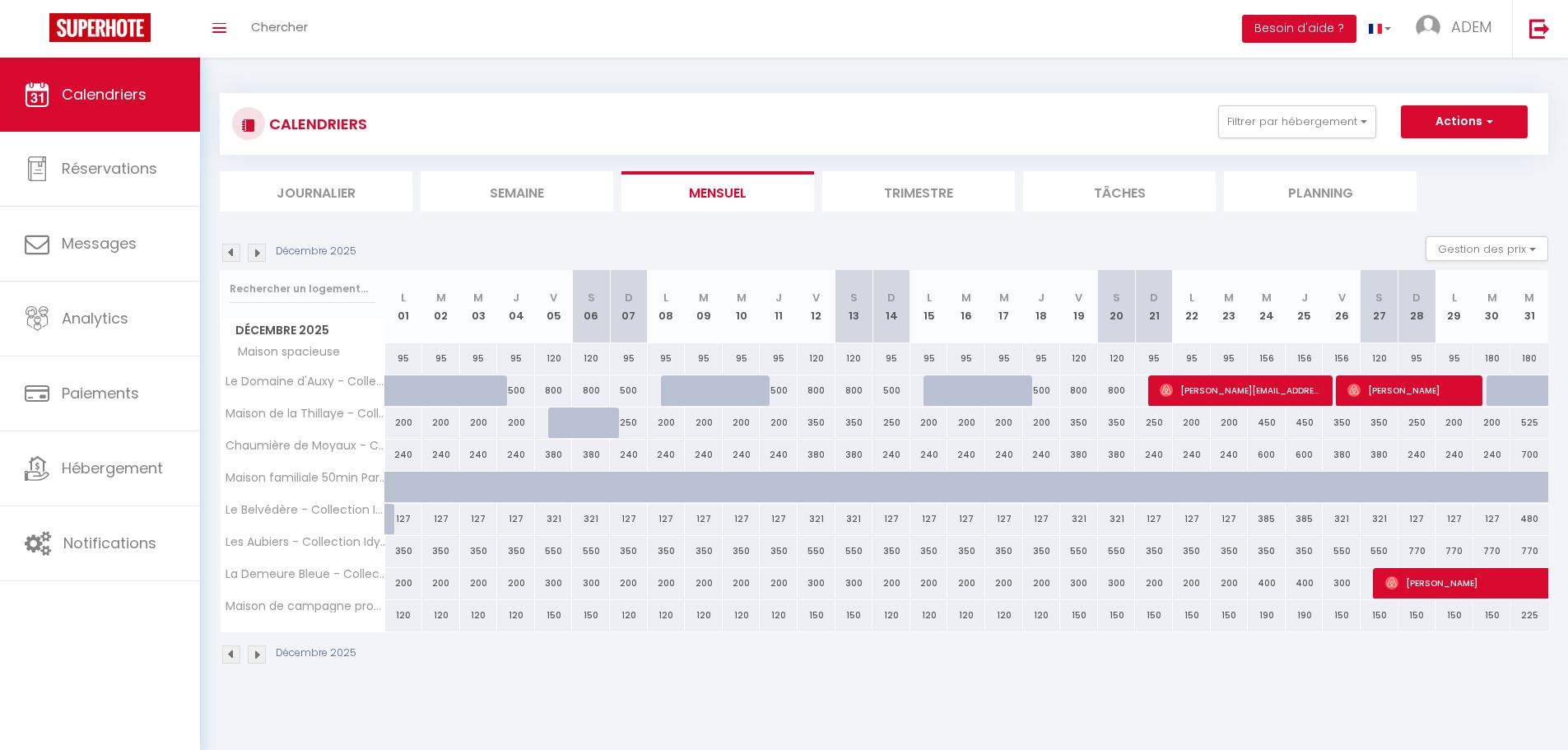
click at [1533, 551] on div "770" at bounding box center [1528, 551] width 38 height 31
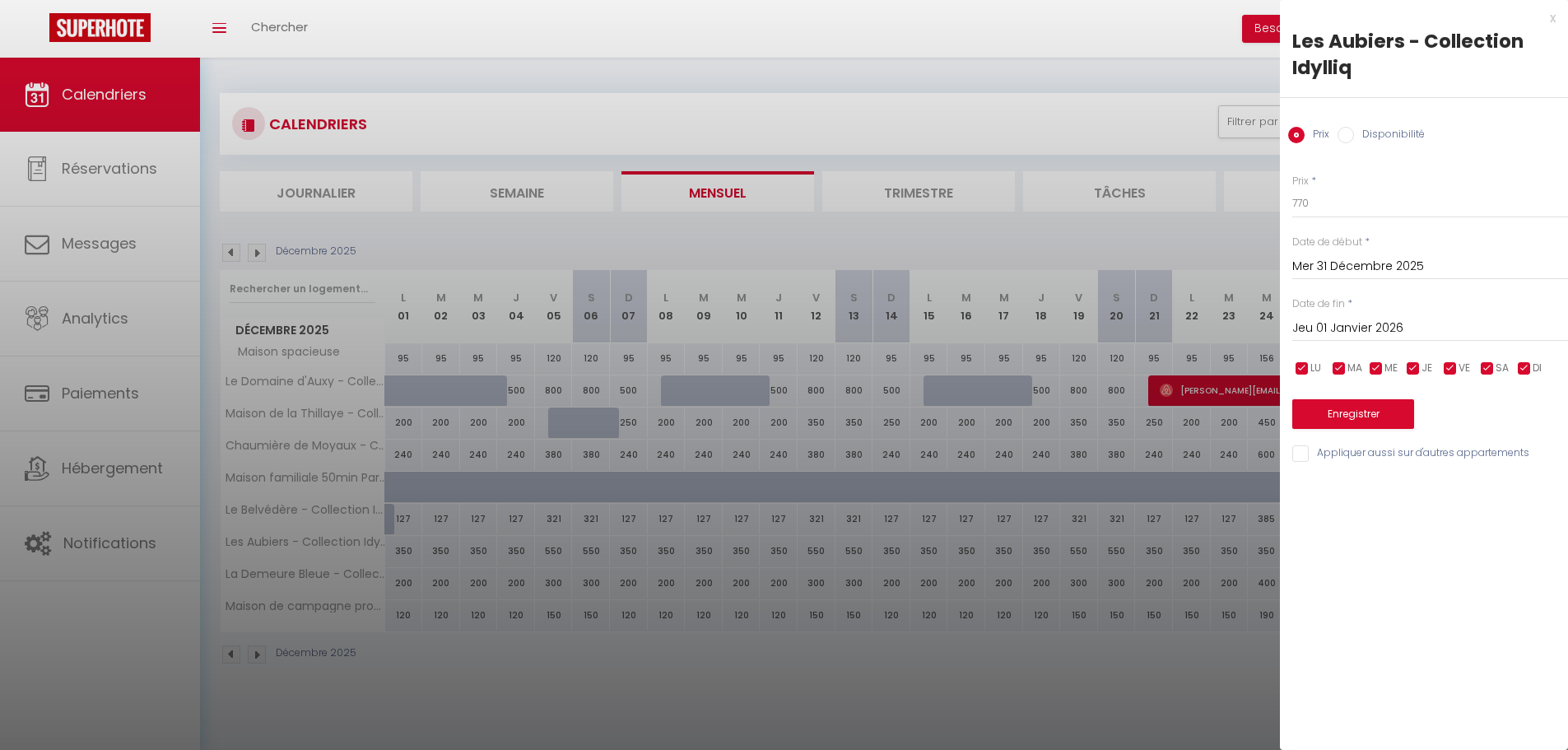
click at [1359, 323] on input "Jeu 01 Janvier 2026" at bounding box center [1429, 328] width 275 height 21
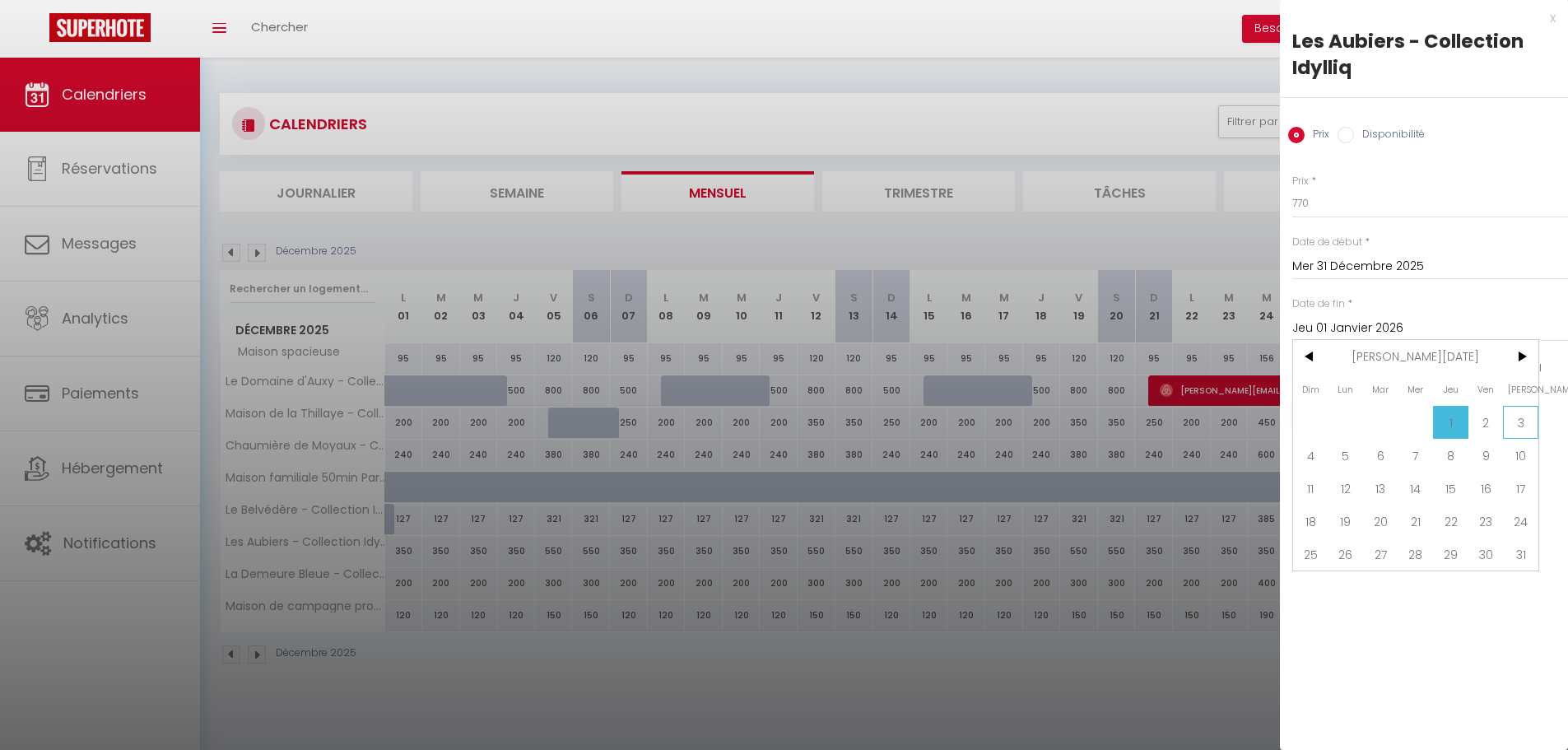
click at [1513, 427] on span "3" at bounding box center [1520, 422] width 35 height 33
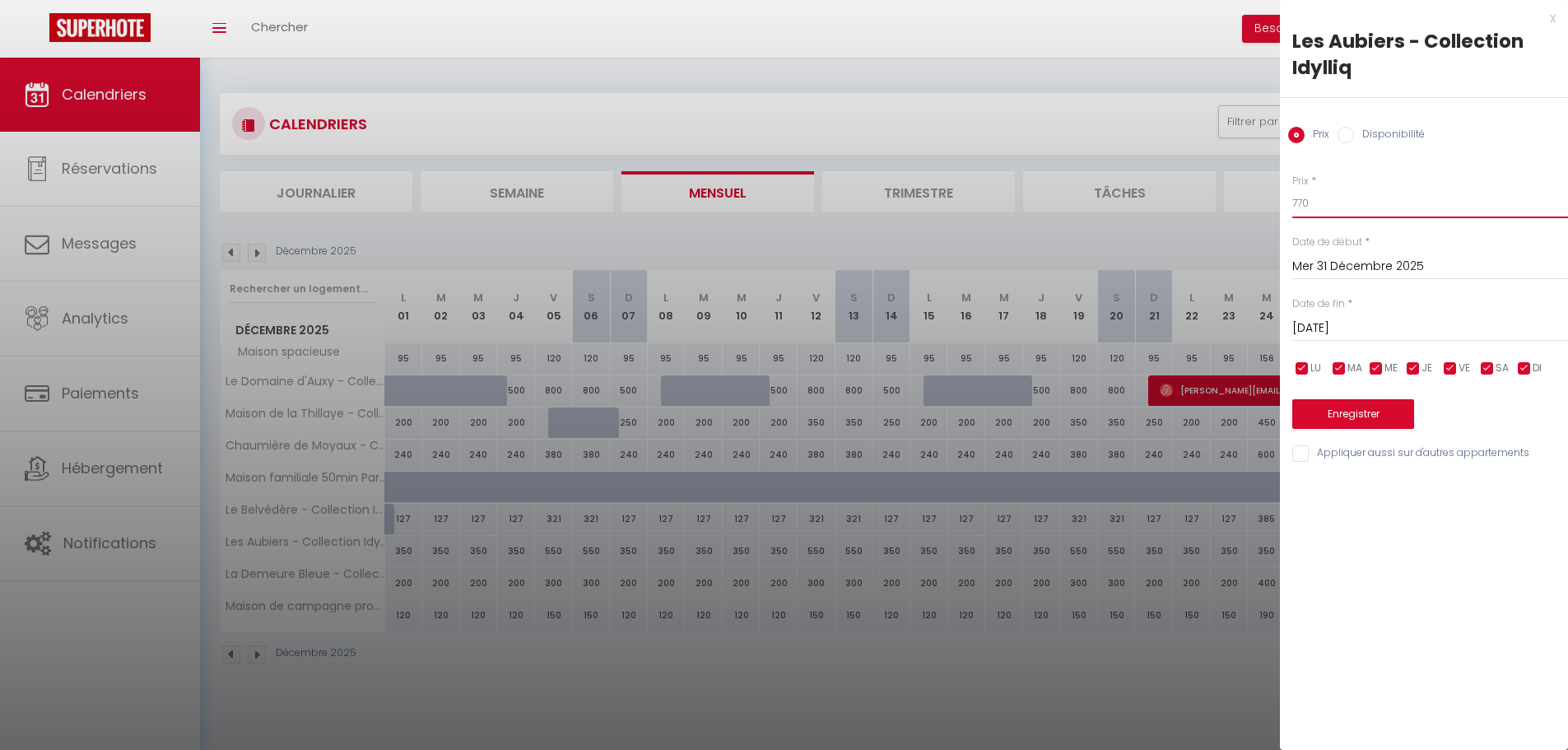
drag, startPoint x: 1311, startPoint y: 204, endPoint x: 1299, endPoint y: 205, distance: 12.0
click at [1299, 205] on input "770" at bounding box center [1429, 204] width 275 height 30
drag, startPoint x: 1317, startPoint y: 212, endPoint x: 1284, endPoint y: 208, distance: 33.2
click at [1284, 208] on div "Prix * 700 Statut * Disponible Indisponible Date de début * [DATE] < [DATE] > D…" at bounding box center [1423, 308] width 288 height 311
click at [1351, 414] on button "Enregistrer" at bounding box center [1353, 414] width 122 height 30
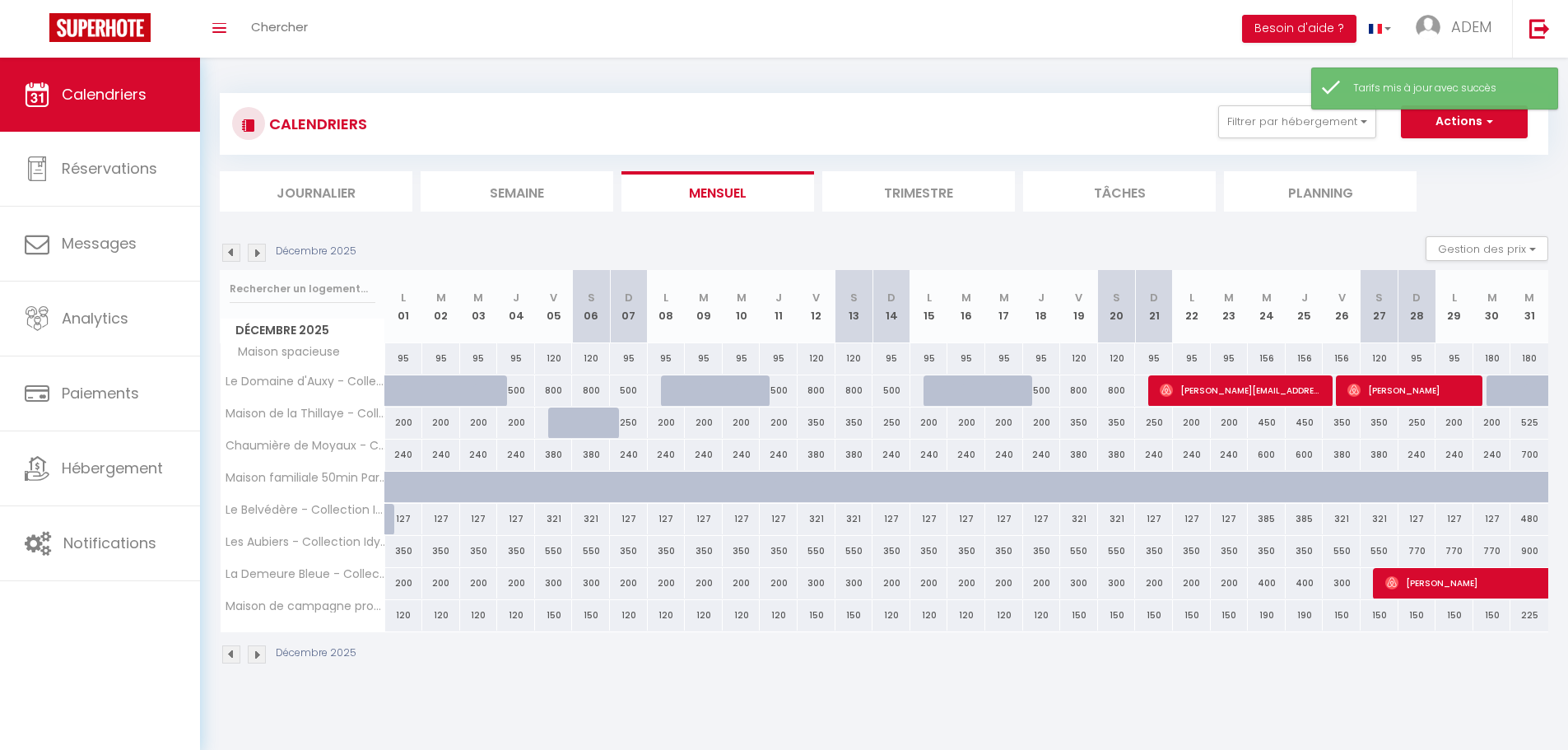
click at [1413, 550] on div "770" at bounding box center [1417, 551] width 38 height 31
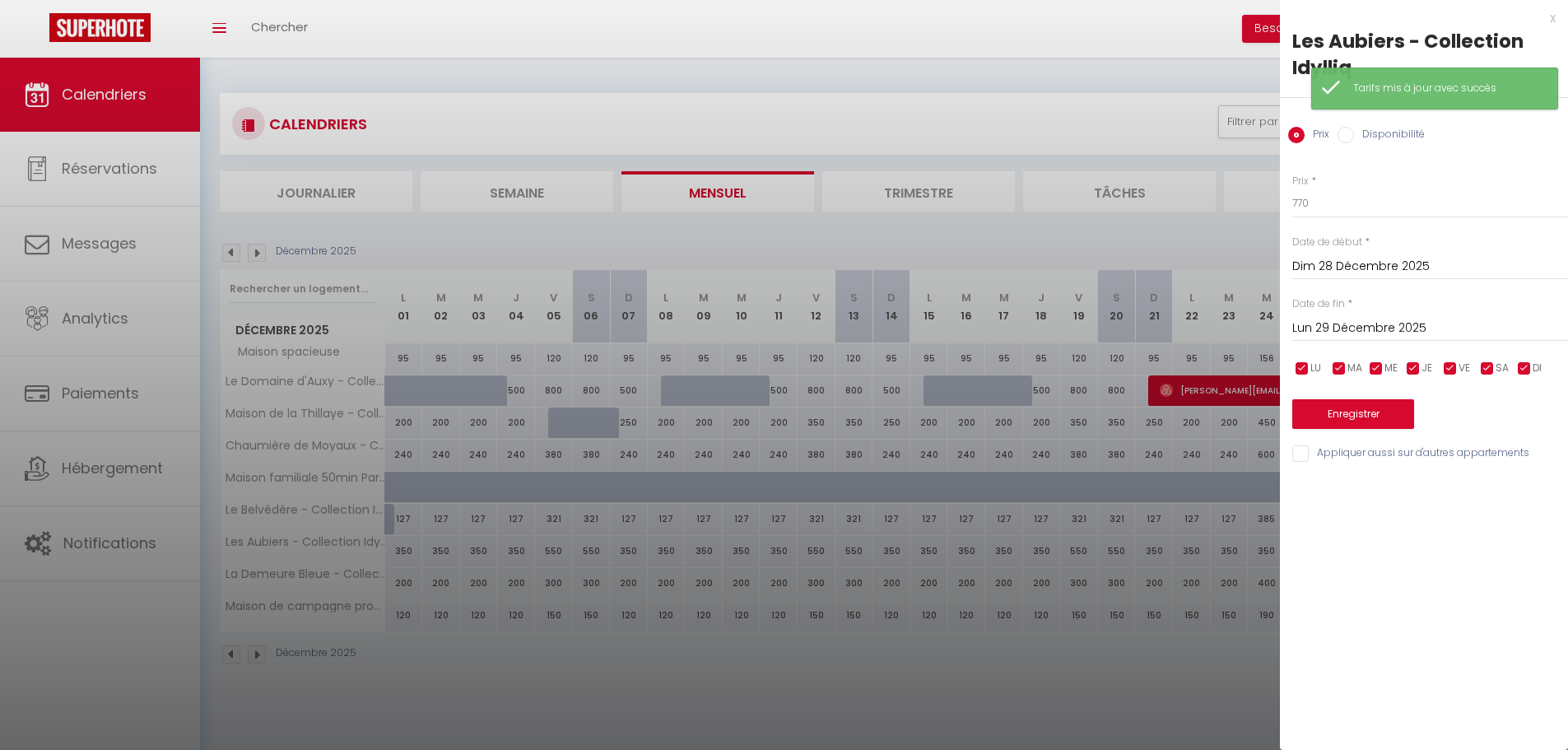
click at [1362, 328] on input "Lun 29 Décembre 2025" at bounding box center [1429, 328] width 275 height 21
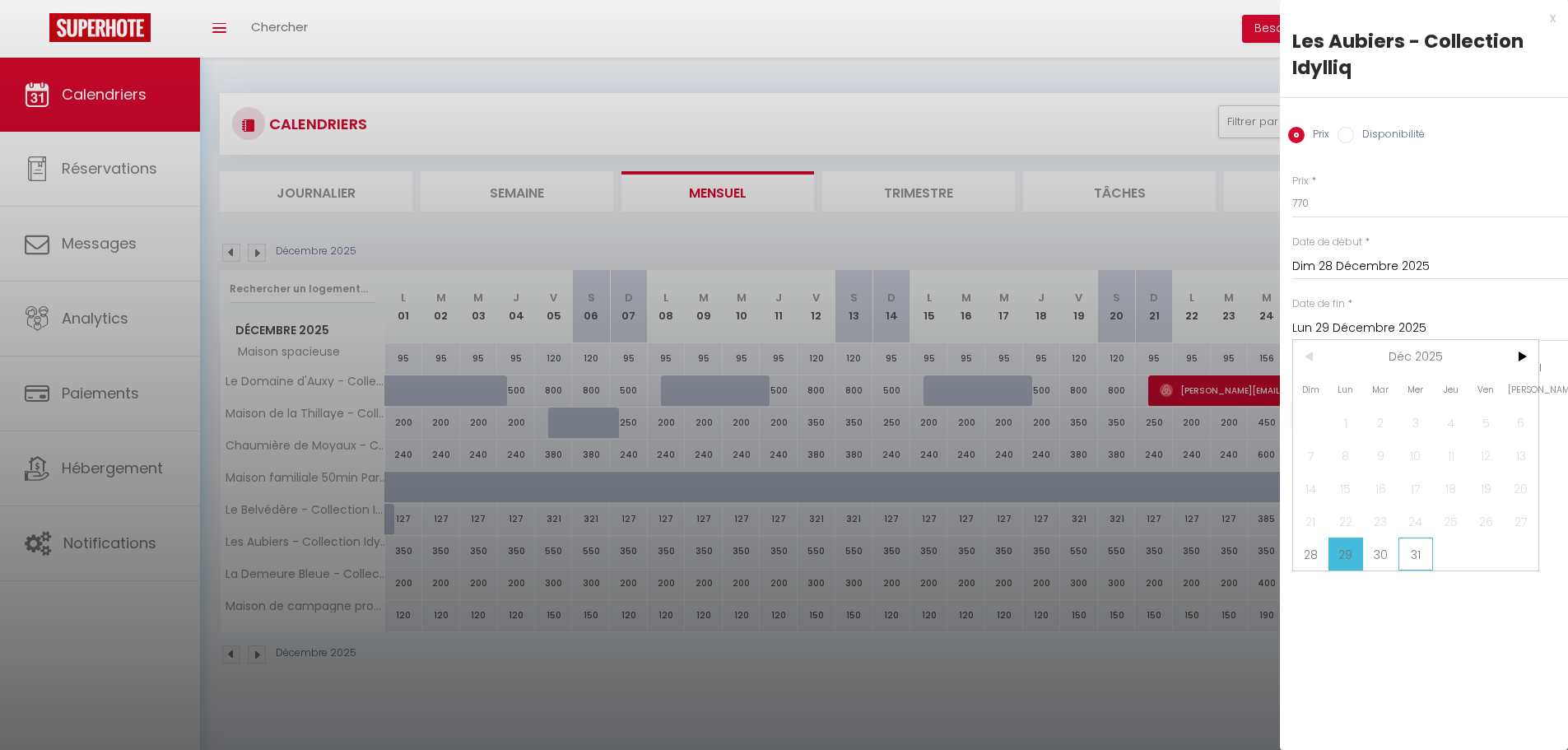
click at [1413, 550] on span "31" at bounding box center [1416, 553] width 35 height 33
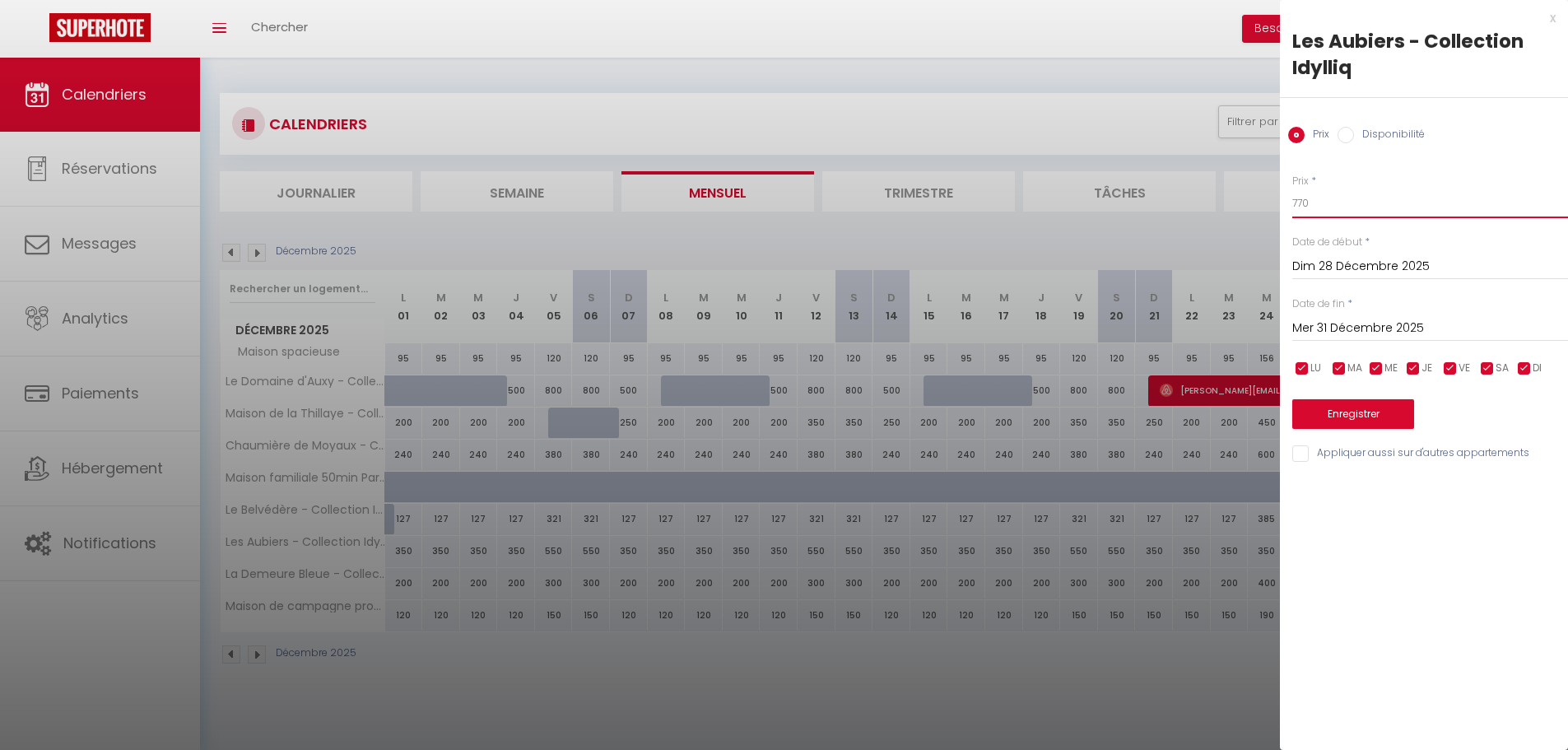
drag, startPoint x: 1318, startPoint y: 199, endPoint x: 1277, endPoint y: 202, distance: 41.1
click at [1280, 204] on div "Prix * 770 Statut * Disponible Indisponible Date de début * [DATE] < [DATE] > D…" at bounding box center [1423, 308] width 288 height 311
click at [1341, 409] on button "Enregistrer" at bounding box center [1353, 414] width 122 height 30
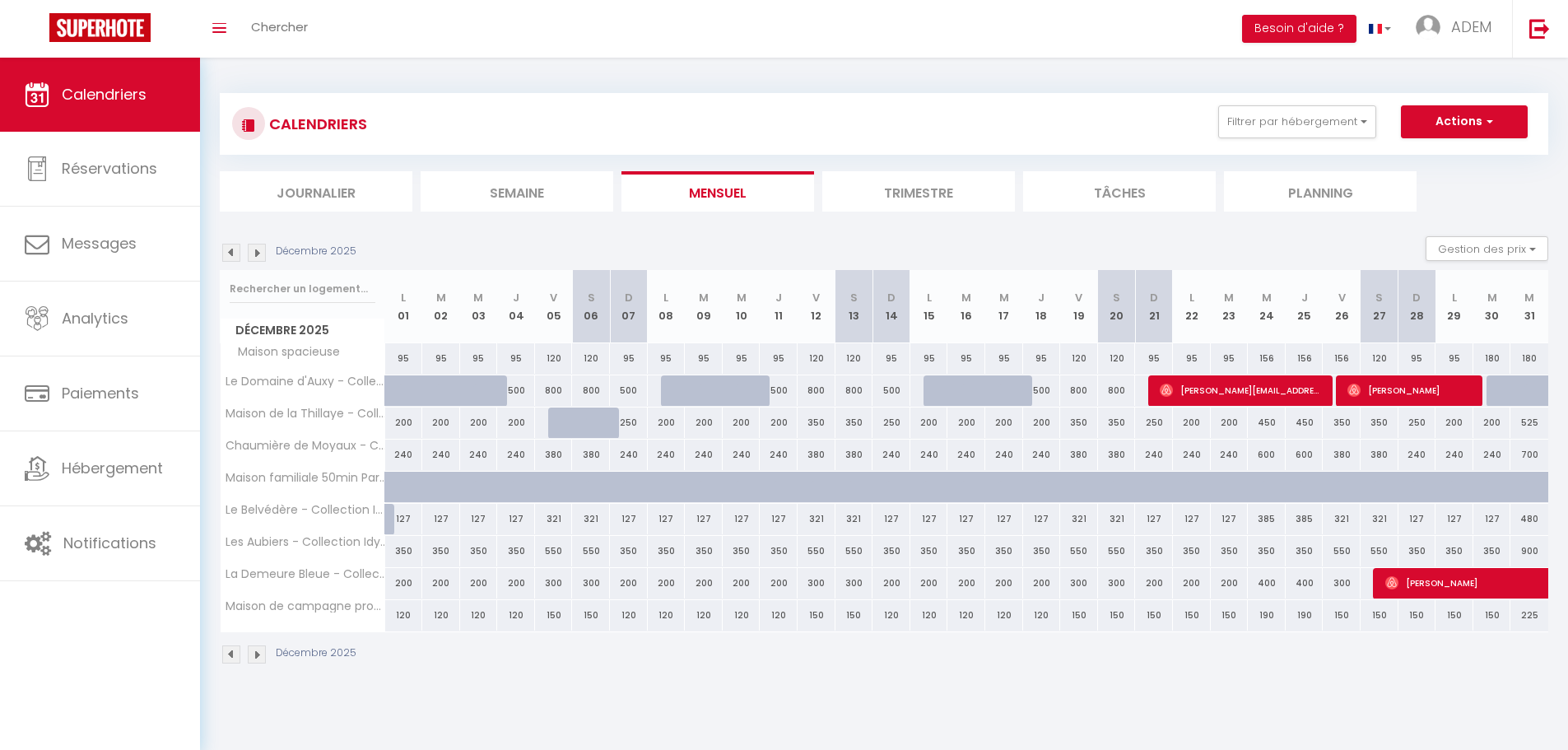
click at [1271, 555] on div "350" at bounding box center [1266, 551] width 38 height 31
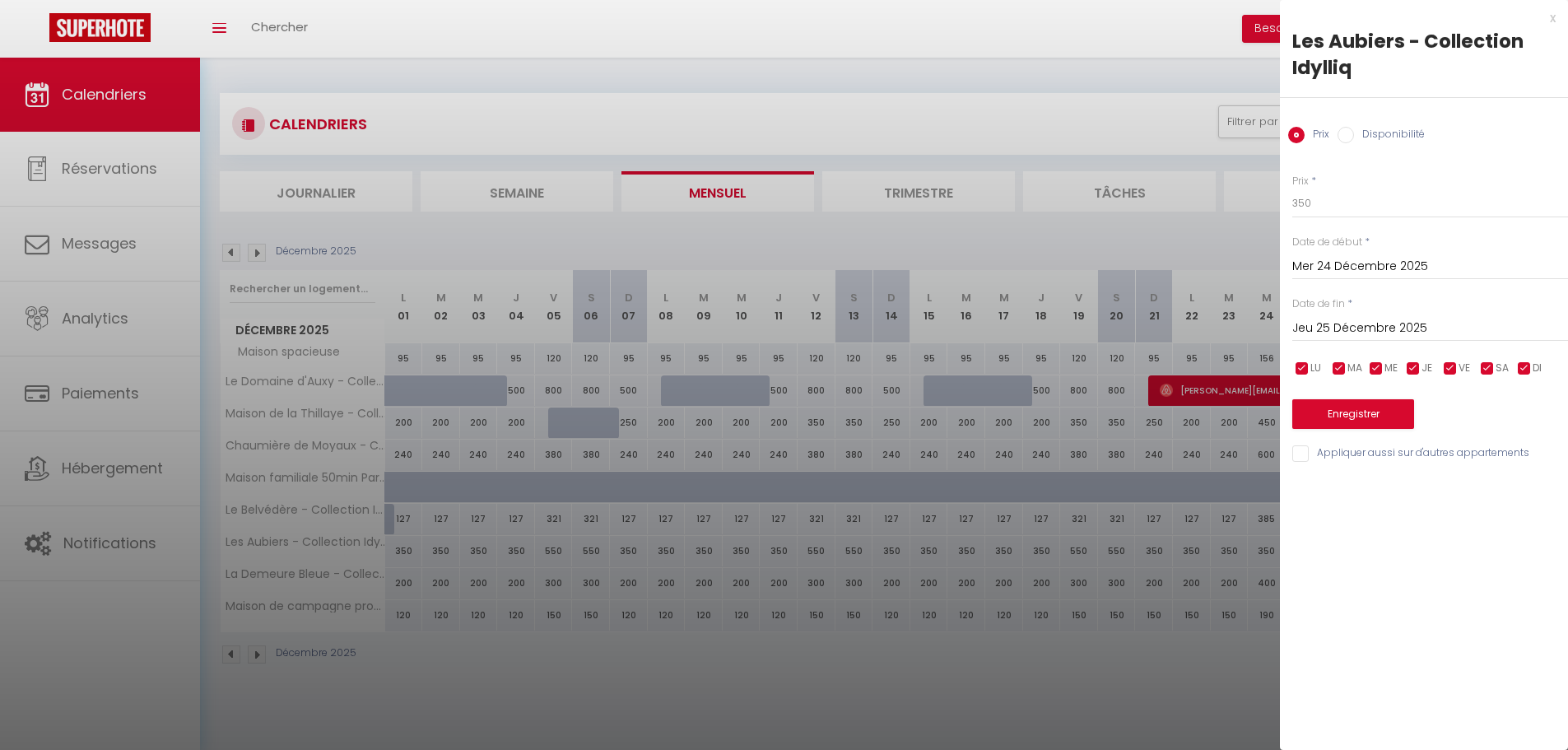
click at [1344, 323] on input "Jeu 25 Décembre 2025" at bounding box center [1429, 328] width 275 height 21
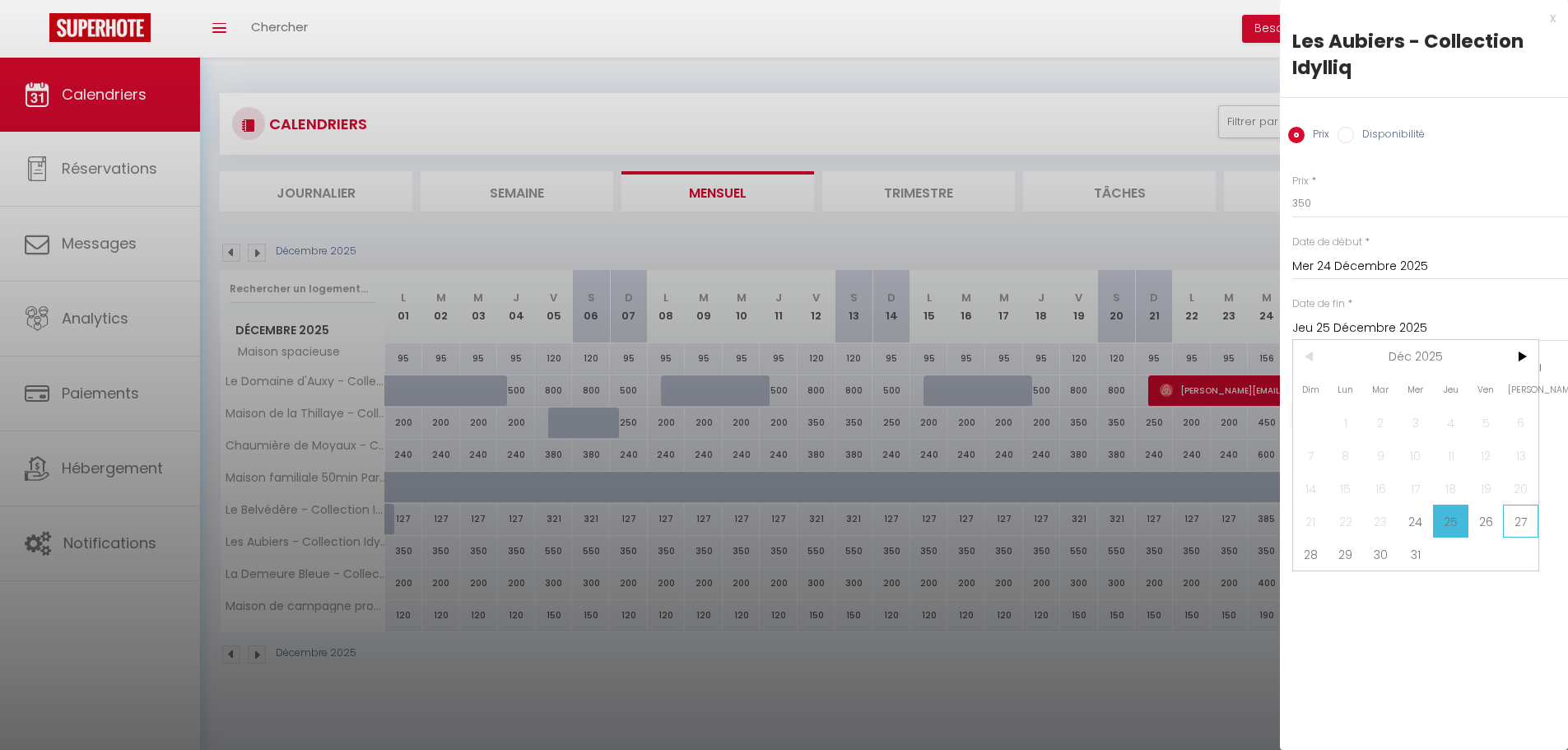
click at [1517, 519] on span "27" at bounding box center [1520, 521] width 35 height 33
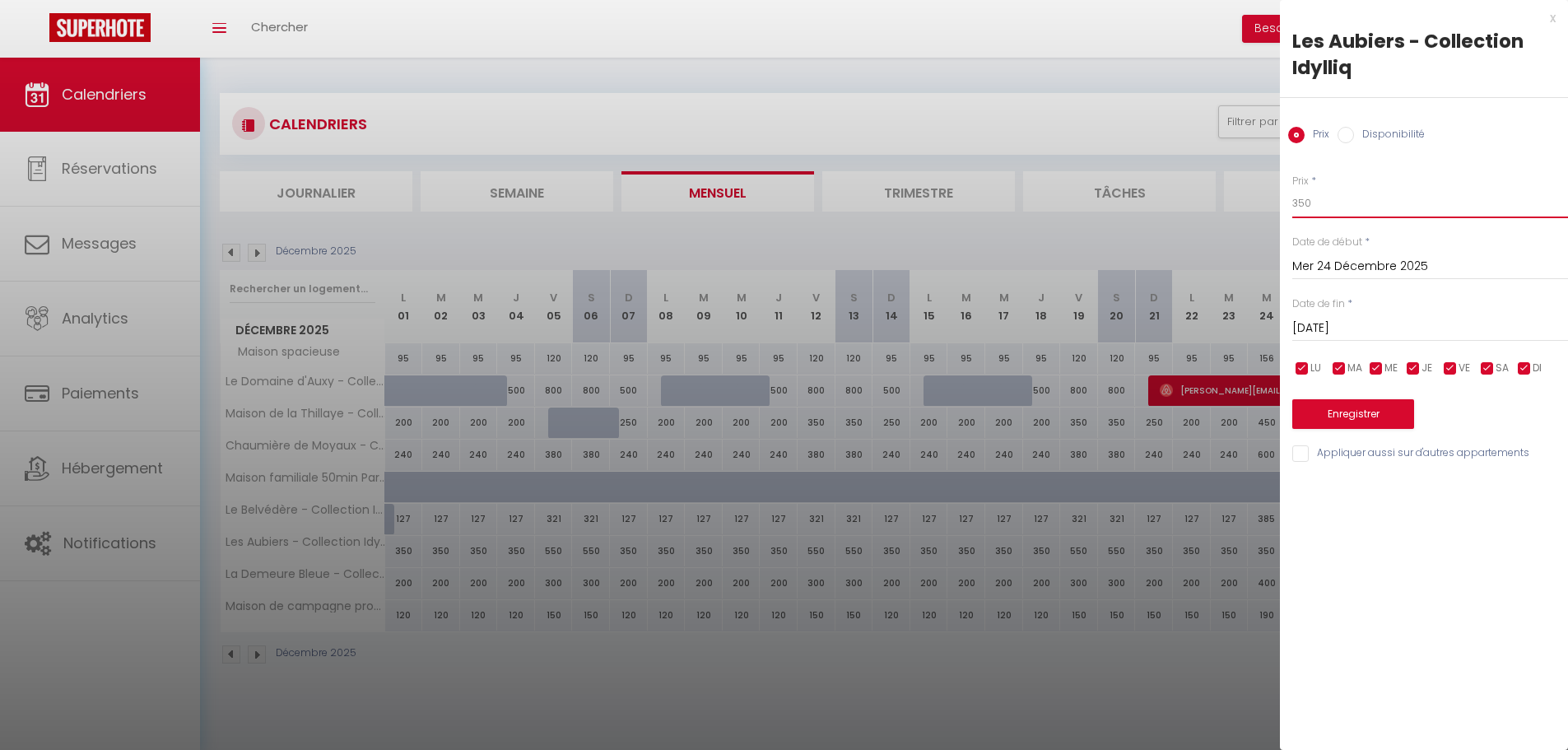
drag, startPoint x: 1320, startPoint y: 203, endPoint x: 1278, endPoint y: 201, distance: 42.0
click at [1278, 201] on body "🟢 Des questions ou besoin d'assistance pour la migration AirBnB? Connectez-vous…" at bounding box center [784, 432] width 1568 height 750
click at [1352, 414] on button "Enregistrer" at bounding box center [1353, 414] width 122 height 30
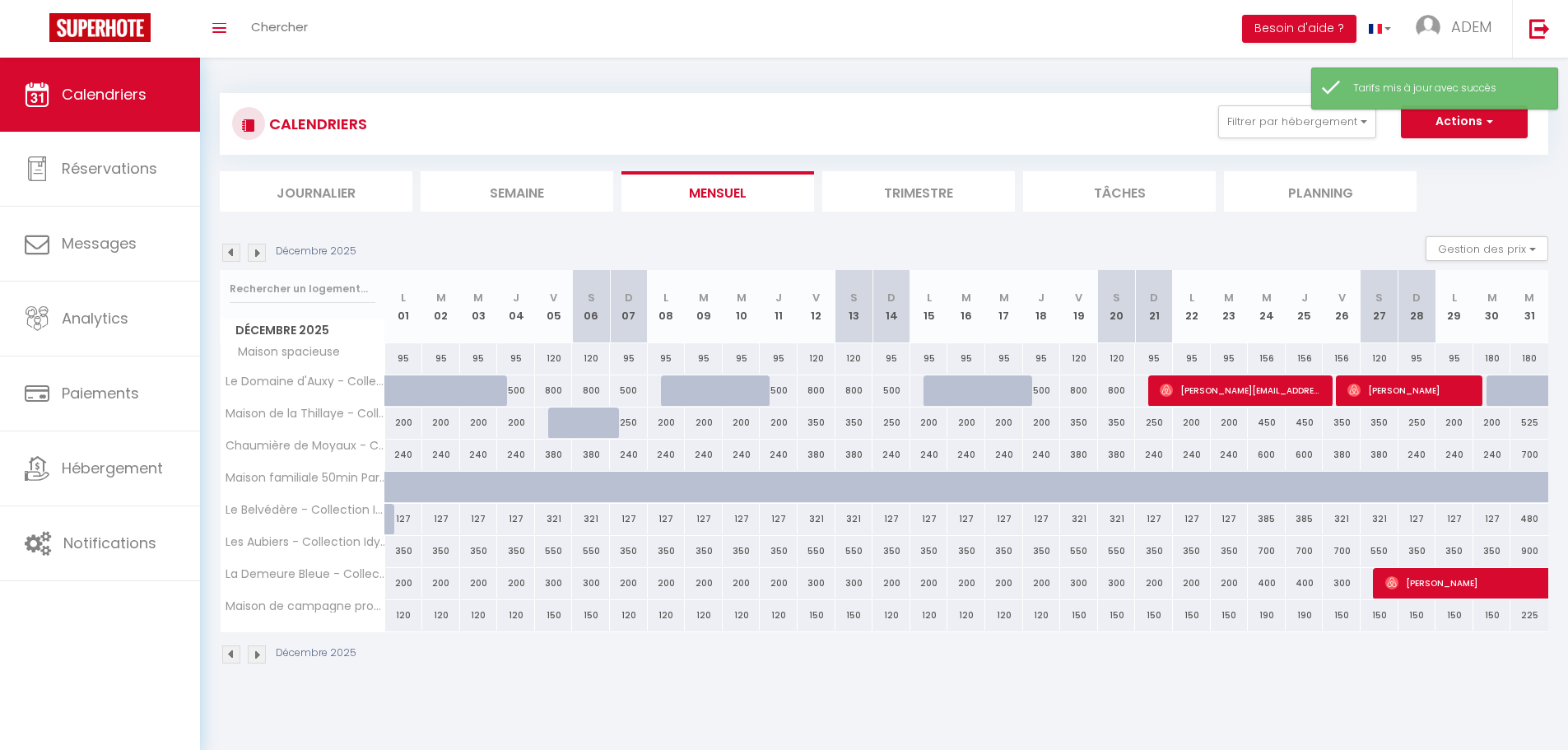
click at [238, 255] on img at bounding box center [231, 252] width 19 height 19
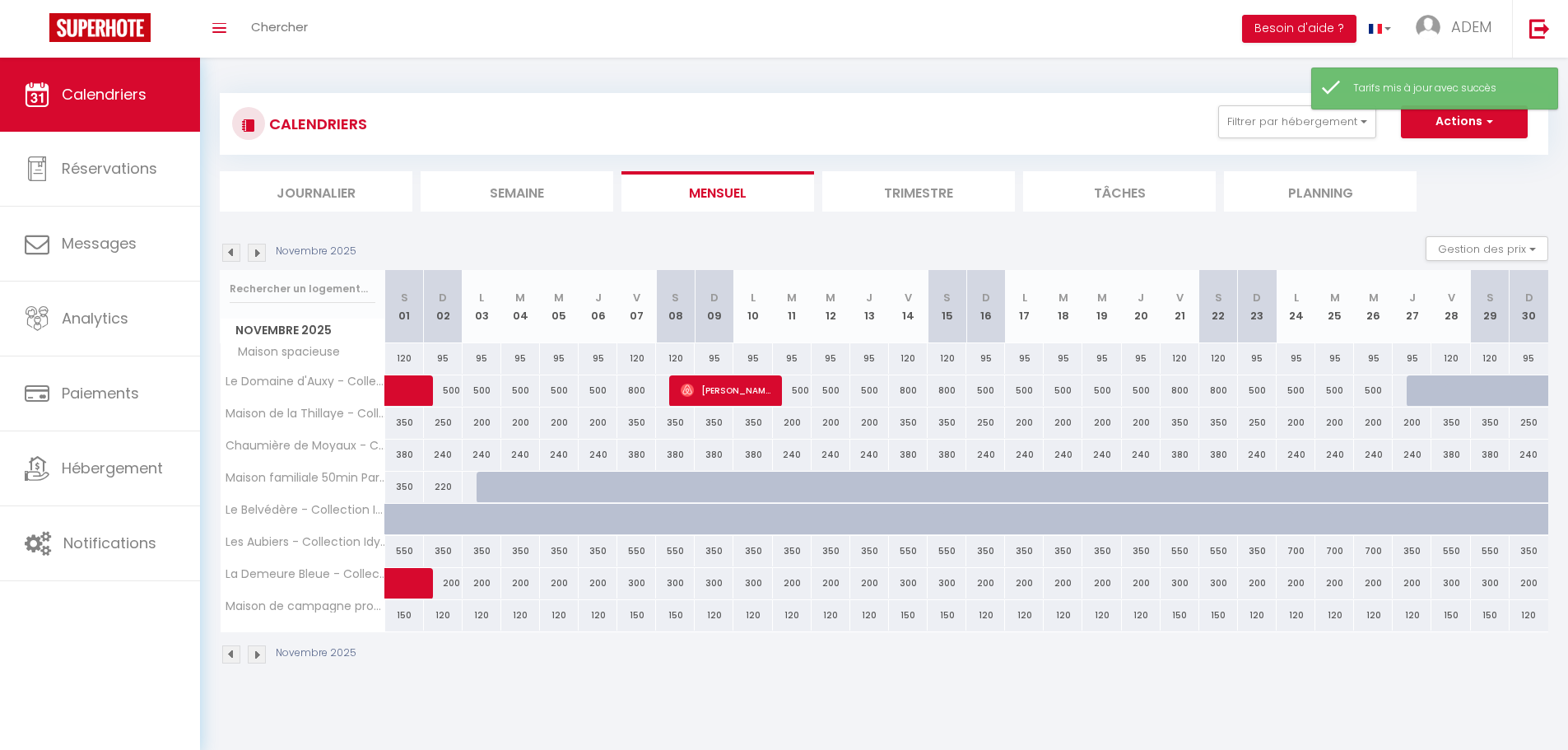
click at [1288, 552] on div "700" at bounding box center [1296, 551] width 39 height 31
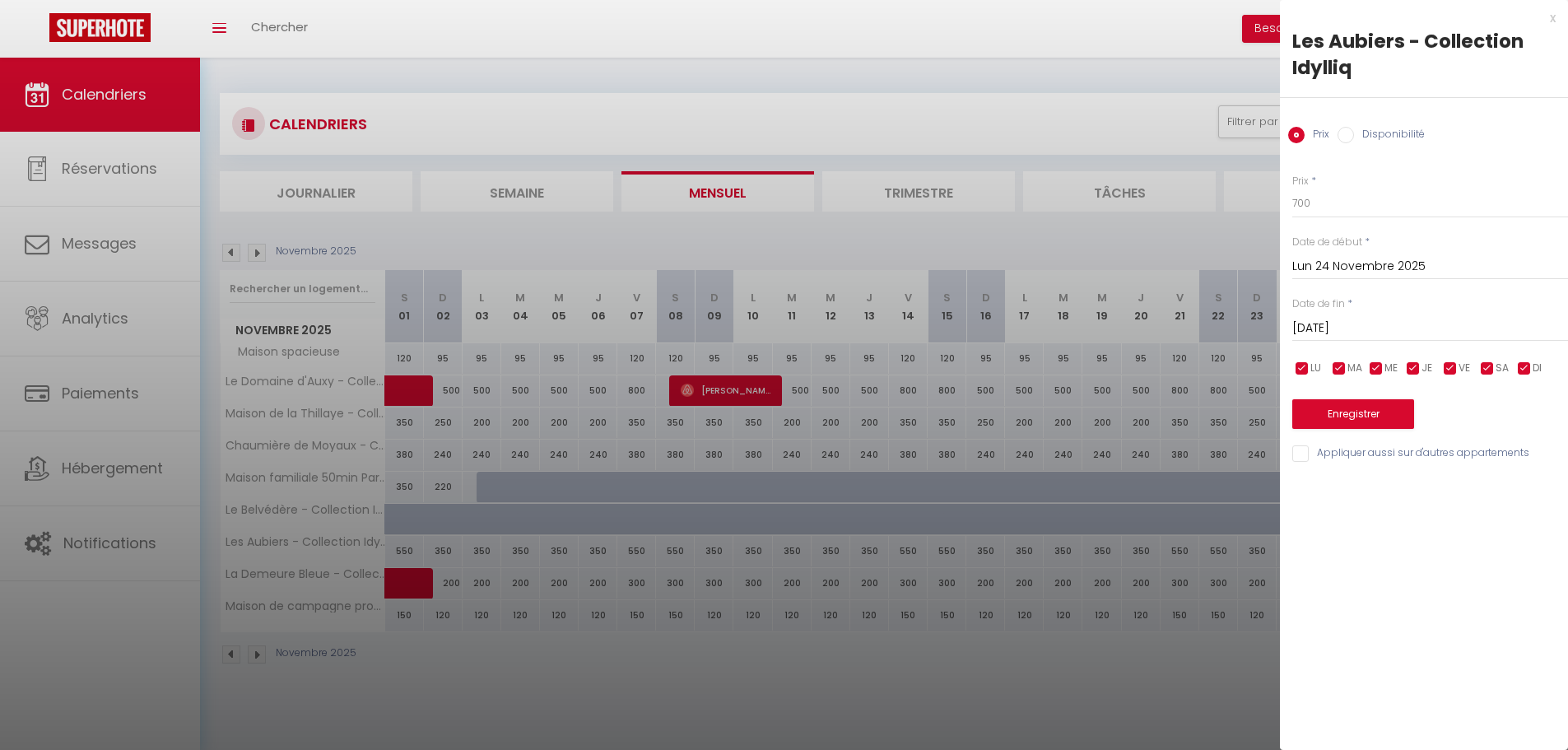
click at [1154, 570] on div at bounding box center [784, 375] width 1568 height 750
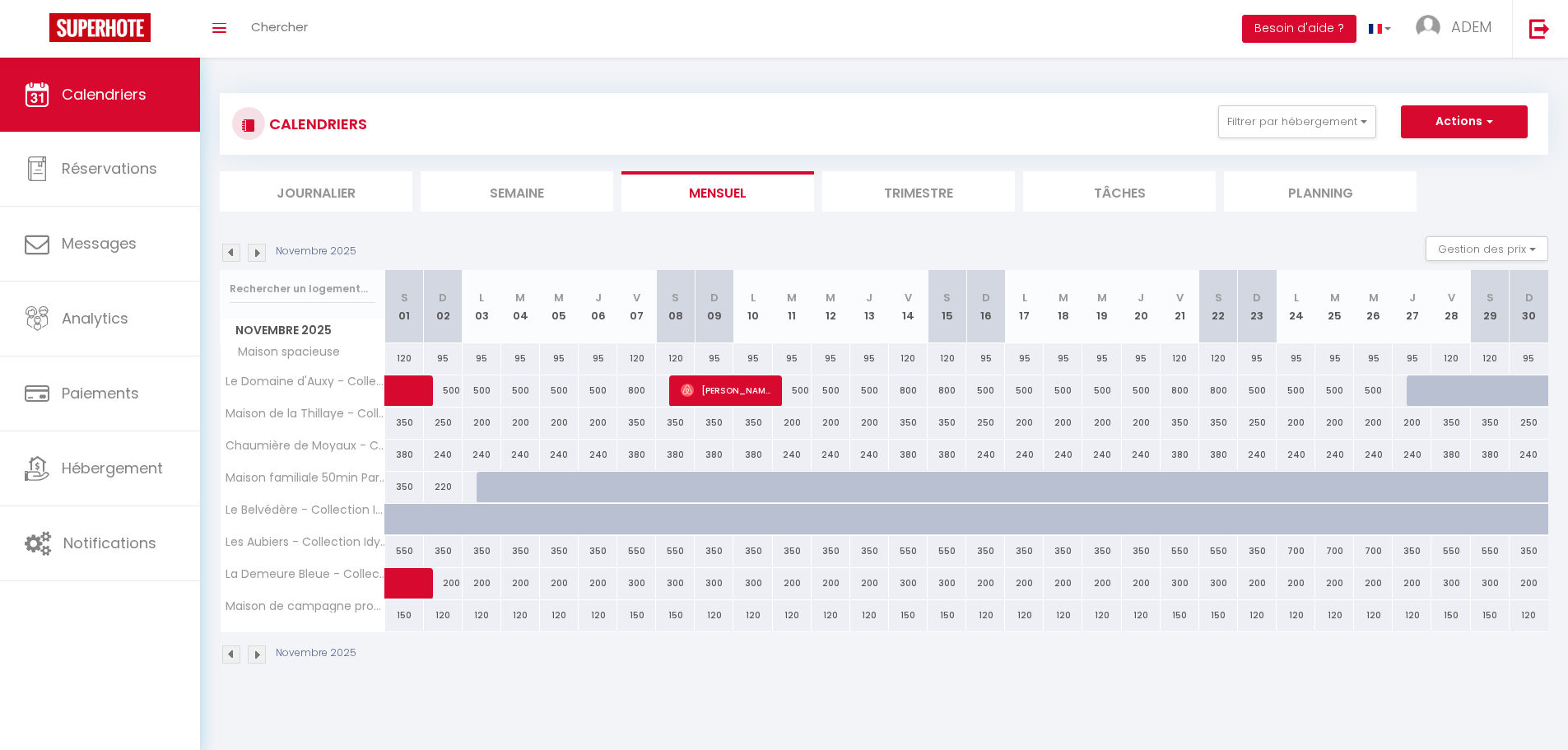
click at [1297, 551] on div "700" at bounding box center [1296, 551] width 39 height 31
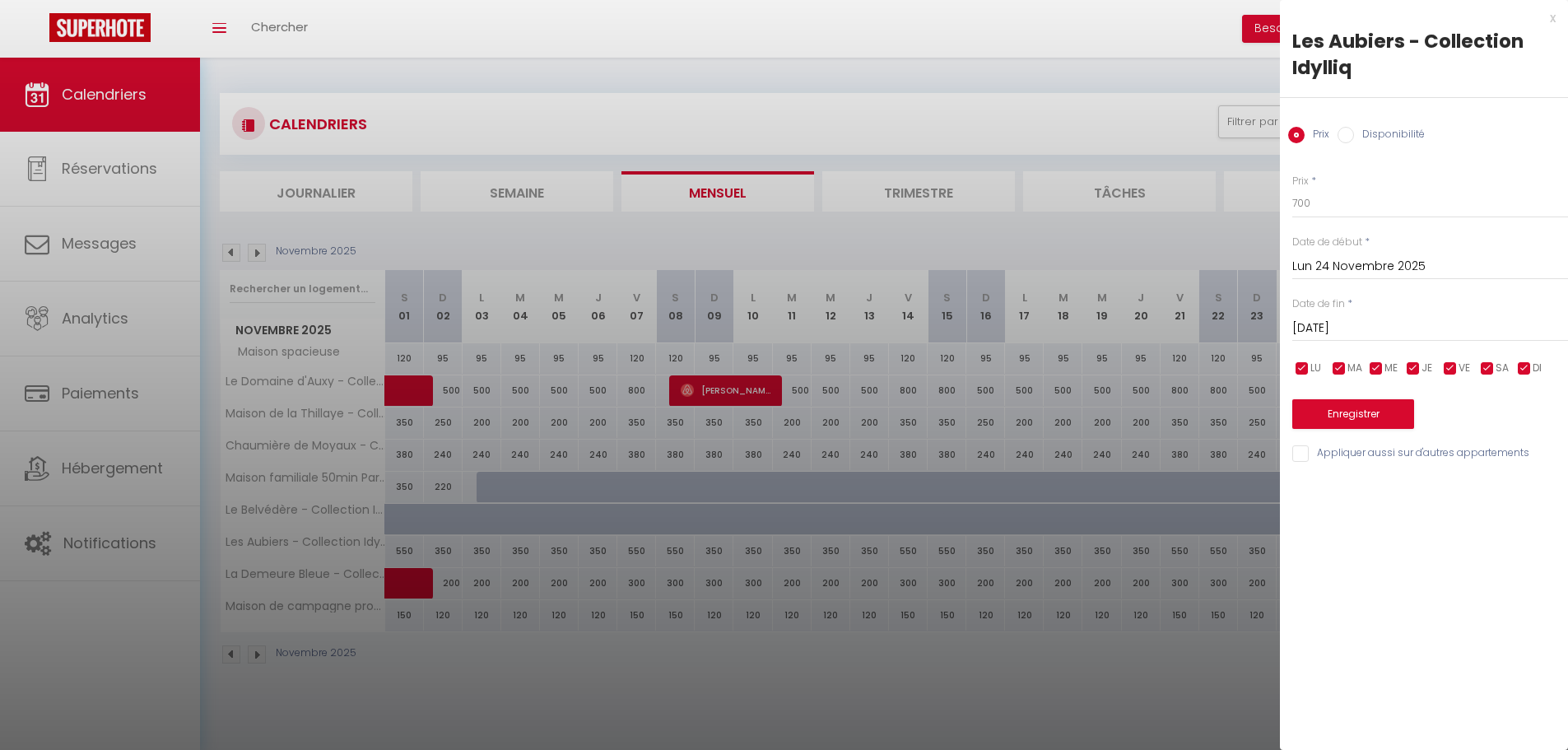
click at [1357, 316] on div "[DATE] < [DATE] > Dim Lun Mar Mer Jeu Ven Sam 1 2 3 4 5 6 7 8 9 10 11 12 13 14 …" at bounding box center [1429, 326] width 275 height 30
drag, startPoint x: 1361, startPoint y: 325, endPoint x: 1380, endPoint y: 353, distance: 33.8
click at [1361, 326] on input "[DATE]" at bounding box center [1429, 328] width 275 height 21
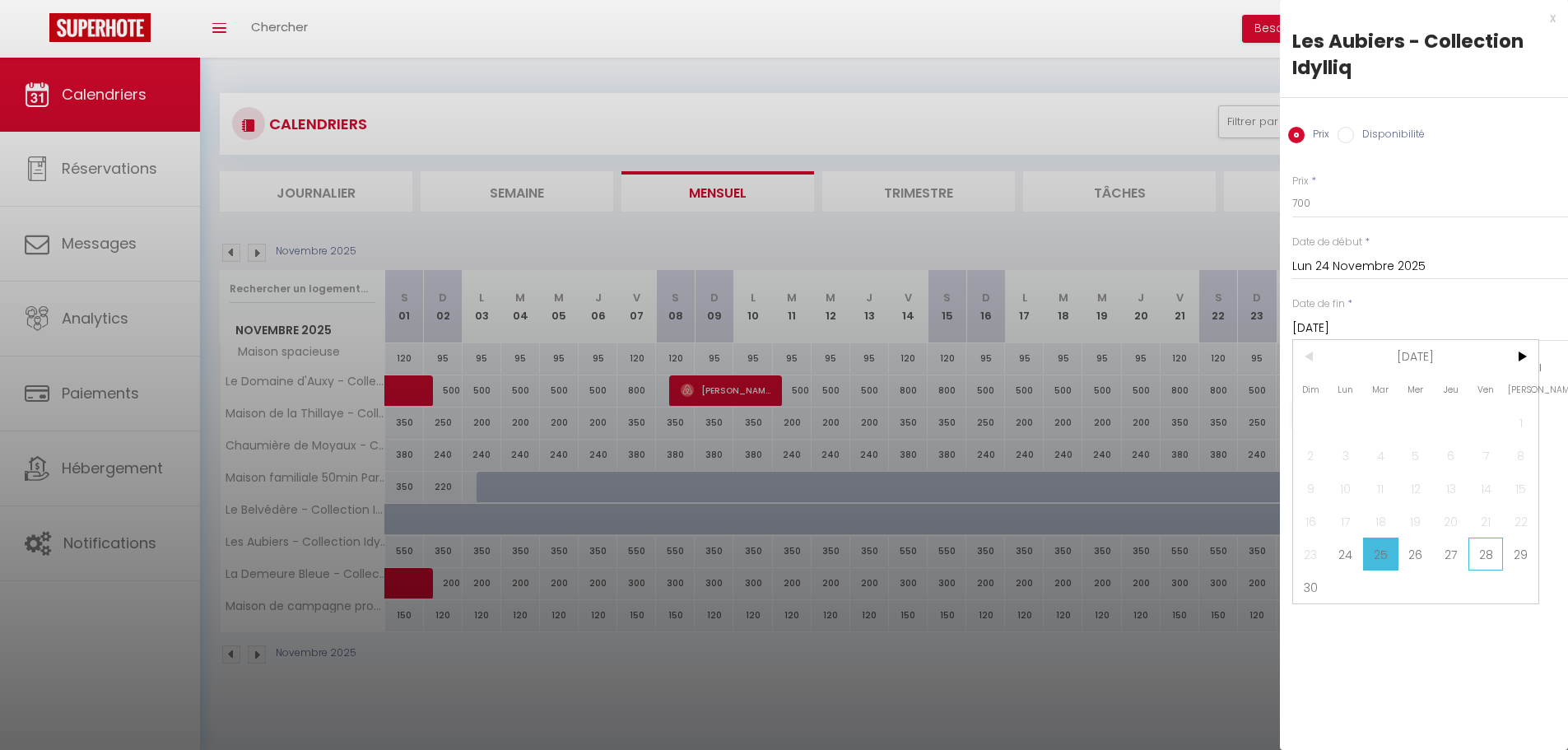
click at [1475, 544] on span "28" at bounding box center [1486, 553] width 35 height 33
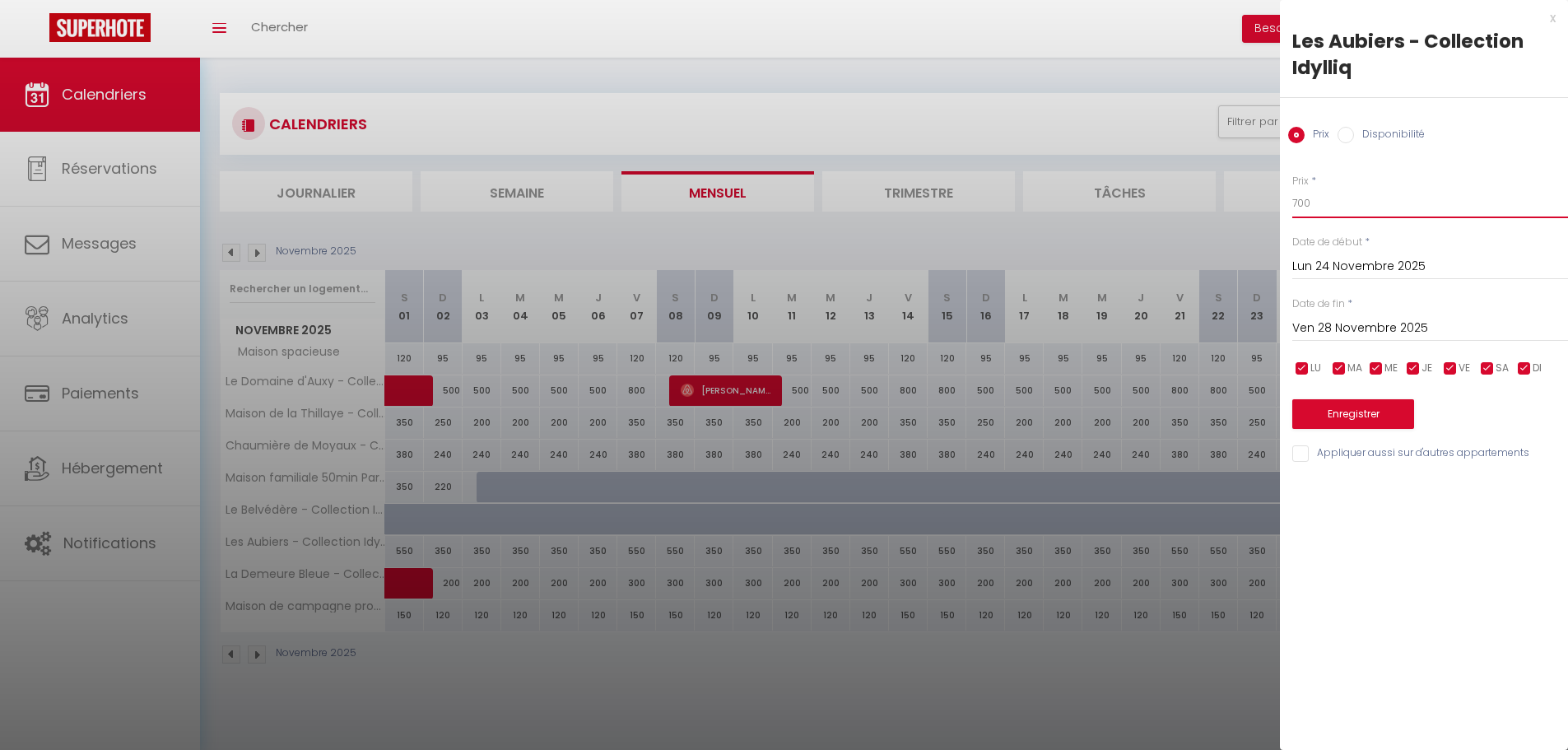
drag, startPoint x: 1314, startPoint y: 200, endPoint x: 1266, endPoint y: 196, distance: 48.2
click at [1266, 196] on body "🟢 Des questions ou besoin d'assistance pour la migration AirBnB? Connectez-vous…" at bounding box center [784, 432] width 1568 height 750
click at [1338, 412] on button "Enregistrer" at bounding box center [1353, 414] width 122 height 30
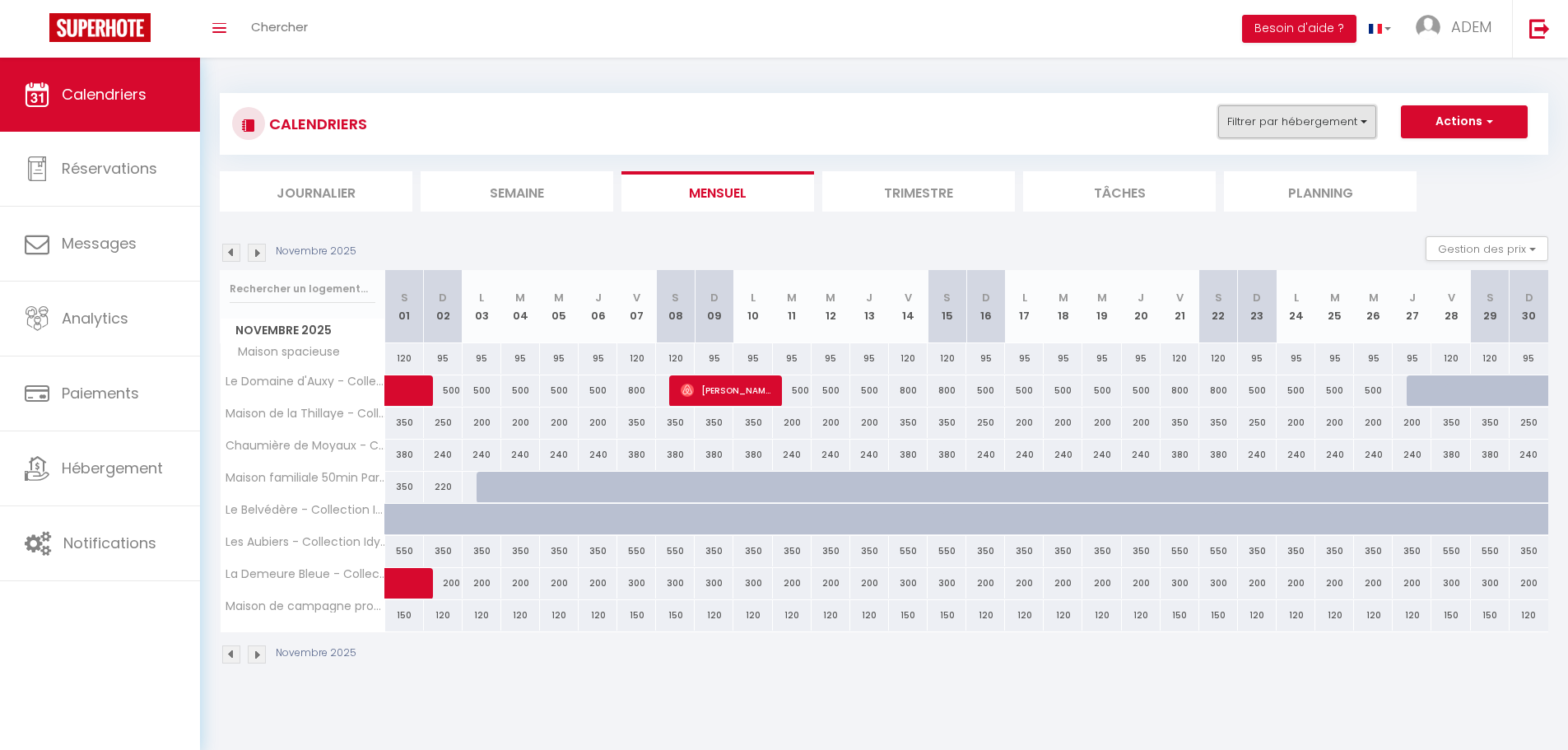
click at [1284, 133] on button "Filtrer par hébergement" at bounding box center [1296, 121] width 158 height 33
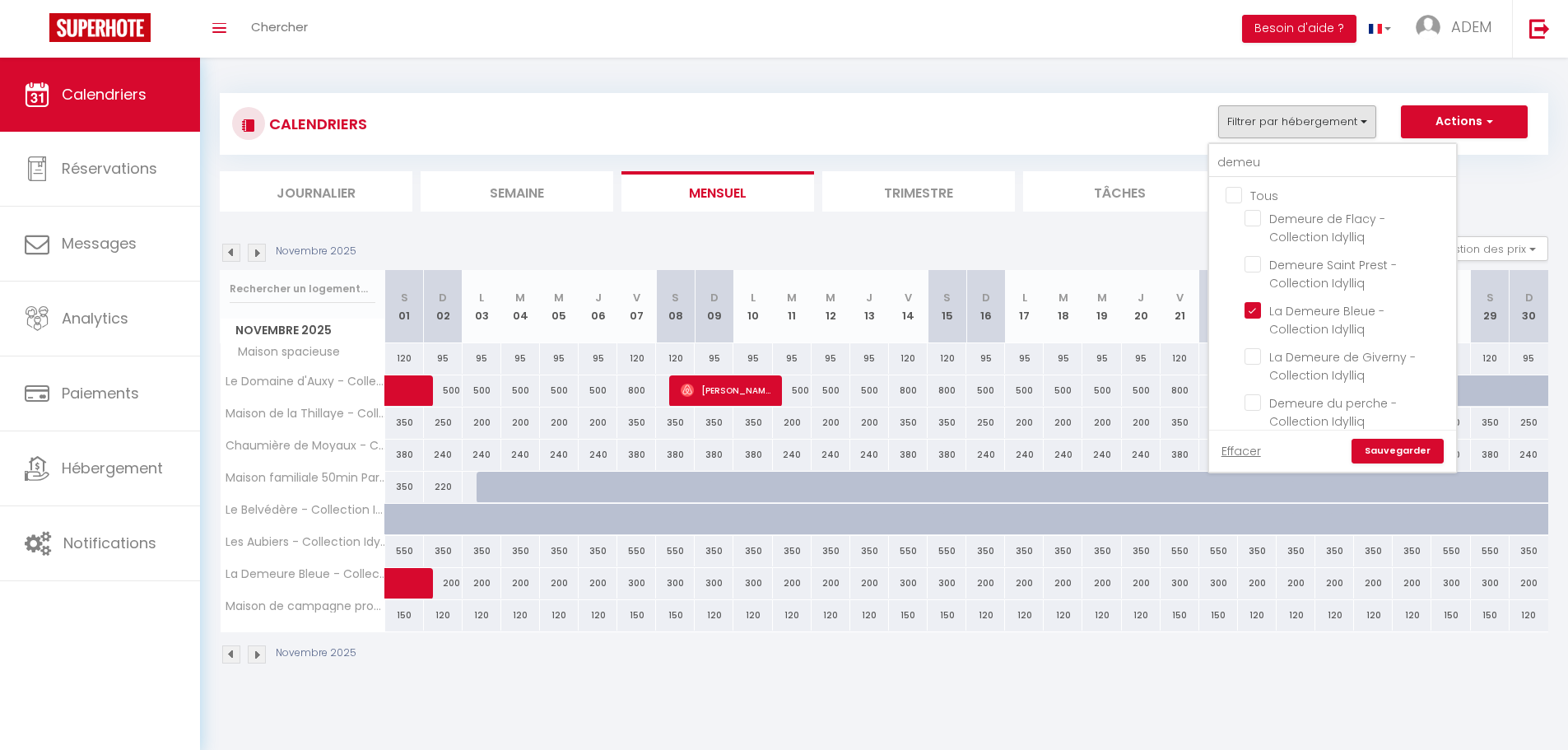
click at [1240, 196] on input "Tous" at bounding box center [1349, 194] width 247 height 17
click at [1240, 195] on input "Tous" at bounding box center [1349, 194] width 247 height 17
click at [1257, 170] on input "demeu" at bounding box center [1332, 163] width 247 height 30
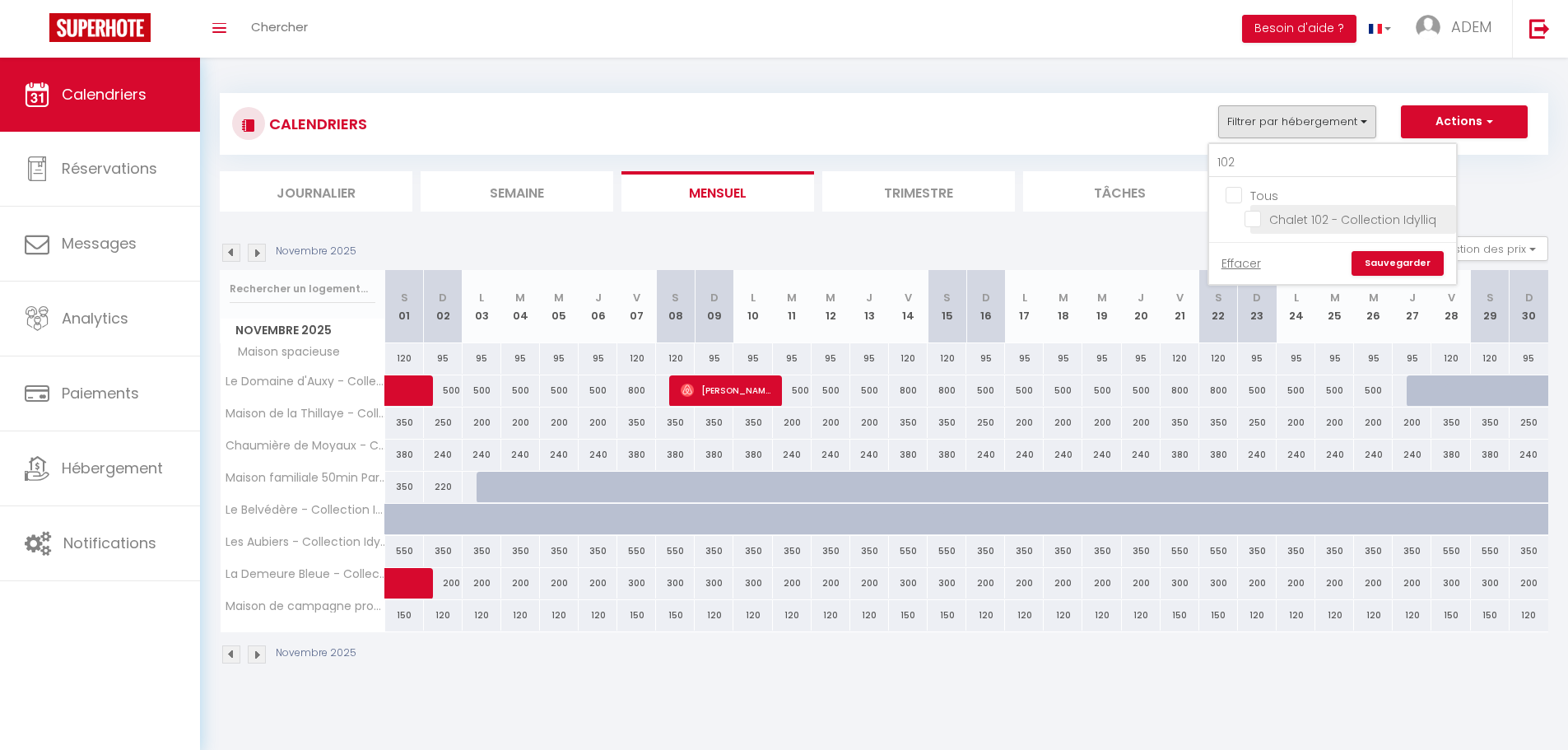
drag, startPoint x: 1252, startPoint y: 221, endPoint x: 1286, endPoint y: 229, distance: 34.9
click at [1254, 221] on input "Chalet 102 - Collection Idylliq" at bounding box center [1347, 218] width 206 height 17
click at [1387, 259] on link "Sauvegarder" at bounding box center [1397, 263] width 92 height 25
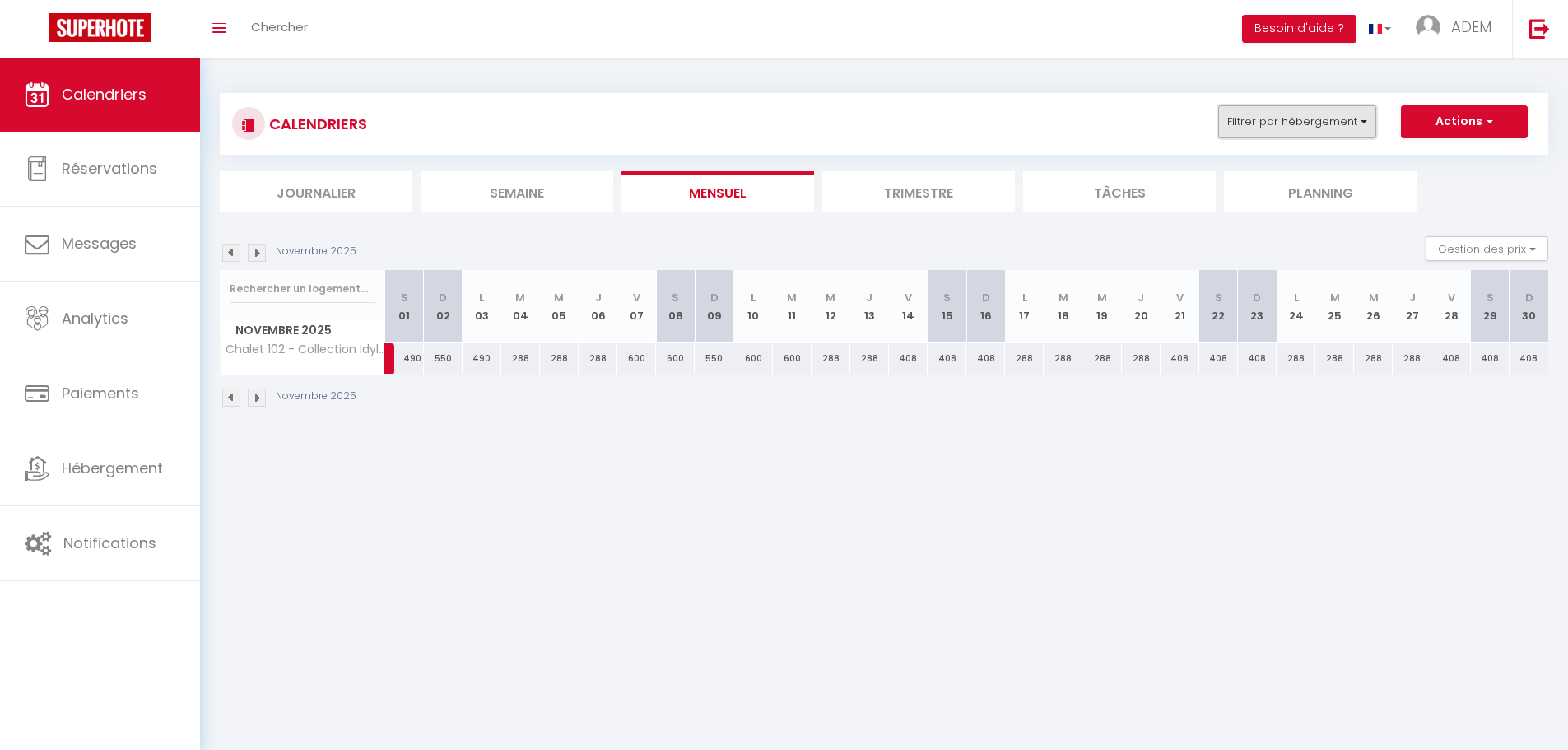
click at [1339, 110] on button "Filtrer par hébergement" at bounding box center [1296, 121] width 158 height 33
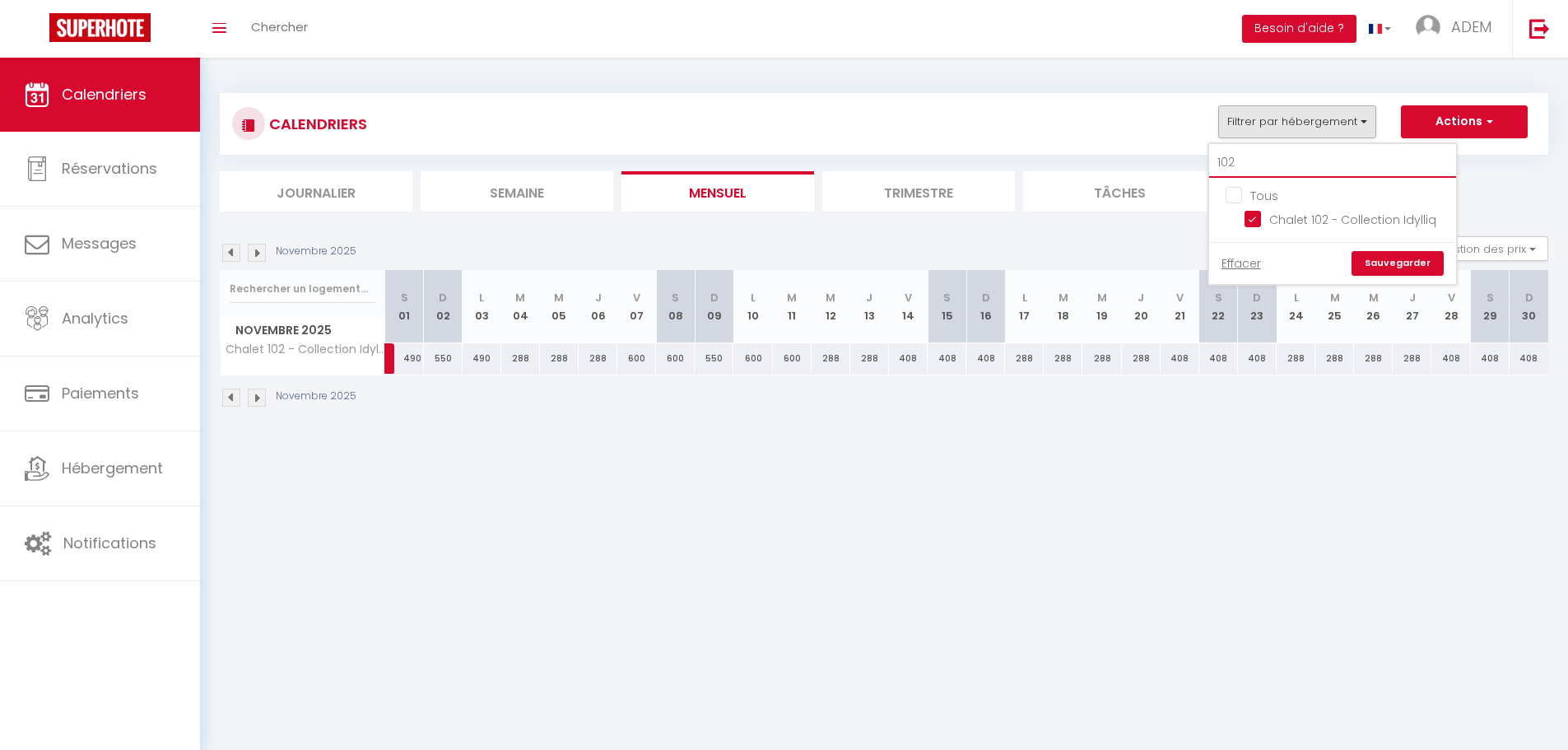
click at [1309, 164] on input "102" at bounding box center [1332, 163] width 247 height 30
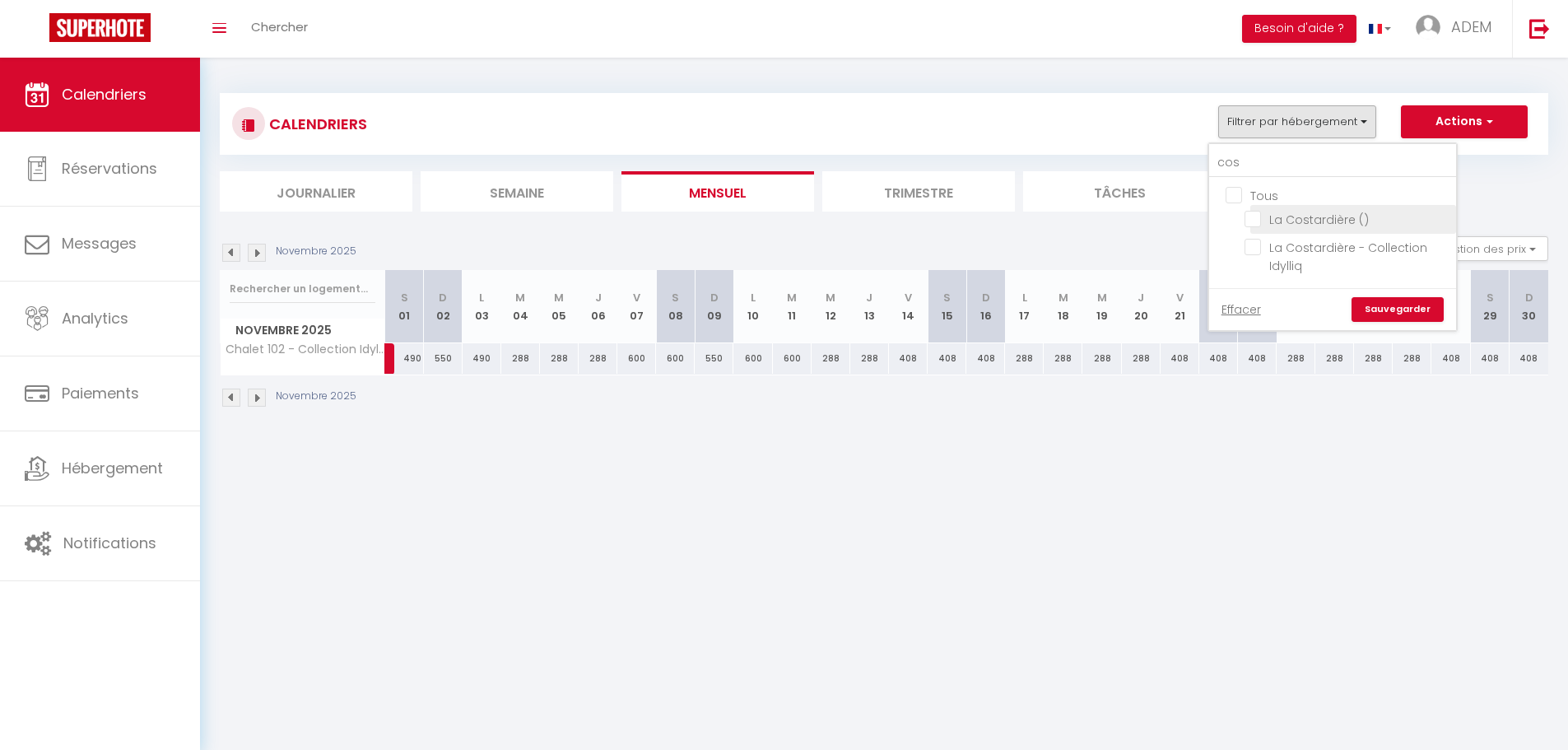
click at [1250, 218] on input "La Costardière ()" at bounding box center [1347, 218] width 206 height 17
click at [1253, 221] on input "La Costardière ()" at bounding box center [1347, 218] width 206 height 17
click at [1253, 251] on input "La Costardière - Collection Idylliq" at bounding box center [1347, 246] width 206 height 17
click at [1253, 214] on input "La Costardière ()" at bounding box center [1347, 218] width 206 height 17
click at [1251, 249] on input "La Costardière - Collection Idylliq" at bounding box center [1347, 246] width 206 height 17
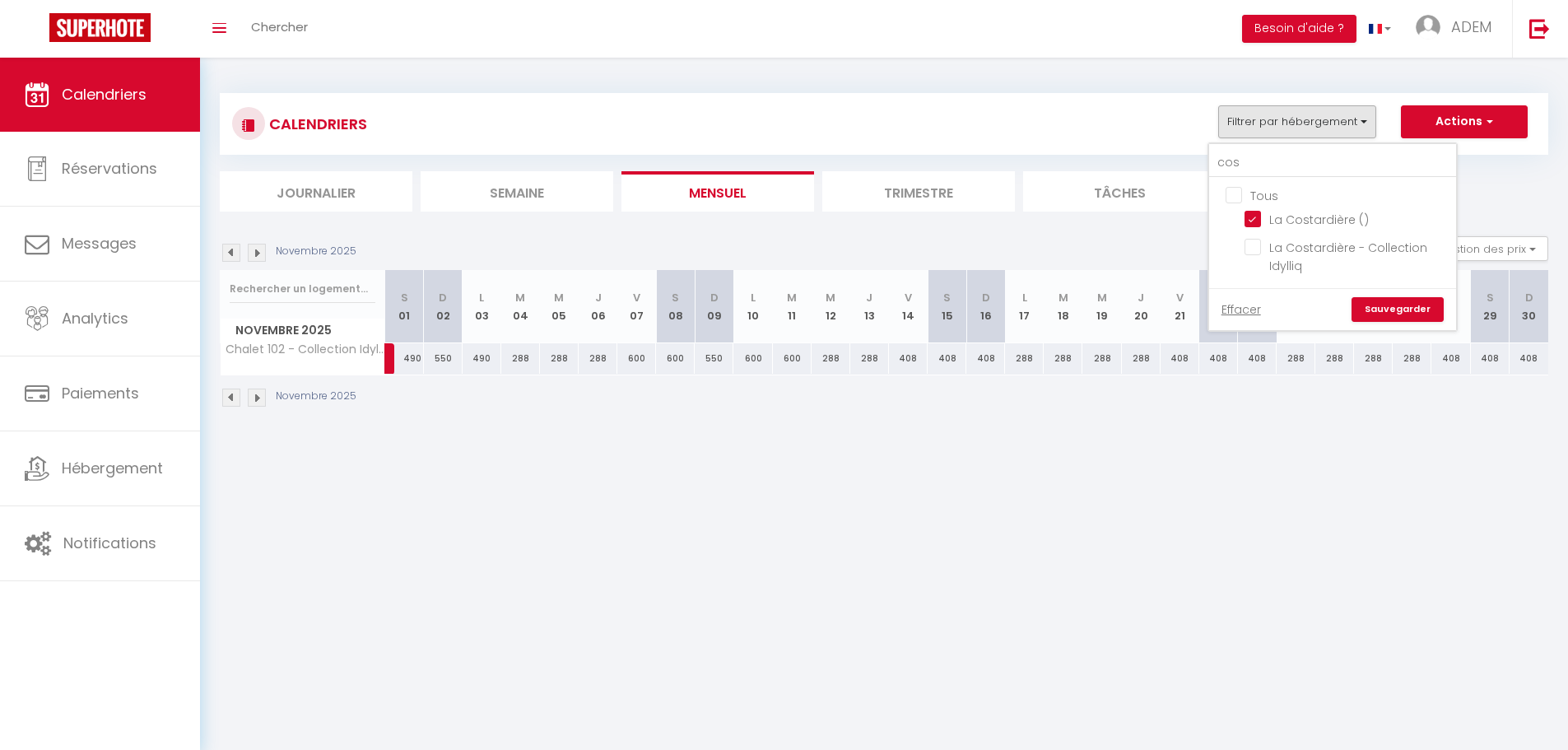
click at [1383, 306] on link "Sauvegarder" at bounding box center [1397, 310] width 92 height 25
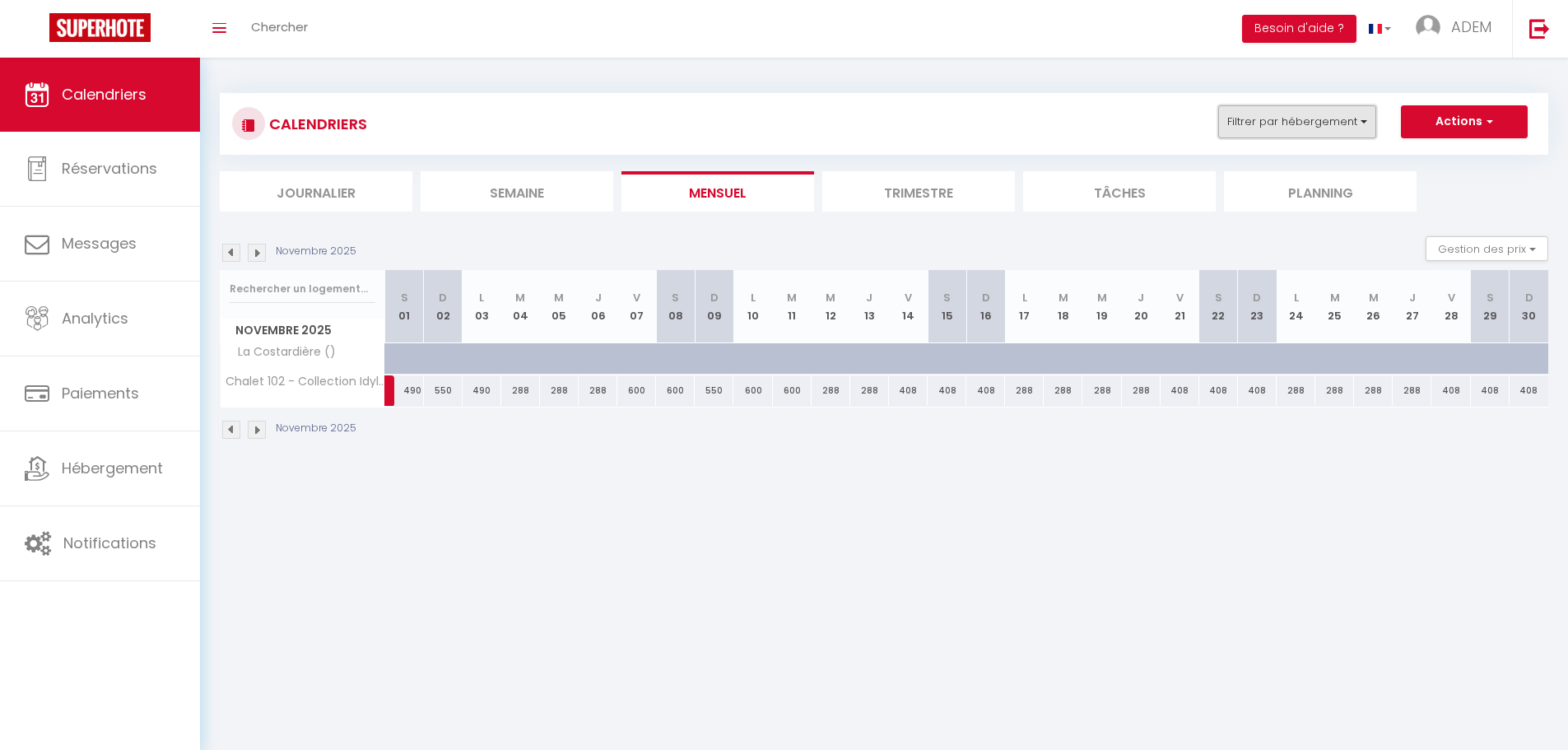
click at [1322, 128] on button "Filtrer par hébergement" at bounding box center [1296, 121] width 158 height 33
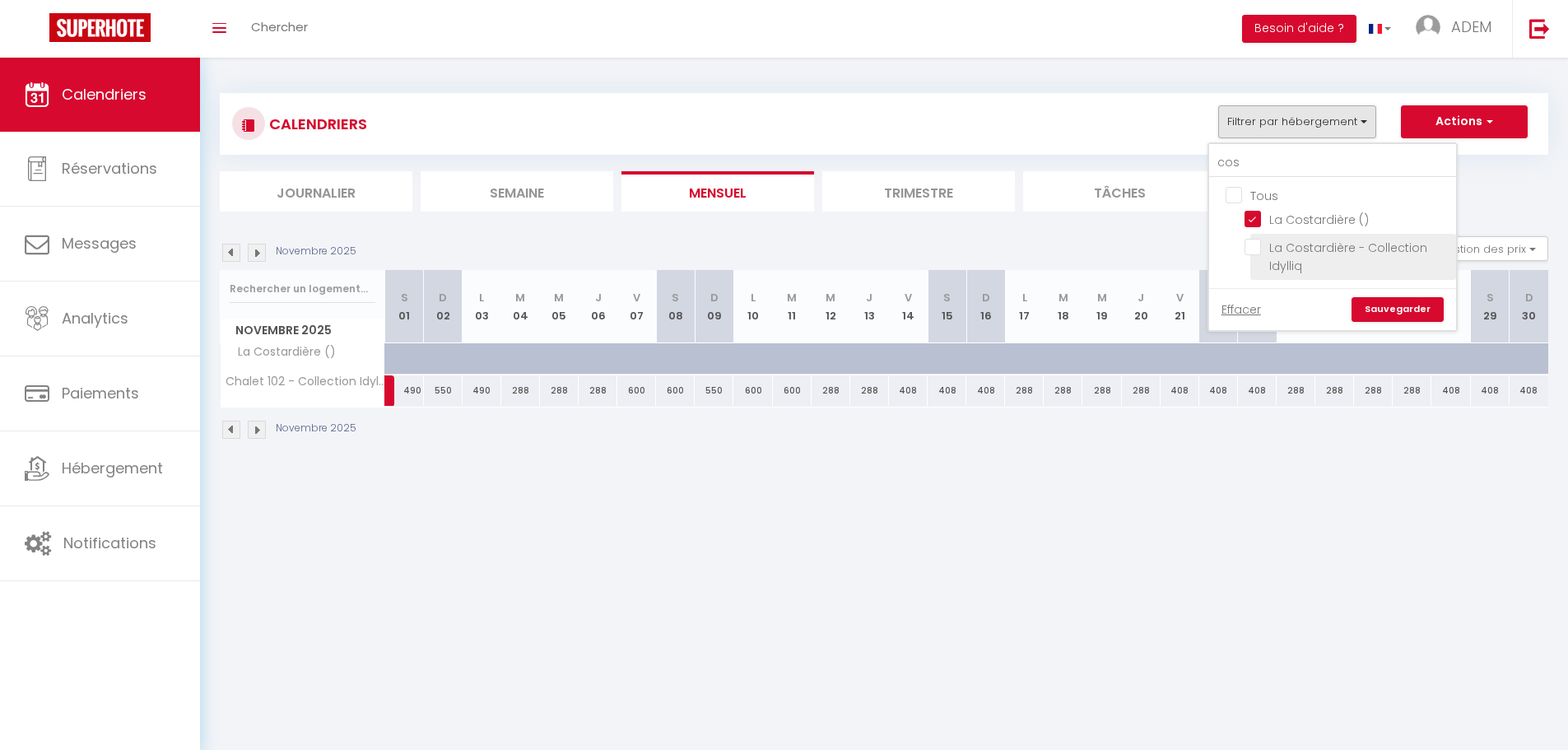
click at [1258, 250] on input "La Costardière - Collection Idylliq" at bounding box center [1347, 246] width 206 height 17
click at [1359, 302] on link "Sauvegarder" at bounding box center [1397, 310] width 92 height 25
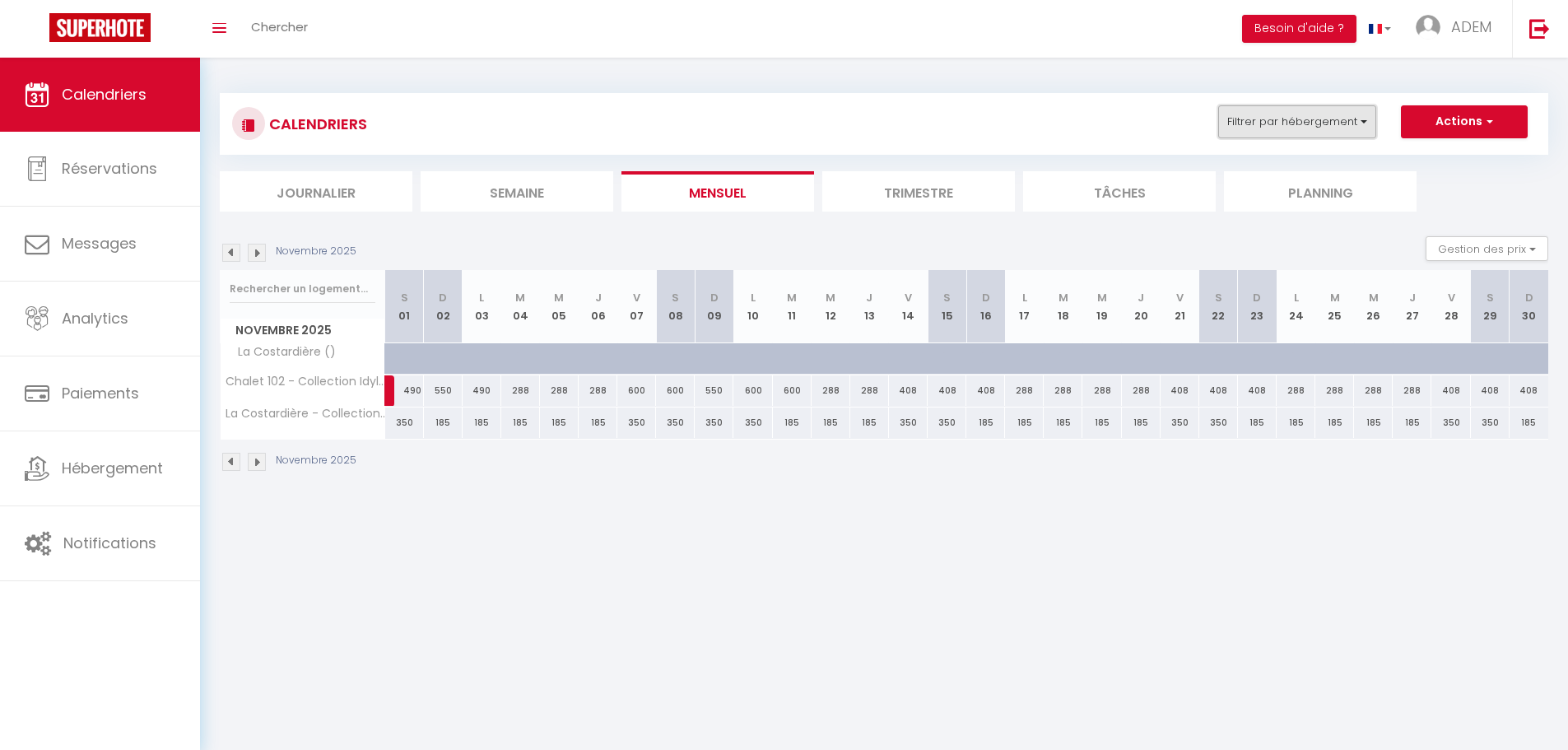
click at [1317, 125] on button "Filtrer par hébergement" at bounding box center [1296, 121] width 158 height 33
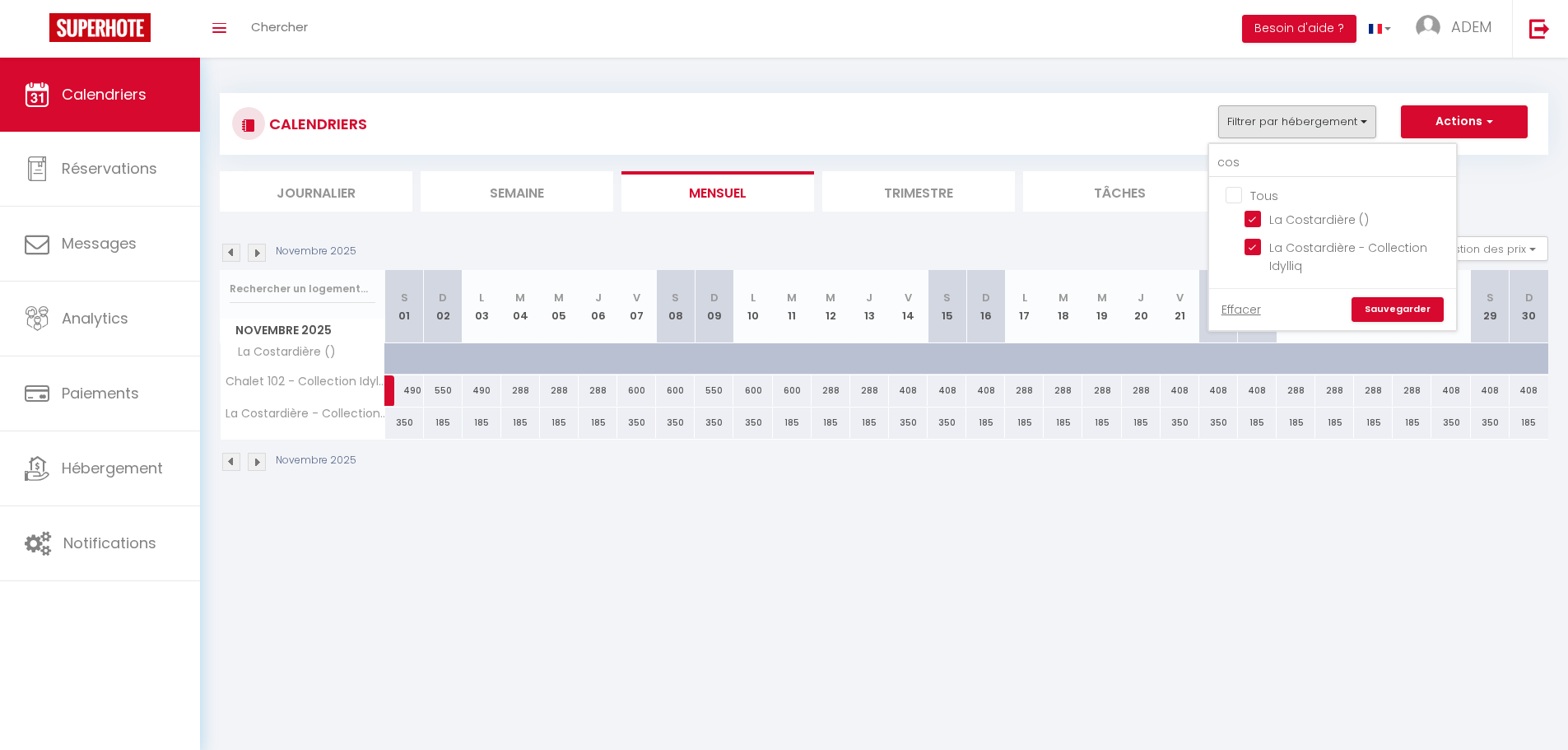
drag, startPoint x: 1259, startPoint y: 217, endPoint x: 1262, endPoint y: 180, distance: 37.1
click at [1259, 215] on input "La Costardière ()" at bounding box center [1347, 218] width 206 height 17
drag, startPoint x: 1174, startPoint y: 158, endPoint x: 1165, endPoint y: 156, distance: 9.2
click at [1165, 156] on div "CALENDRIERS Filtrer par hébergement cos Tous La Costardière () La Costardière -…" at bounding box center [883, 152] width 1328 height 118
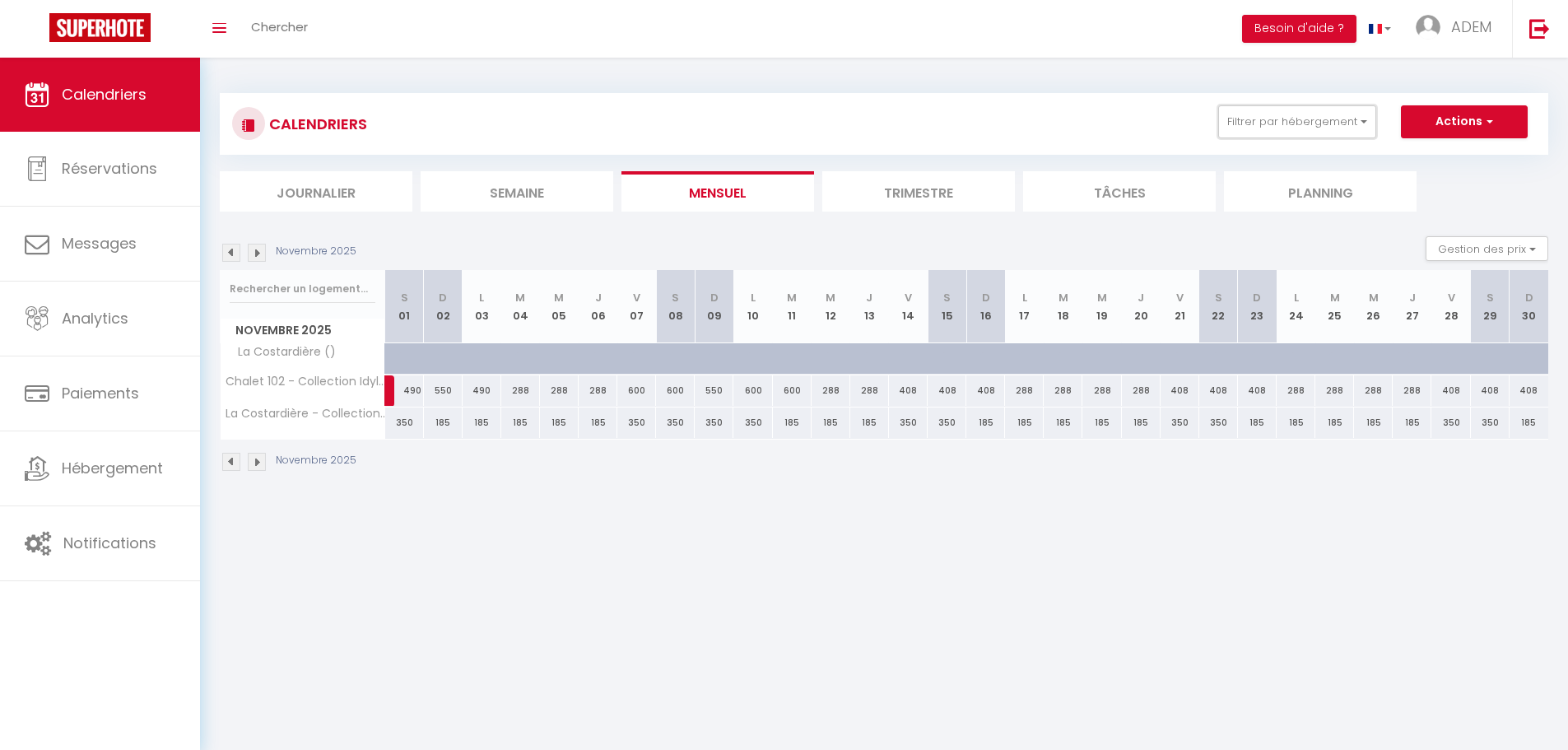
drag, startPoint x: 1289, startPoint y: 131, endPoint x: 1274, endPoint y: 146, distance: 21.2
click at [1289, 131] on button "Filtrer par hébergement" at bounding box center [1296, 121] width 158 height 33
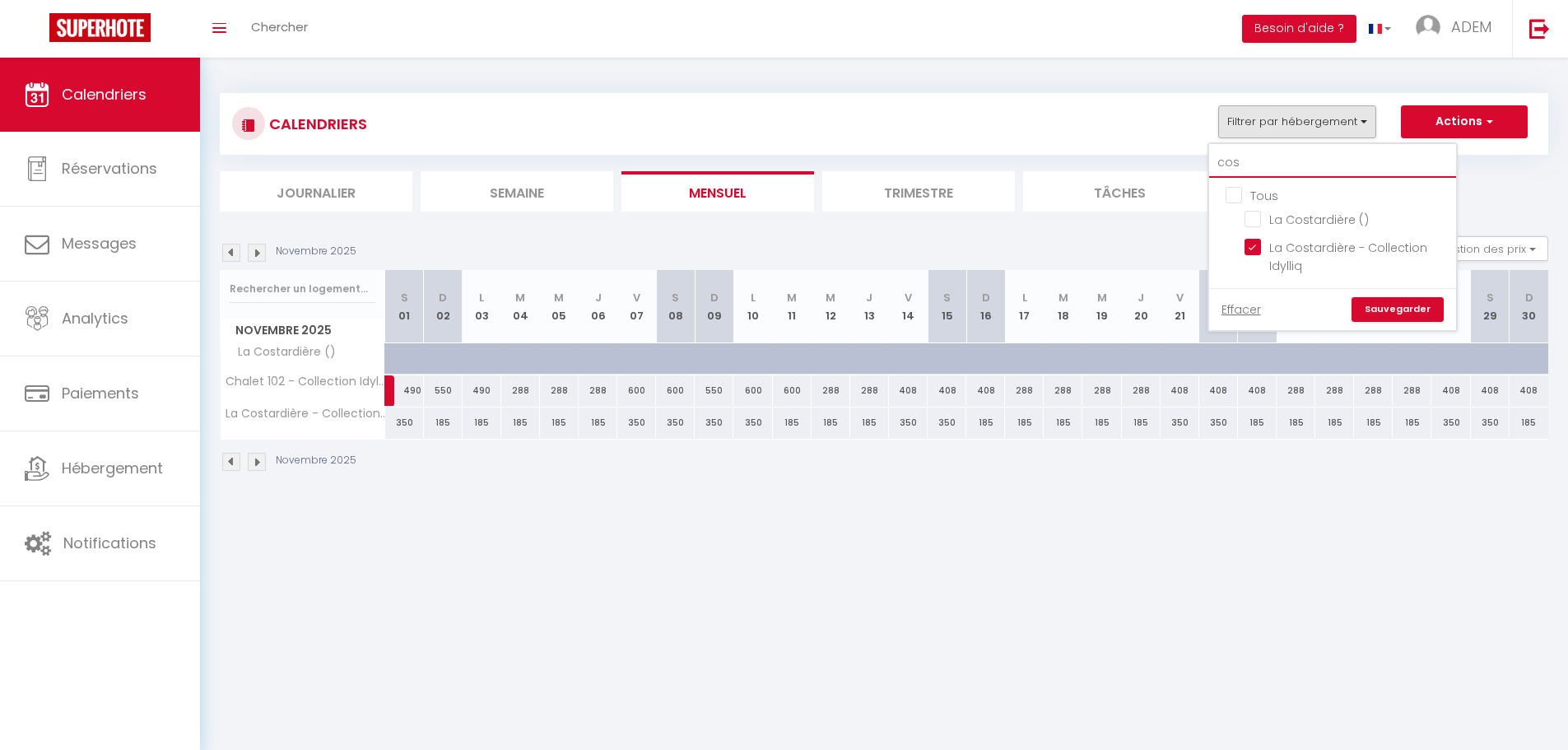
click at [1264, 176] on input "cos" at bounding box center [1332, 163] width 247 height 30
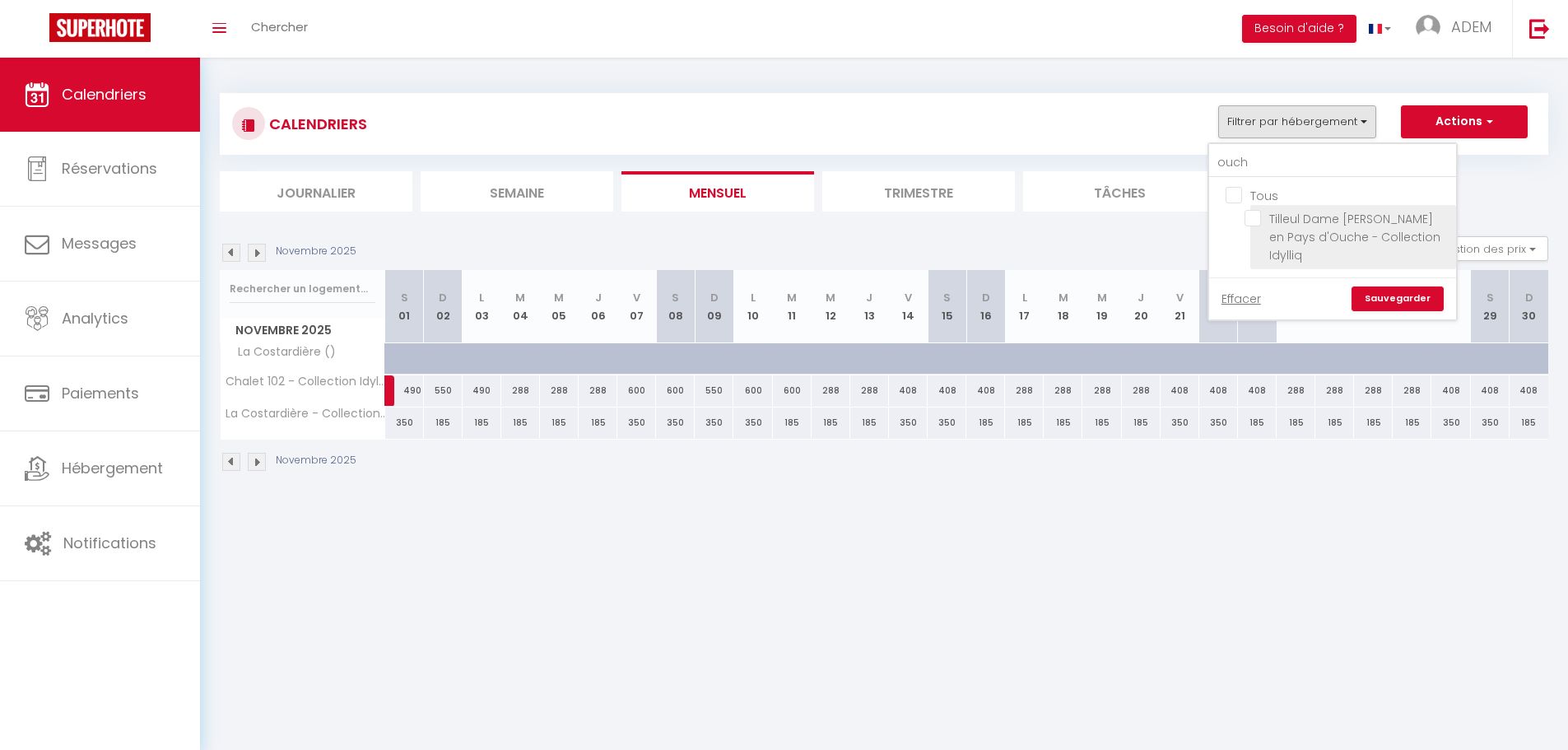
click at [1258, 221] on input "Tilleul Dame [PERSON_NAME] en Pays d'Ouche - Collection Idylliq" at bounding box center [1347, 218] width 206 height 17
click at [1372, 288] on link "Sauvegarder" at bounding box center [1397, 299] width 92 height 25
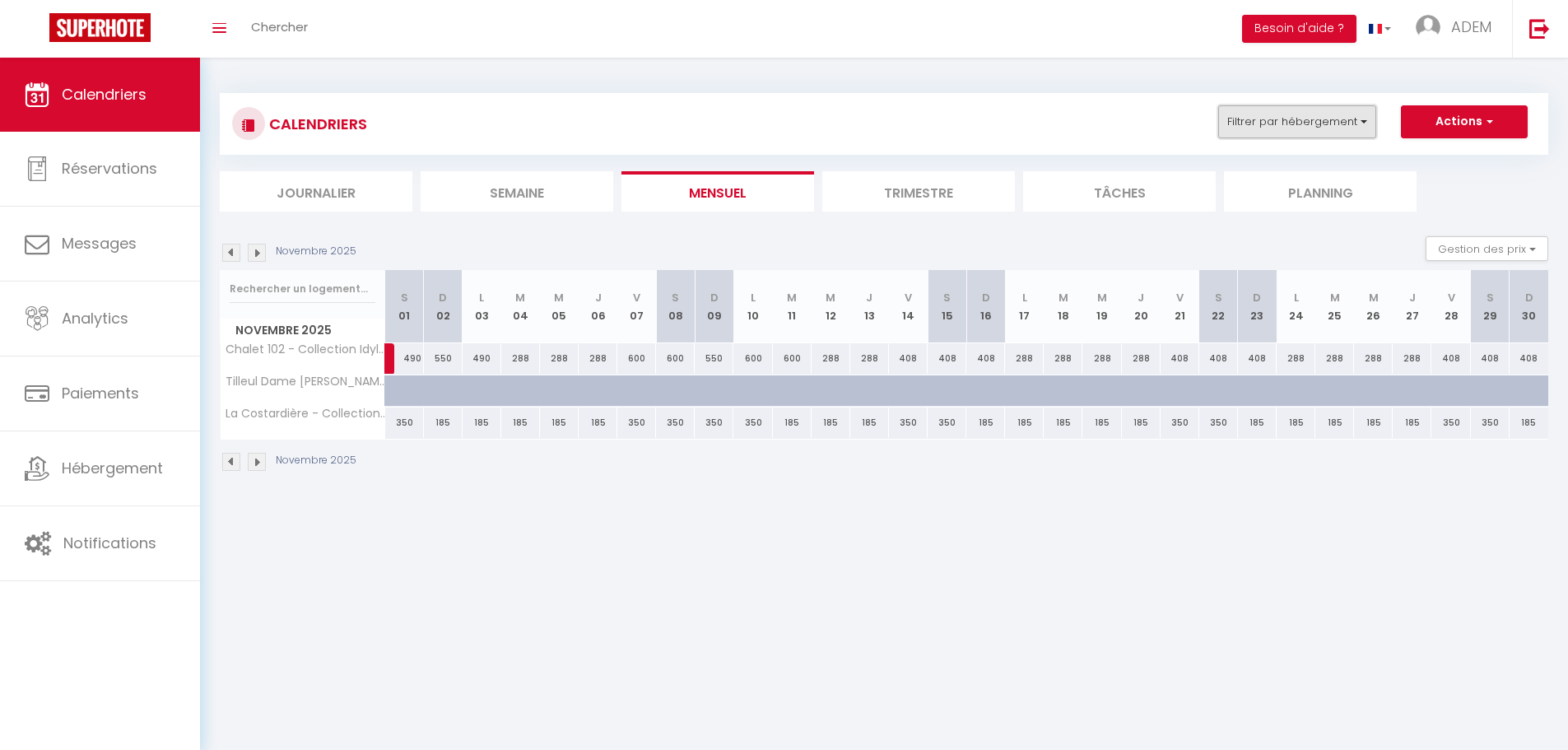
click at [1289, 133] on button "Filtrer par hébergement" at bounding box center [1296, 121] width 158 height 33
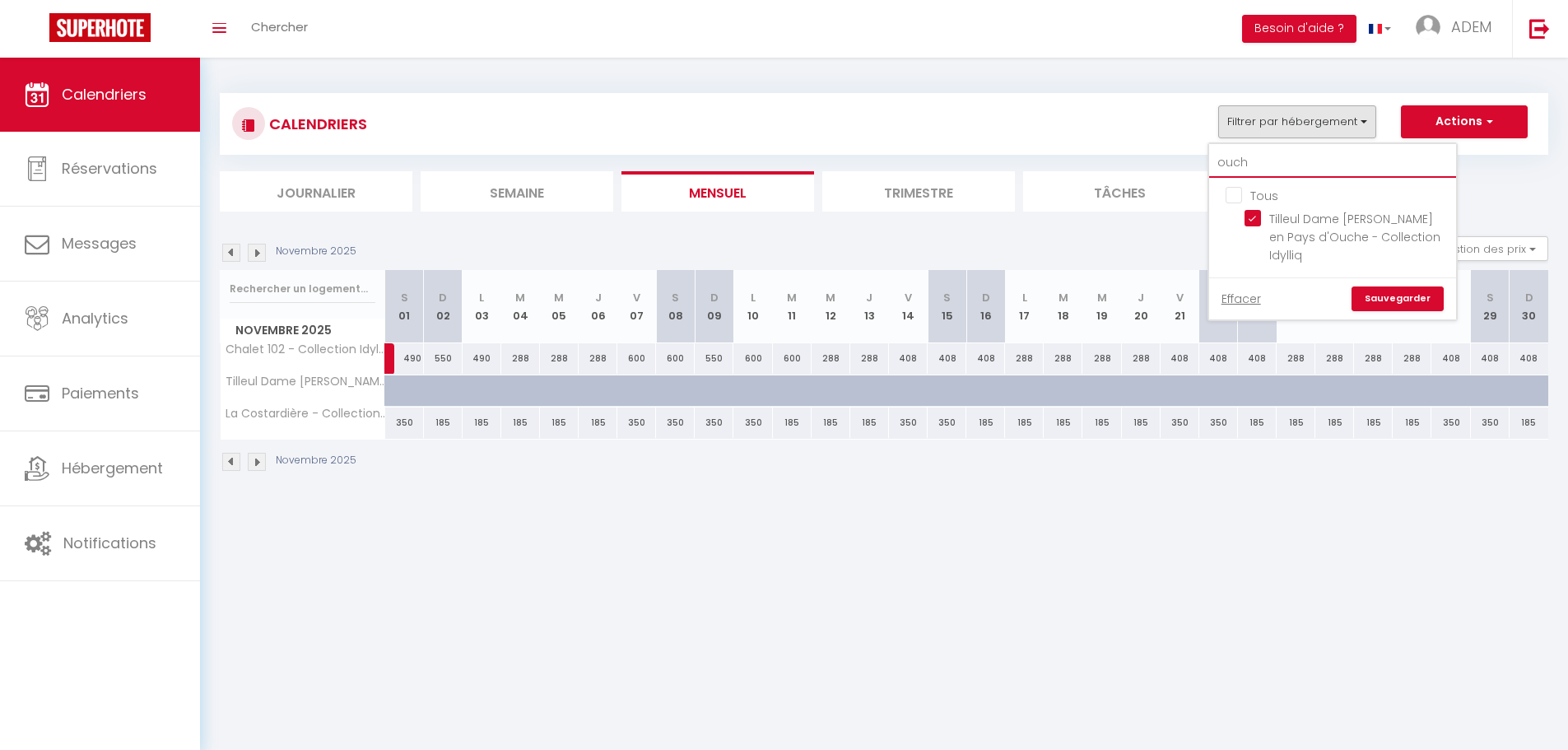
click at [1255, 172] on input "ouch" at bounding box center [1332, 163] width 247 height 30
click at [1252, 171] on input "ouch" at bounding box center [1332, 163] width 247 height 30
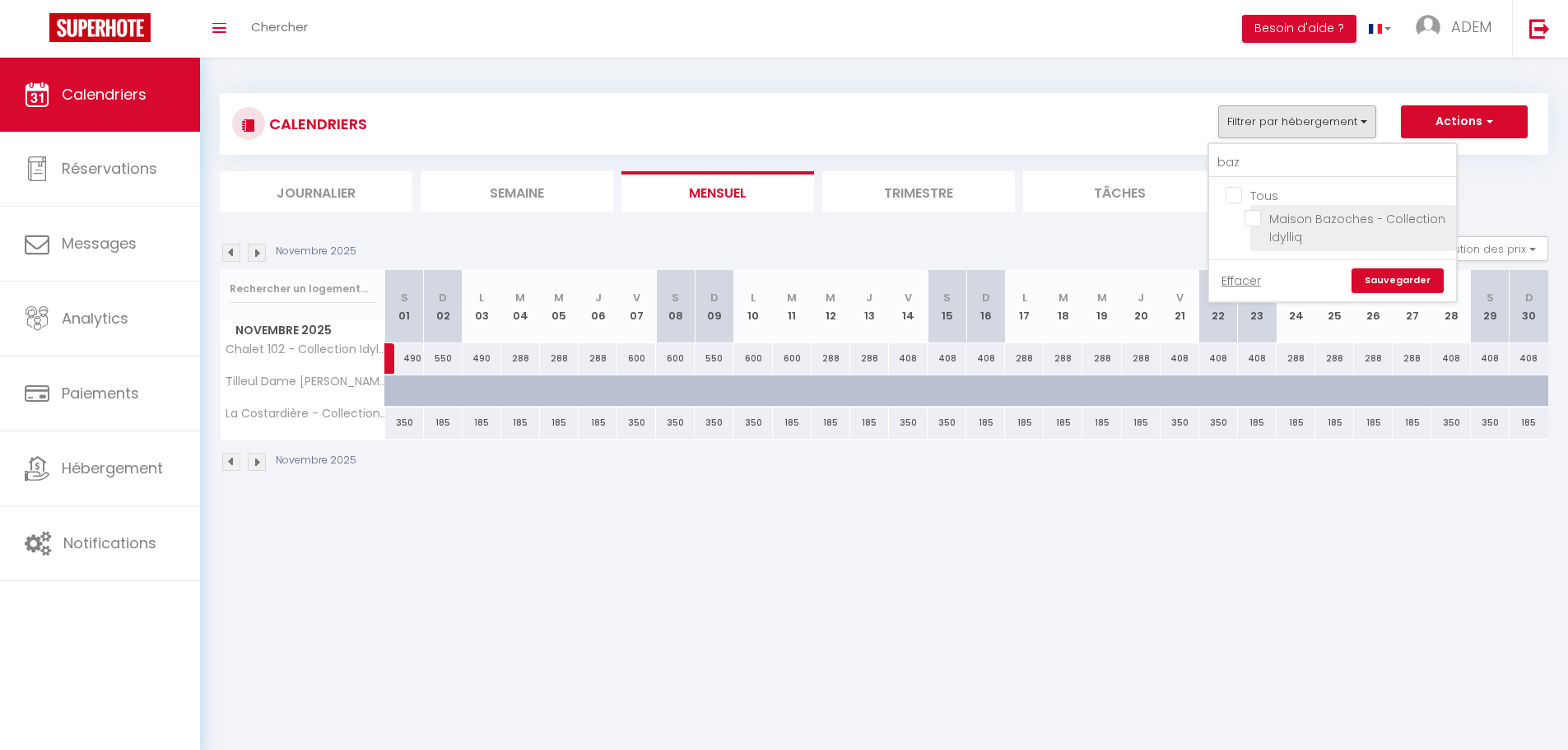
click at [1252, 218] on input "Maison Bazoches - Collection Idylliq" at bounding box center [1347, 218] width 206 height 17
drag, startPoint x: 1403, startPoint y: 294, endPoint x: 1401, endPoint y: 284, distance: 10.2
click at [1403, 292] on div "Effacer Sauvegarder" at bounding box center [1332, 281] width 247 height 42
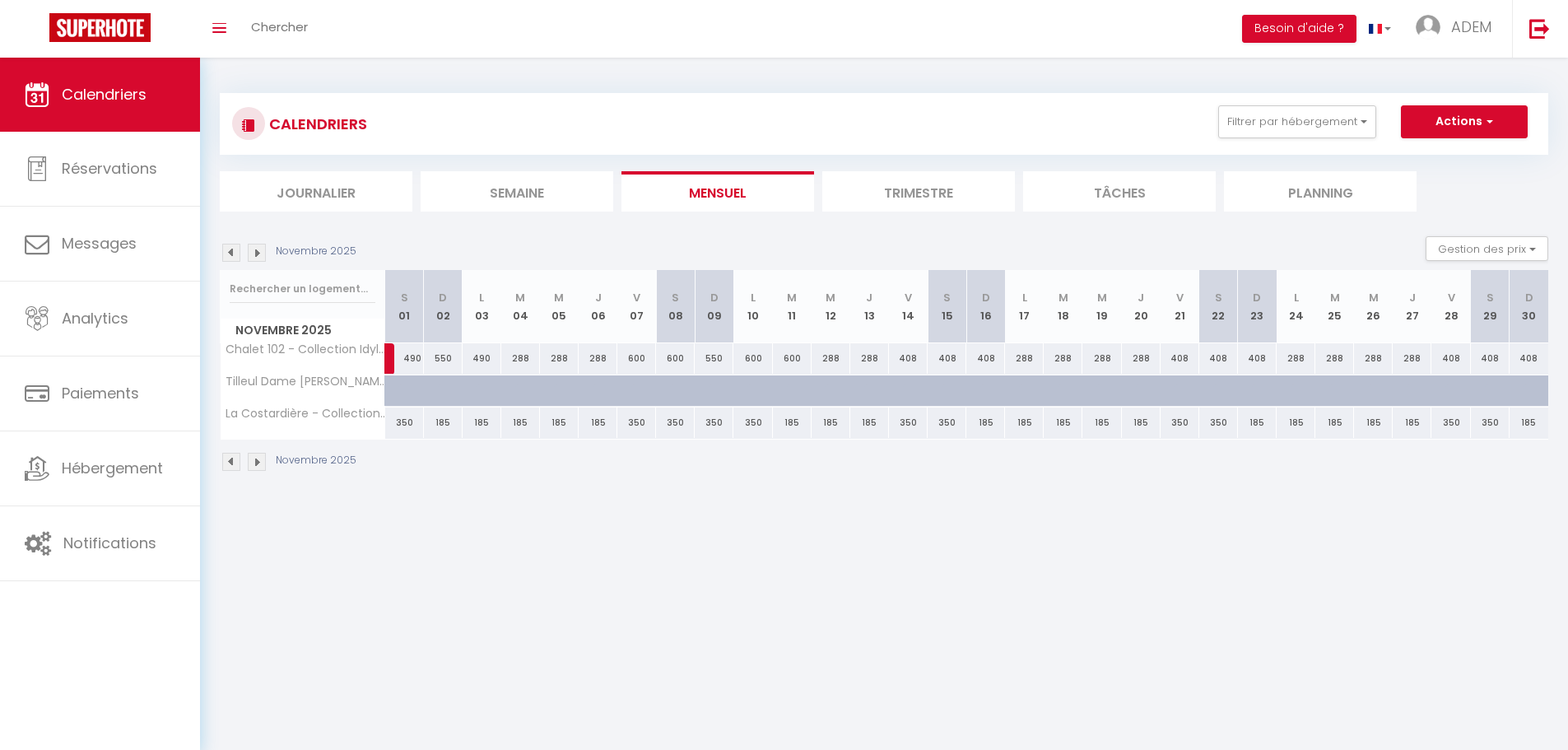
click at [1401, 284] on th "J 27" at bounding box center [1412, 306] width 39 height 73
click at [1285, 147] on div "CALENDRIERS Filtrer par hébergement baz Tous Maison Bazoches - Collection Idyll…" at bounding box center [883, 124] width 1328 height 62
click at [1277, 131] on button "Filtrer par hébergement" at bounding box center [1296, 121] width 158 height 33
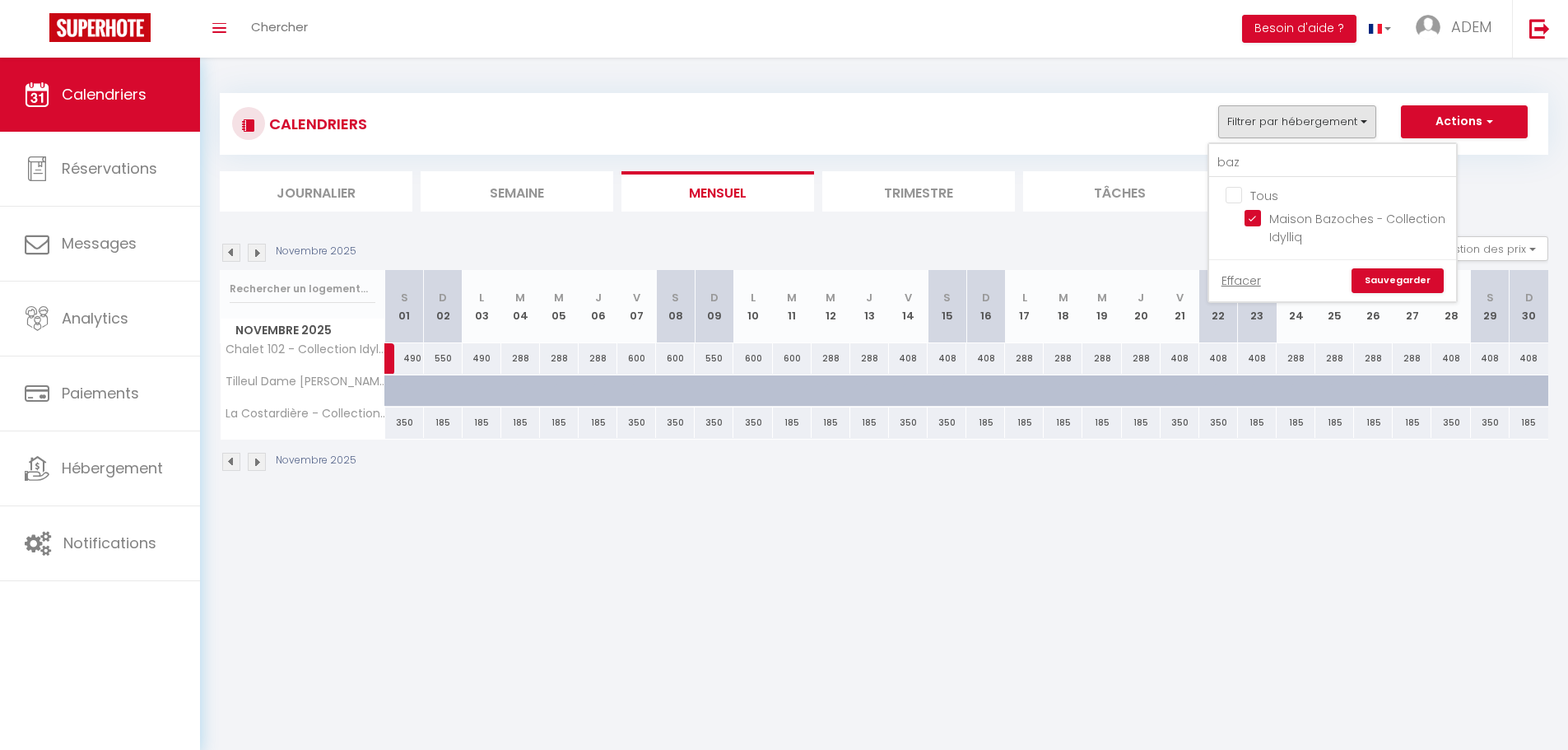
click at [1372, 275] on link "Sauvegarder" at bounding box center [1397, 281] width 92 height 25
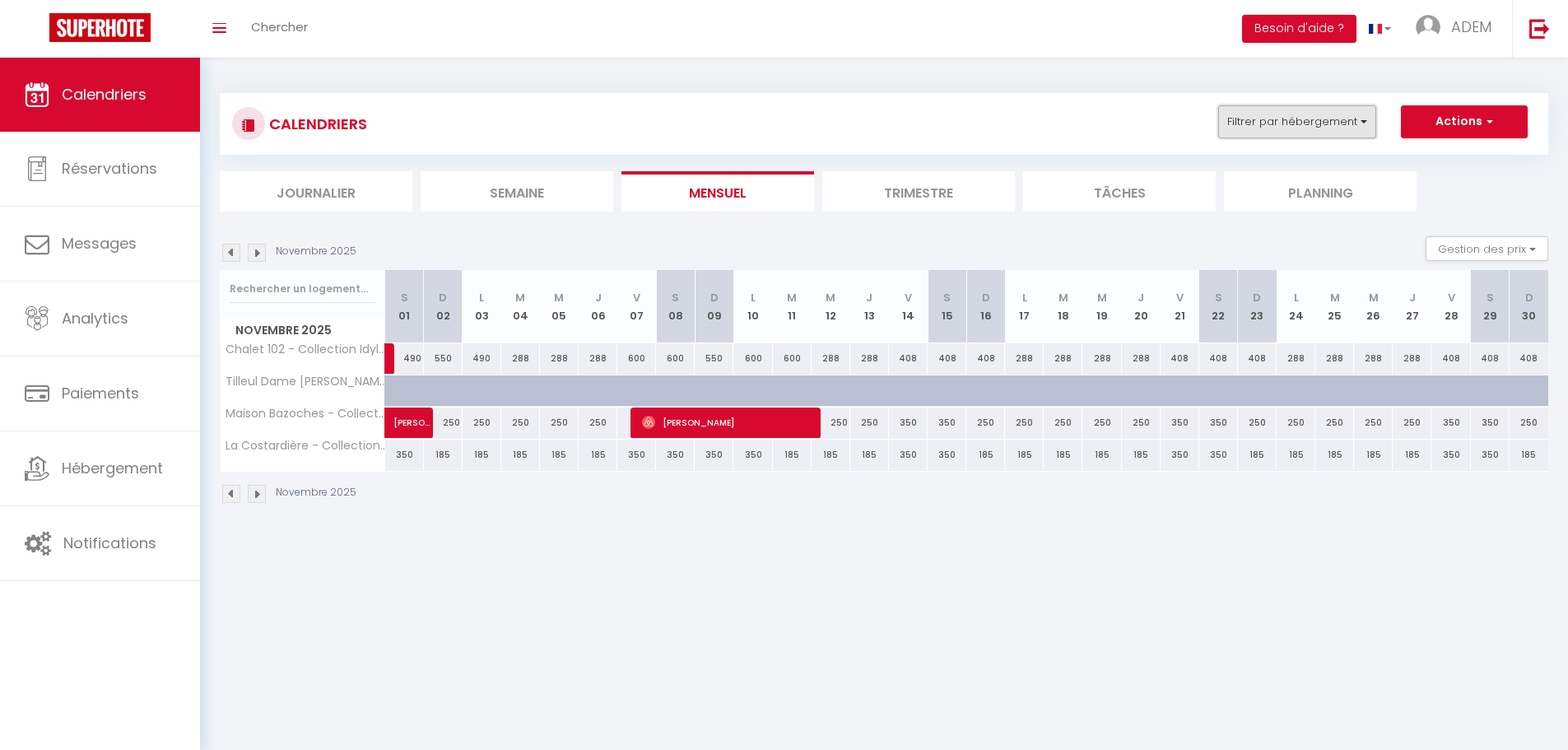
click at [1302, 119] on button "Filtrer par hébergement" at bounding box center [1296, 121] width 158 height 33
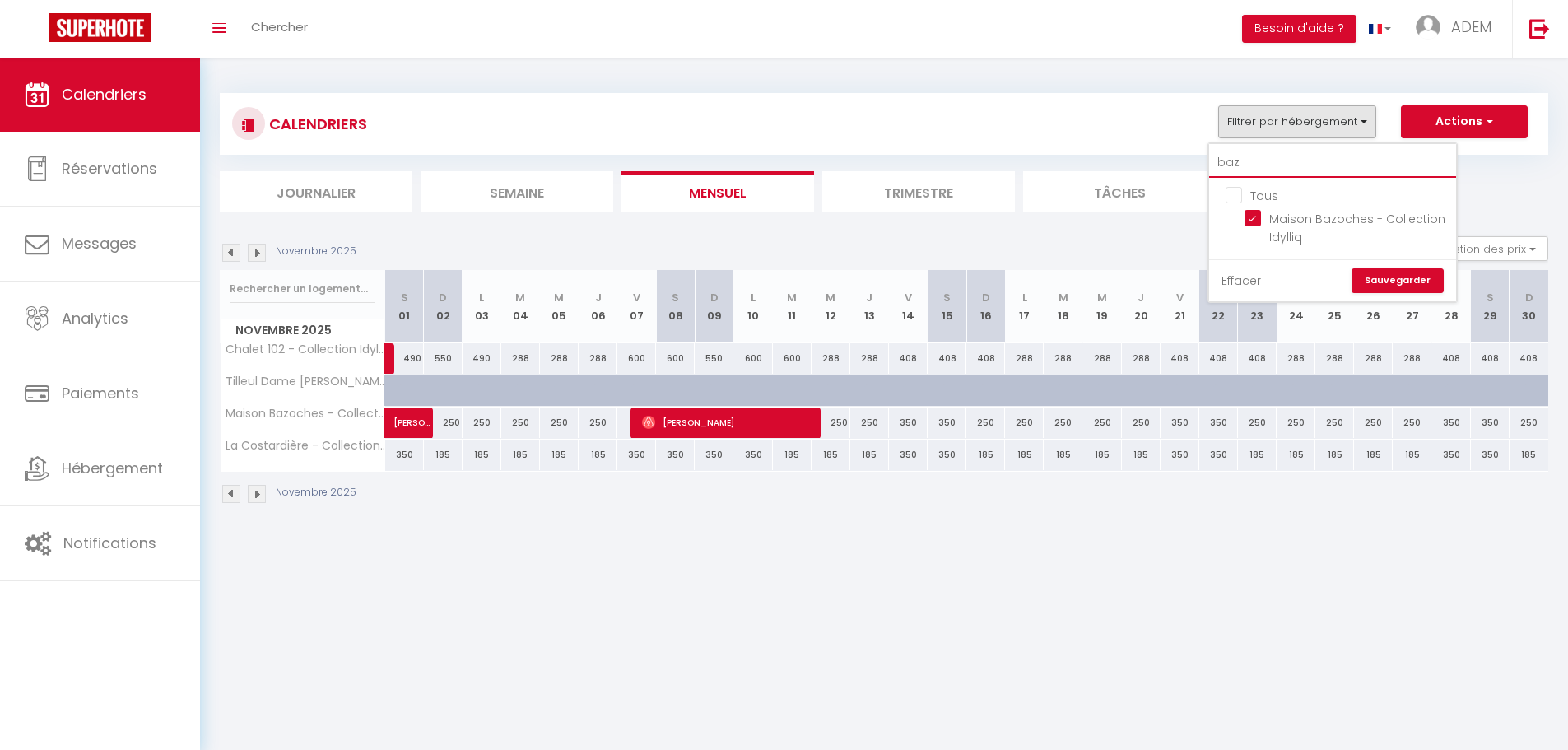
click at [1277, 167] on input "baz" at bounding box center [1332, 163] width 247 height 30
click at [1252, 226] on input "Longère de Martagny - Collection Idylliq" at bounding box center [1347, 218] width 206 height 17
click at [1392, 285] on link "Sauvegarder" at bounding box center [1397, 281] width 92 height 25
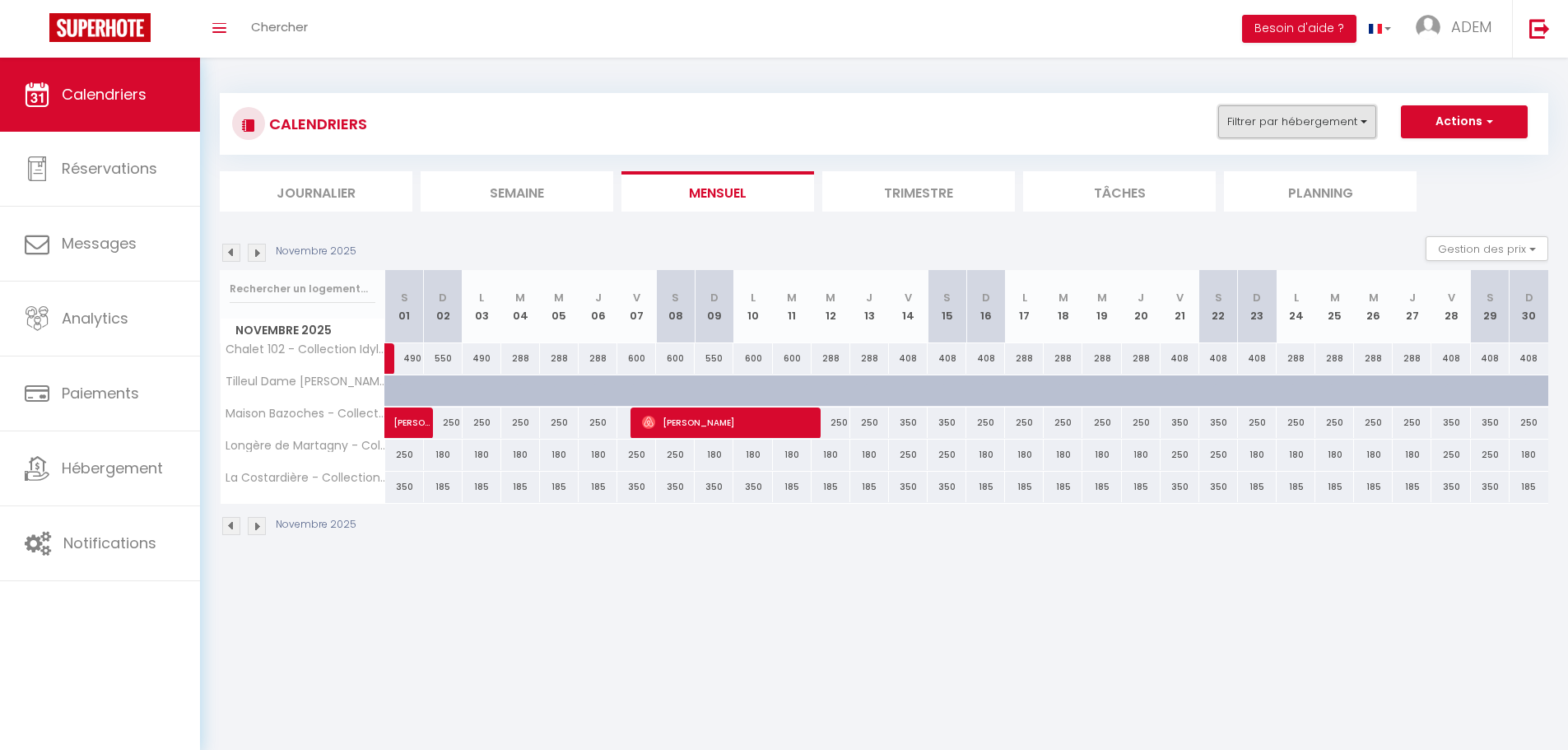
click at [1286, 133] on button "Filtrer par hébergement" at bounding box center [1296, 121] width 158 height 33
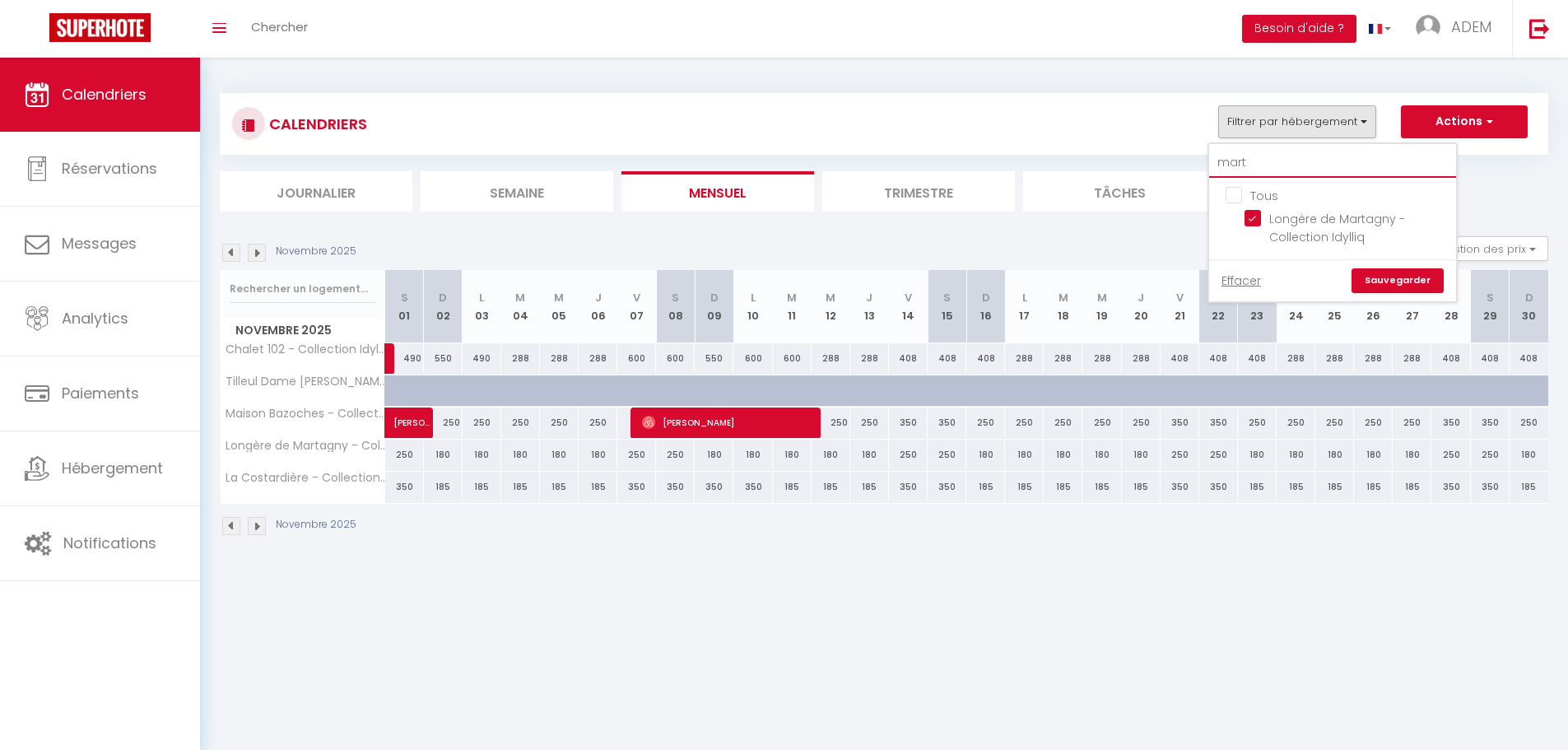
click at [1276, 171] on input "mart" at bounding box center [1332, 163] width 247 height 30
click at [1251, 222] on input "La Demeure de Giverny - Collection Idylliq" at bounding box center [1347, 218] width 206 height 17
click at [1384, 281] on link "Sauvegarder" at bounding box center [1397, 281] width 92 height 25
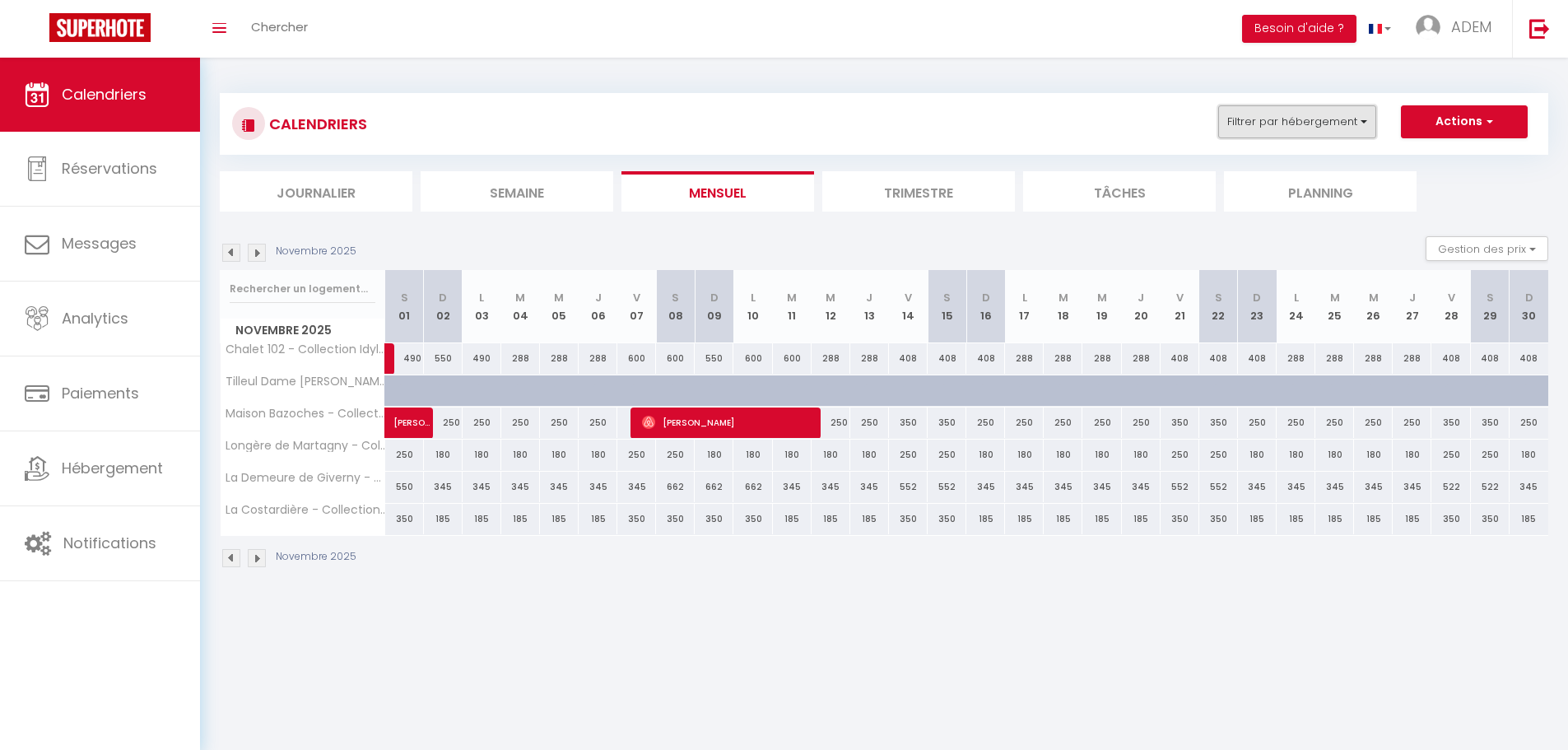
click at [1300, 125] on button "Filtrer par hébergement" at bounding box center [1296, 121] width 158 height 33
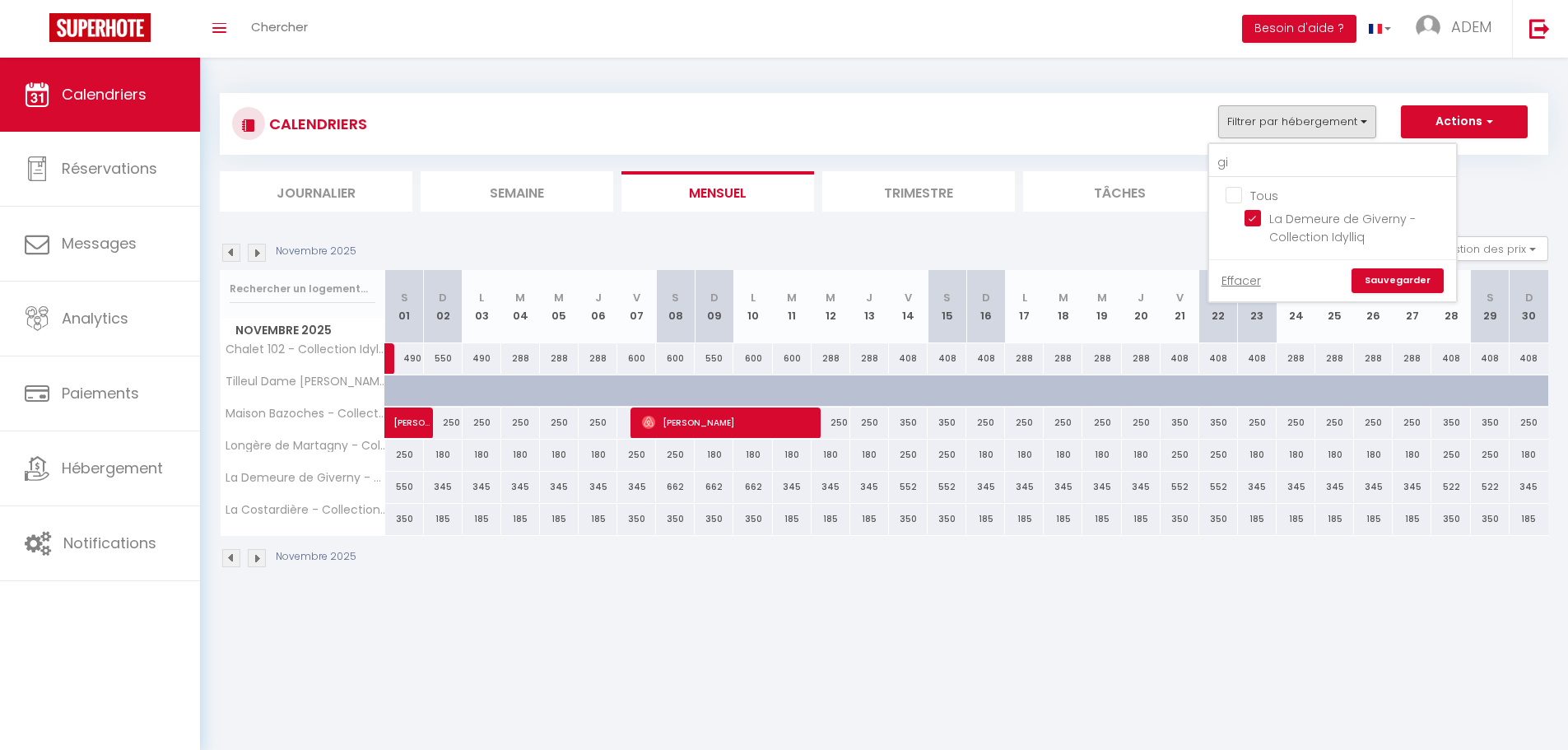
click at [1302, 177] on ul "Tous La Demeure de Giverny - Collection Idylliq" at bounding box center [1332, 218] width 247 height 81
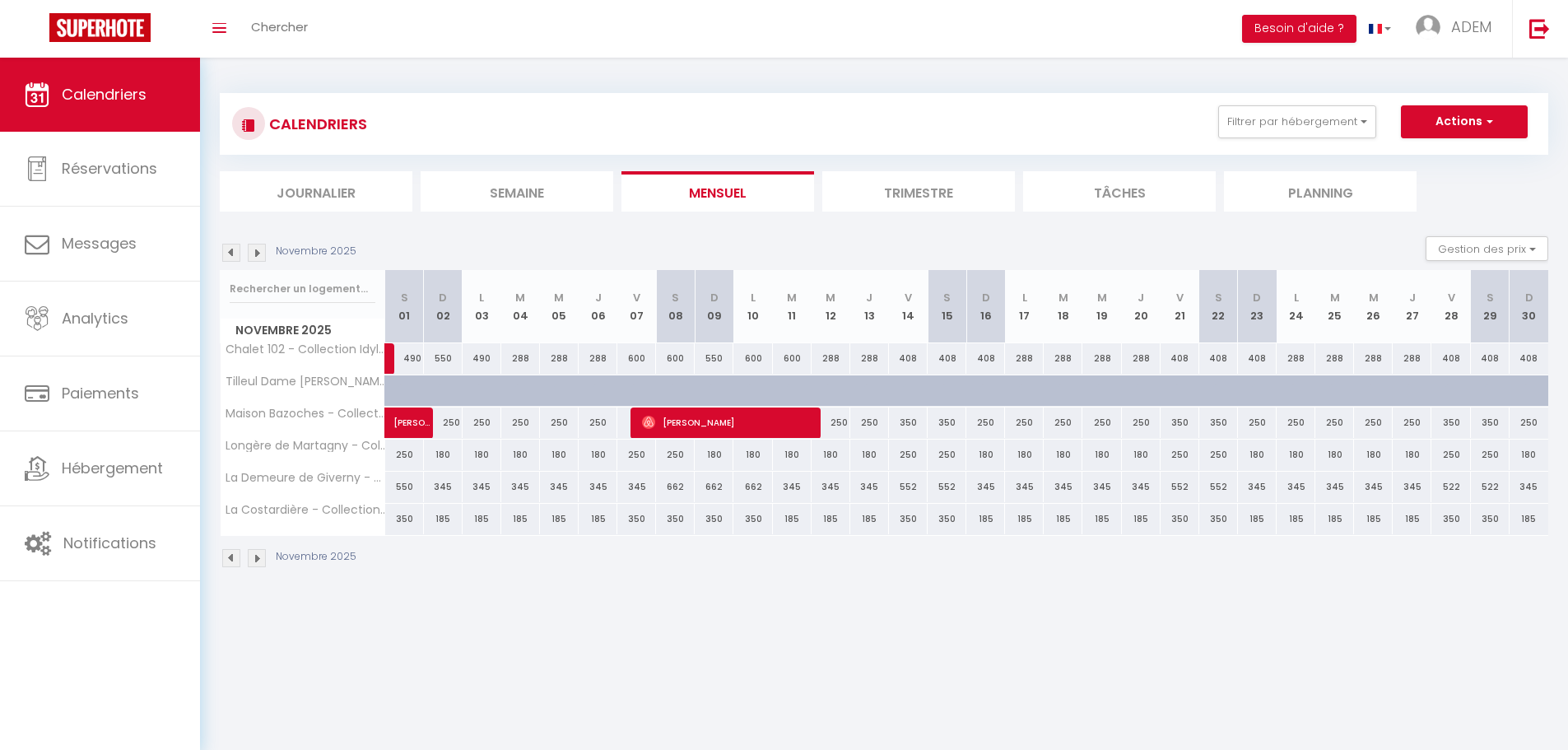
click at [1296, 169] on div "CALENDRIERS Filtrer par hébergement gi Tous La Demeure de Giverny - Collection …" at bounding box center [883, 152] width 1328 height 118
drag, startPoint x: 1289, startPoint y: 136, endPoint x: 1286, endPoint y: 167, distance: 31.1
click at [1288, 139] on div "CALENDRIERS Filtrer par hébergement gi Tous La Demeure de Giverny - Collection …" at bounding box center [883, 124] width 1303 height 37
click at [1285, 168] on div "CALENDRIERS Filtrer par hébergement gi Tous La Demeure de Giverny - Collection …" at bounding box center [883, 152] width 1328 height 118
click at [1277, 129] on button "Filtrer par hébergement" at bounding box center [1296, 121] width 158 height 33
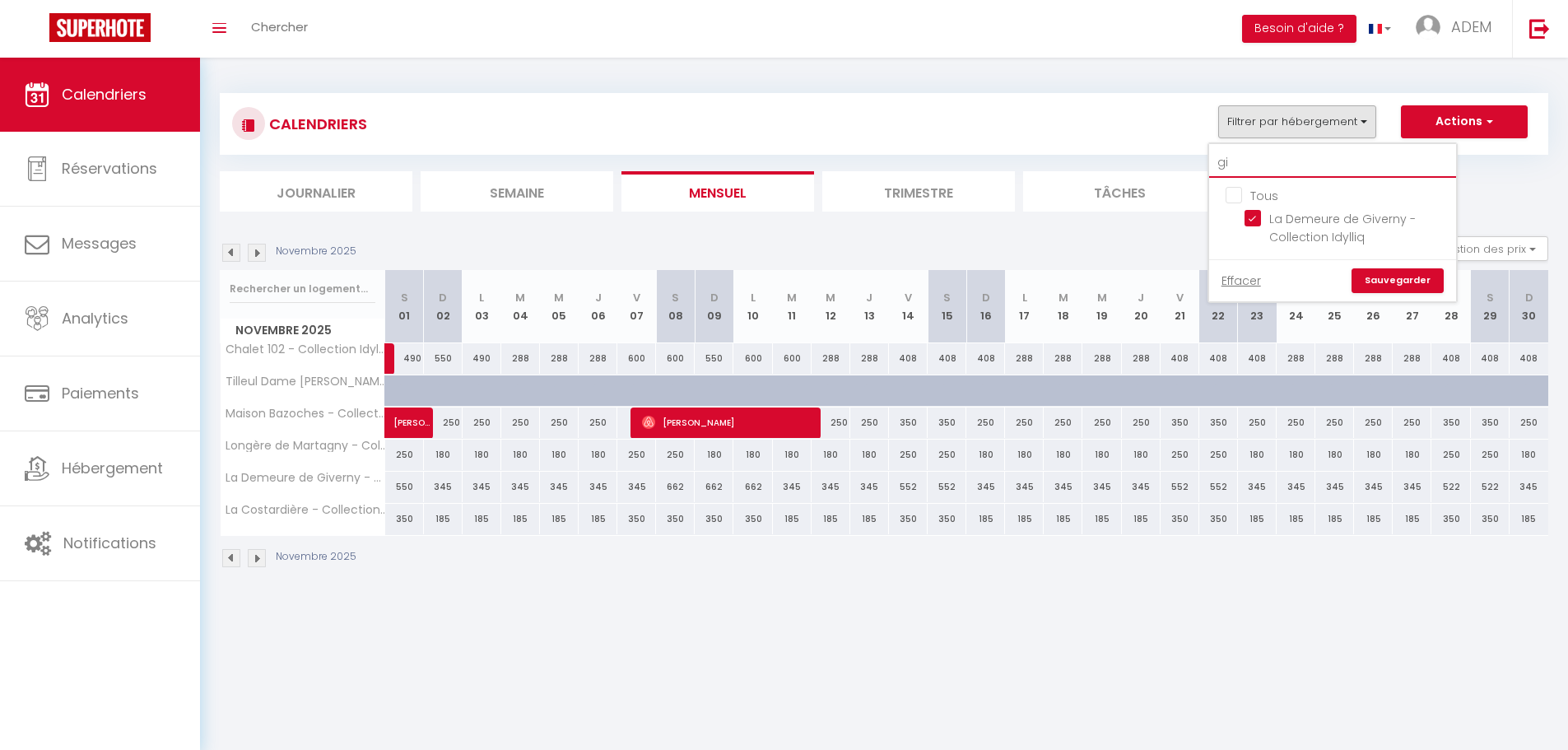
click at [1270, 165] on input "gi" at bounding box center [1332, 163] width 247 height 30
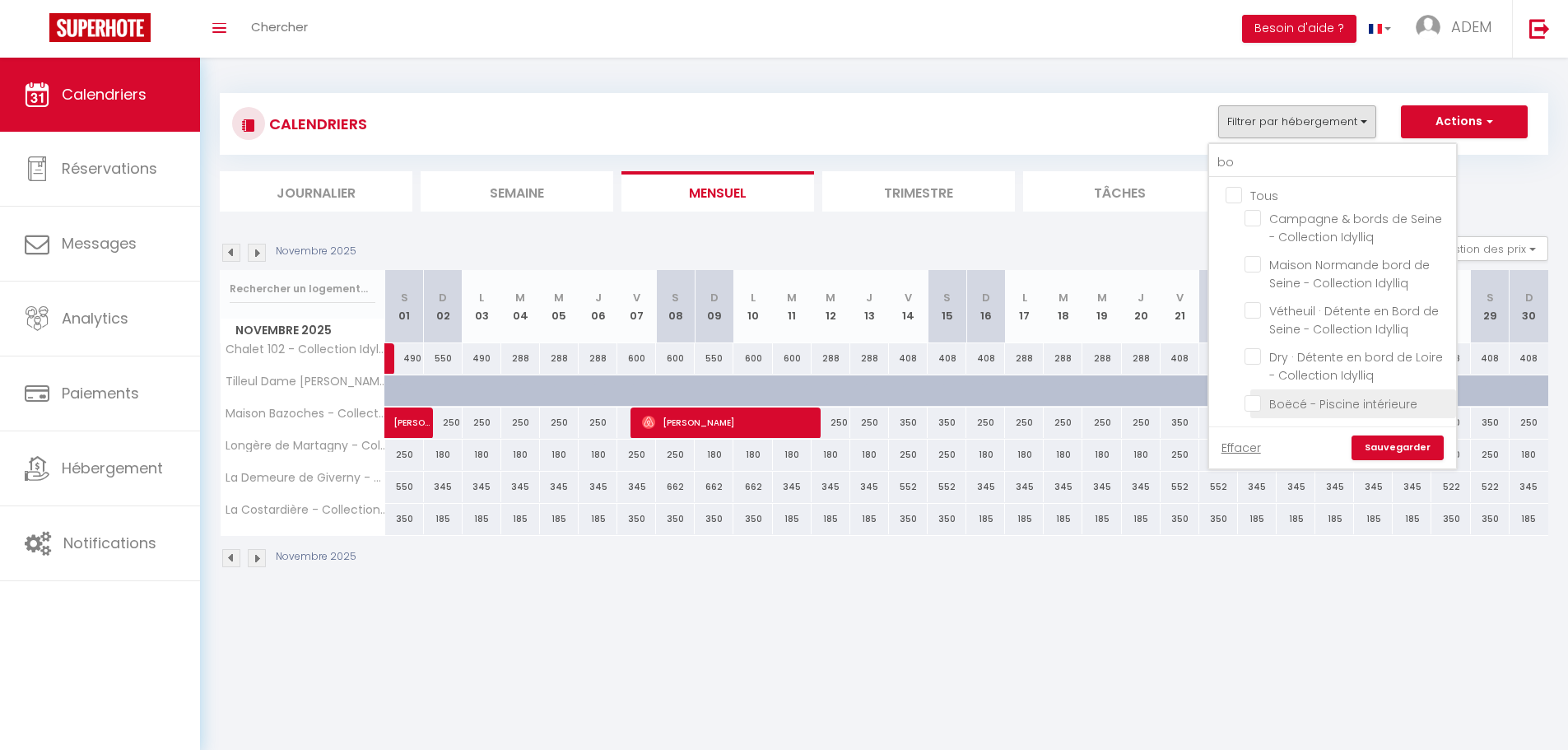
click at [1249, 401] on input "Boëcé - Piscine intérieure" at bounding box center [1347, 402] width 206 height 17
click at [1399, 446] on link "Sauvegarder" at bounding box center [1397, 447] width 92 height 25
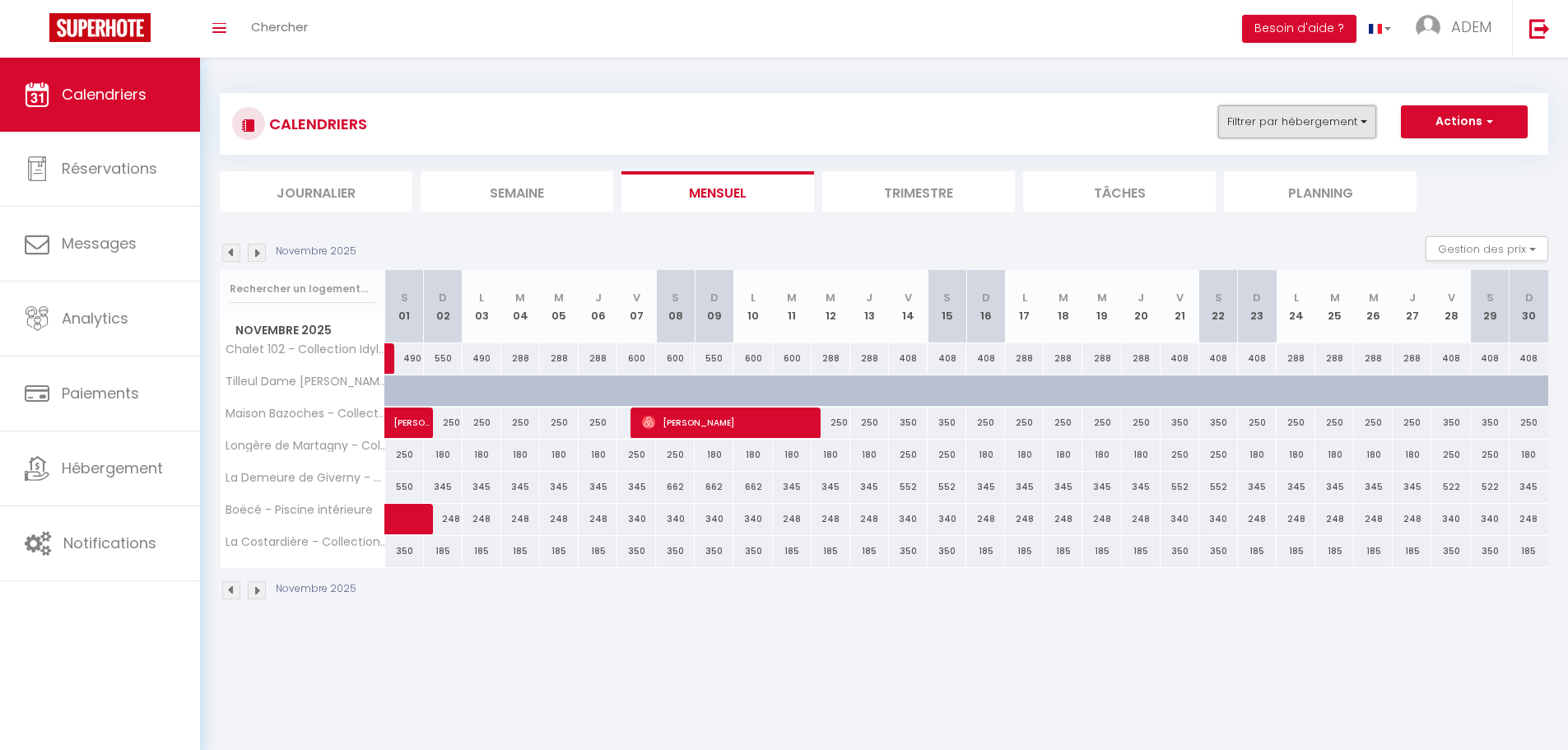
click at [1323, 119] on button "Filtrer par hébergement" at bounding box center [1296, 121] width 158 height 33
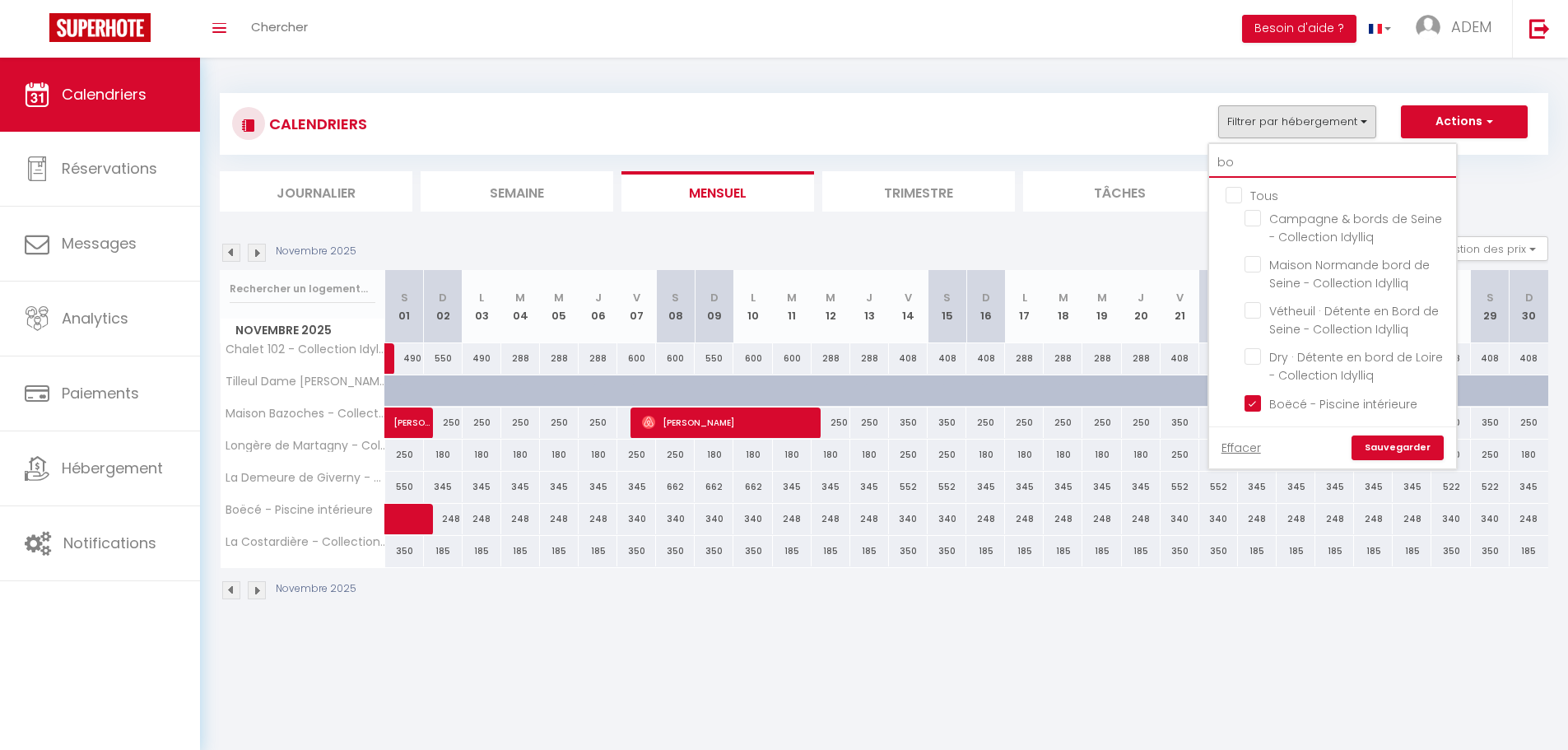
click at [1325, 168] on input "bo" at bounding box center [1332, 163] width 247 height 30
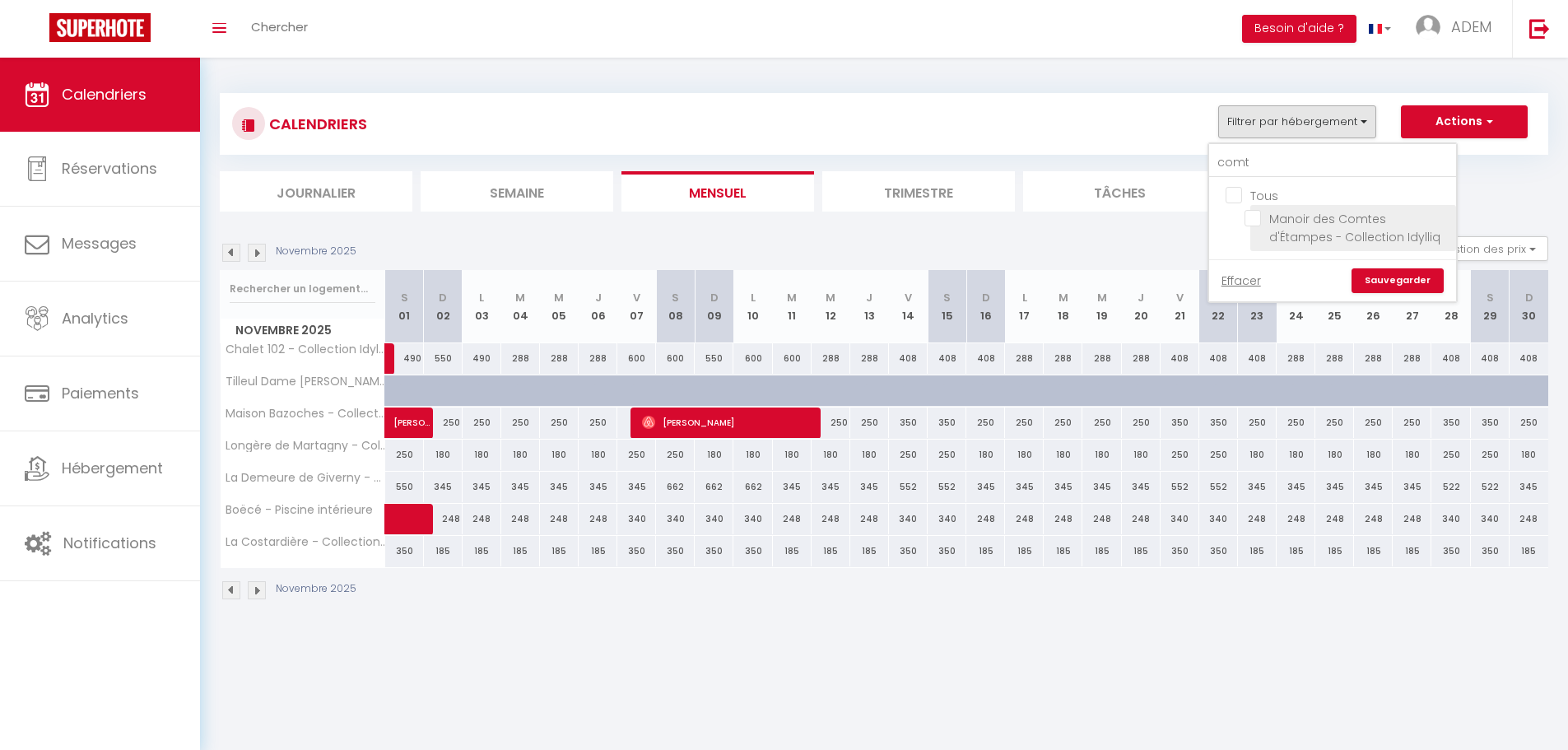
click at [1248, 214] on input "Manoir des Comtes d'Étampes - Collection Idylliq" at bounding box center [1347, 218] width 206 height 17
click at [1398, 278] on link "Sauvegarder" at bounding box center [1397, 281] width 92 height 25
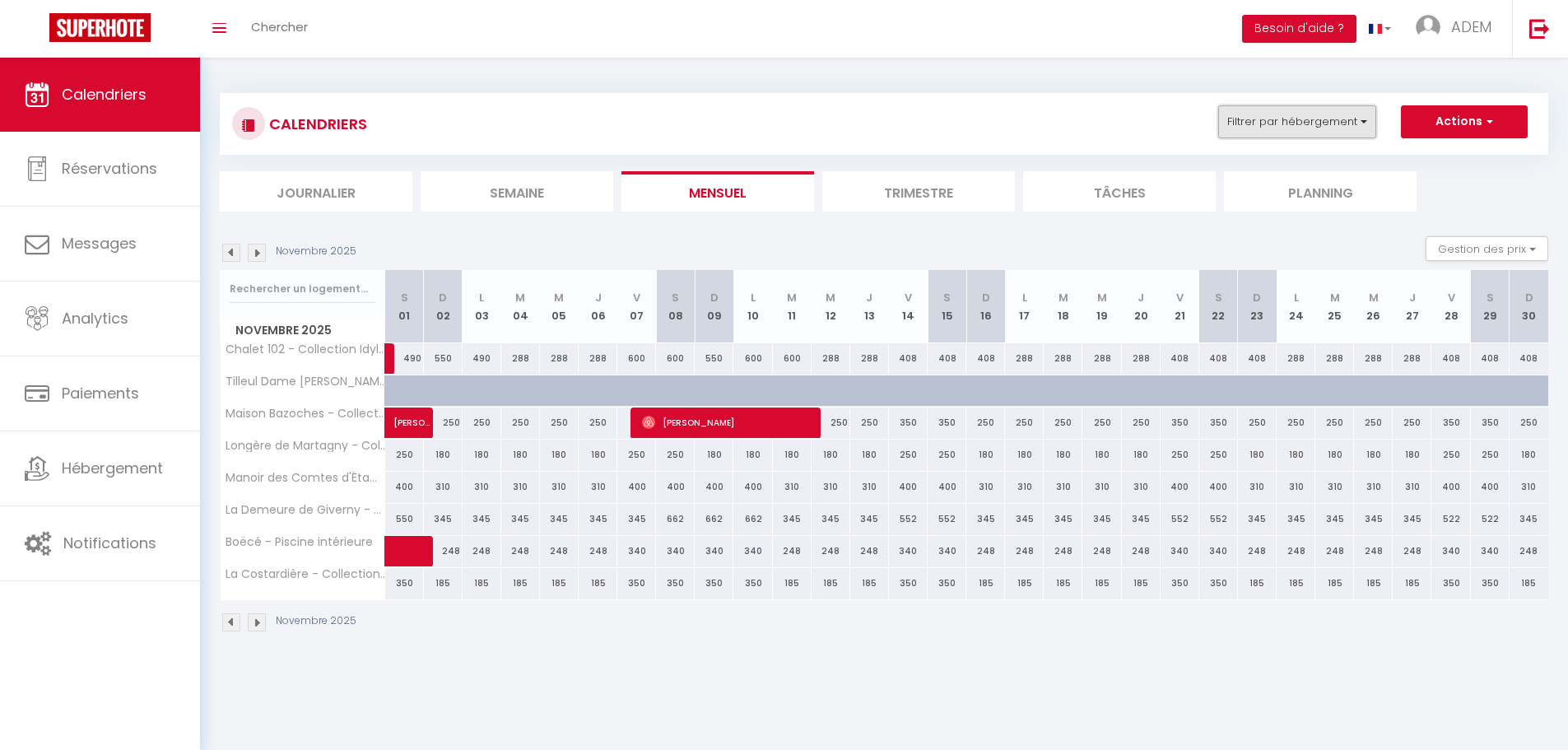
click at [1307, 124] on button "Filtrer par hébergement" at bounding box center [1296, 121] width 158 height 33
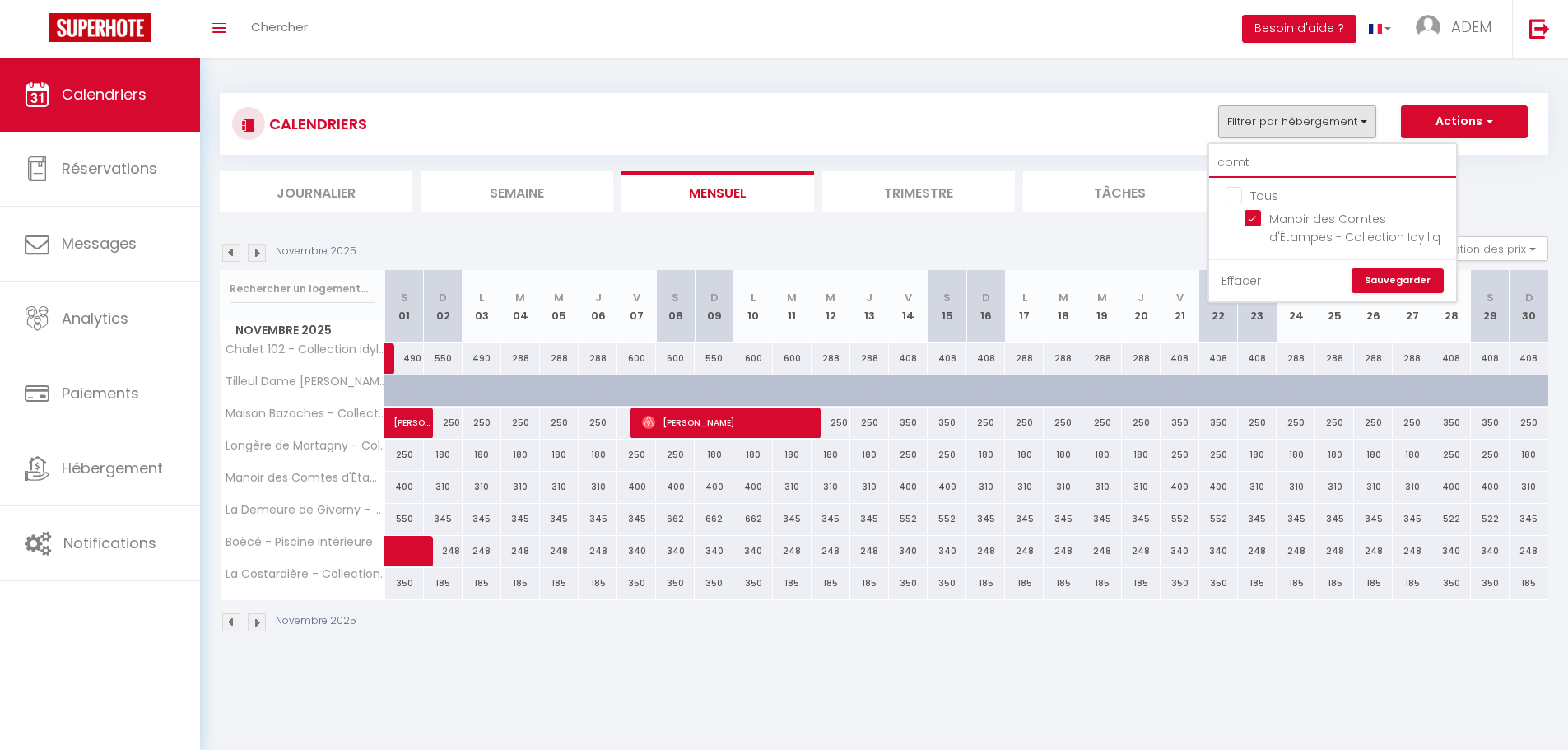
click at [1297, 165] on input "comt" at bounding box center [1332, 163] width 247 height 30
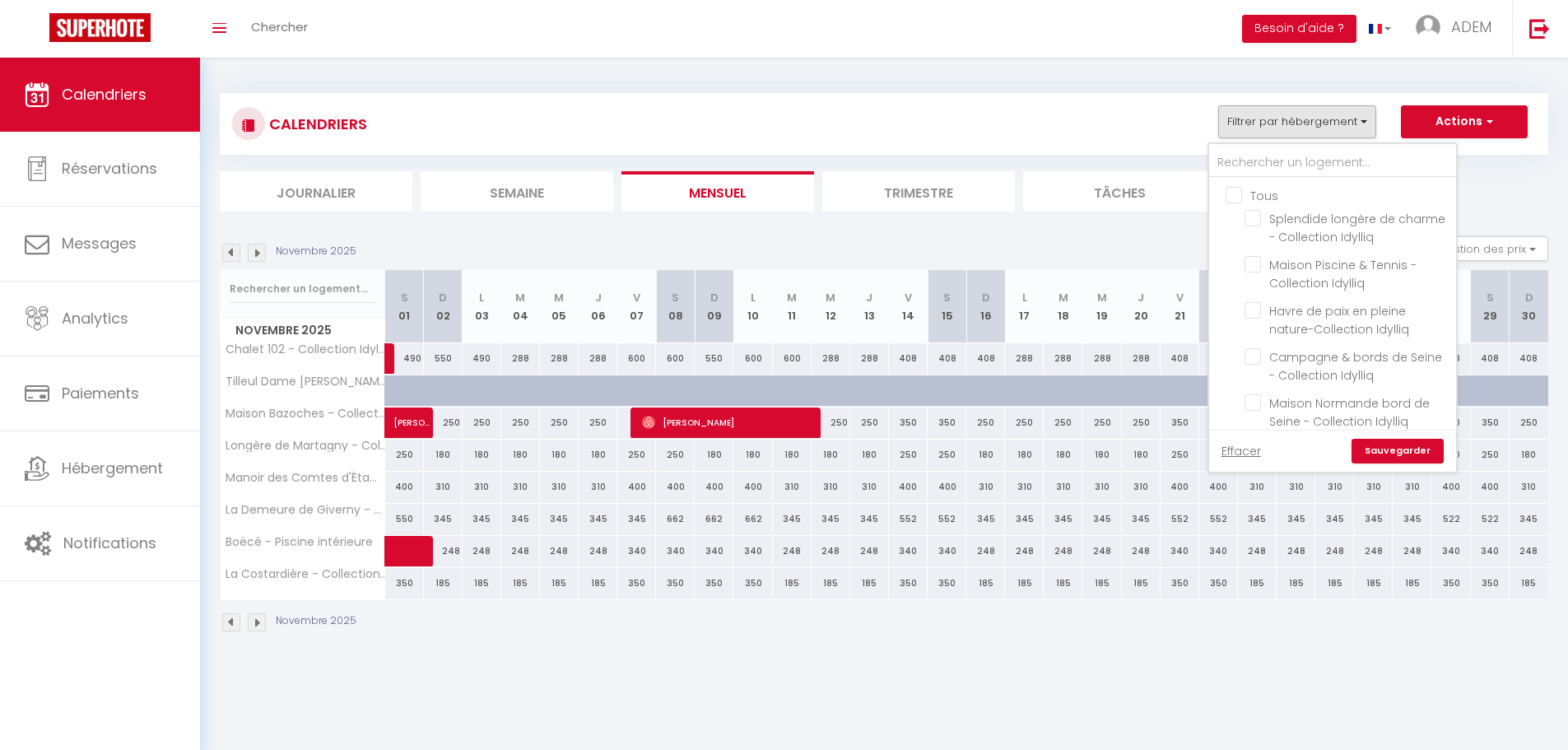
click at [1238, 452] on link "Effacer" at bounding box center [1241, 451] width 40 height 19
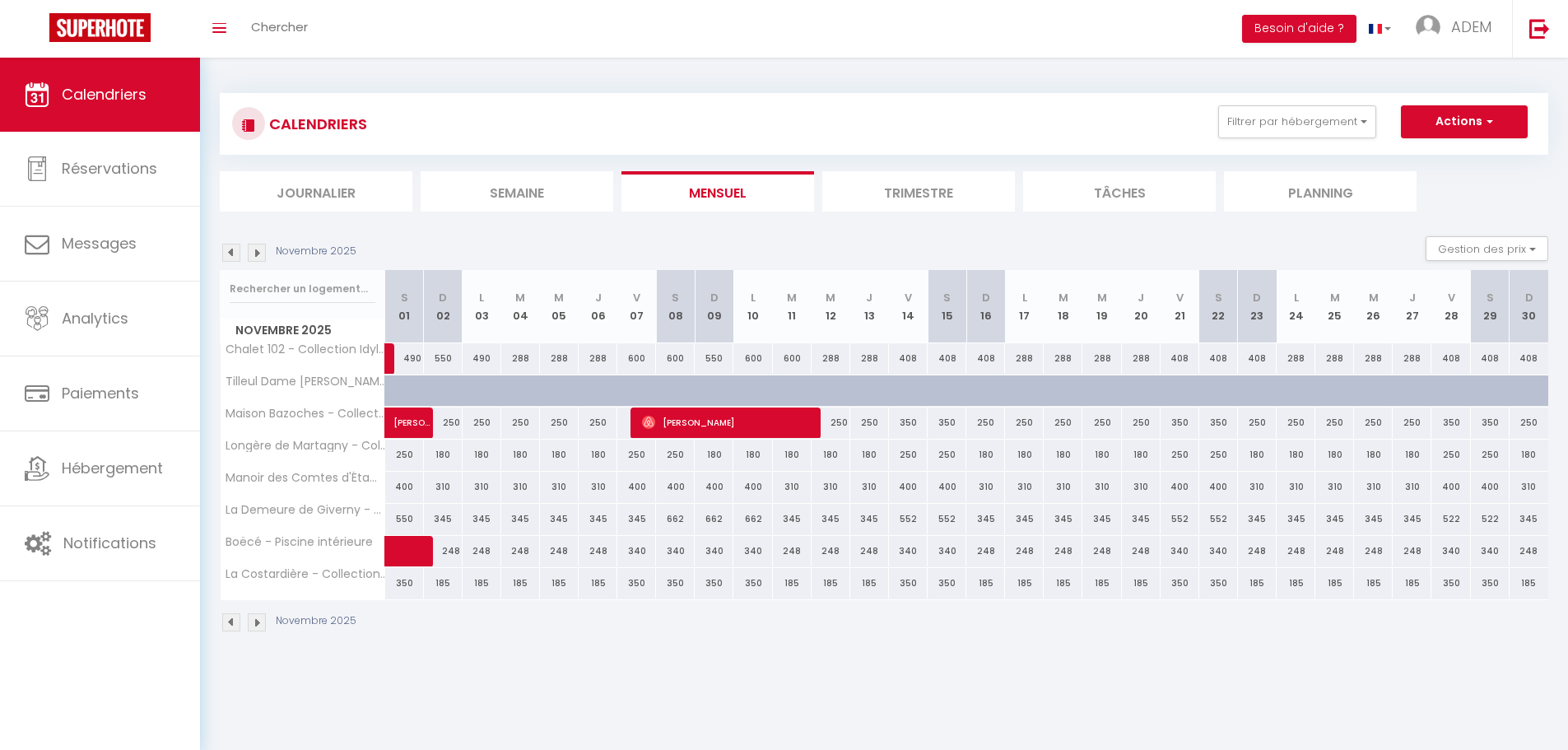
click at [233, 253] on img at bounding box center [231, 252] width 19 height 19
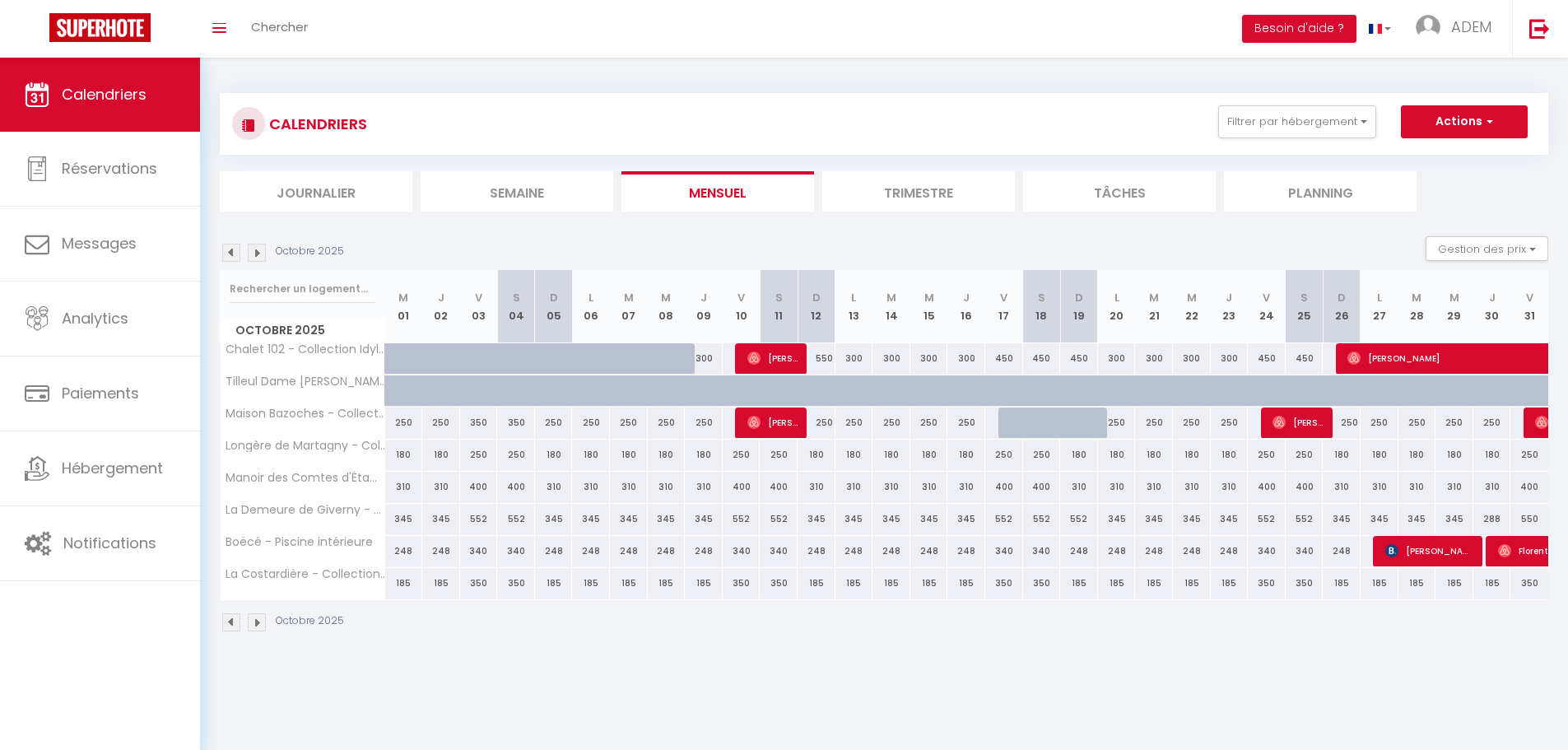
click at [251, 250] on img at bounding box center [257, 252] width 19 height 19
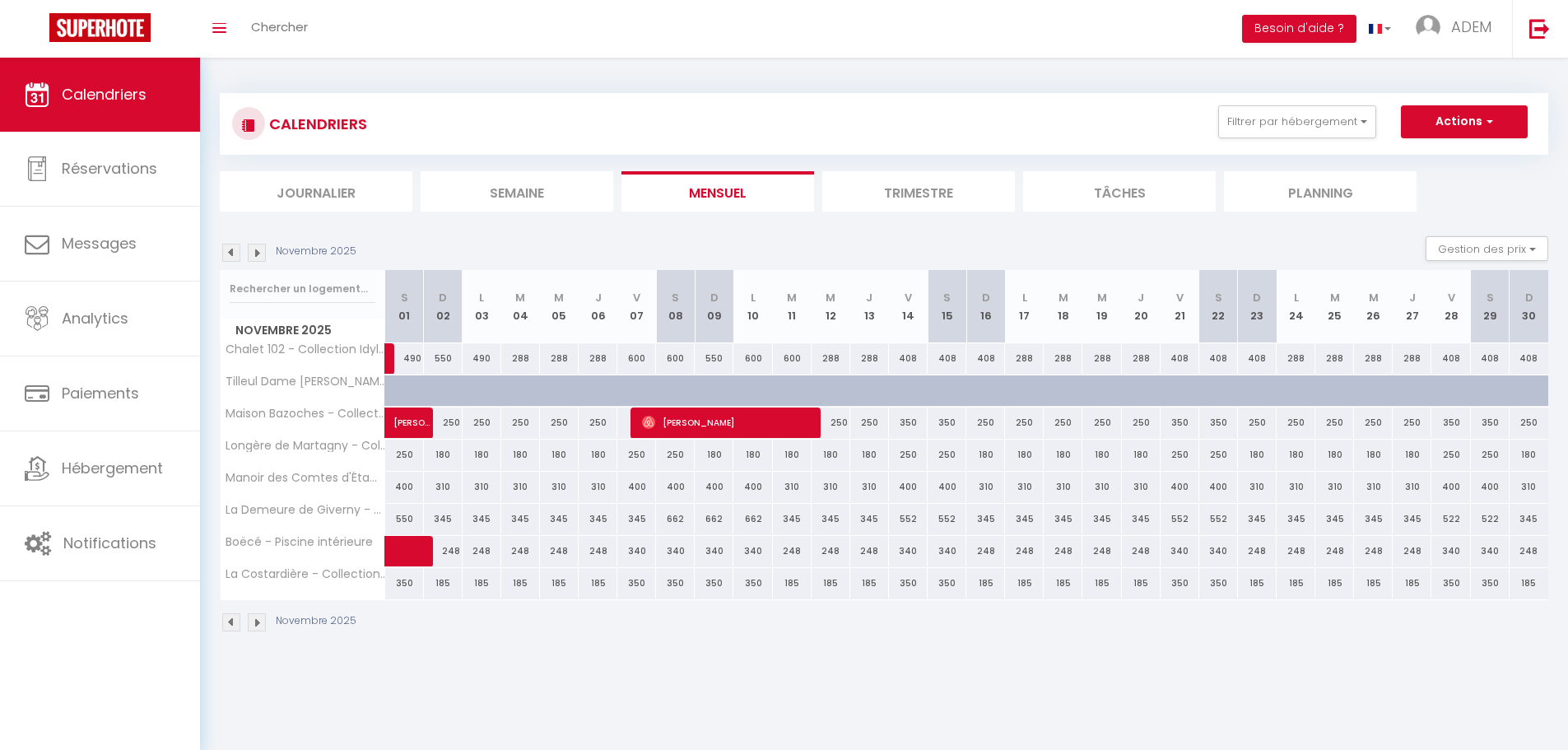
click at [251, 251] on img at bounding box center [257, 252] width 19 height 19
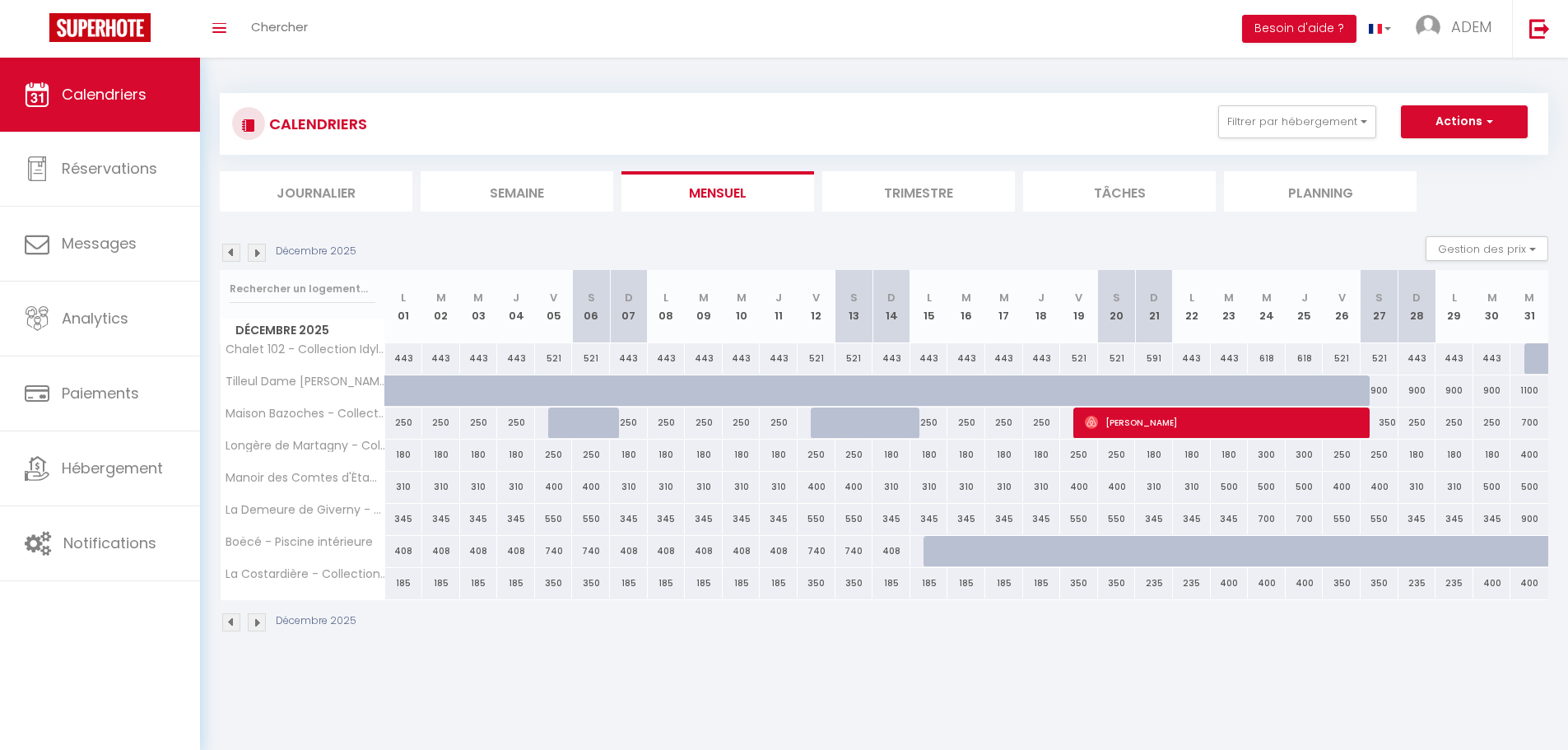
click at [234, 254] on img at bounding box center [231, 252] width 19 height 19
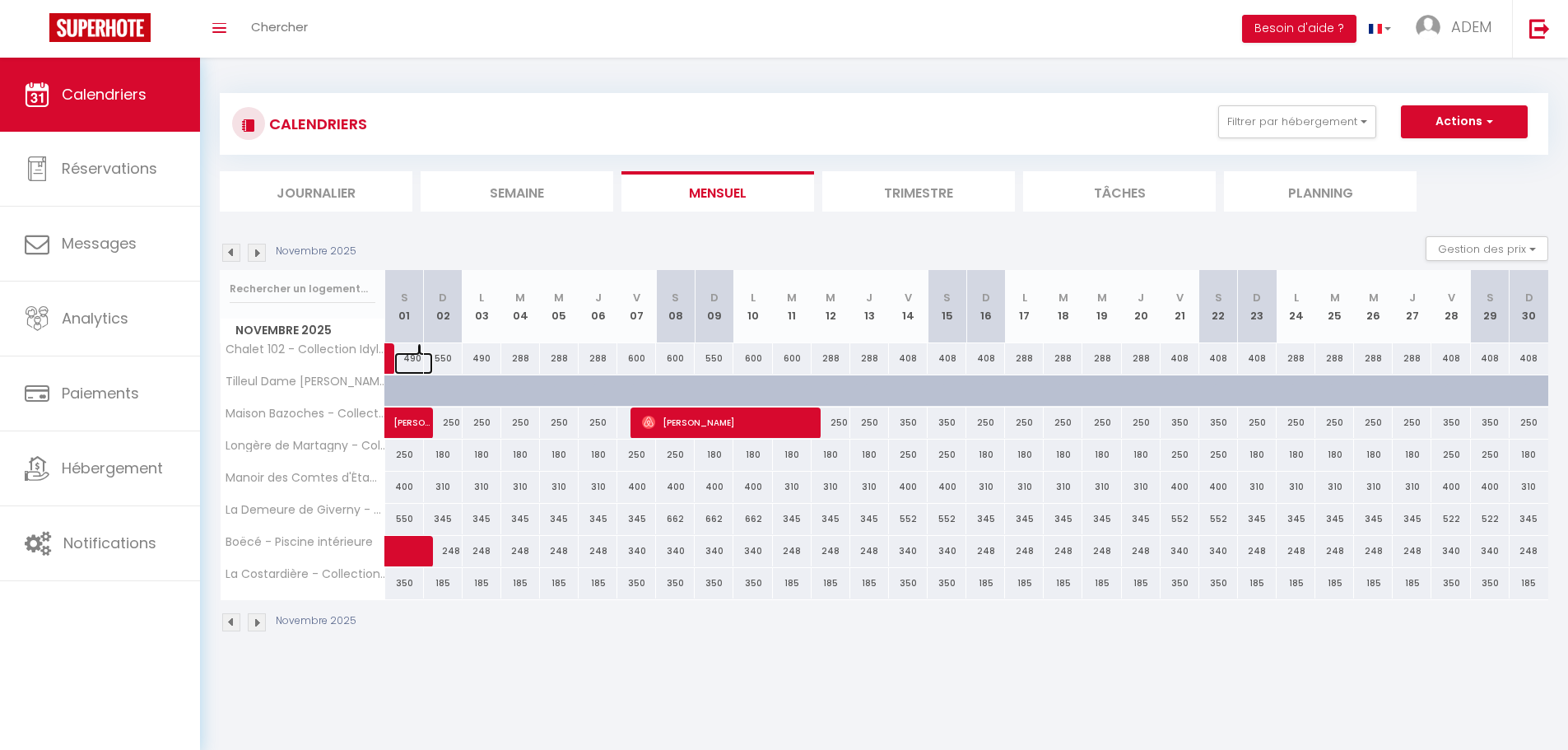
click at [405, 357] on link at bounding box center [414, 363] width 39 height 22
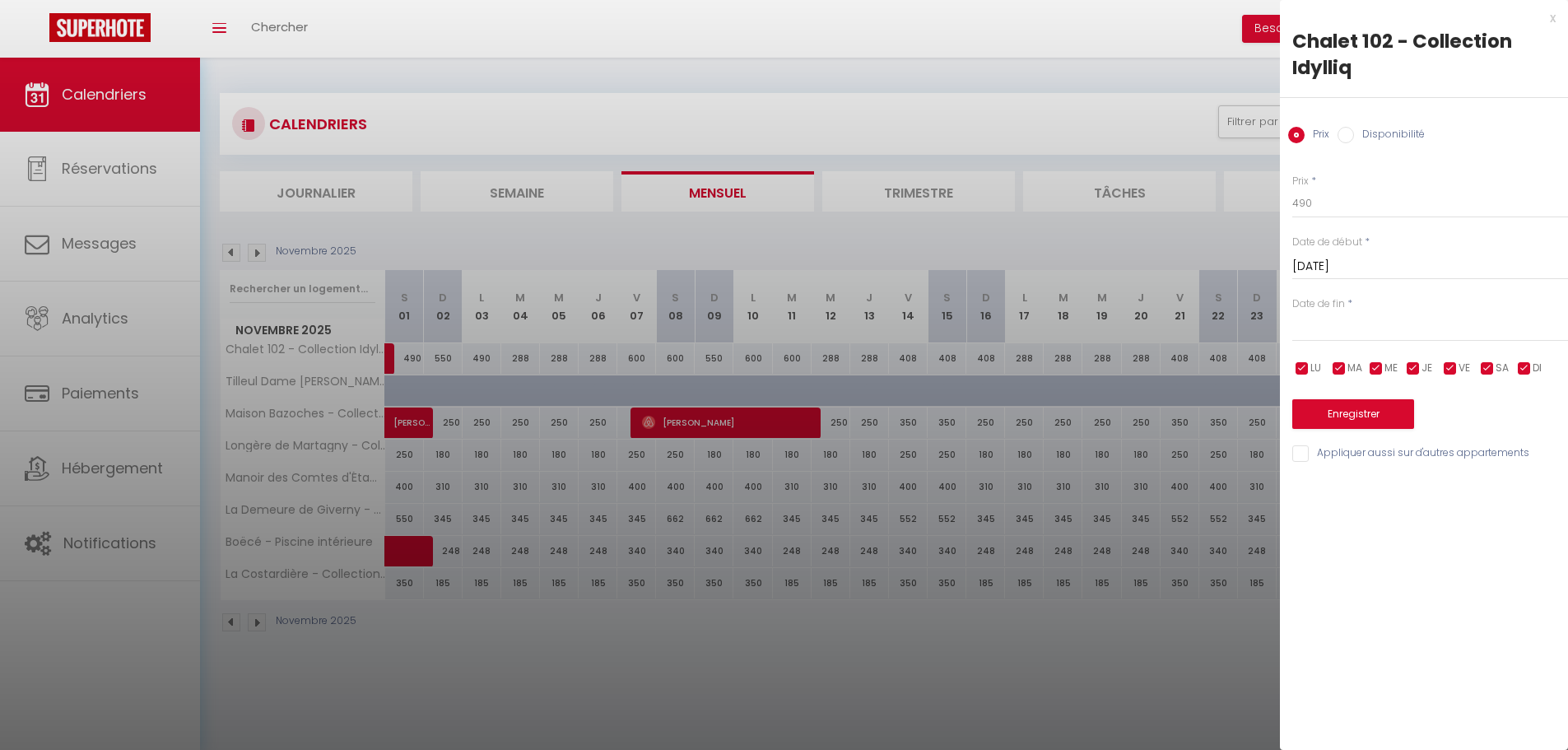
click at [1330, 336] on input "text" at bounding box center [1429, 328] width 275 height 21
click at [1508, 362] on span ">" at bounding box center [1520, 356] width 35 height 33
click at [630, 220] on div at bounding box center [784, 375] width 1568 height 750
click at [417, 225] on div at bounding box center [784, 375] width 1568 height 750
click at [344, 208] on div at bounding box center [784, 375] width 1568 height 750
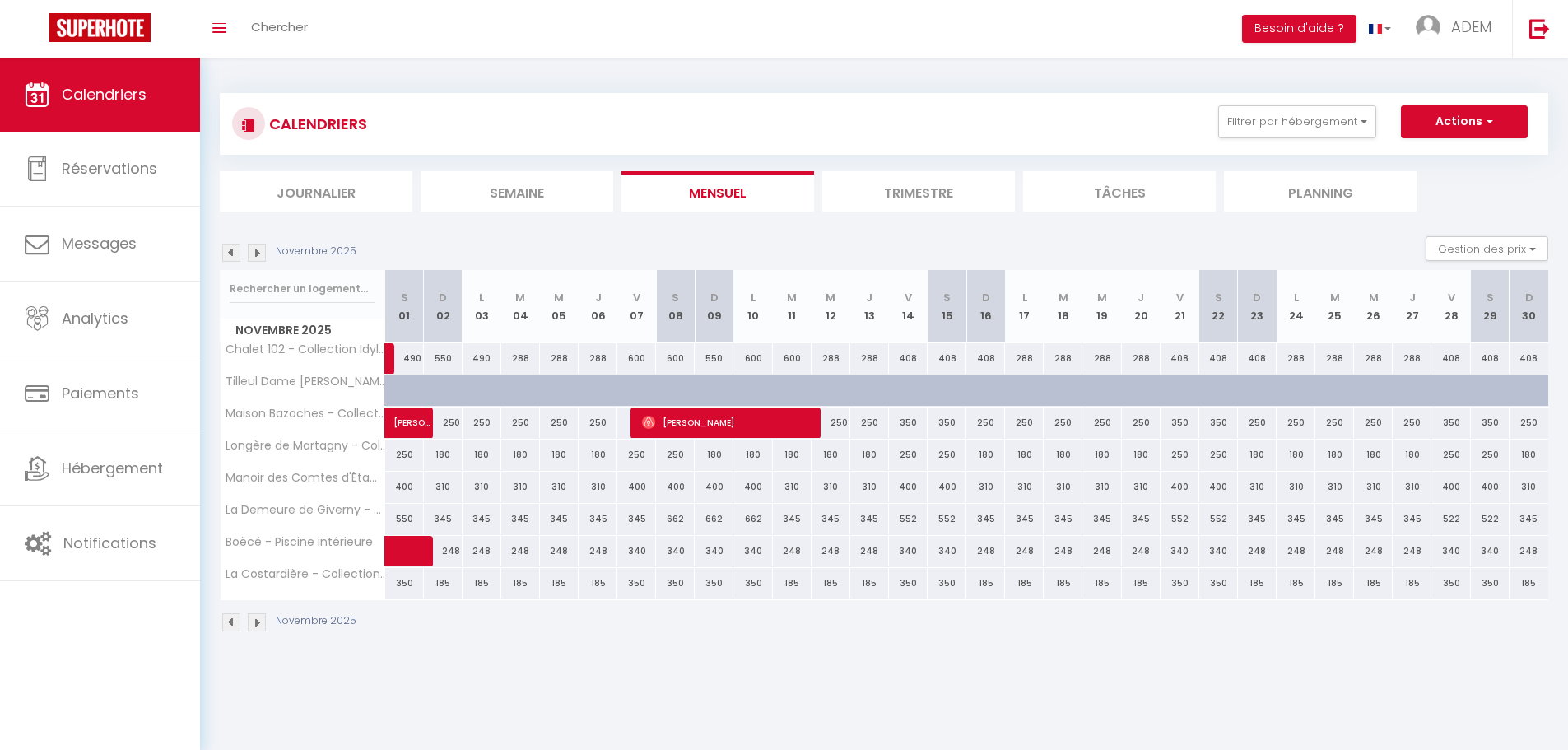
click at [259, 253] on img at bounding box center [257, 252] width 19 height 19
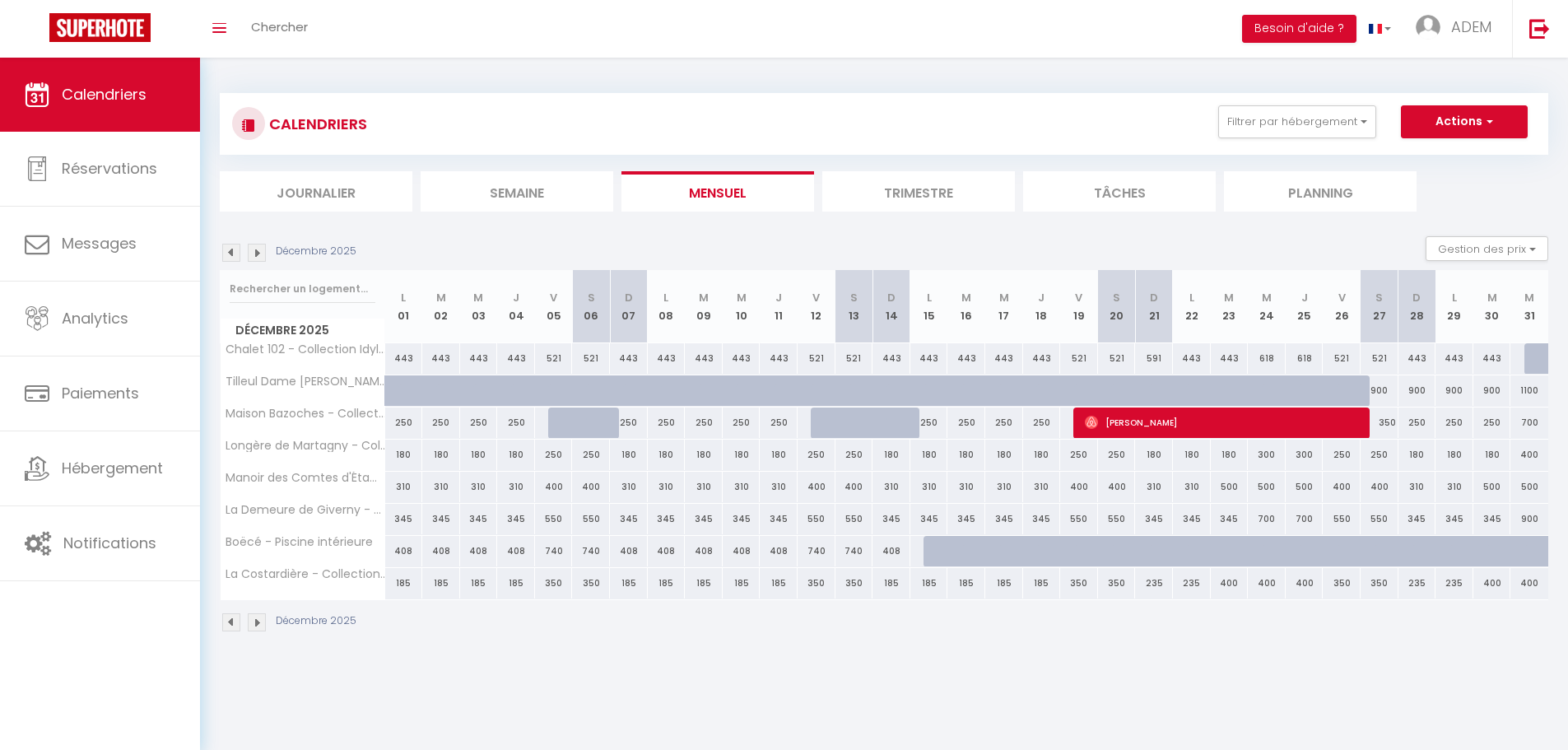
click at [233, 251] on img at bounding box center [231, 252] width 19 height 19
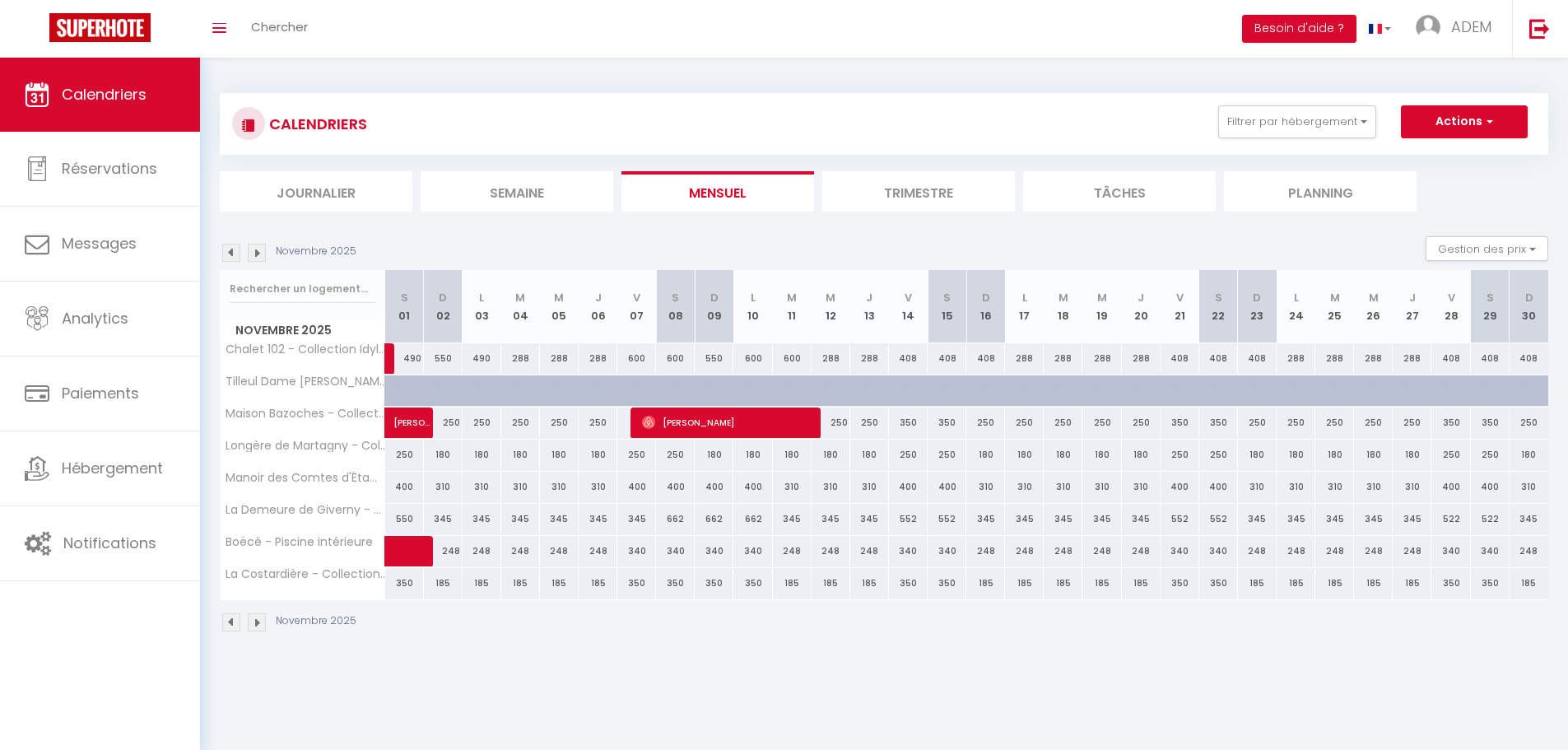
click at [257, 251] on img at bounding box center [257, 252] width 19 height 19
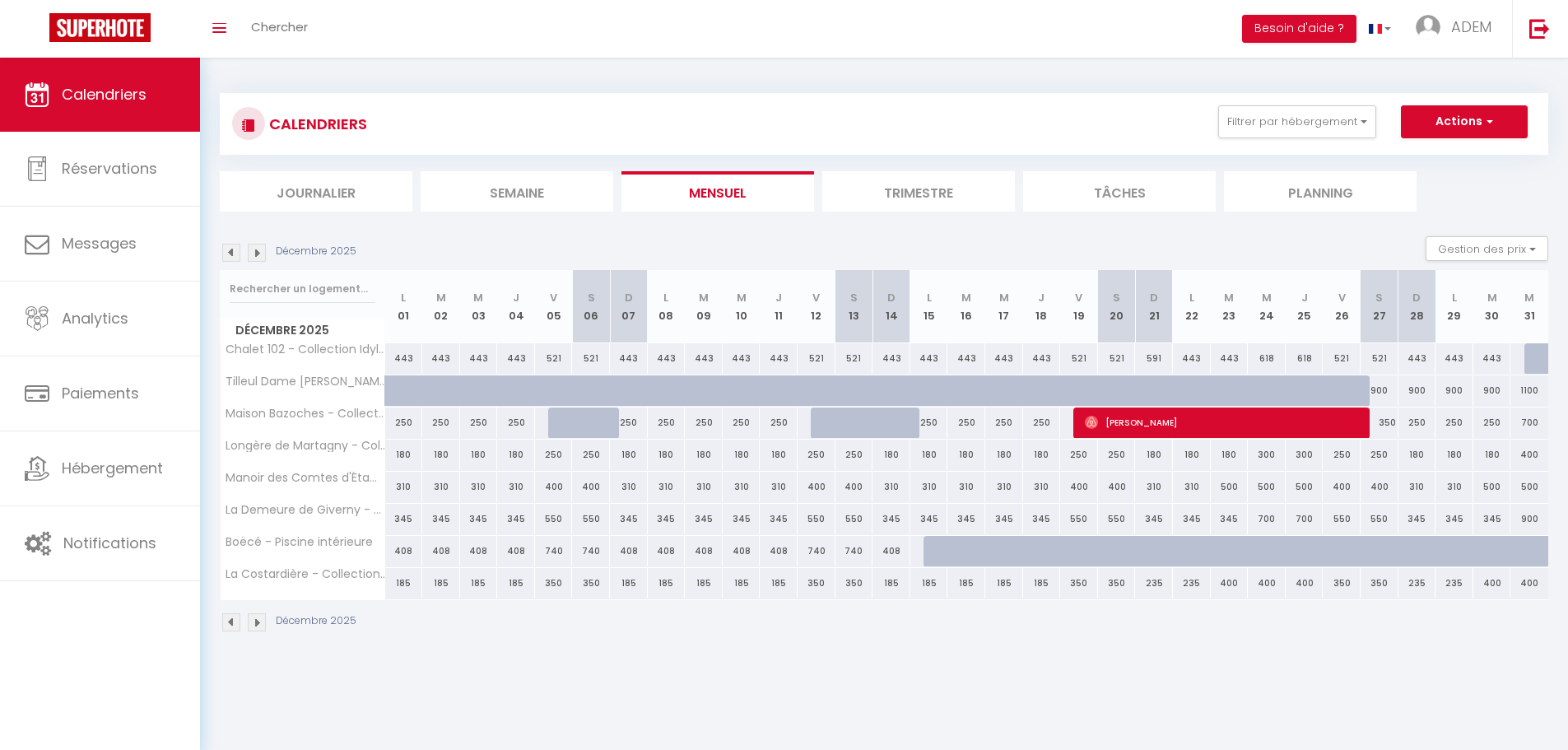
click at [403, 356] on div "443" at bounding box center [403, 358] width 38 height 31
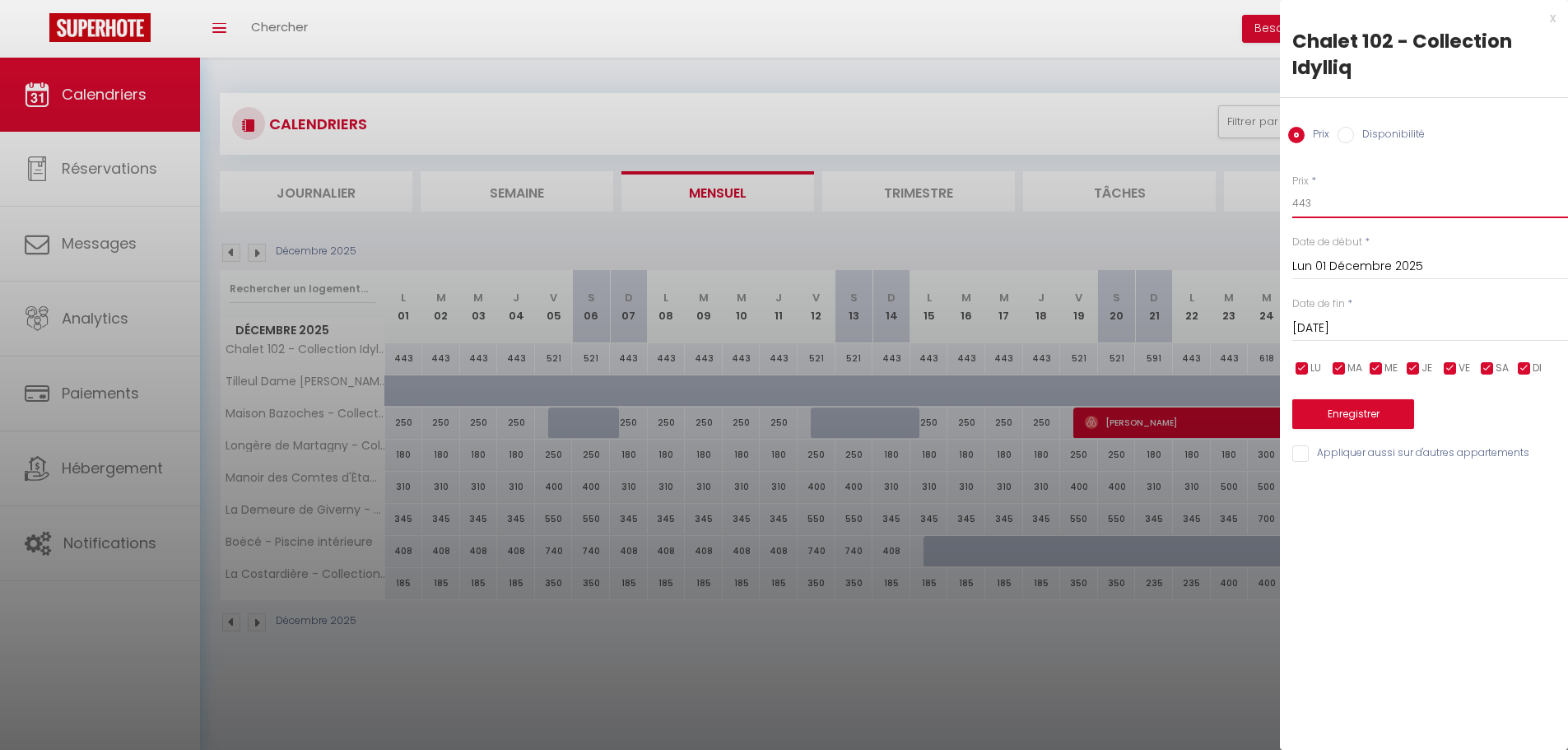
drag, startPoint x: 1317, startPoint y: 210, endPoint x: 1264, endPoint y: 204, distance: 53.3
click at [1264, 204] on body "🟢 Des questions ou besoin d'assistance pour la migration AirBnB? Connectez-vous…" at bounding box center [784, 432] width 1568 height 750
click at [1355, 319] on input "[DATE]" at bounding box center [1429, 328] width 275 height 21
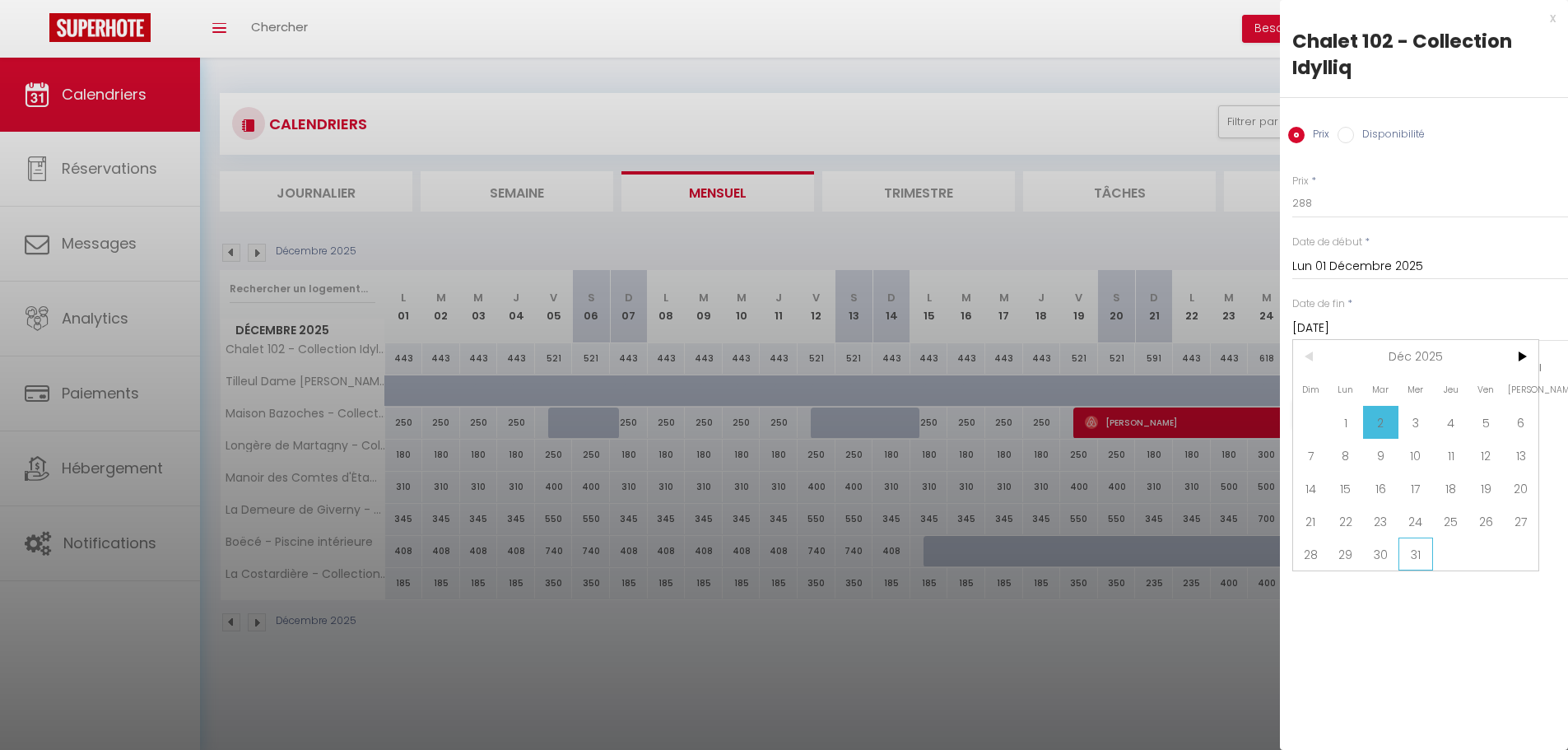
click at [1411, 557] on span "31" at bounding box center [1416, 553] width 35 height 33
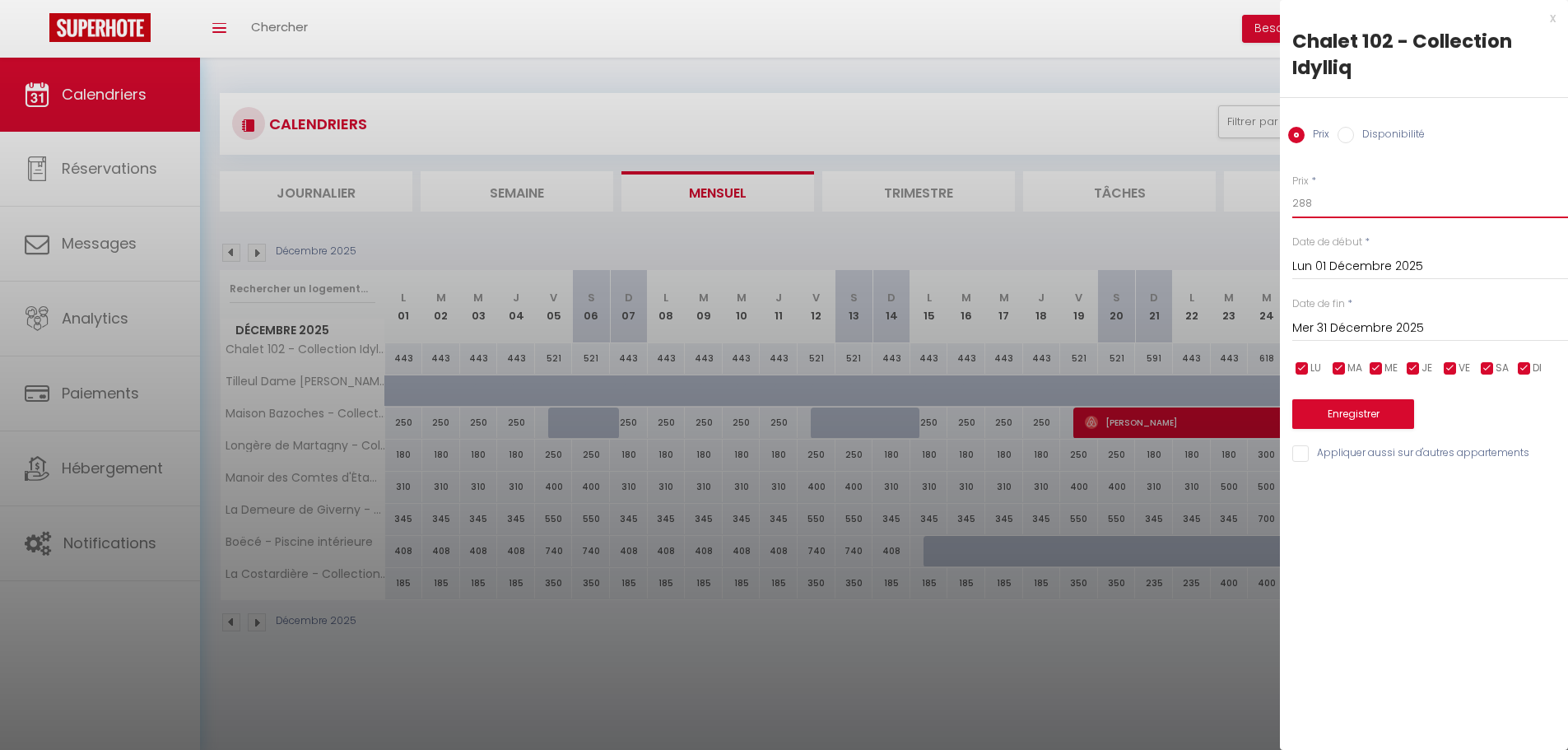
drag, startPoint x: 1340, startPoint y: 201, endPoint x: 1303, endPoint y: 210, distance: 38.1
click at [1302, 211] on input "288" at bounding box center [1429, 204] width 275 height 30
drag, startPoint x: 1458, startPoint y: 371, endPoint x: 1455, endPoint y: 379, distance: 8.5
click at [1459, 371] on li "VE" at bounding box center [1458, 369] width 17 height 19
click at [1489, 369] on input "checkbox" at bounding box center [1487, 368] width 17 height 17
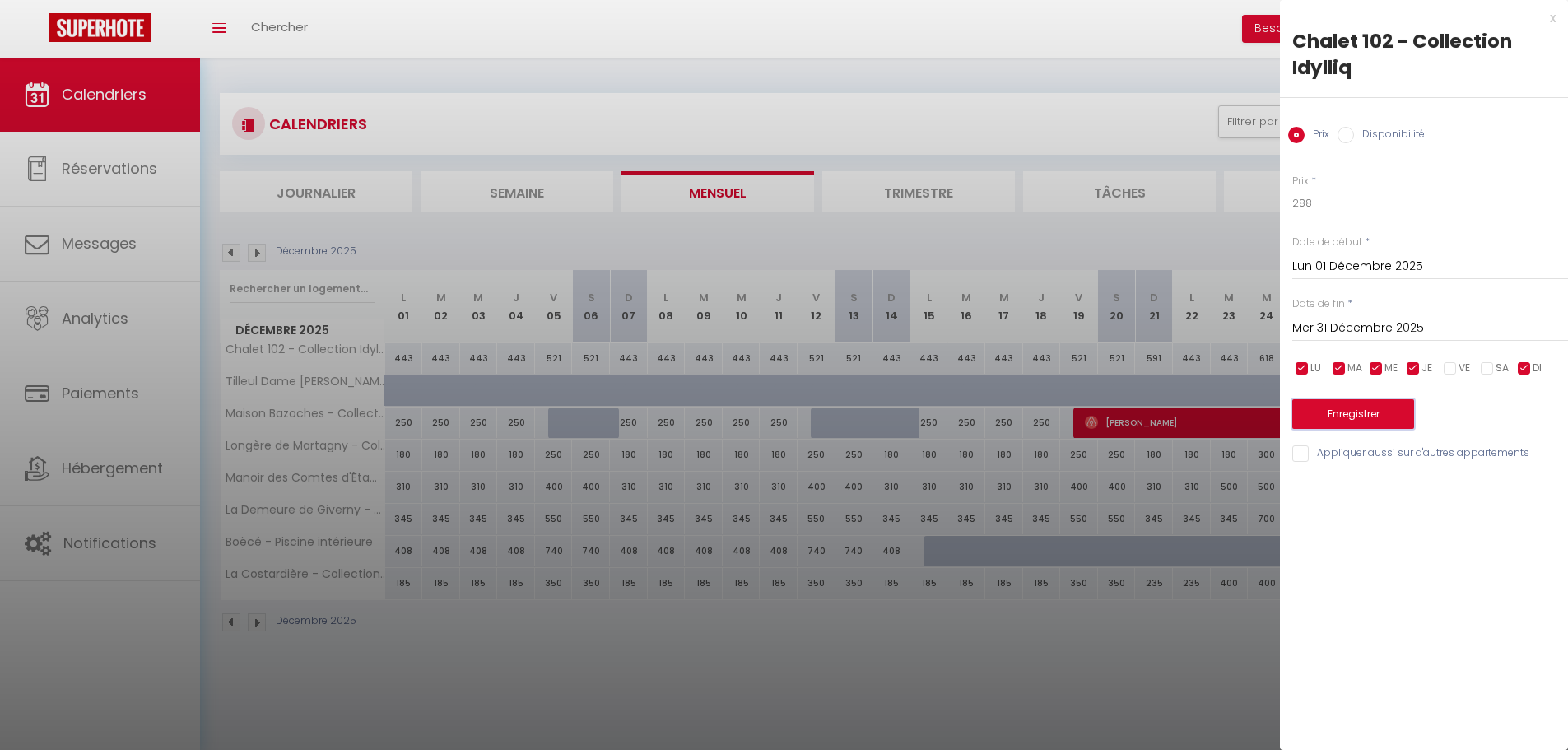
click at [1348, 416] on button "Enregistrer" at bounding box center [1353, 414] width 122 height 30
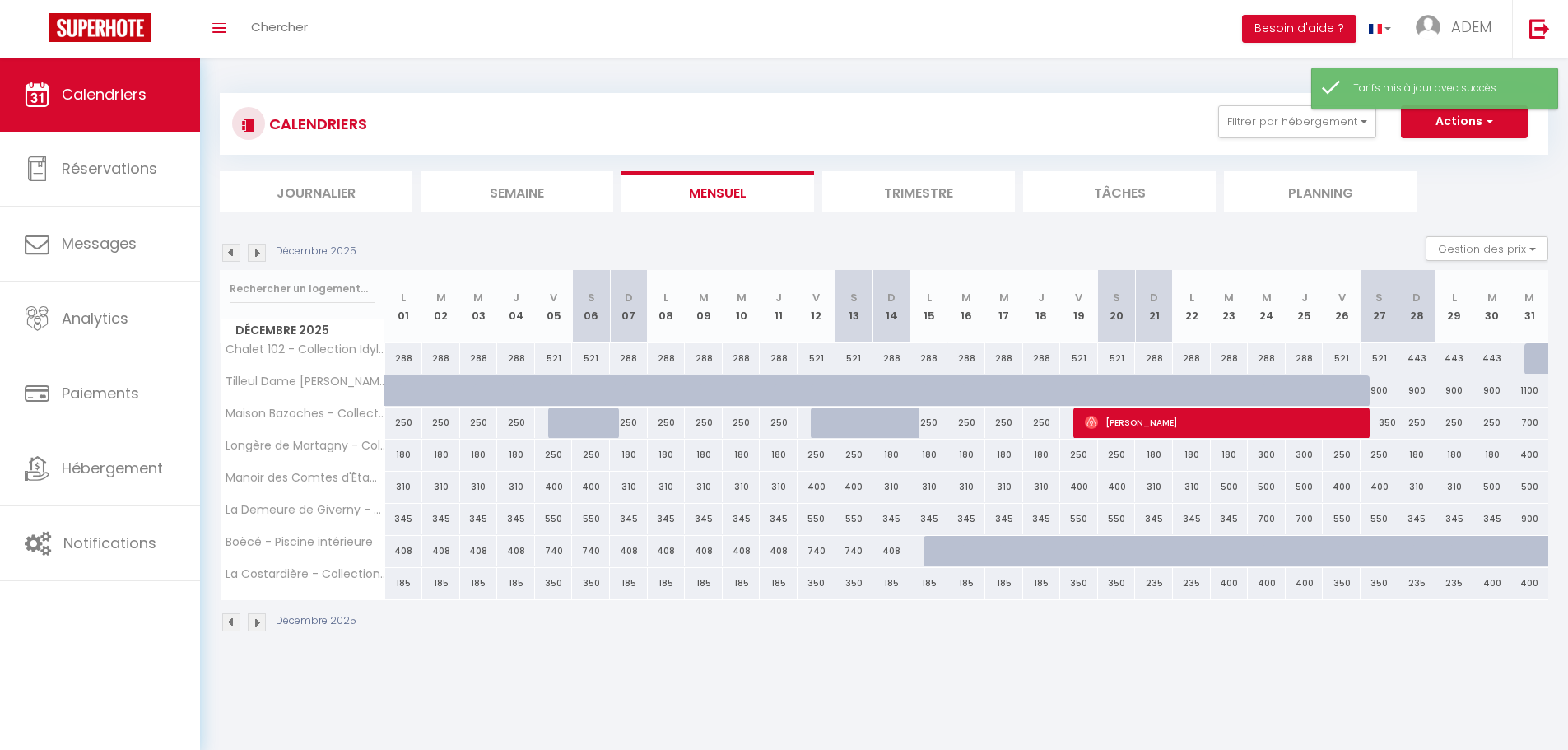
click at [409, 361] on div "288" at bounding box center [403, 358] width 38 height 31
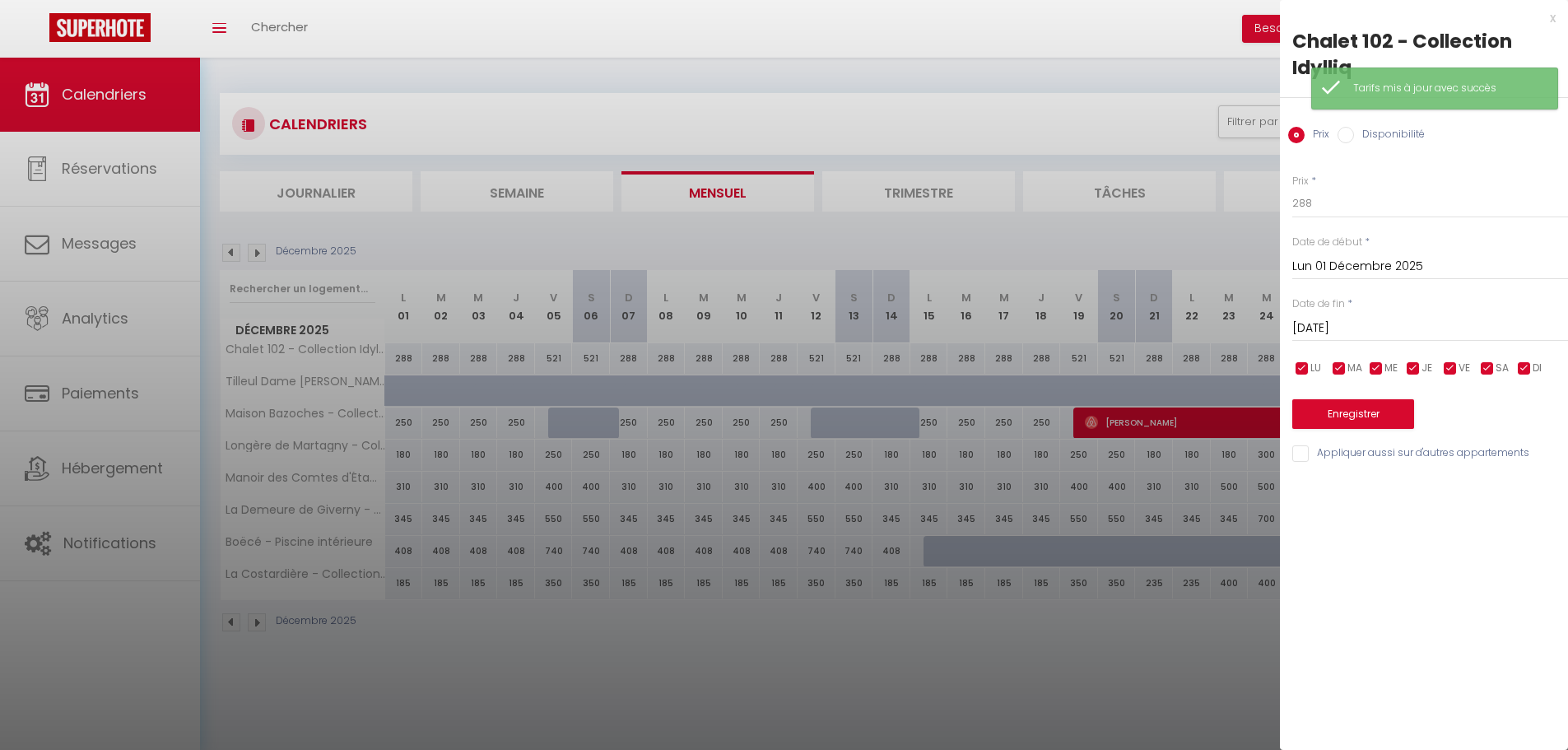
click at [1327, 327] on input "[DATE]" at bounding box center [1429, 328] width 275 height 21
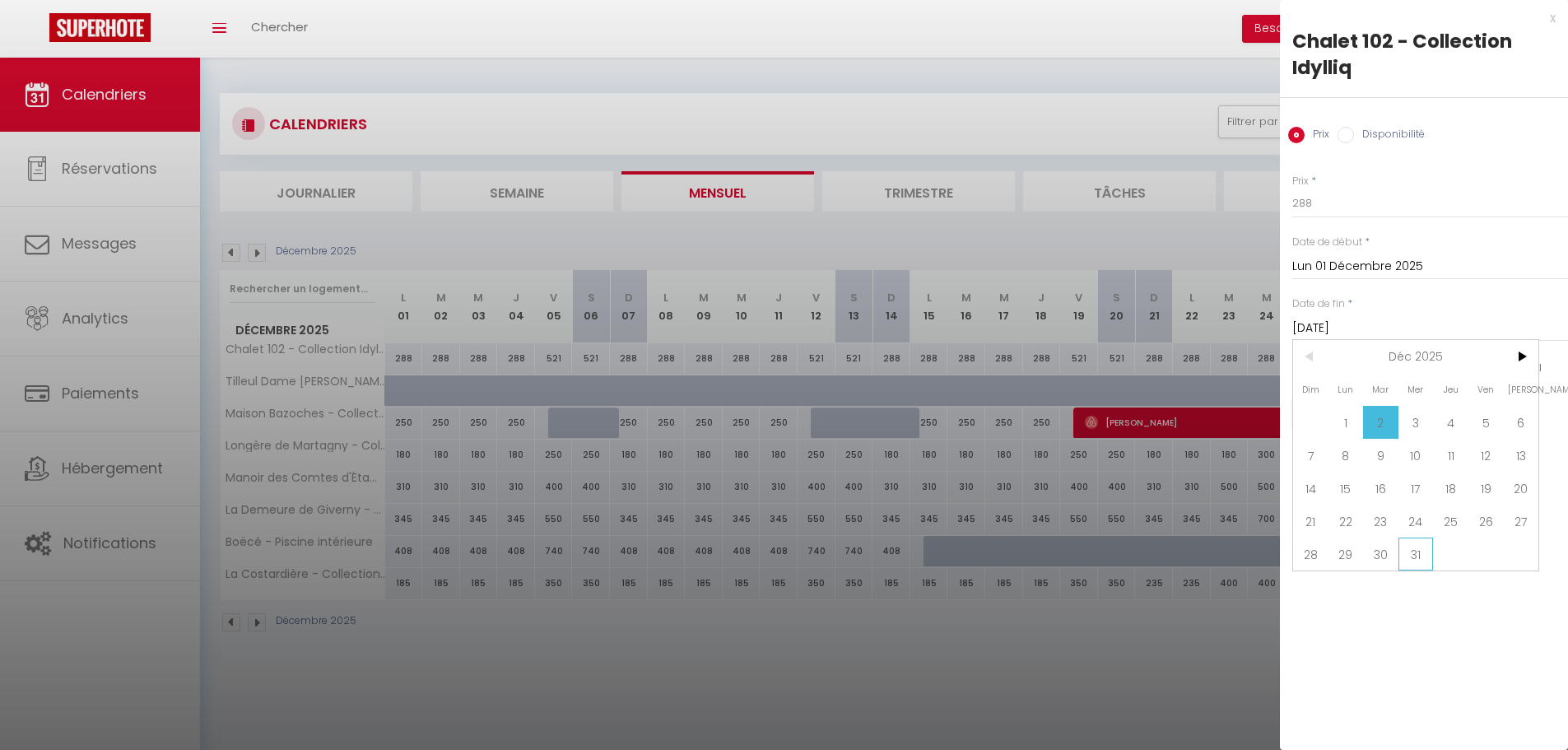
click at [1412, 551] on span "31" at bounding box center [1416, 553] width 35 height 33
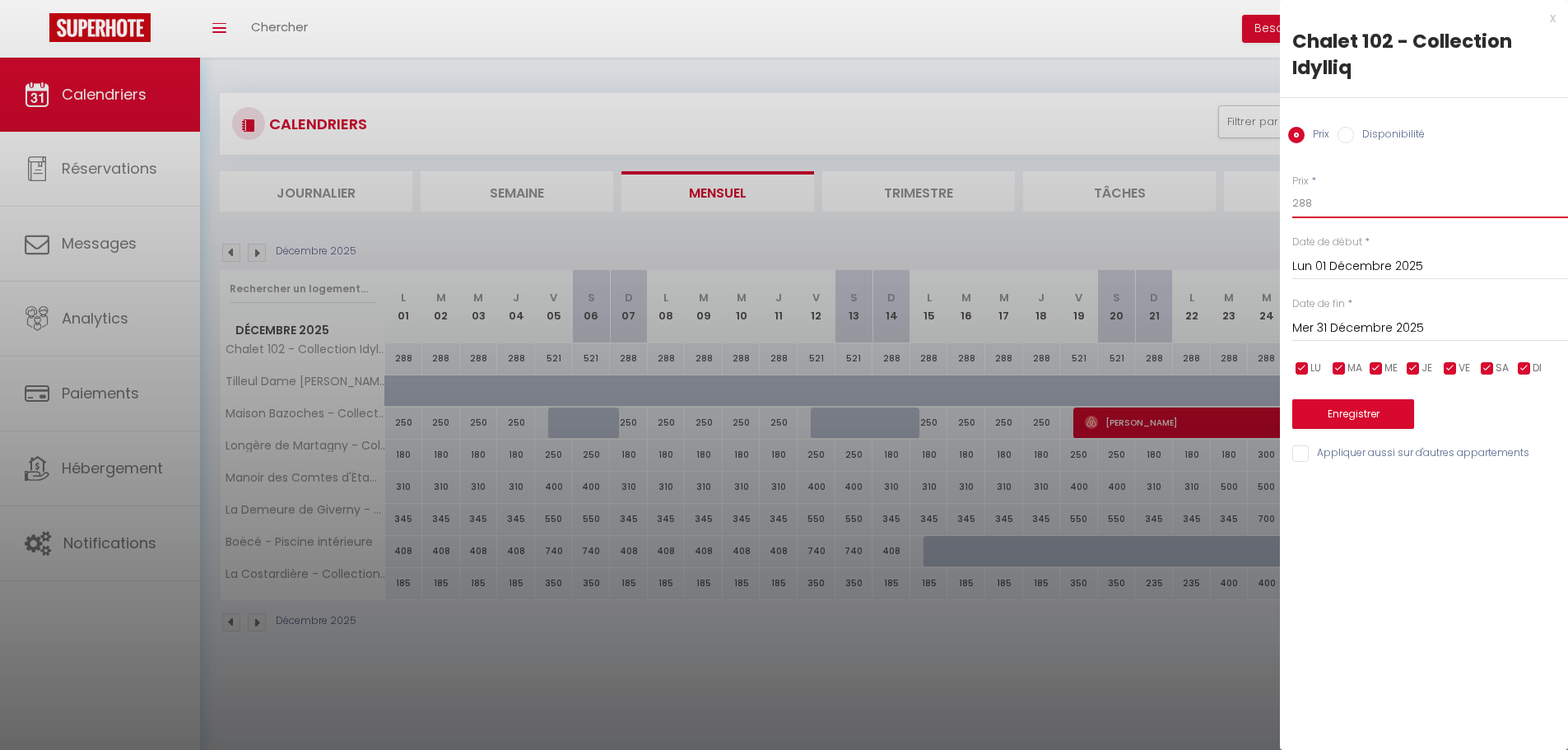
drag, startPoint x: 1307, startPoint y: 201, endPoint x: 1278, endPoint y: 199, distance: 29.1
click at [1278, 199] on body "🟢 Des questions ou besoin d'assistance pour la migration AirBnB? Connectez-vous…" at bounding box center [784, 432] width 1568 height 750
drag, startPoint x: 1304, startPoint y: 366, endPoint x: 1399, endPoint y: 363, distance: 95.0
click at [1308, 365] on input "checkbox" at bounding box center [1302, 368] width 17 height 17
click at [1338, 366] on input "checkbox" at bounding box center [1339, 368] width 17 height 17
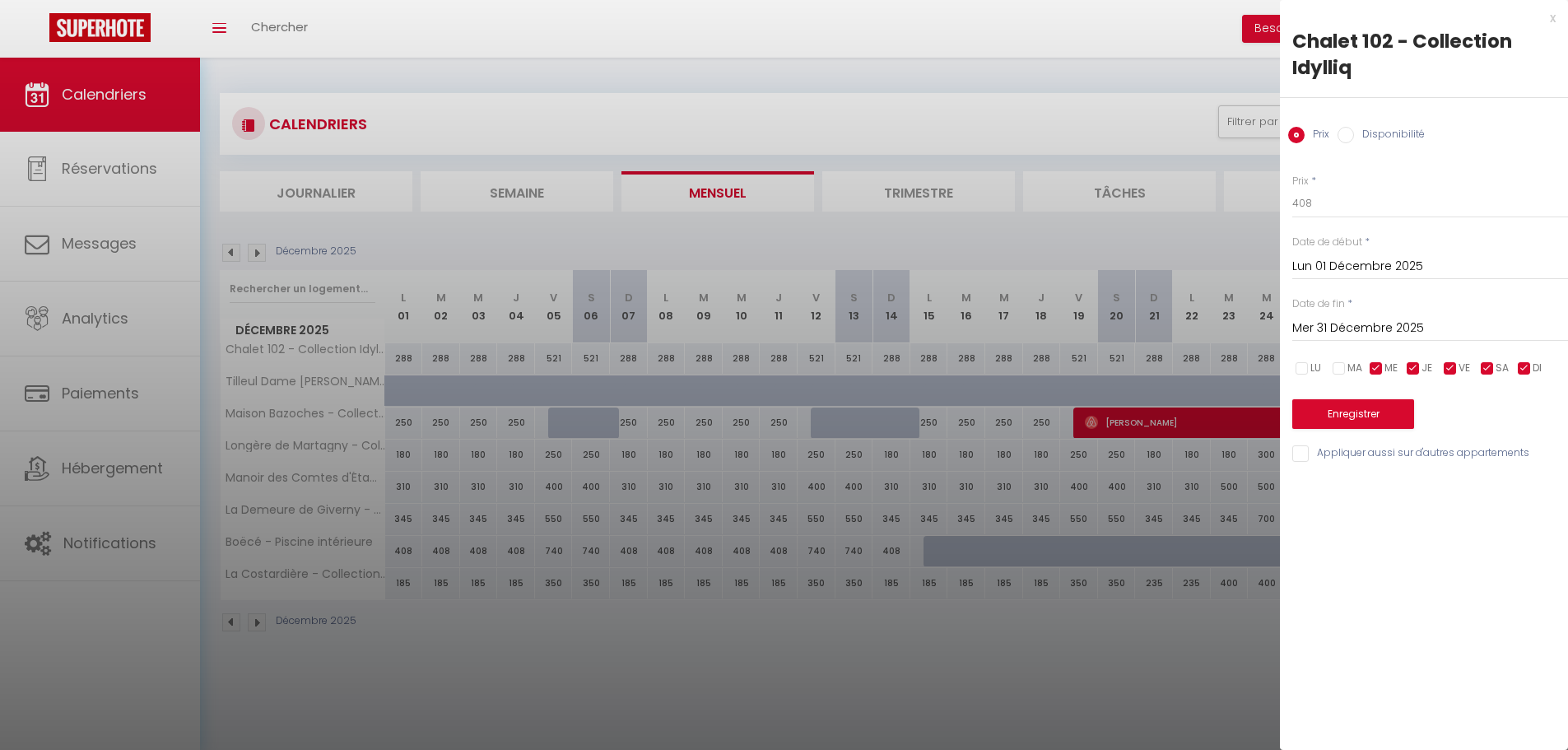
click at [1399, 363] on div "LU MA ME JE VE SA DI" at bounding box center [1429, 368] width 297 height 20
drag, startPoint x: 1376, startPoint y: 370, endPoint x: 1510, endPoint y: 370, distance: 134.0
click at [1377, 370] on input "checkbox" at bounding box center [1376, 368] width 17 height 17
click at [1422, 370] on li "JE" at bounding box center [1421, 369] width 17 height 19
click at [1533, 364] on span "DI" at bounding box center [1537, 368] width 9 height 16
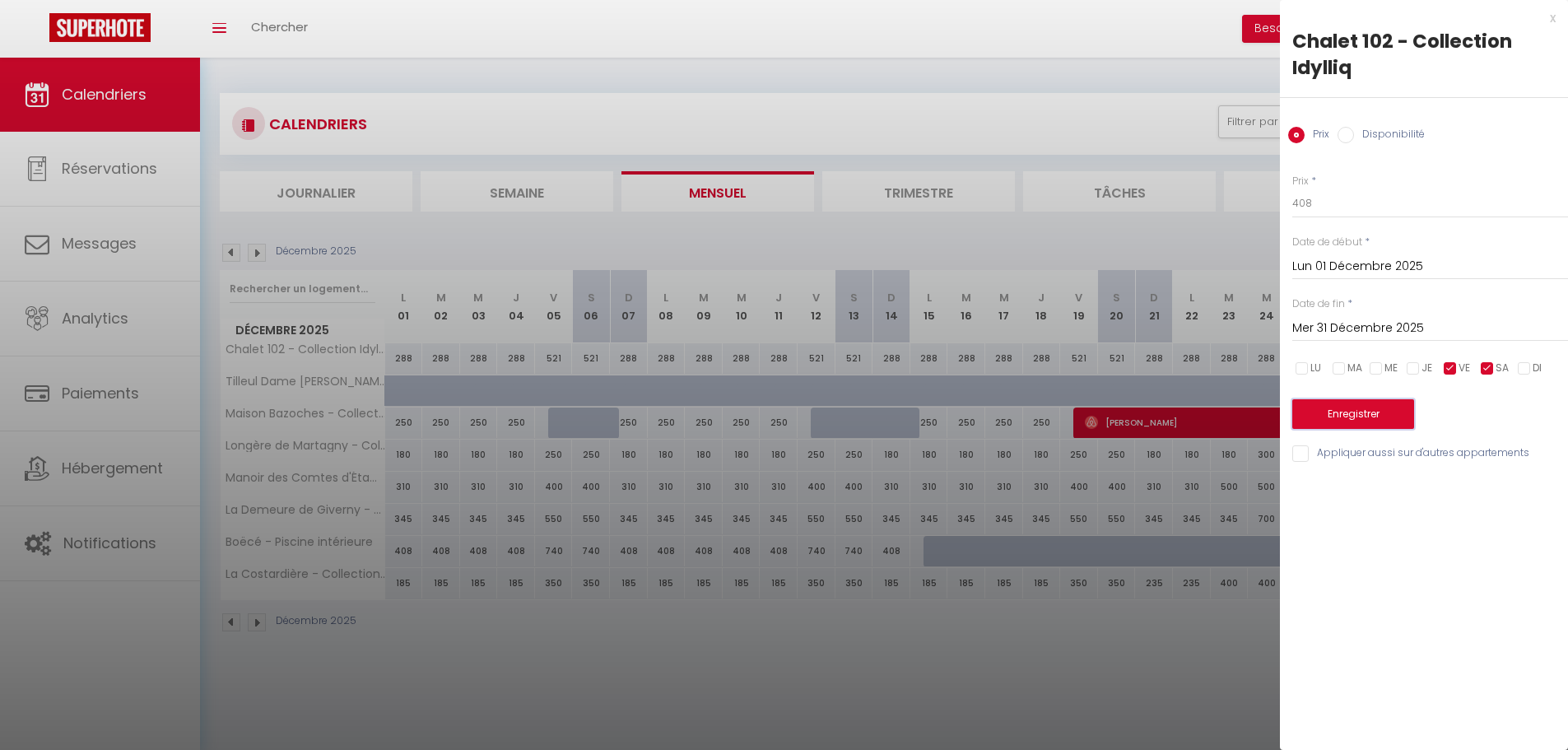
click at [1381, 410] on button "Enregistrer" at bounding box center [1353, 414] width 122 height 30
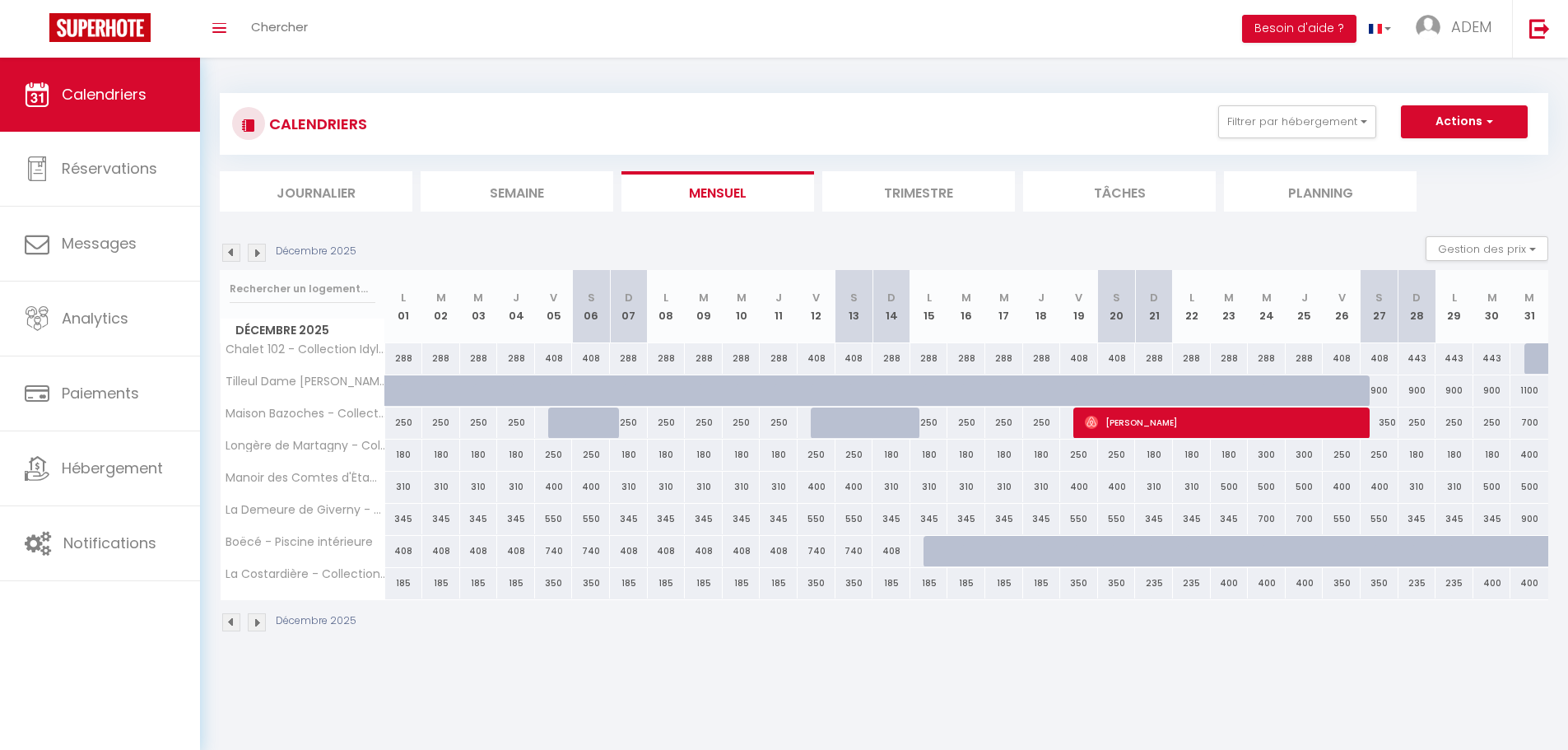
click at [1264, 356] on div "288" at bounding box center [1266, 358] width 38 height 31
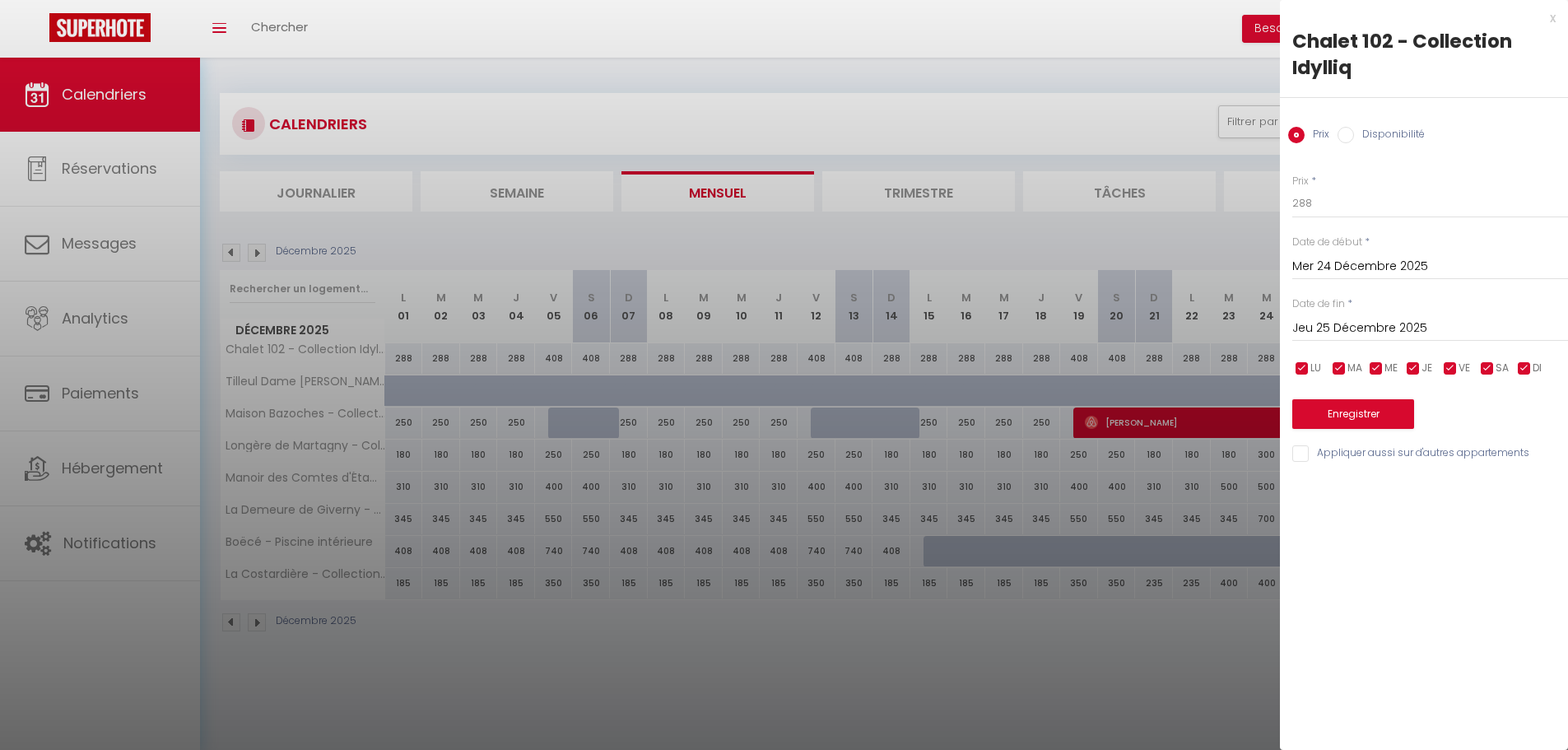
click at [1343, 323] on input "Jeu 25 Décembre 2025" at bounding box center [1429, 328] width 275 height 21
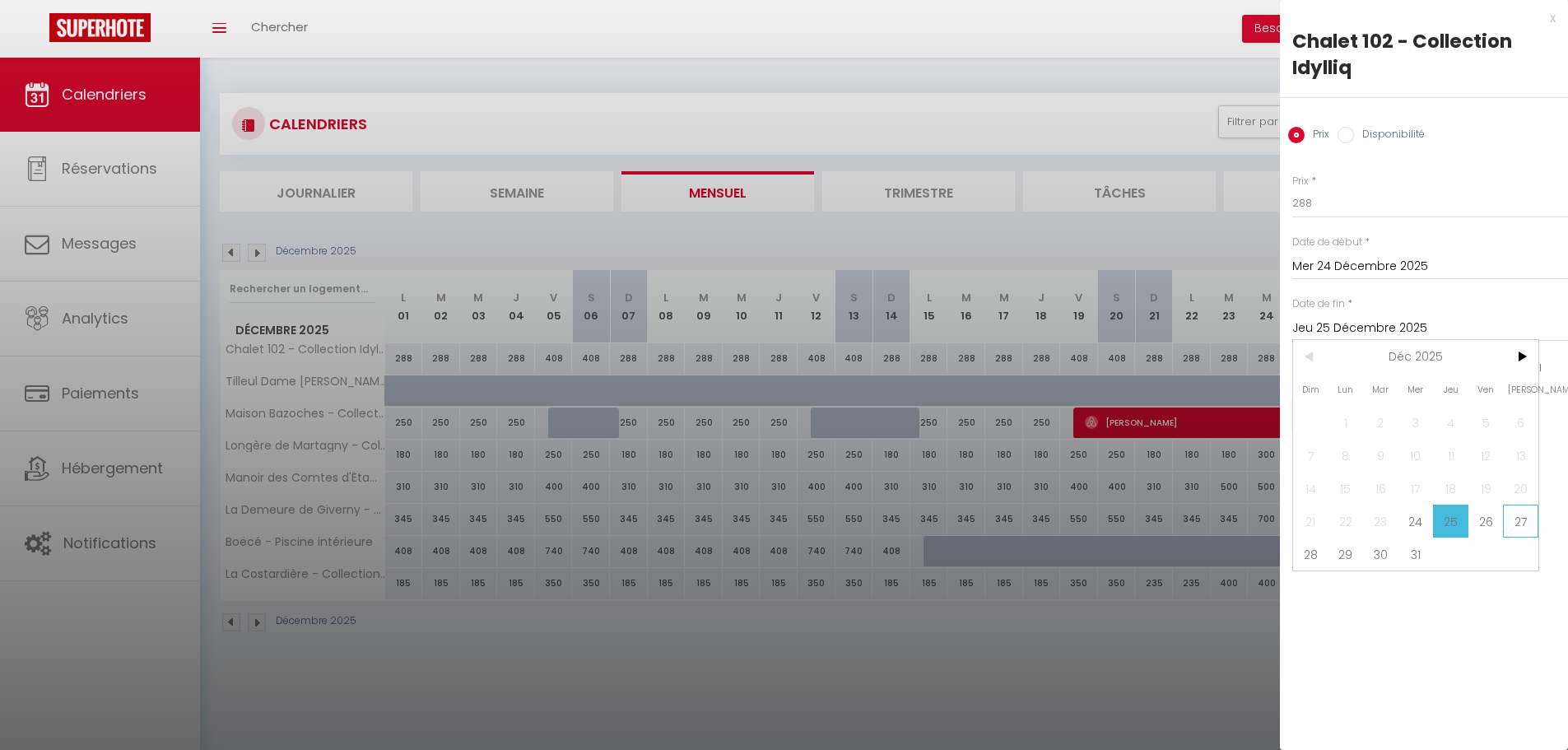
click at [1512, 522] on span "27" at bounding box center [1520, 521] width 35 height 33
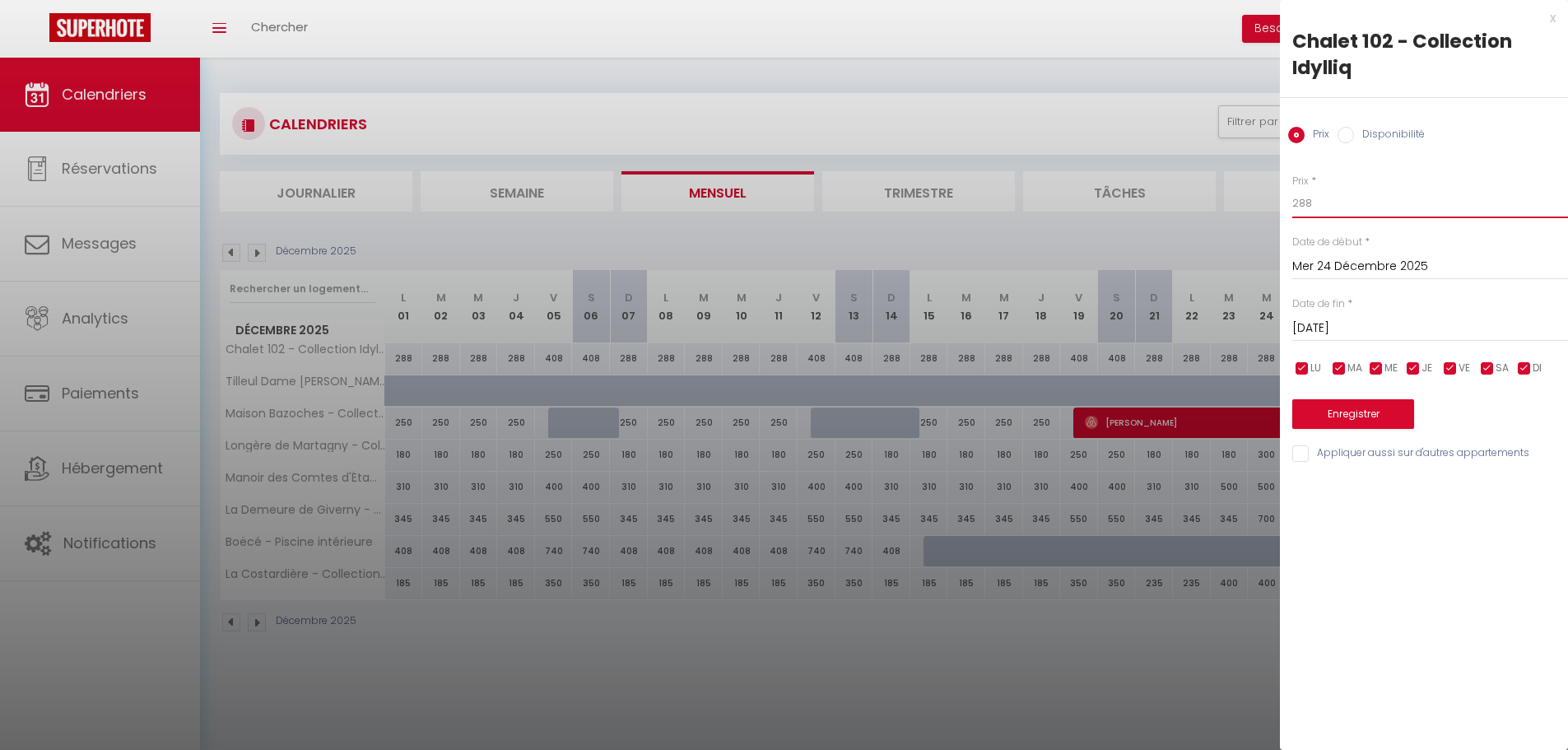
drag, startPoint x: 1332, startPoint y: 202, endPoint x: 1287, endPoint y: 201, distance: 45.0
click at [1287, 201] on div "Prix * 288 Statut * Disponible Indisponible Date de début * [DATE] < [DATE] > D…" at bounding box center [1423, 308] width 288 height 311
click at [1358, 326] on input "[DATE]" at bounding box center [1429, 328] width 275 height 21
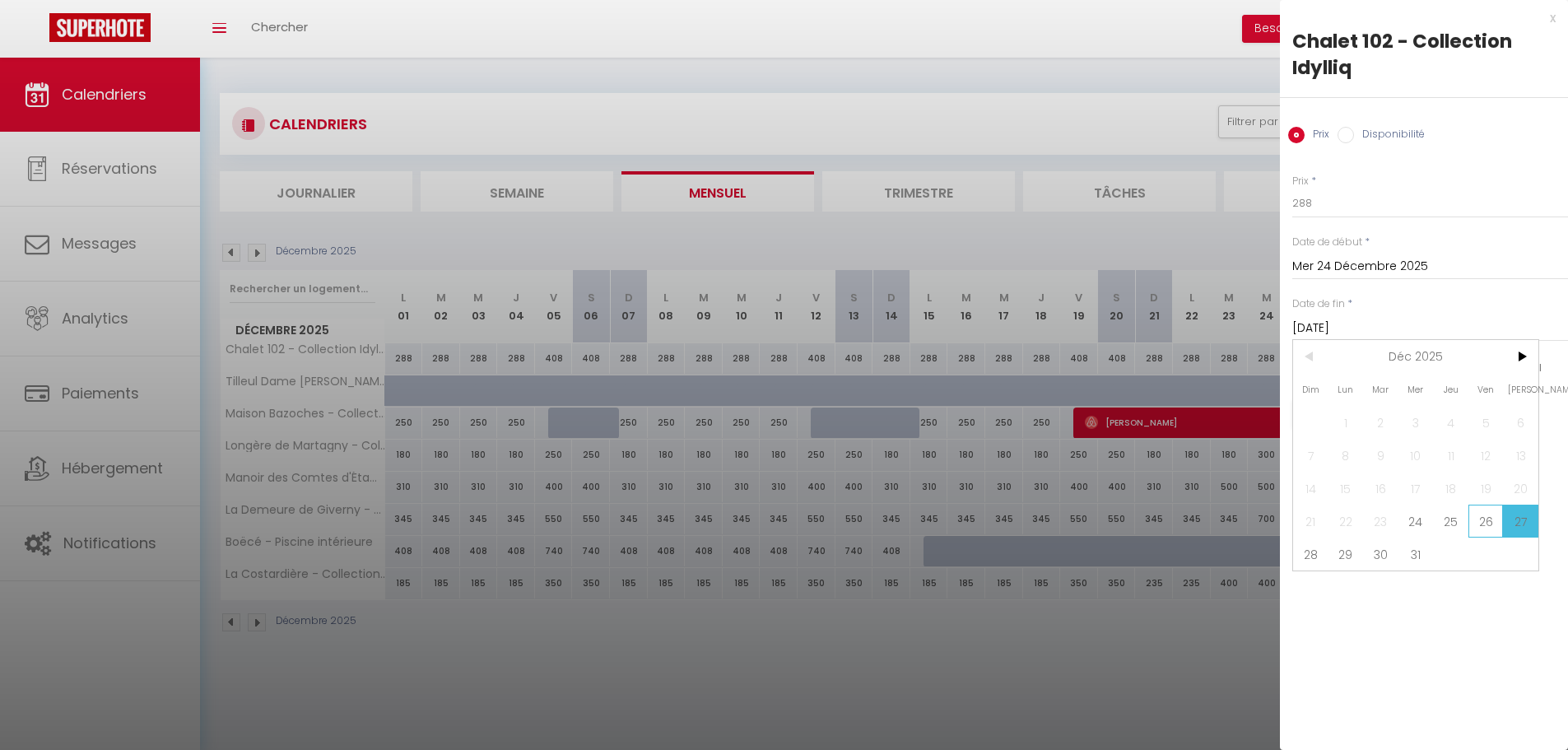
click at [1485, 516] on span "26" at bounding box center [1486, 521] width 35 height 33
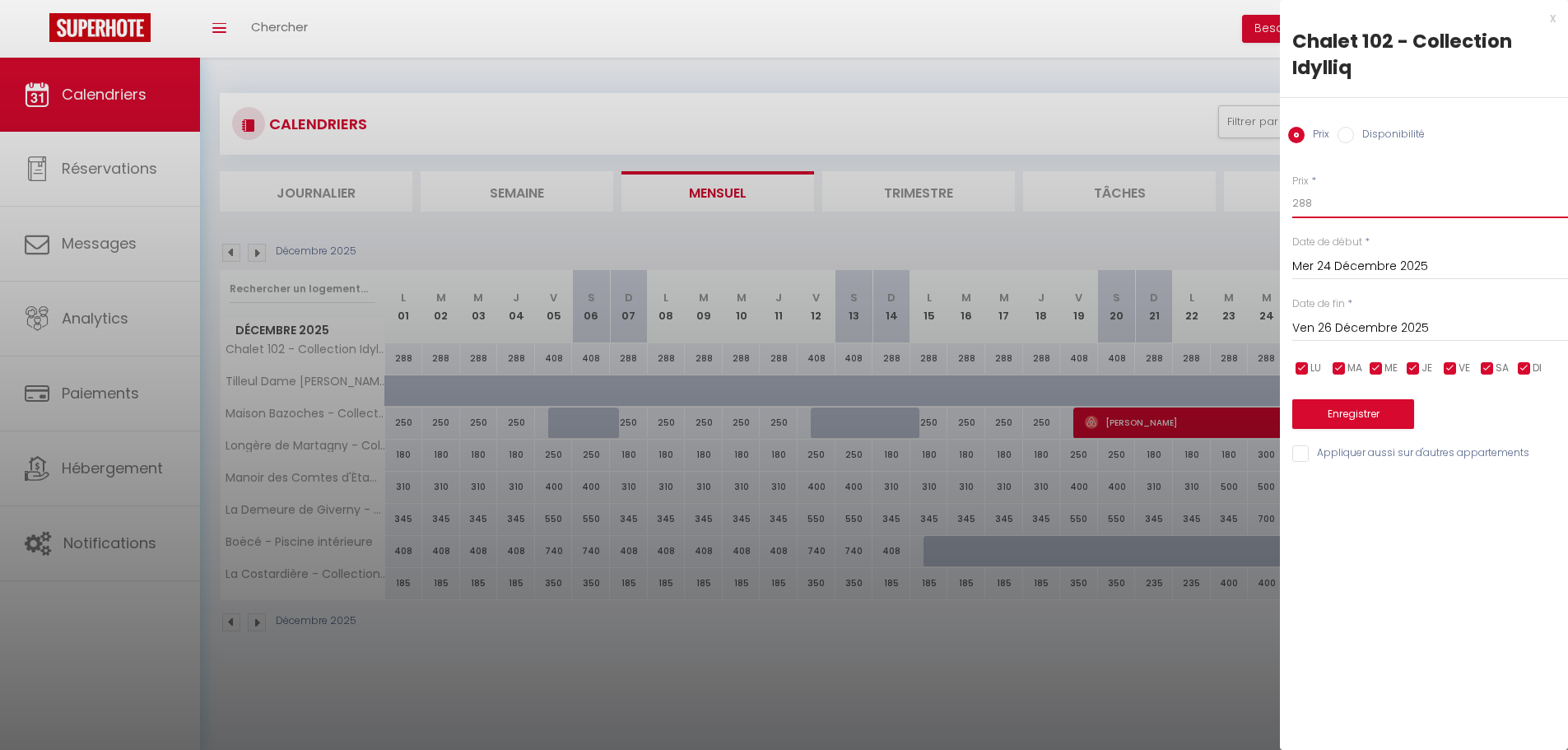
drag, startPoint x: 1324, startPoint y: 204, endPoint x: 1292, endPoint y: 197, distance: 32.8
click at [1295, 202] on input "288" at bounding box center [1429, 204] width 275 height 30
click at [1328, 413] on button "Enregistrer" at bounding box center [1353, 414] width 122 height 30
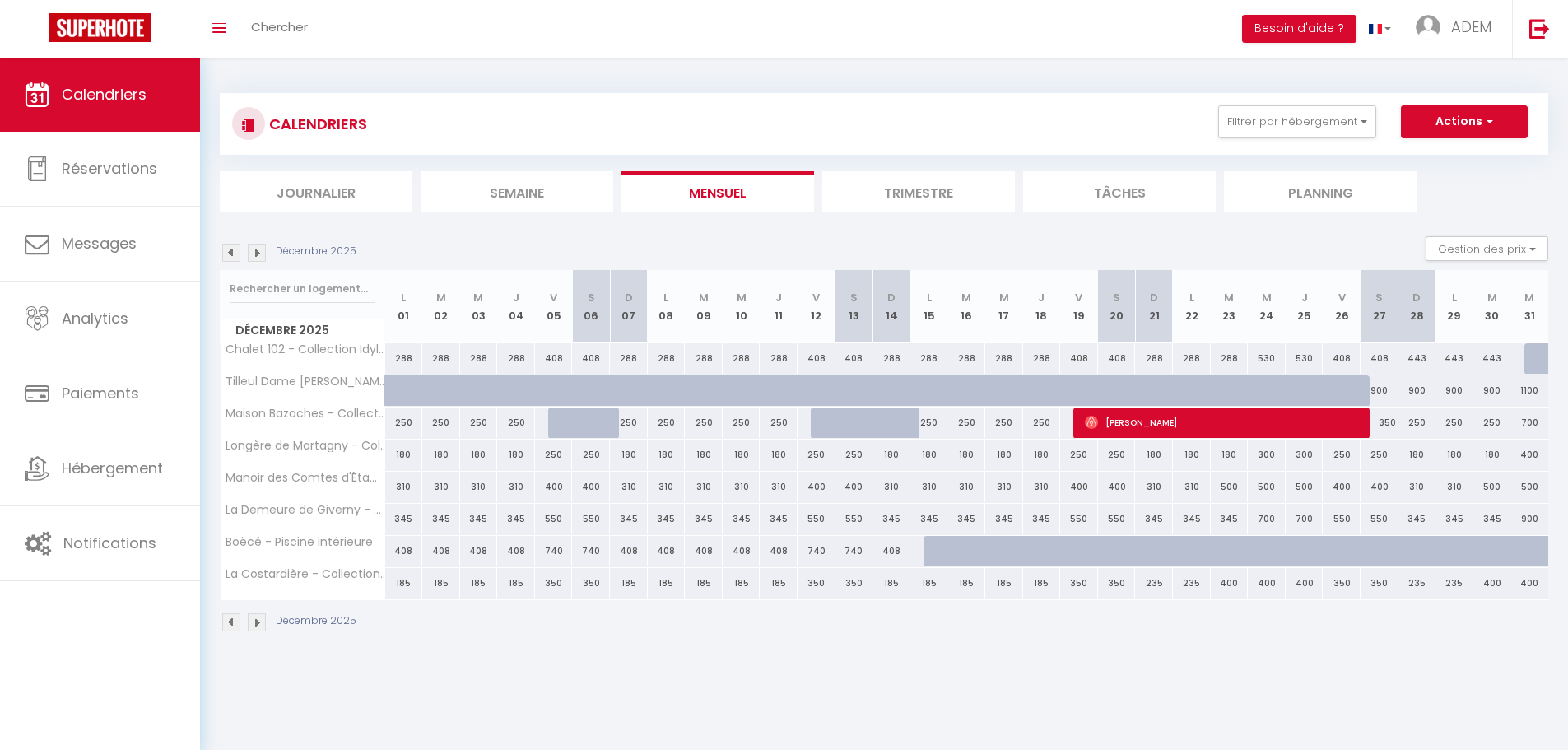
click at [1414, 357] on div "443" at bounding box center [1417, 358] width 38 height 31
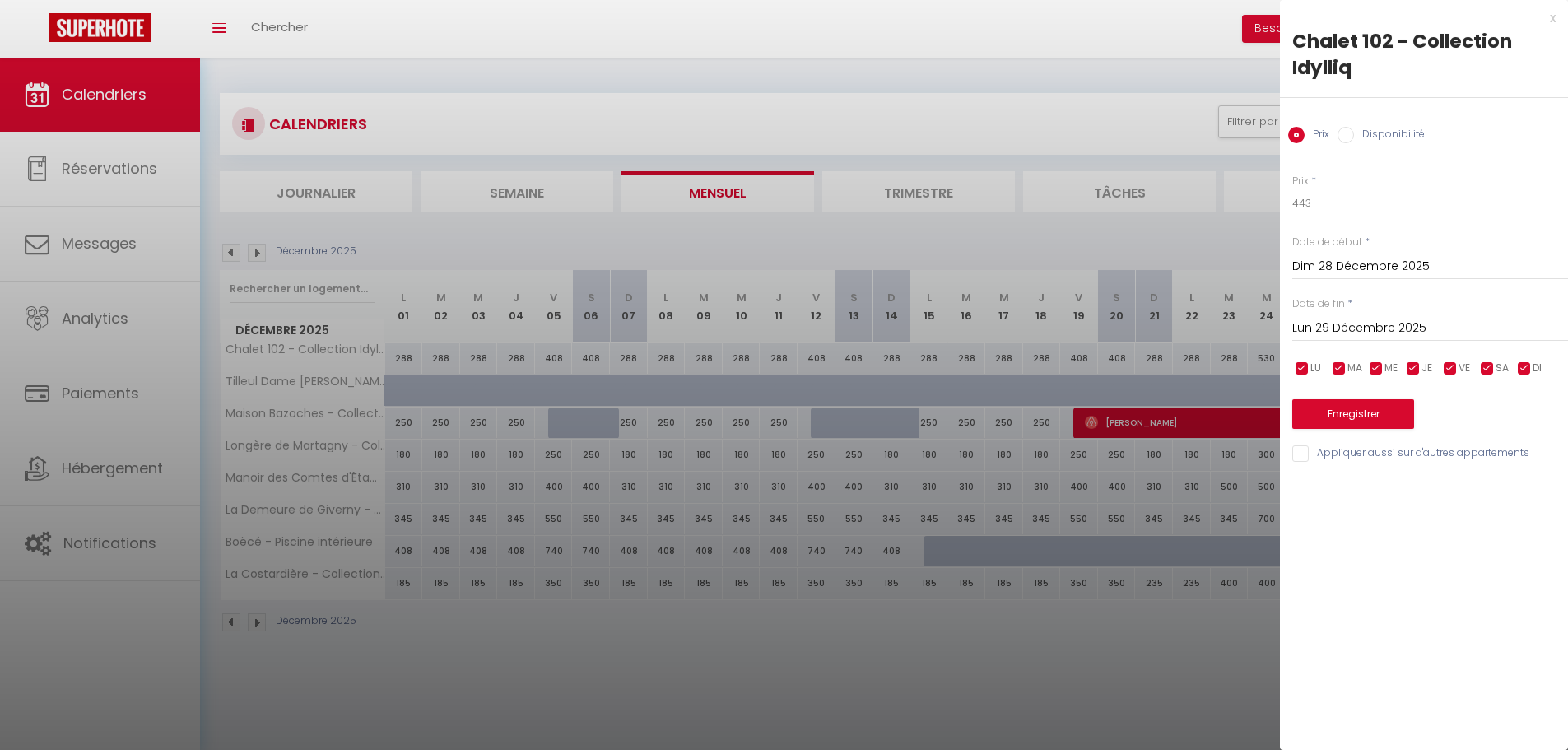
click at [1370, 315] on div "[DATE] < [DATE] > Dim Lun Mar Mer Jeu Ven Sam 1 2 3 4 5 6 7 8 9 10 11 12 13 14 …" at bounding box center [1429, 326] width 275 height 30
click at [1379, 326] on input "Lun 29 Décembre 2025" at bounding box center [1429, 328] width 275 height 21
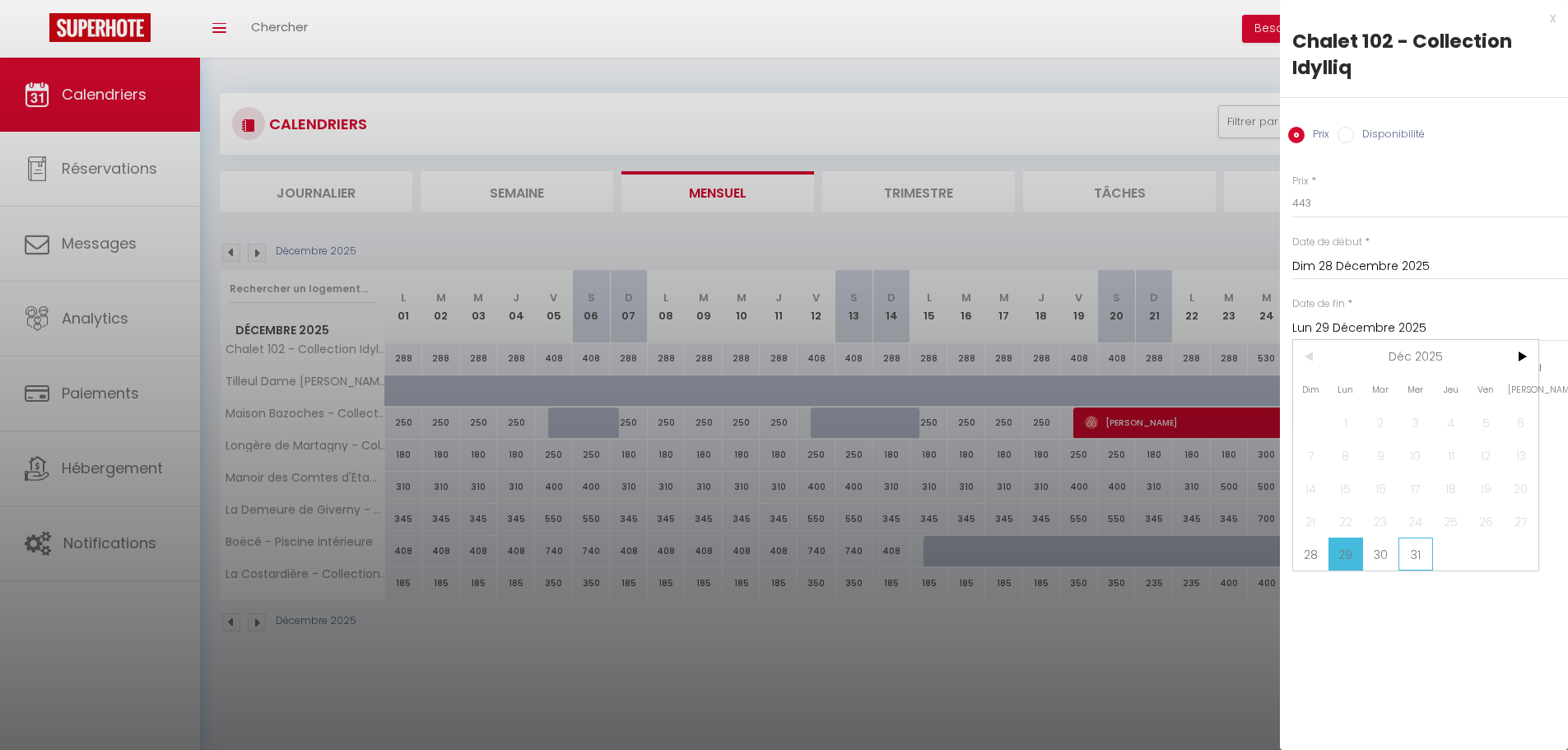
drag, startPoint x: 1408, startPoint y: 551, endPoint x: 1332, endPoint y: 205, distance: 354.2
click at [1408, 550] on span "31" at bounding box center [1416, 553] width 35 height 33
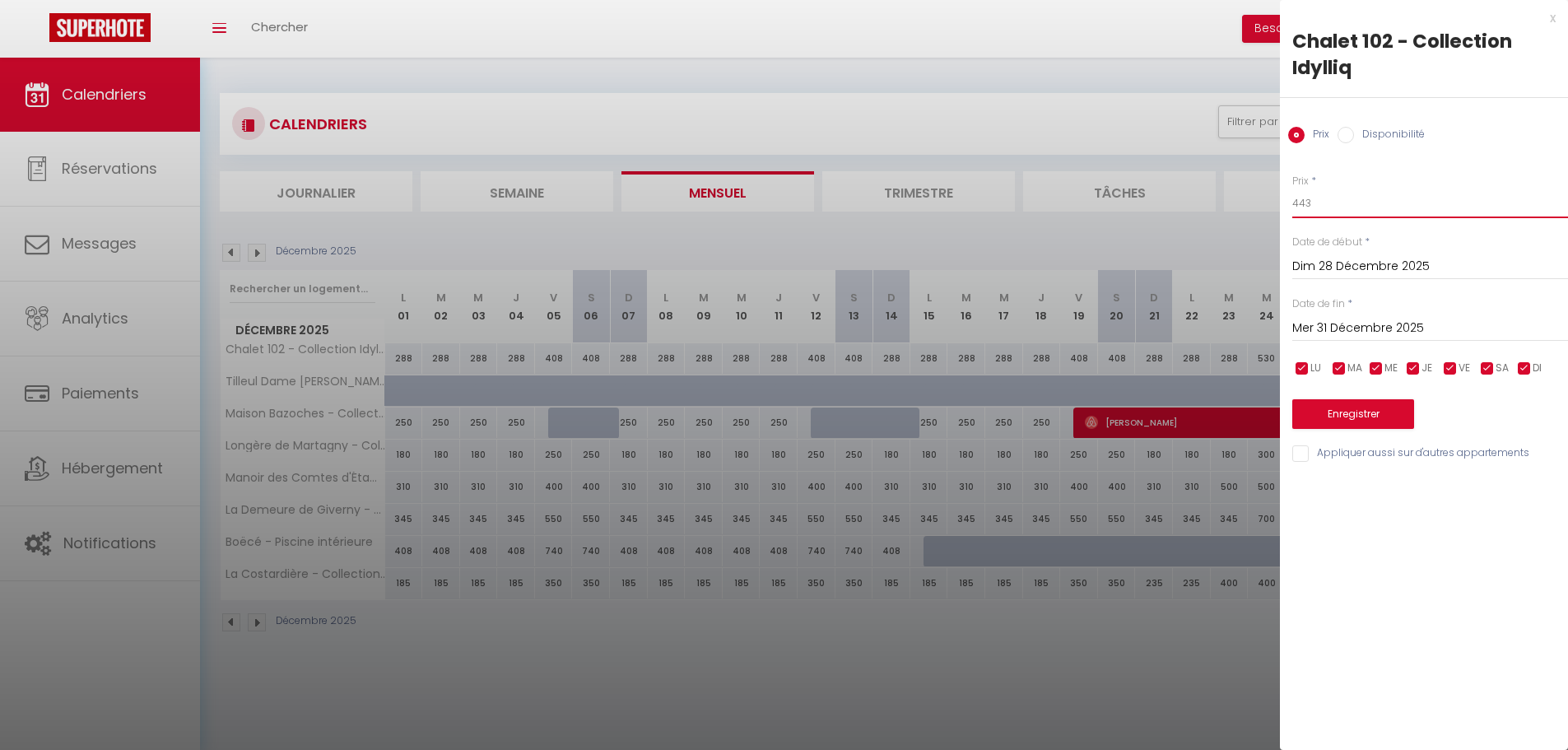
drag, startPoint x: 1327, startPoint y: 199, endPoint x: 1269, endPoint y: 193, distance: 58.3
click at [1269, 193] on body "🟢 Des questions ou besoin d'assistance pour la migration AirBnB? Connectez-vous…" at bounding box center [784, 432] width 1568 height 750
click at [1365, 419] on button "Enregistrer" at bounding box center [1353, 414] width 122 height 30
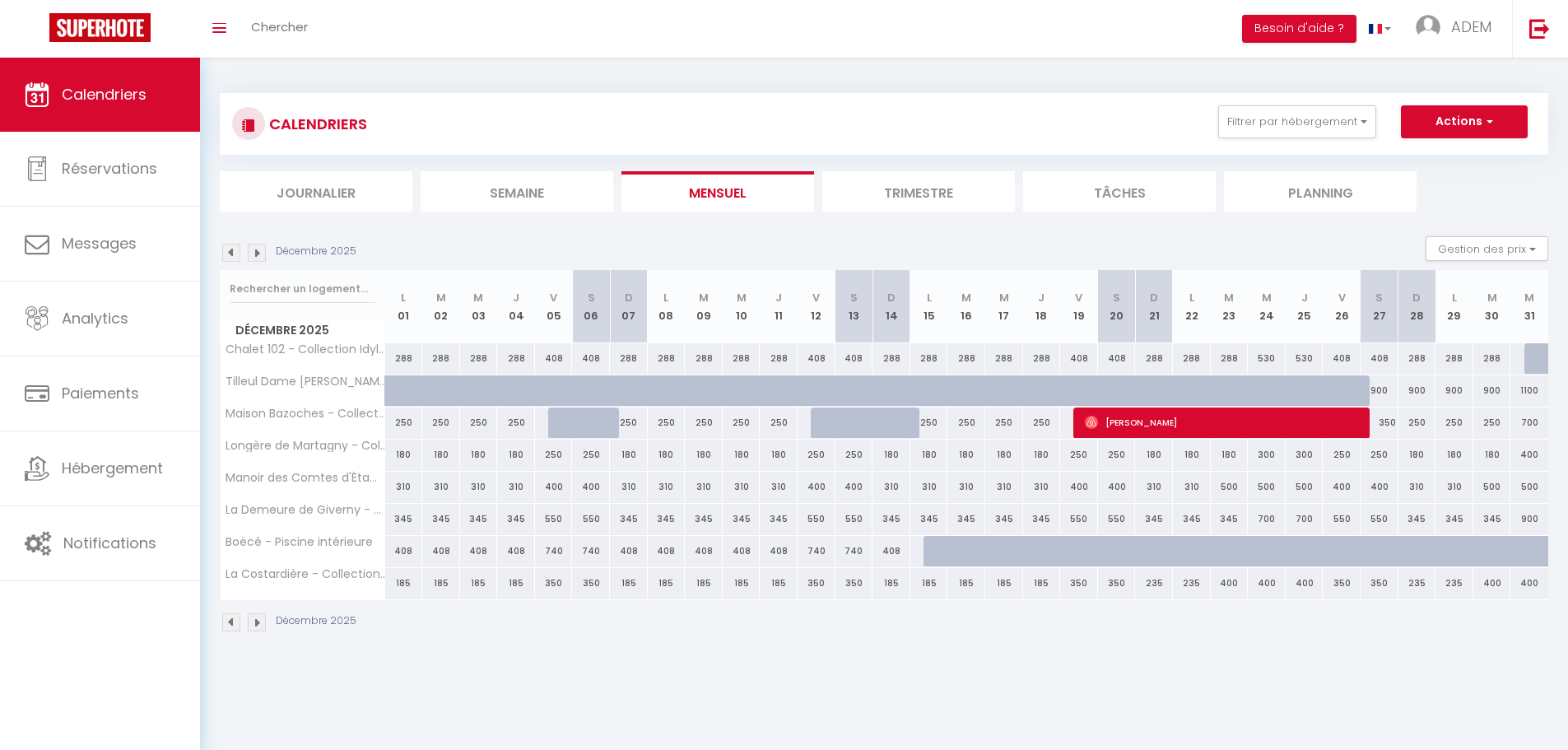
click at [237, 255] on img at bounding box center [231, 252] width 19 height 19
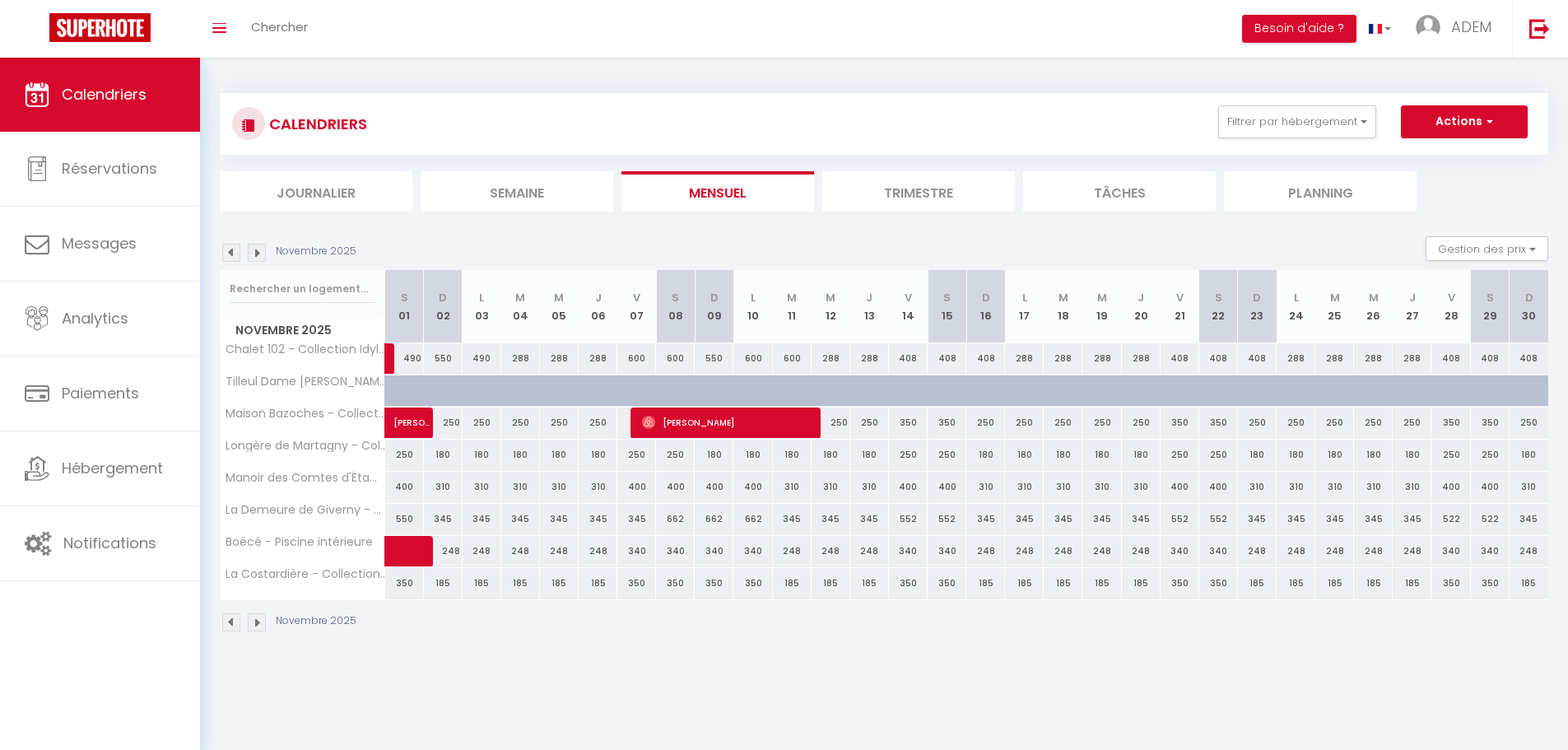
click at [263, 250] on img at bounding box center [257, 252] width 19 height 19
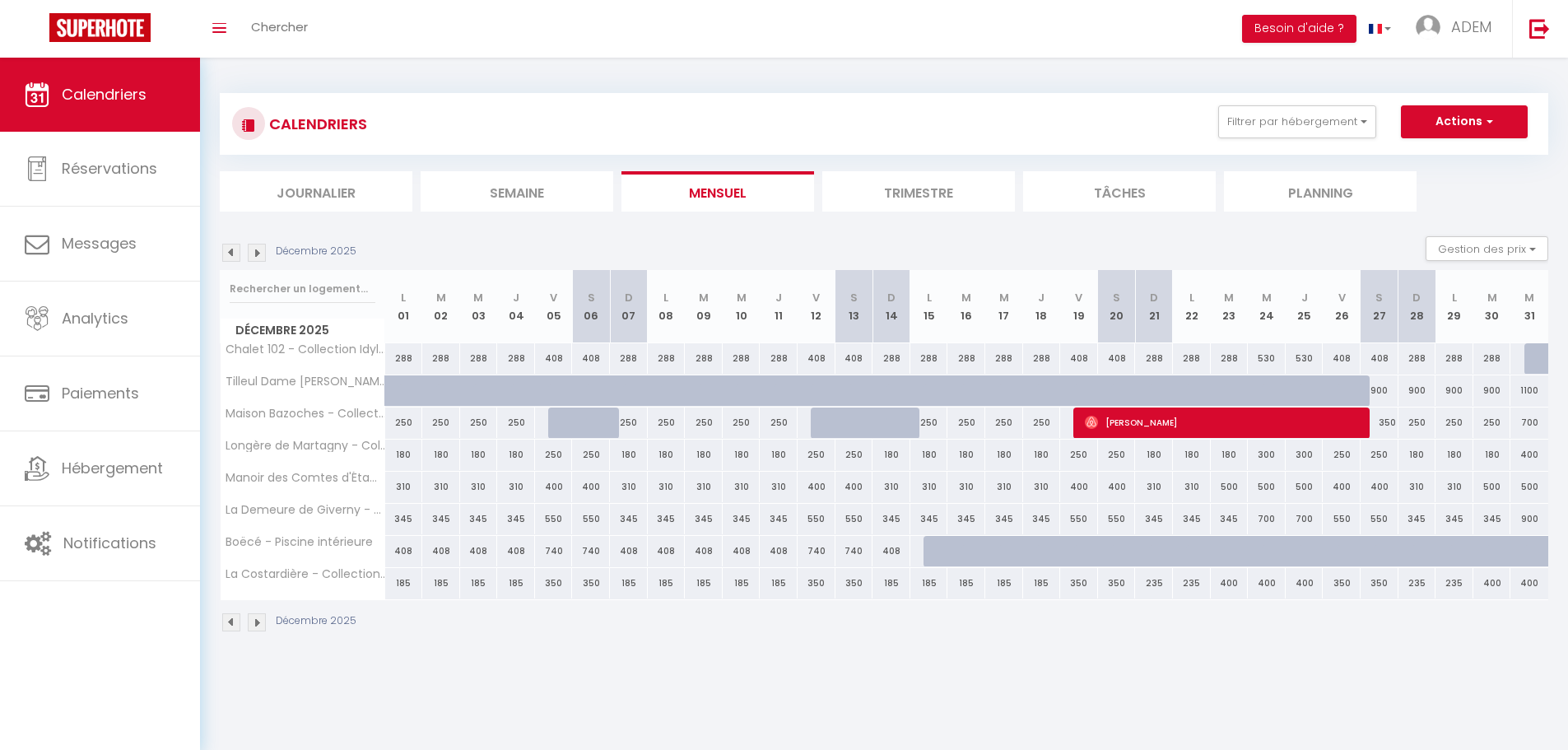
click at [231, 250] on img at bounding box center [231, 252] width 19 height 19
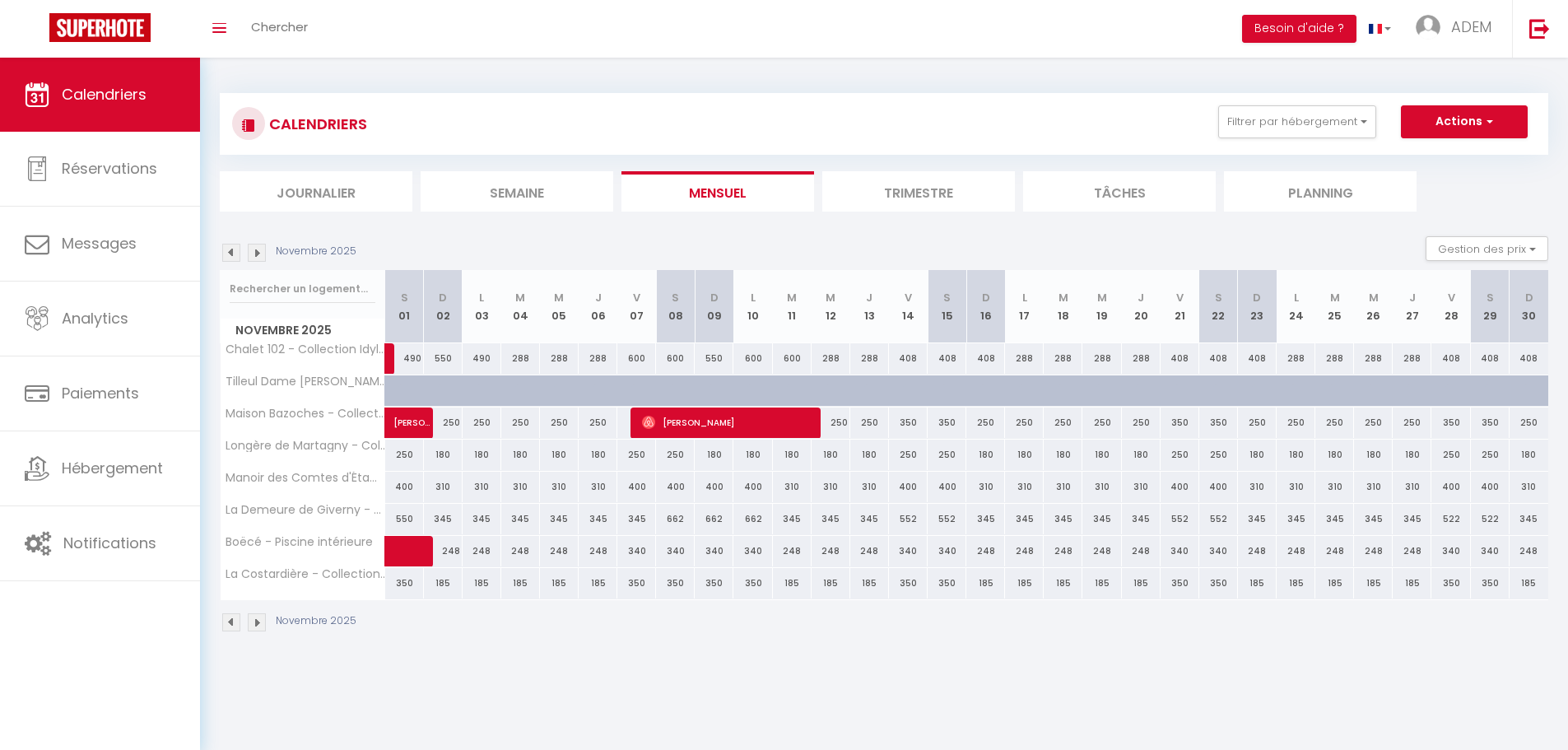
click at [259, 251] on img at bounding box center [257, 252] width 19 height 19
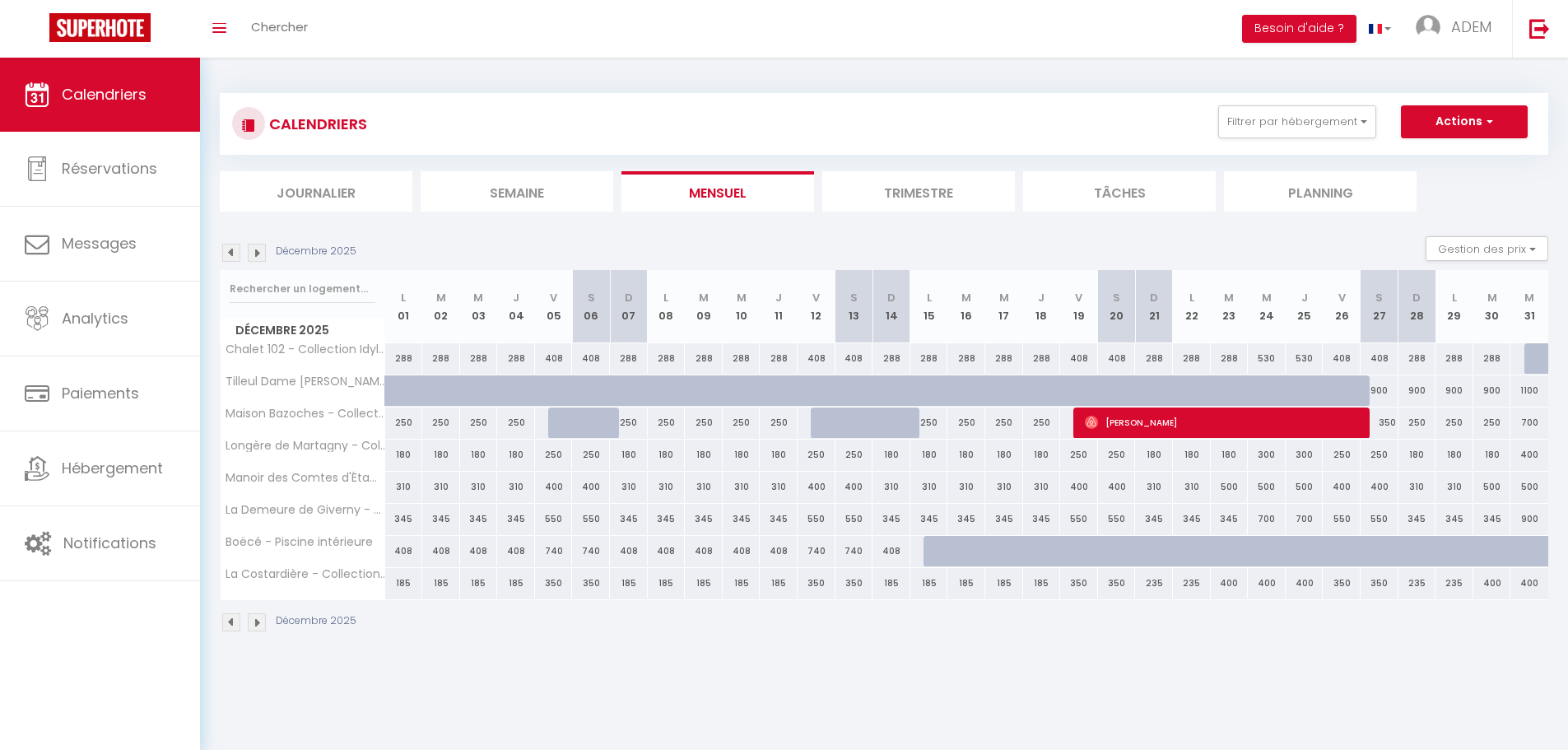
click at [234, 261] on img at bounding box center [231, 252] width 19 height 19
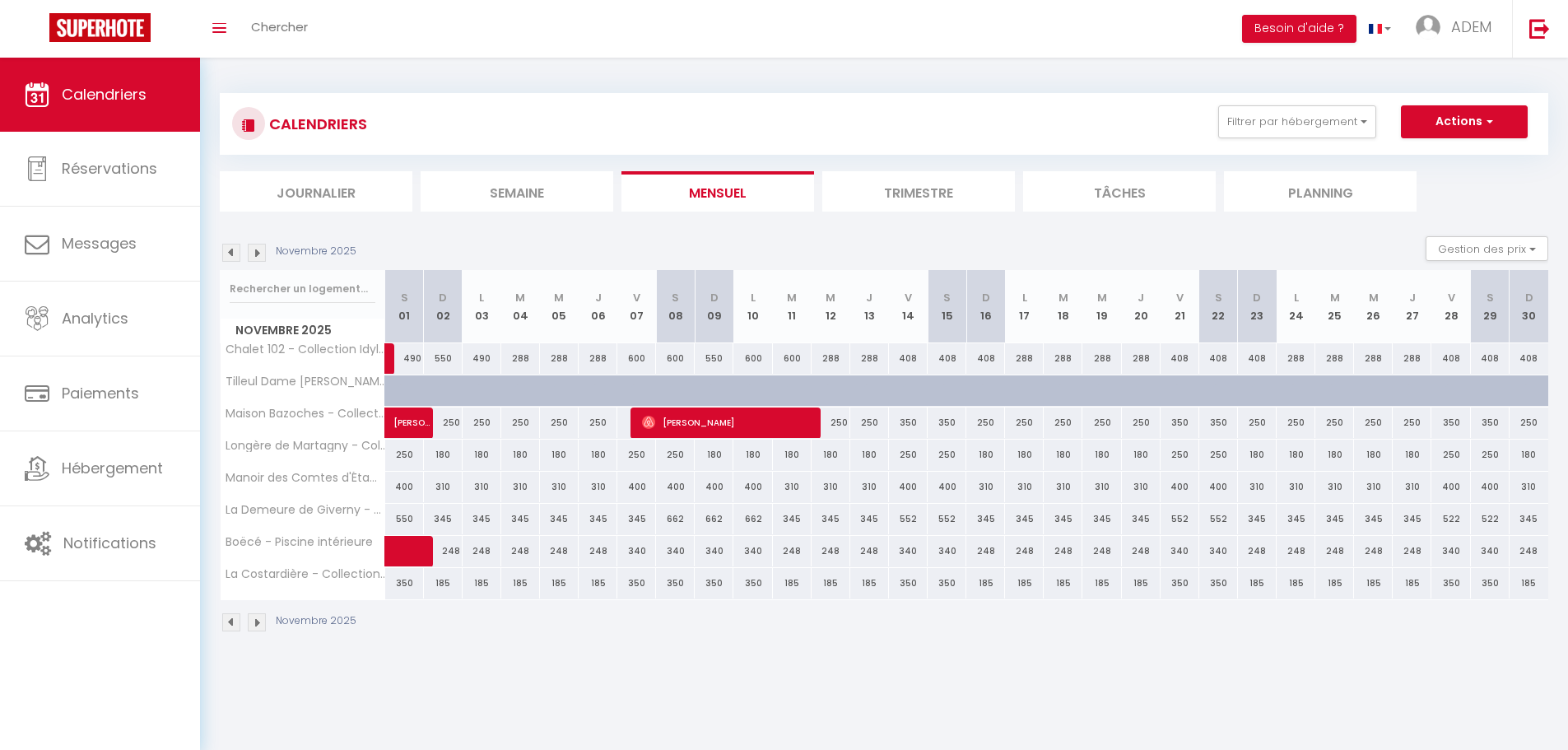
click at [259, 257] on img at bounding box center [257, 252] width 19 height 19
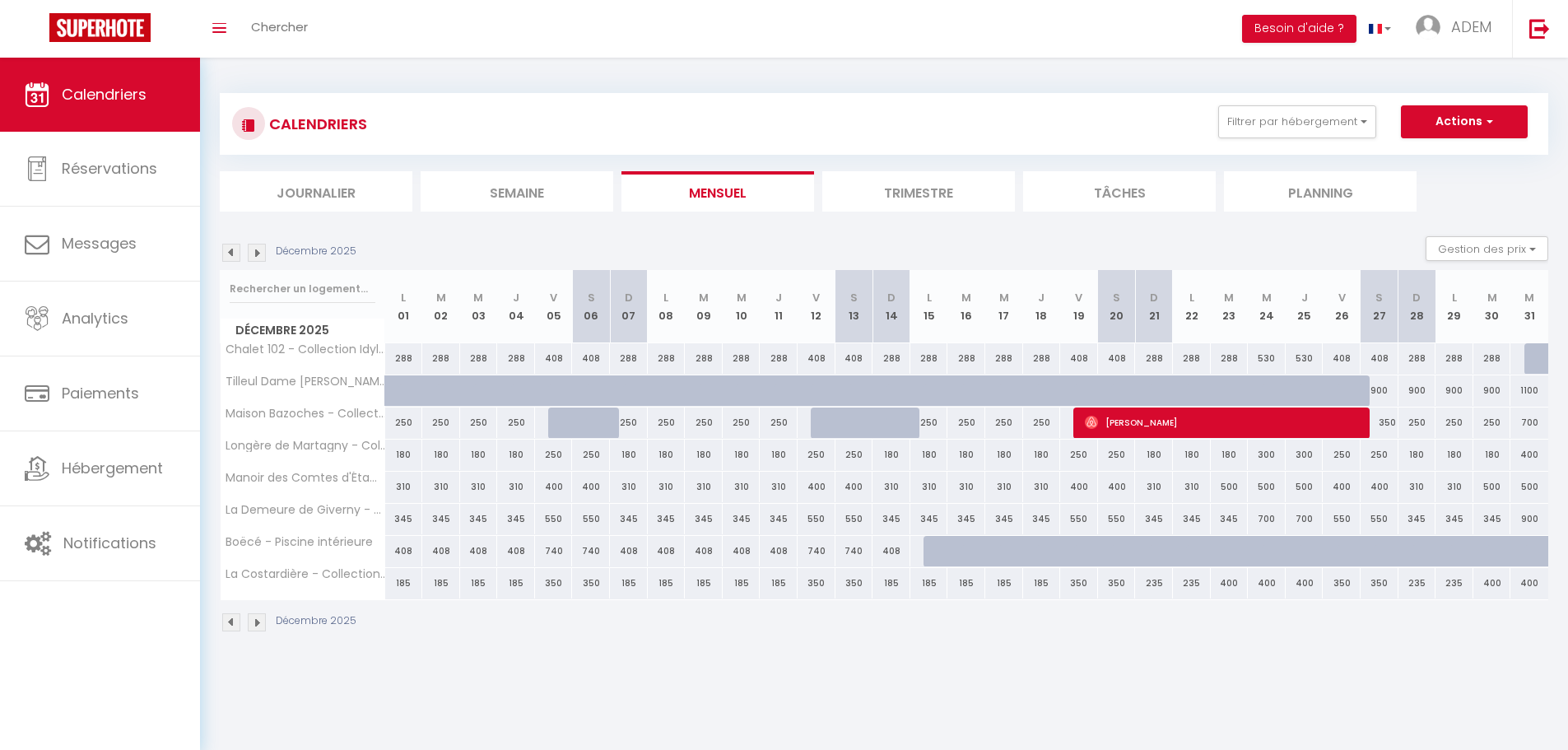
click at [254, 252] on img at bounding box center [257, 252] width 19 height 19
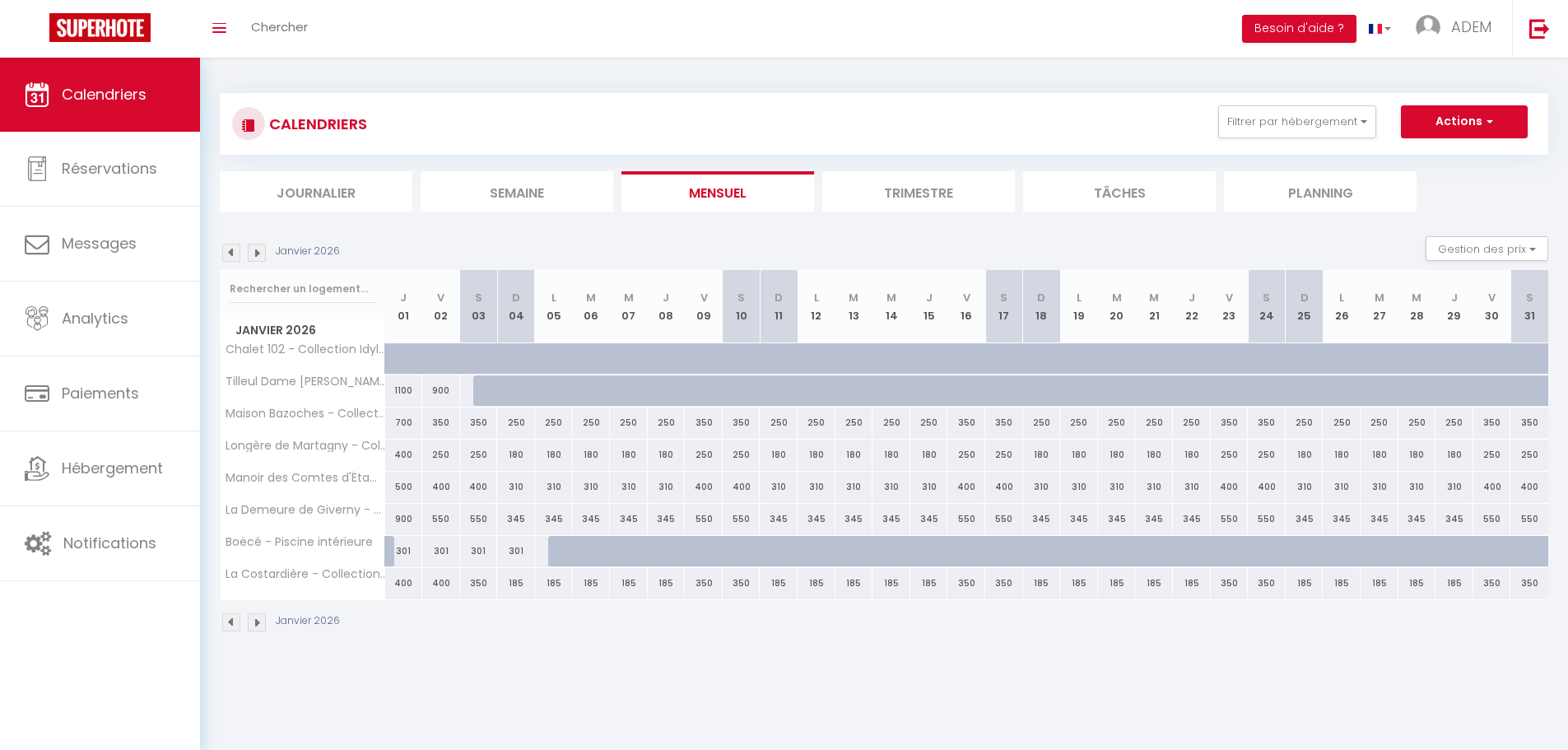
click at [238, 252] on img at bounding box center [231, 252] width 19 height 19
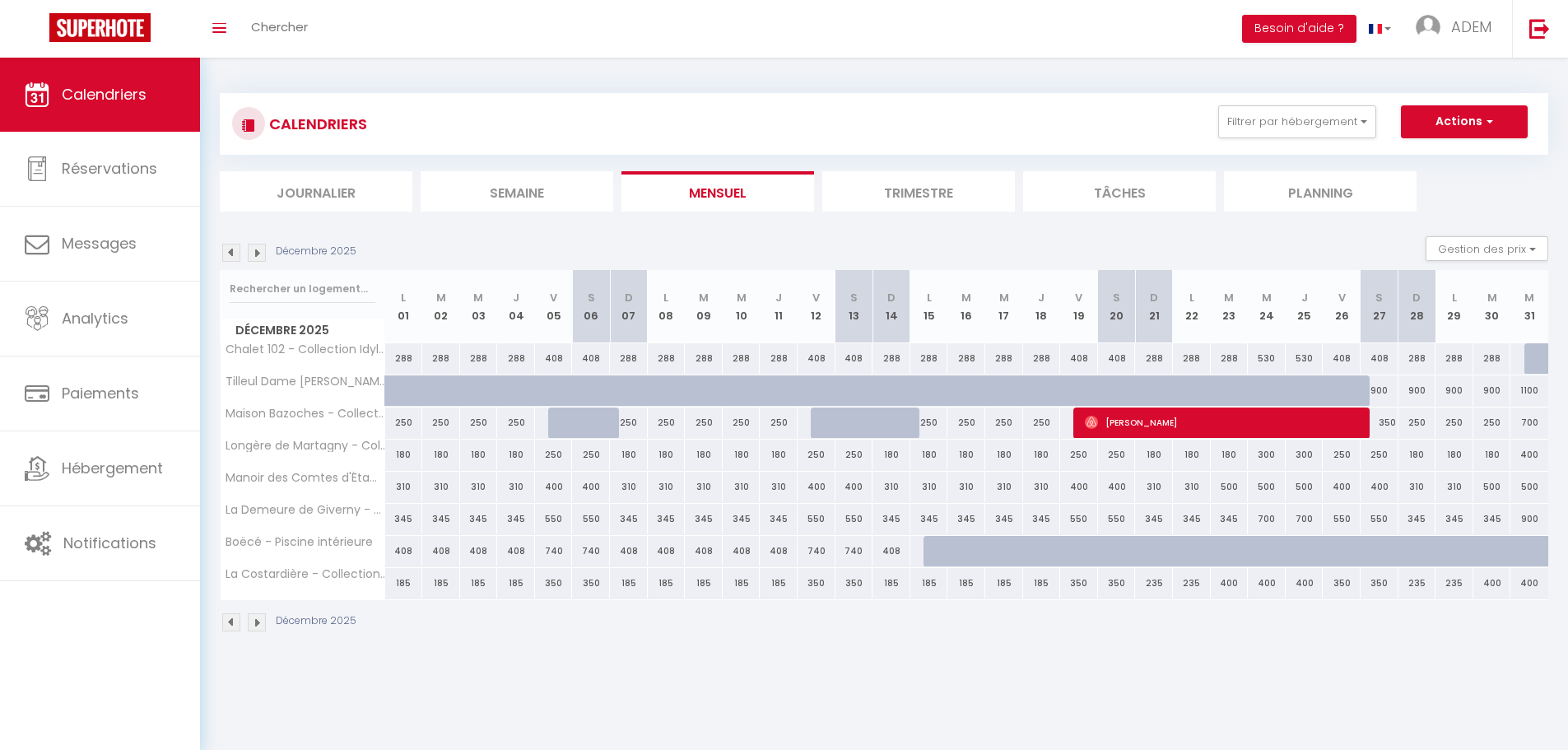
click at [236, 251] on img at bounding box center [231, 252] width 19 height 19
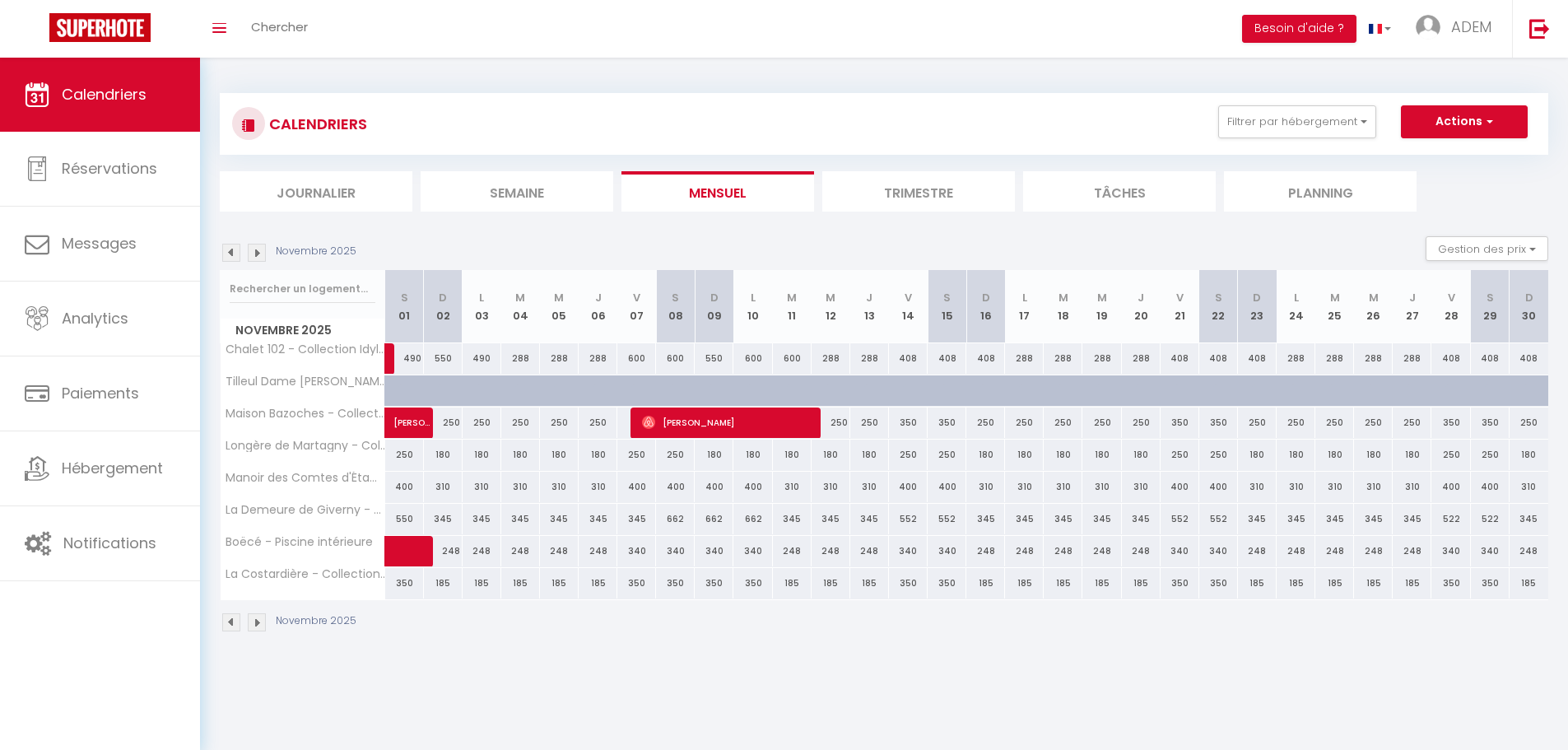
click at [259, 251] on img at bounding box center [257, 252] width 19 height 19
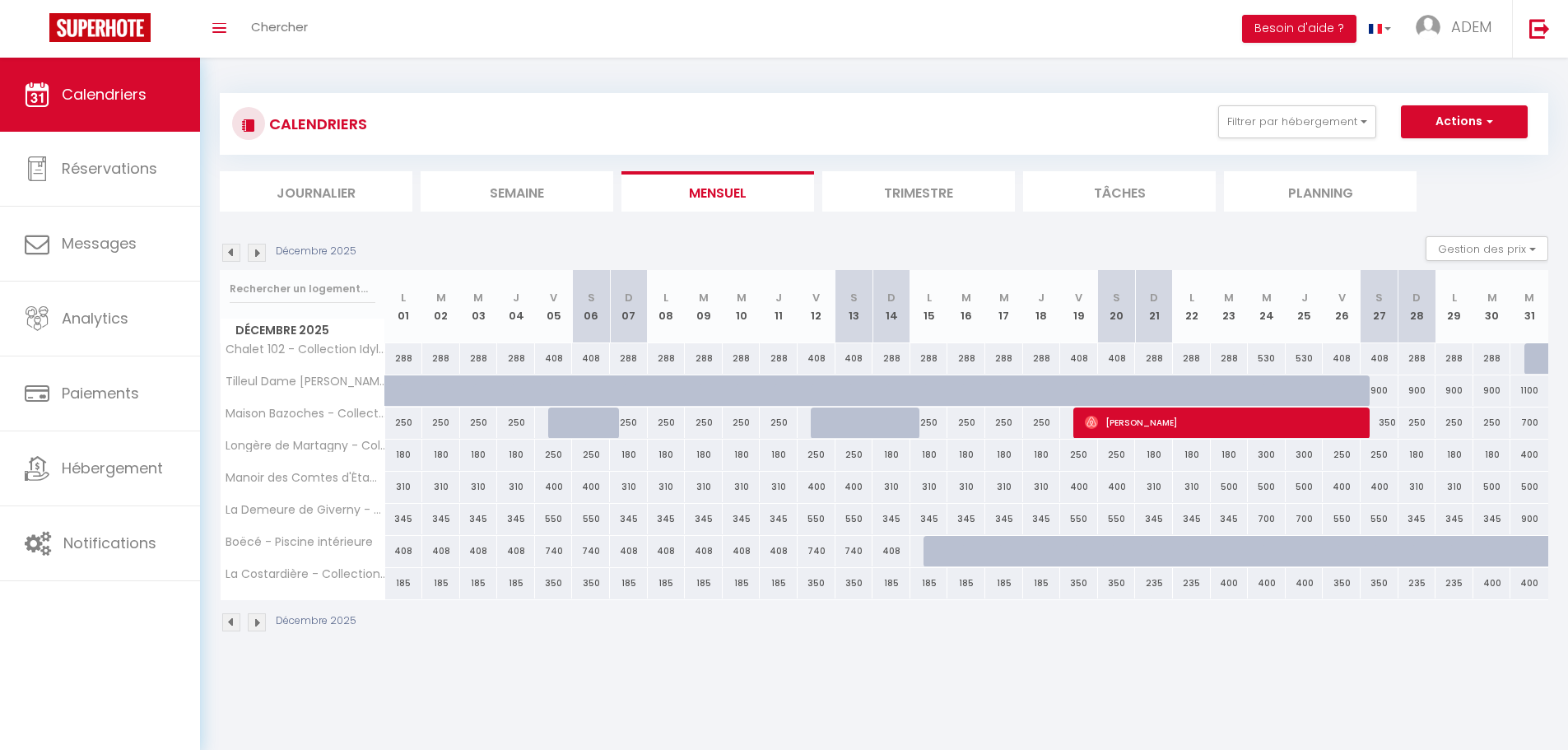
click at [233, 251] on img at bounding box center [231, 252] width 19 height 19
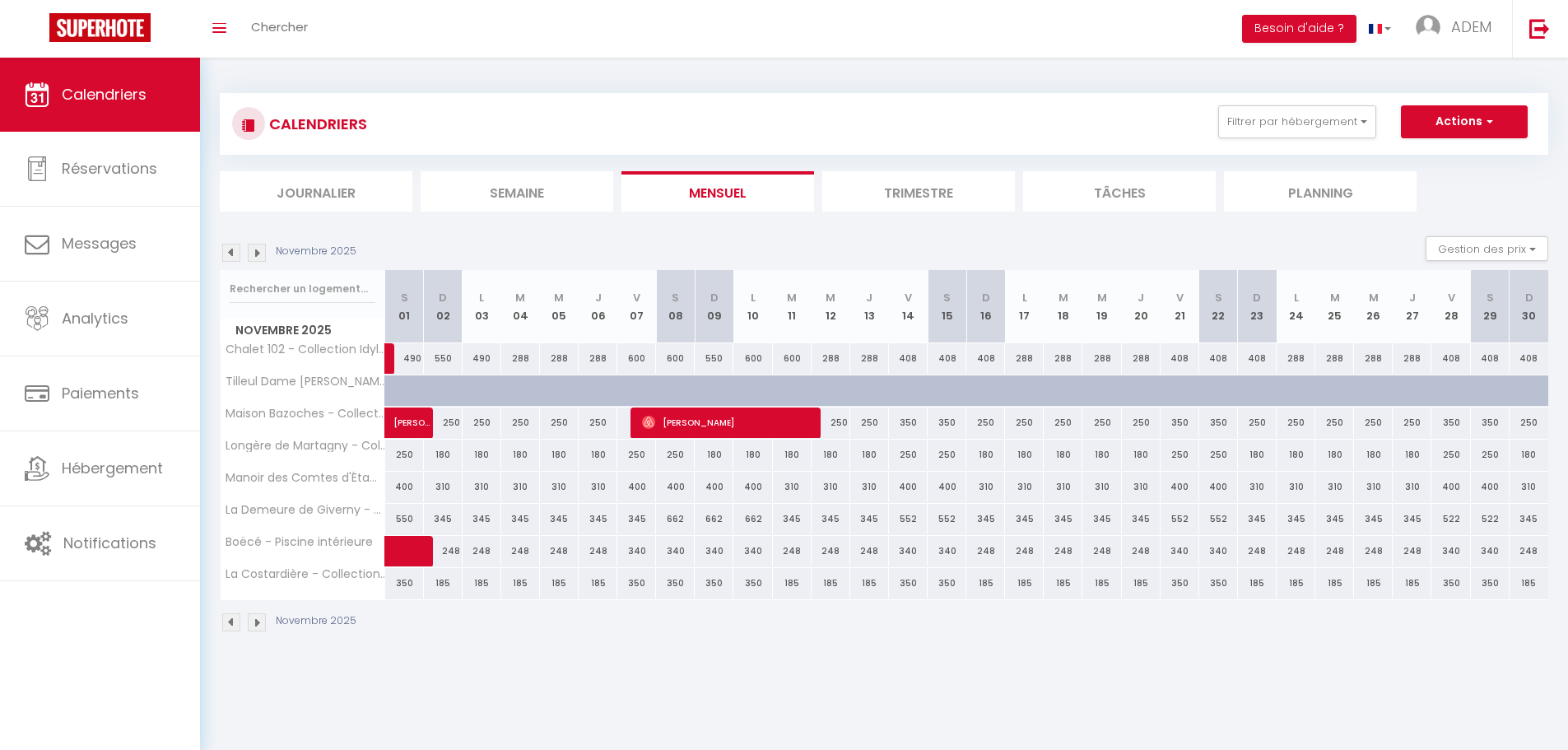
click at [265, 257] on img at bounding box center [257, 252] width 19 height 19
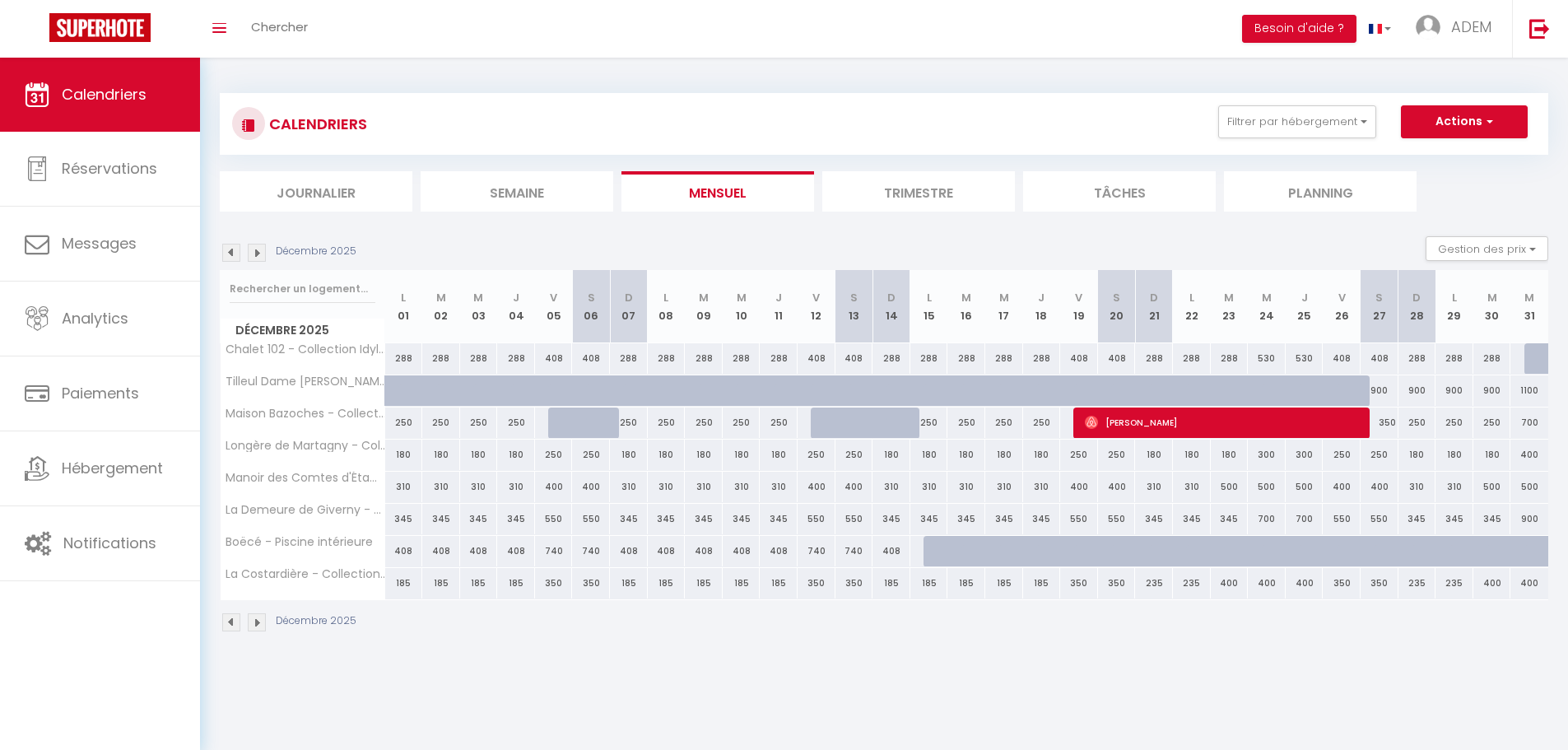
click at [403, 549] on div "408" at bounding box center [403, 551] width 38 height 31
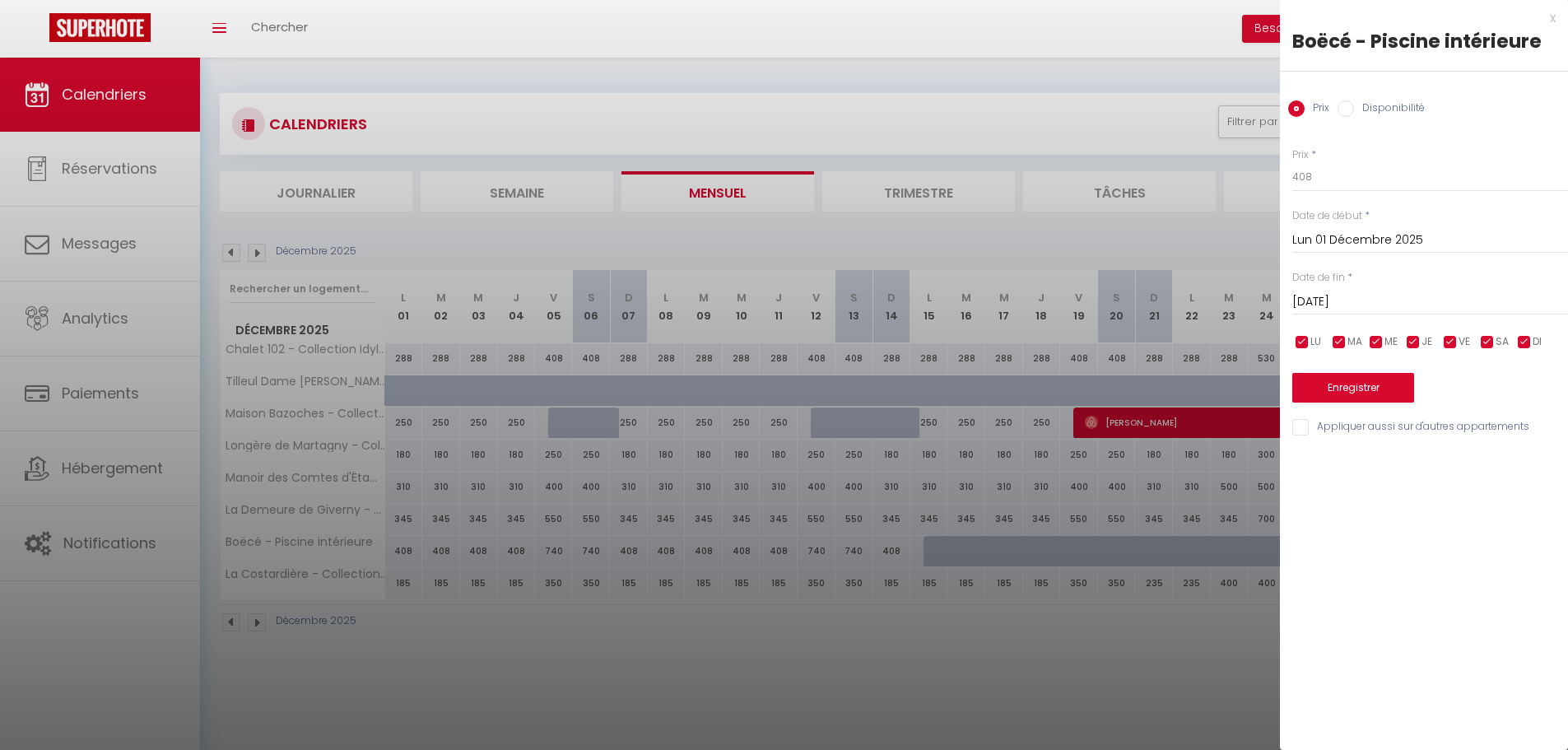
click at [1325, 292] on input "[DATE]" at bounding box center [1429, 302] width 275 height 21
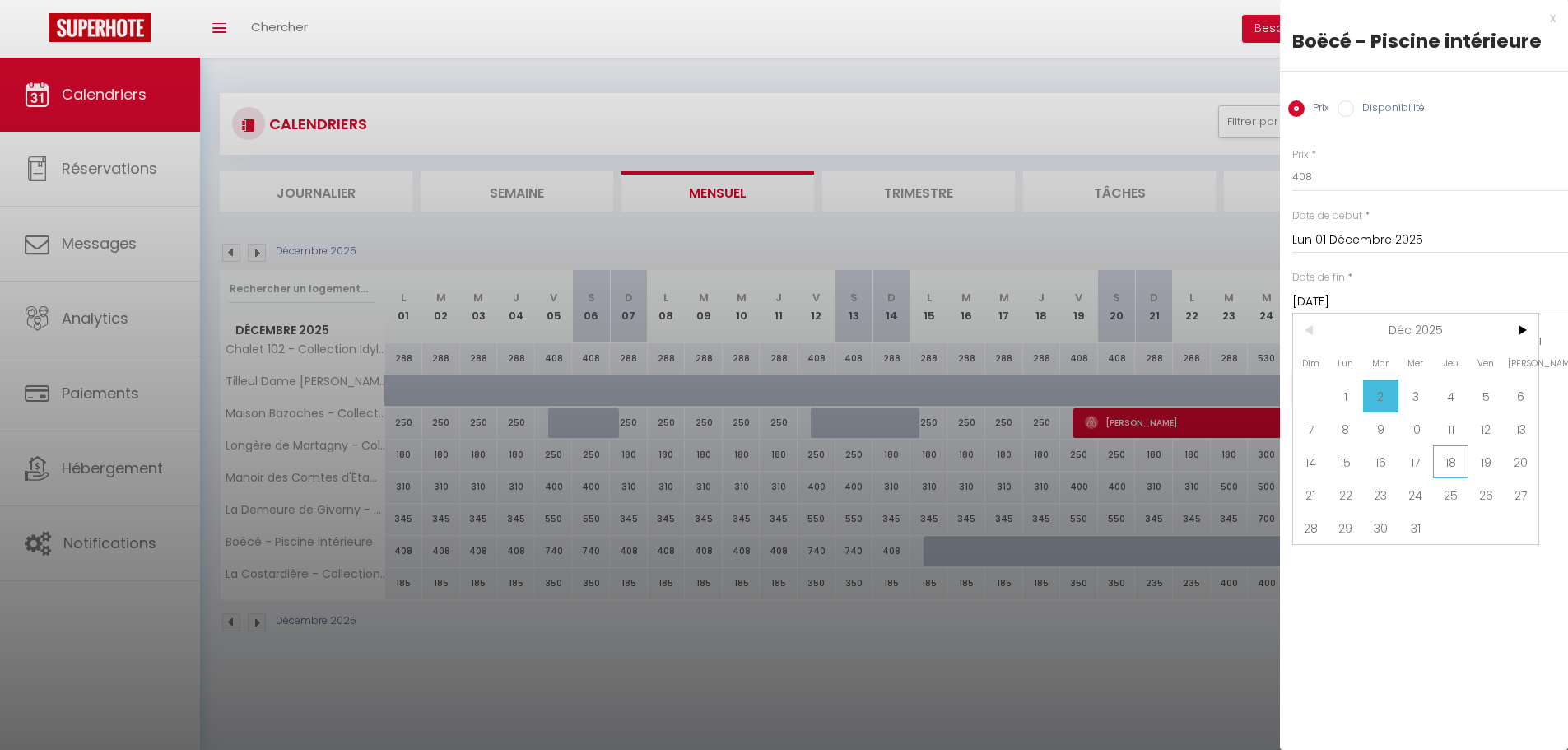
click at [1459, 466] on span "18" at bounding box center [1451, 461] width 35 height 33
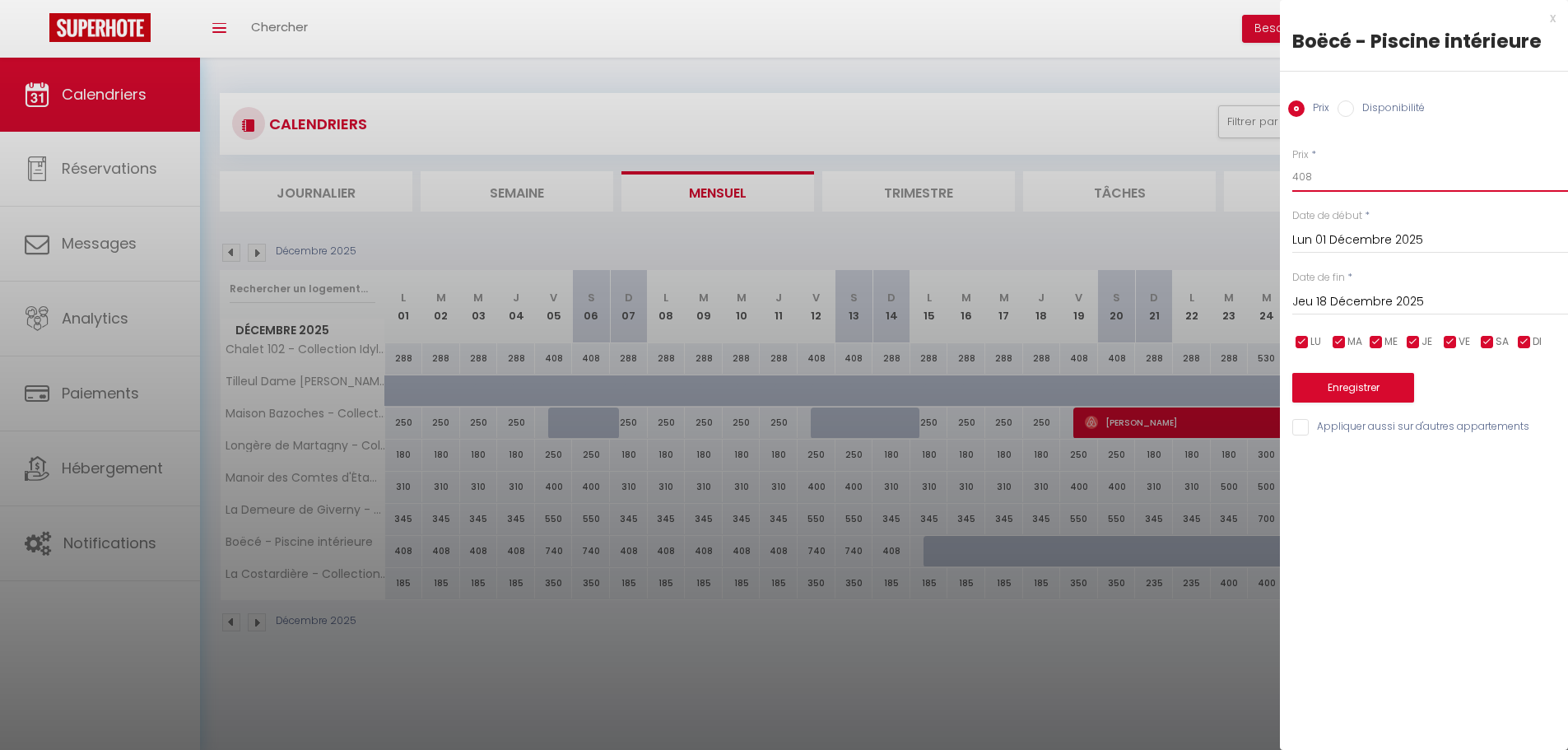
drag, startPoint x: 1291, startPoint y: 177, endPoint x: 1274, endPoint y: 178, distance: 17.0
click at [1274, 178] on body "🟢 Des questions ou besoin d'assistance pour la migration AirBnB? Connectez-vous…" at bounding box center [784, 432] width 1568 height 750
drag, startPoint x: 1455, startPoint y: 336, endPoint x: 1398, endPoint y: 377, distance: 70.2
click at [1458, 336] on input "checkbox" at bounding box center [1450, 342] width 17 height 17
click at [1495, 341] on input "checkbox" at bounding box center [1487, 342] width 17 height 17
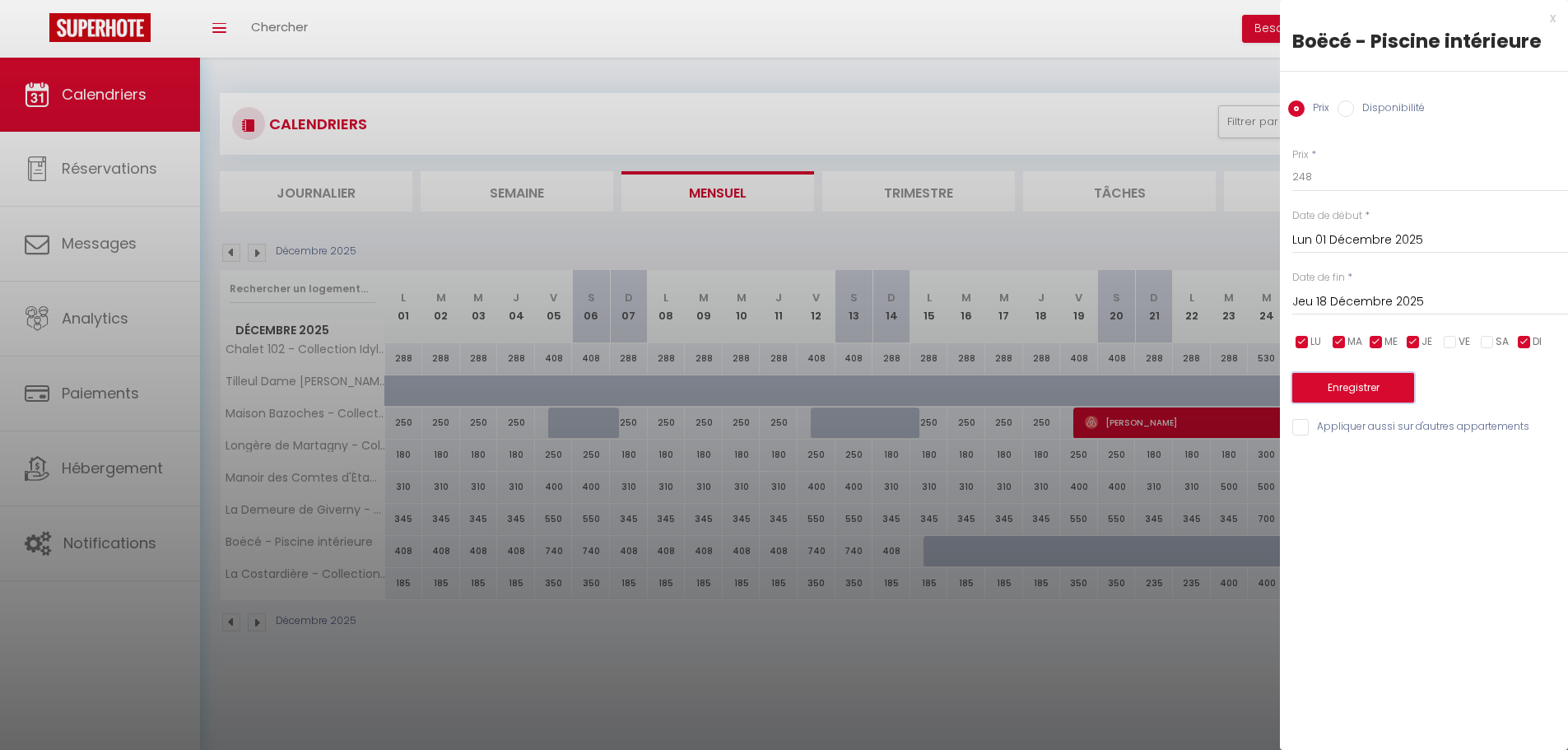
click at [1364, 379] on button "Enregistrer" at bounding box center [1353, 387] width 122 height 30
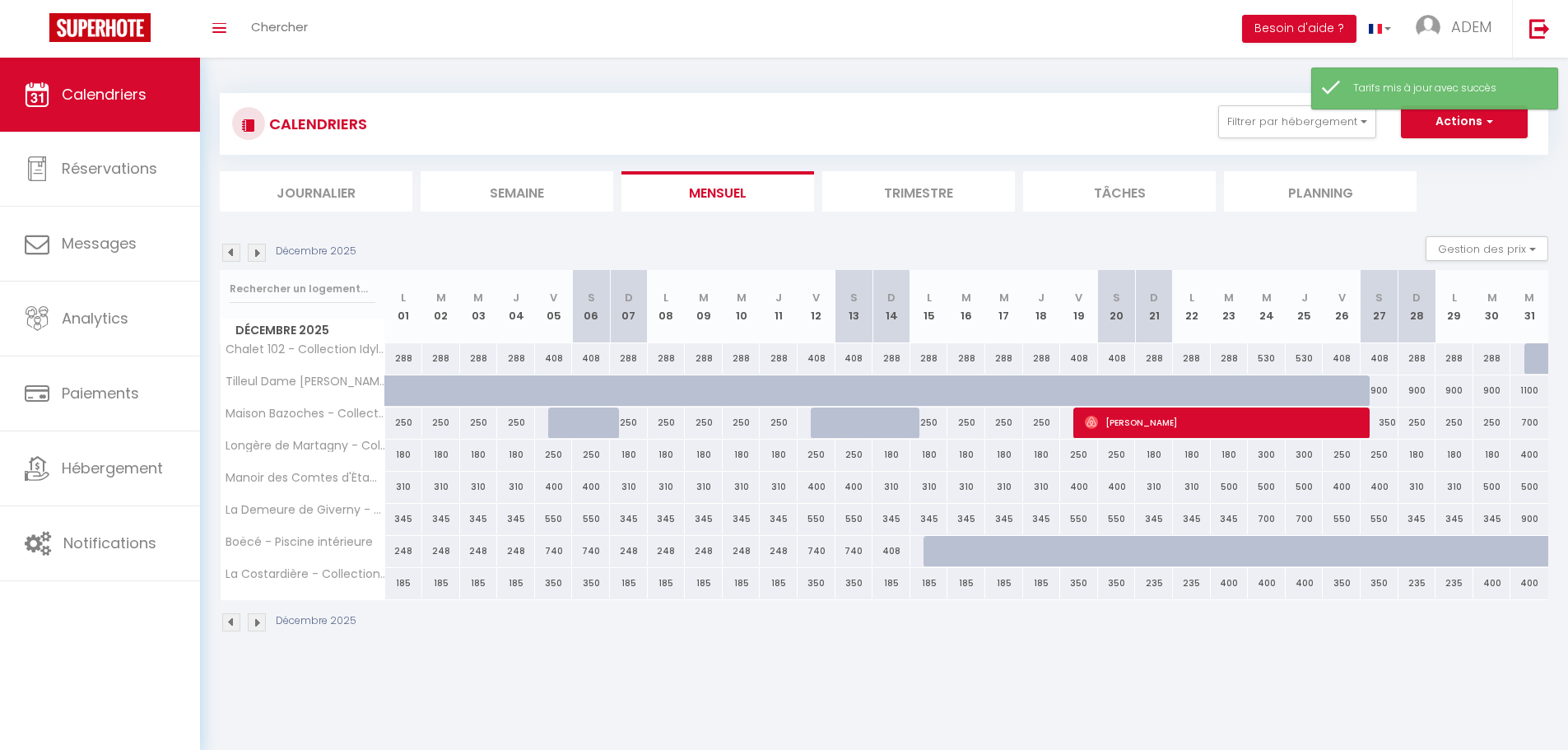
drag, startPoint x: 403, startPoint y: 546, endPoint x: 428, endPoint y: 546, distance: 25.0
click at [402, 546] on div "248" at bounding box center [403, 551] width 38 height 31
type input "248"
type input "Lun 01 Décembre 2025"
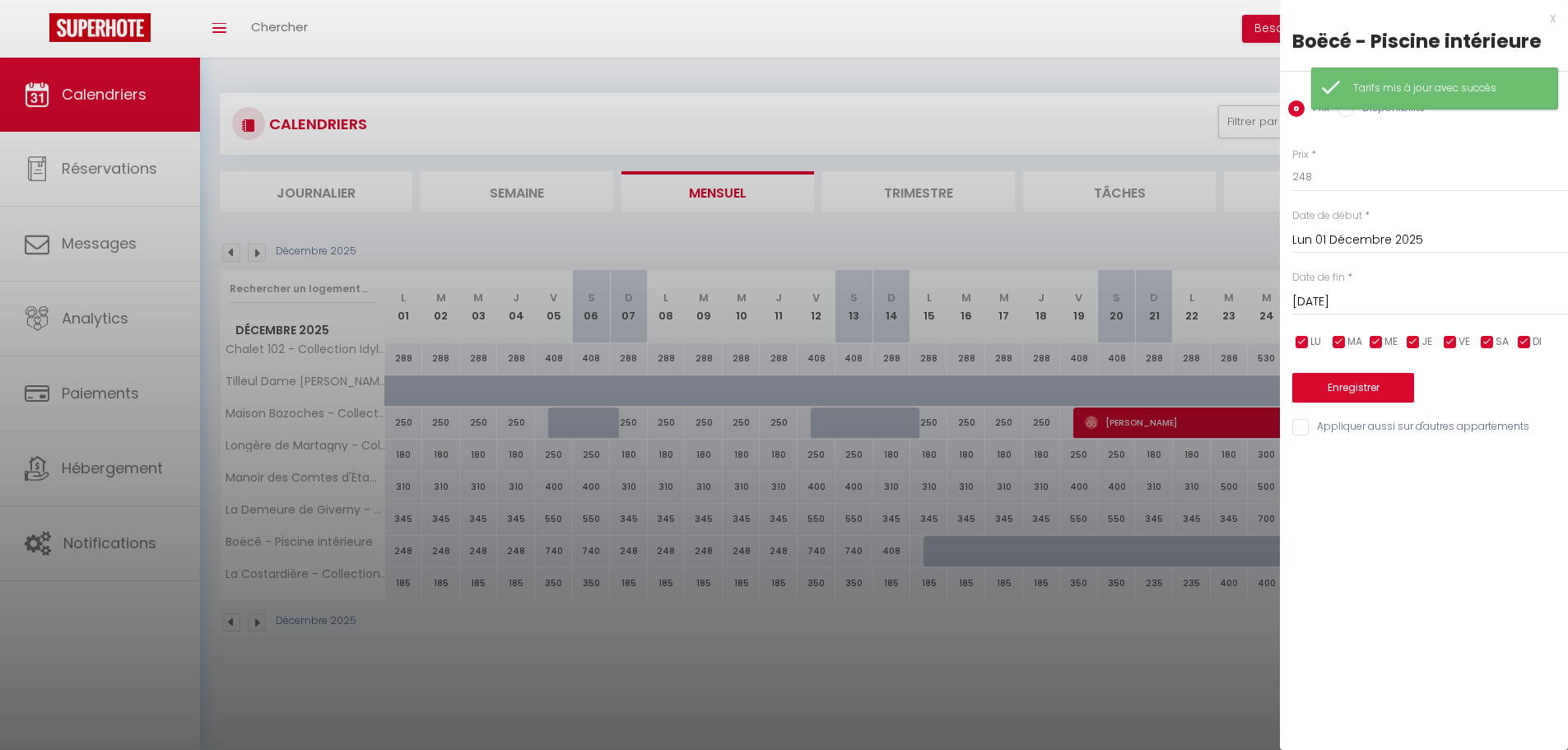
click at [1298, 290] on div "Mar 02 Décembre 2025 < Déc 2025 > Dim Lun Mar Mer Jeu Ven Sam 1 2 3 4 5 6 7 8 9…" at bounding box center [1429, 301] width 275 height 30
click at [1379, 301] on input "[DATE]" at bounding box center [1429, 302] width 275 height 21
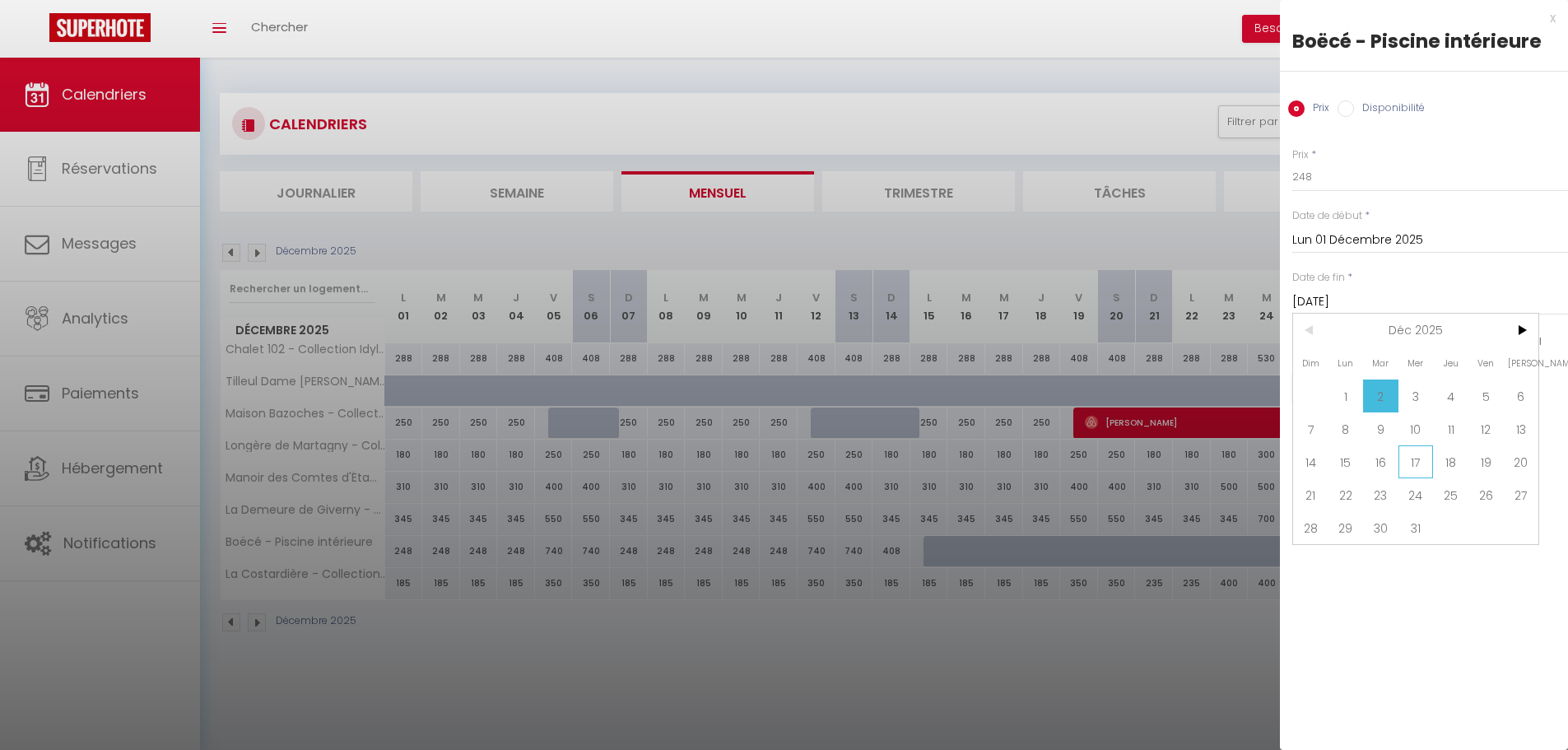
click at [1426, 457] on span "17" at bounding box center [1416, 461] width 35 height 33
type input "Mer 17 Décembre 2025"
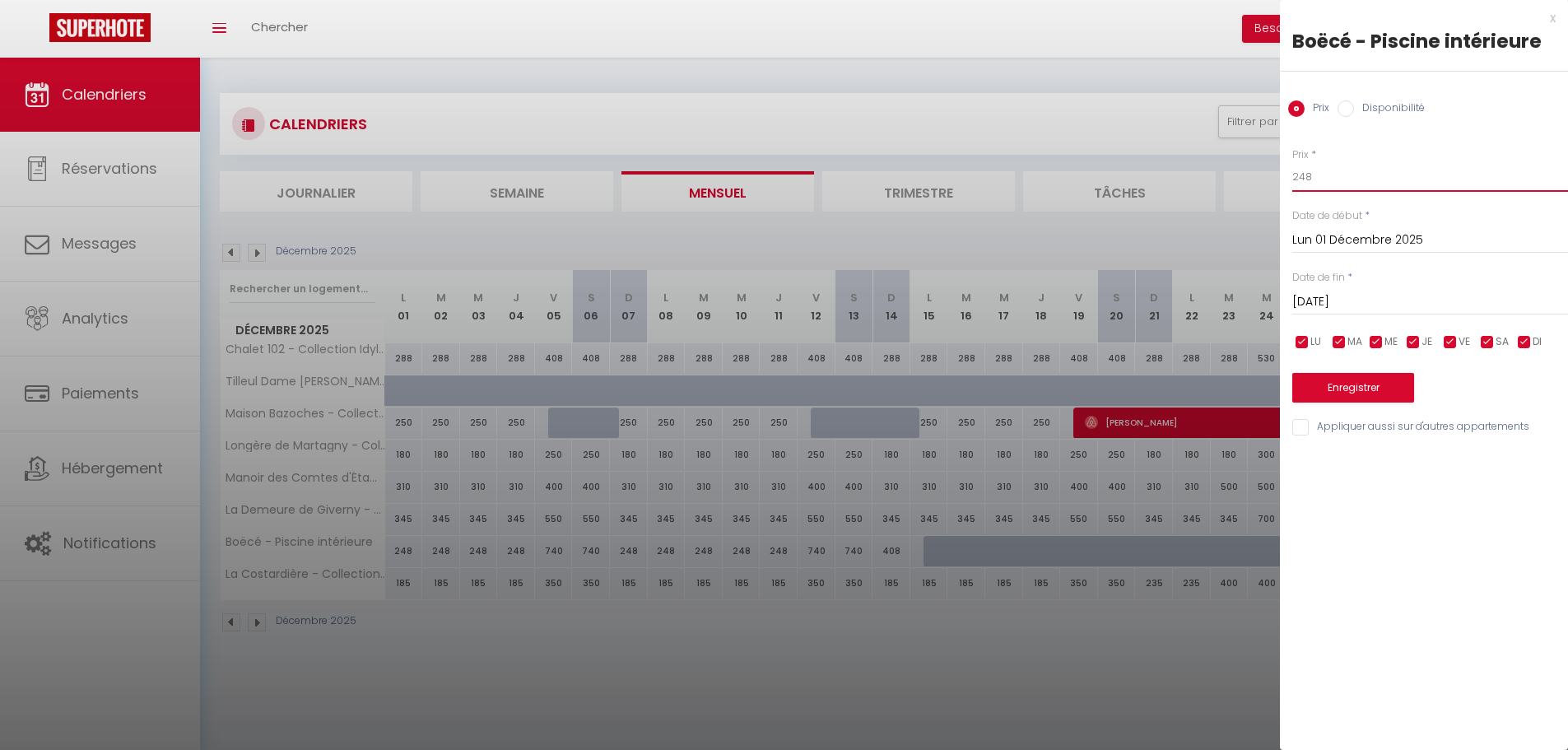
drag, startPoint x: 1313, startPoint y: 176, endPoint x: 1275, endPoint y: 177, distance: 38.0
click at [1275, 177] on body "🟢 Des questions ou besoin d'assistance pour la migration AirBnB? Connectez-vous…" at bounding box center [784, 432] width 1568 height 750
type input "340"
drag, startPoint x: 1296, startPoint y: 339, endPoint x: 1346, endPoint y: 339, distance: 50.0
click at [1298, 339] on input "checkbox" at bounding box center [1302, 342] width 17 height 17
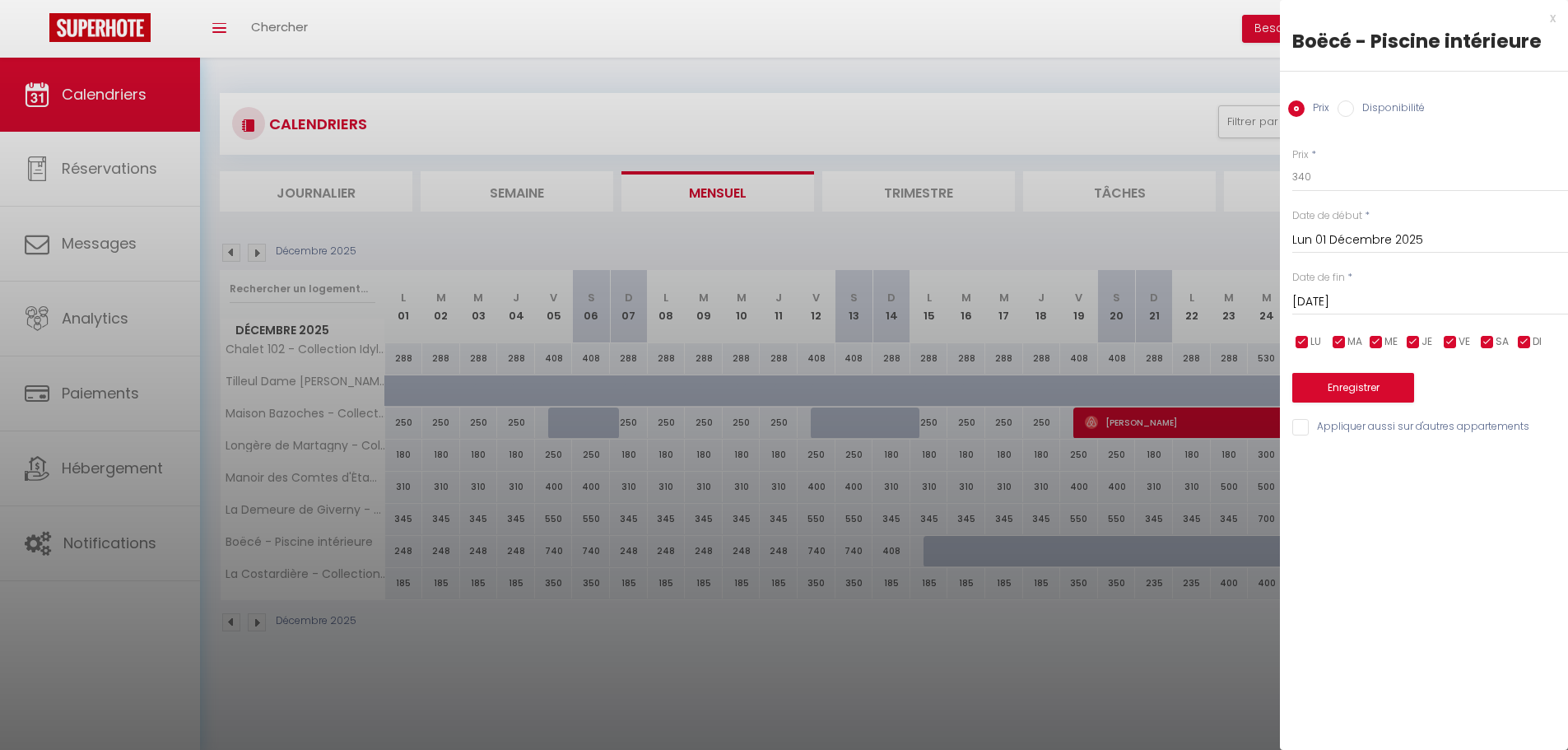
checkbox input "false"
click at [1340, 339] on input "checkbox" at bounding box center [1339, 342] width 17 height 17
checkbox input "false"
click at [1381, 342] on input "checkbox" at bounding box center [1376, 342] width 17 height 17
checkbox input "false"
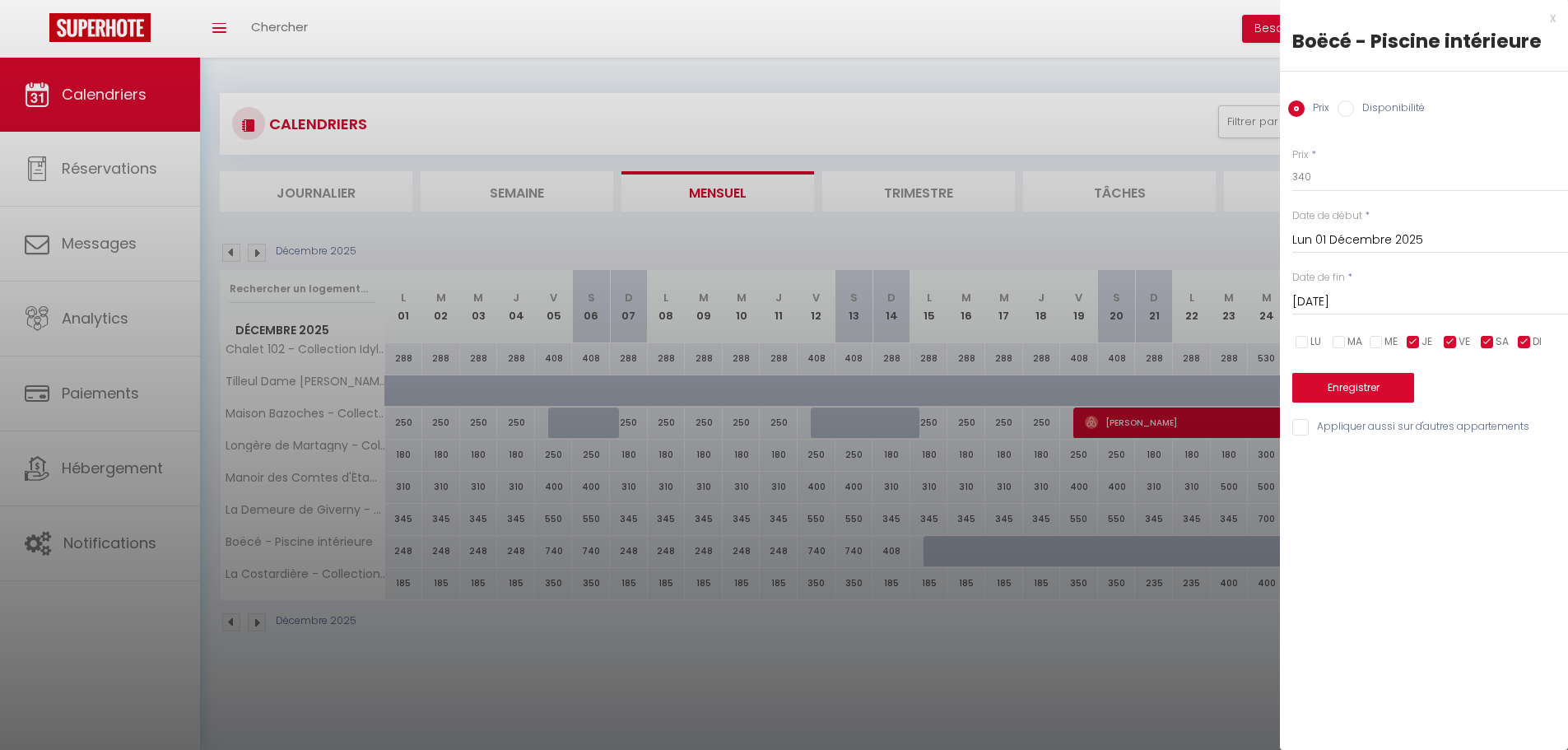
click at [1416, 343] on input "checkbox" at bounding box center [1413, 342] width 17 height 17
checkbox input "false"
click at [1517, 343] on input "checkbox" at bounding box center [1524, 342] width 17 height 17
checkbox input "false"
click at [1382, 386] on button "Enregistrer" at bounding box center [1353, 387] width 122 height 30
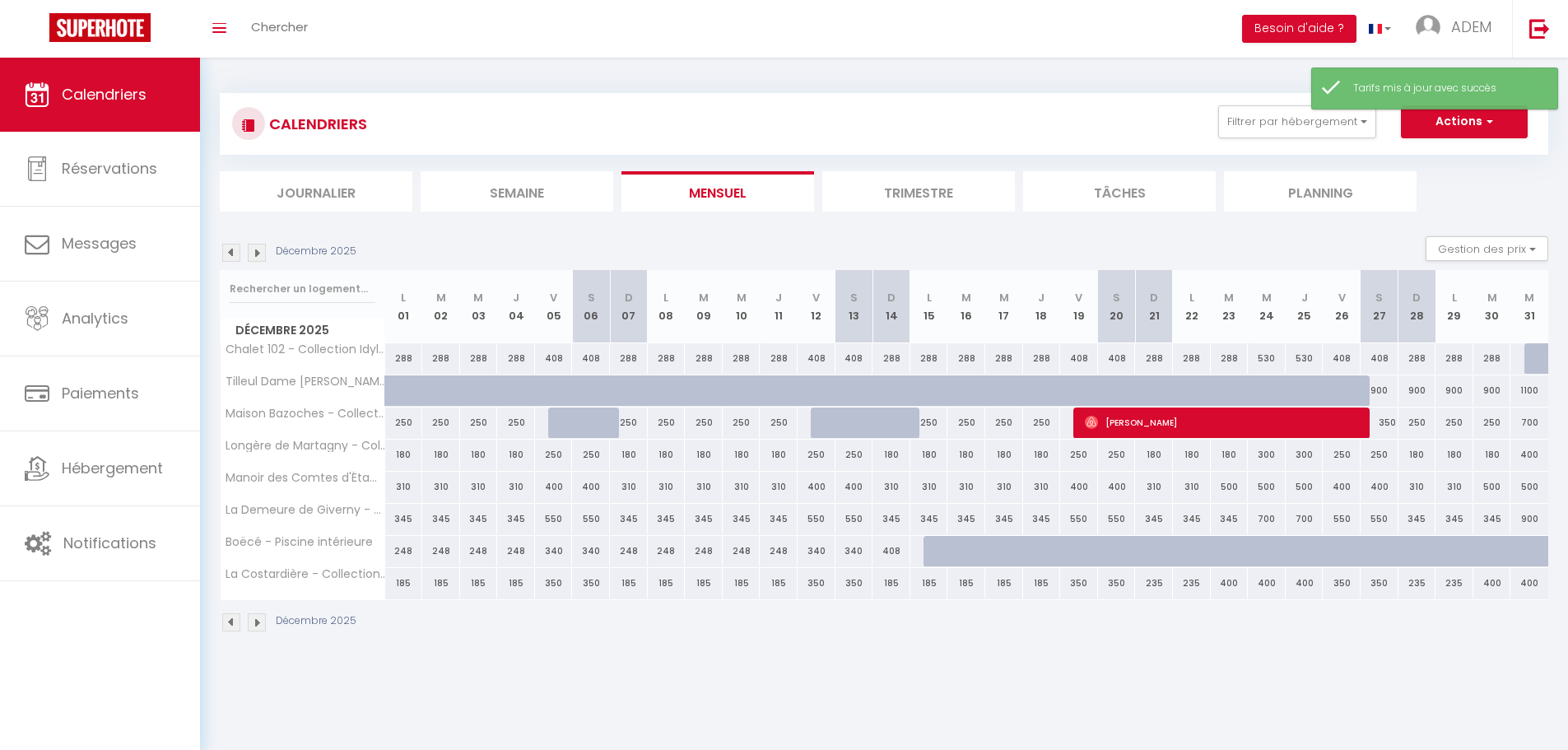
click at [229, 244] on img at bounding box center [231, 252] width 19 height 19
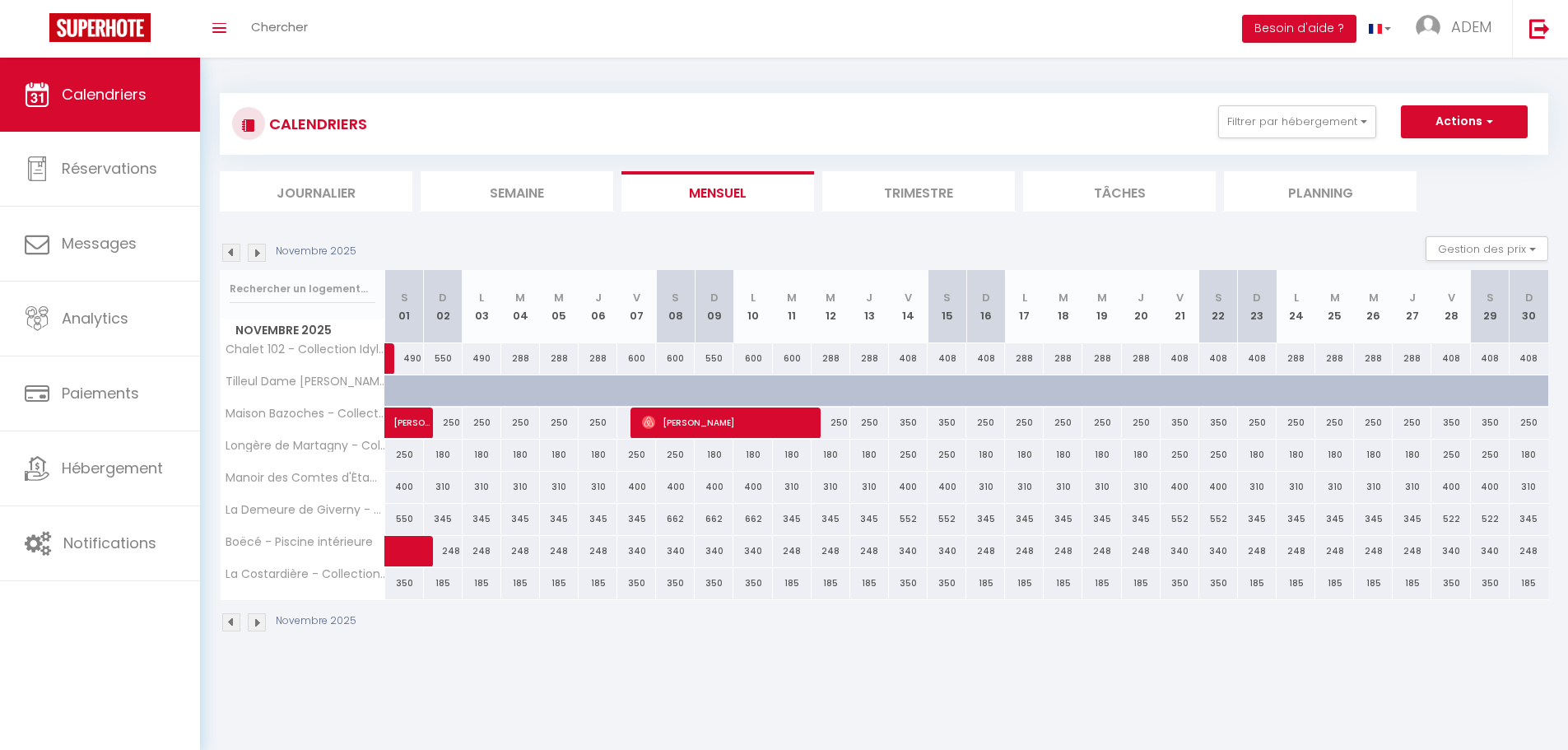
click at [257, 252] on img at bounding box center [257, 252] width 19 height 19
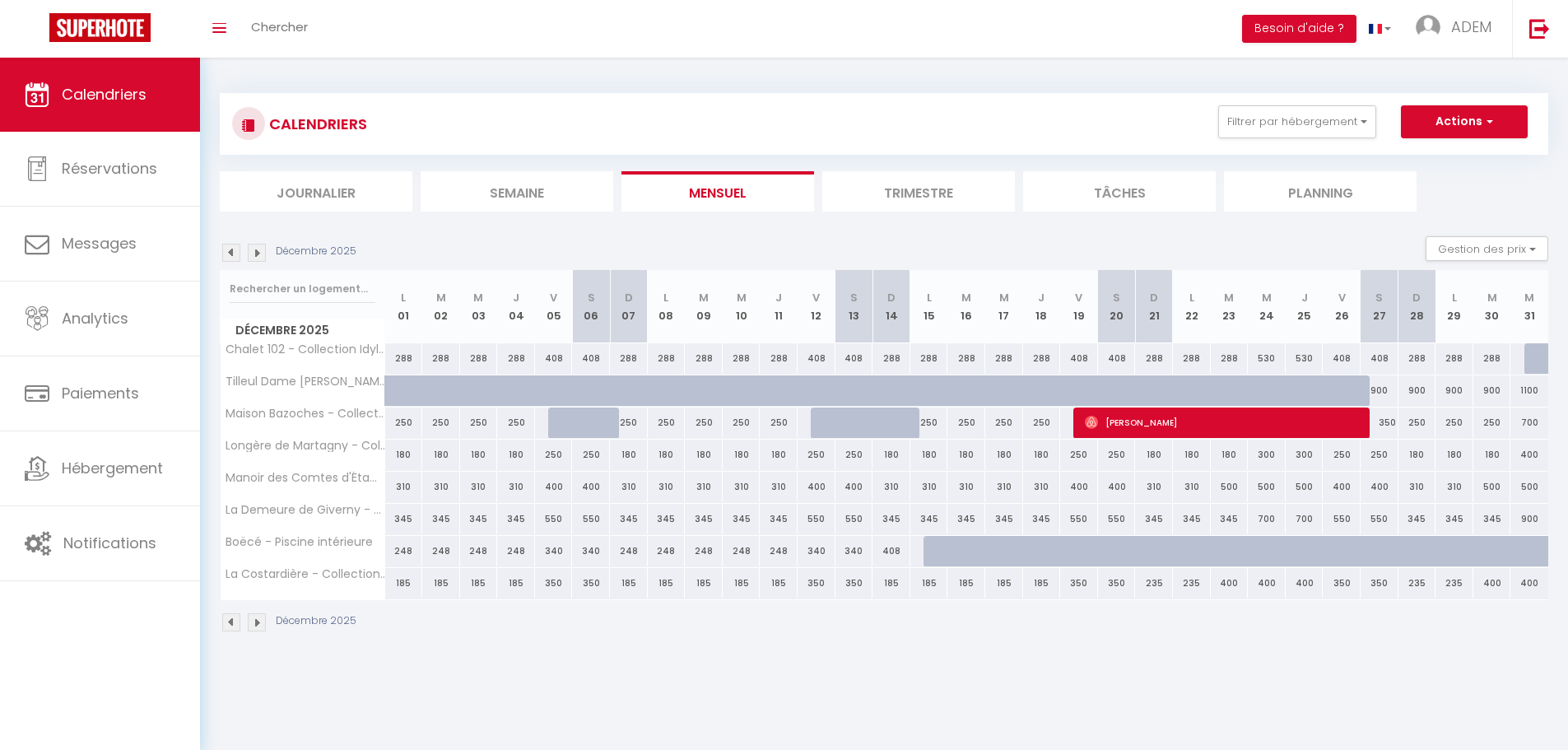
click at [1232, 587] on div "400" at bounding box center [1229, 583] width 38 height 31
type input "400"
type input "[DATE]"
type input "Mer 24 Décembre 2025"
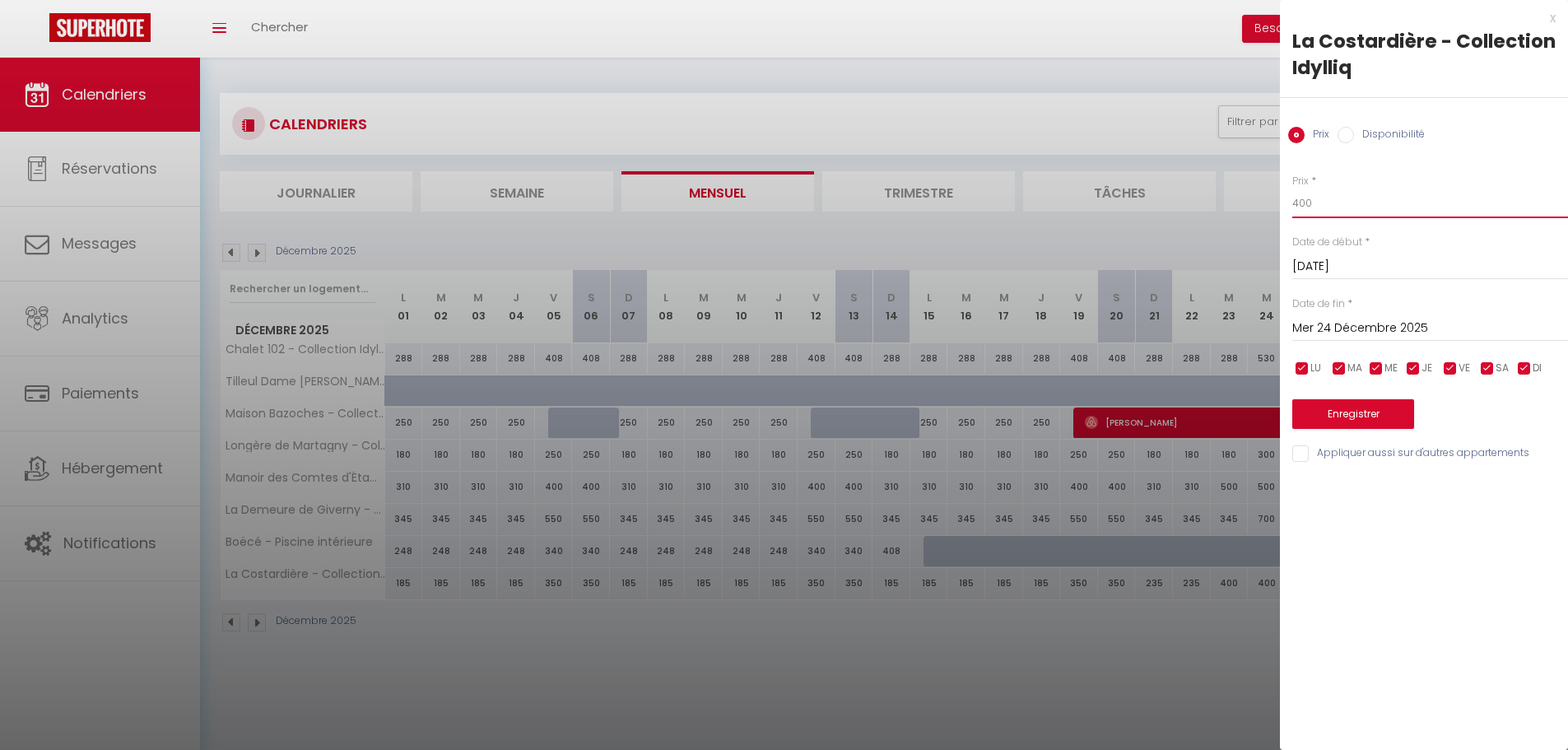
drag, startPoint x: 1305, startPoint y: 199, endPoint x: 1295, endPoint y: 200, distance: 10.0
click at [1295, 200] on input "400" at bounding box center [1429, 204] width 275 height 30
drag, startPoint x: 1328, startPoint y: 201, endPoint x: 1291, endPoint y: 205, distance: 37.2
click at [1291, 205] on div "Prix * 400 Statut * Disponible Indisponible Date de début * Mar 23 Décembre 202…" at bounding box center [1423, 308] width 288 height 311
type input "235"
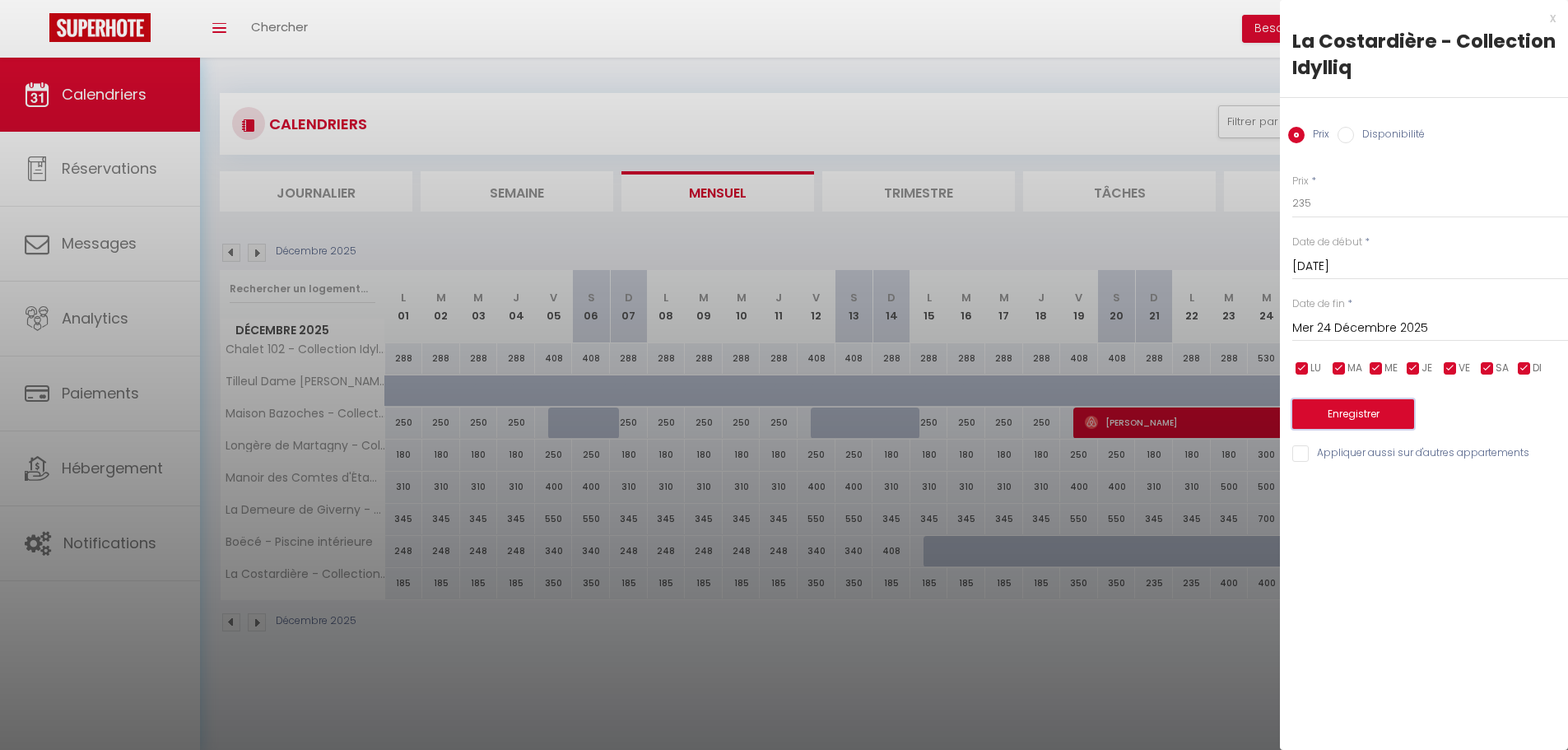
click at [1349, 407] on button "Enregistrer" at bounding box center [1353, 414] width 122 height 30
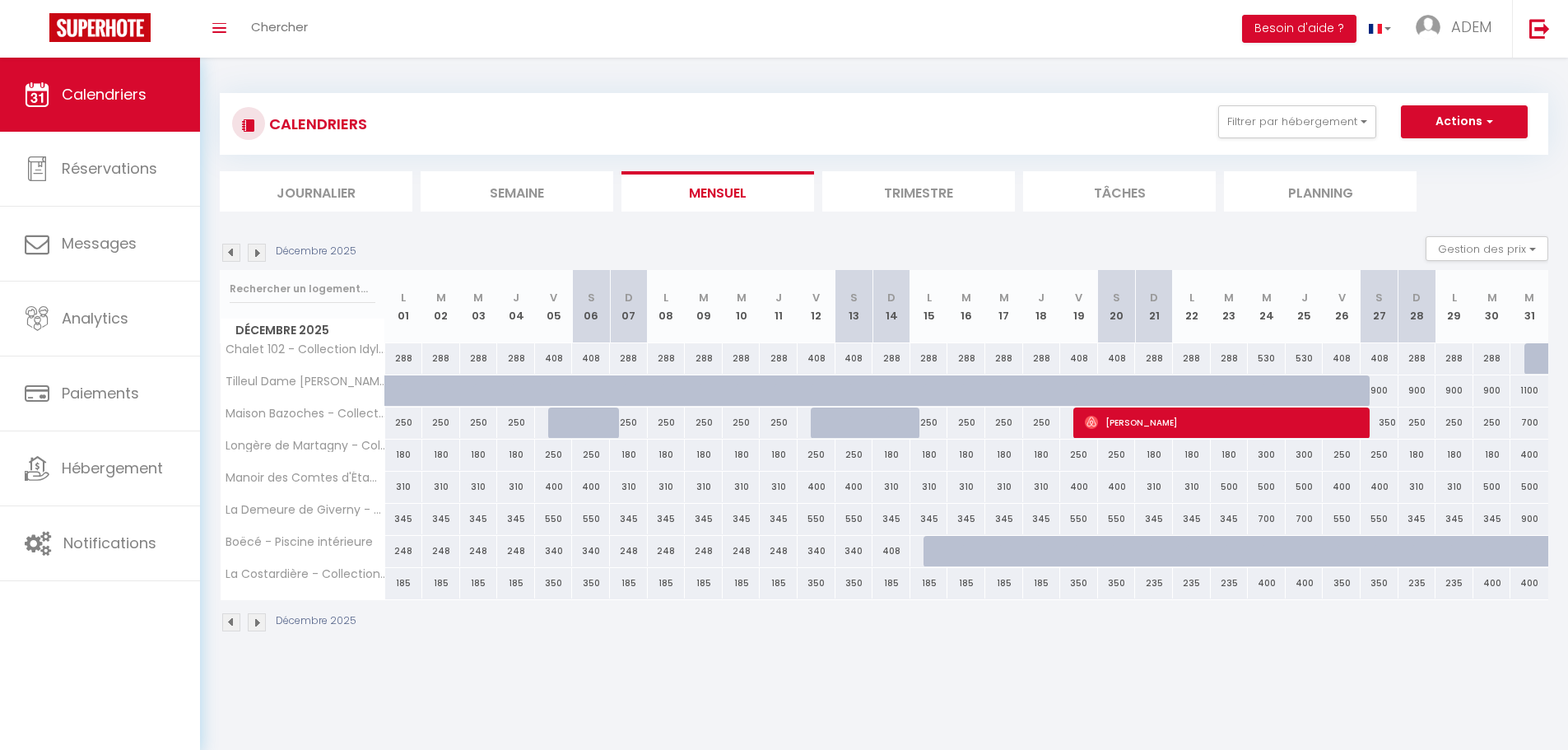
click at [1274, 589] on div "400" at bounding box center [1266, 583] width 38 height 31
type input "400"
type input "Mer 24 Décembre 2025"
type input "Jeu 25 Décembre 2025"
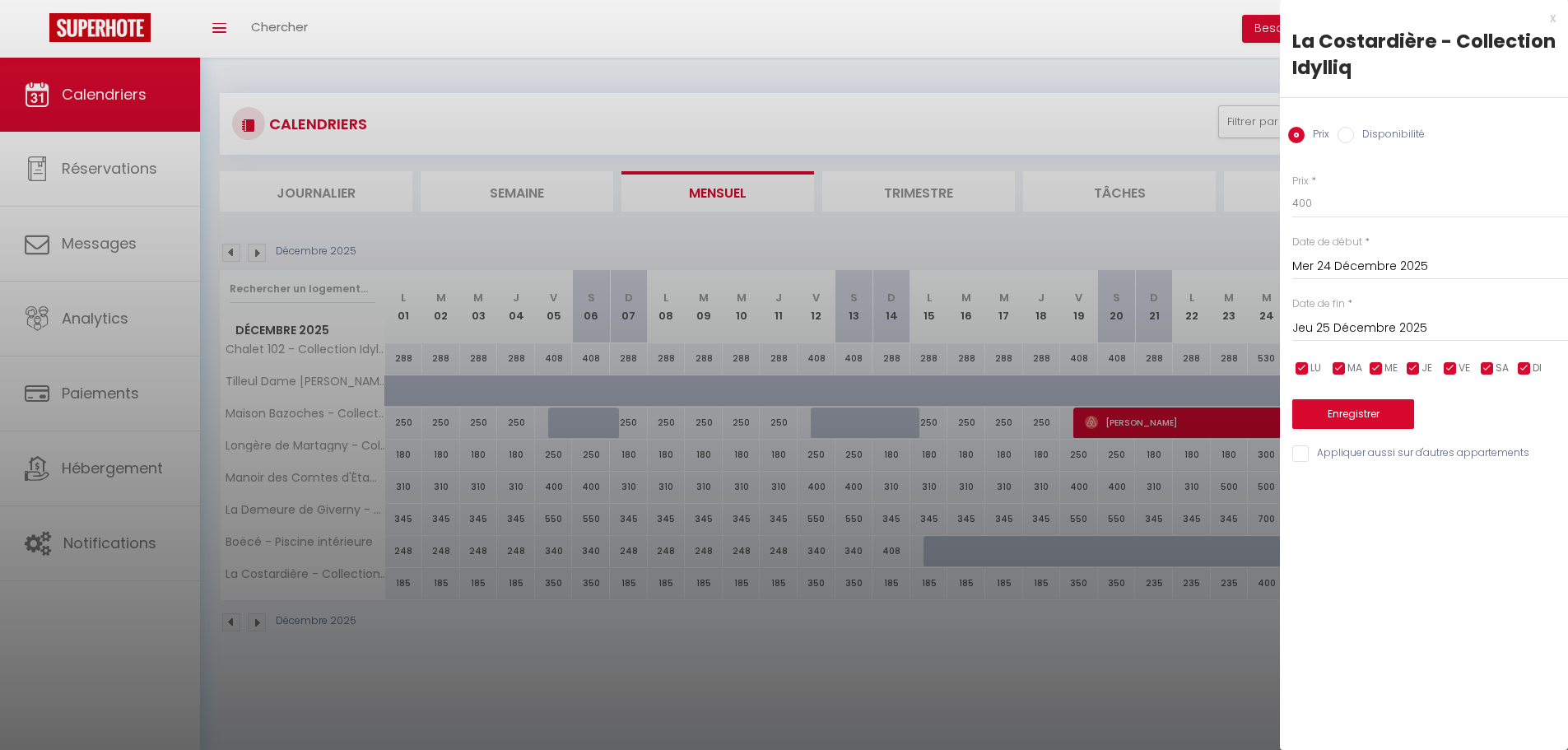
click at [1216, 626] on div at bounding box center [784, 375] width 1568 height 750
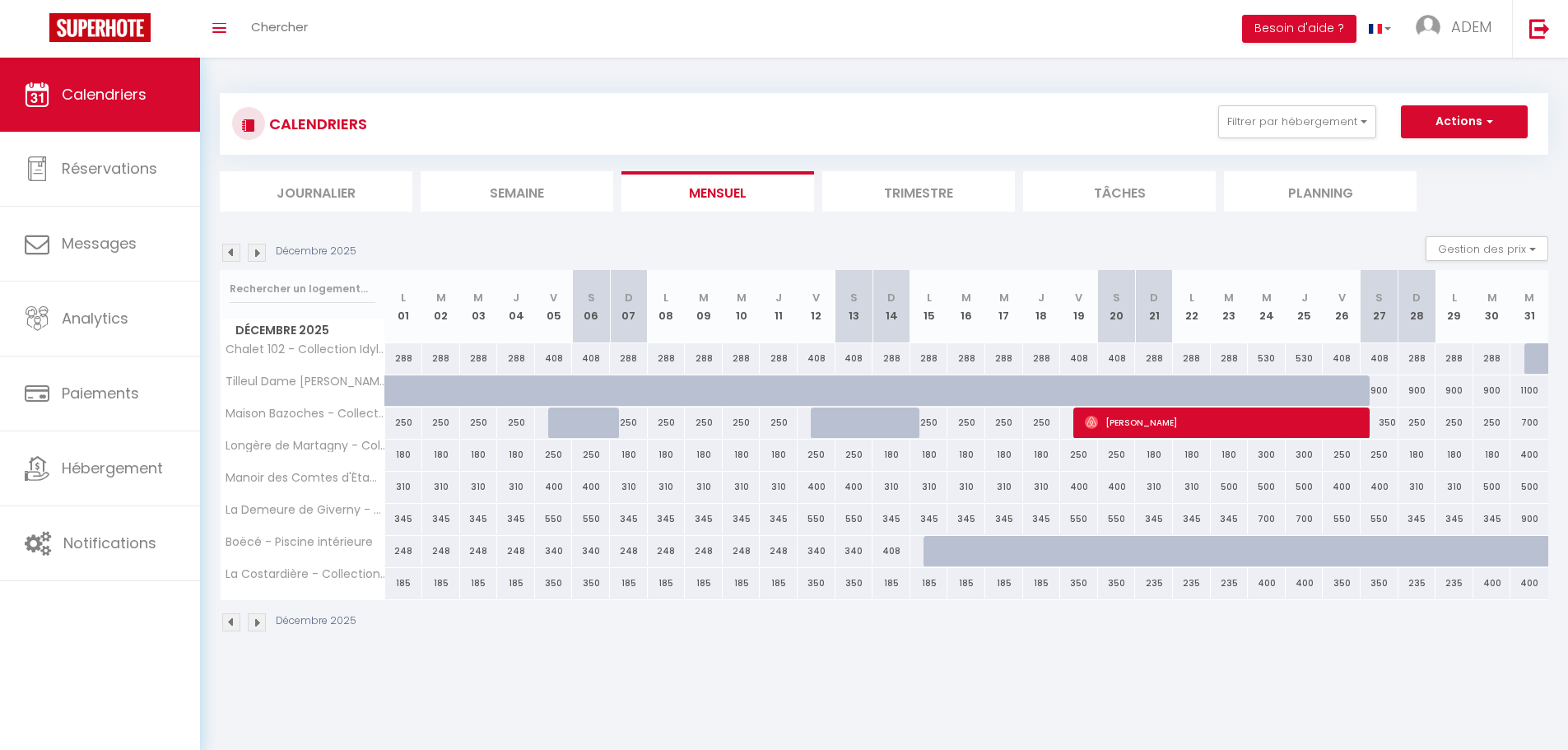
click at [1304, 581] on div "400" at bounding box center [1304, 583] width 38 height 31
type input "400"
type input "Jeu 25 Décembre 2025"
type input "Ven 26 Décembre 2025"
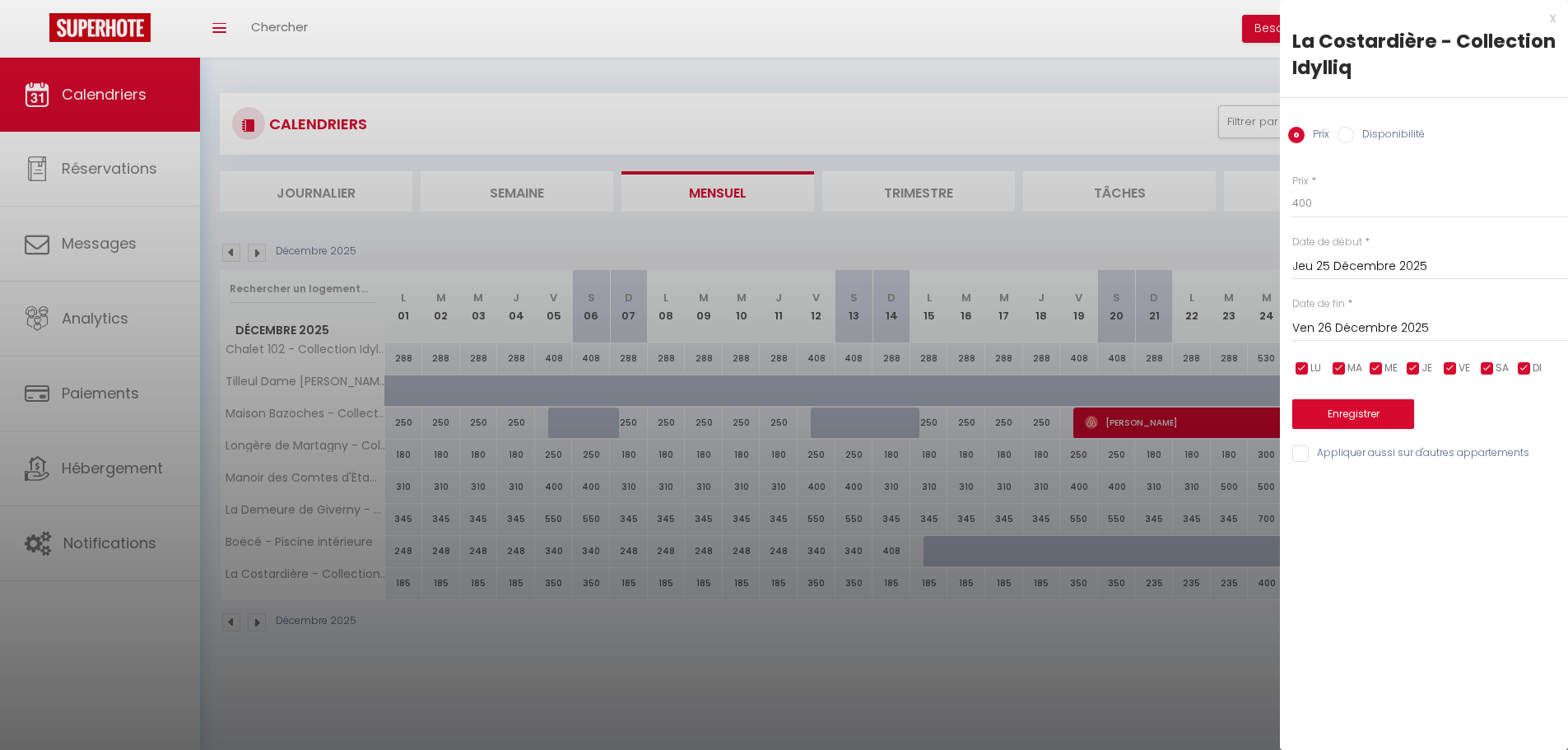
click at [1224, 620] on div at bounding box center [784, 375] width 1568 height 750
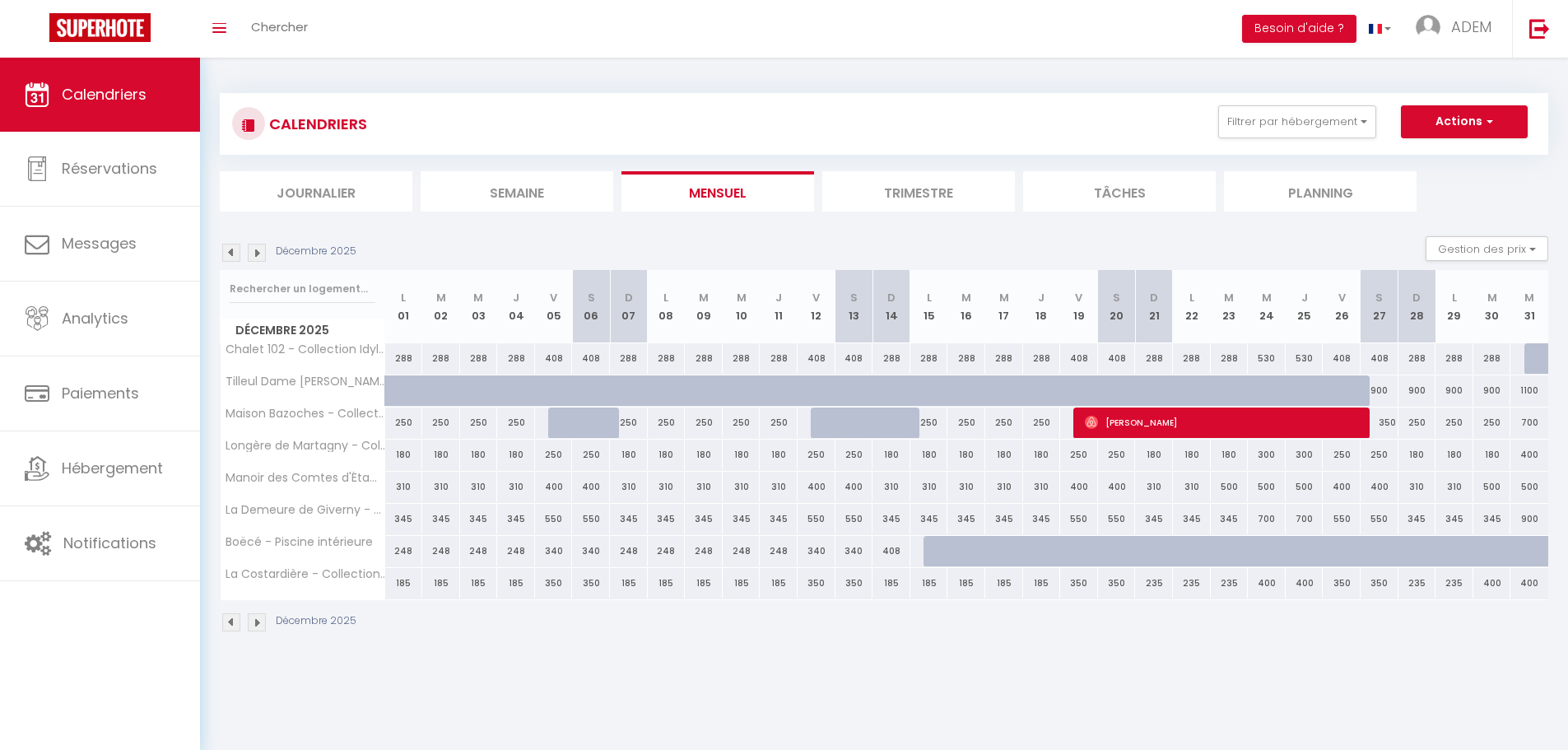
click at [1241, 621] on div "Décembre 2025" at bounding box center [883, 624] width 1328 height 49
click at [1264, 581] on div "400" at bounding box center [1266, 583] width 38 height 31
type input "400"
type input "Mer 24 Décembre 2025"
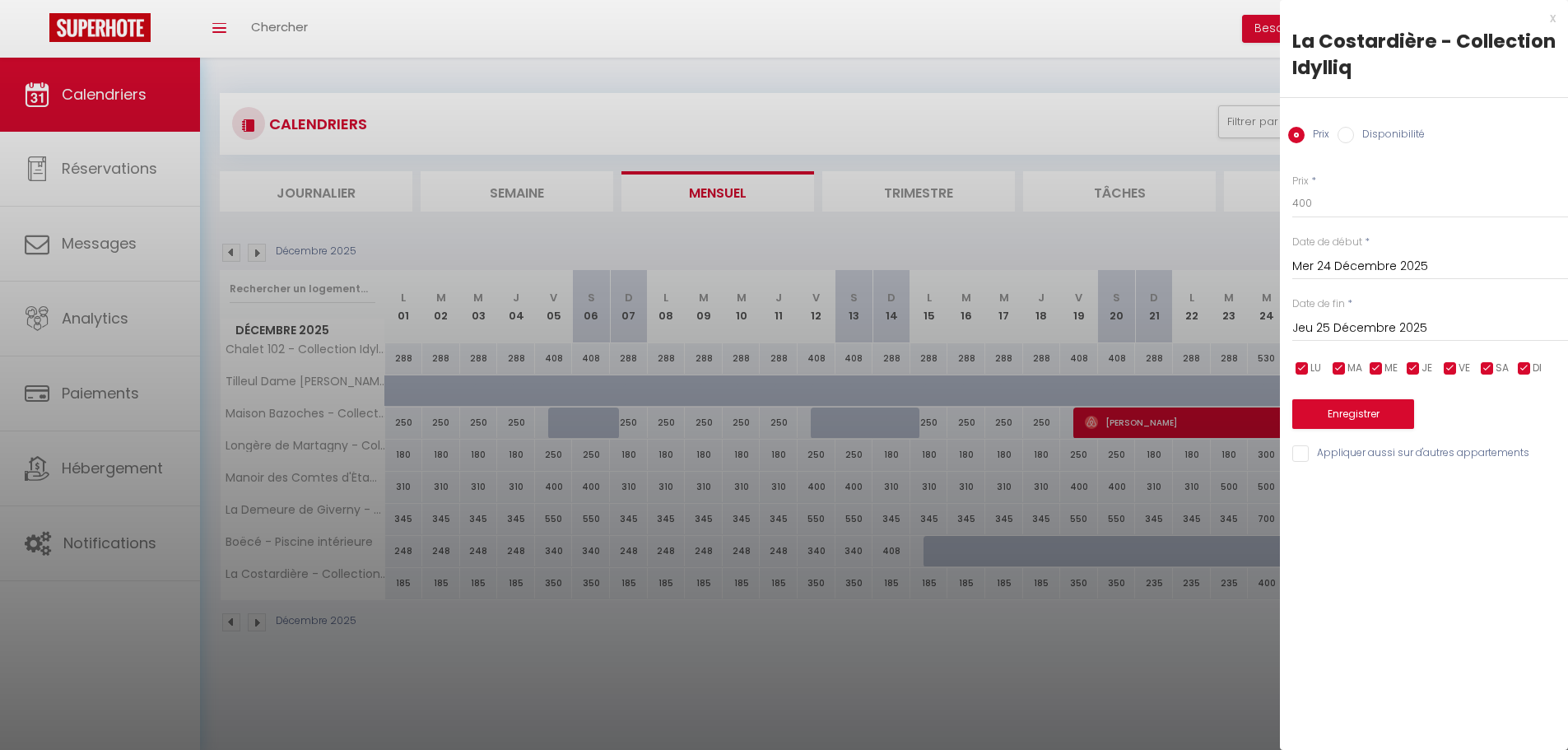
click at [1365, 320] on input "Jeu 25 Décembre 2025" at bounding box center [1429, 328] width 275 height 21
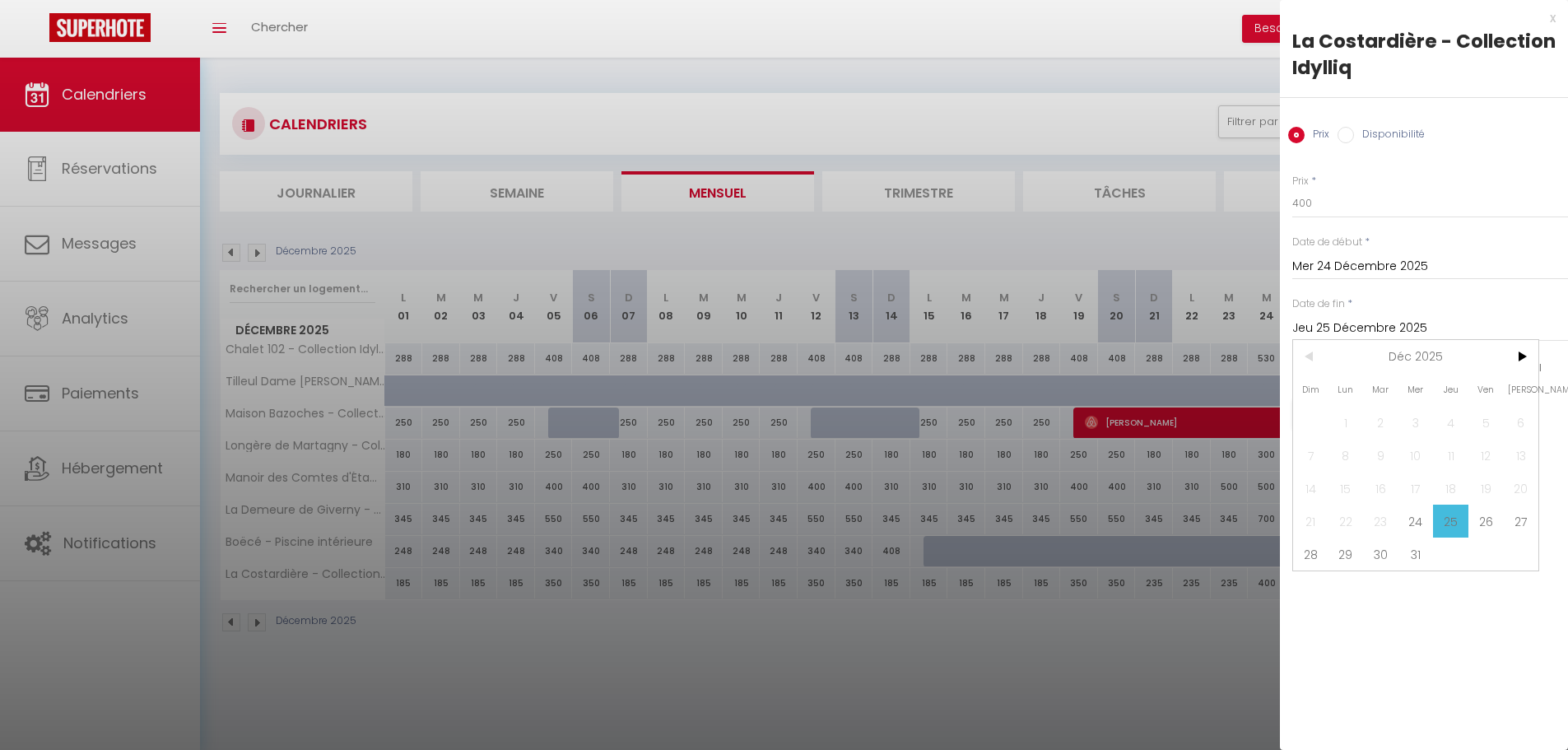
click at [1481, 521] on span "26" at bounding box center [1486, 521] width 35 height 33
type input "Ven 26 Décembre 2025"
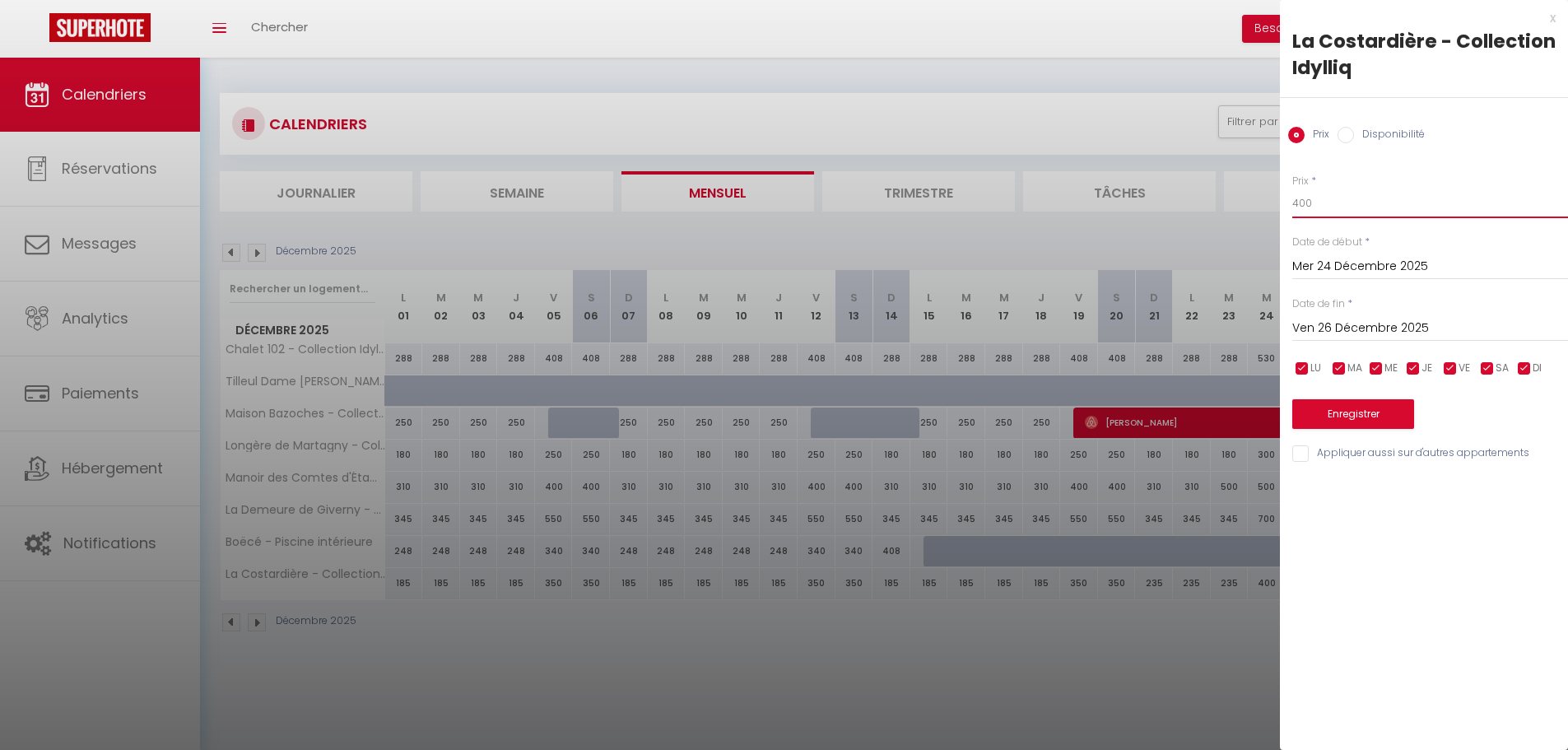
drag, startPoint x: 1322, startPoint y: 195, endPoint x: 1270, endPoint y: 192, distance: 52.1
click at [1270, 192] on body "🟢 Des questions ou besoin d'assistance pour la migration AirBnB? Connectez-vous…" at bounding box center [784, 432] width 1568 height 750
type input "305"
click at [1386, 407] on button "Enregistrer" at bounding box center [1353, 414] width 122 height 30
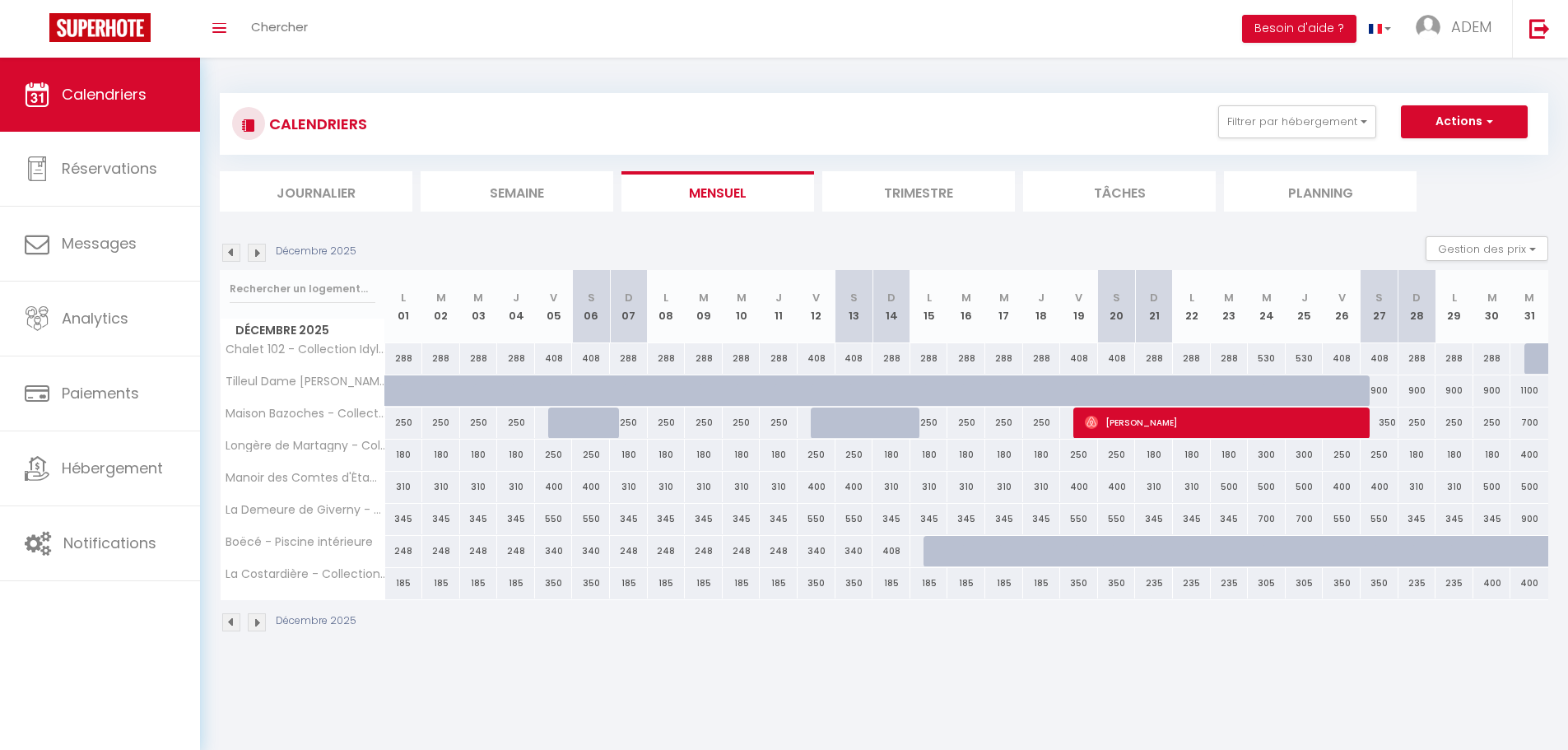
click at [234, 617] on img at bounding box center [231, 622] width 19 height 19
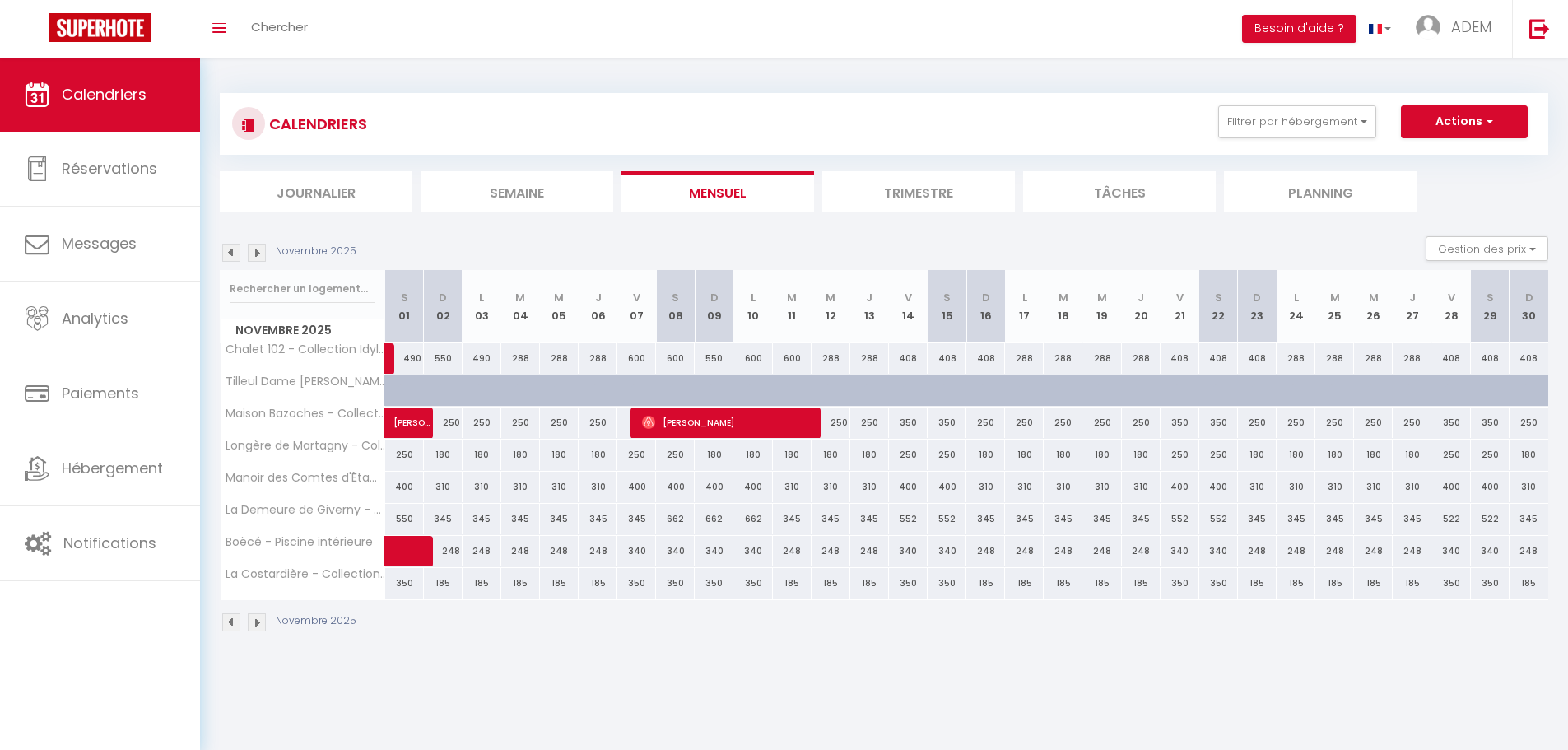
click at [257, 628] on img at bounding box center [257, 622] width 19 height 19
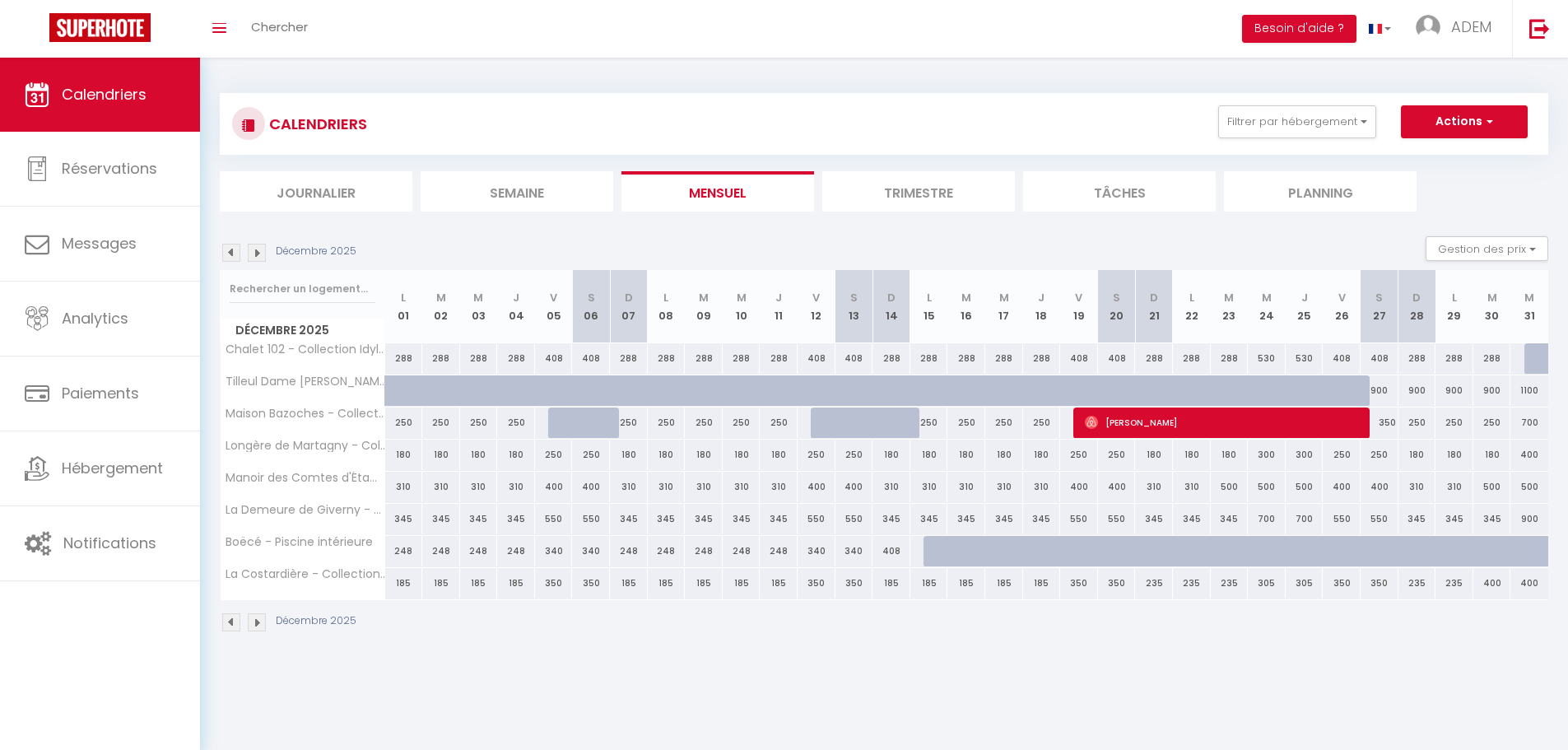
drag, startPoint x: 1267, startPoint y: 584, endPoint x: 1275, endPoint y: 604, distance: 21.5
click at [1267, 584] on div "305" at bounding box center [1266, 583] width 38 height 31
type input "305"
type input "Mer 24 Décembre 2025"
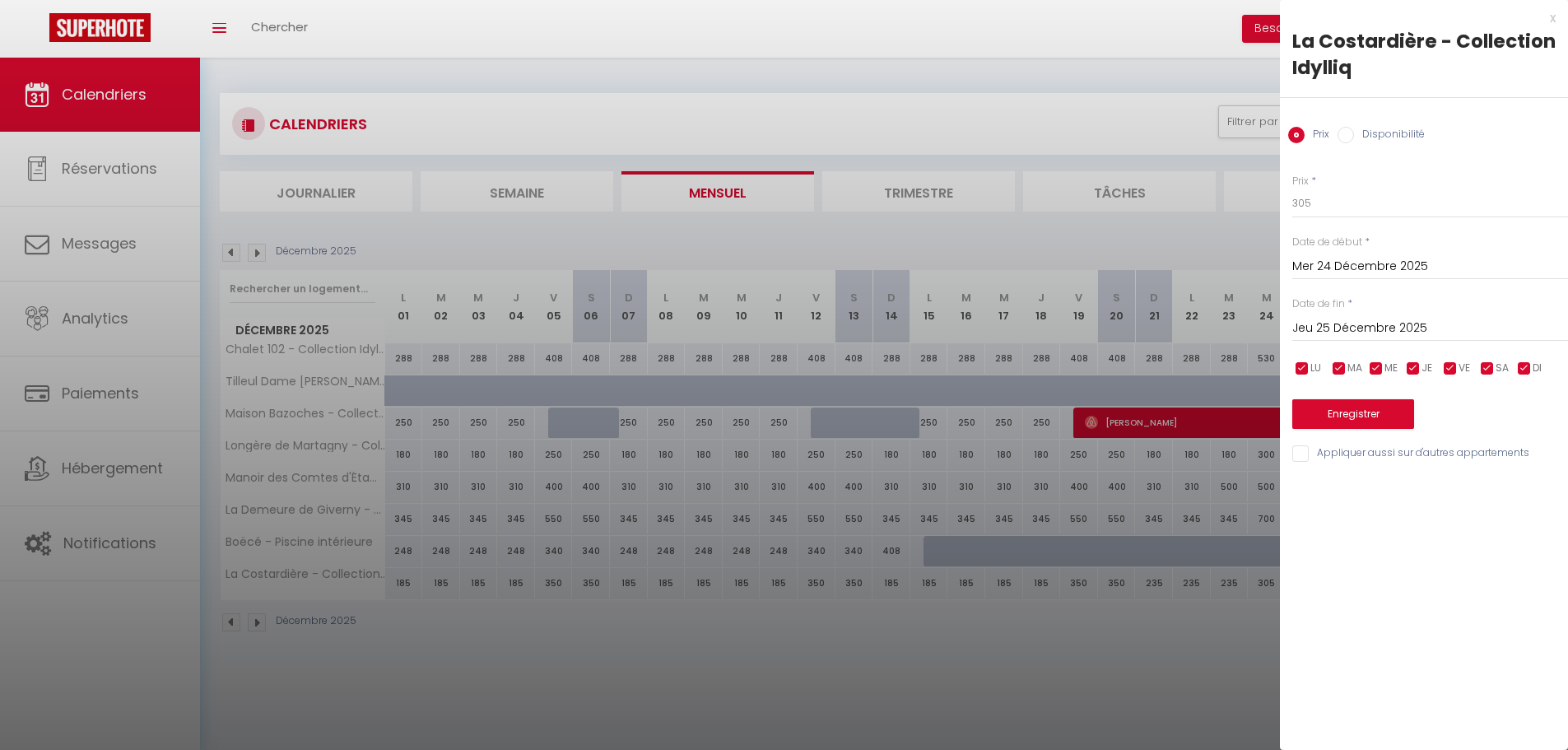
click at [1355, 319] on input "Jeu 25 Décembre 2025" at bounding box center [1429, 328] width 275 height 21
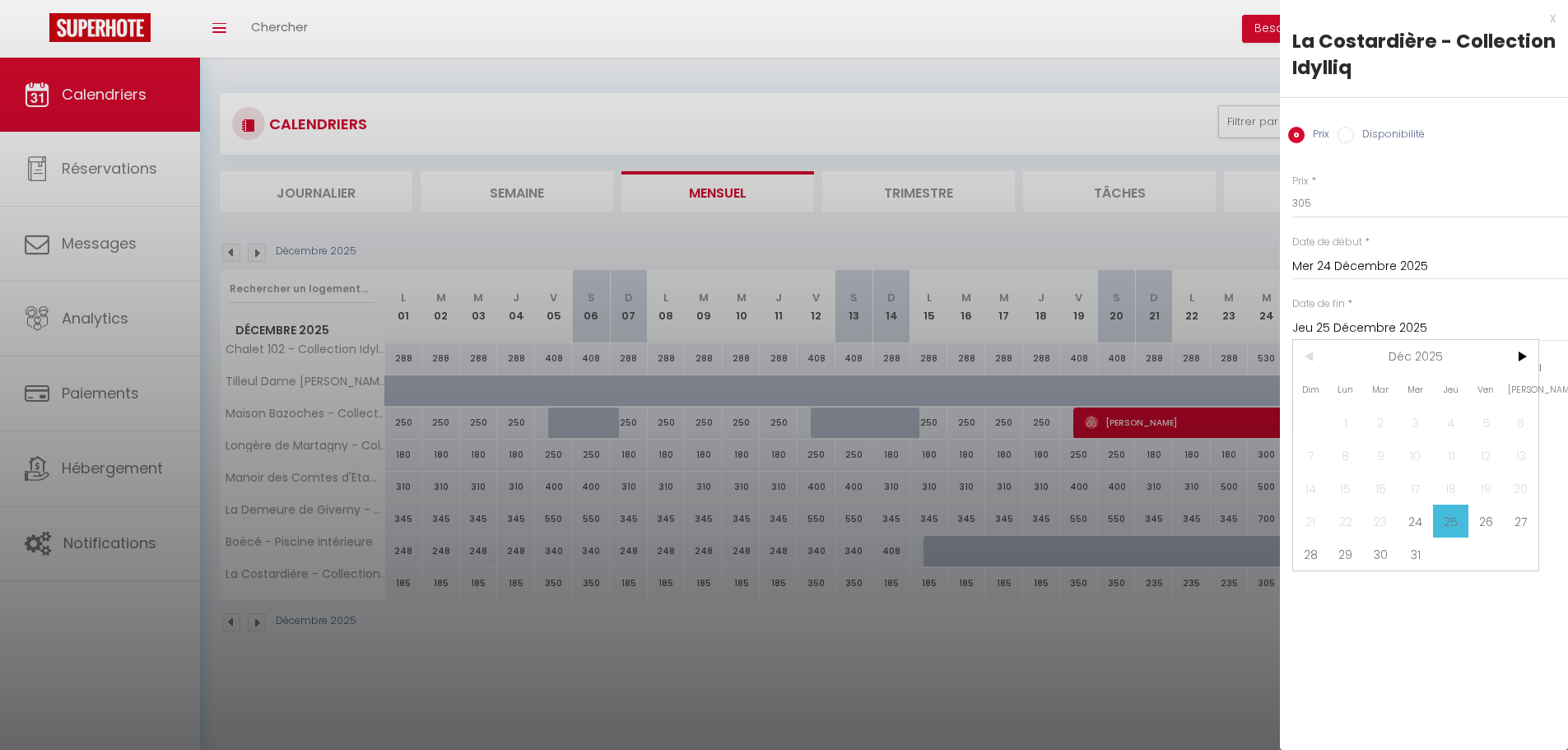
click at [1494, 528] on span "26" at bounding box center [1486, 521] width 35 height 33
type input "Ven 26 Décembre 2025"
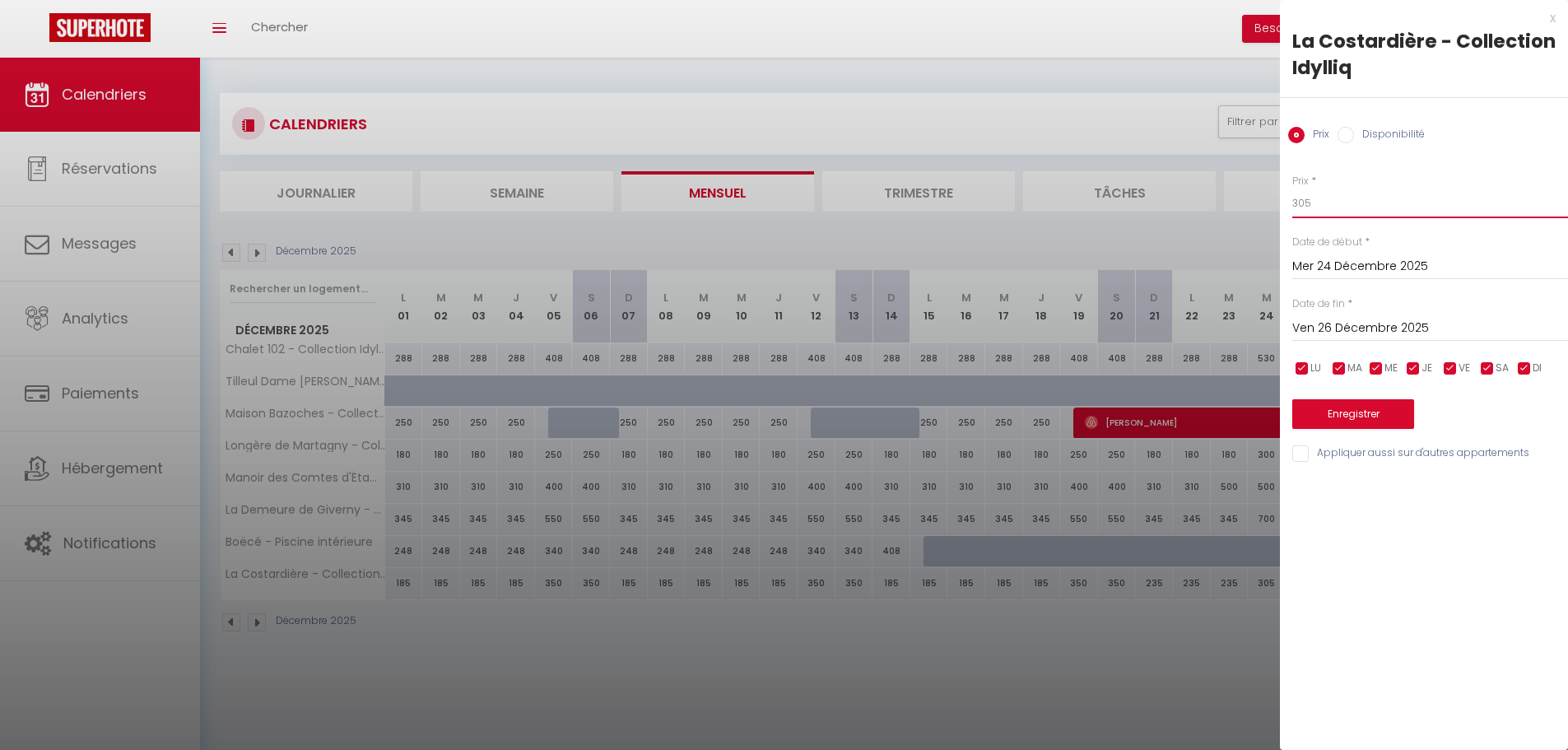
drag, startPoint x: 1310, startPoint y: 198, endPoint x: 1279, endPoint y: 196, distance: 31.1
click at [1279, 196] on div "Prix * 305 Statut * Disponible Indisponible Date de début * Mer 24 Décembre 202…" at bounding box center [1423, 308] width 288 height 311
type input "455"
click at [1376, 416] on button "Enregistrer" at bounding box center [1353, 414] width 122 height 30
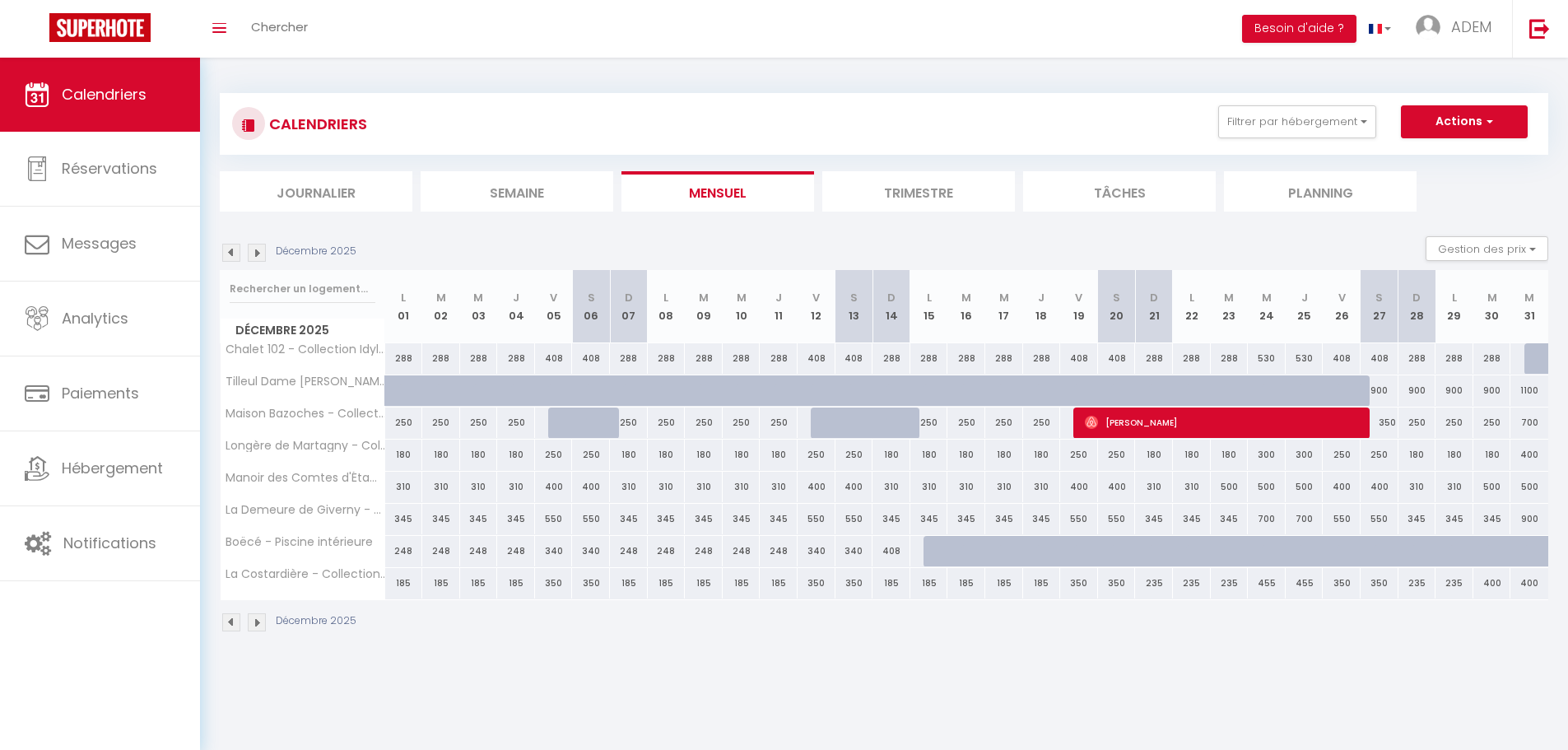
click at [852, 584] on div "350" at bounding box center [854, 583] width 38 height 31
type input "350"
type input "Sam 13 Décembre 2025"
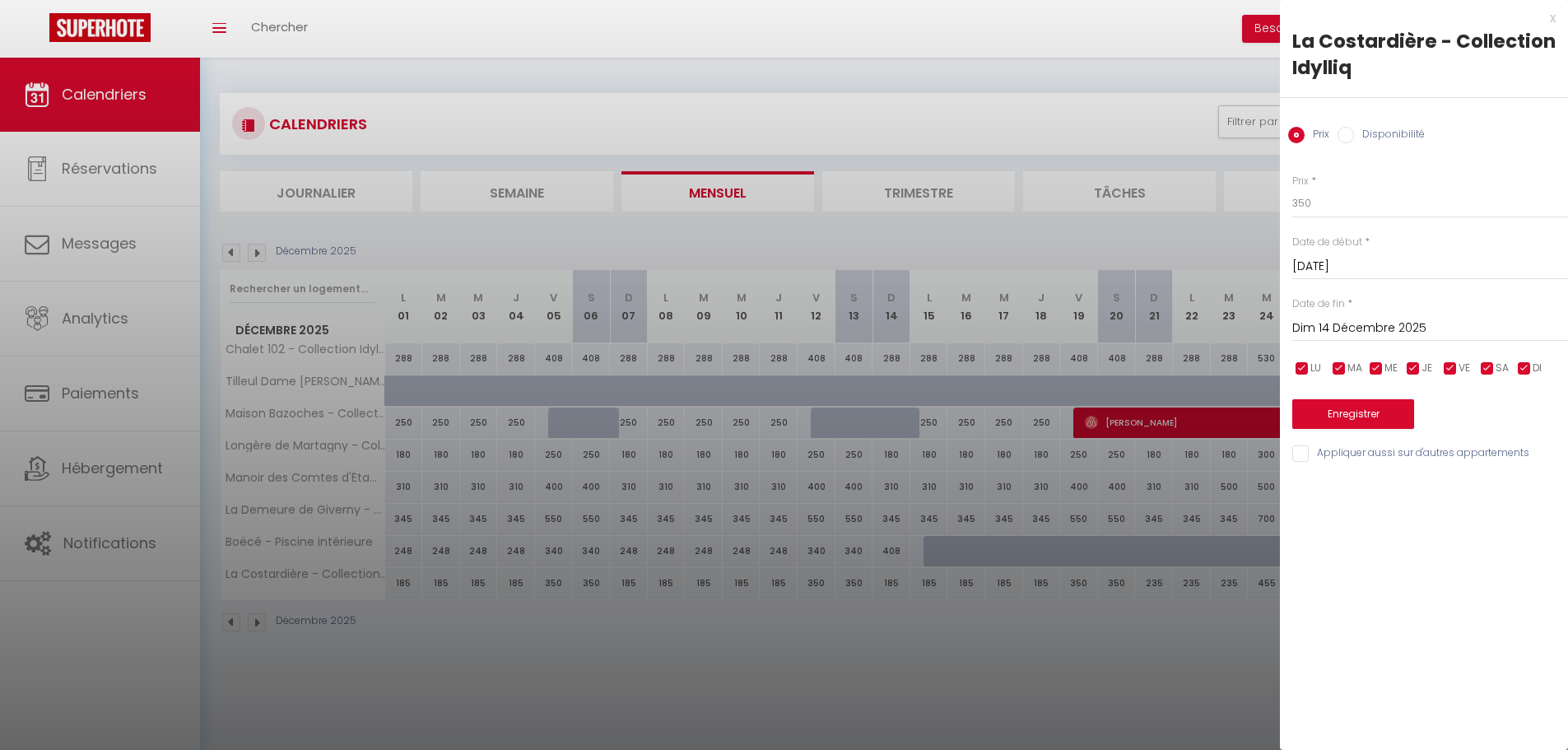
click at [1422, 324] on input "Dim 14 Décembre 2025" at bounding box center [1429, 328] width 275 height 21
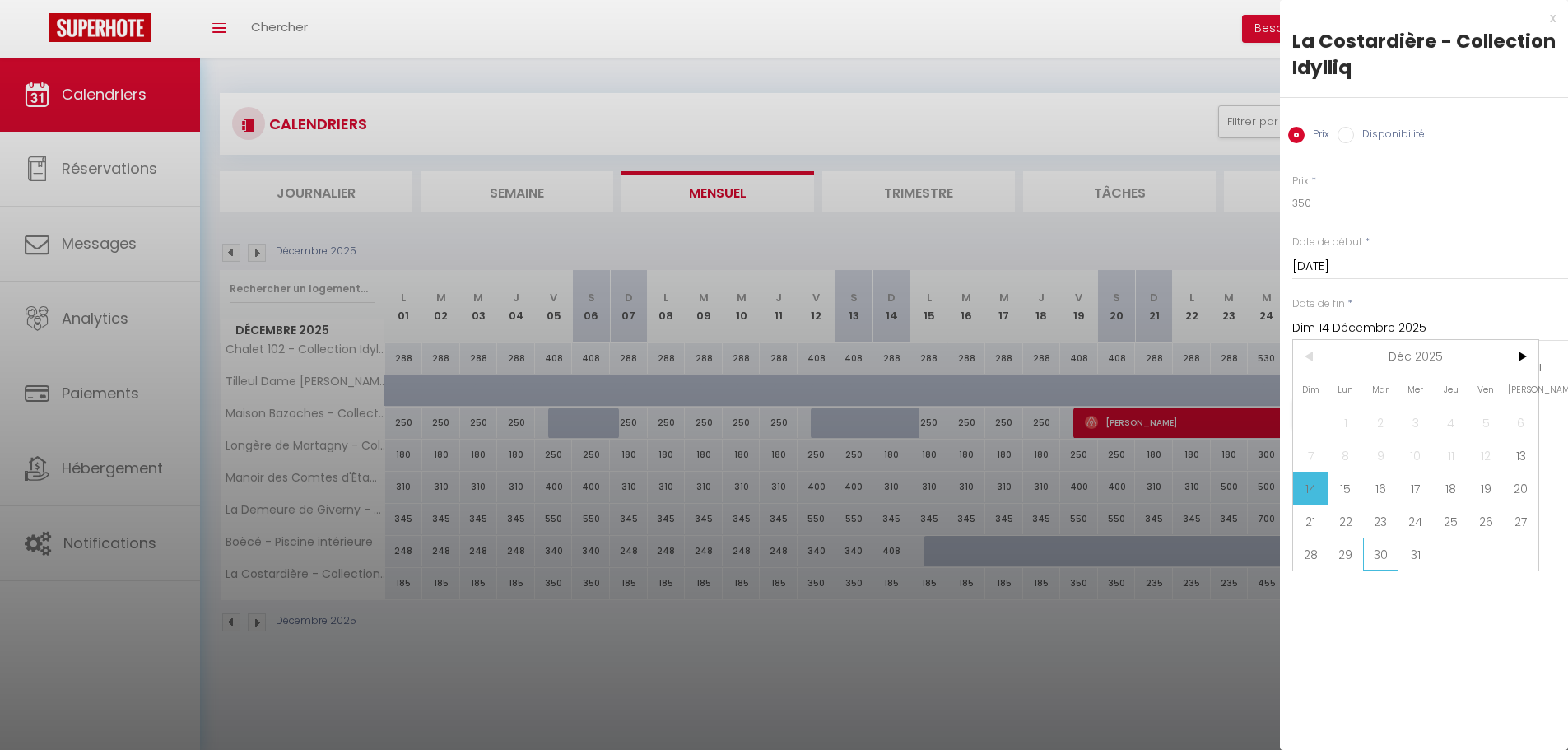
click at [1374, 551] on span "30" at bounding box center [1380, 553] width 35 height 33
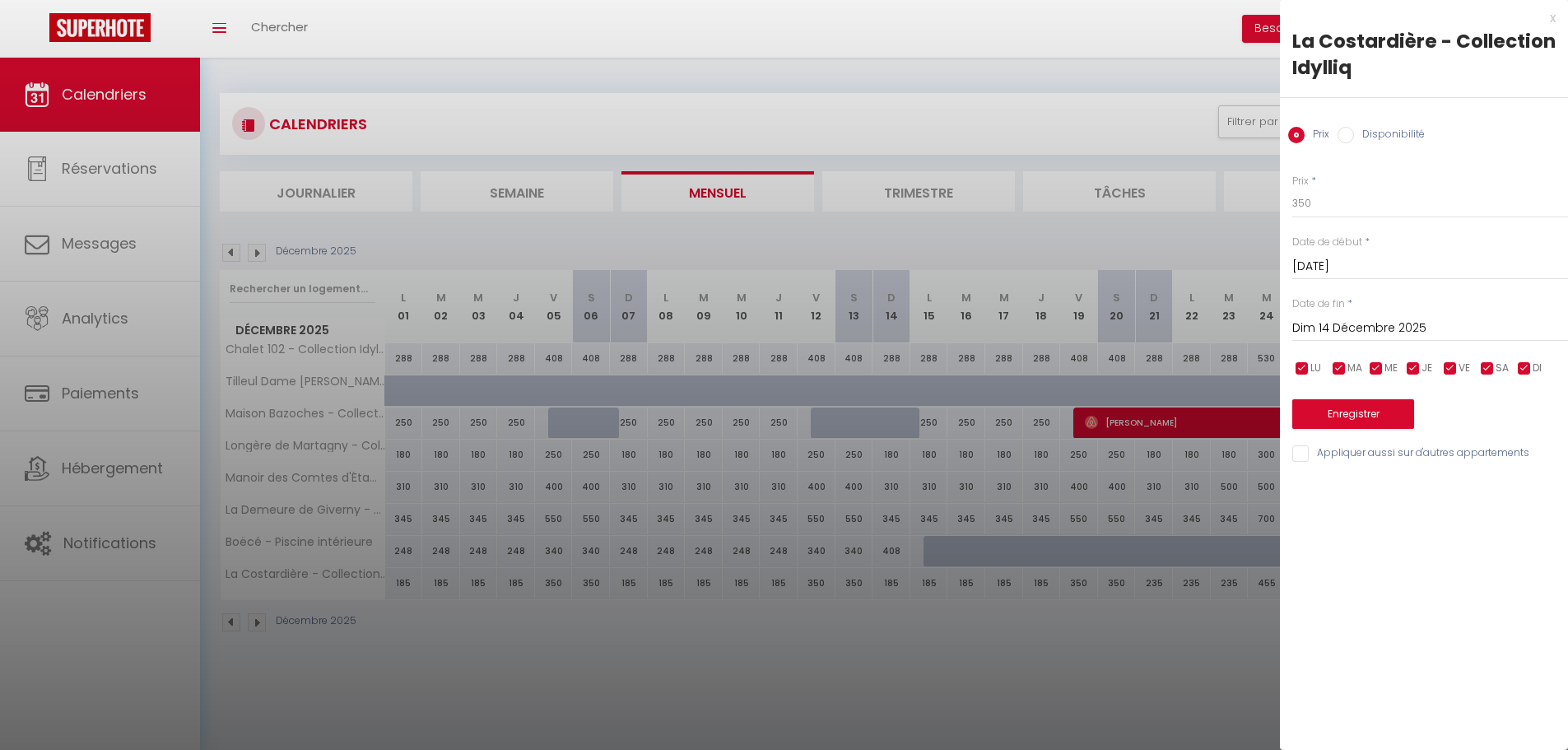
type input "[DATE]"
click at [1312, 202] on input "350" at bounding box center [1429, 204] width 275 height 30
drag, startPoint x: 1313, startPoint y: 361, endPoint x: 1368, endPoint y: 370, distance: 55.7
click at [1314, 362] on span "LU" at bounding box center [1316, 368] width 11 height 16
click at [1362, 371] on span "MA" at bounding box center [1354, 368] width 15 height 16
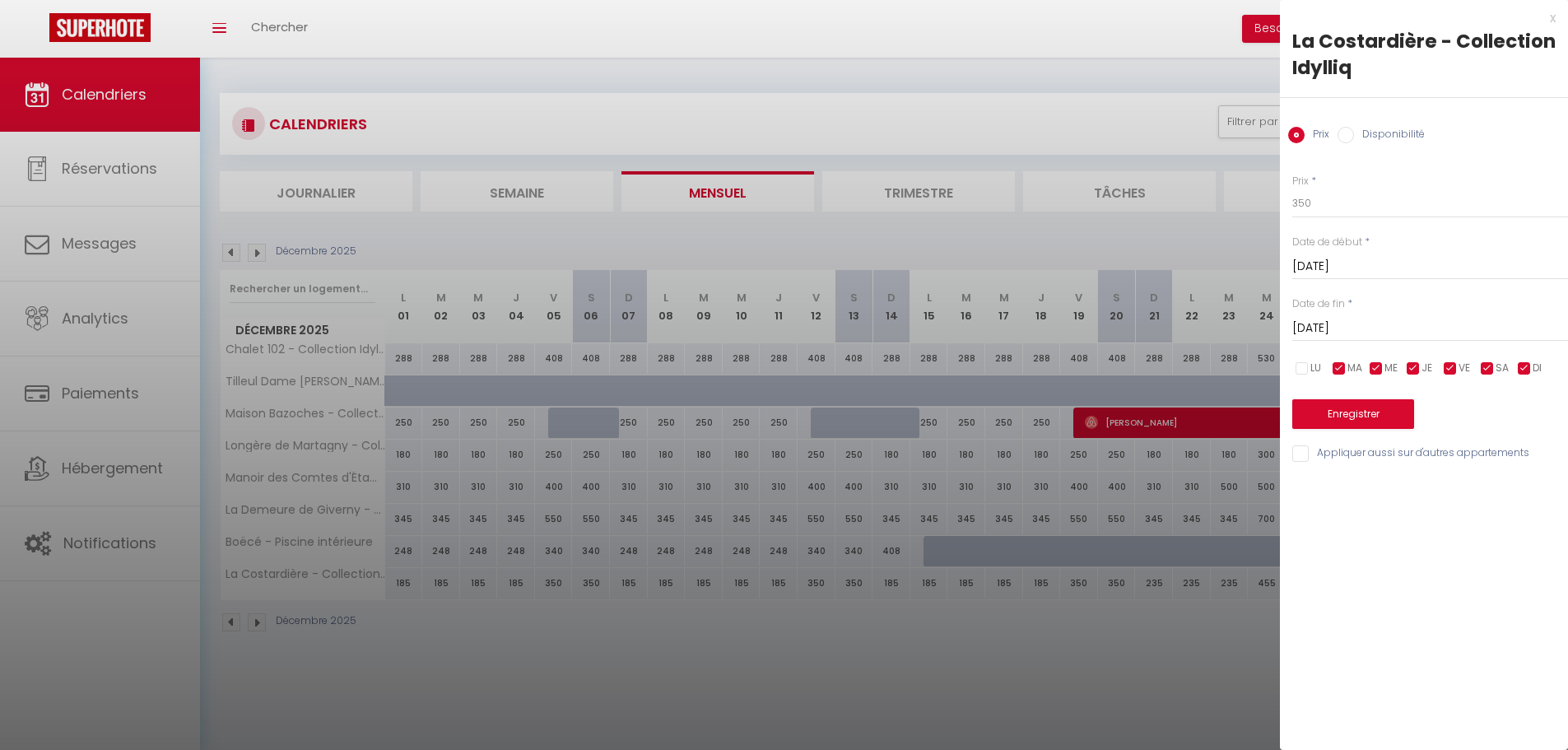
checkbox input "false"
click at [1313, 366] on li "LU" at bounding box center [1309, 369] width 17 height 19
checkbox input "false"
click at [1350, 369] on span "MA" at bounding box center [1354, 368] width 15 height 16
click at [1377, 369] on input "checkbox" at bounding box center [1376, 368] width 17 height 17
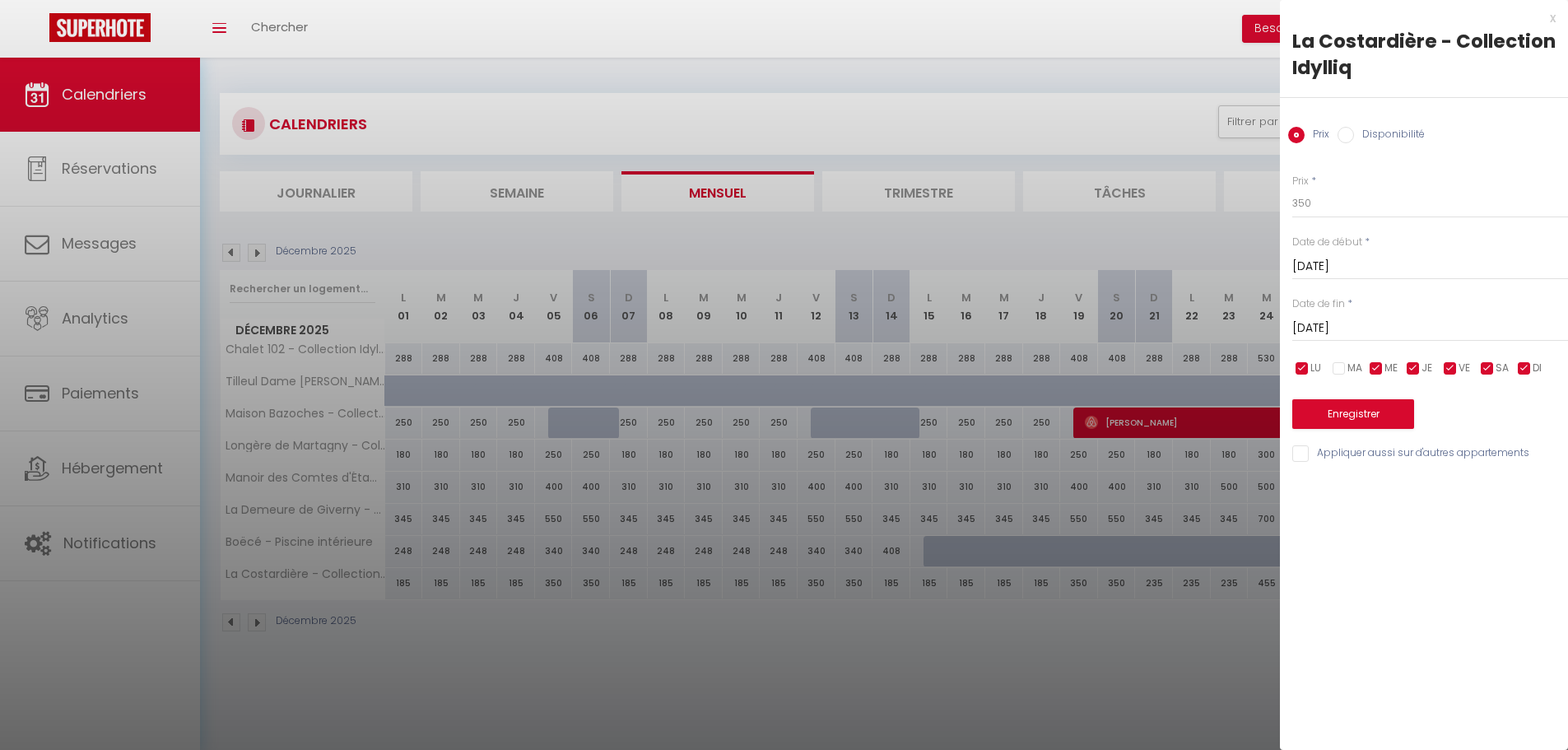
checkbox input "false"
checkbox input "true"
click at [1426, 364] on span "JE" at bounding box center [1427, 368] width 11 height 16
checkbox input "true"
checkbox input "false"
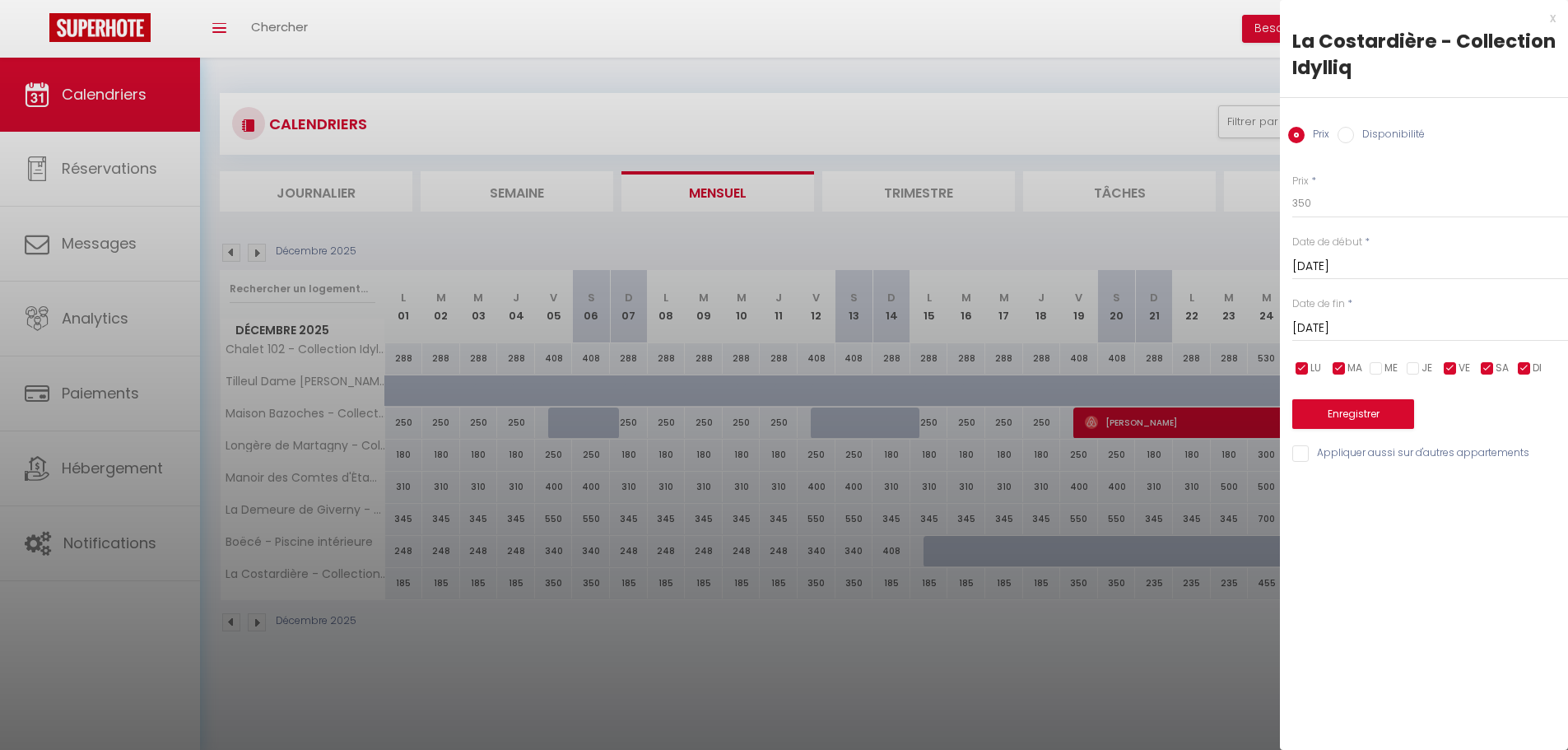
drag, startPoint x: 1539, startPoint y: 369, endPoint x: 1303, endPoint y: 357, distance: 236.3
click at [1538, 369] on span "DI" at bounding box center [1537, 368] width 9 height 16
checkbox input "false"
drag, startPoint x: 1303, startPoint y: 357, endPoint x: 1333, endPoint y: 366, distance: 31.3
click at [1312, 360] on div "Prix * 350 Statut * Disponible Indisponible Date de début * Sam 13 Décembre 202…" at bounding box center [1423, 308] width 288 height 311
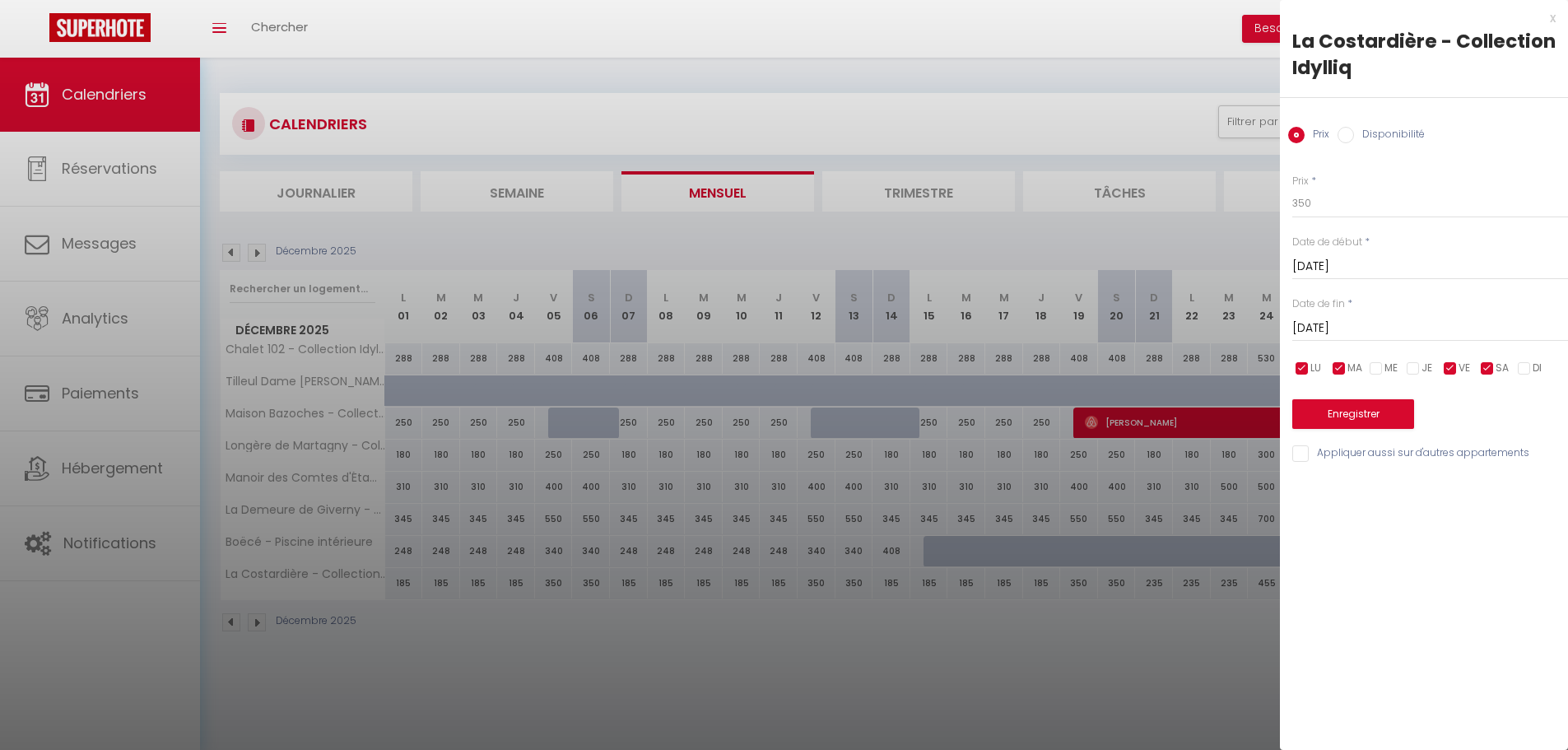
click at [1341, 367] on input "checkbox" at bounding box center [1339, 368] width 17 height 17
checkbox input "false"
click at [1307, 371] on input "checkbox" at bounding box center [1302, 368] width 17 height 17
checkbox input "false"
click at [1341, 416] on button "Enregistrer" at bounding box center [1353, 414] width 122 height 30
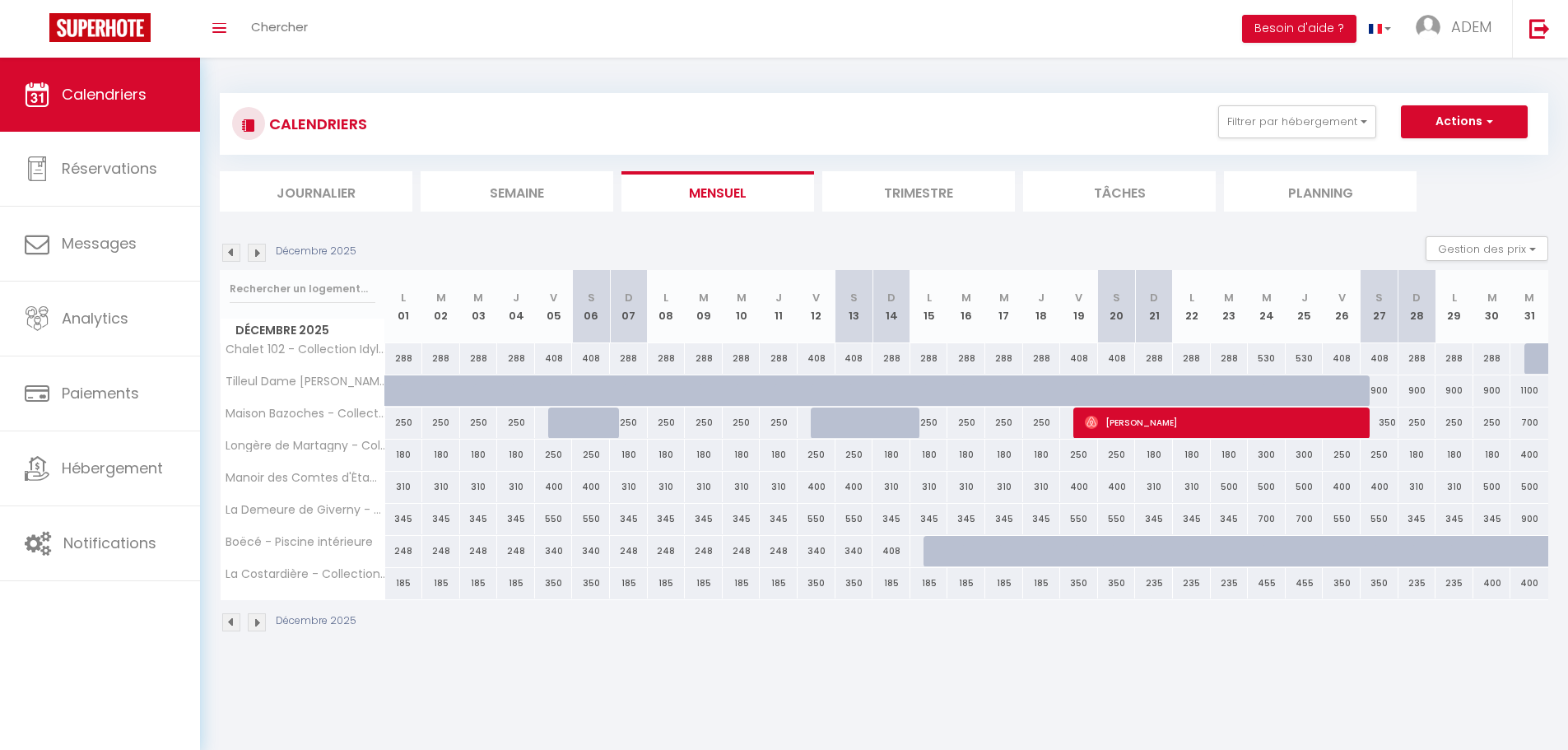
click at [1193, 583] on div "235" at bounding box center [1191, 583] width 38 height 31
type input "235"
type input "Lun 22 Décembre 2025"
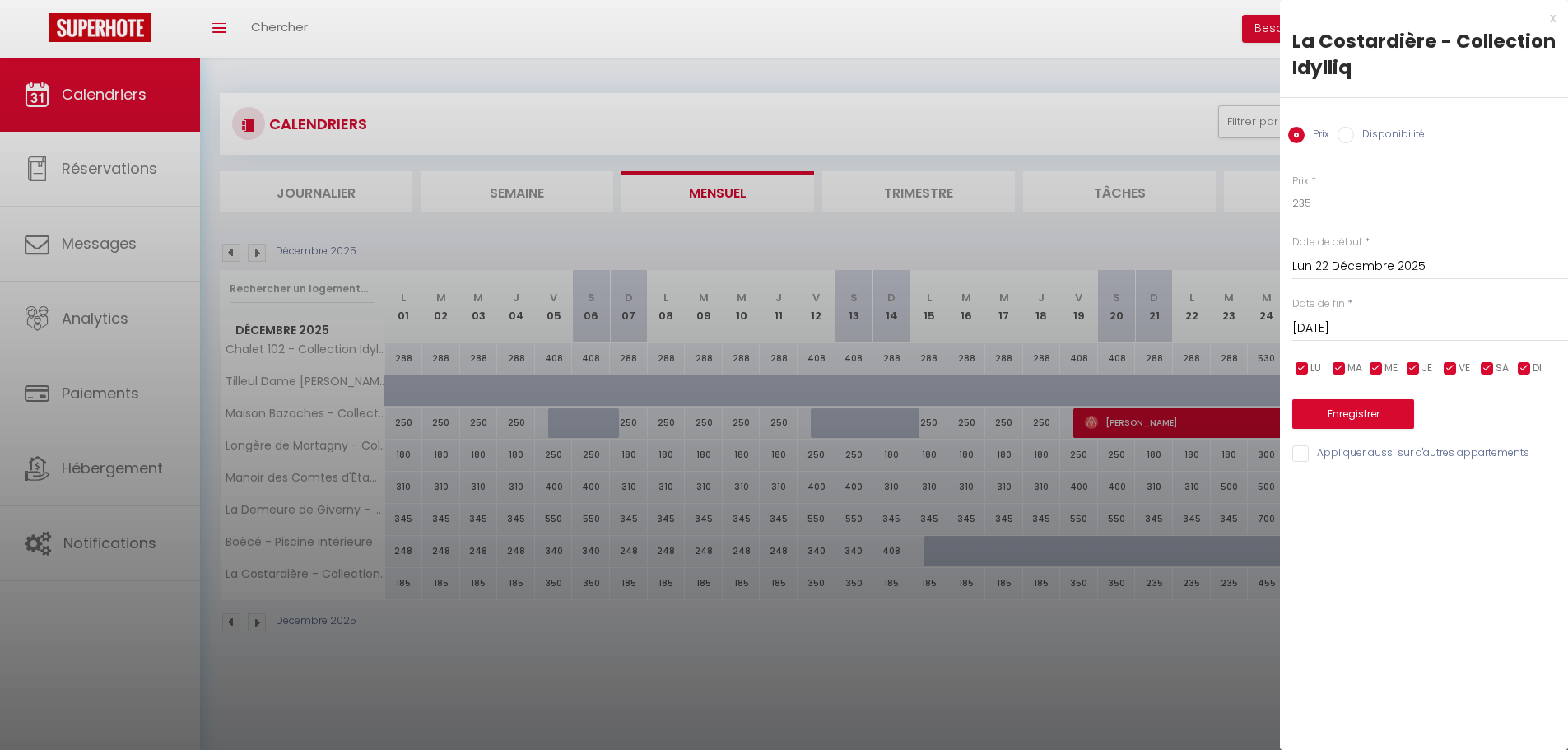
click at [1352, 331] on input "[DATE]" at bounding box center [1429, 328] width 275 height 21
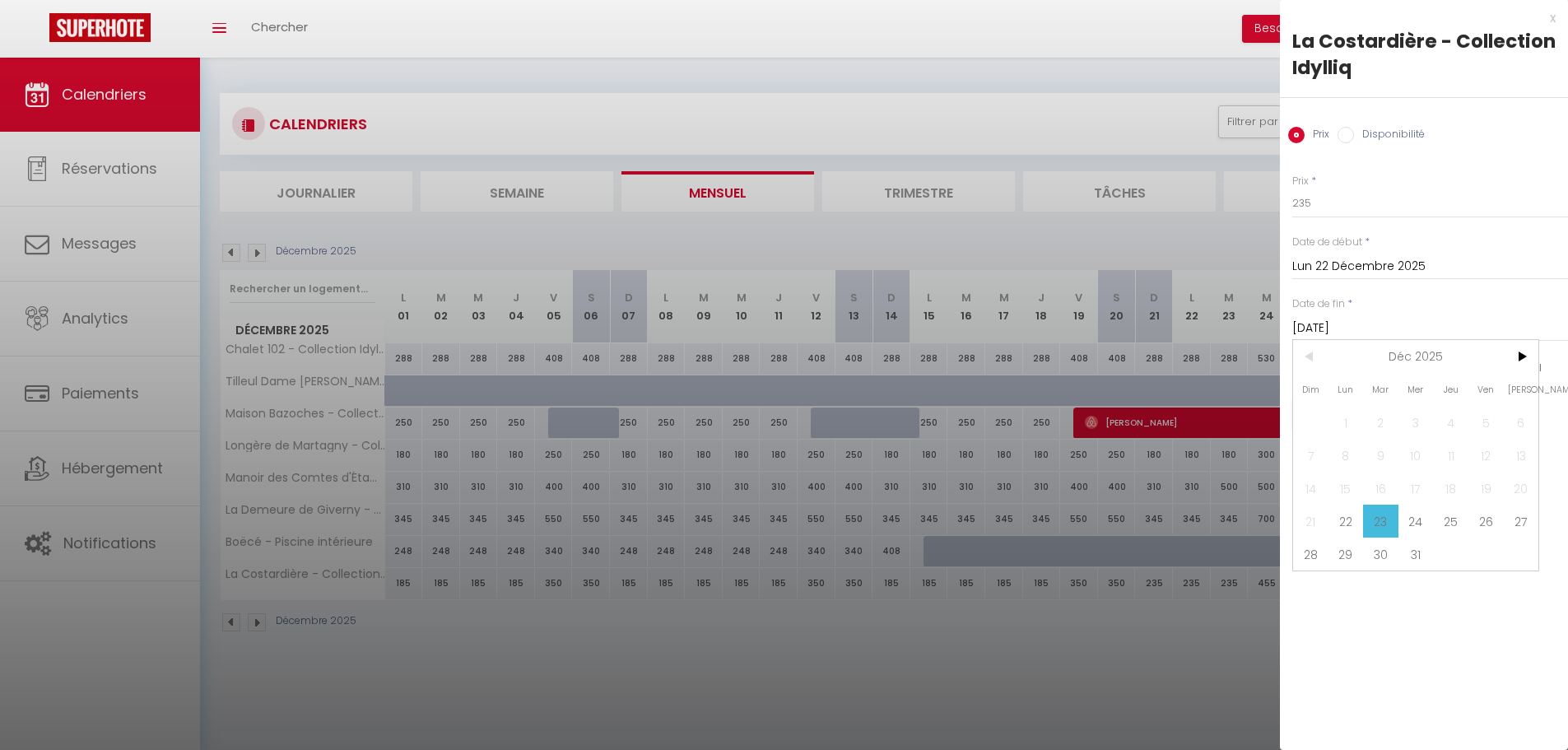
drag, startPoint x: 1422, startPoint y: 523, endPoint x: 1321, endPoint y: 196, distance: 342.2
click at [1420, 521] on span "24" at bounding box center [1416, 521] width 35 height 33
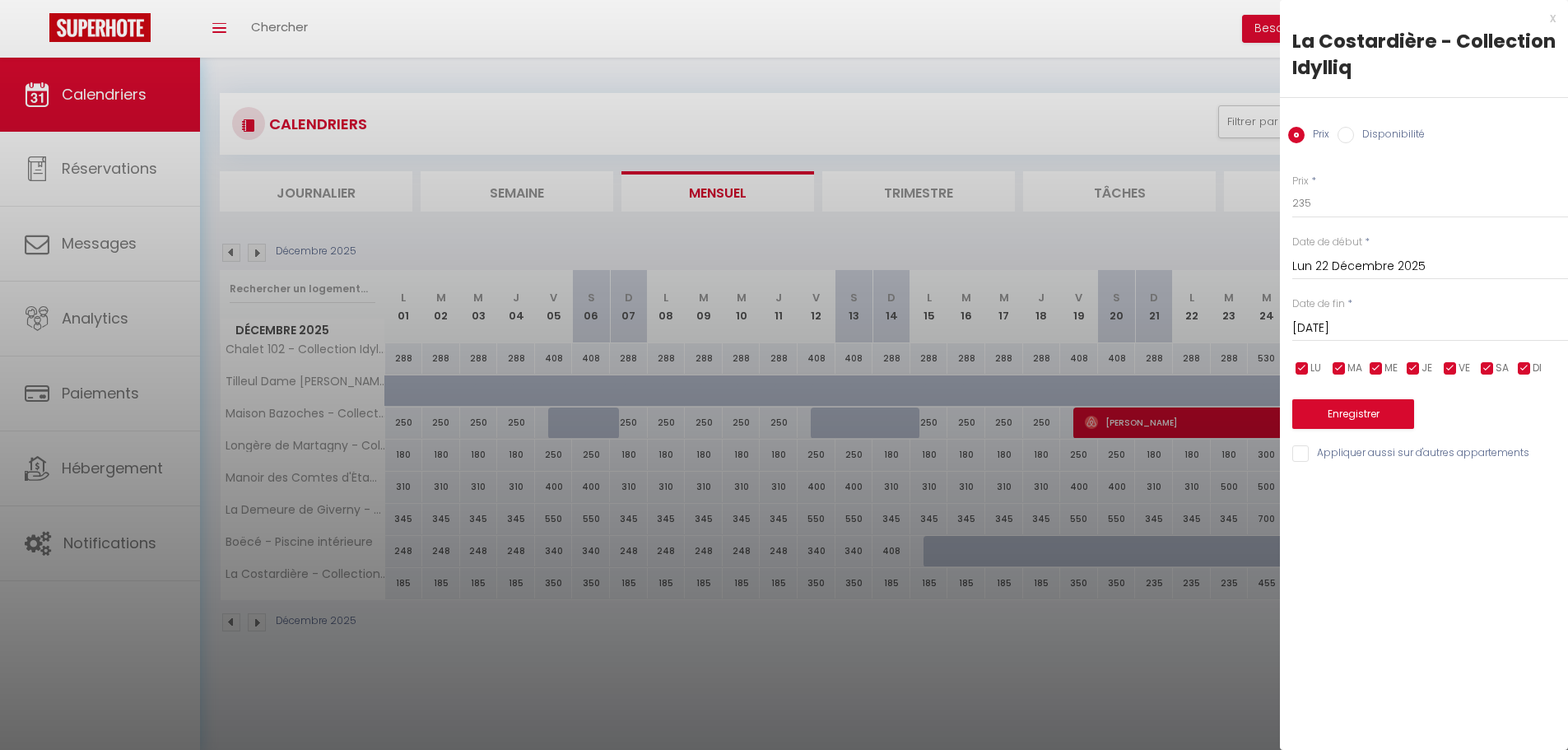
type input "Mer 24 Décembre 2025"
drag, startPoint x: 1304, startPoint y: 194, endPoint x: 1265, endPoint y: 197, distance: 39.1
click at [1265, 197] on body "🟢 Des questions ou besoin d'assistance pour la migration AirBnB? Connectez-vous…" at bounding box center [784, 432] width 1568 height 750
type input "185"
click at [1362, 414] on button "Enregistrer" at bounding box center [1353, 414] width 122 height 30
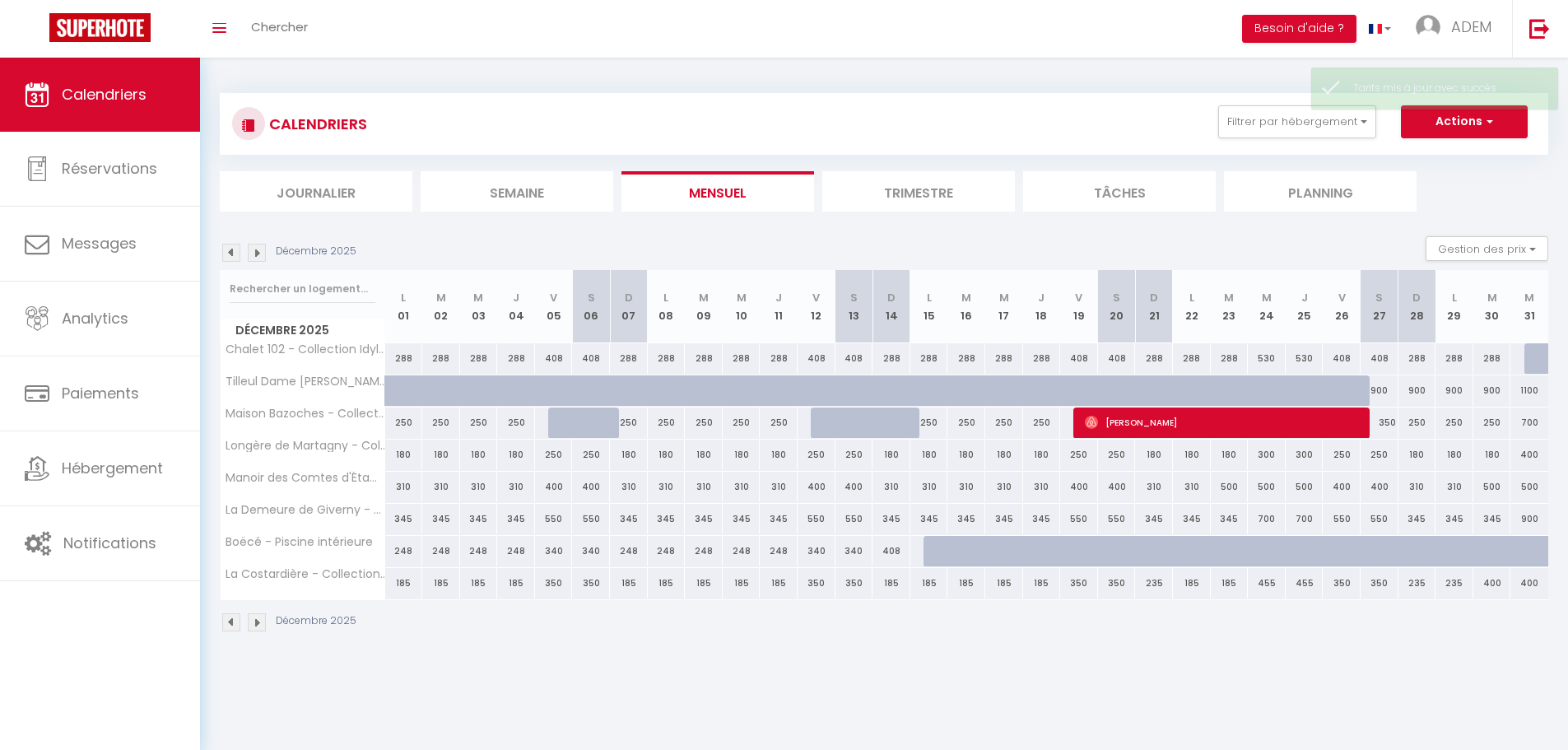
click at [1415, 585] on div "235" at bounding box center [1417, 583] width 38 height 31
type input "235"
type input "Dim 28 Décembre 2025"
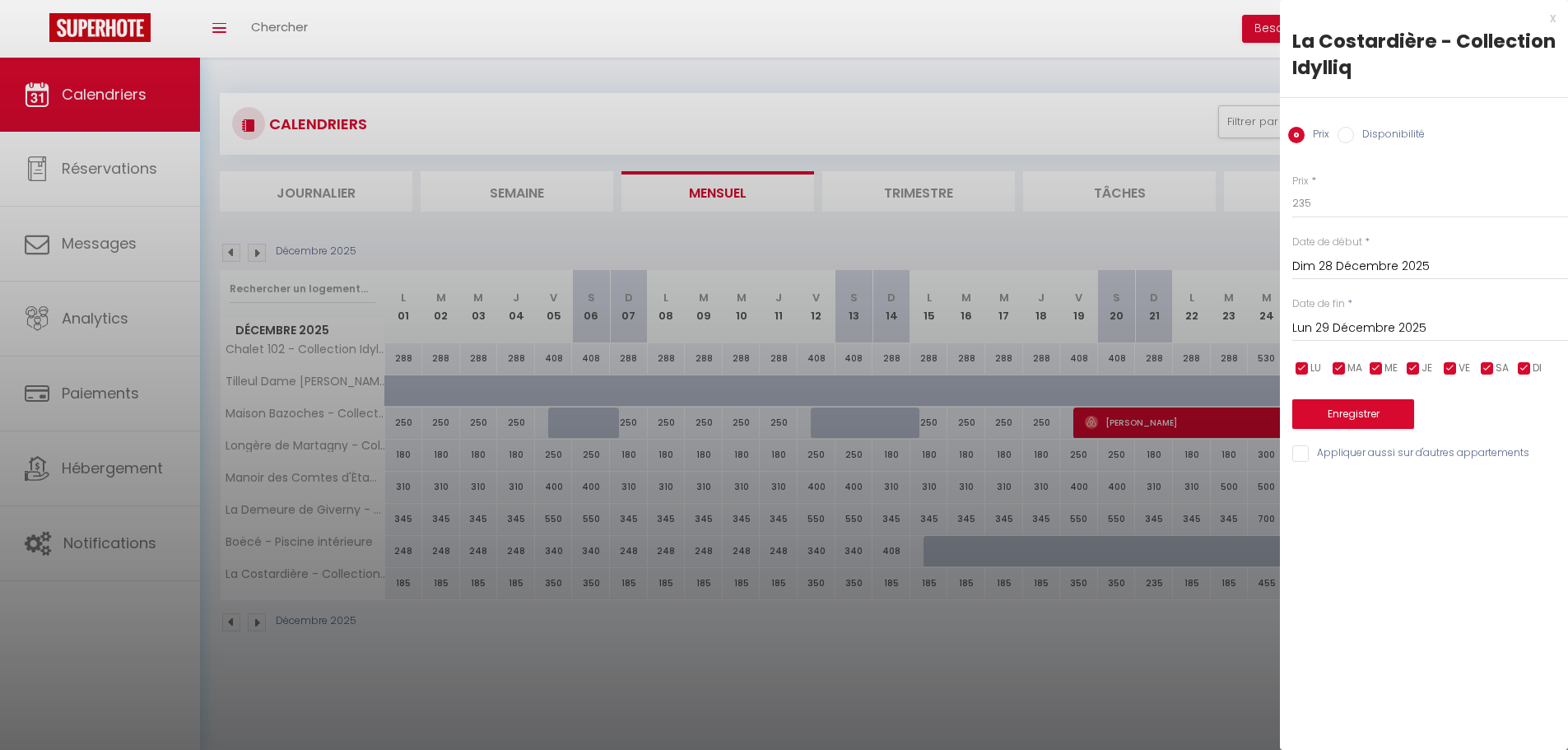
click at [1361, 319] on input "Lun 29 Décembre 2025" at bounding box center [1429, 328] width 275 height 21
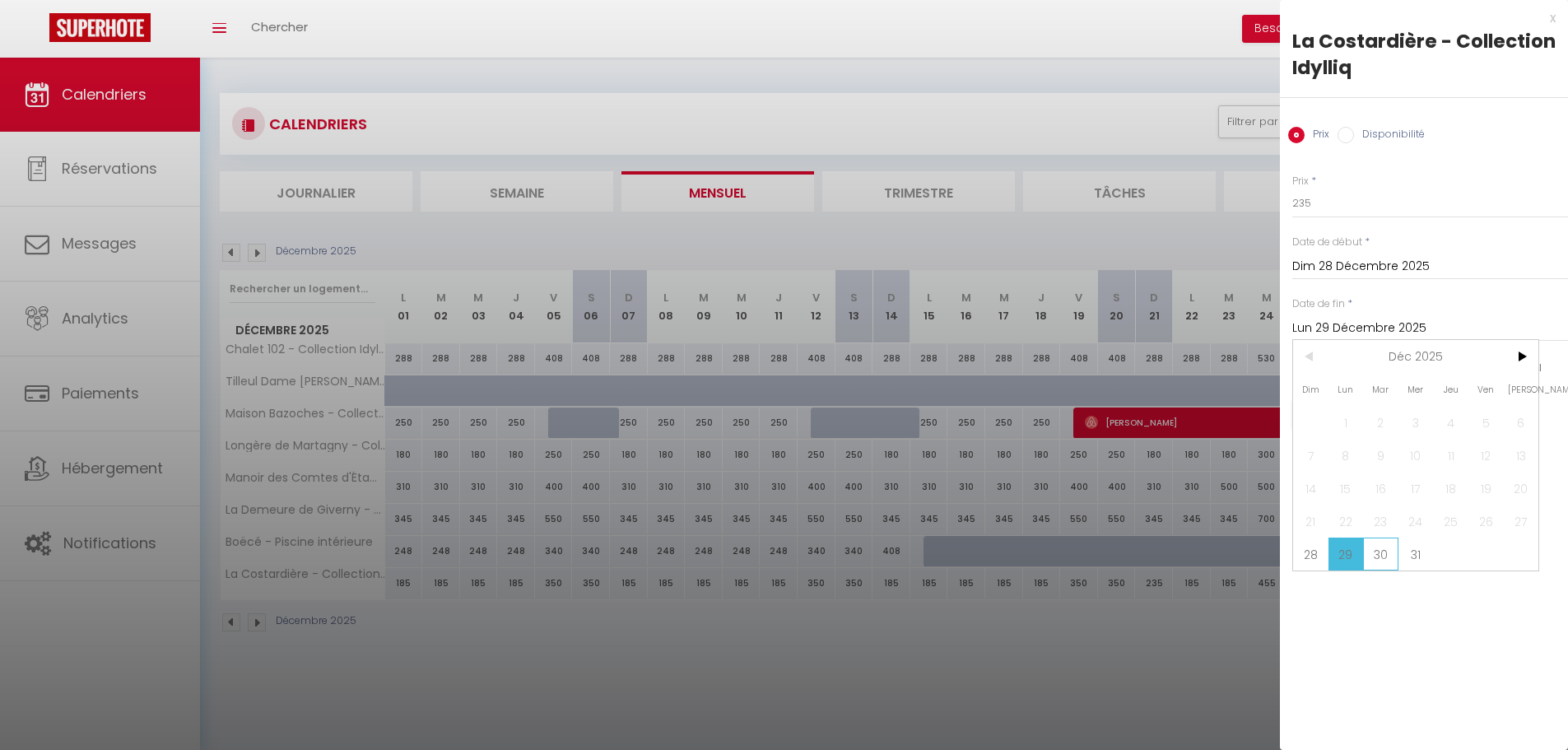
click at [1375, 545] on span "30" at bounding box center [1380, 553] width 35 height 33
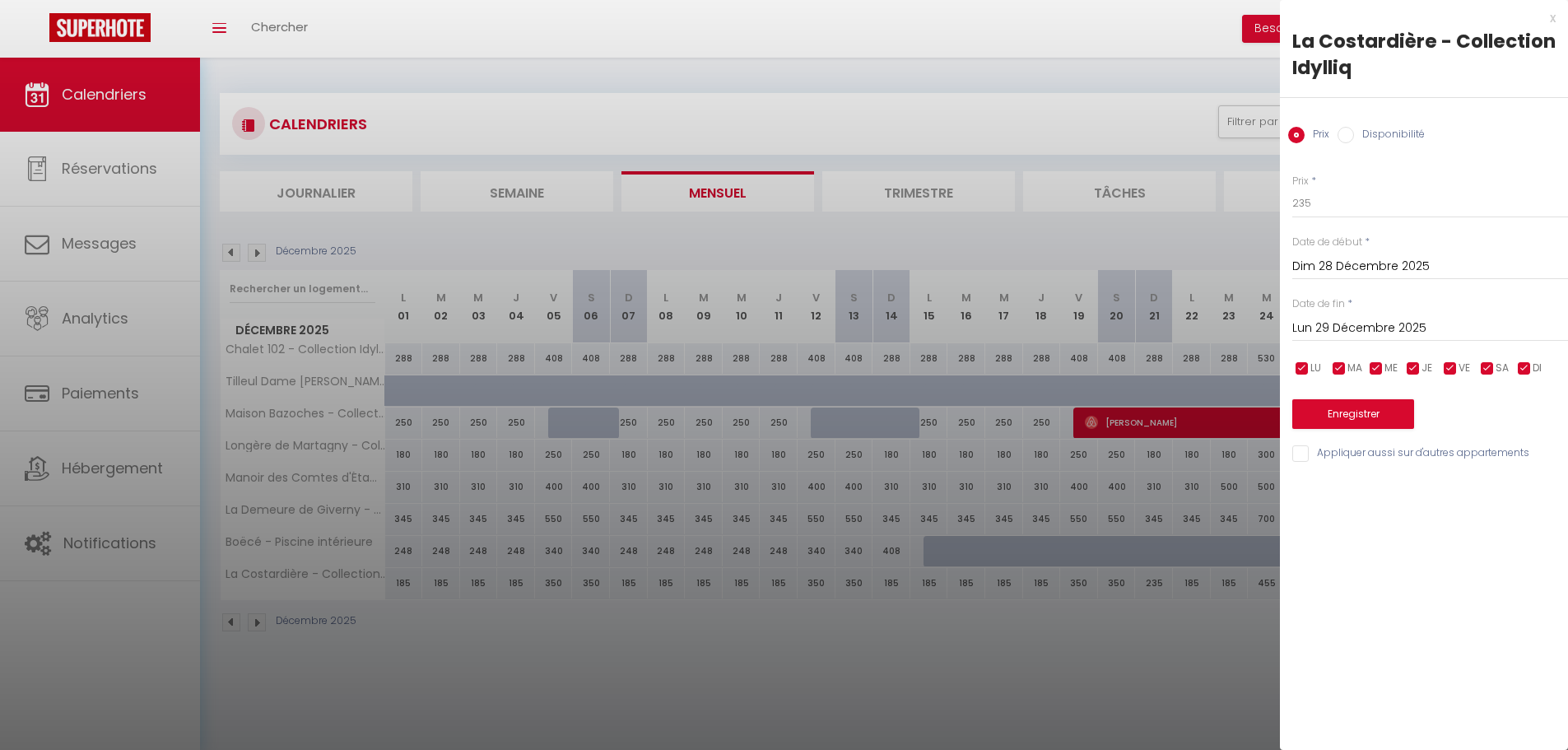
type input "[DATE]"
drag, startPoint x: 1323, startPoint y: 207, endPoint x: 1264, endPoint y: 211, distance: 59.1
click at [1264, 211] on body "🟢 Des questions ou besoin d'assistance pour la migration AirBnB? Connectez-vous…" at bounding box center [784, 432] width 1568 height 750
type input "185"
click at [1358, 408] on button "Enregistrer" at bounding box center [1353, 414] width 122 height 30
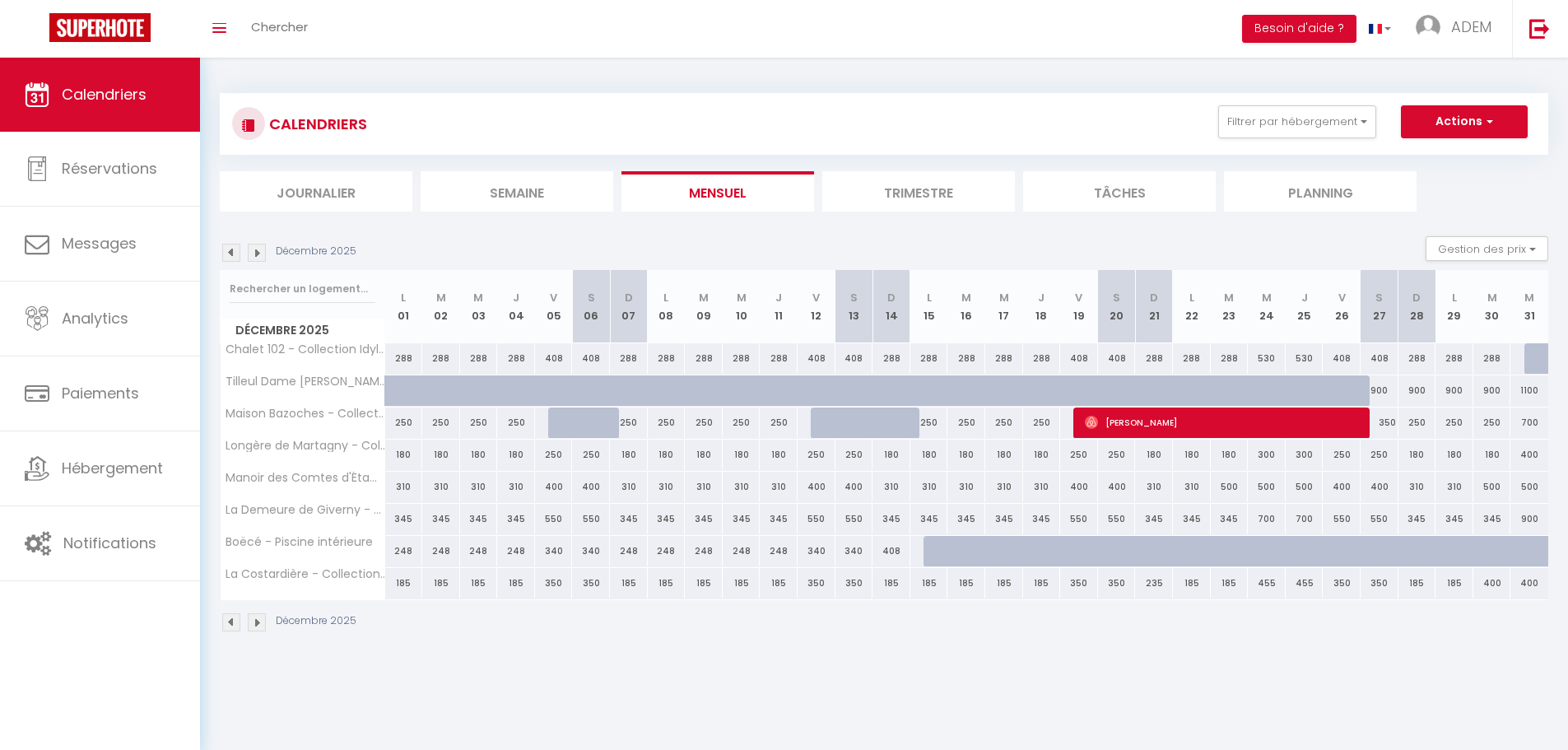
click at [1525, 584] on div "400" at bounding box center [1528, 583] width 38 height 31
type input "400"
type input "Mer 31 Décembre 2025"
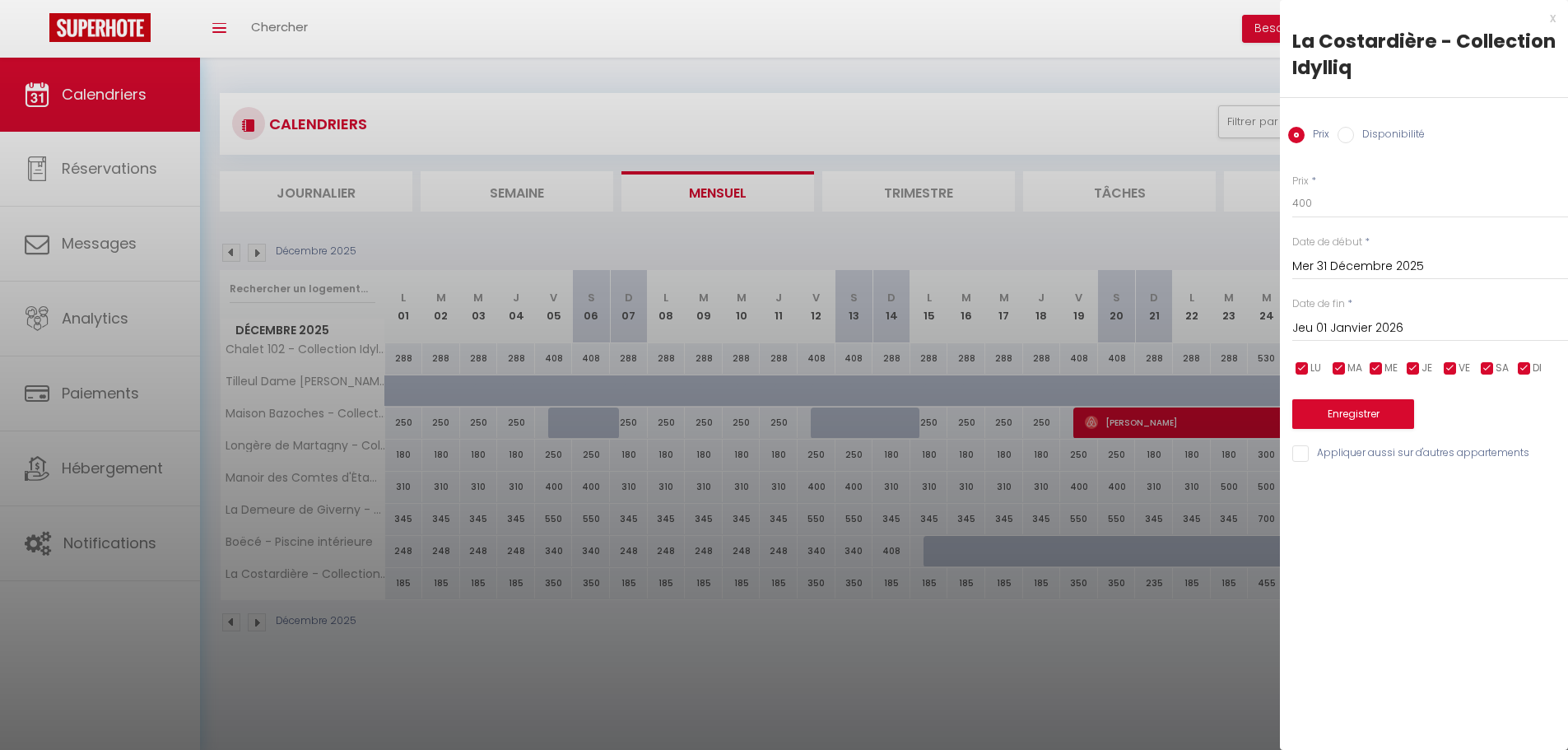
click at [1354, 331] on input "Jeu 01 Janvier 2026" at bounding box center [1429, 328] width 275 height 21
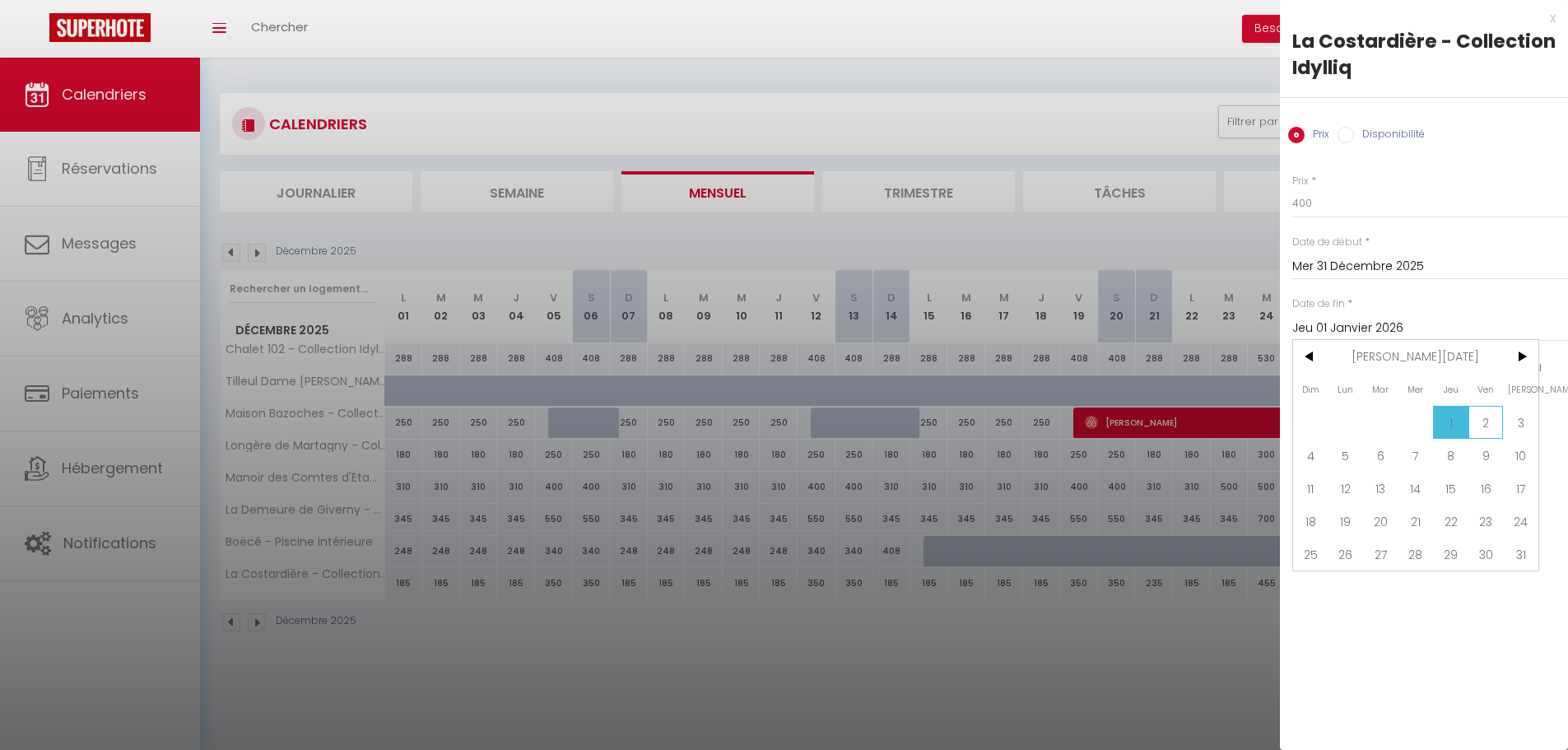
click at [1482, 421] on span "2" at bounding box center [1486, 422] width 35 height 33
type input "Ven 02 Janvier 2026"
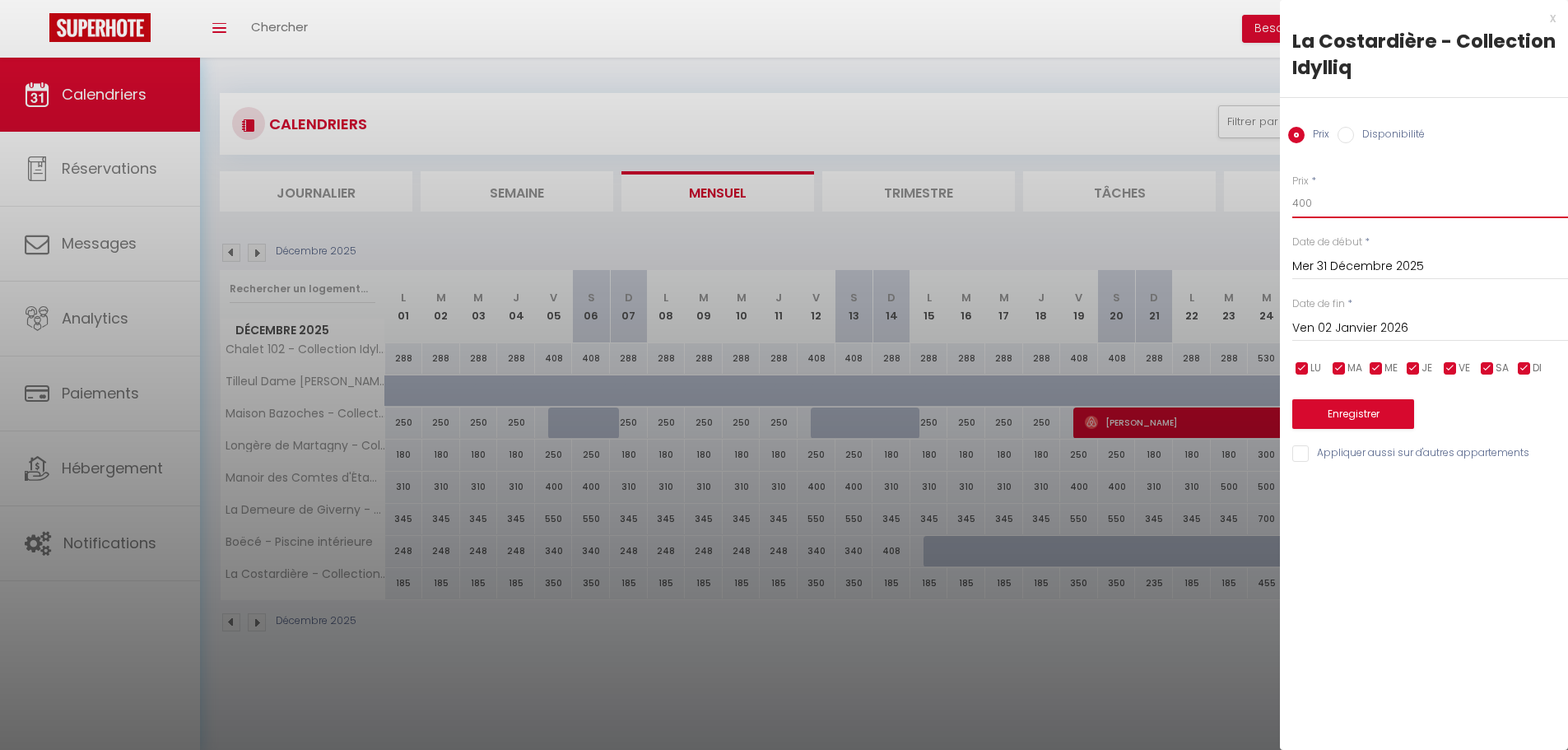
drag, startPoint x: 1327, startPoint y: 201, endPoint x: 1234, endPoint y: 196, distance: 93.1
click at [1234, 196] on body "🟢 Des questions ou besoin d'assistance pour la migration AirBnB? Connectez-vous…" at bounding box center [784, 432] width 1568 height 750
type input "525"
click at [1351, 424] on button "Enregistrer" at bounding box center [1353, 414] width 122 height 30
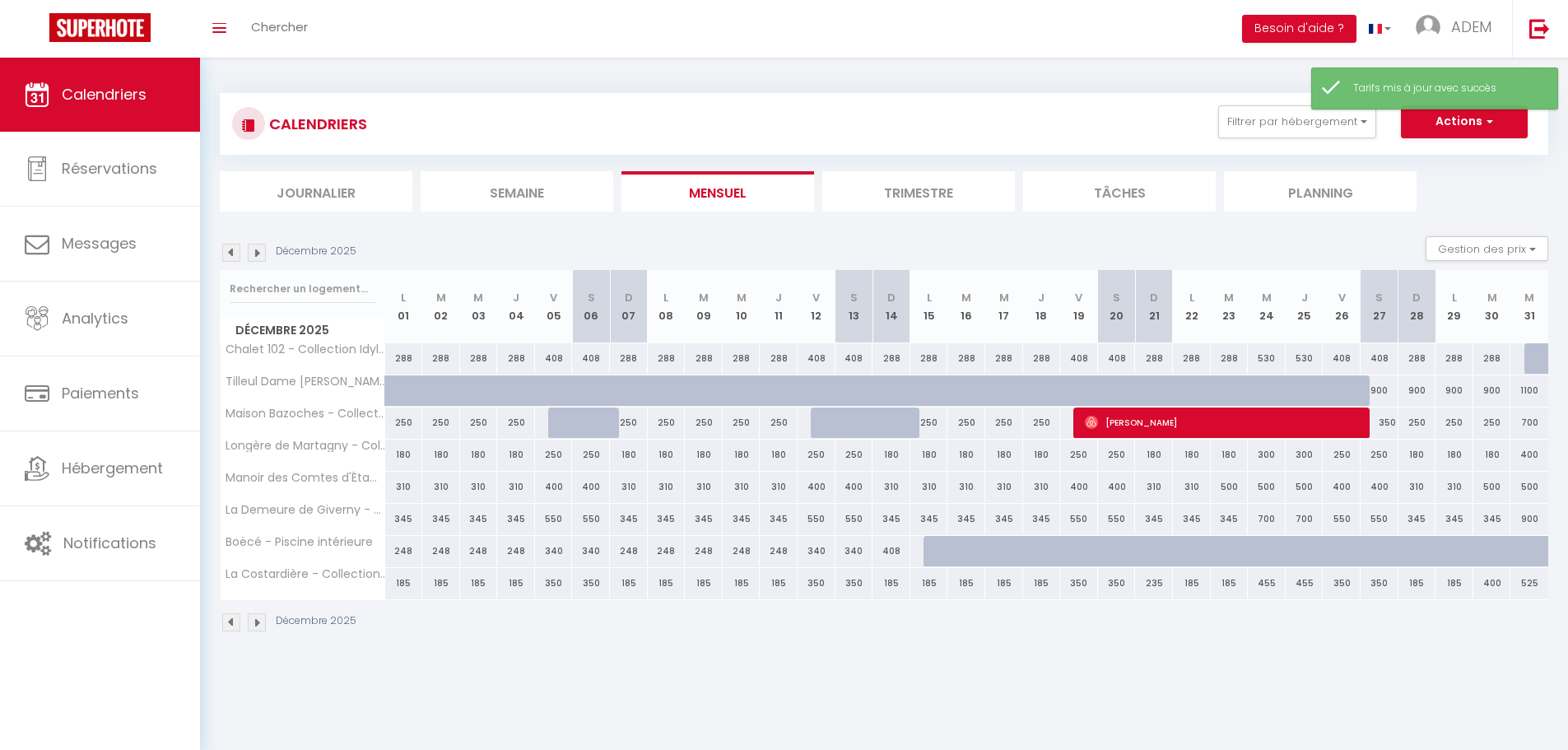
click at [1499, 583] on div "400" at bounding box center [1491, 583] width 38 height 31
type input "400"
type input "[DATE]"
type input "Mer 31 Décembre 2025"
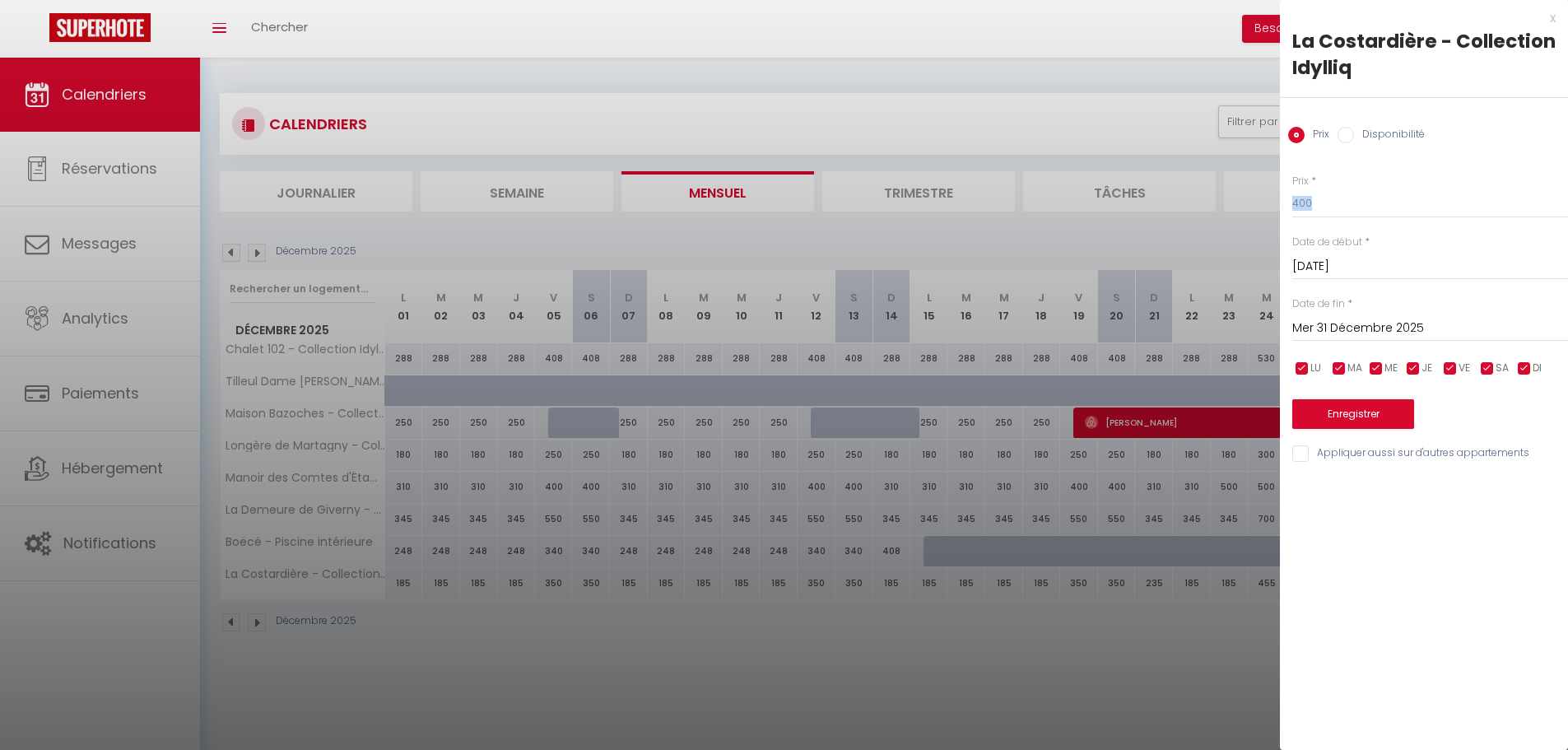
drag, startPoint x: 1332, startPoint y: 219, endPoint x: 1311, endPoint y: 214, distance: 21.6
click at [1311, 214] on div "Prix * 400 Statut * Disponible Indisponible Date de début * Mar 30 Décembre 202…" at bounding box center [1423, 308] width 288 height 311
drag, startPoint x: 1314, startPoint y: 212, endPoint x: 1289, endPoint y: 209, distance: 25.2
click at [1289, 209] on div "Prix * 400 Statut * Disponible Indisponible Date de début * Mar 30 Décembre 202…" at bounding box center [1423, 308] width 288 height 311
type input "185"
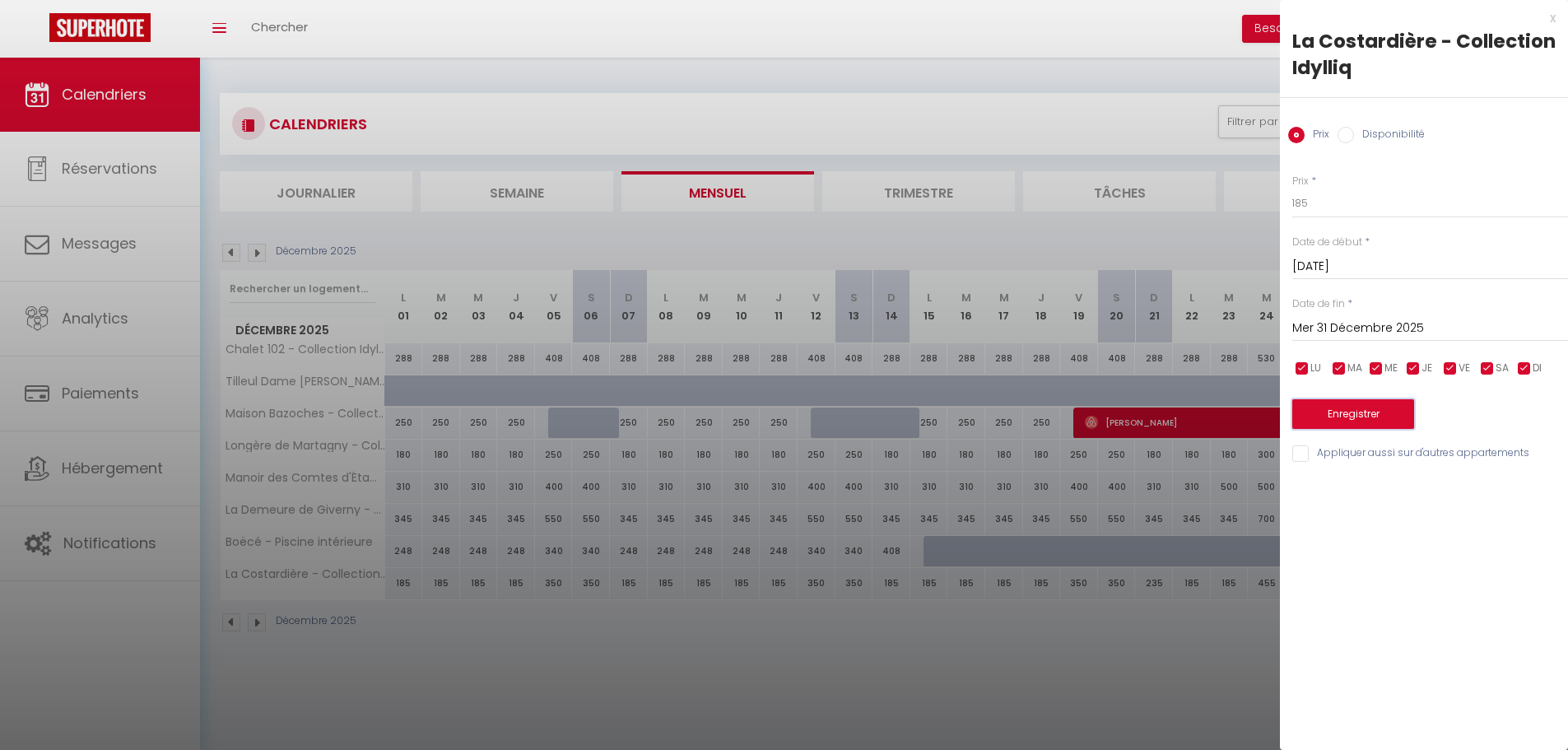
click at [1337, 414] on button "Enregistrer" at bounding box center [1353, 414] width 122 height 30
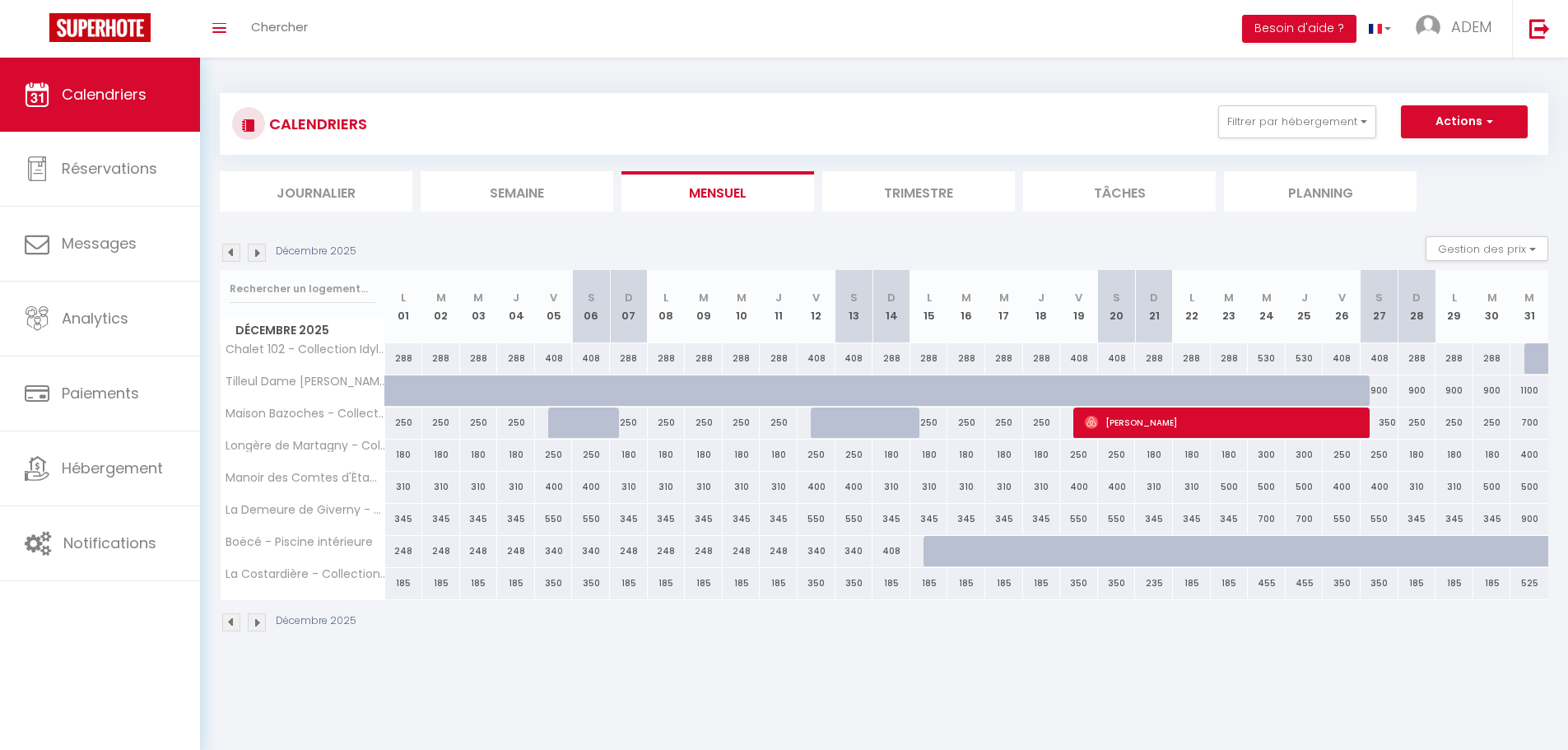
click at [256, 254] on img at bounding box center [257, 252] width 19 height 19
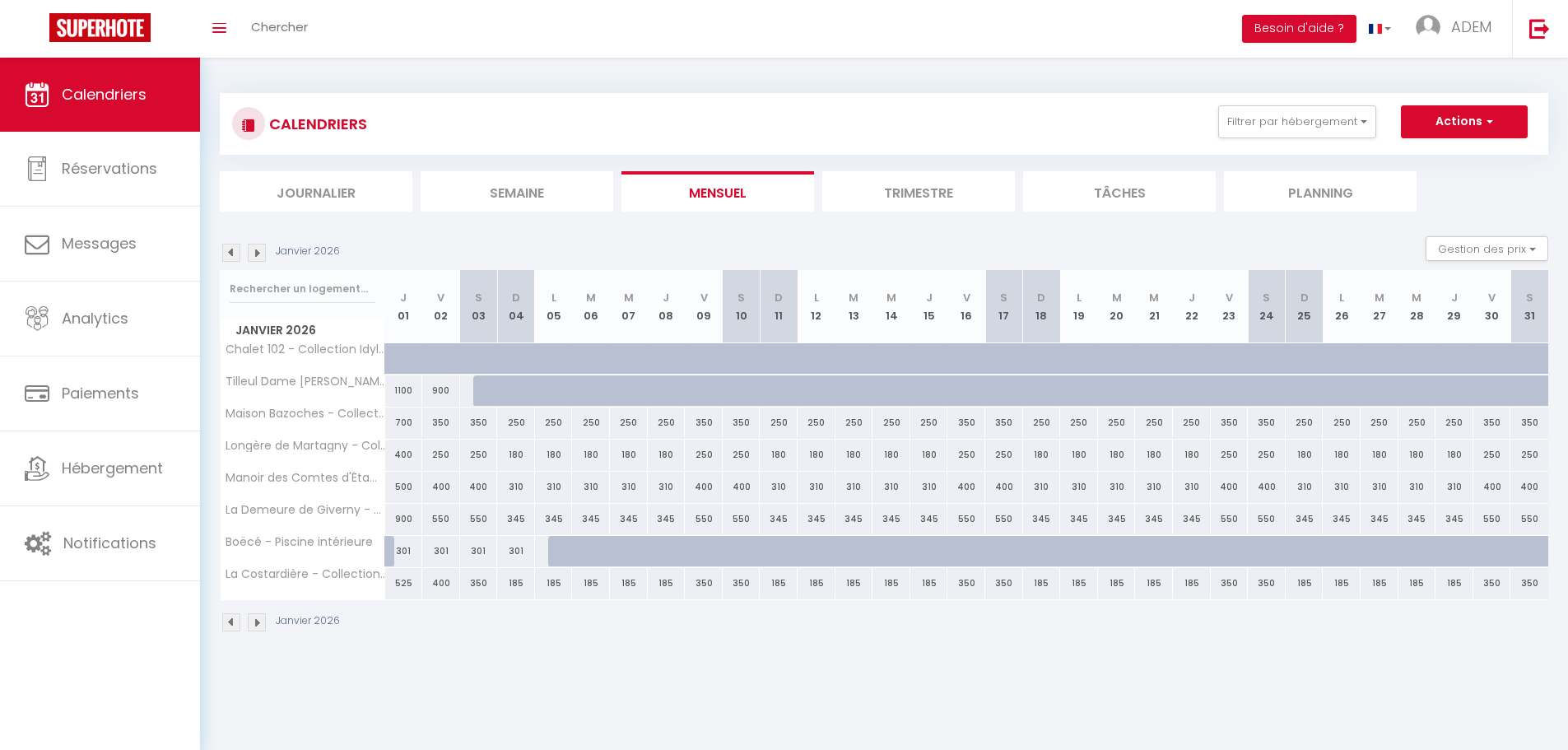
click at [229, 254] on img at bounding box center [231, 252] width 19 height 19
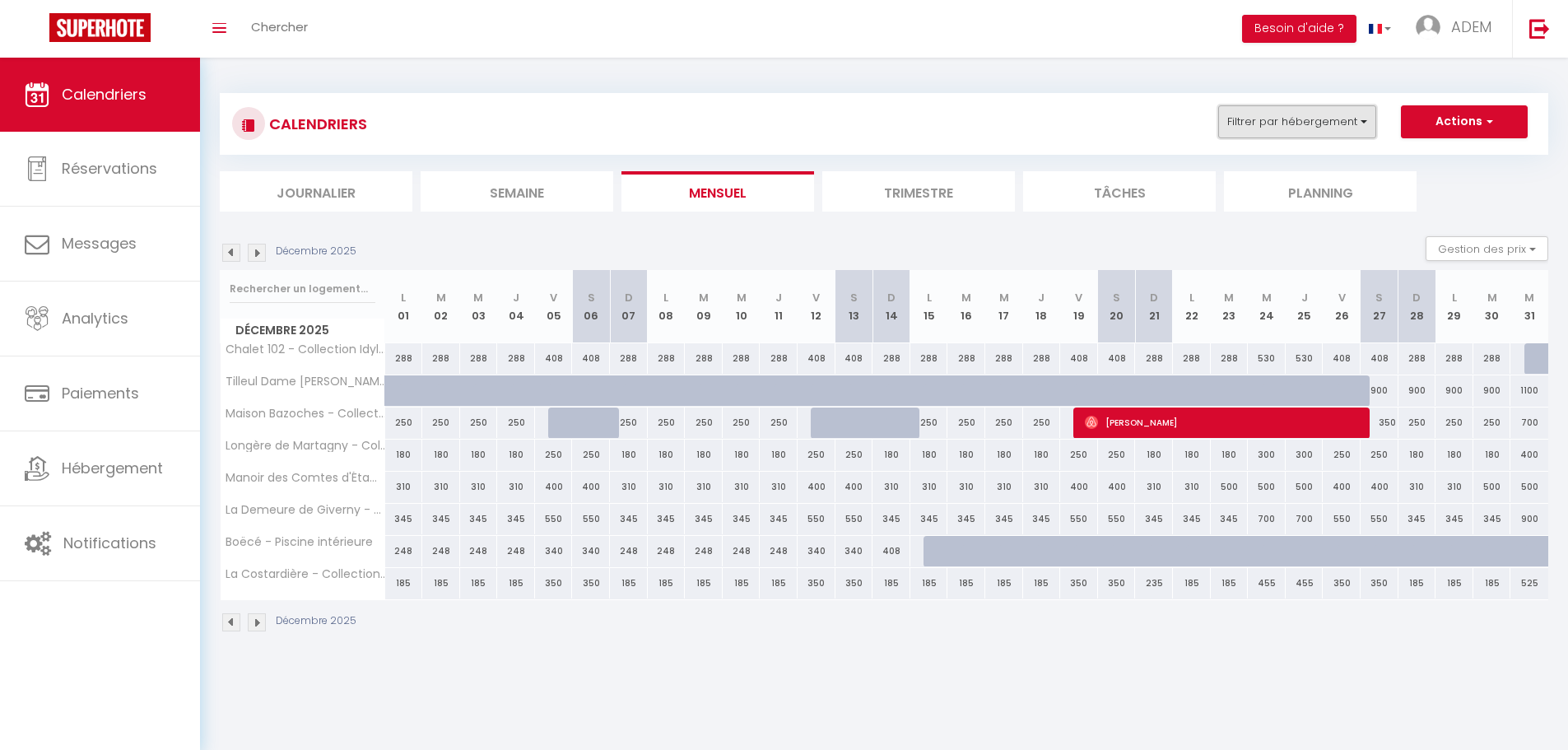
click at [1289, 117] on button "Filtrer par hébergement" at bounding box center [1296, 121] width 158 height 33
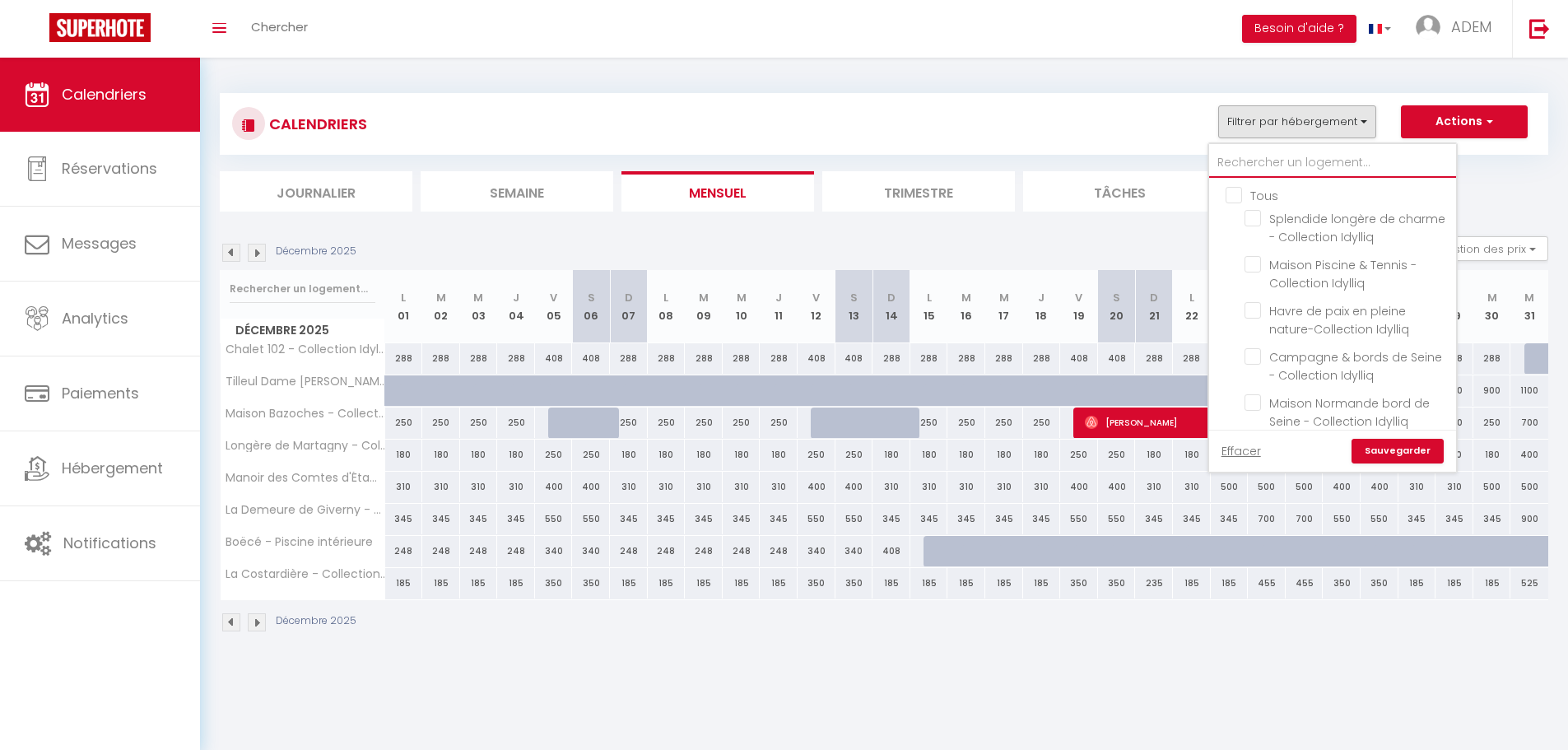
click at [1275, 149] on input "text" at bounding box center [1332, 163] width 247 height 30
click at [1236, 200] on input "Tous" at bounding box center [1349, 194] width 247 height 17
checkbox input "false"
checkbox input "true"
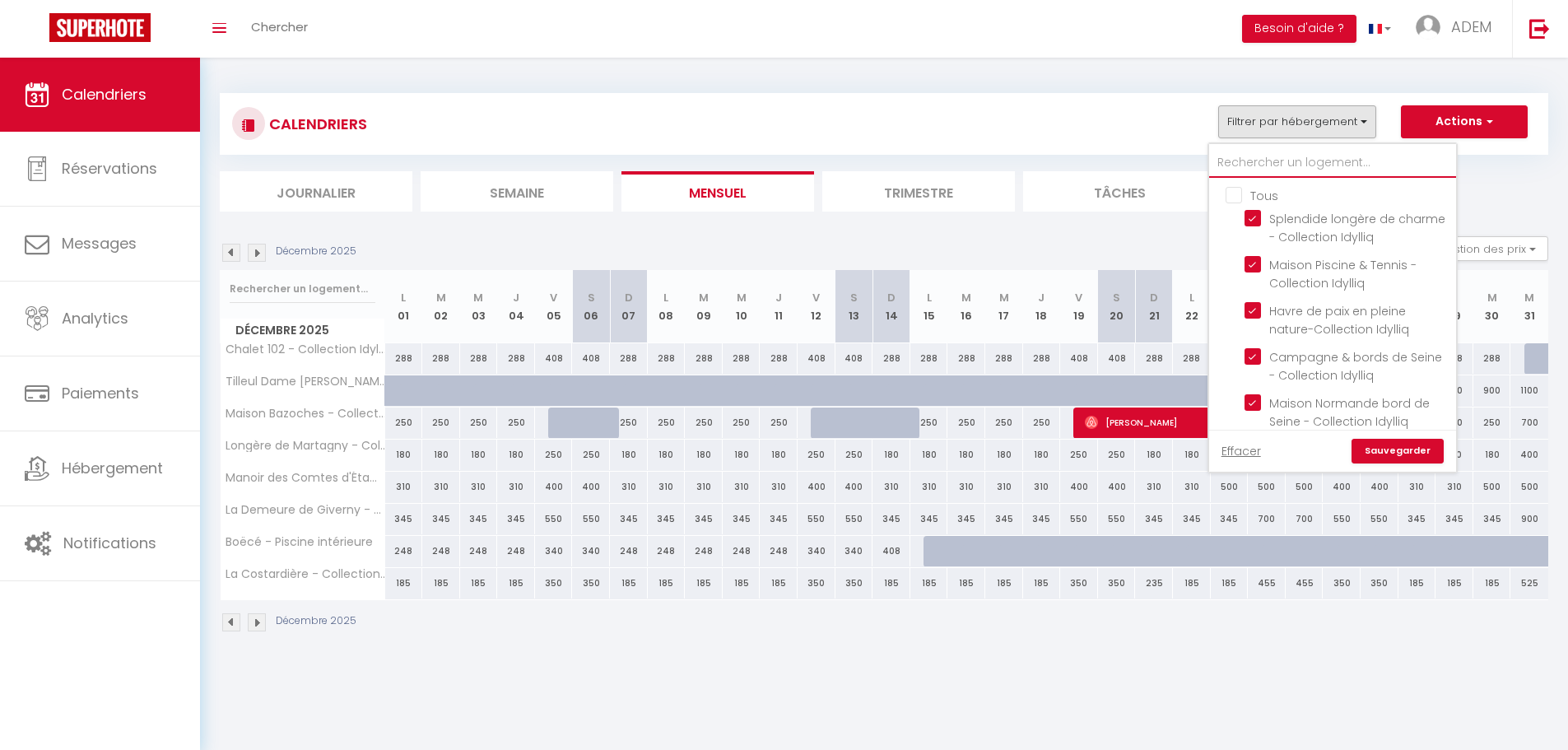
checkbox input "true"
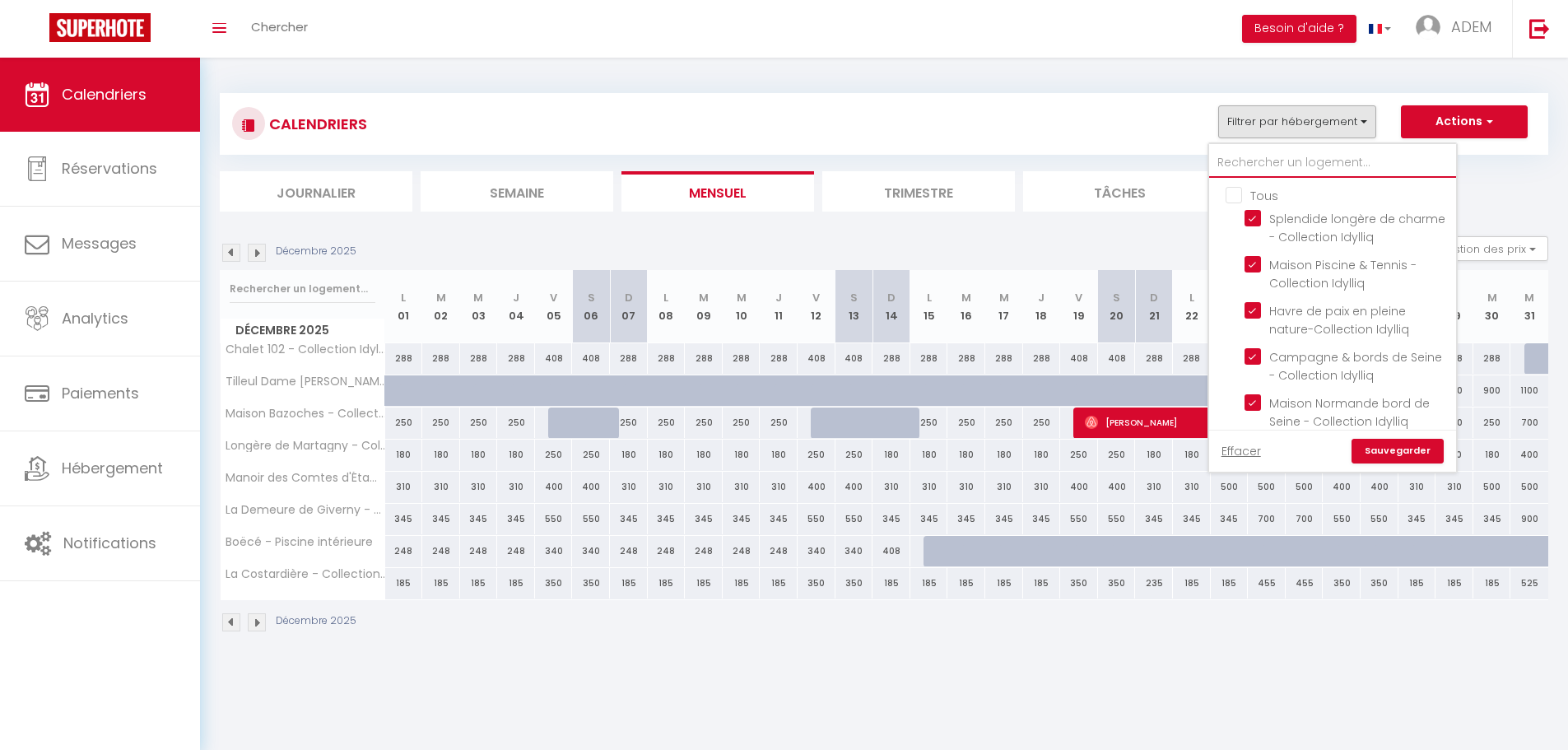
checkbox input "true"
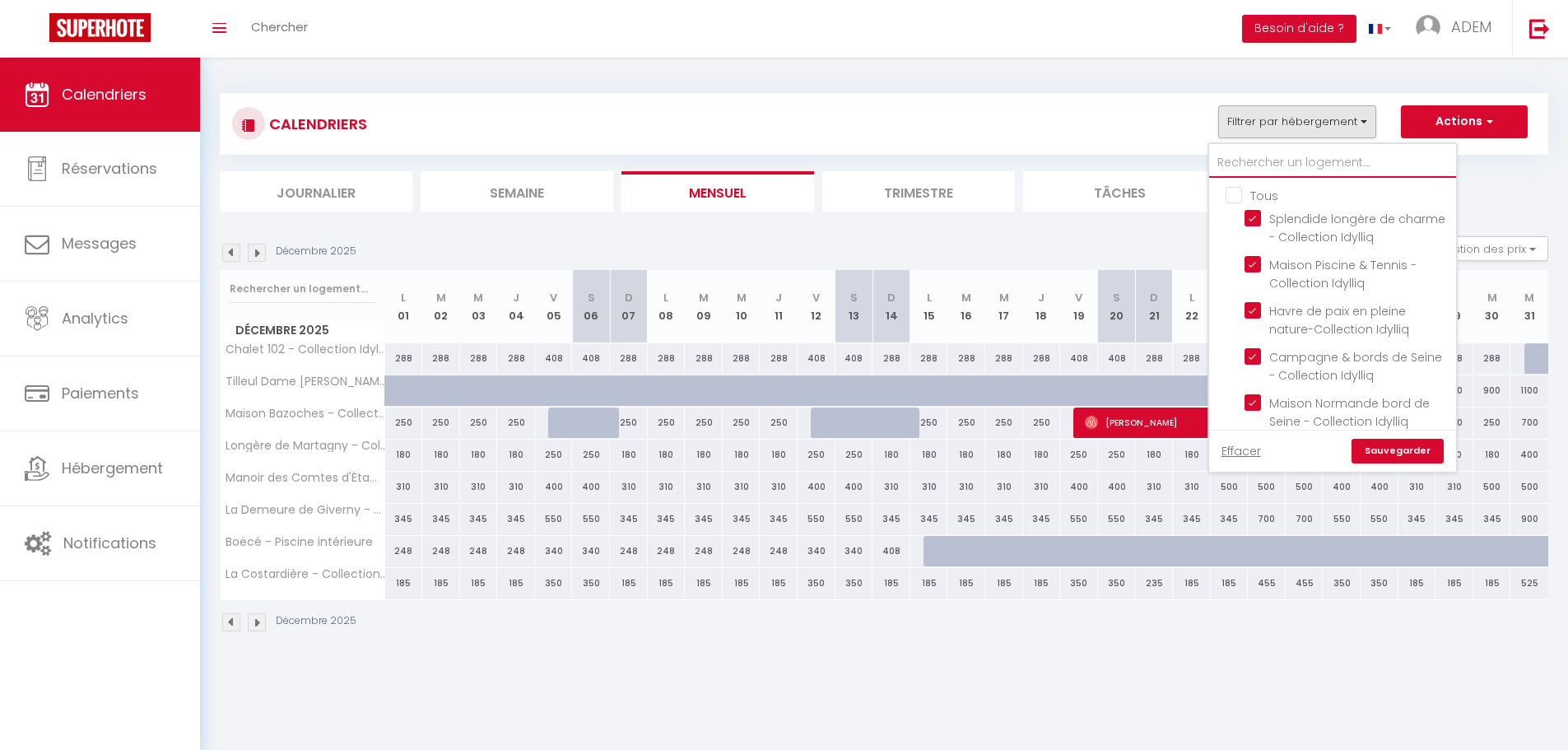
checkbox input "true"
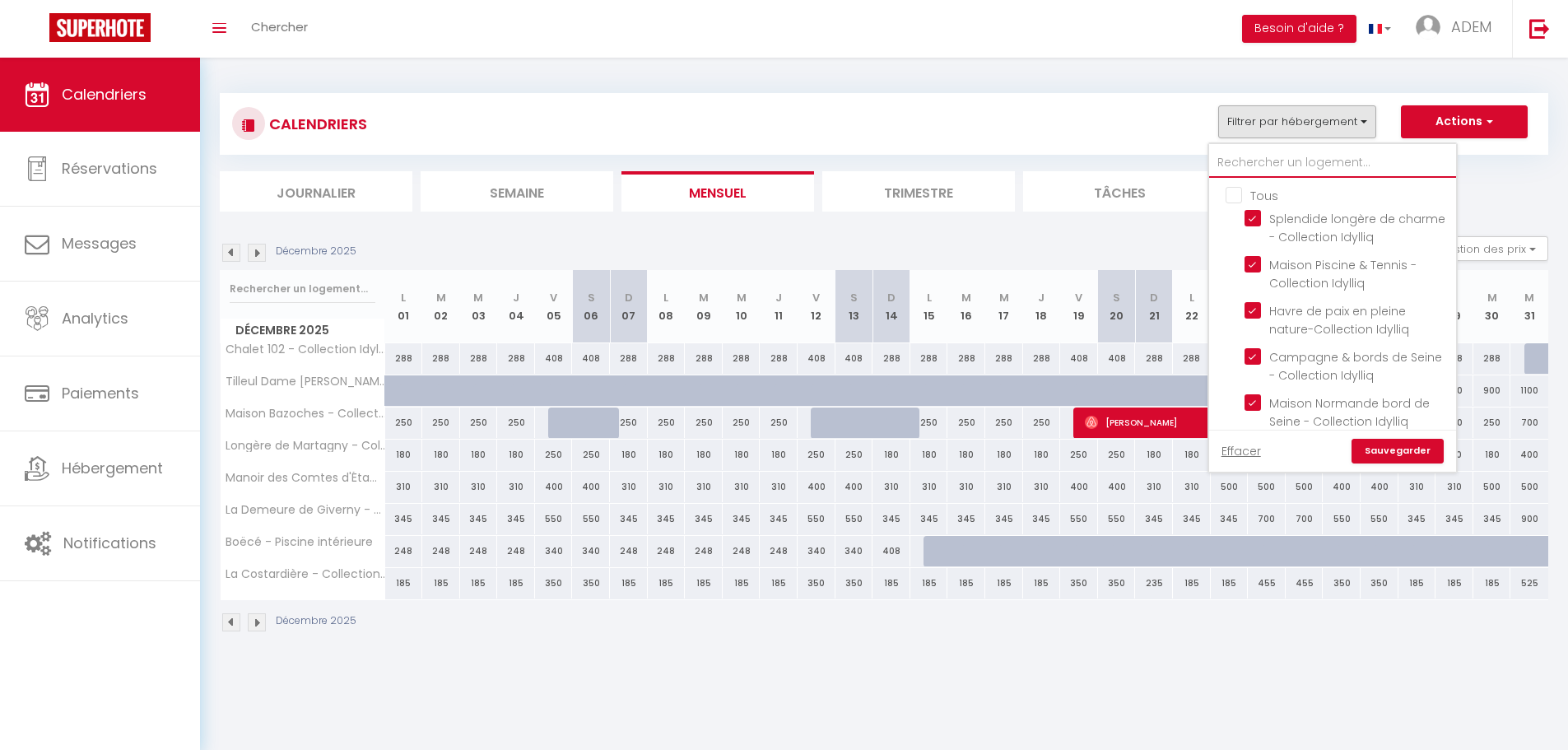
checkbox input "true"
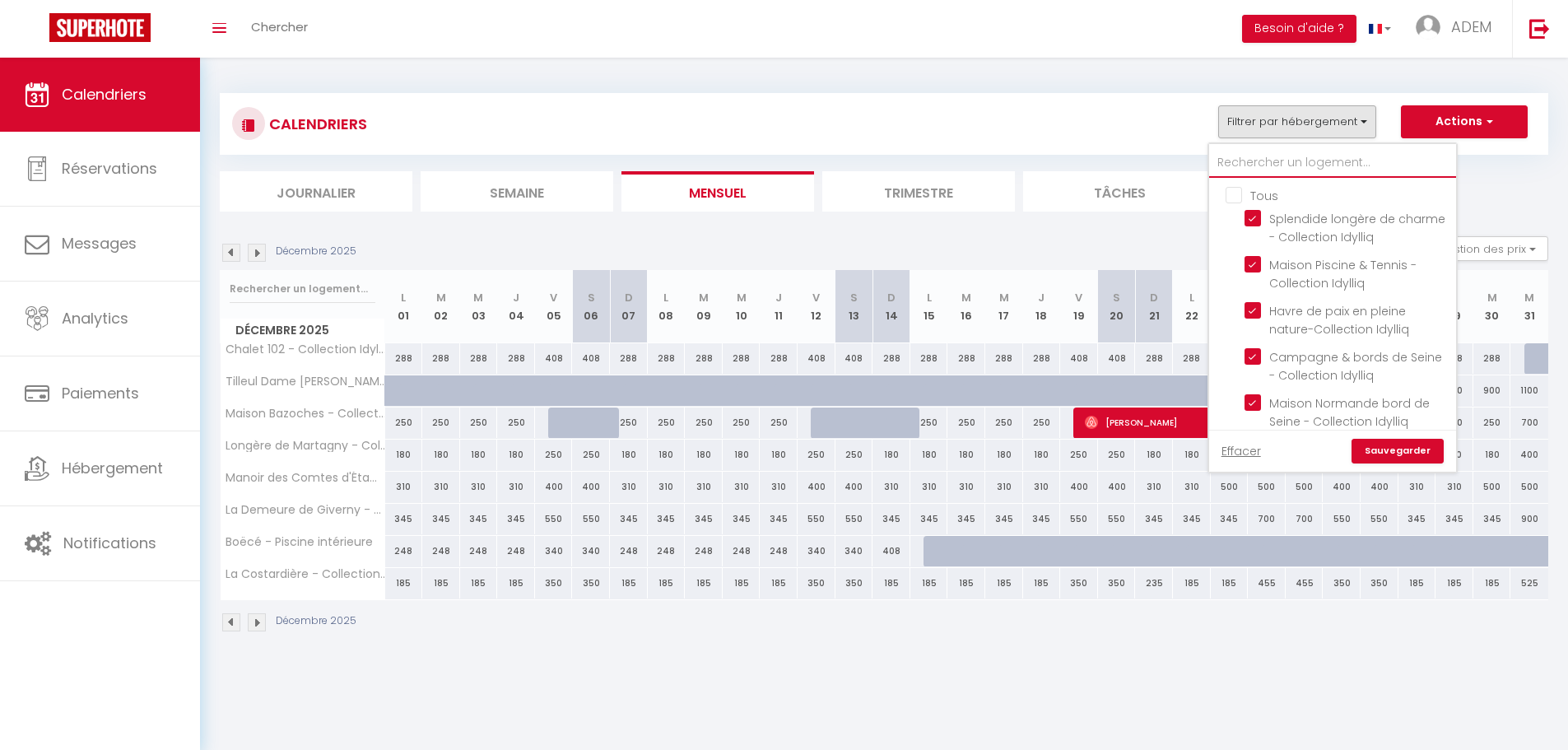
checkbox input "true"
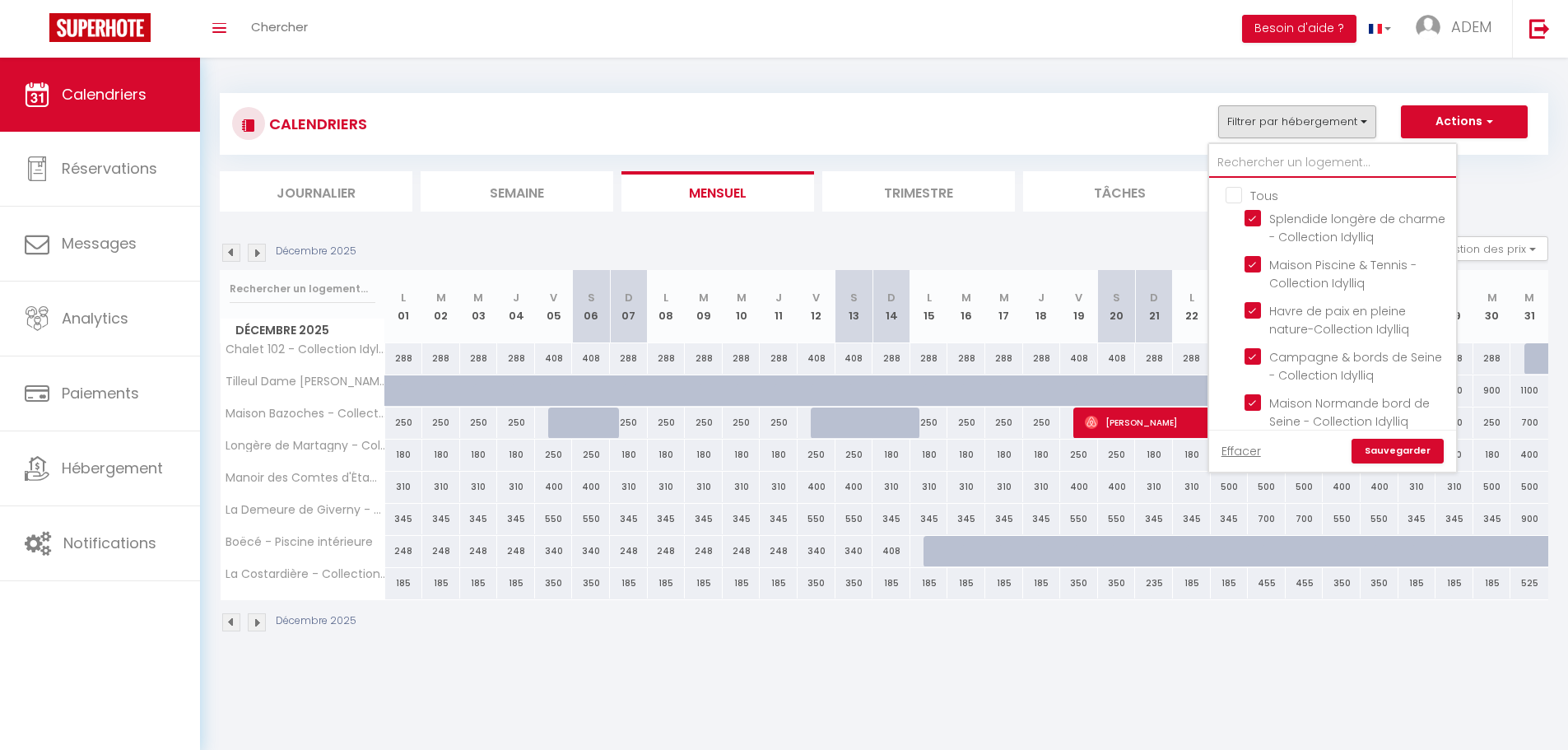
checkbox input "true"
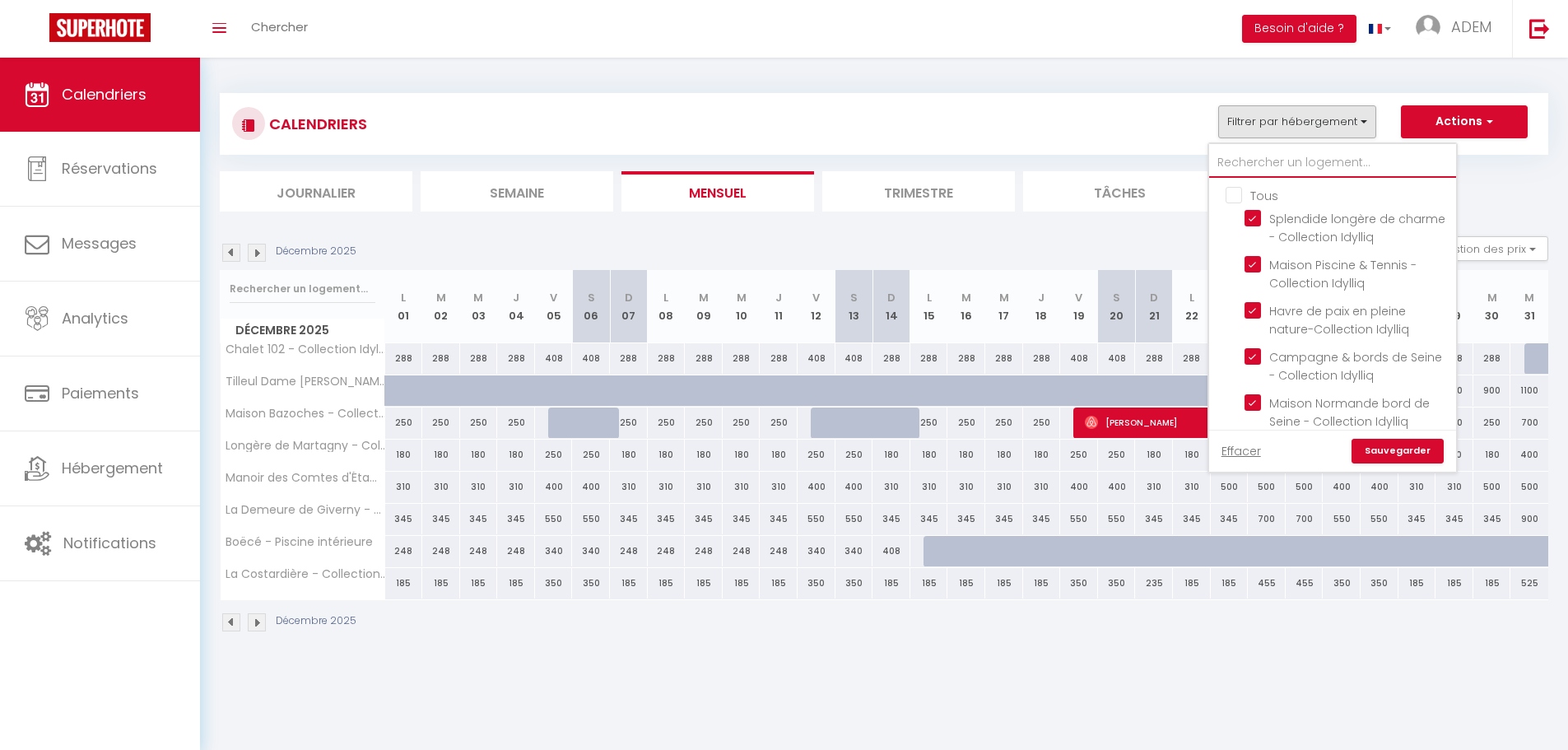
checkbox input "true"
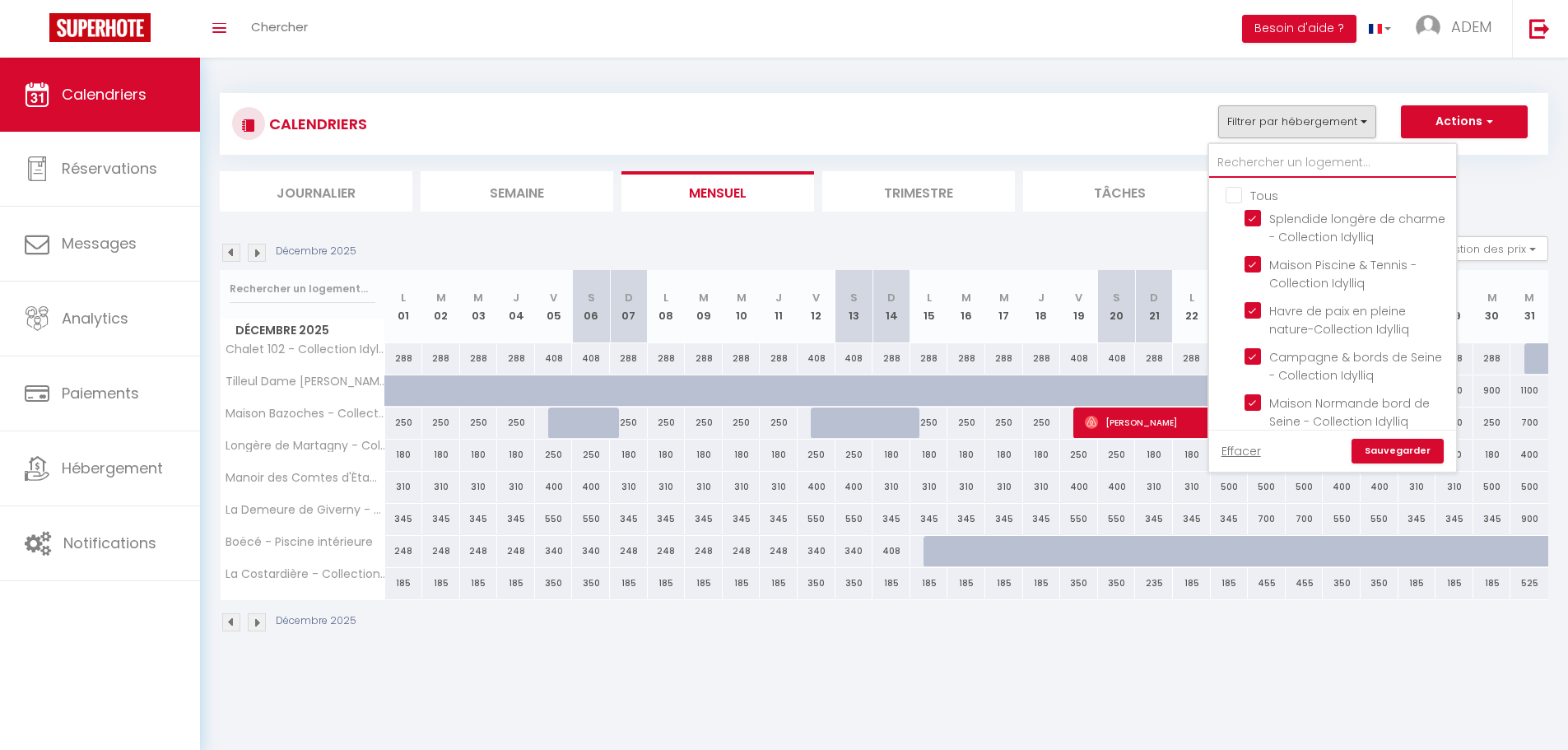
checkbox input "true"
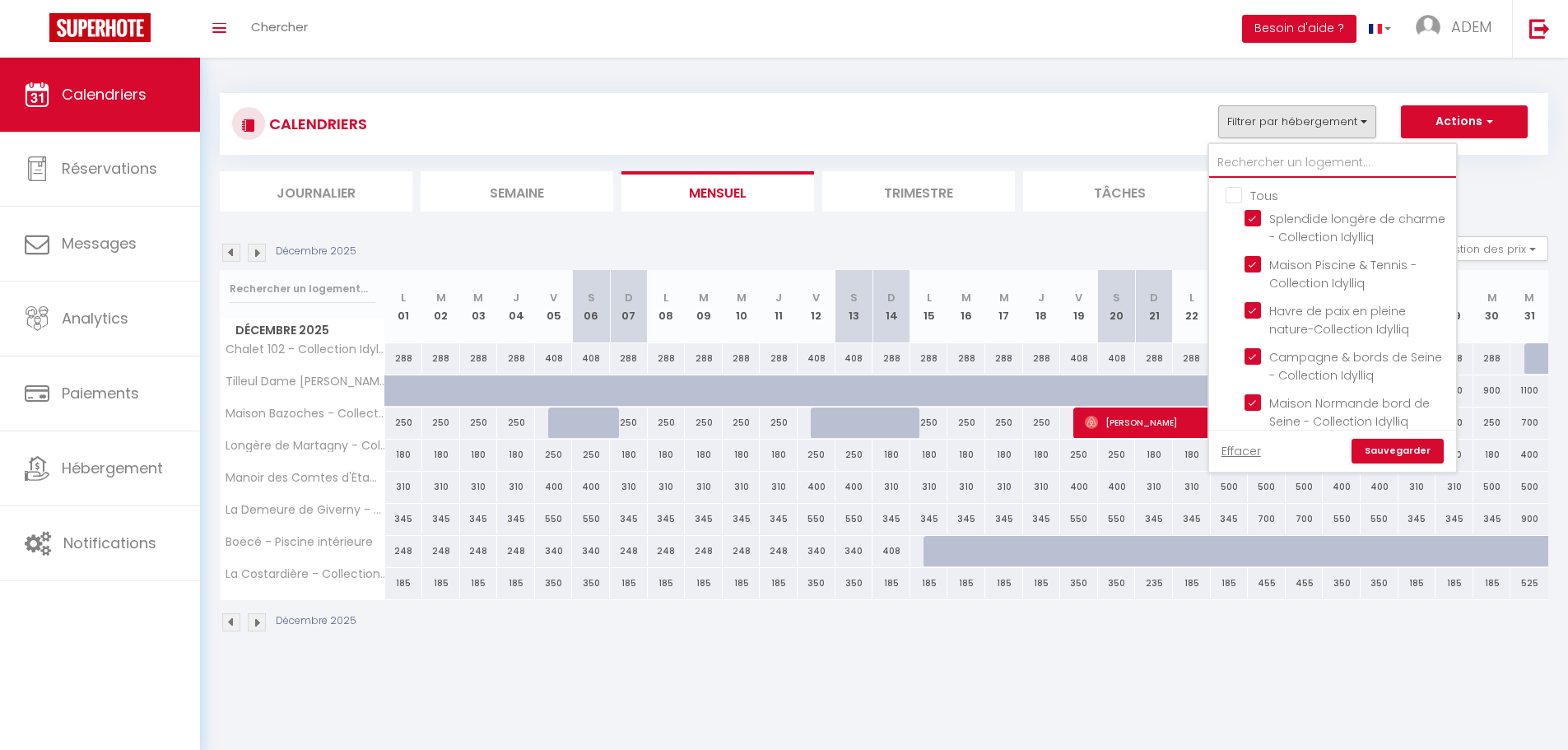
checkbox input "true"
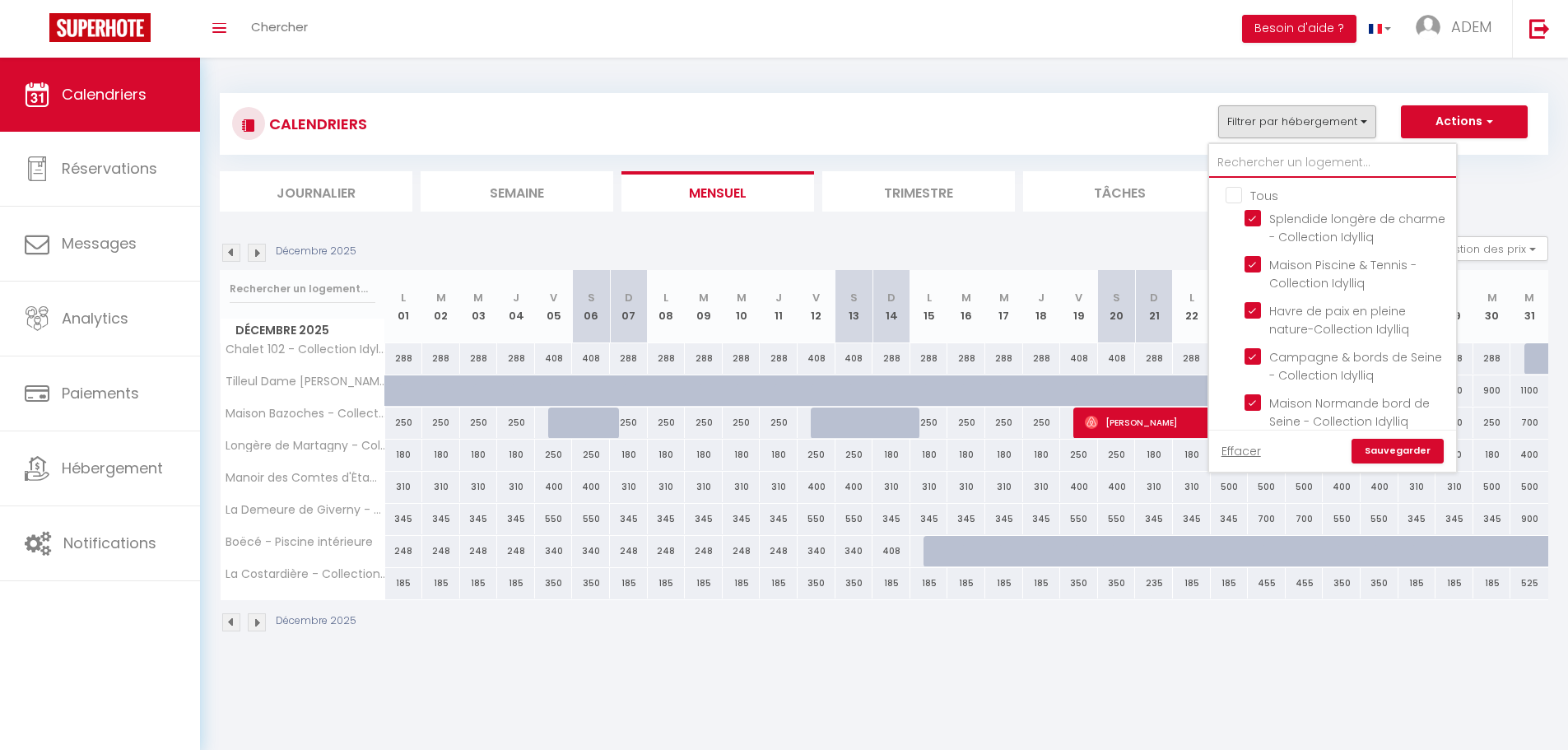
checkbox input "true"
click at [1244, 158] on input "text" at bounding box center [1332, 163] width 247 height 30
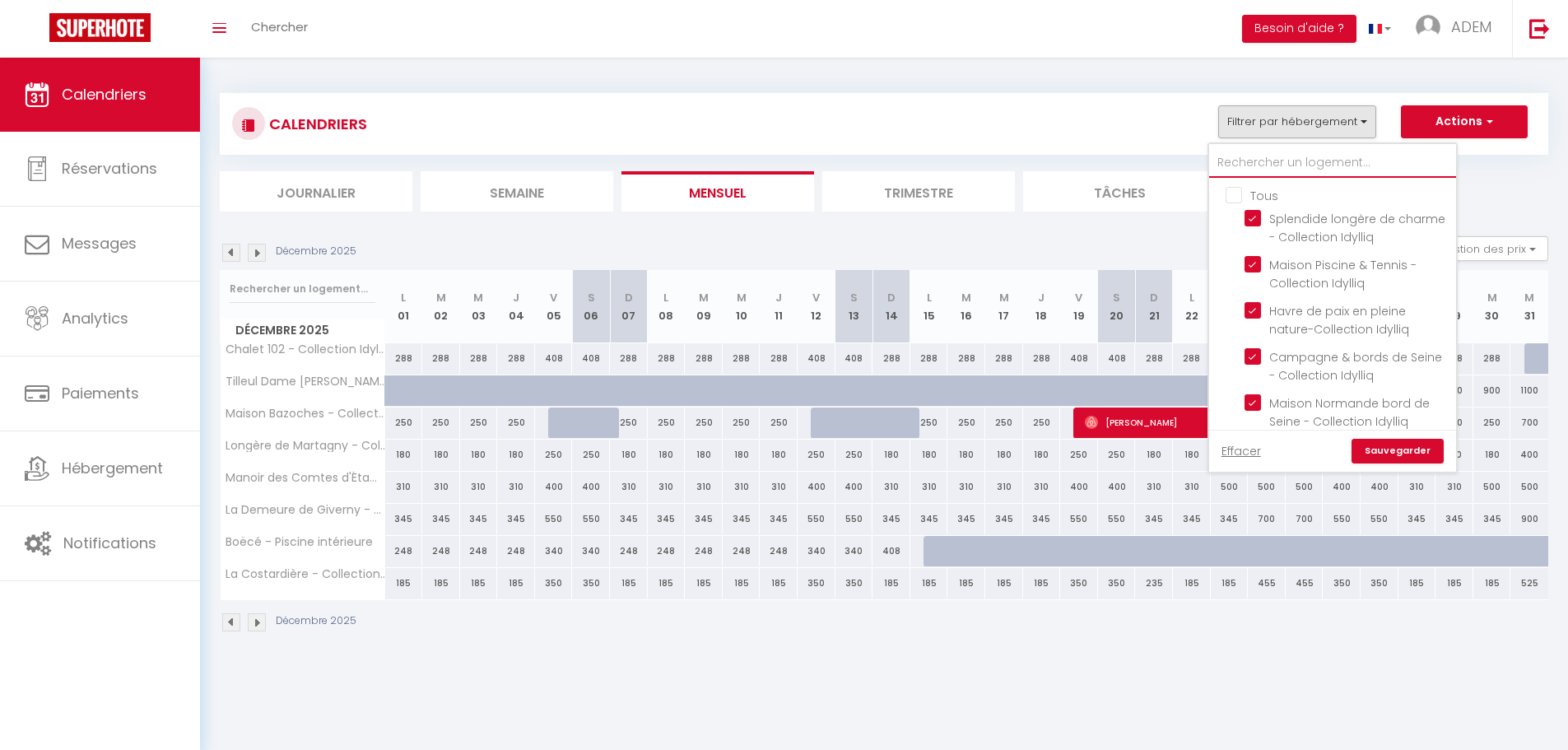
checkbox input "false"
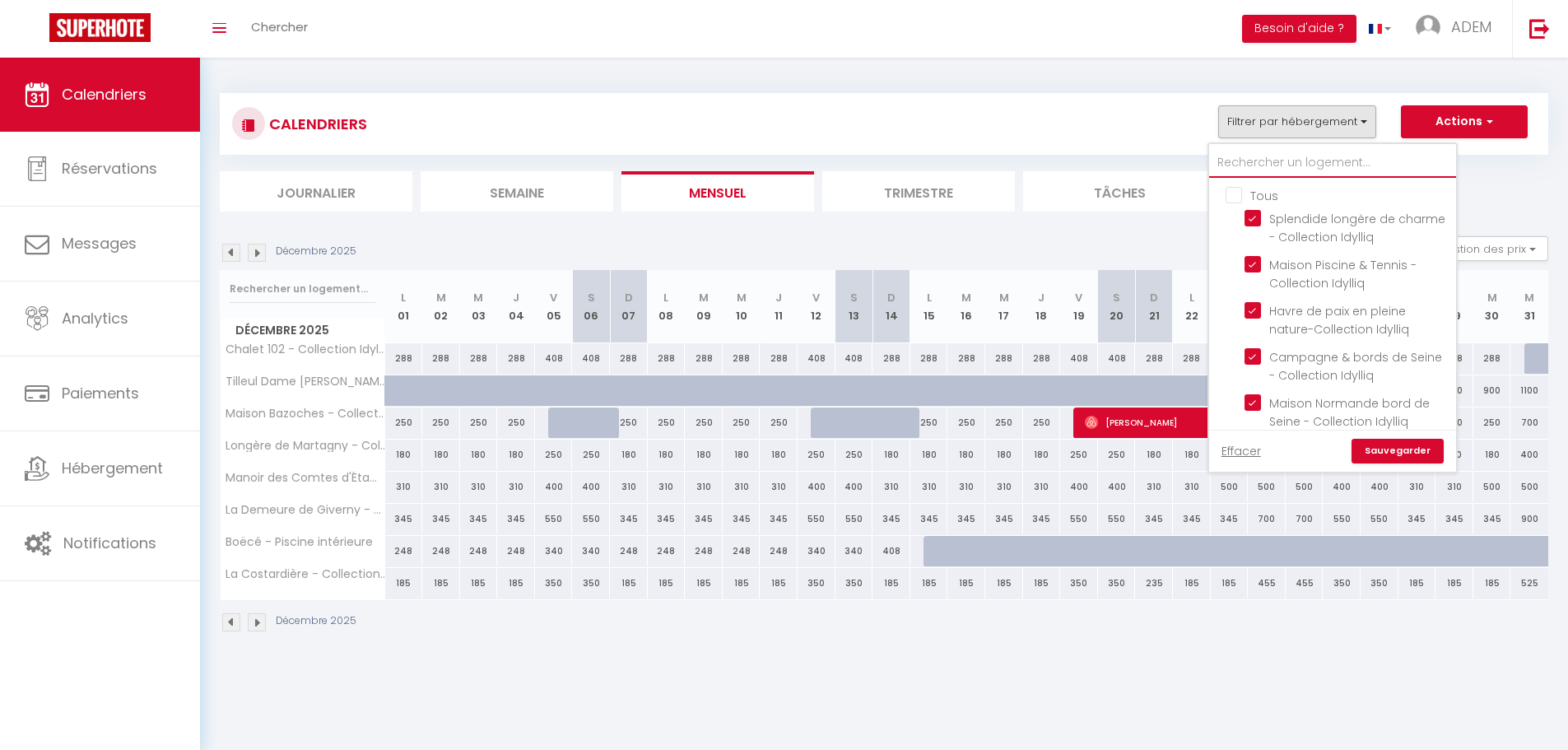
checkbox input "false"
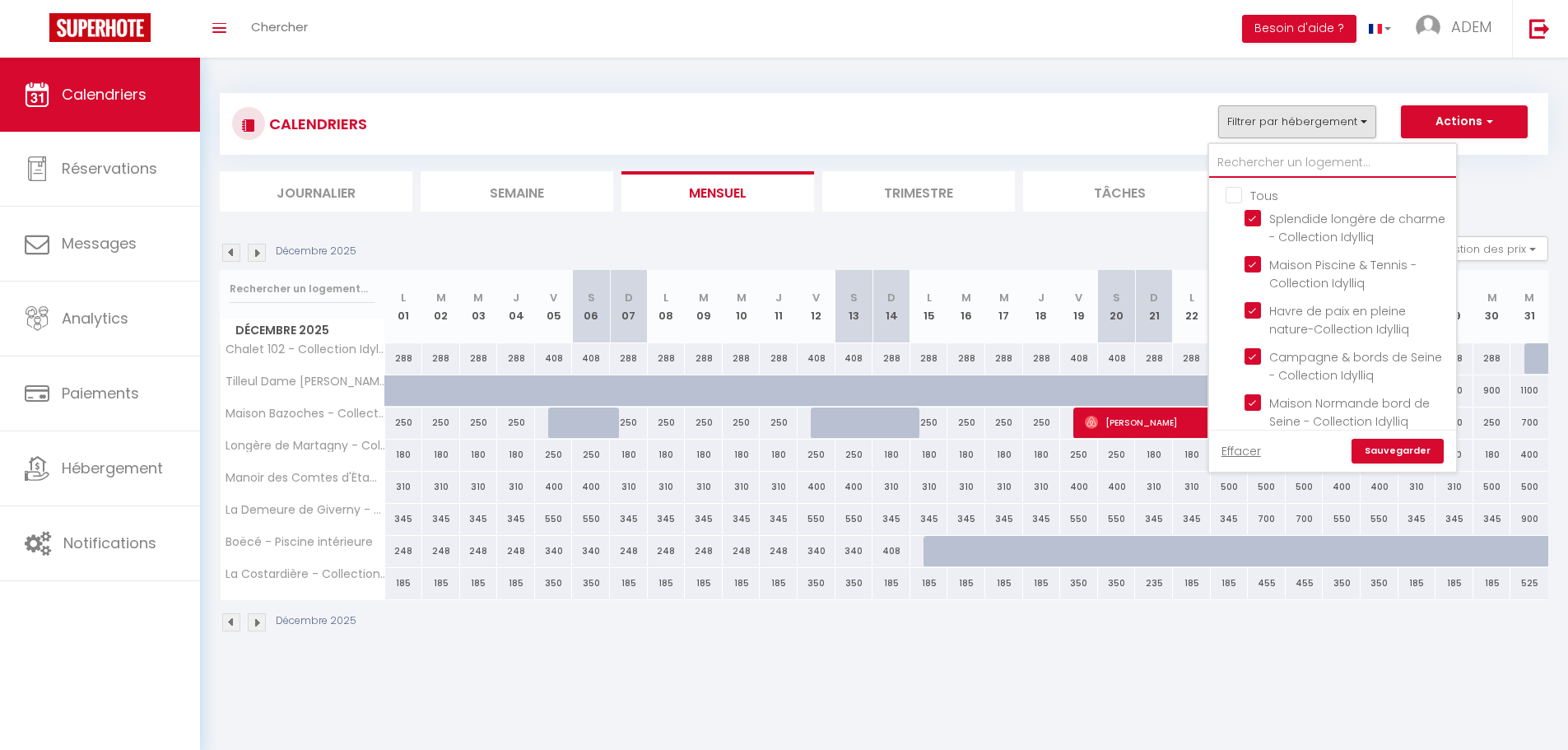
checkbox input "false"
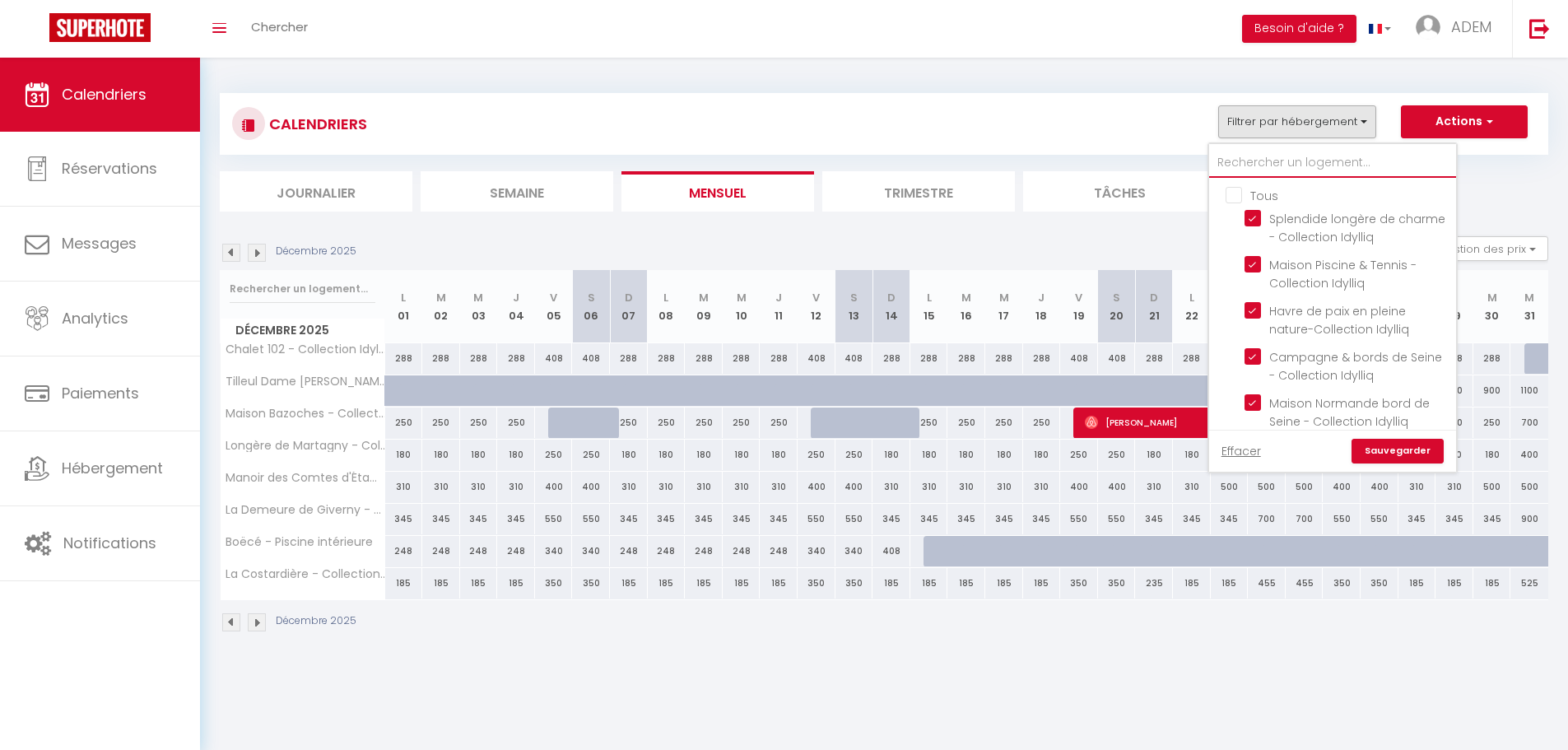
checkbox input "false"
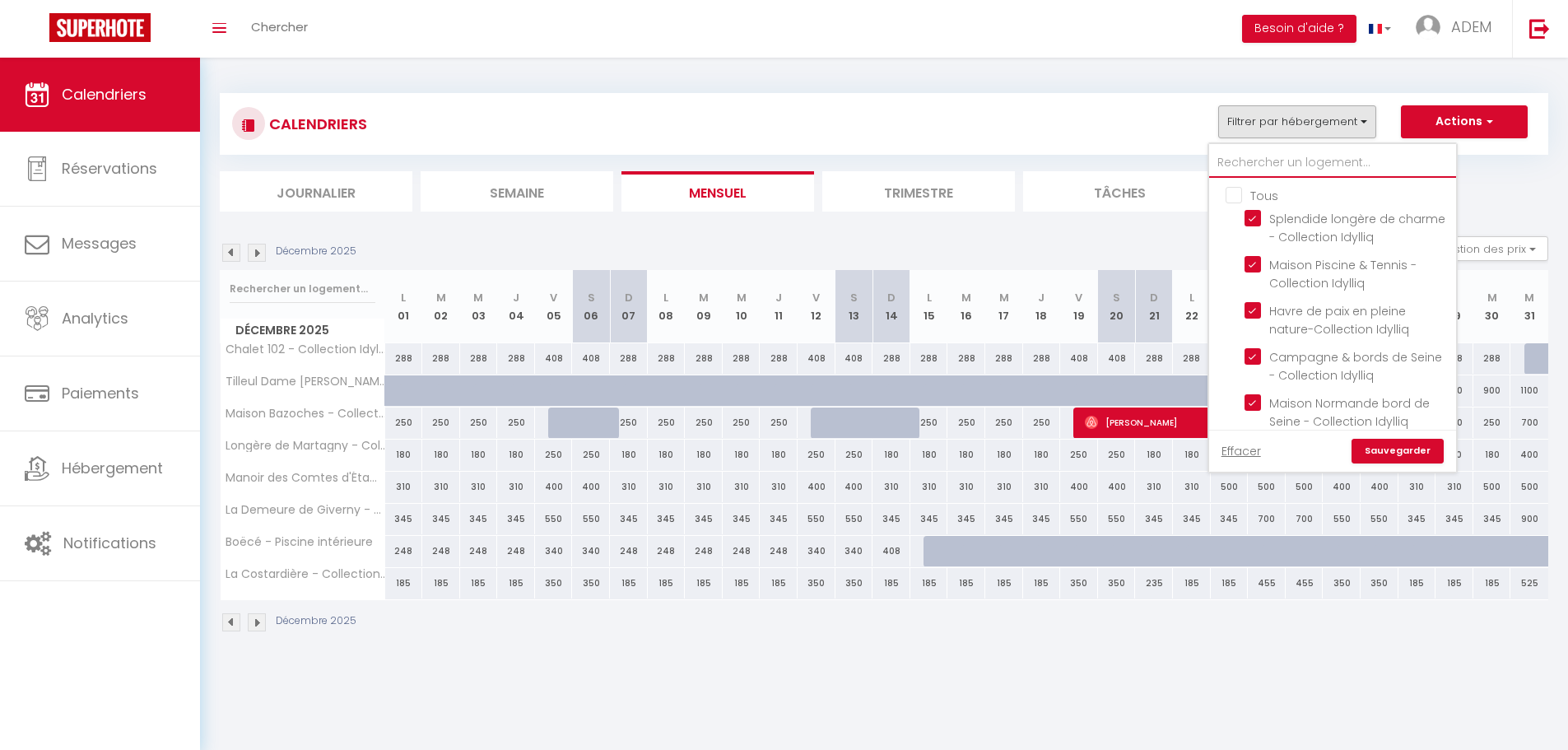
checkbox input "false"
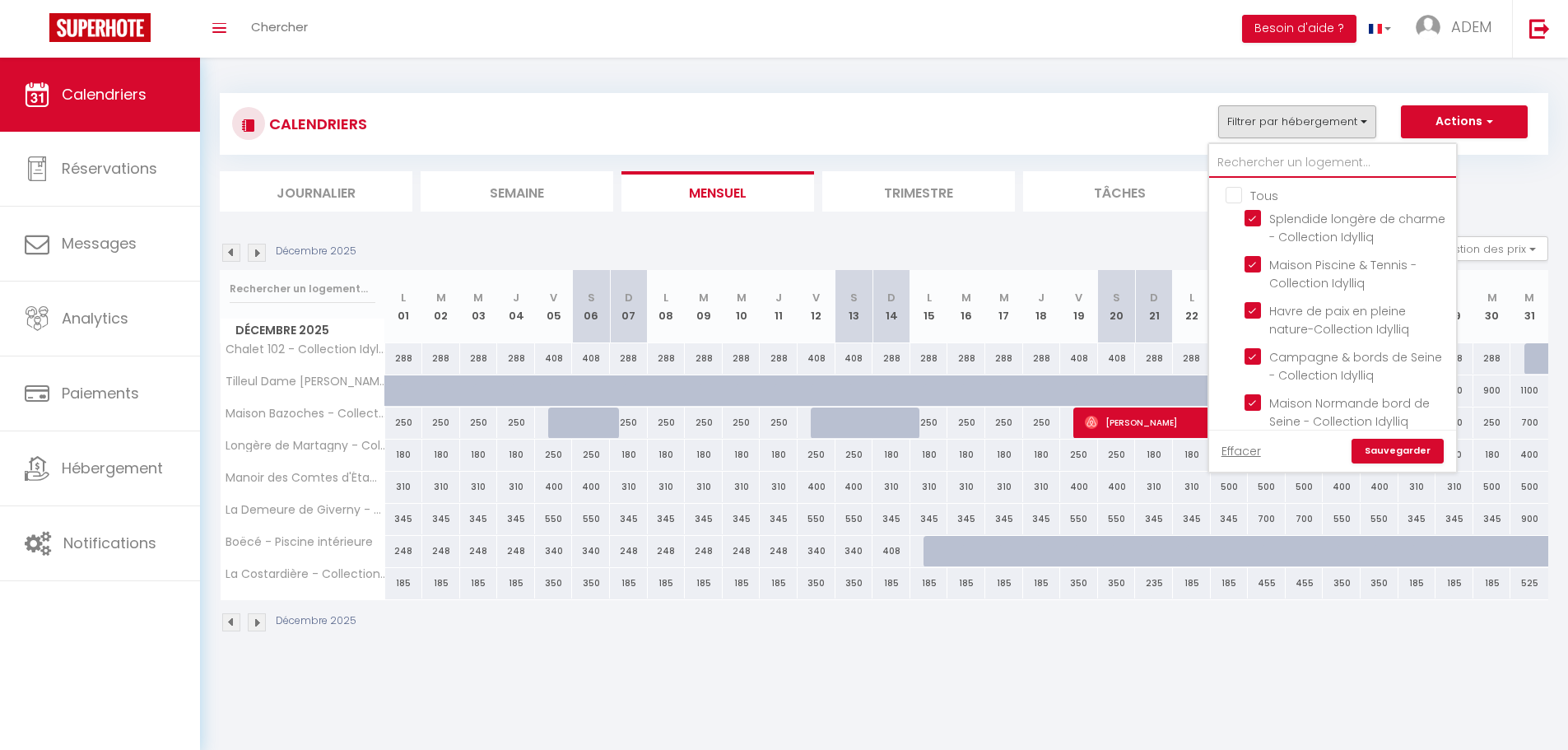
checkbox input "false"
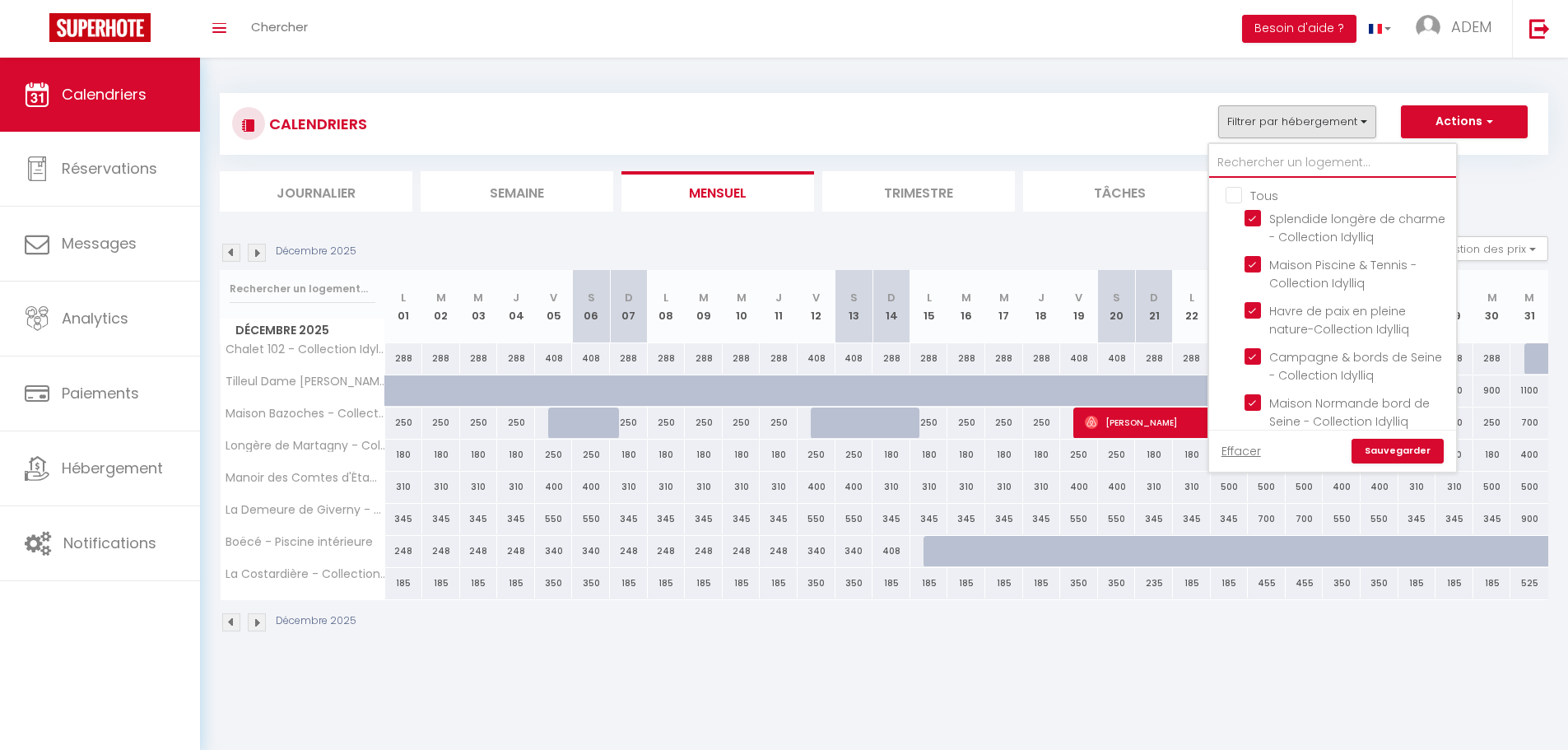
checkbox input "false"
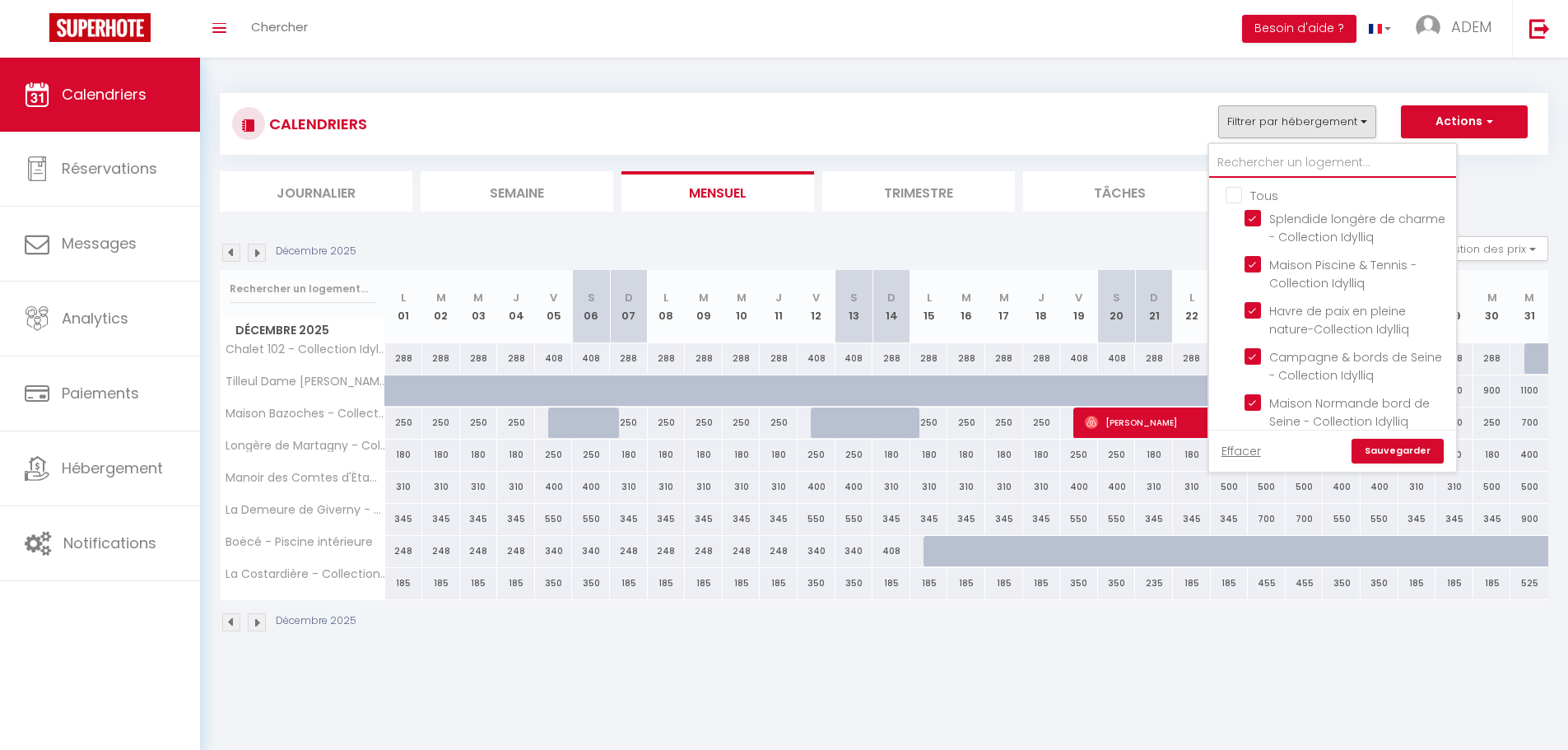
checkbox input "false"
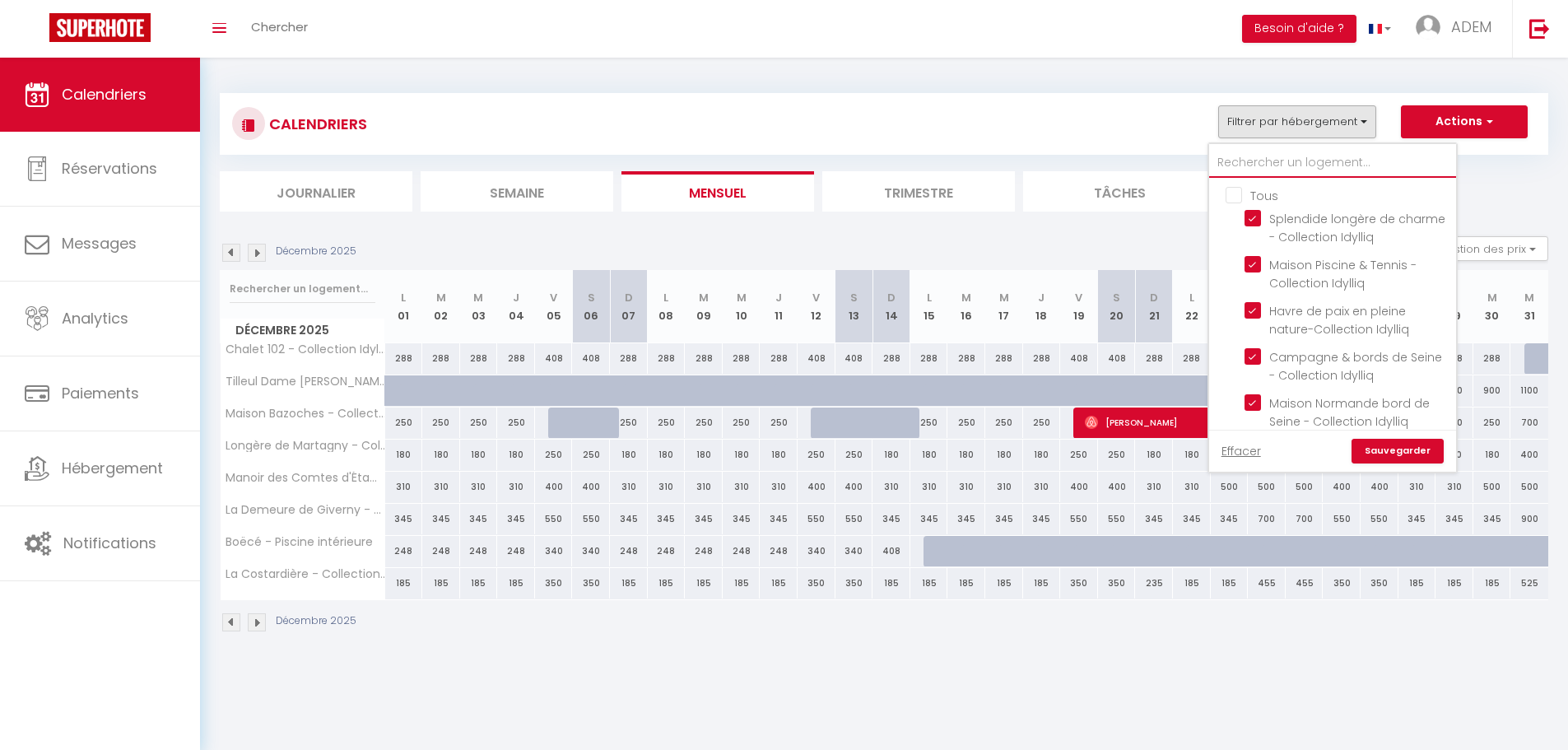
checkbox input "false"
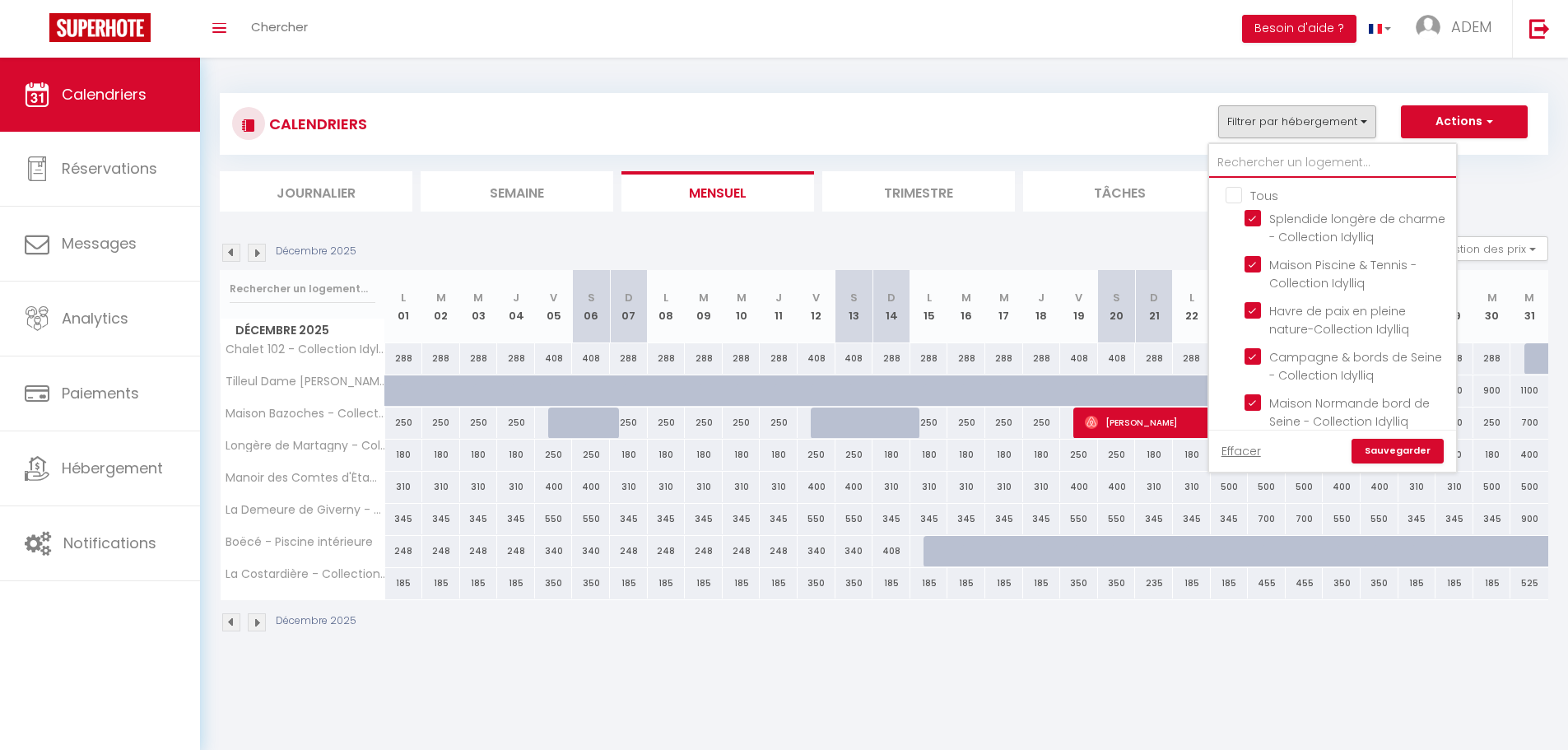
checkbox input "false"
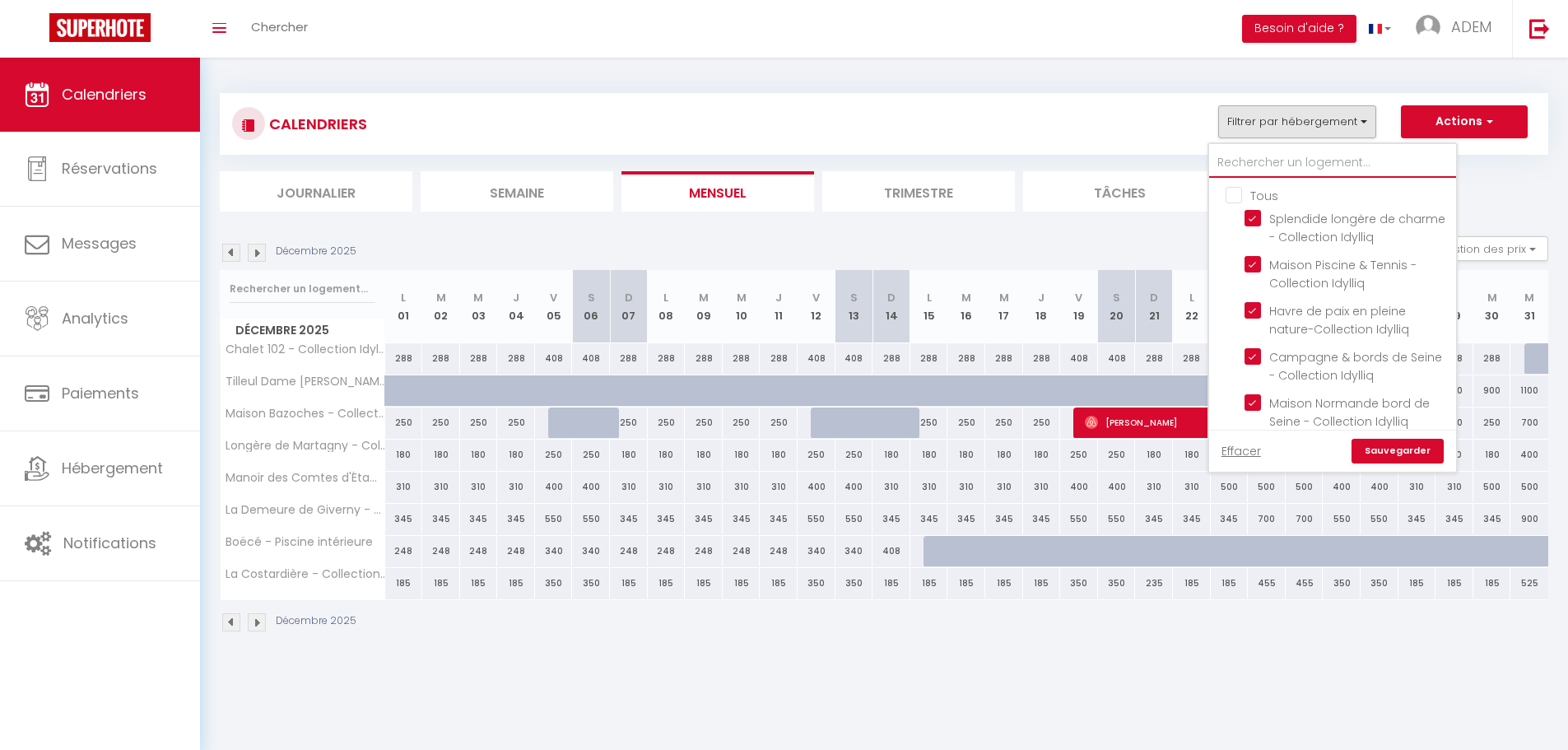
checkbox input "false"
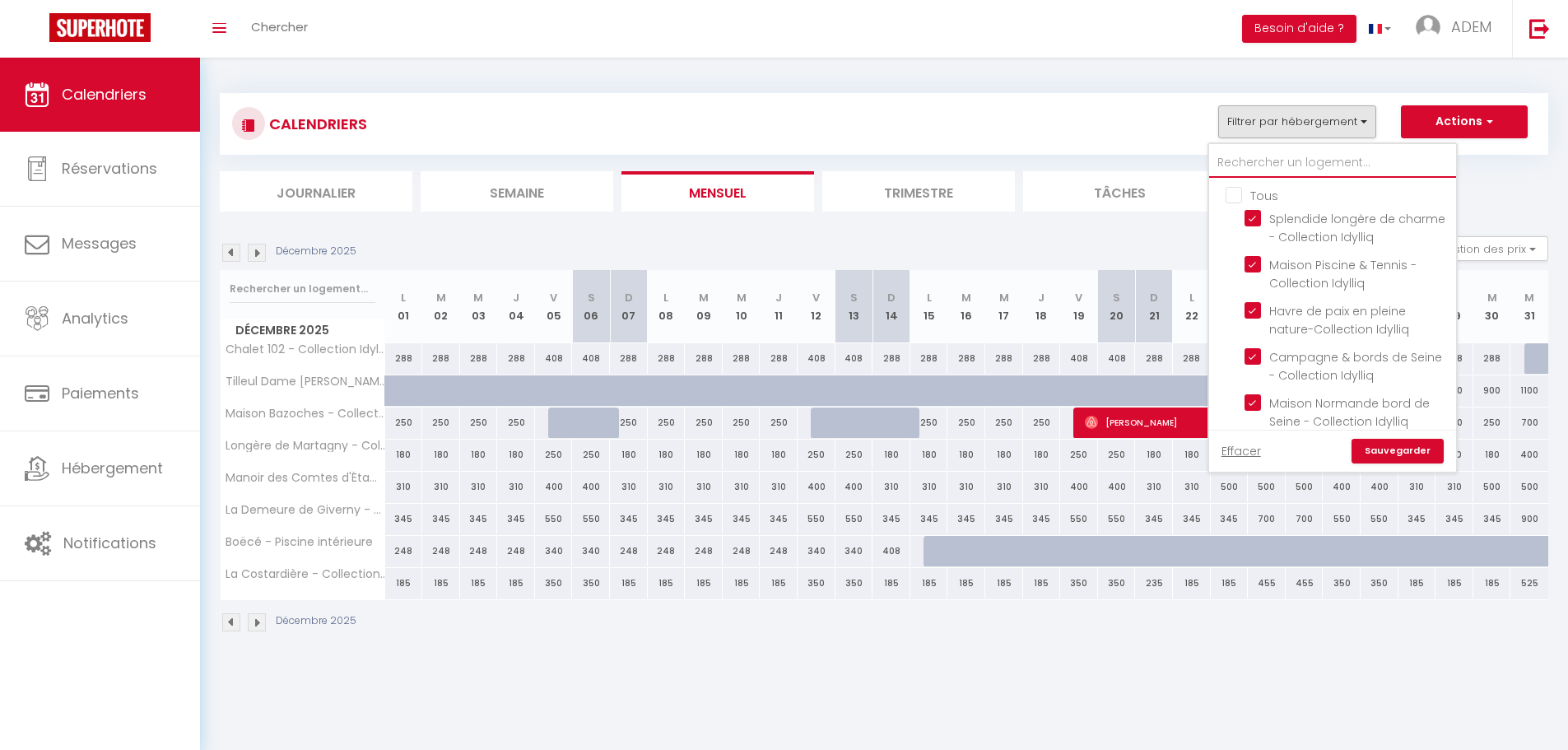
checkbox input "false"
type input "t"
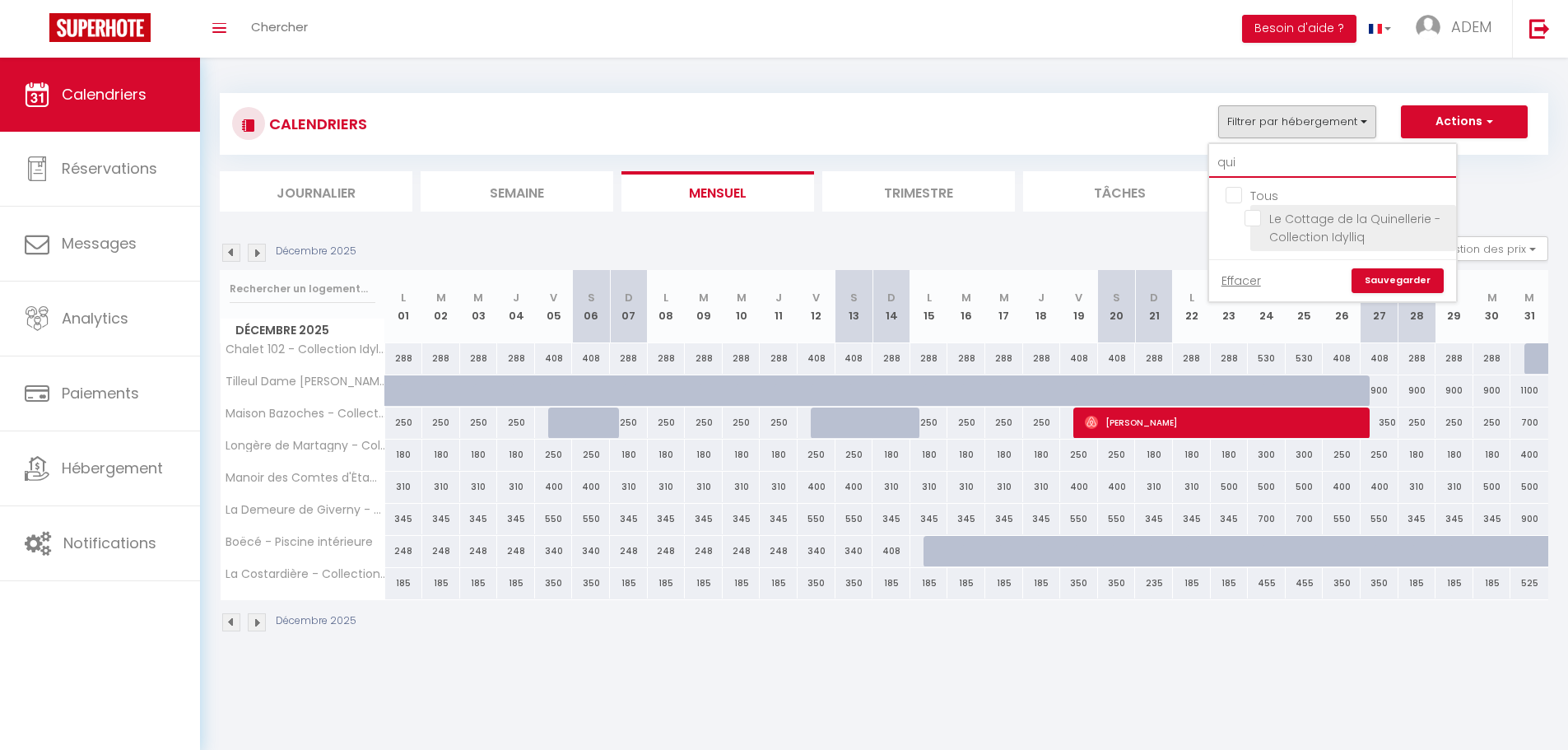
type input "qui"
click at [1253, 214] on input "Le Cottage de la Quinellerie - Collection Idylliq" at bounding box center [1347, 218] width 206 height 17
checkbox input "true"
click at [1377, 271] on link "Sauvegarder" at bounding box center [1397, 281] width 92 height 25
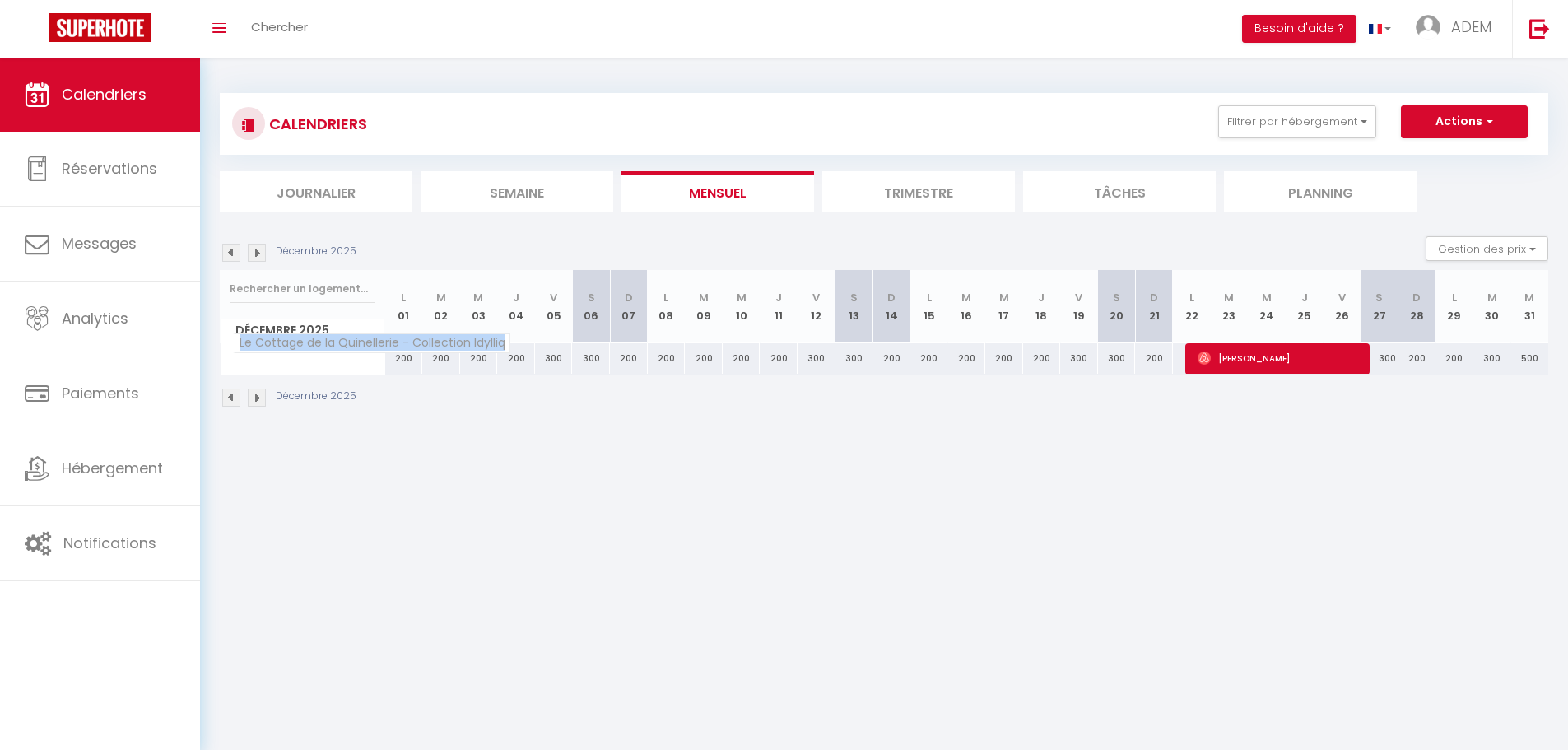
drag, startPoint x: 239, startPoint y: 341, endPoint x: 505, endPoint y: 346, distance: 266.0
click at [505, 346] on span "Le Cottage de la Quinellerie - Collection Idylliq" at bounding box center [371, 343] width 277 height 19
copy span "Le Cottage de la Quinellerie - Collection Idylliq"
click at [1324, 124] on button "Filtrer par hébergement" at bounding box center [1296, 121] width 158 height 33
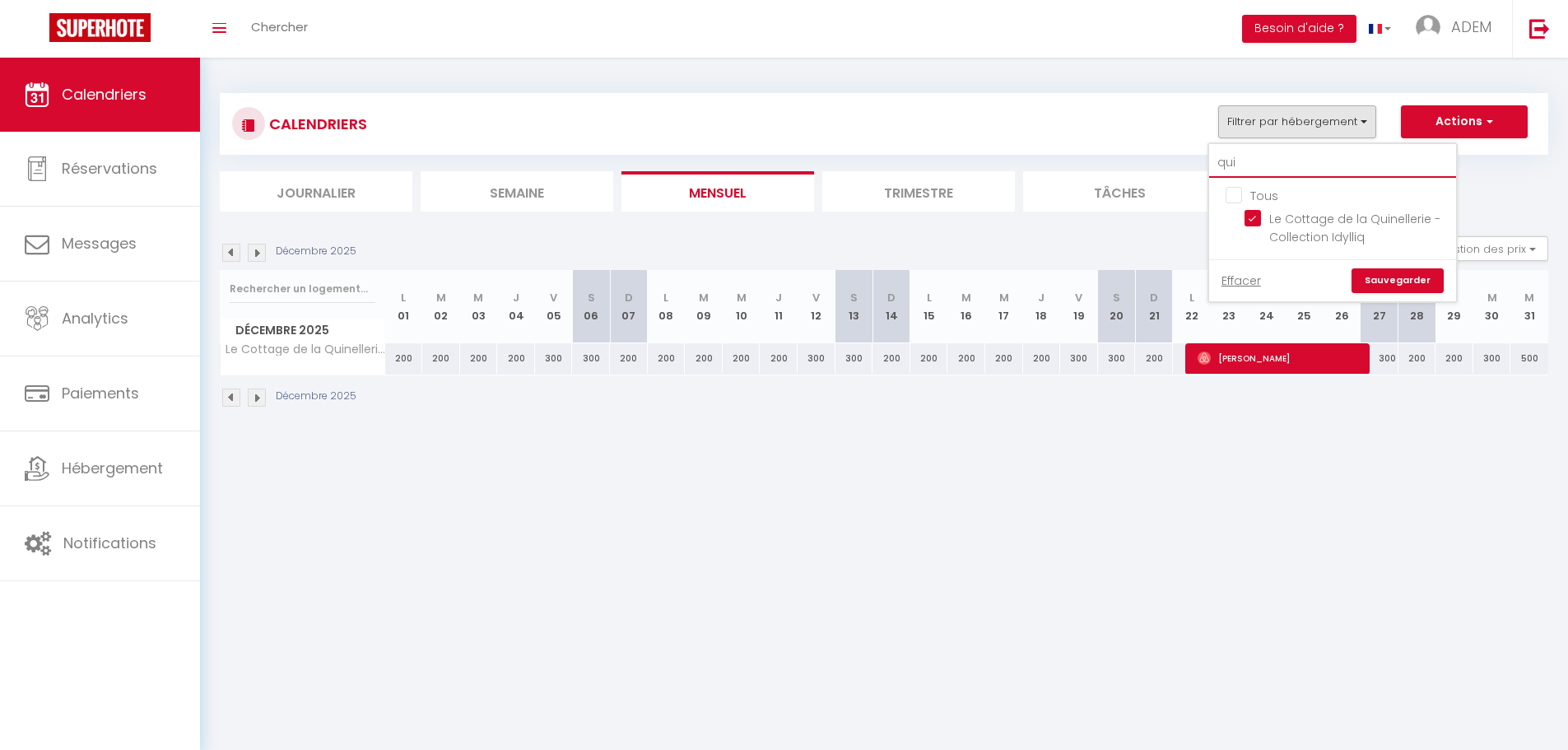
click at [1287, 157] on input "qui" at bounding box center [1332, 163] width 247 height 30
type input "m"
checkbox input "false"
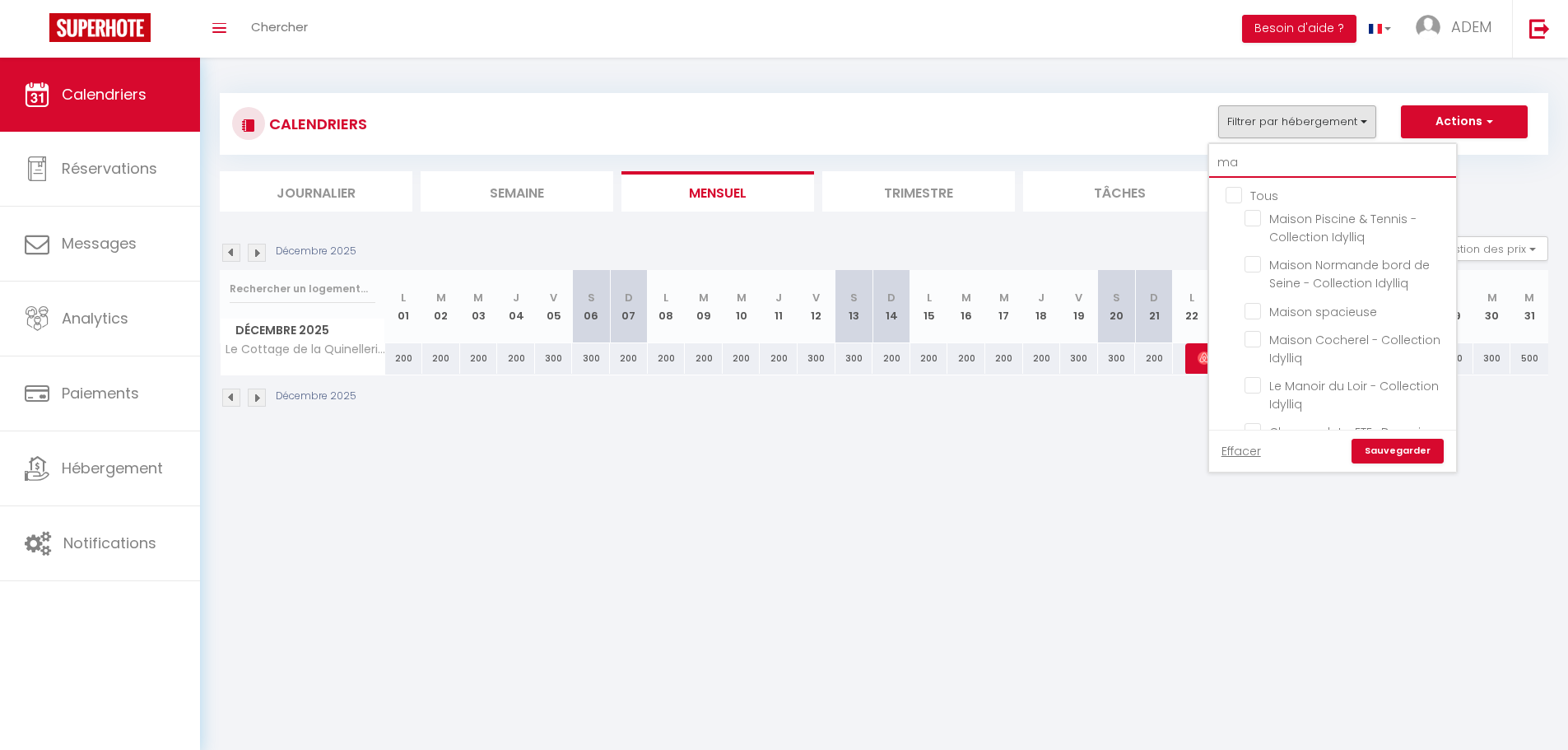
type input "m"
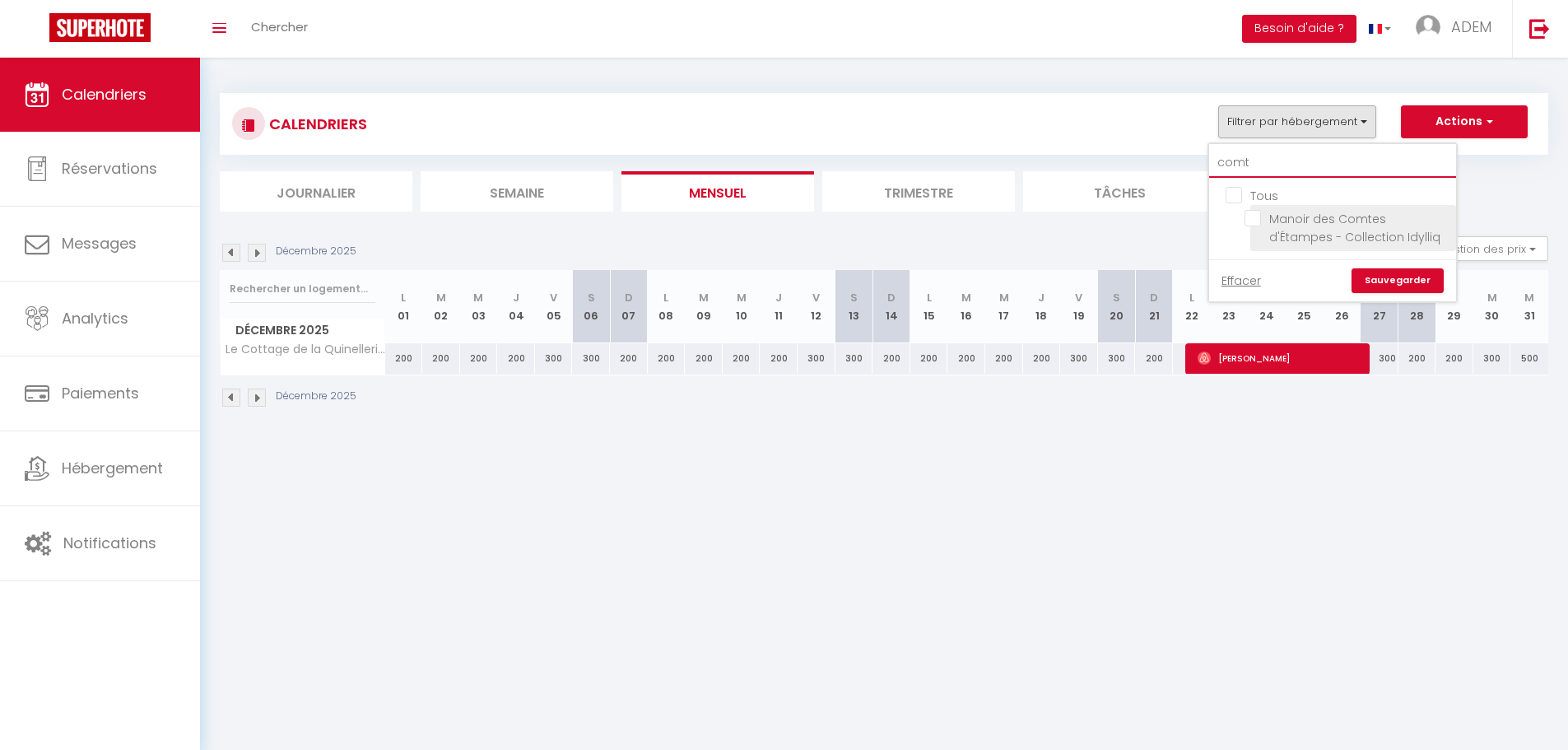
type input "comt"
click at [1252, 221] on input "Manoir des Comtes d'Étampes - Collection Idylliq" at bounding box center [1347, 218] width 206 height 17
checkbox input "true"
click at [1388, 281] on link "Sauvegarder" at bounding box center [1397, 281] width 92 height 25
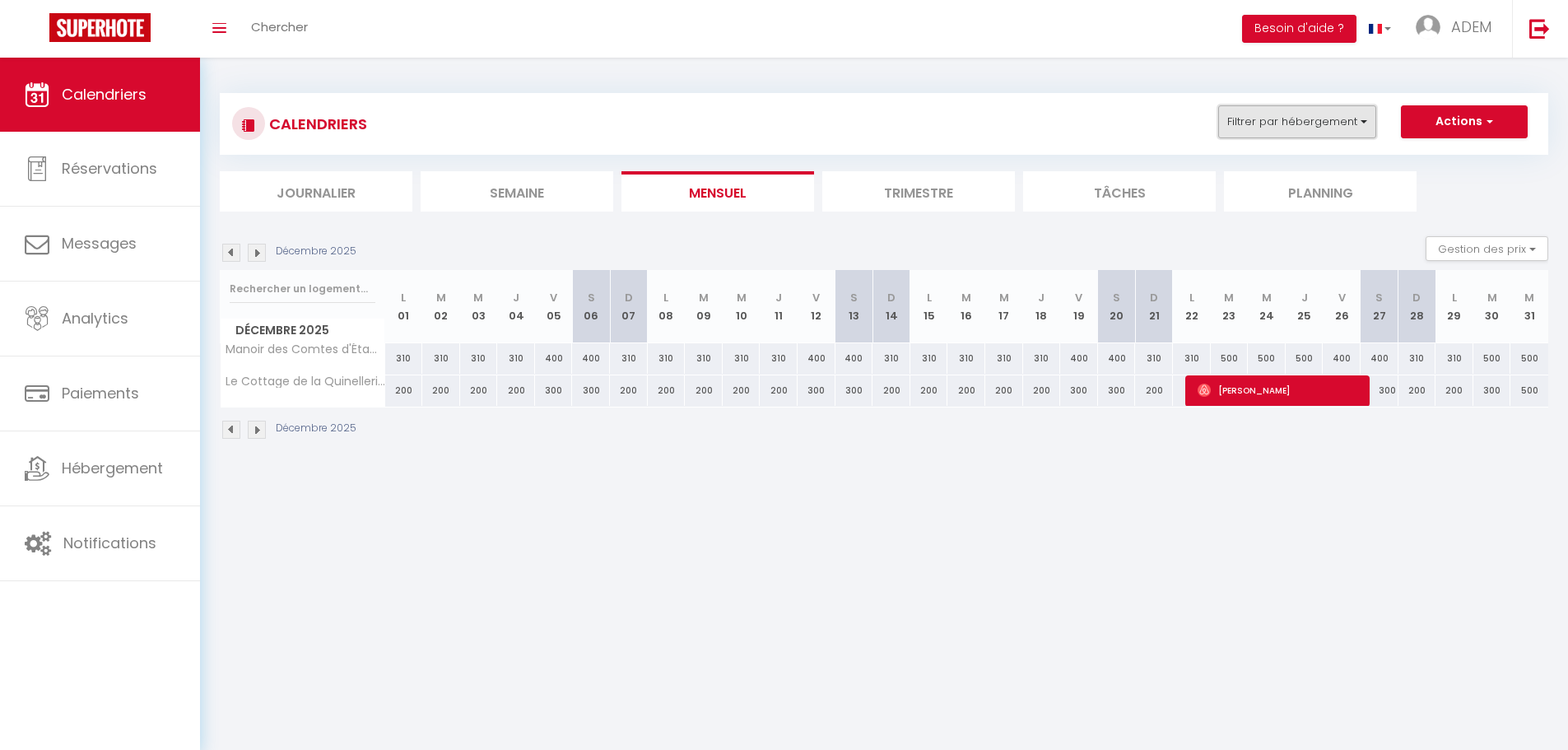
click at [1283, 112] on button "Filtrer par hébergement" at bounding box center [1296, 121] width 158 height 33
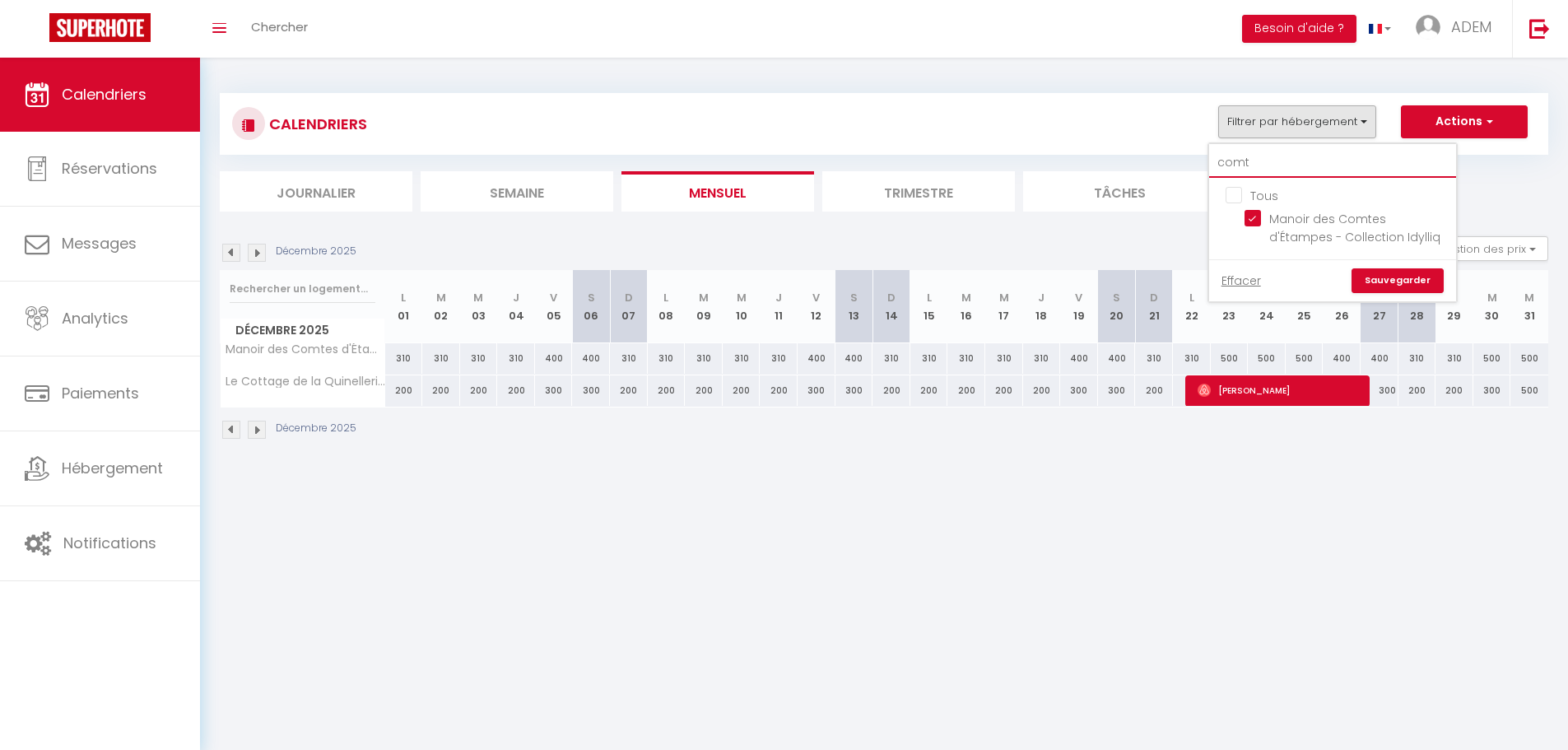
click at [1252, 153] on input "comt" at bounding box center [1332, 163] width 247 height 30
type input "b"
checkbox input "false"
type input "b"
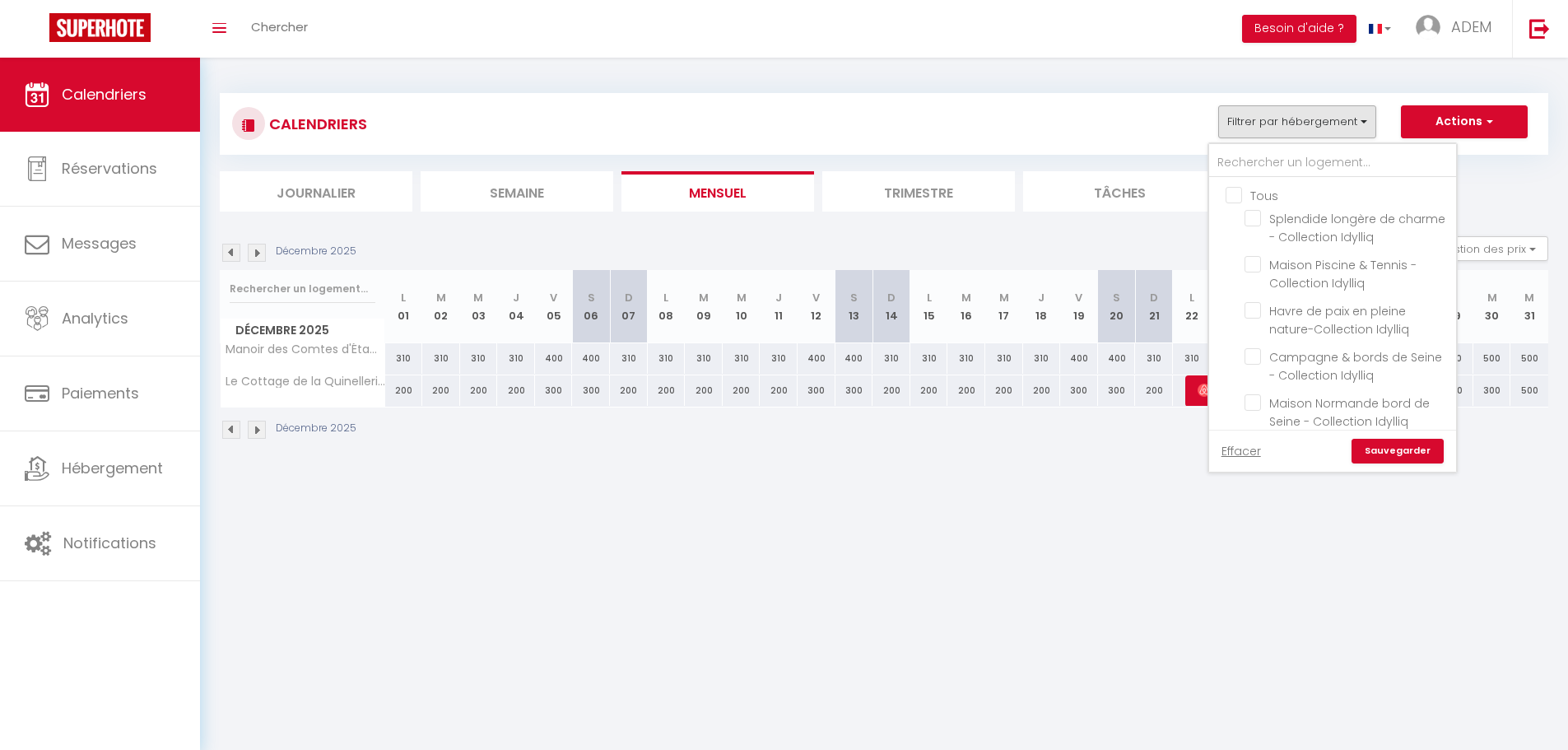
click at [1129, 500] on body "🟢 Des questions ou besoin d'assistance pour la migration AirBnB? Connectez-vous…" at bounding box center [784, 432] width 1568 height 750
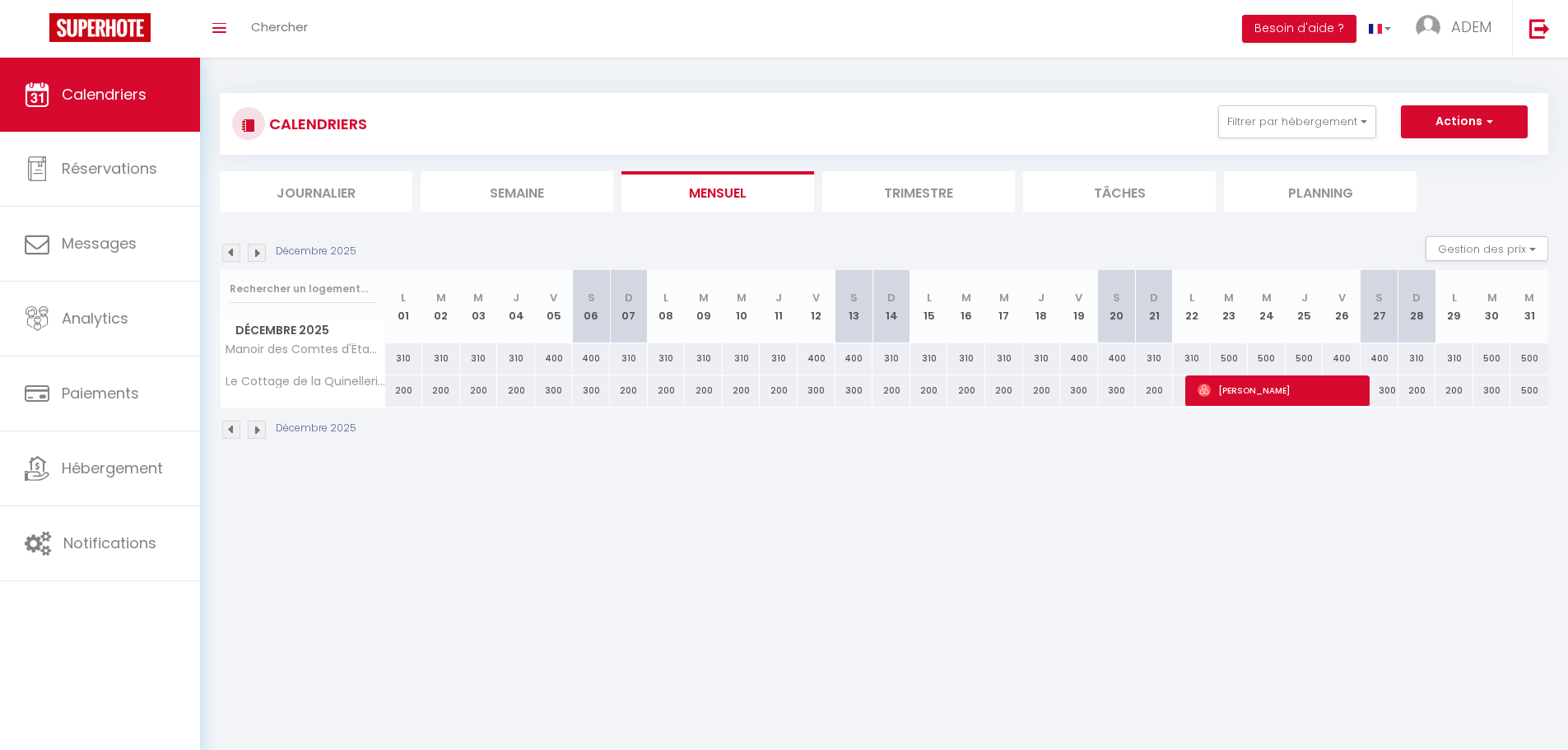
click at [223, 427] on img at bounding box center [231, 430] width 19 height 19
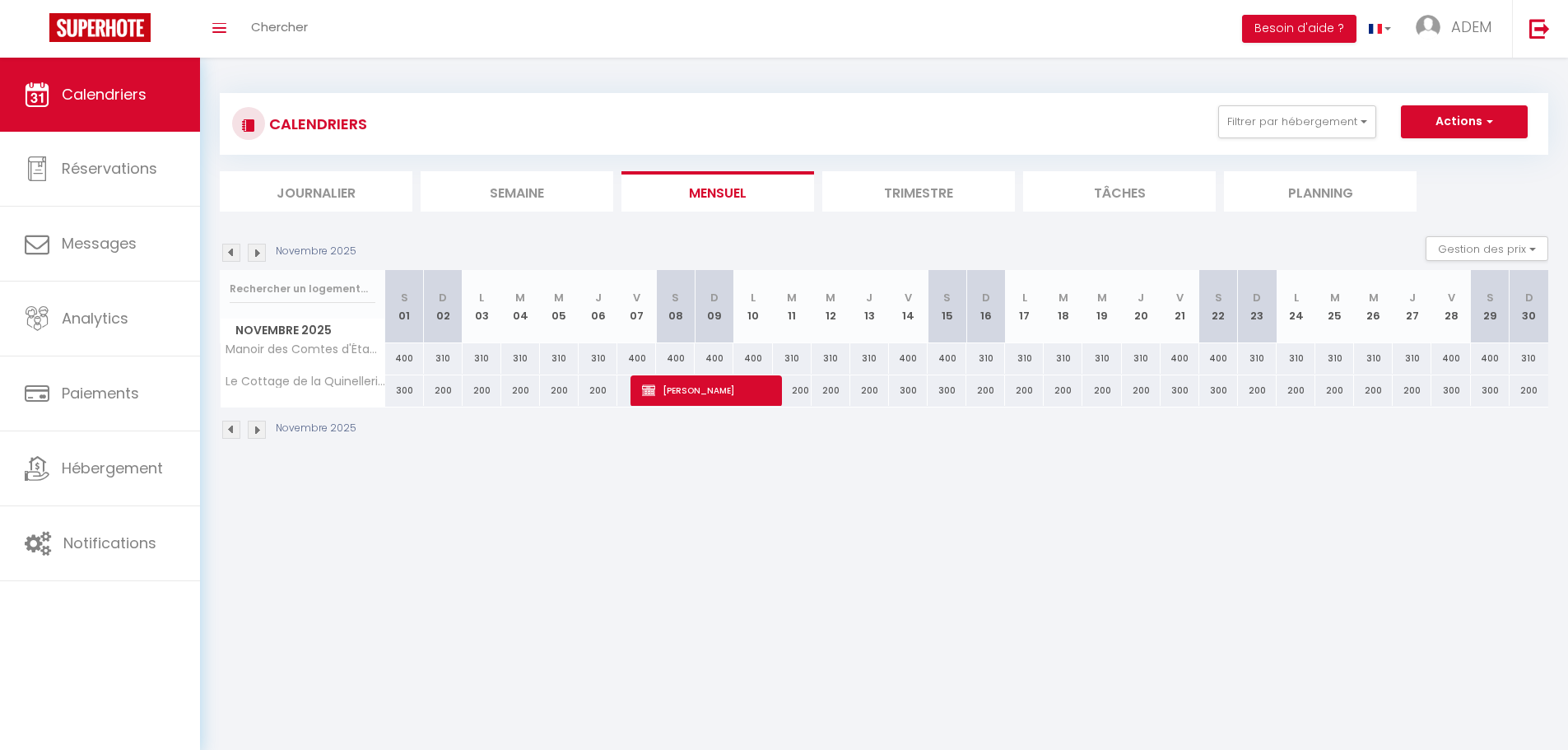
click at [251, 428] on img at bounding box center [257, 430] width 19 height 19
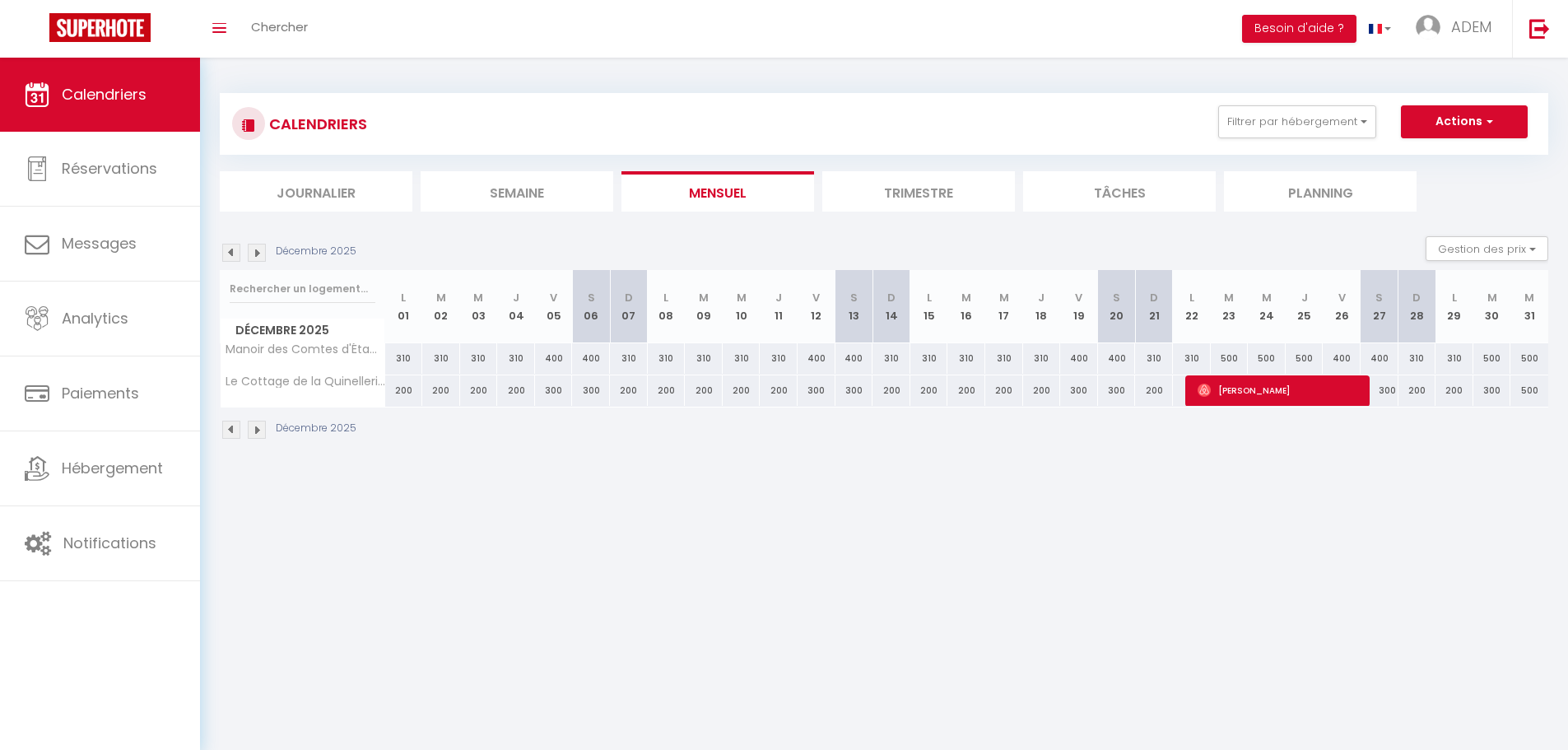
click at [1489, 360] on div "500" at bounding box center [1491, 358] width 38 height 31
type input "500"
type input "[DATE]"
type input "Mer 31 Décembre 2025"
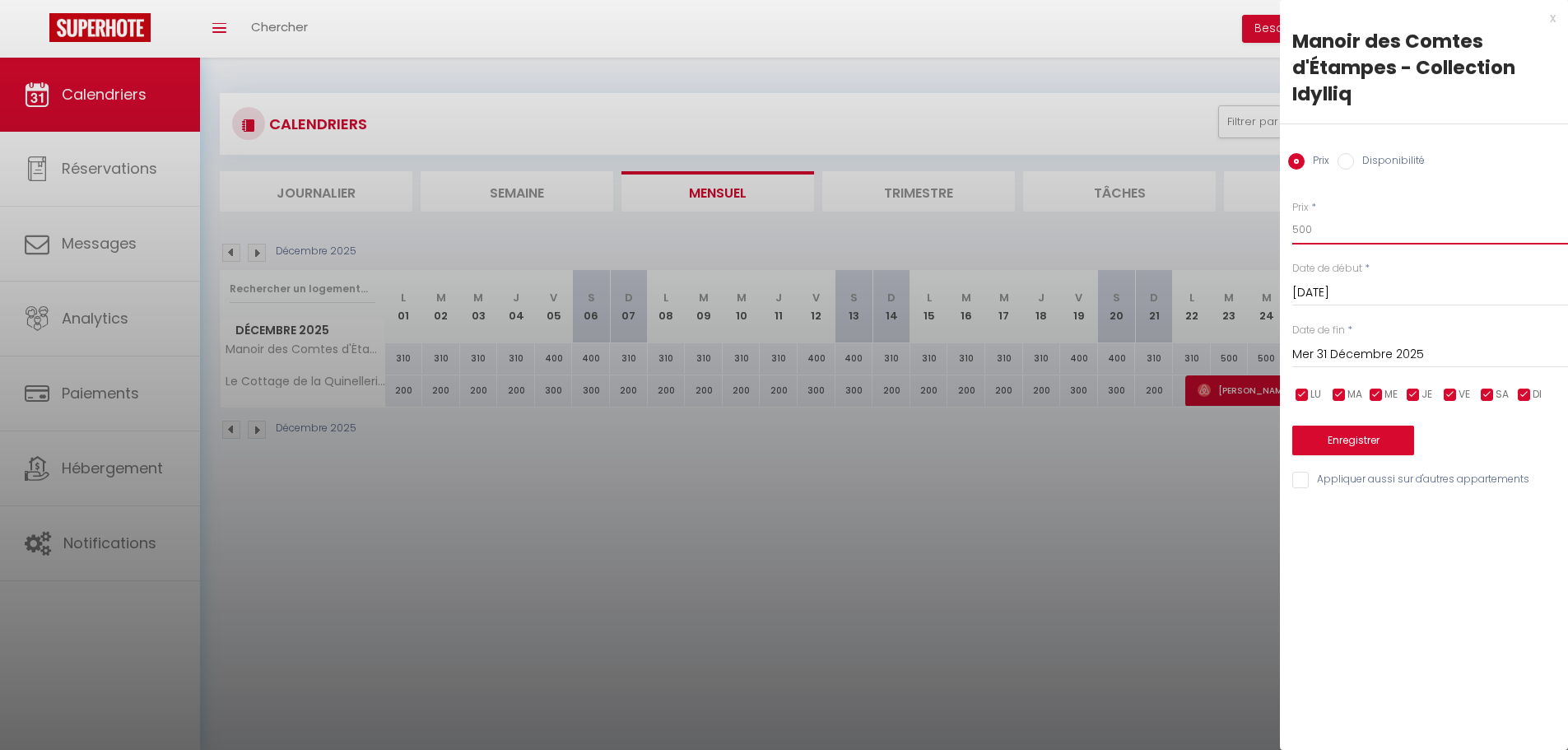
drag, startPoint x: 1321, startPoint y: 237, endPoint x: 1234, endPoint y: 226, distance: 87.7
click at [1234, 226] on body "🟢 Des questions ou besoin d'assistance pour la migration AirBnB? Connectez-vous…" at bounding box center [784, 432] width 1568 height 750
type input "310"
click at [1310, 448] on button "Enregistrer" at bounding box center [1353, 440] width 122 height 30
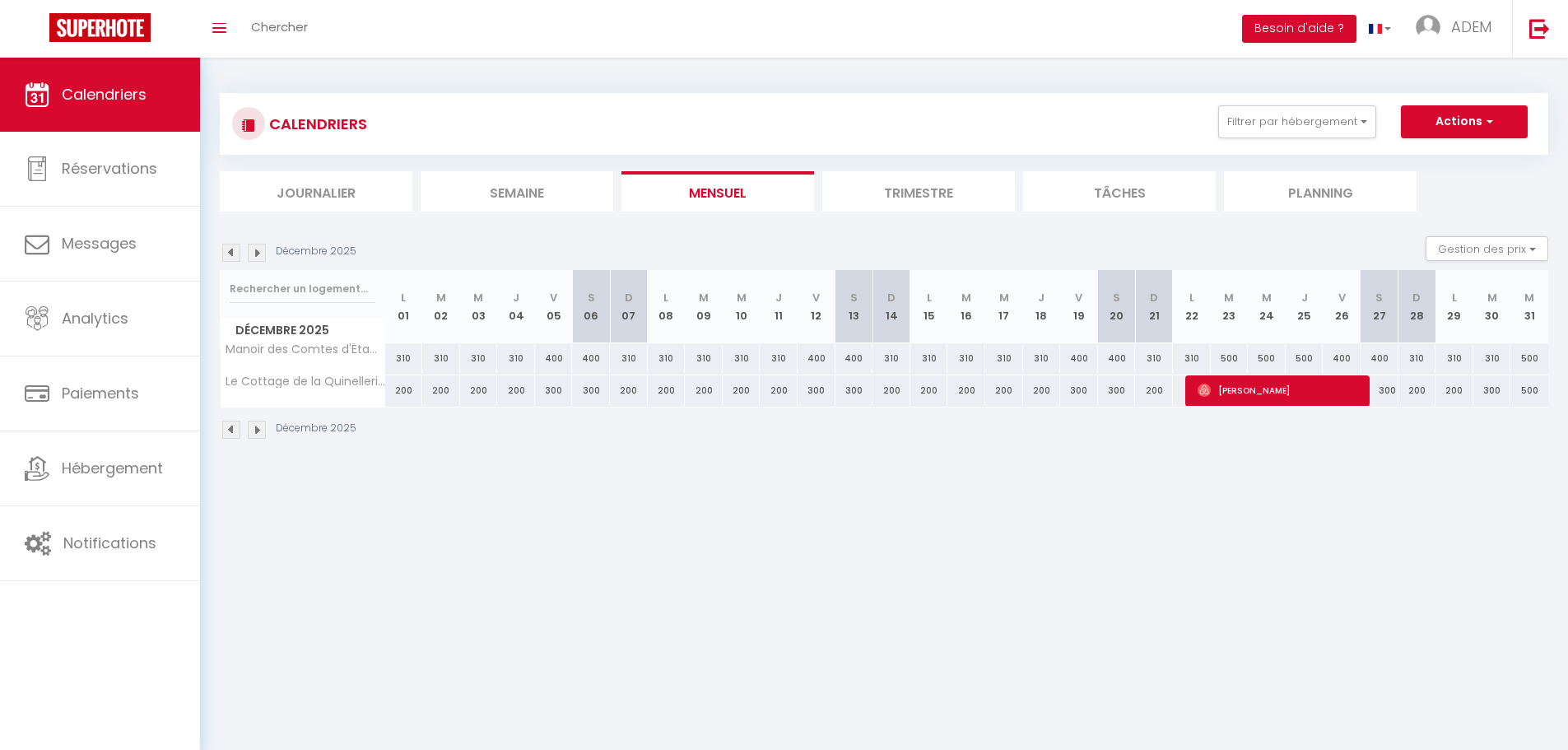
click at [1526, 360] on div "500" at bounding box center [1528, 358] width 38 height 31
type input "500"
type input "Mer 31 Décembre 2025"
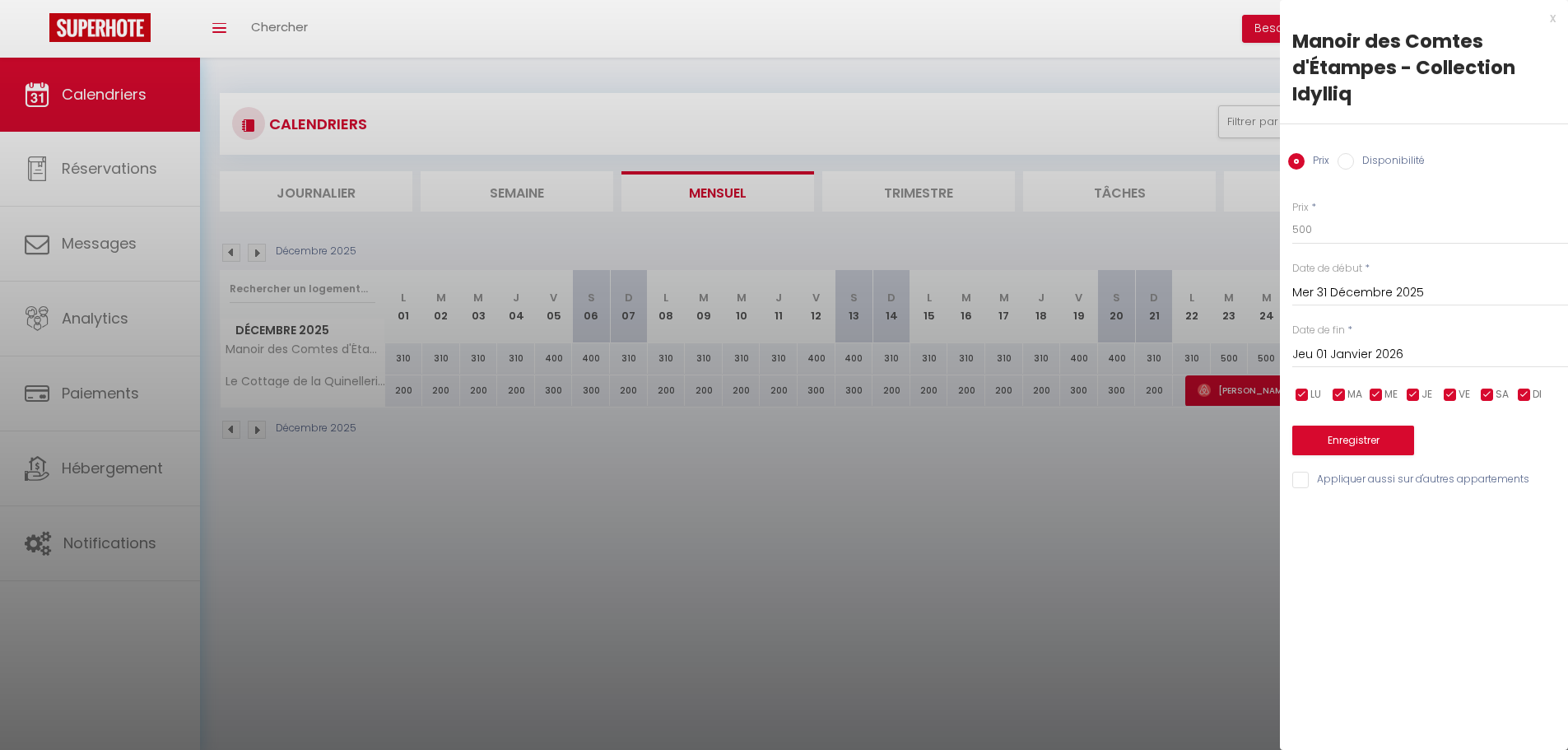
click at [1396, 356] on input "Jeu 01 Janvier 2026" at bounding box center [1429, 355] width 275 height 21
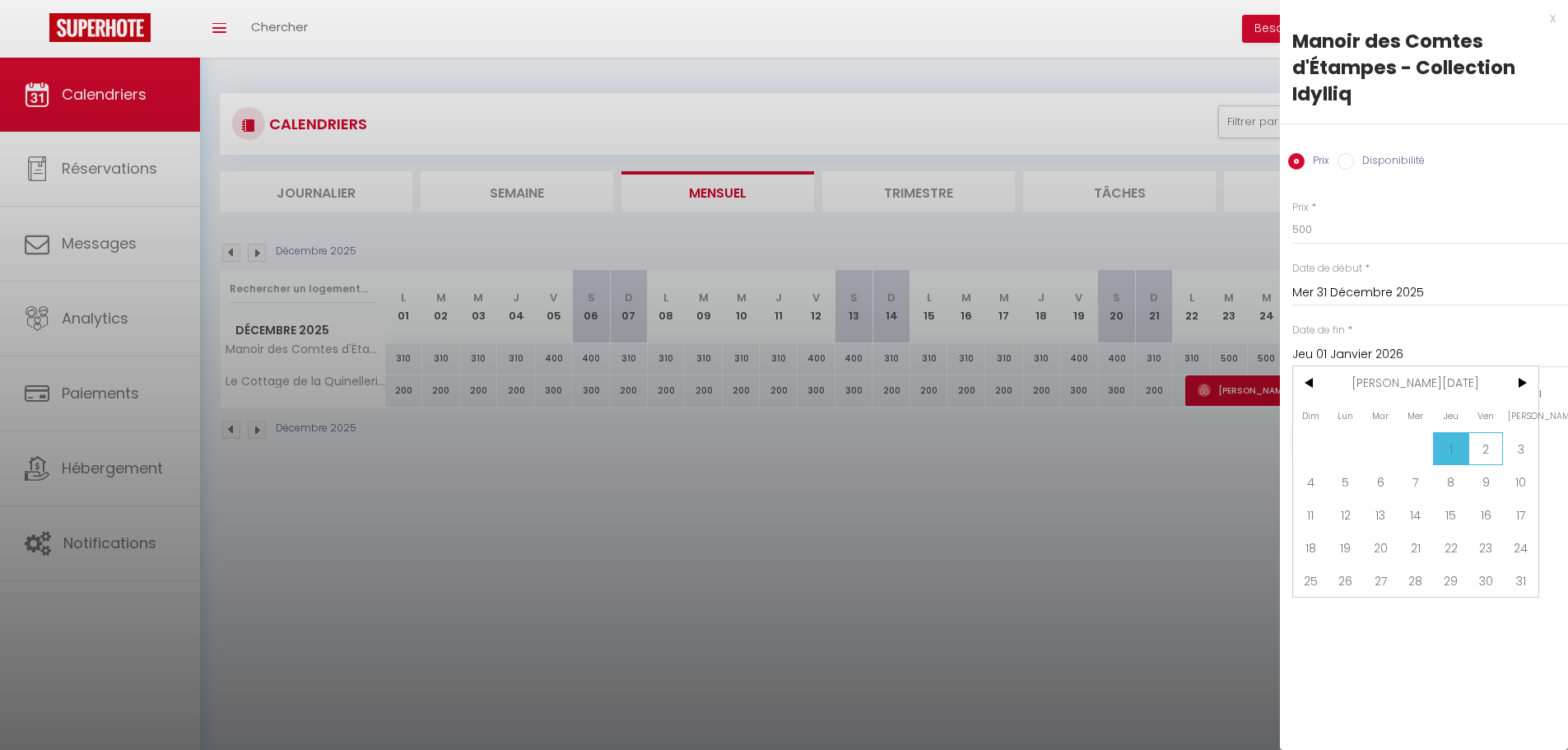
click at [1488, 449] on span "2" at bounding box center [1486, 448] width 35 height 33
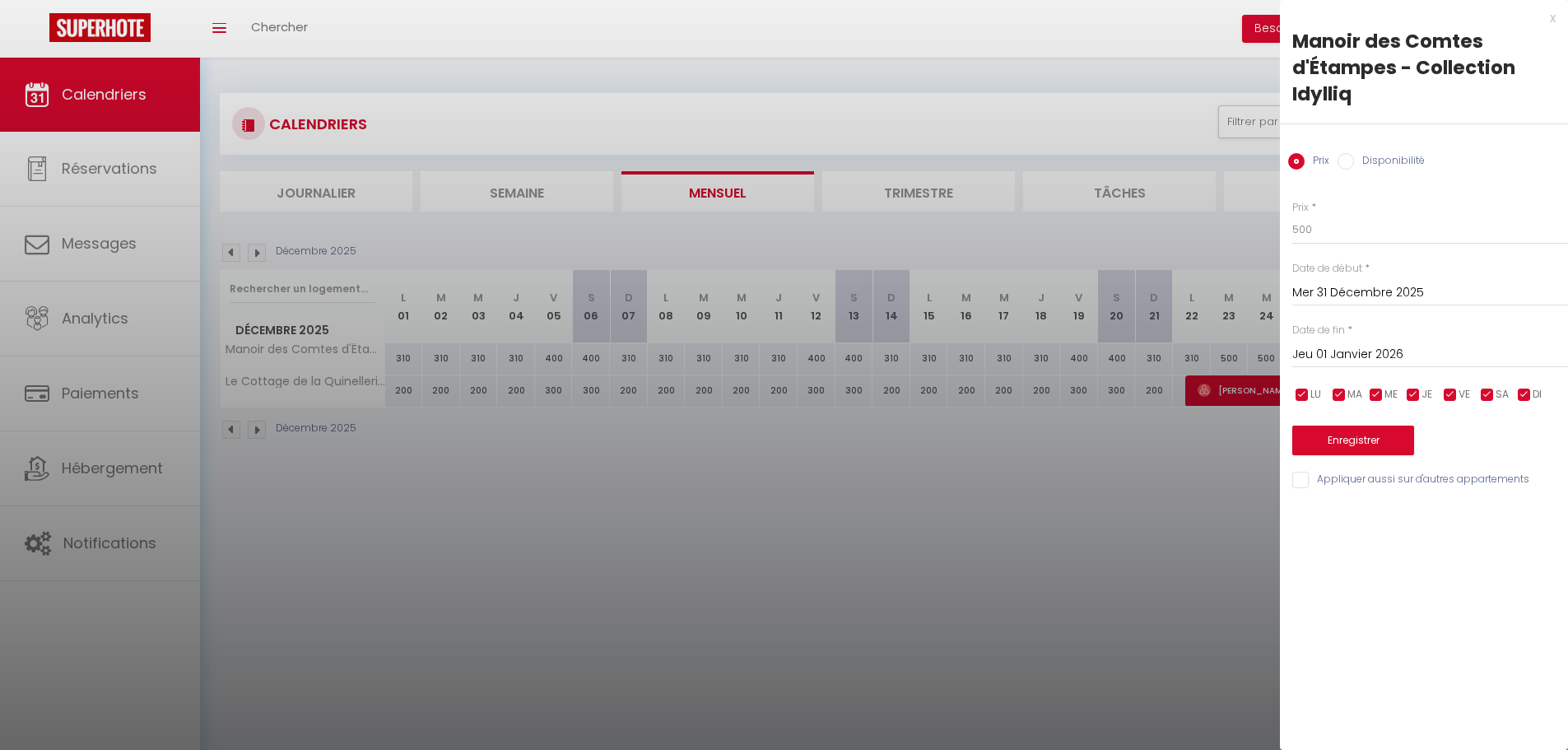
type input "Ven 02 Janvier 2026"
click at [1249, 222] on body "🟢 Des questions ou besoin d'assistance pour la migration AirBnB? Connectez-vous…" at bounding box center [784, 432] width 1568 height 750
type input "600"
click at [1338, 442] on button "Enregistrer" at bounding box center [1353, 440] width 122 height 30
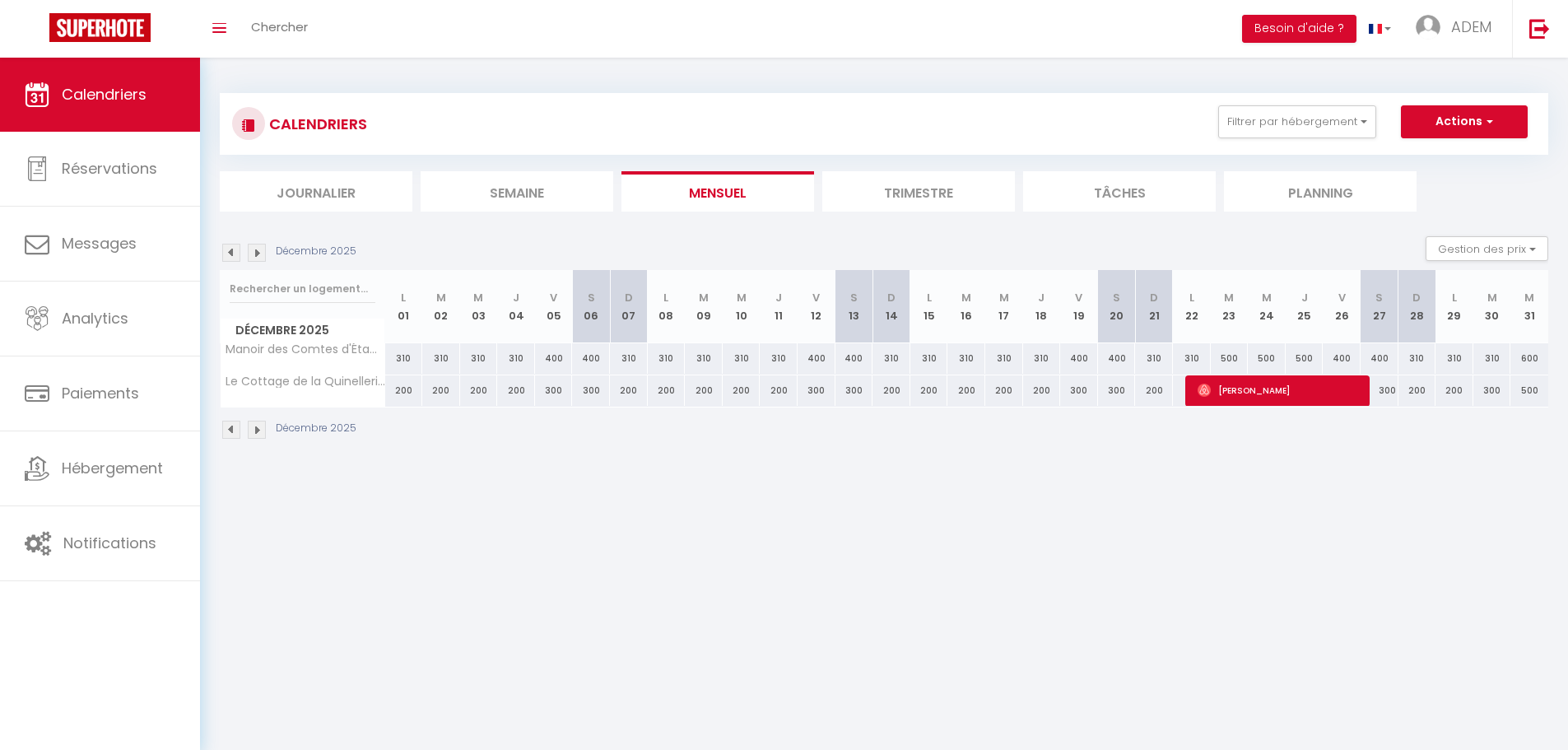
click at [1523, 390] on div "500" at bounding box center [1528, 390] width 38 height 31
type input "500"
type input "Mer 31 Décembre 2025"
type input "Jeu 01 Janvier 2026"
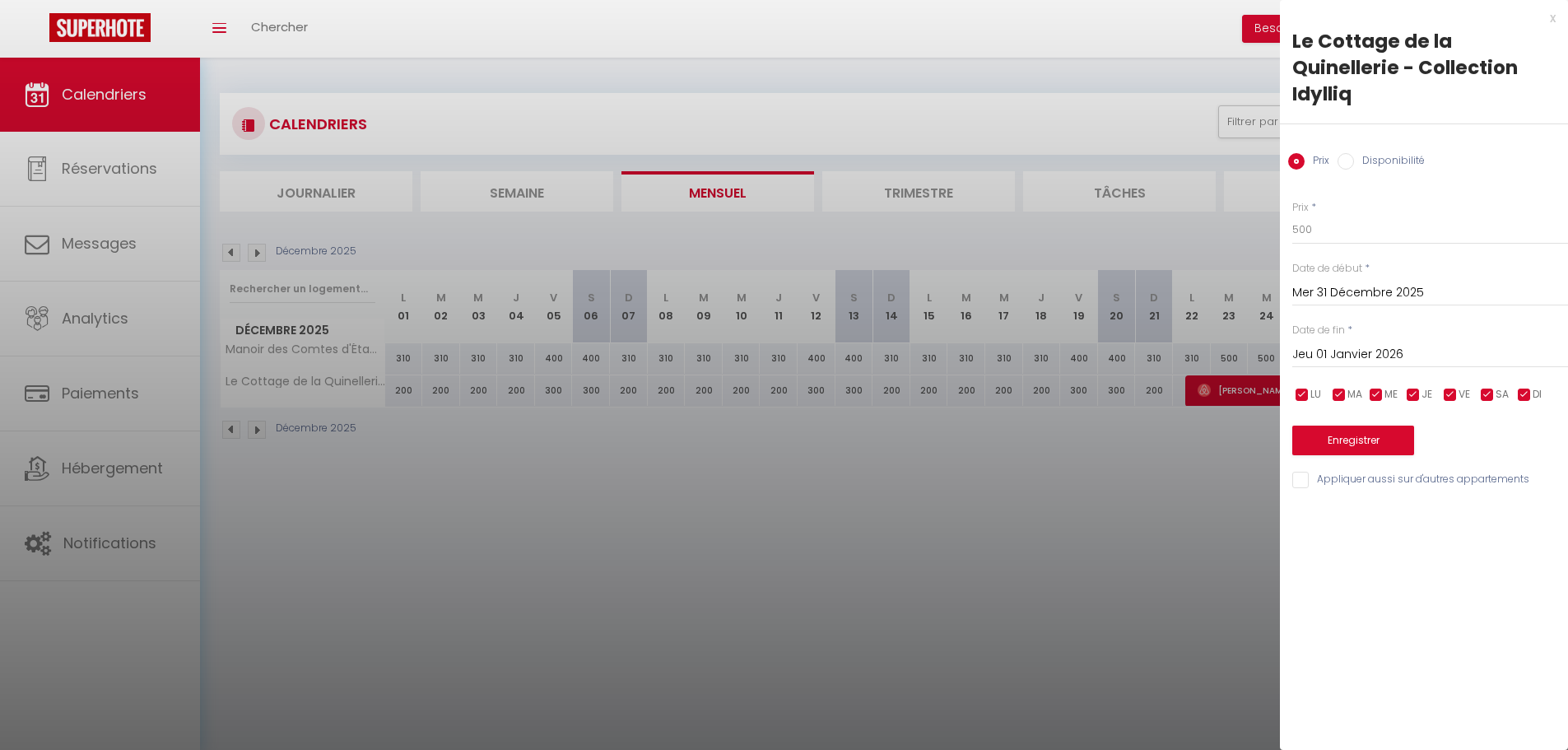
click at [1083, 468] on div at bounding box center [784, 375] width 1568 height 750
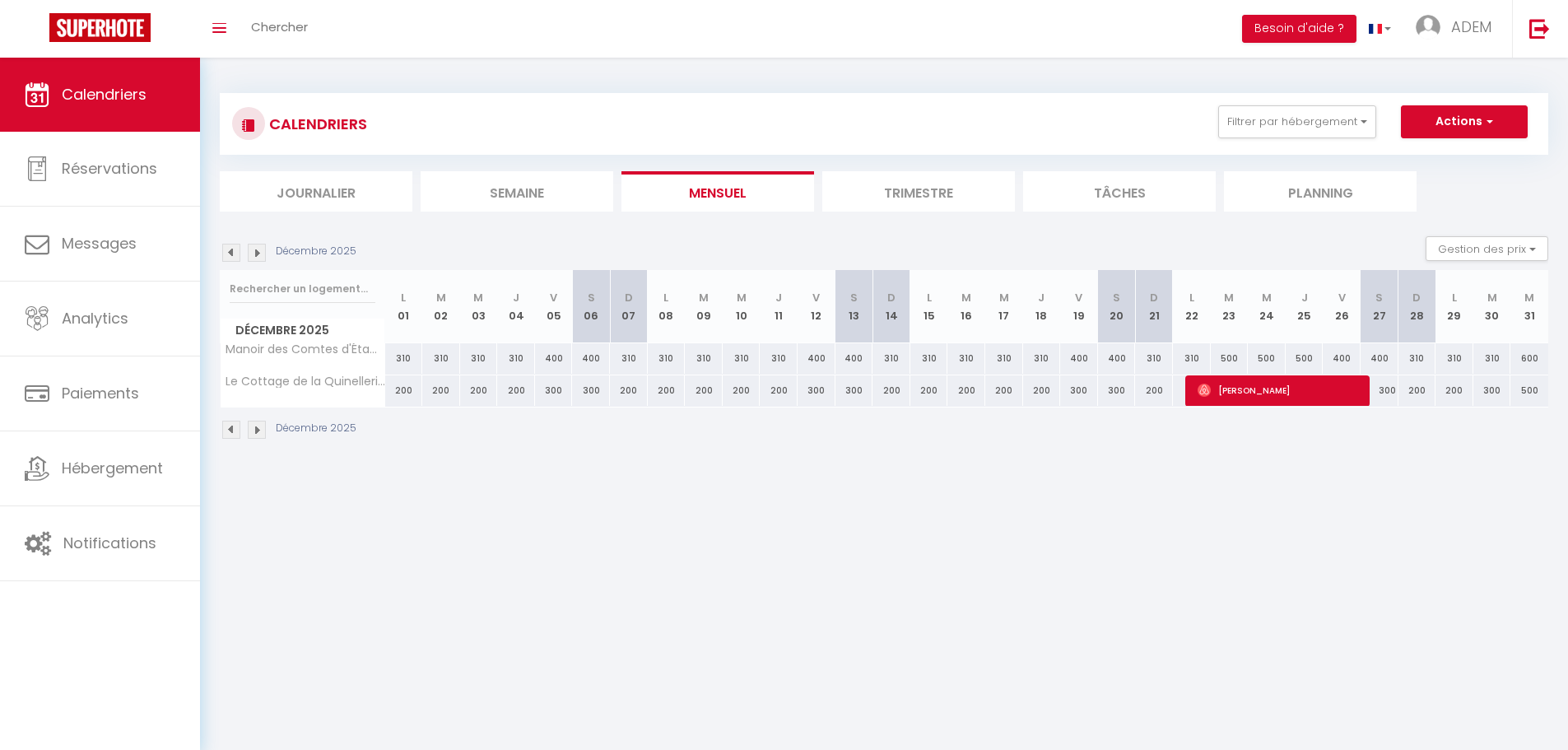
click at [1502, 439] on div "Décembre 2025" at bounding box center [883, 431] width 1328 height 49
click at [266, 252] on div "Décembre 2025" at bounding box center [290, 252] width 141 height 19
click at [259, 254] on img at bounding box center [257, 252] width 19 height 19
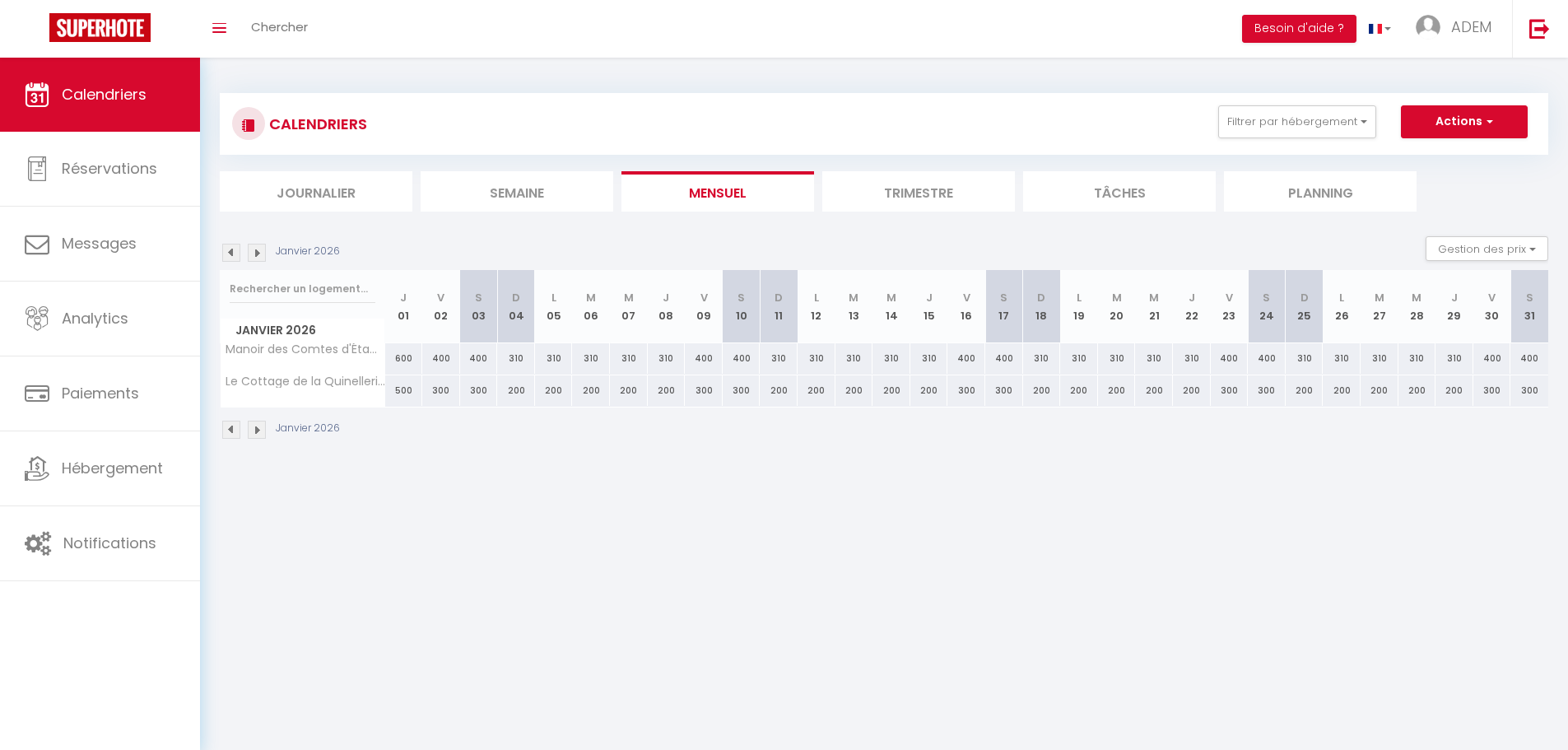
click at [237, 253] on img at bounding box center [231, 252] width 19 height 19
